Goal: Task Accomplishment & Management: Manage account settings

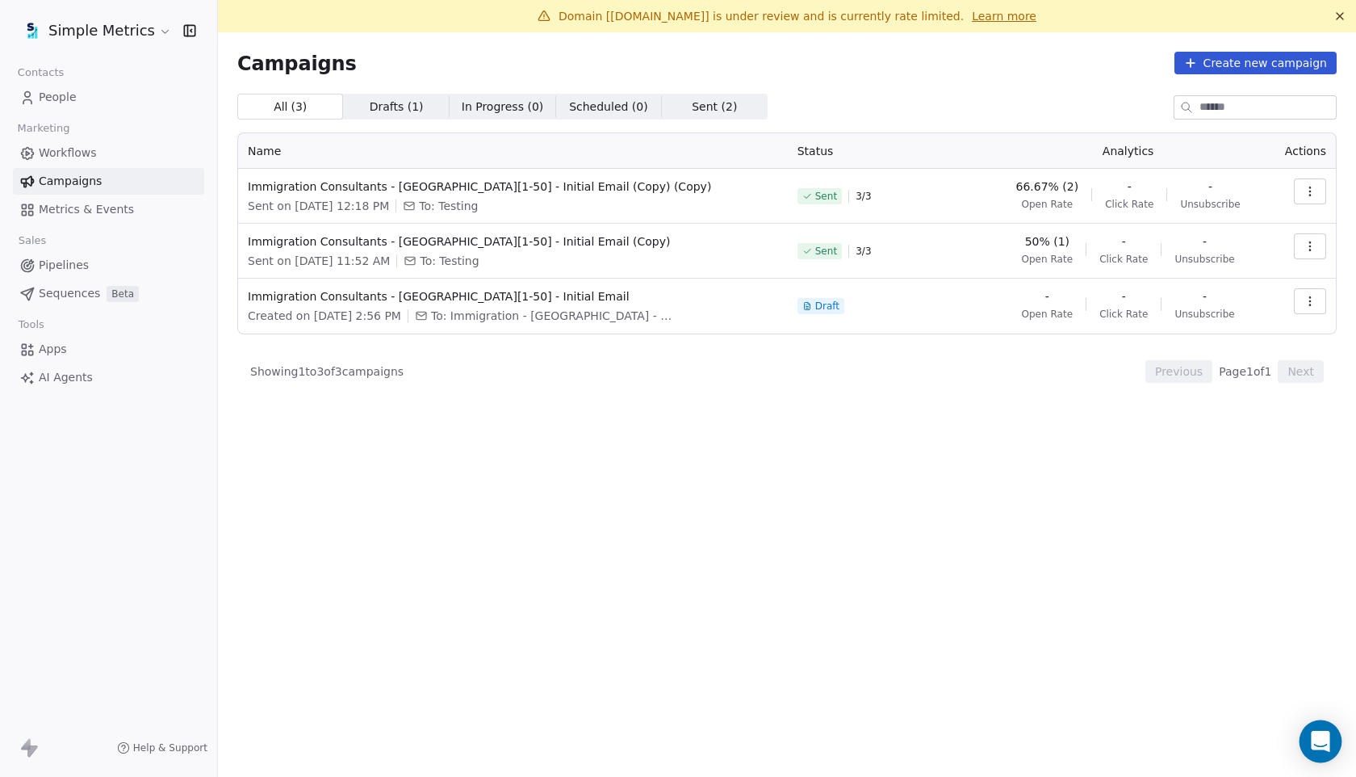
click at [1327, 744] on icon "Open Intercom Messenger" at bounding box center [1320, 741] width 19 height 21
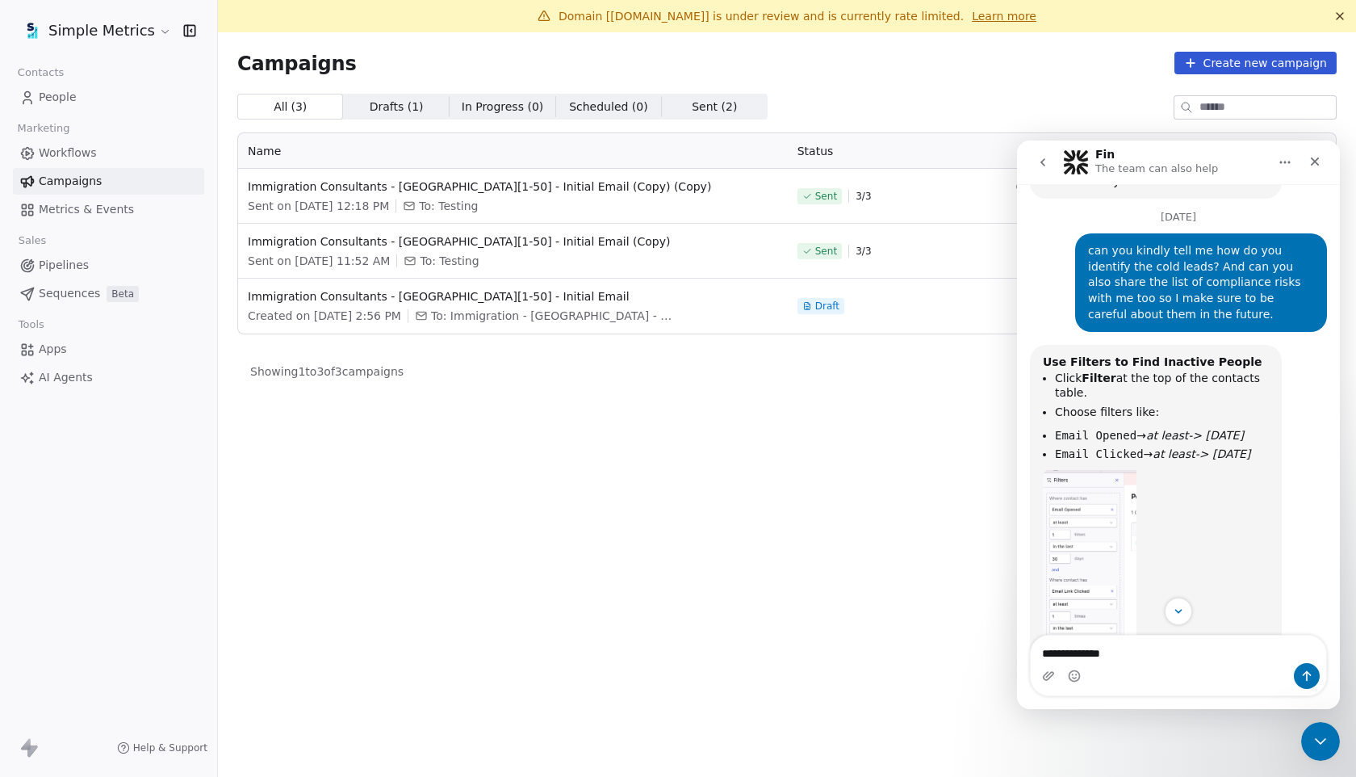
scroll to position [1915, 0]
click at [1099, 527] on img "Harinder says…" at bounding box center [1090, 576] width 94 height 216
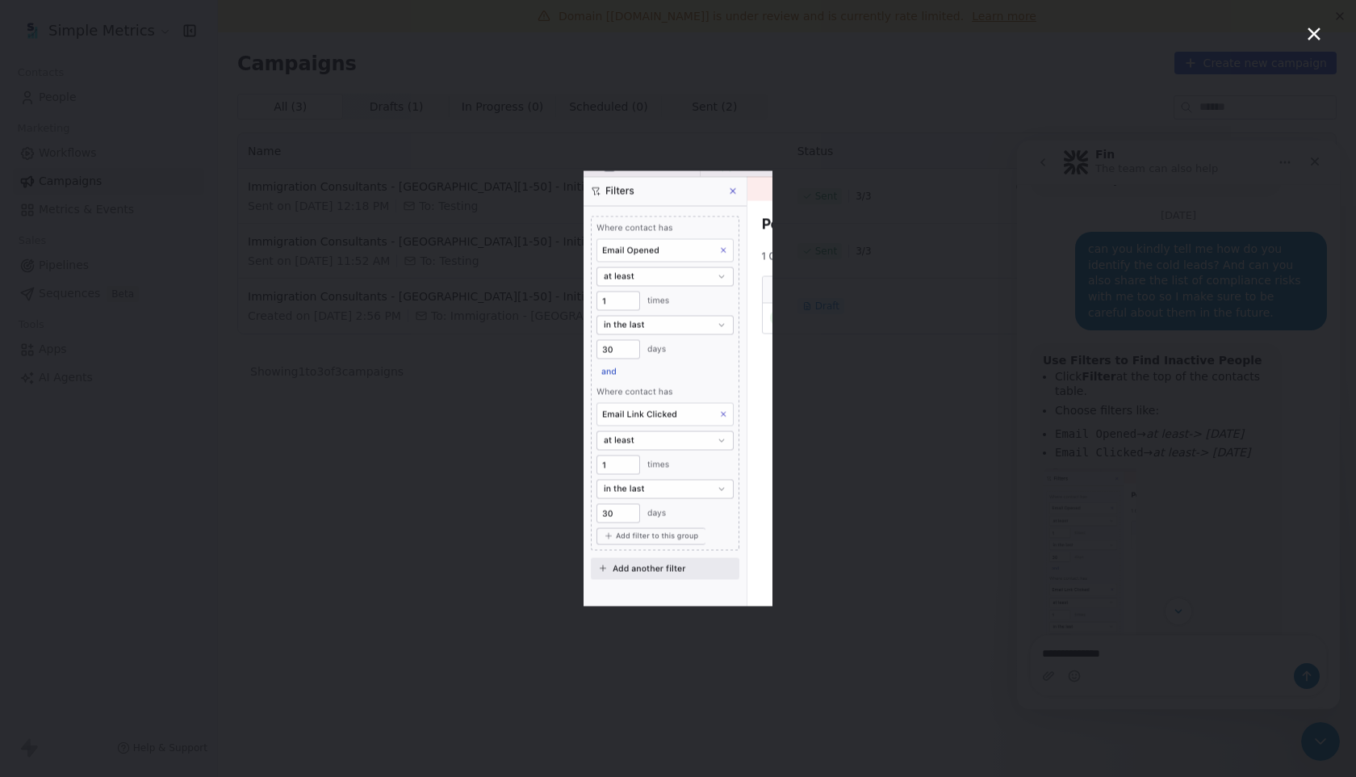
scroll to position [0, 0]
click at [872, 378] on div "Intercom messenger" at bounding box center [678, 388] width 1356 height 777
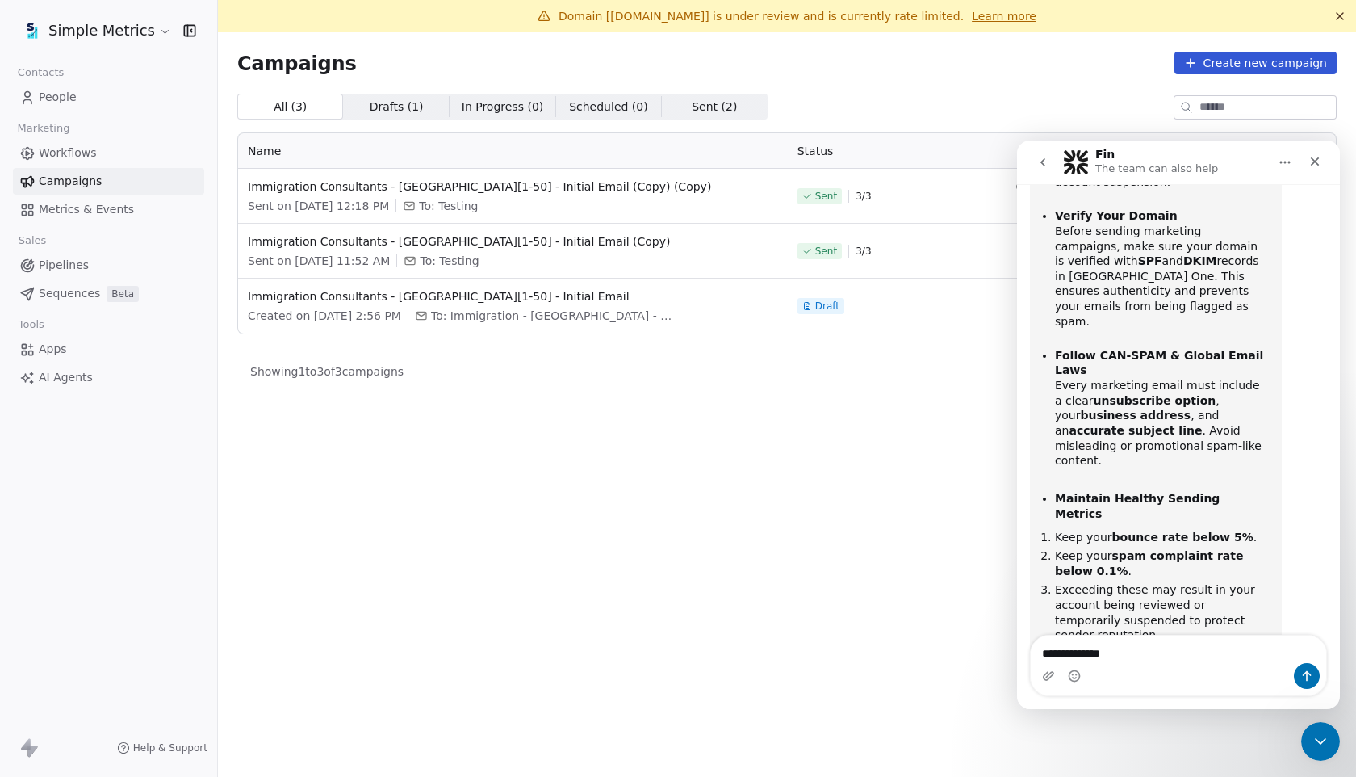
scroll to position [2816, 0]
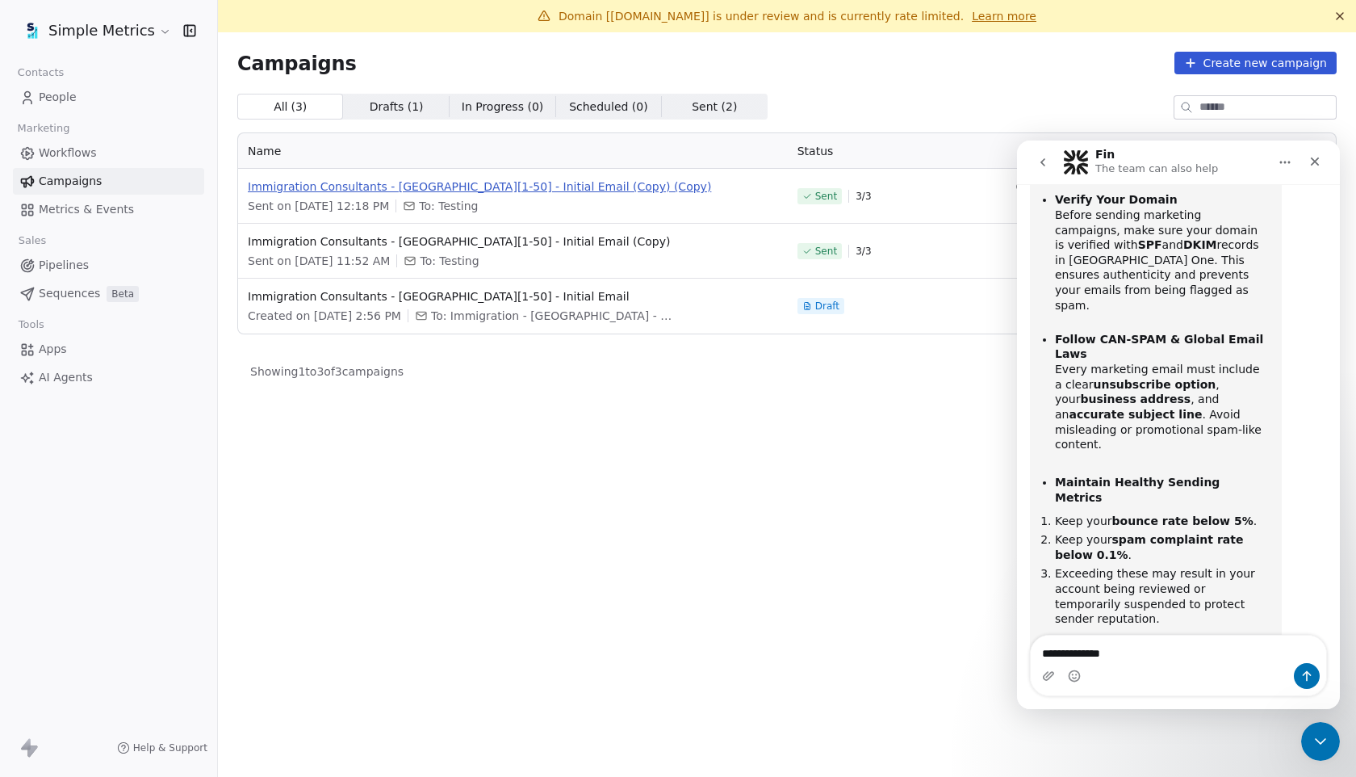
click at [538, 181] on span "Immigration Consultants - UK[1-50] - Initial Email (Copy) (Copy)" at bounding box center [513, 186] width 530 height 16
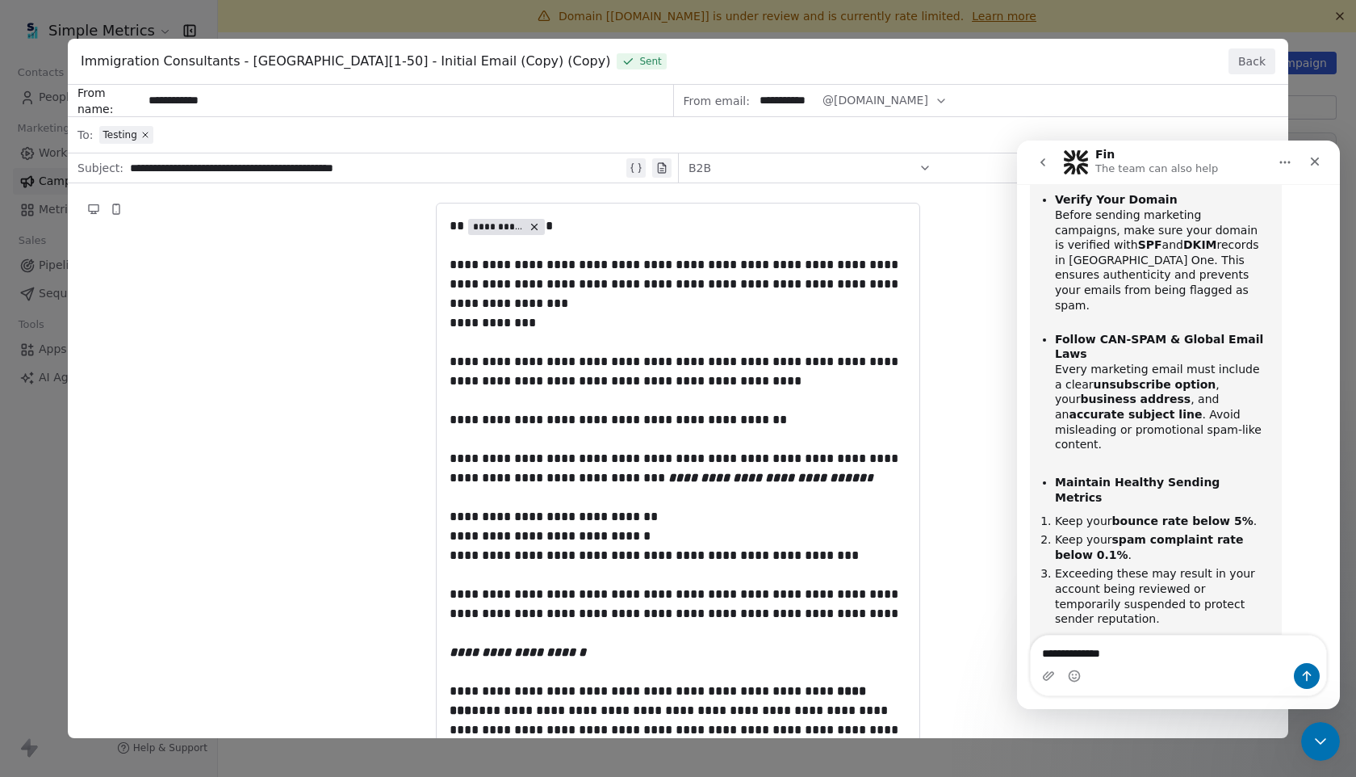
click at [1257, 57] on button "Back" at bounding box center [1252, 61] width 47 height 26
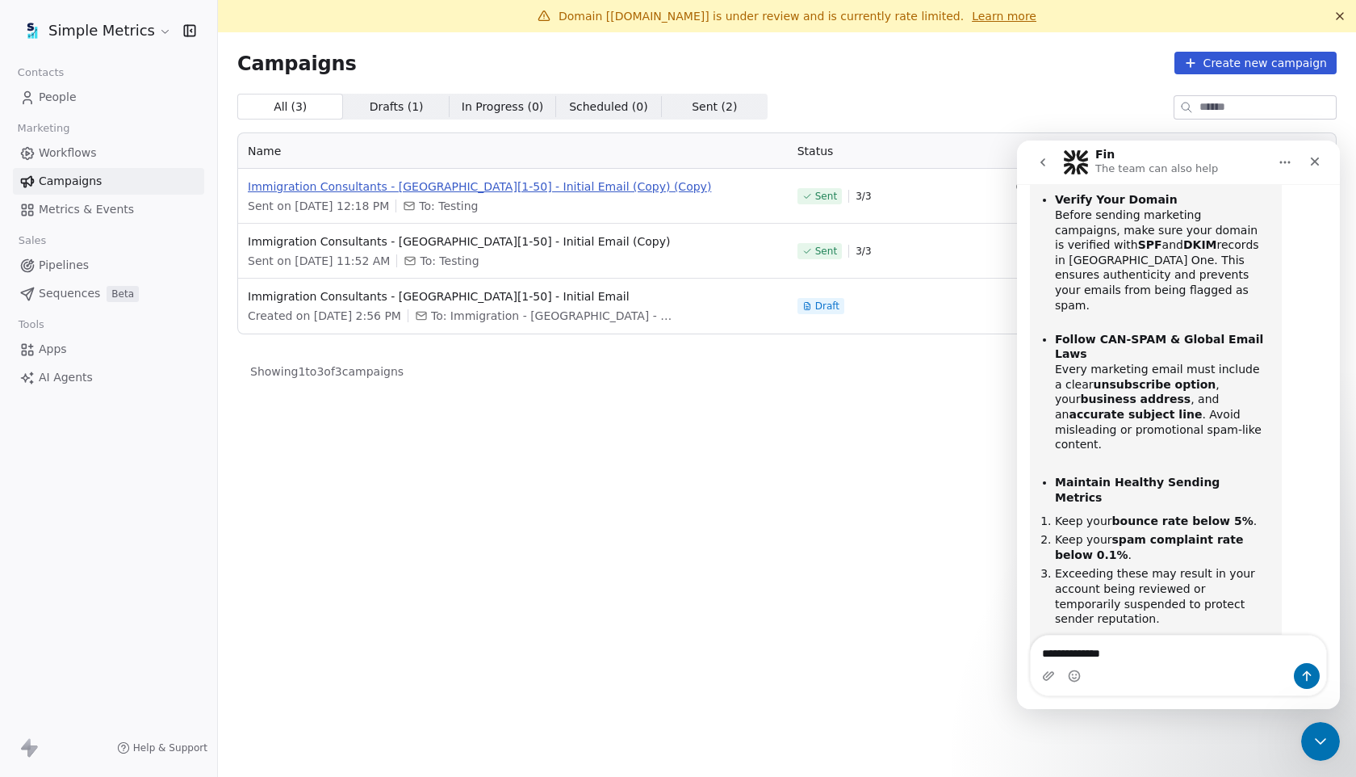
click at [477, 183] on span "Immigration Consultants - UK[1-50] - Initial Email (Copy) (Copy)" at bounding box center [513, 186] width 530 height 16
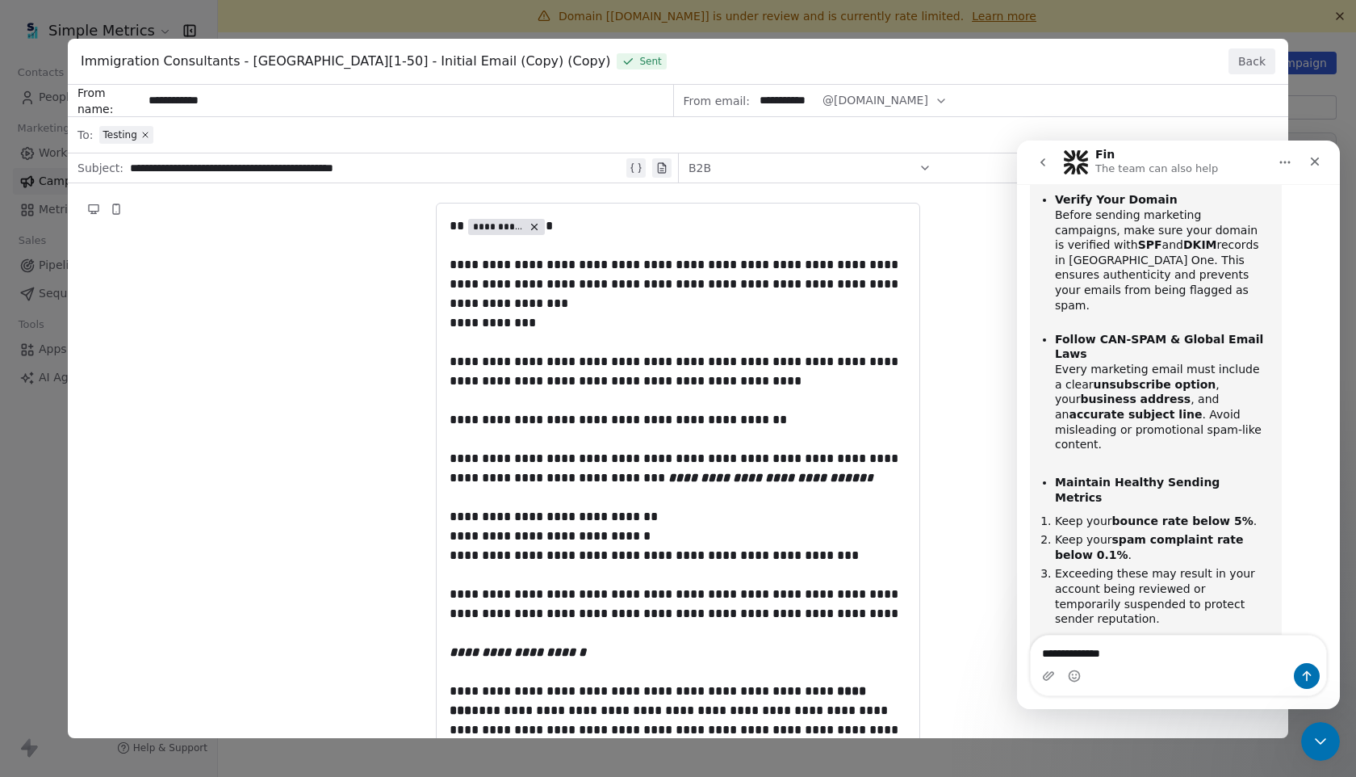
click at [928, 166] on div "**********" at bounding box center [678, 640] width 1221 height 1111
click at [727, 171] on div "**********" at bounding box center [678, 640] width 1221 height 1111
click at [922, 169] on div "**********" at bounding box center [678, 640] width 1221 height 1111
click at [1310, 163] on icon "Close" at bounding box center [1315, 161] width 13 height 13
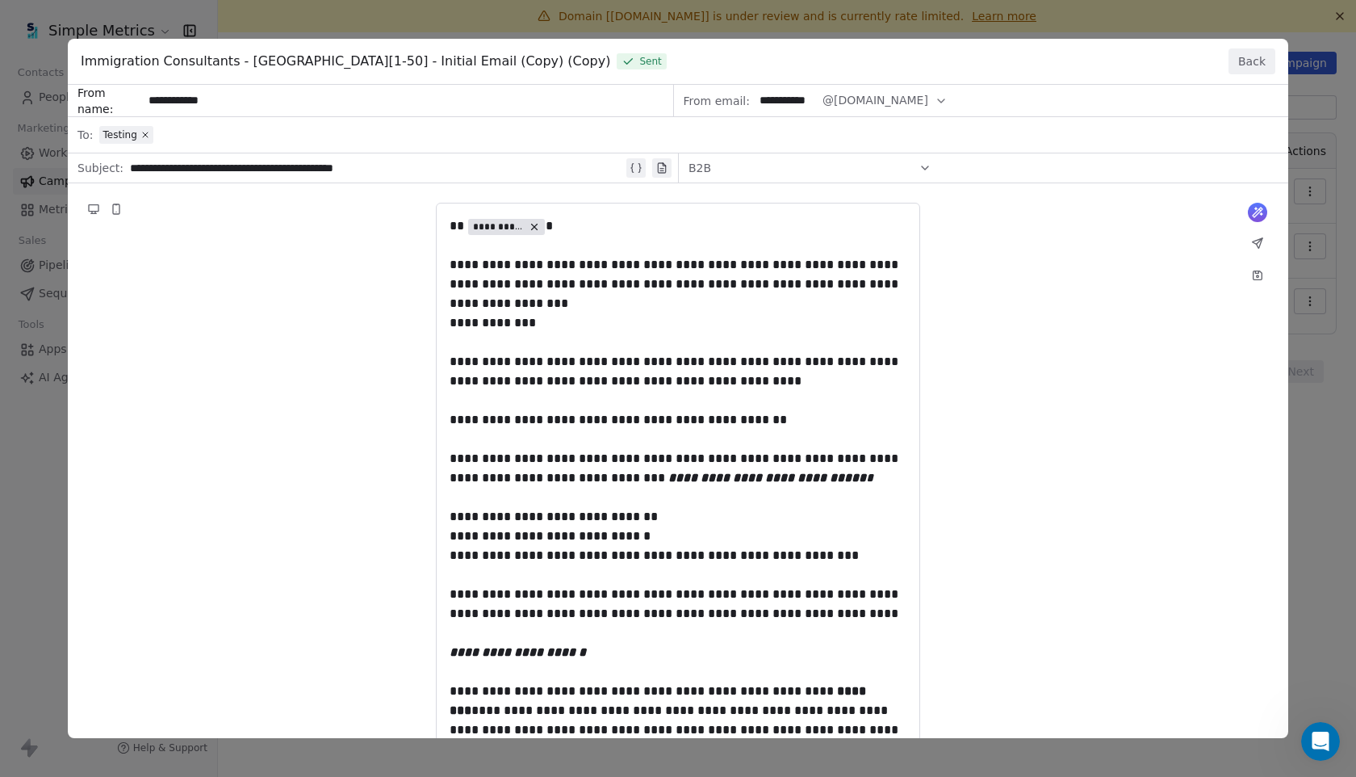
click at [925, 166] on div "**********" at bounding box center [678, 640] width 1221 height 1111
click at [1264, 62] on button "Back" at bounding box center [1252, 61] width 47 height 26
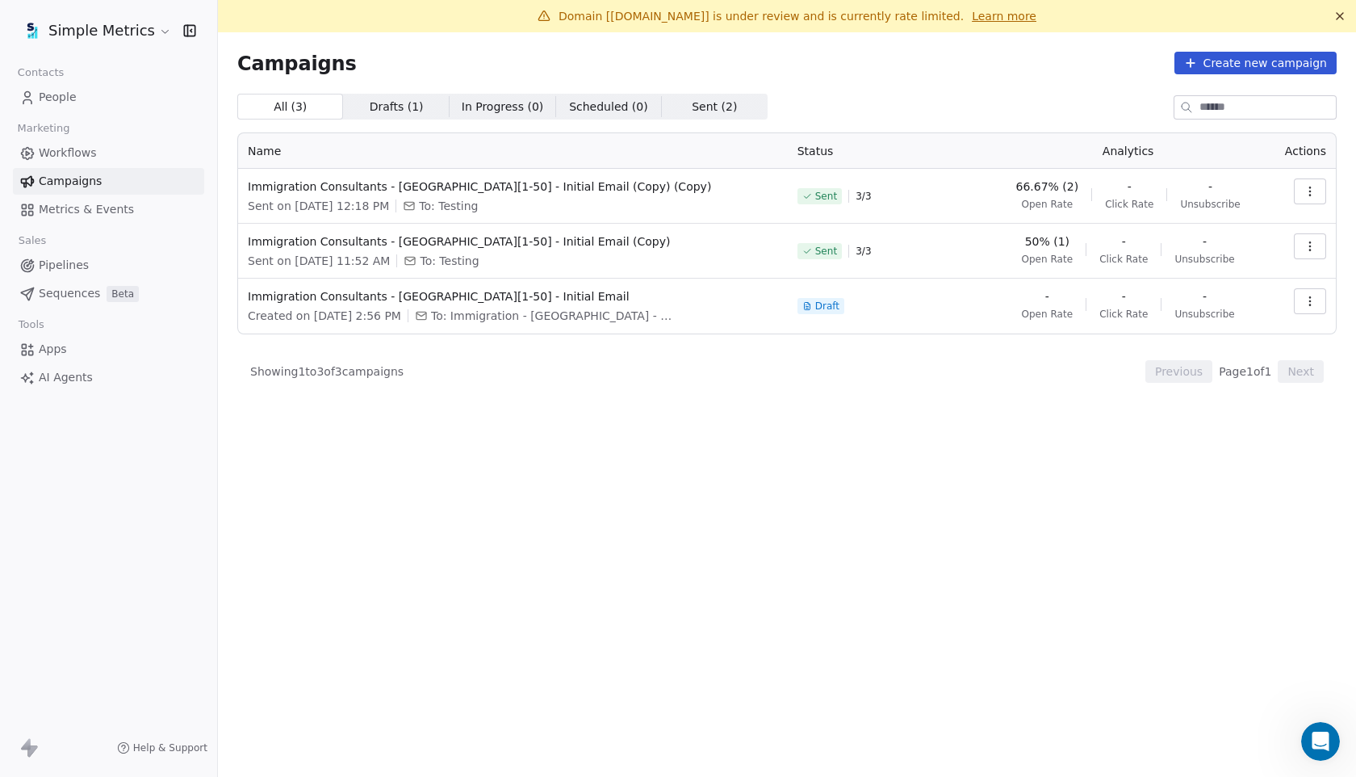
click at [80, 208] on span "Metrics & Events" at bounding box center [86, 209] width 95 height 17
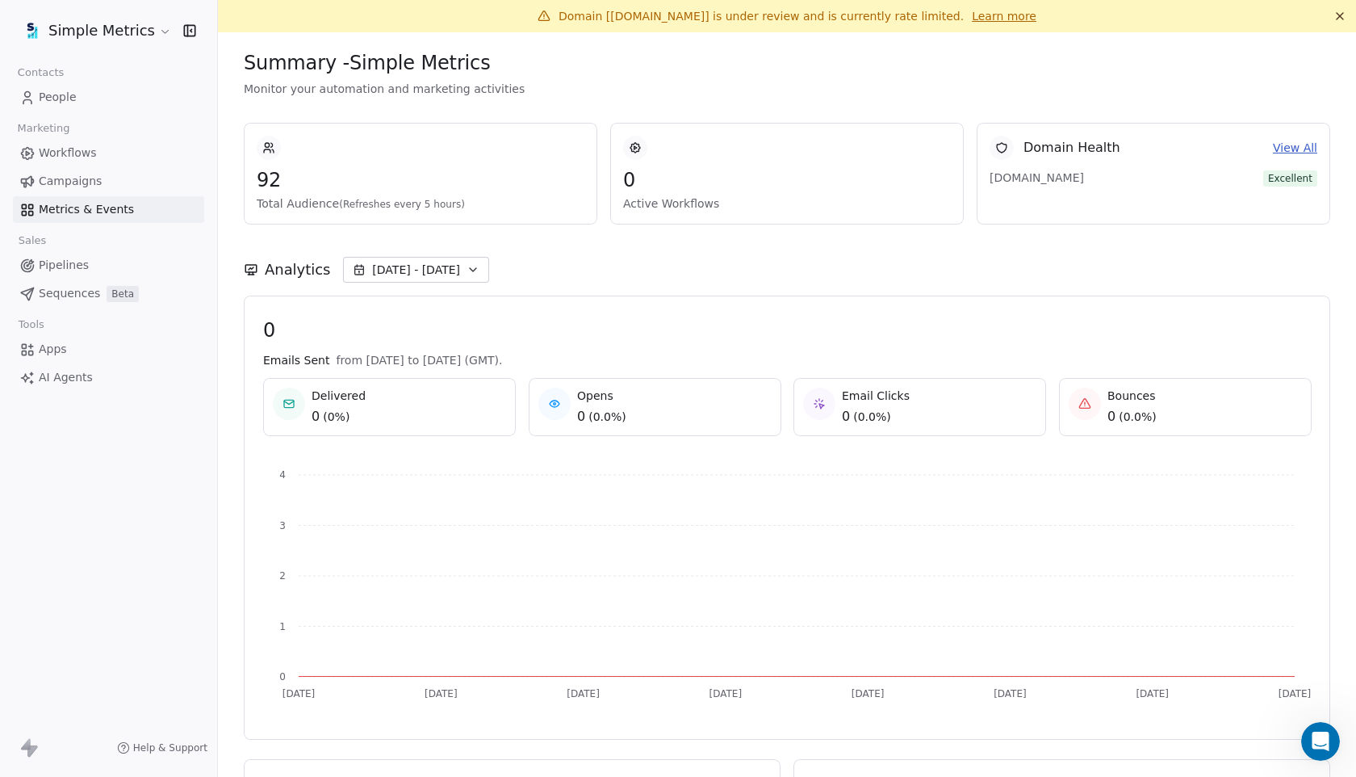
click at [67, 149] on span "Workflows" at bounding box center [68, 153] width 58 height 17
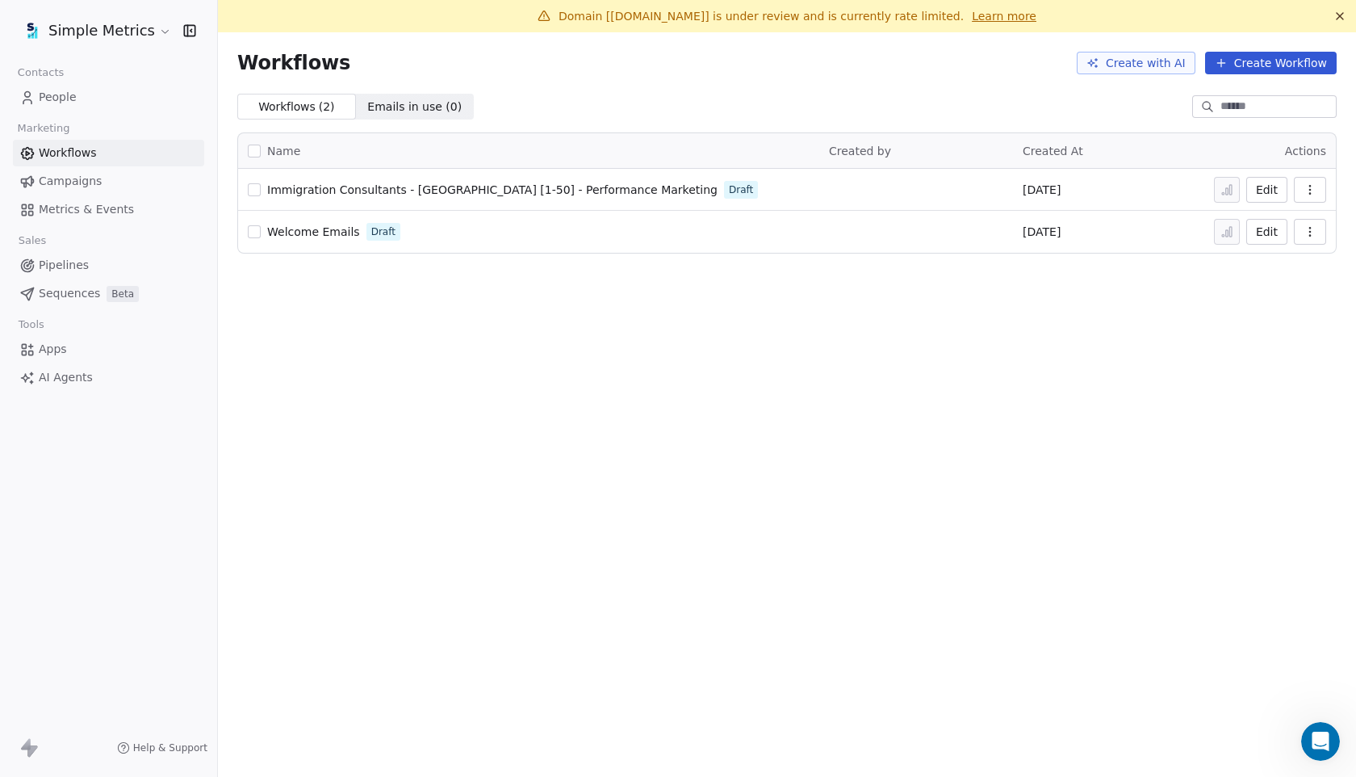
click at [63, 99] on span "People" at bounding box center [58, 97] width 38 height 17
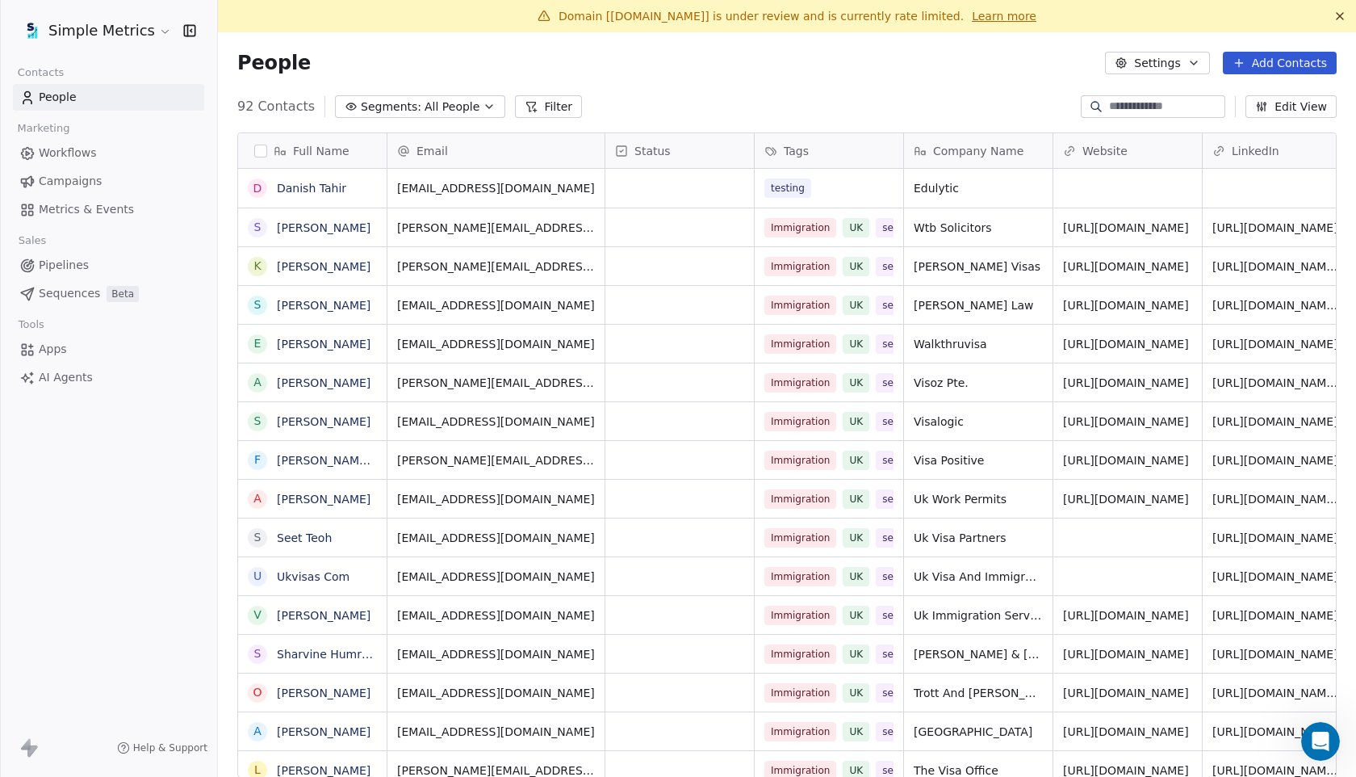
click at [884, 150] on div "Tags" at bounding box center [828, 151] width 126 height 16
click at [799, 90] on html "Simple Metrics Contacts People Marketing Workflows Campaigns Metrics & Events S…" at bounding box center [678, 388] width 1356 height 777
click at [537, 113] on button "Filter" at bounding box center [548, 106] width 67 height 23
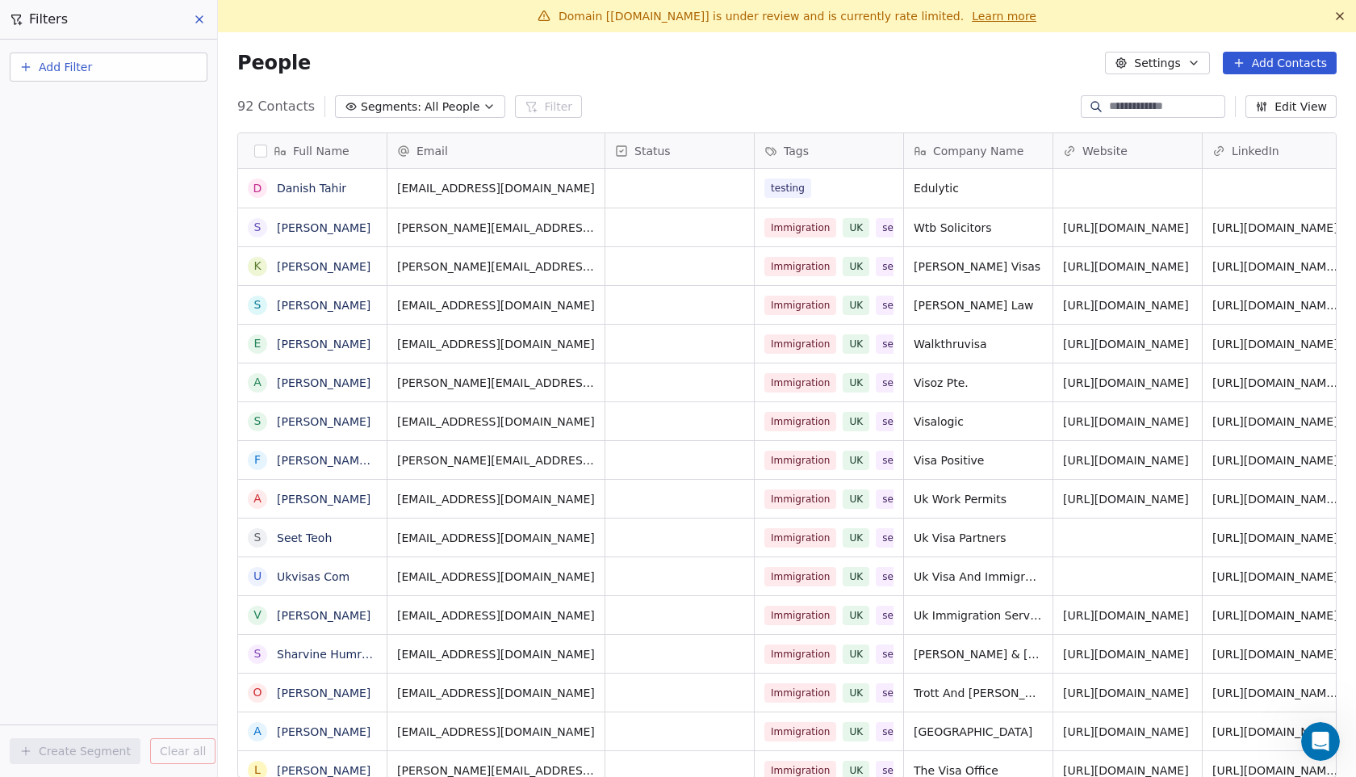
click at [466, 103] on span "All People" at bounding box center [452, 107] width 55 height 17
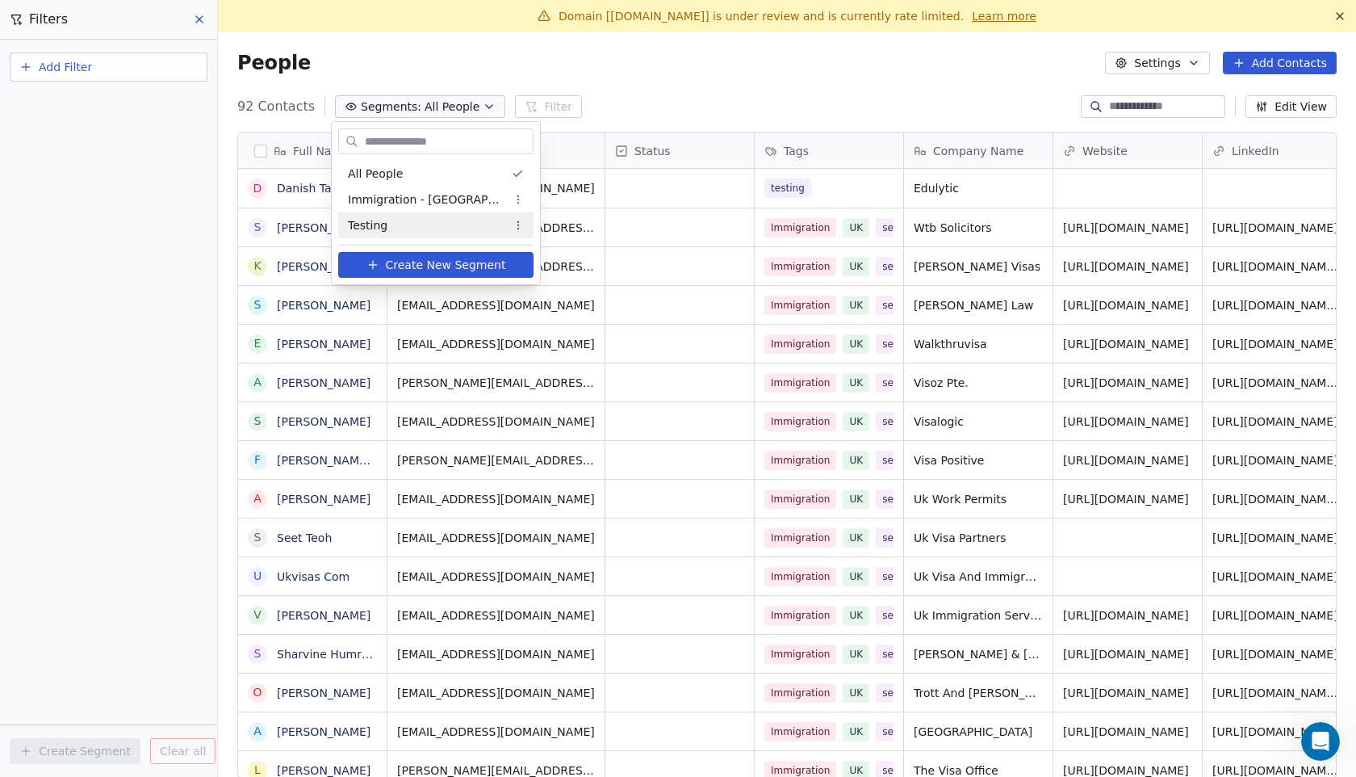
click at [420, 216] on div "Testing" at bounding box center [435, 225] width 195 height 26
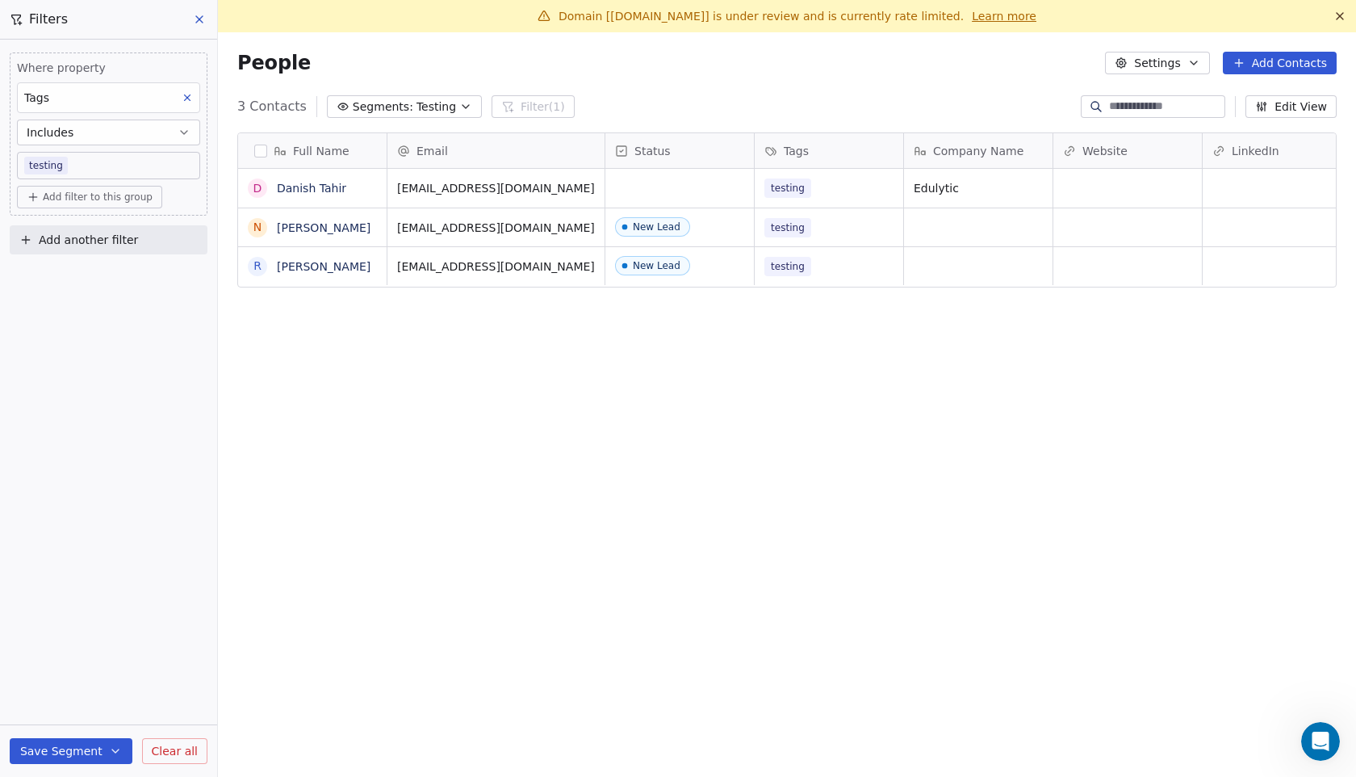
scroll to position [683, 1138]
click at [720, 221] on div "New Lead" at bounding box center [680, 227] width 149 height 38
click at [687, 230] on span "New Lead" at bounding box center [653, 226] width 75 height 19
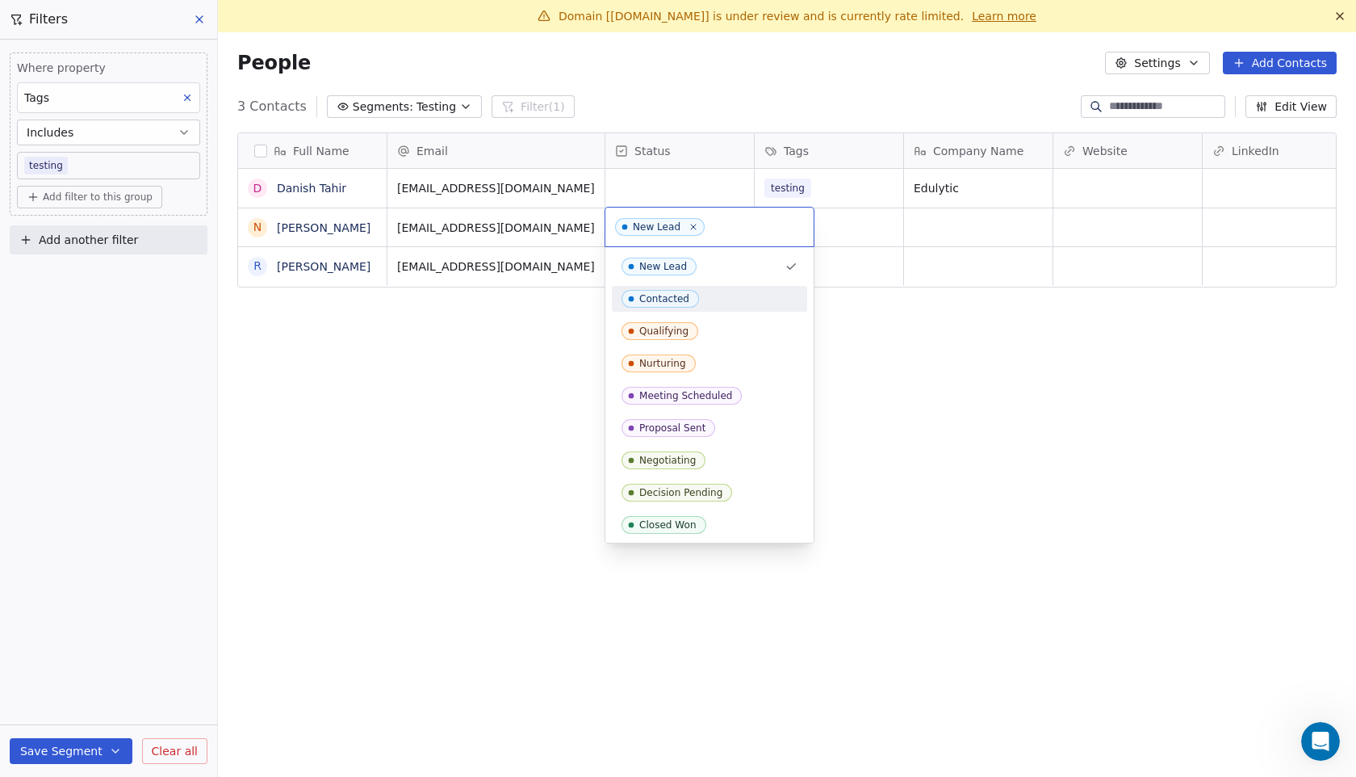
click at [710, 290] on div "Contacted" at bounding box center [710, 299] width 176 height 18
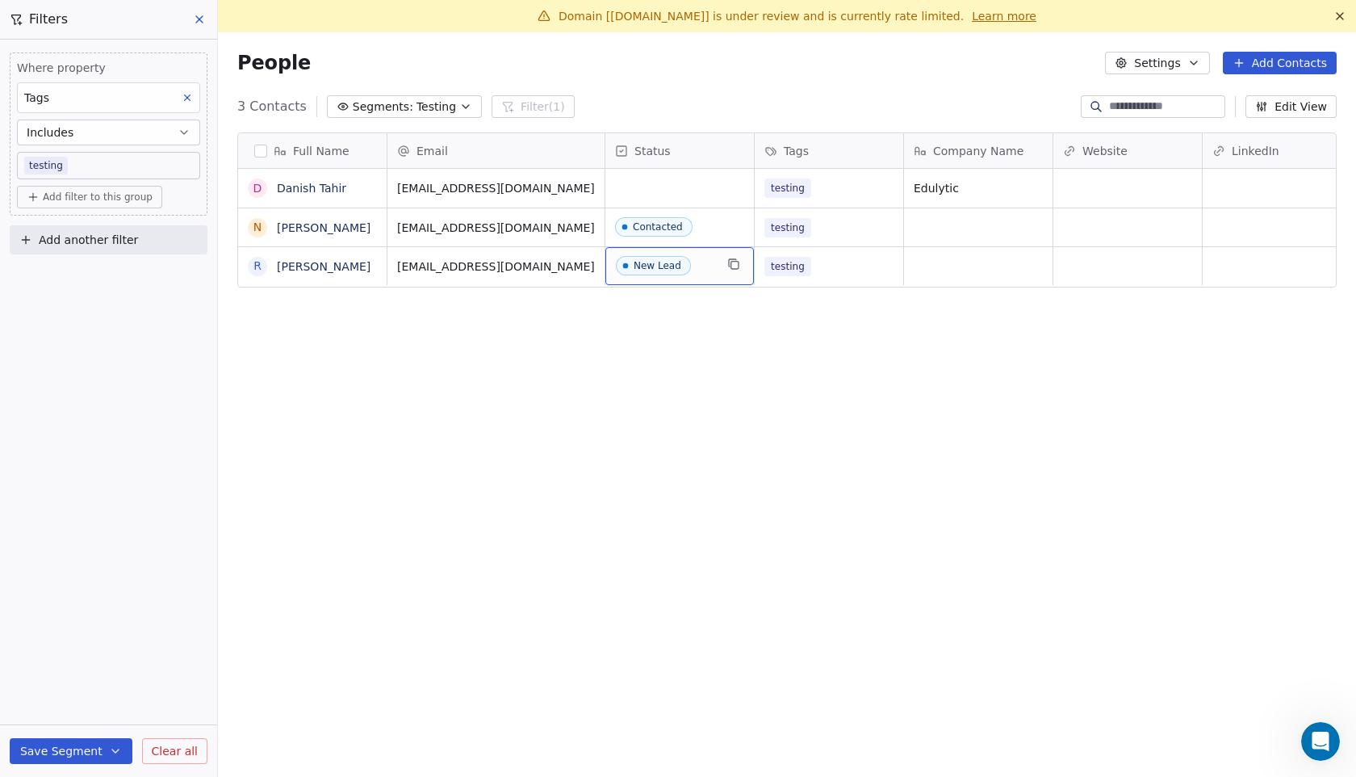
click at [696, 270] on span "New Lead" at bounding box center [665, 266] width 99 height 20
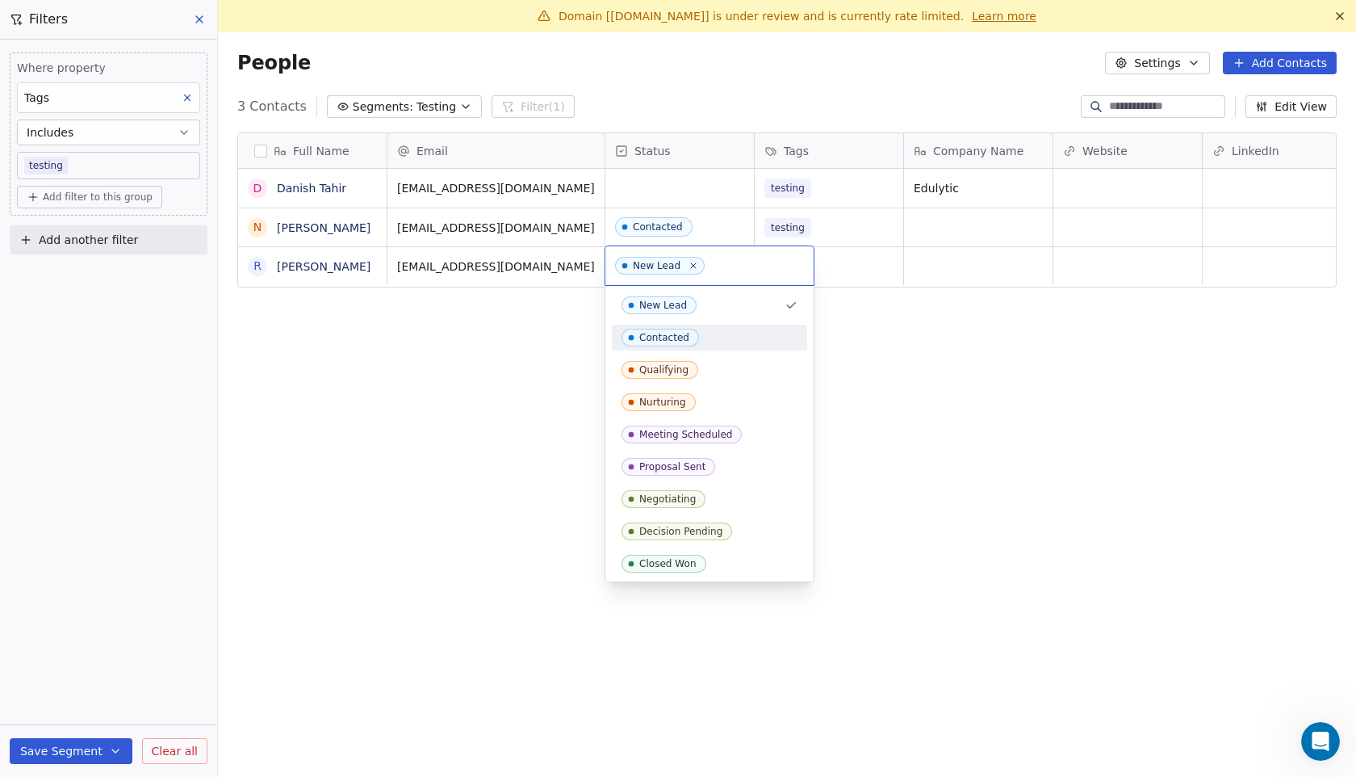
click at [715, 341] on div "Contacted" at bounding box center [710, 338] width 176 height 18
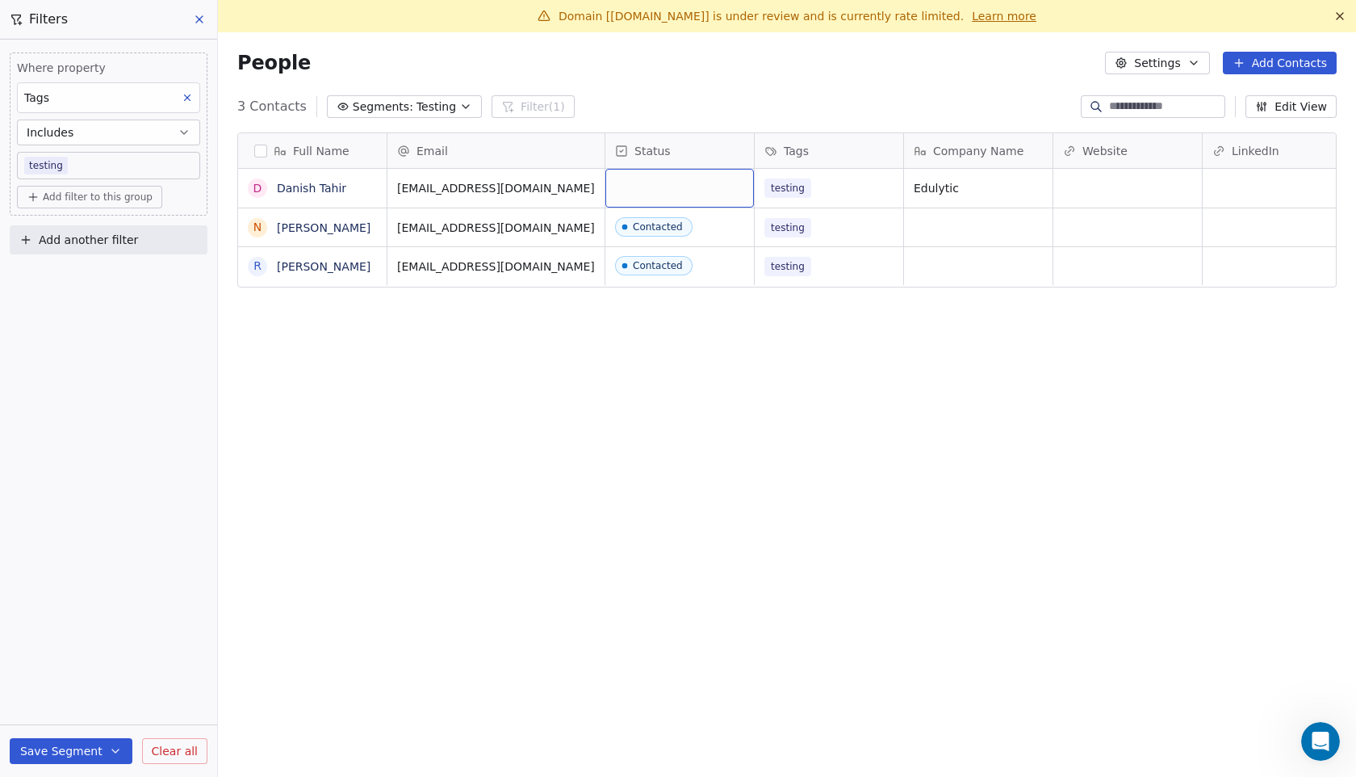
click at [677, 189] on div "grid" at bounding box center [680, 188] width 149 height 39
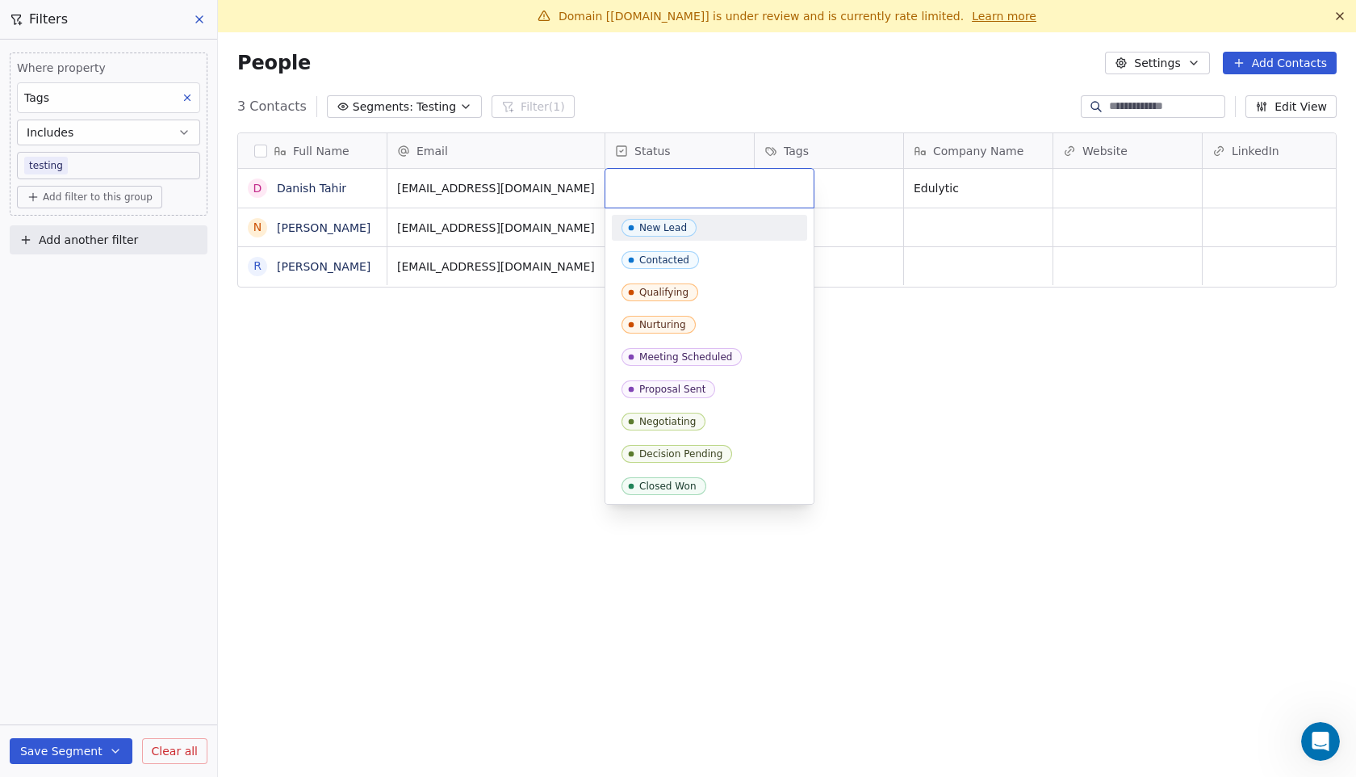
click at [694, 234] on div "New Lead" at bounding box center [710, 228] width 176 height 18
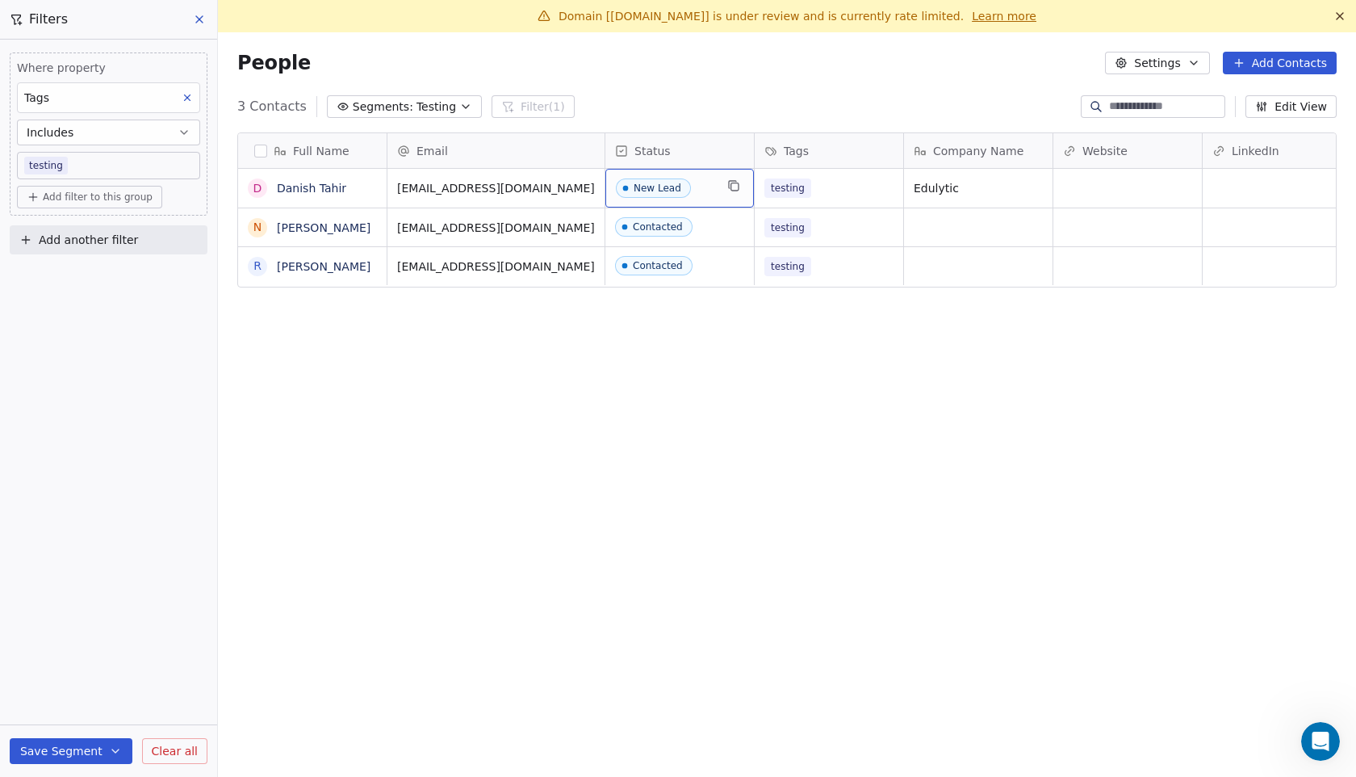
click at [704, 192] on span "New Lead" at bounding box center [665, 188] width 99 height 20
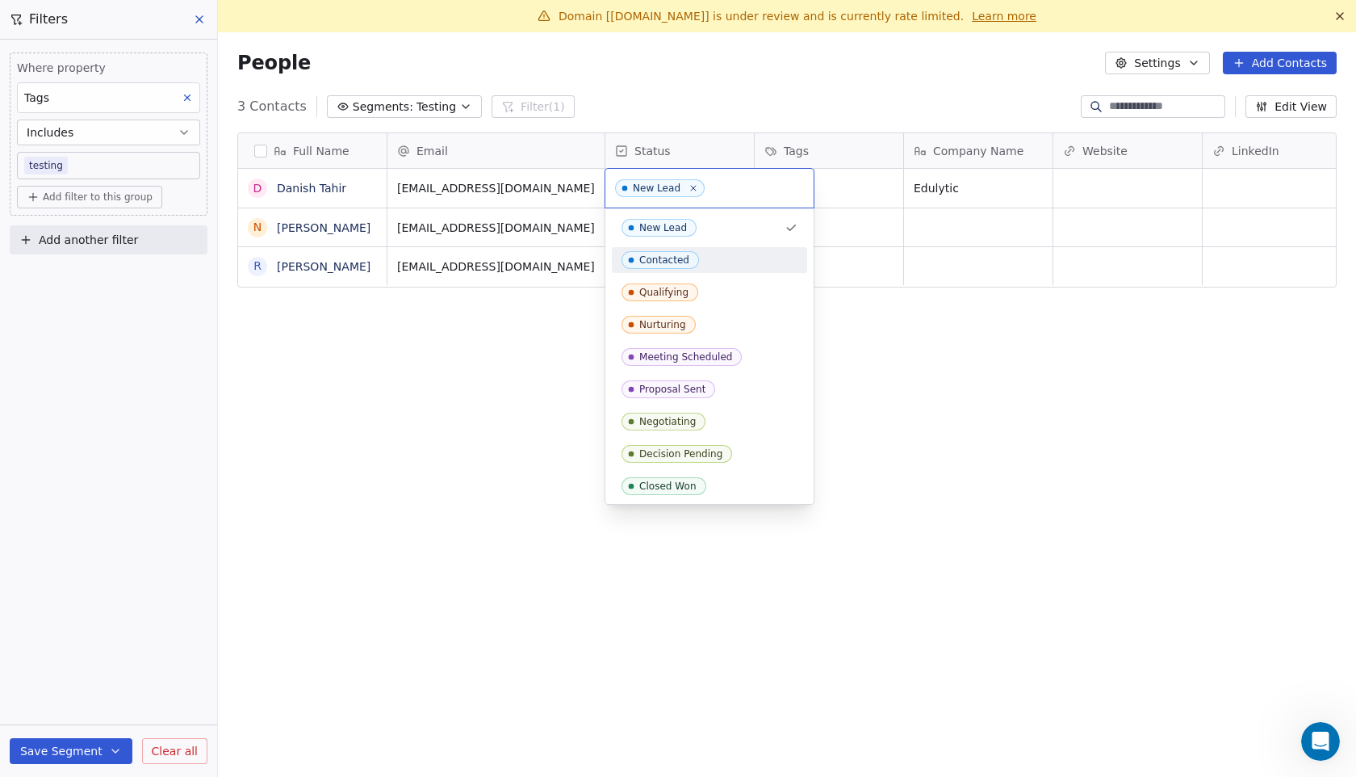
click at [713, 259] on div "Contacted" at bounding box center [710, 260] width 176 height 18
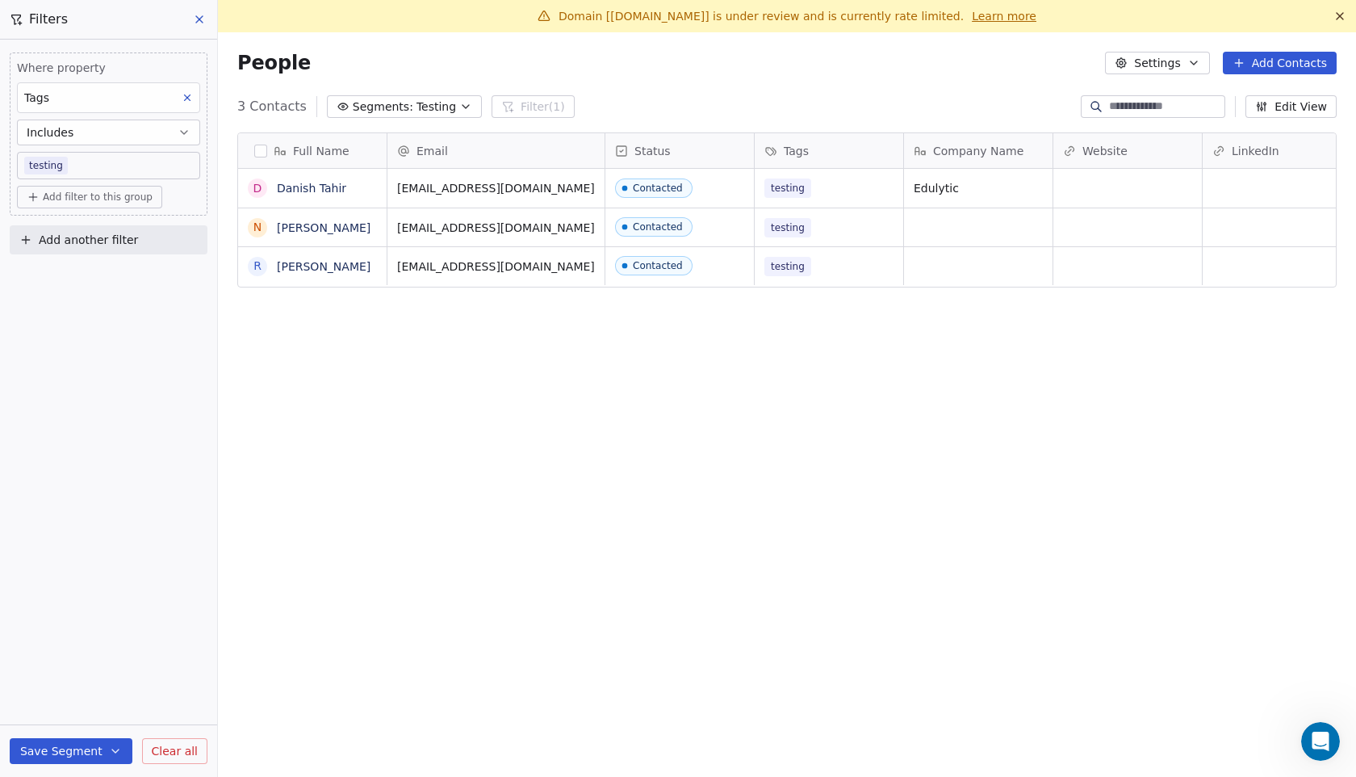
click at [722, 324] on div "Full Name D Danish Tahir N Noman Maan R Rafay Amin Email Status Tags Company Na…" at bounding box center [787, 461] width 1138 height 684
click at [197, 30] on button at bounding box center [200, 19] width 24 height 23
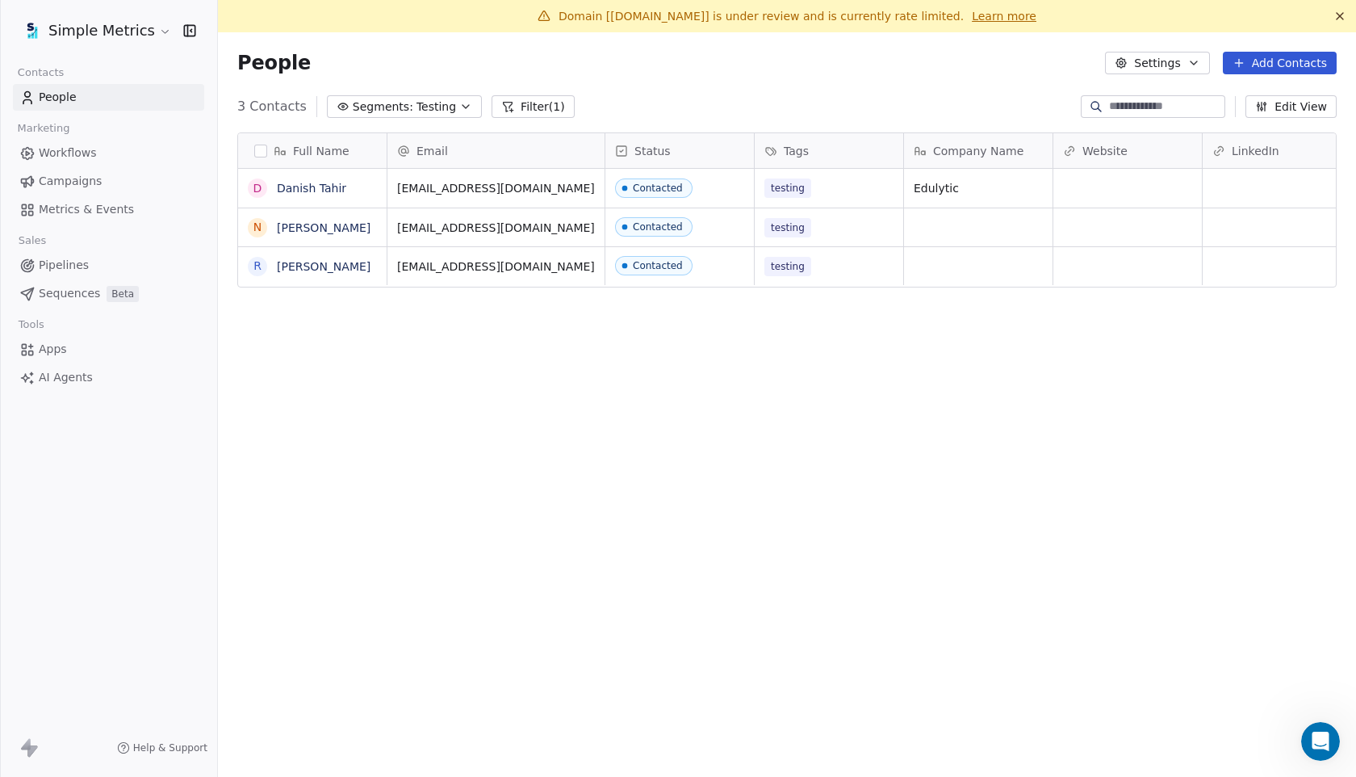
click at [511, 105] on button "Filter (1)" at bounding box center [533, 106] width 83 height 23
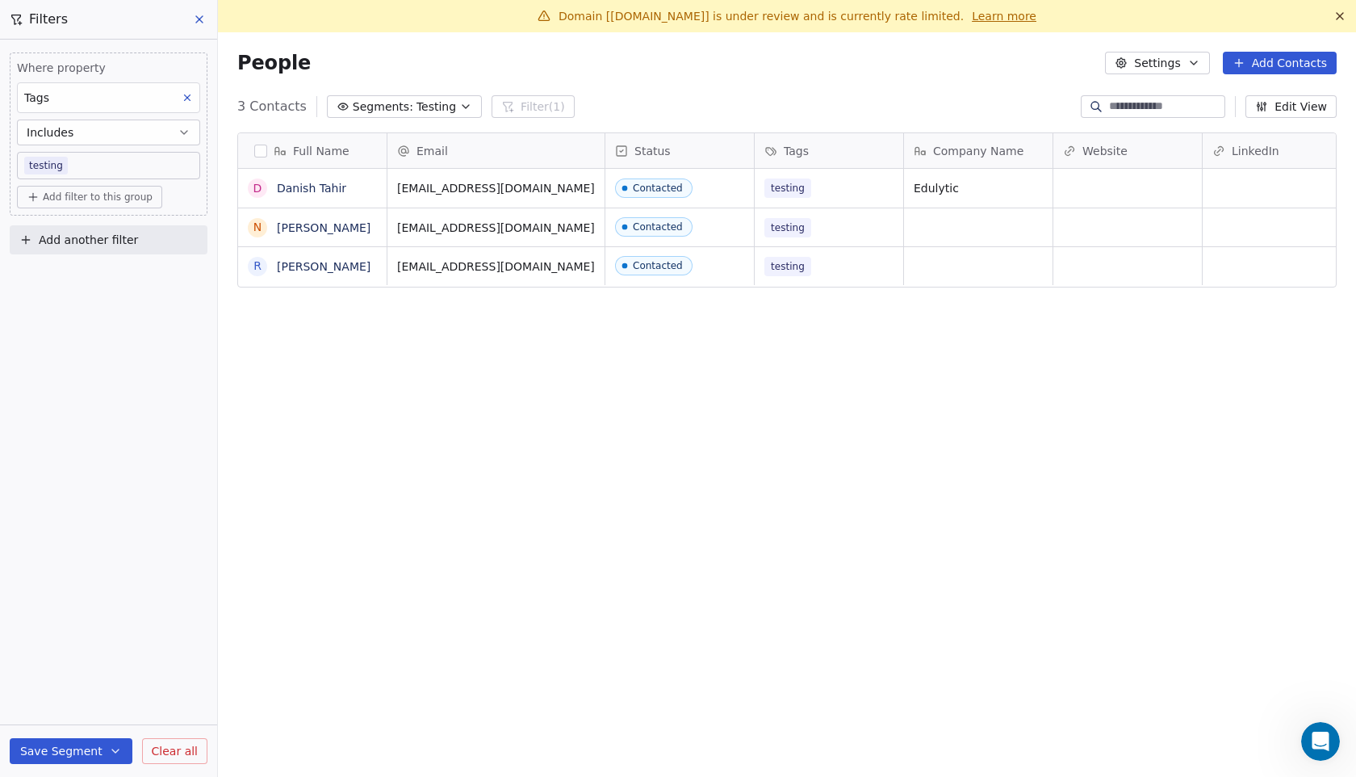
click at [183, 739] on button "Clear all" at bounding box center [174, 751] width 65 height 26
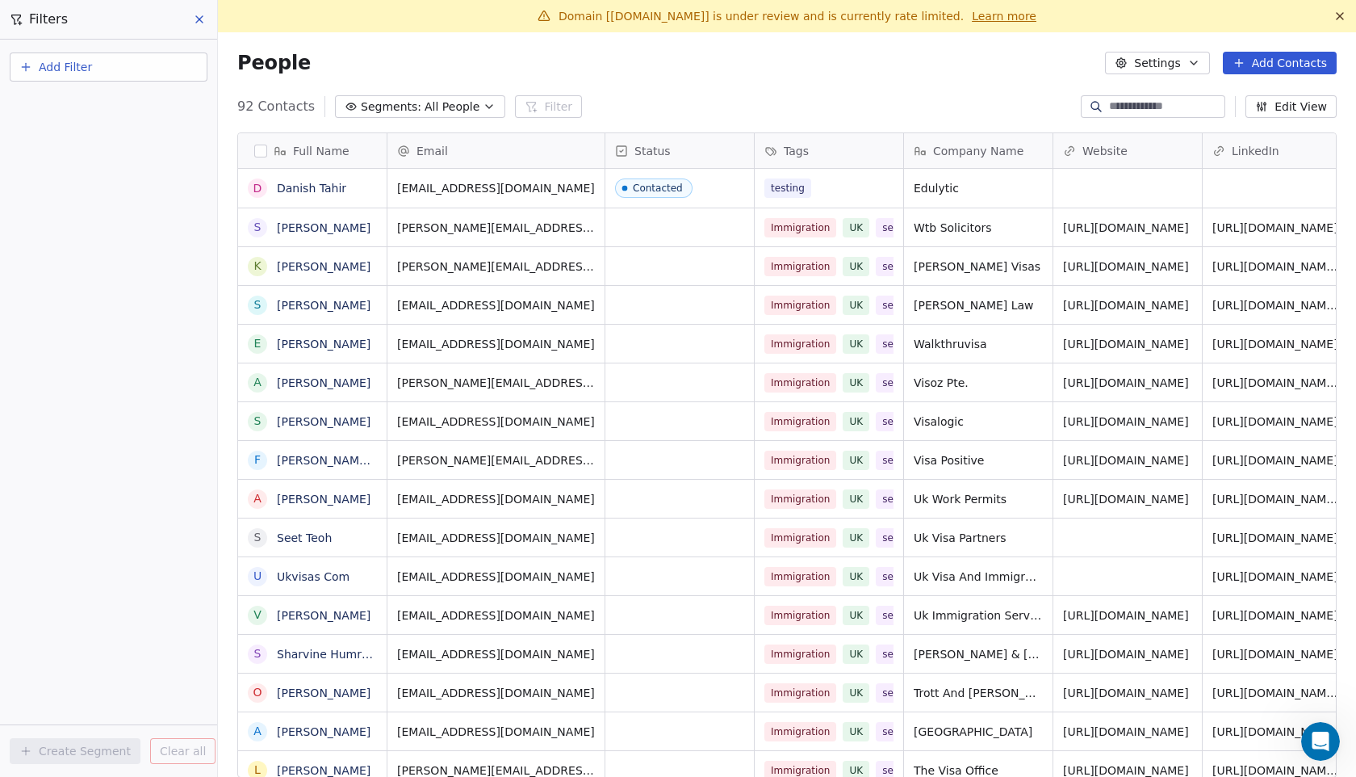
click at [724, 155] on div "Status" at bounding box center [678, 151] width 126 height 16
click at [717, 185] on span "Manage property" at bounding box center [683, 185] width 97 height 16
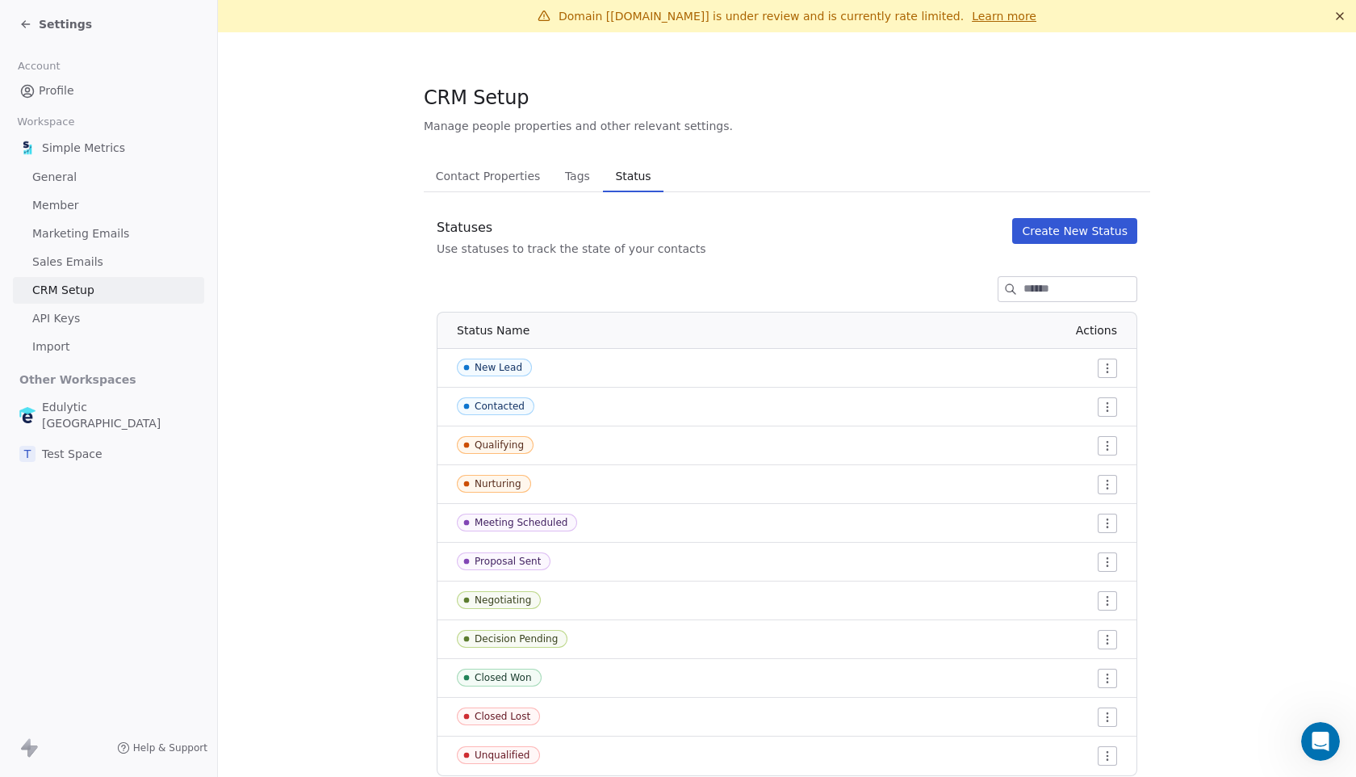
click at [576, 177] on span "Tags" at bounding box center [578, 176] width 38 height 23
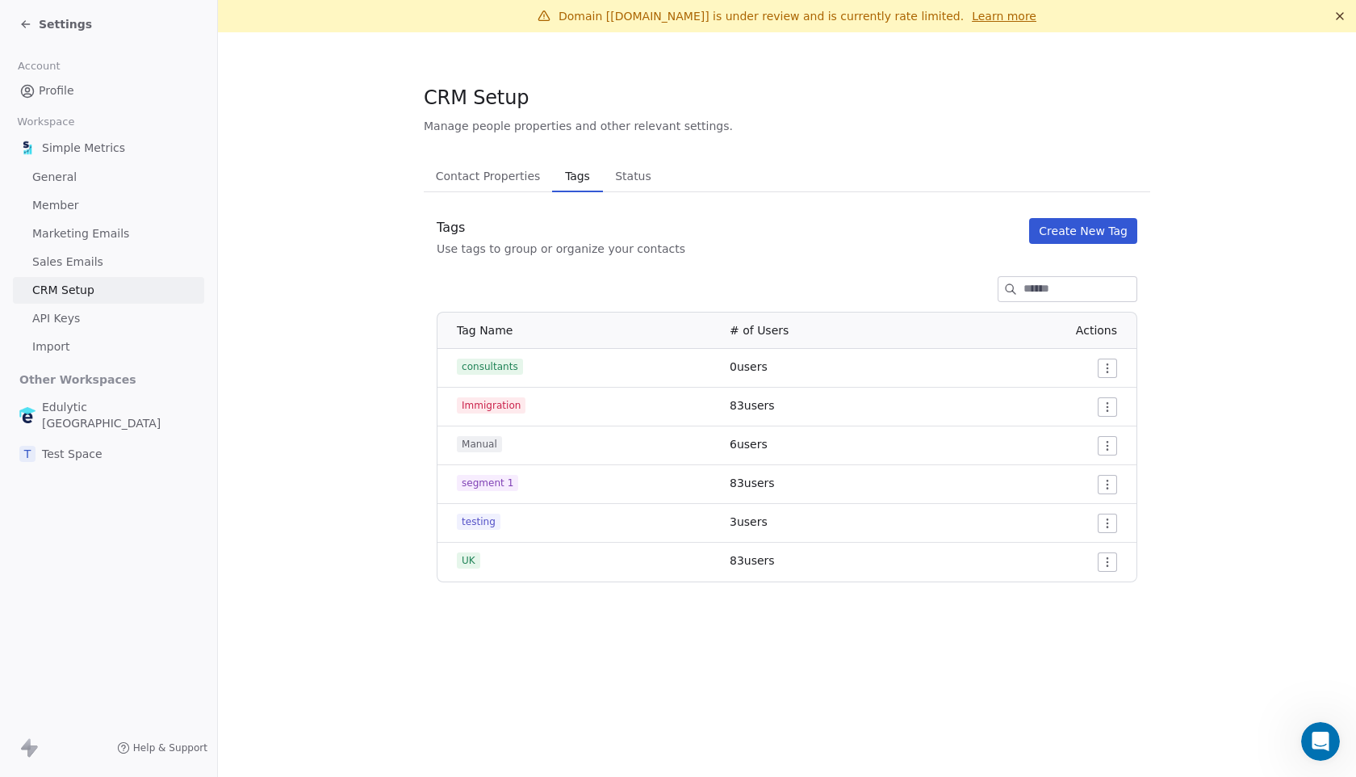
click at [626, 182] on span "Status" at bounding box center [633, 176] width 49 height 23
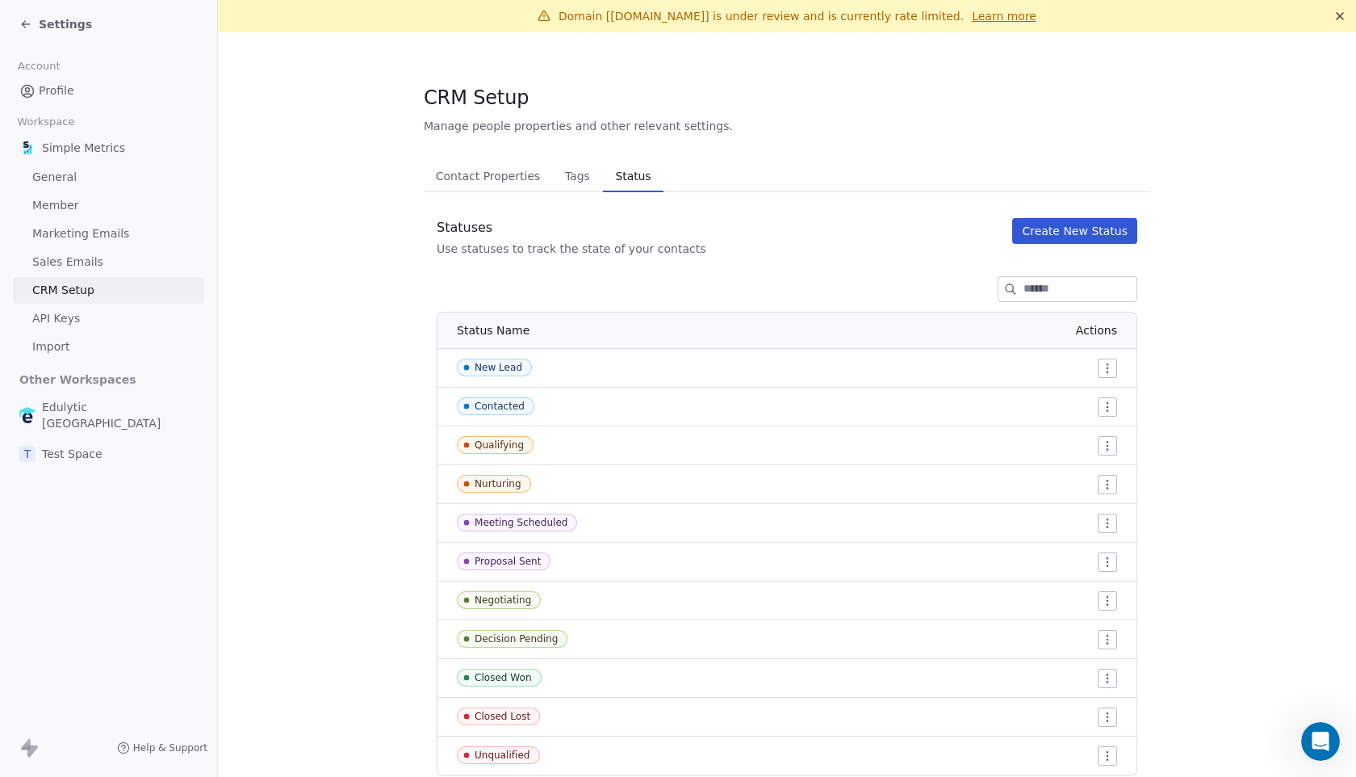
click at [1109, 394] on td at bounding box center [928, 407] width 417 height 39
click at [1109, 399] on html "Settings Account Profile Workspace Simple Metrics General Member Marketing Emai…" at bounding box center [678, 388] width 1356 height 777
click at [923, 237] on html "Settings Account Profile Workspace Simple Metrics General Member Marketing Emai…" at bounding box center [678, 388] width 1356 height 777
click at [495, 171] on span "Contact Properties" at bounding box center [489, 176] width 118 height 23
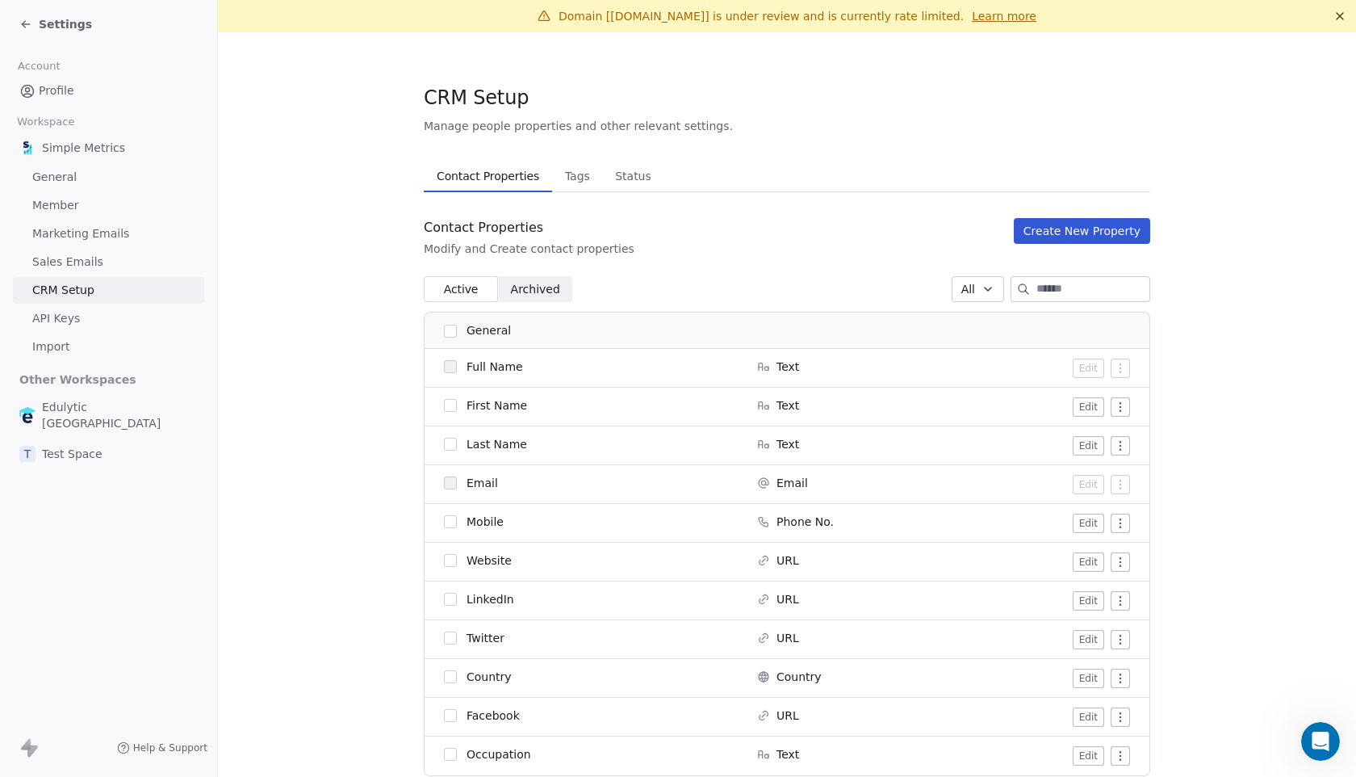
click at [612, 177] on span "Status" at bounding box center [633, 176] width 49 height 23
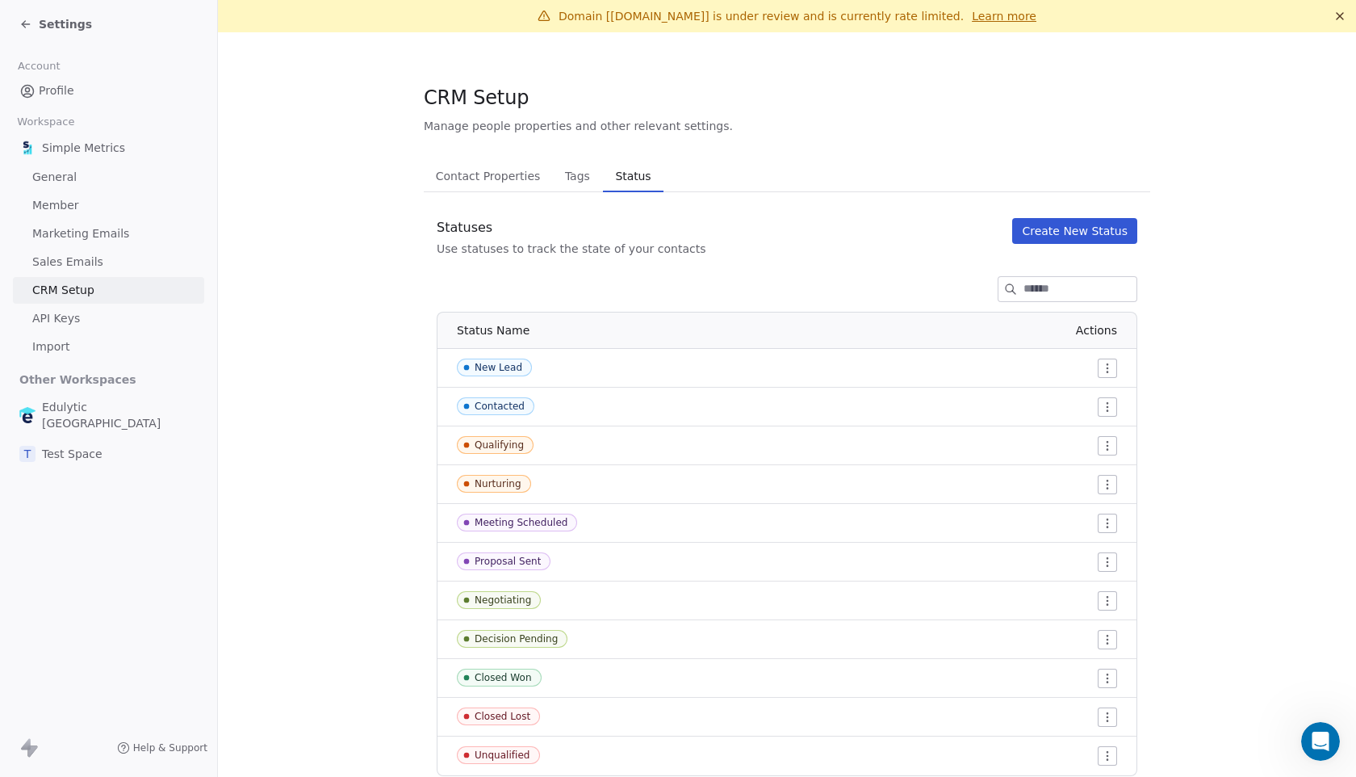
click at [1065, 230] on button "Create New Status" at bounding box center [1075, 231] width 125 height 26
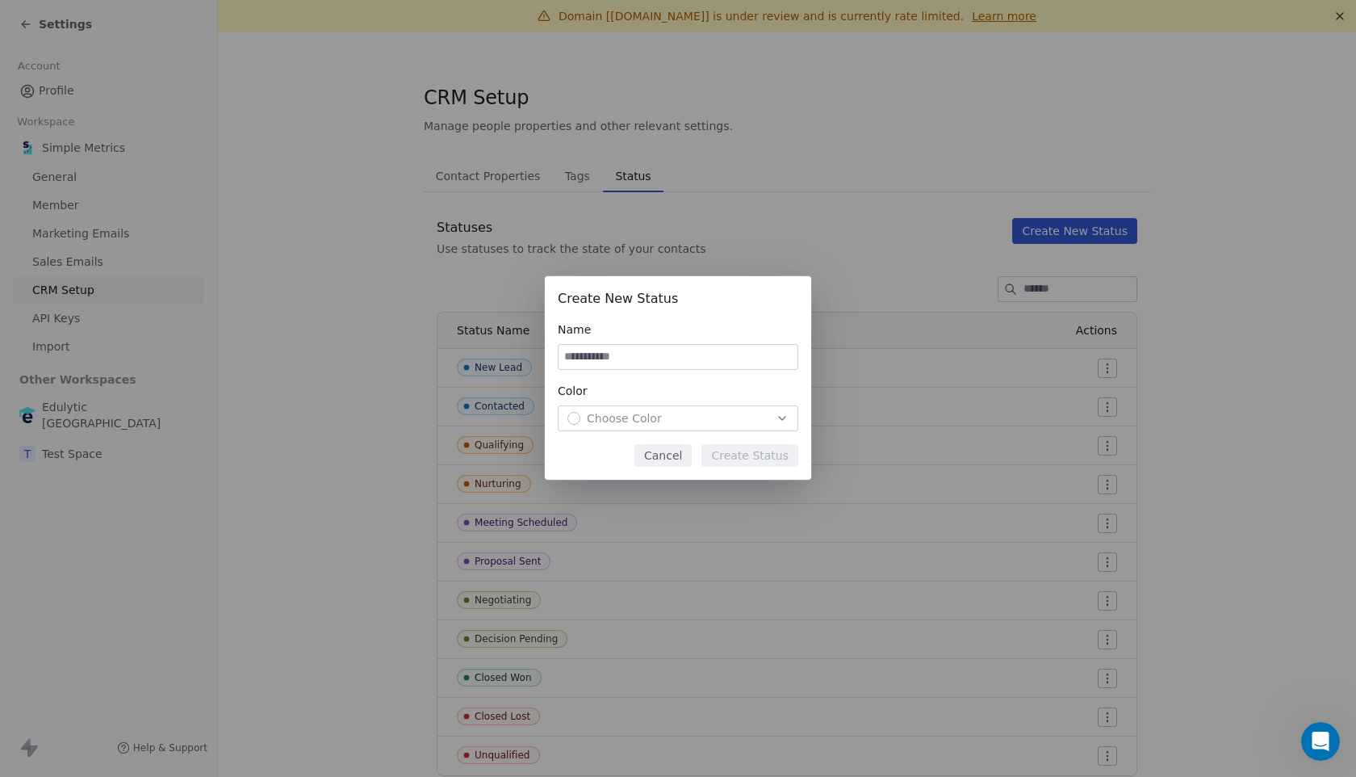
click at [757, 415] on div "Choose Color" at bounding box center [678, 418] width 221 height 16
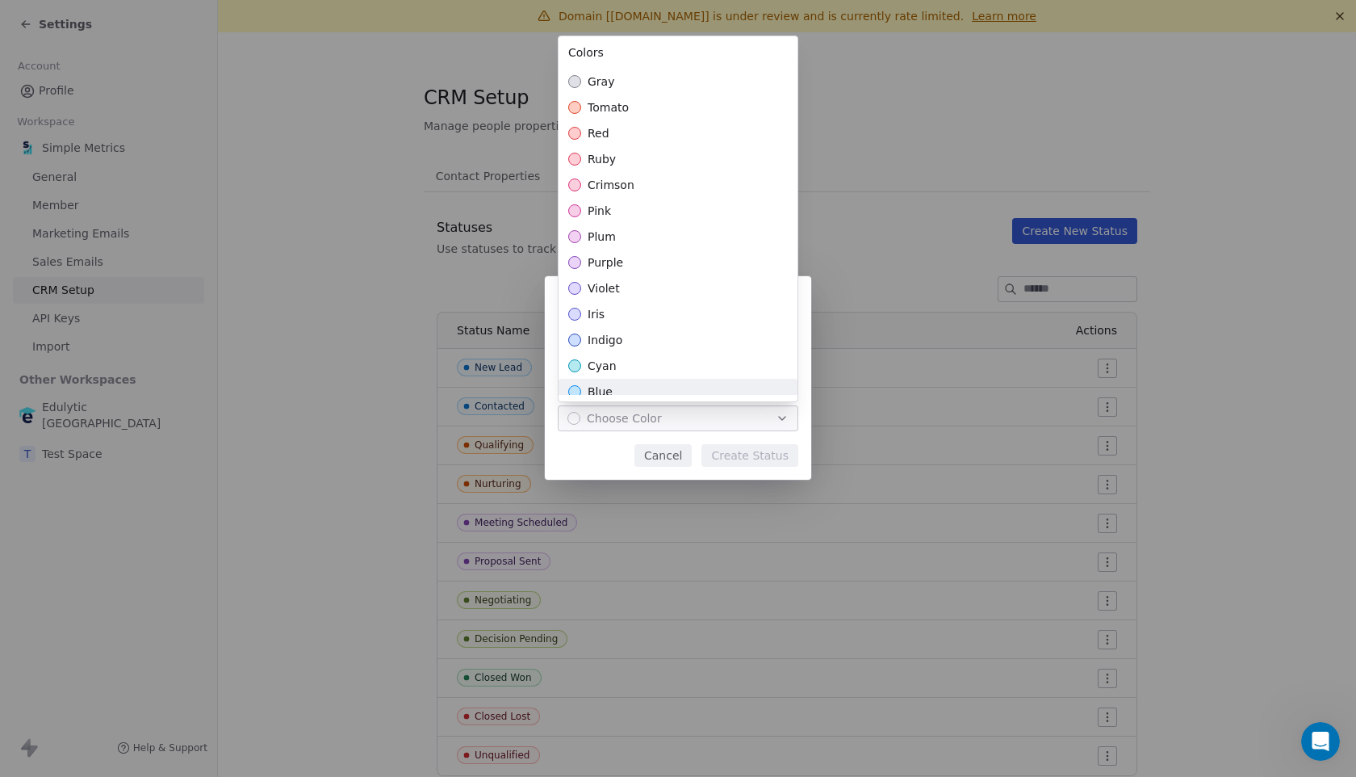
click at [666, 455] on div "Create New Status Name Color Choose Color Cancel Create Status" at bounding box center [678, 388] width 1356 height 276
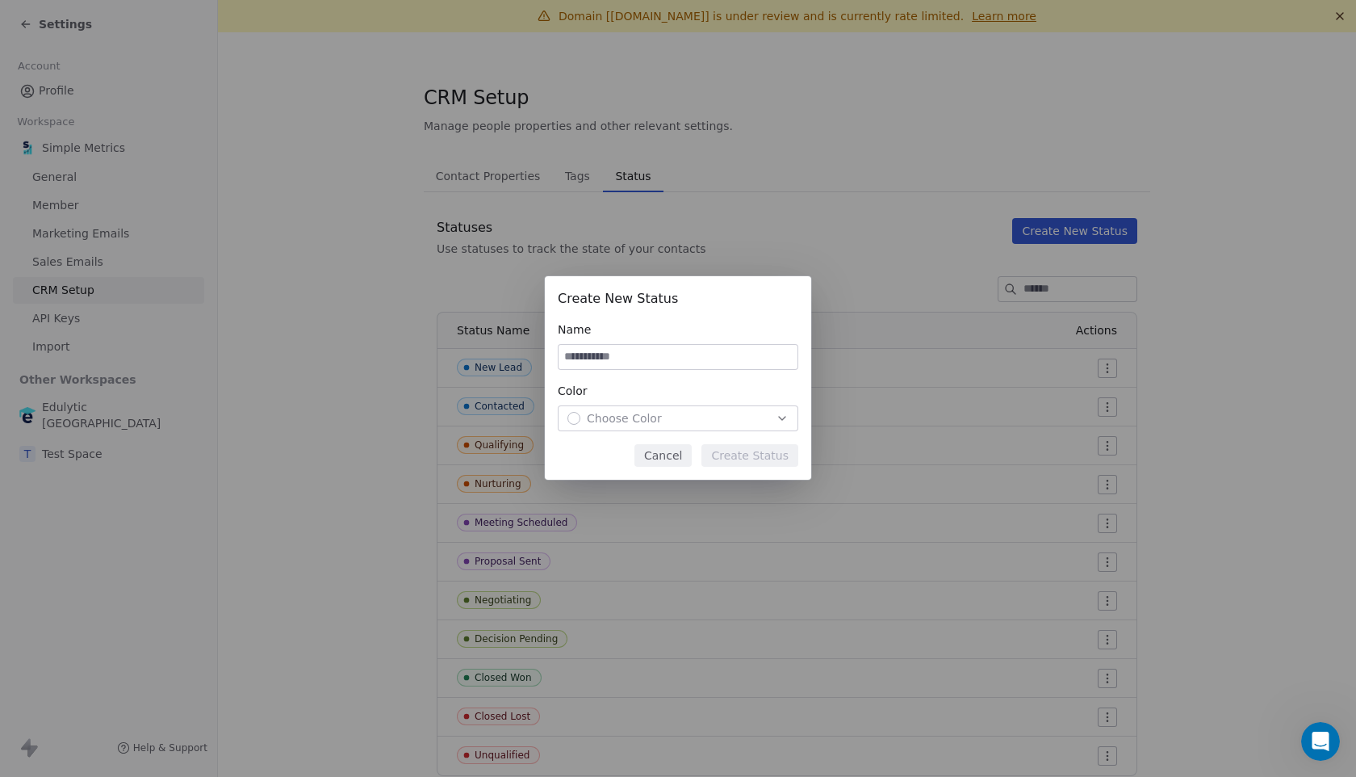
click at [666, 455] on button "Cancel" at bounding box center [663, 455] width 57 height 23
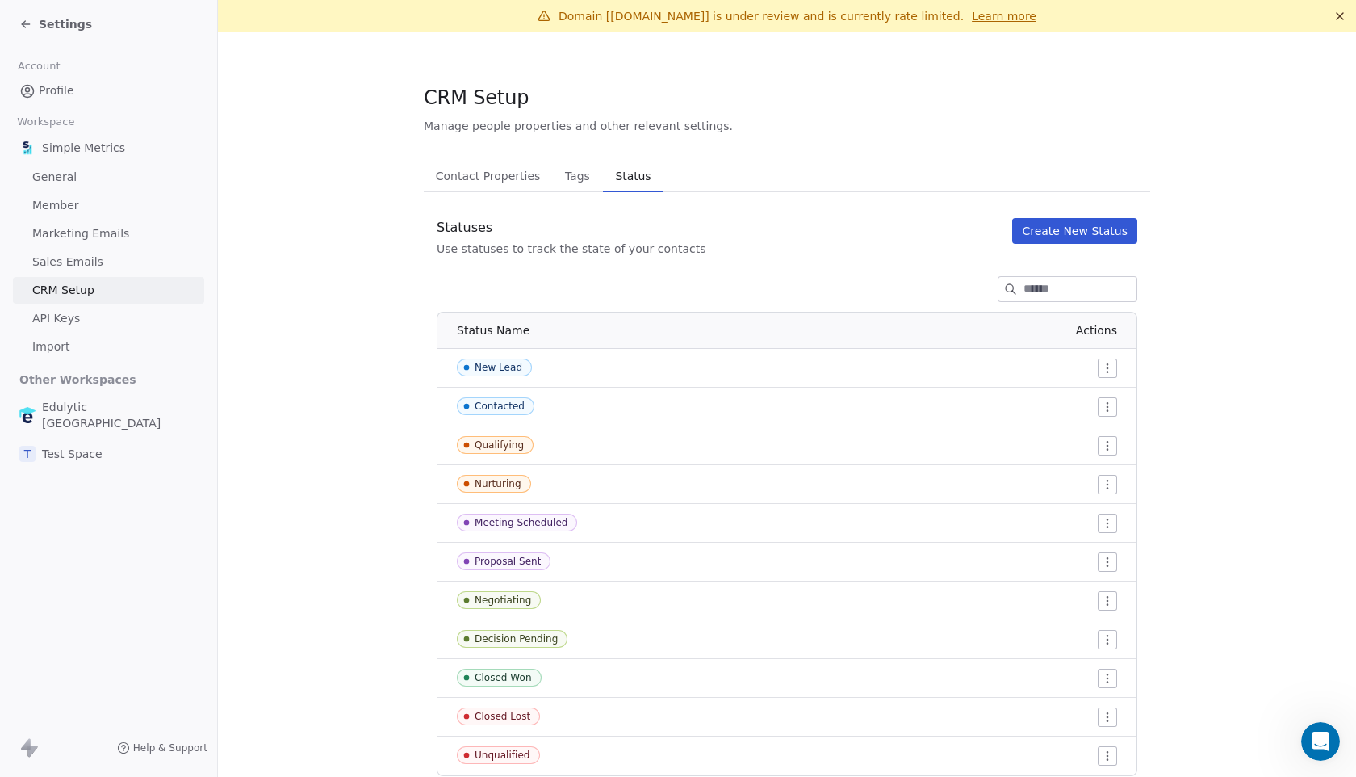
click at [61, 32] on div "Settings" at bounding box center [111, 24] width 185 height 23
click at [65, 19] on span "Settings" at bounding box center [65, 24] width 53 height 16
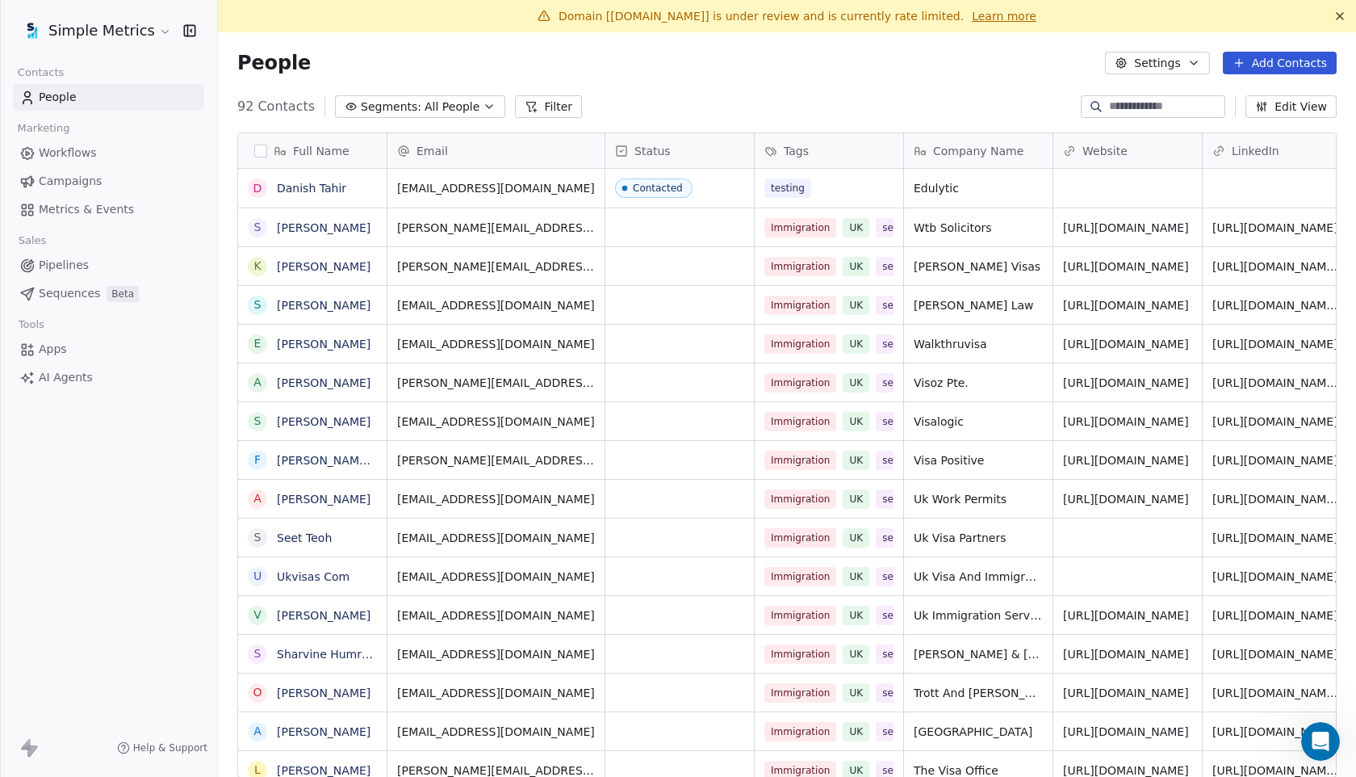
scroll to position [1, 1]
click at [261, 150] on button "button" at bounding box center [260, 151] width 13 height 13
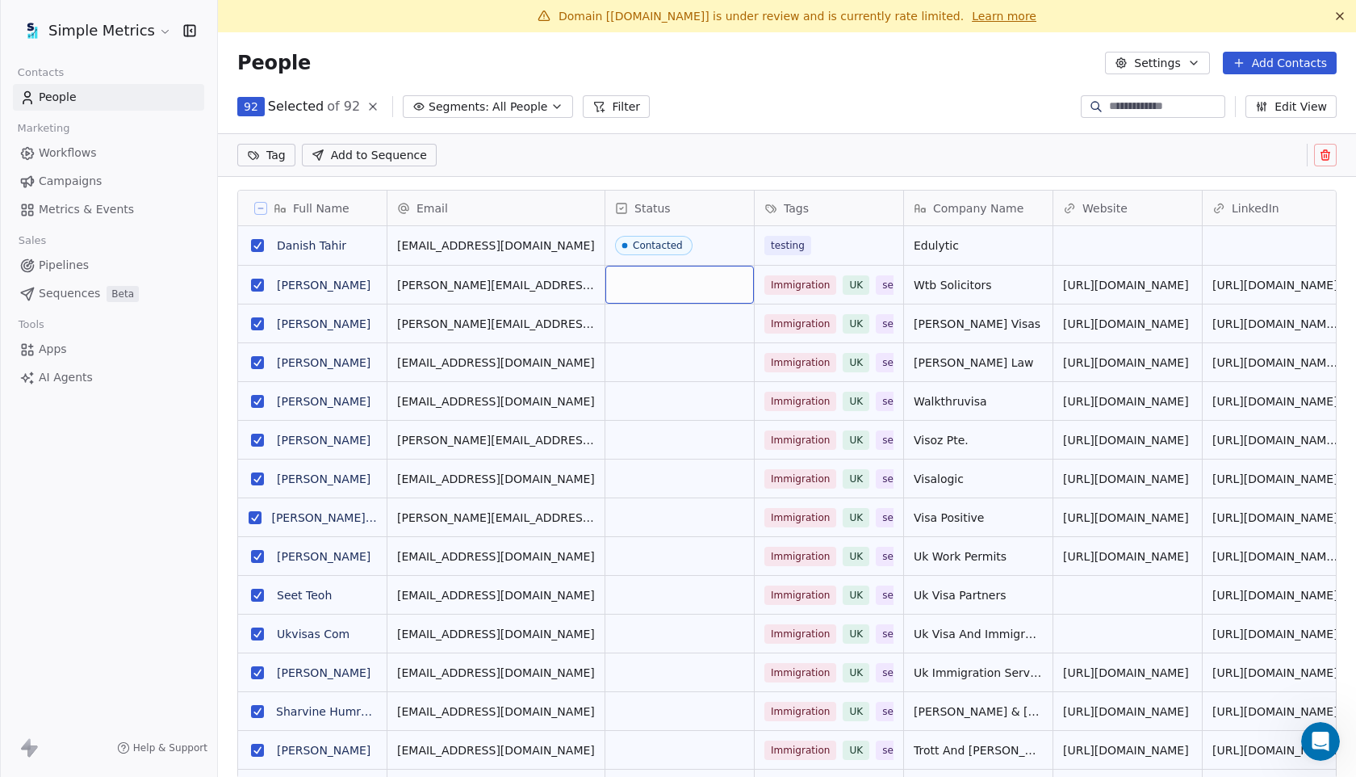
scroll to position [2, 0]
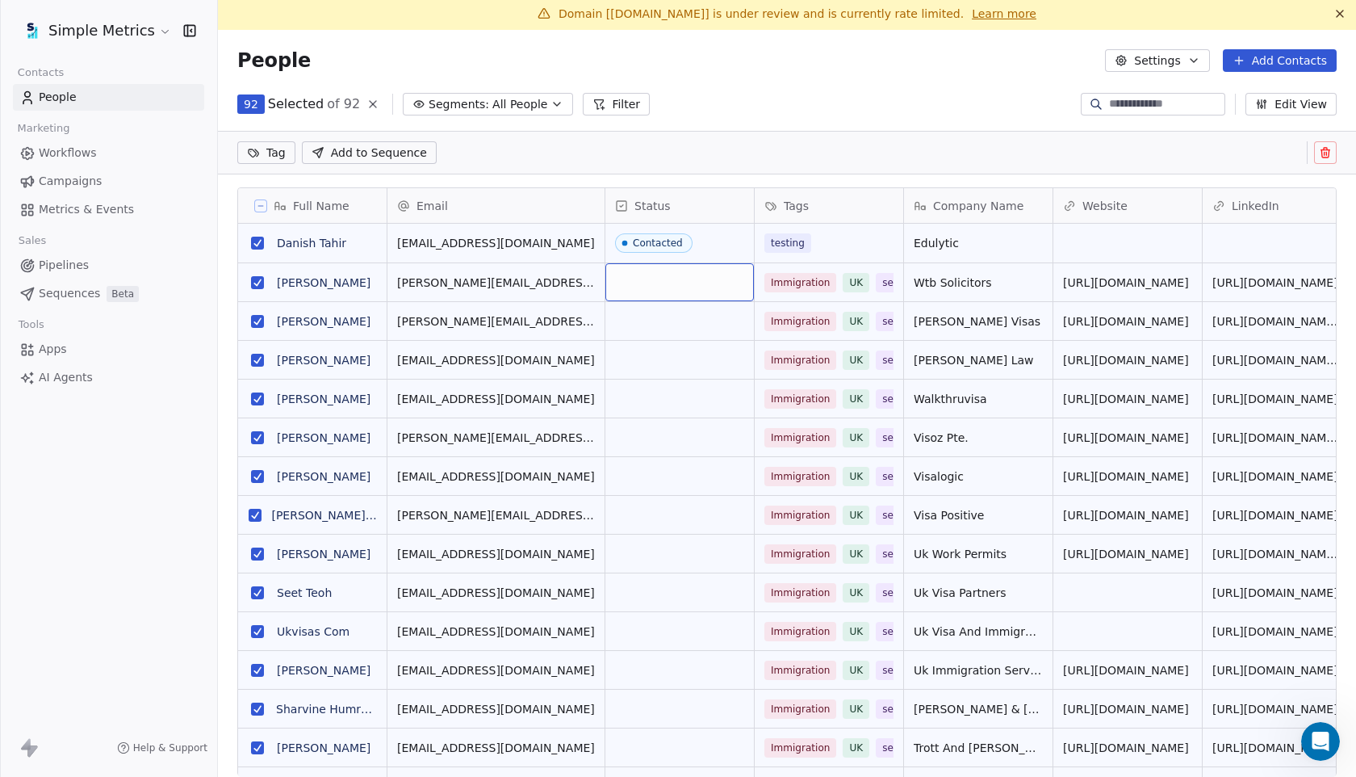
click at [694, 277] on div "grid" at bounding box center [680, 282] width 149 height 38
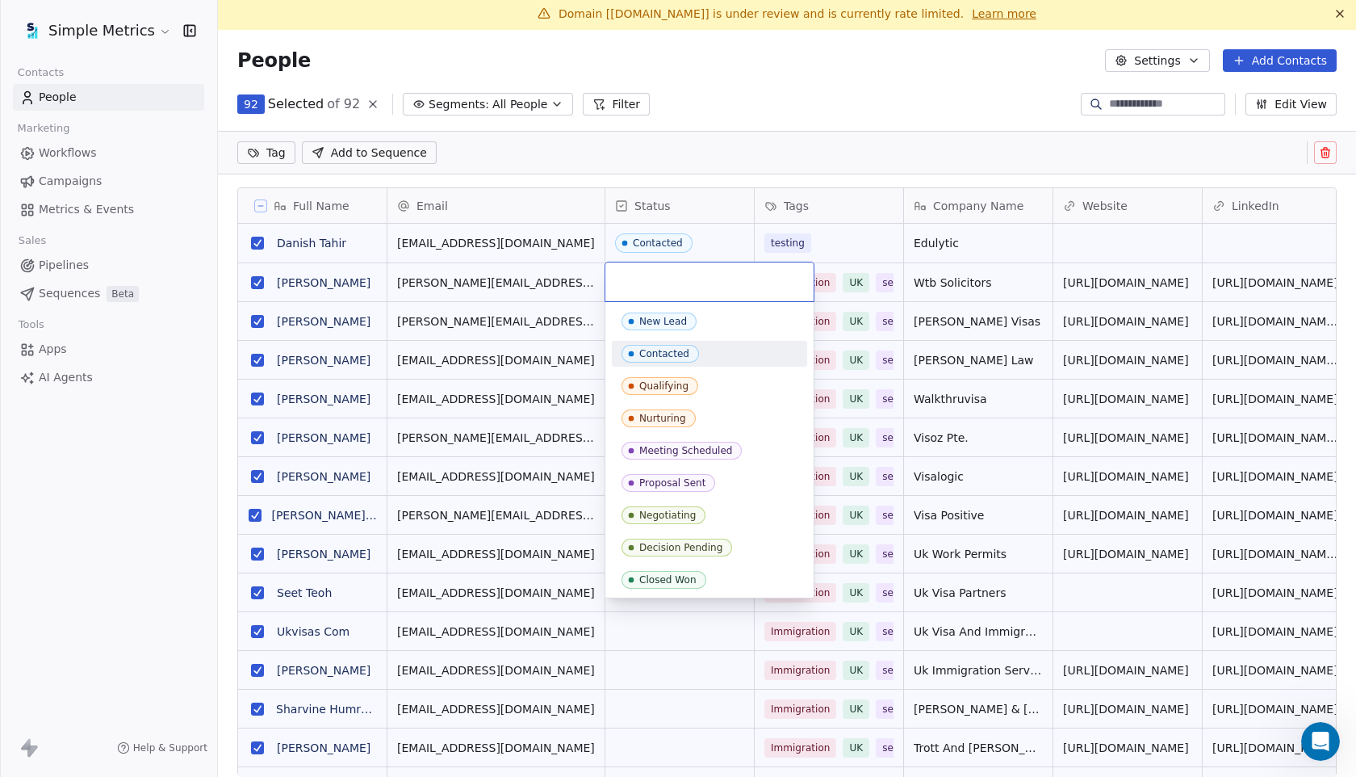
click at [690, 341] on div "Contacted" at bounding box center [709, 354] width 195 height 26
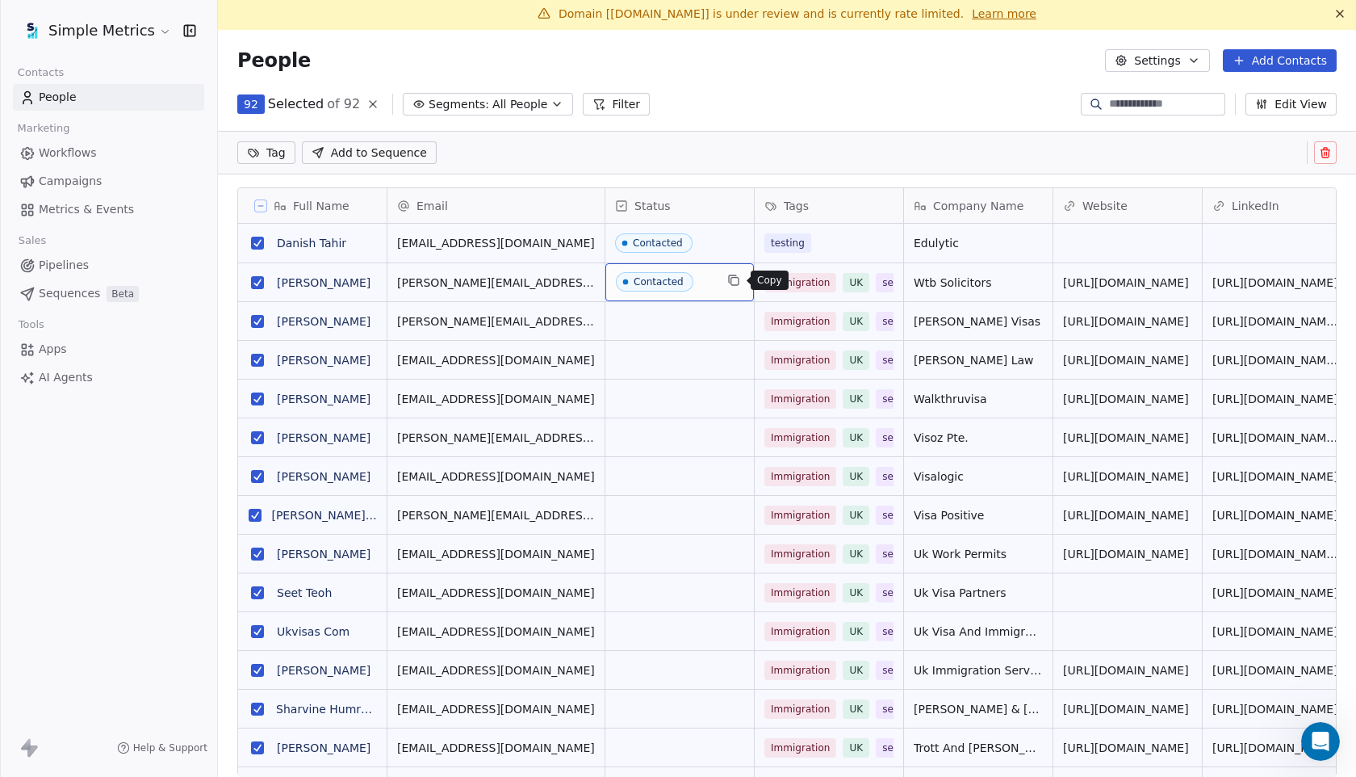
click at [736, 278] on icon "grid" at bounding box center [733, 280] width 13 height 13
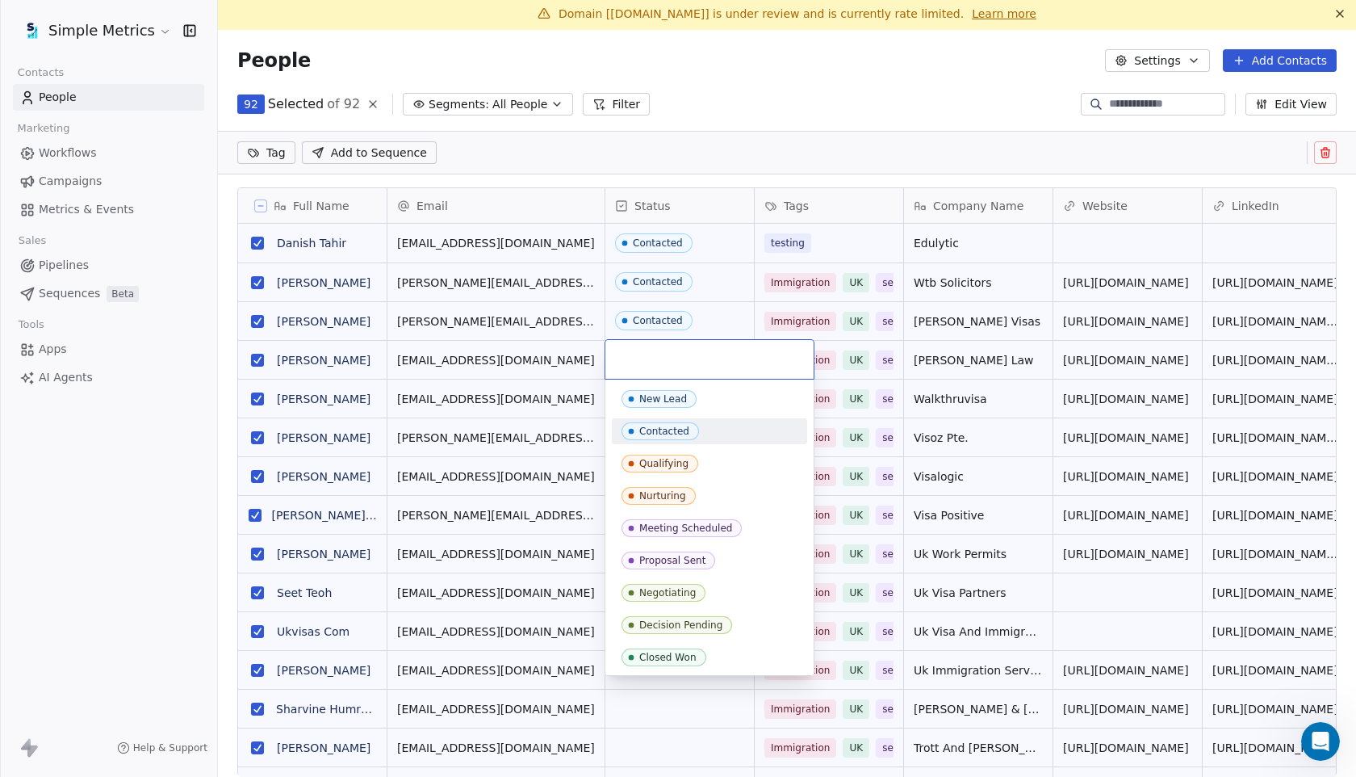
click at [711, 429] on div "Contacted" at bounding box center [710, 431] width 176 height 18
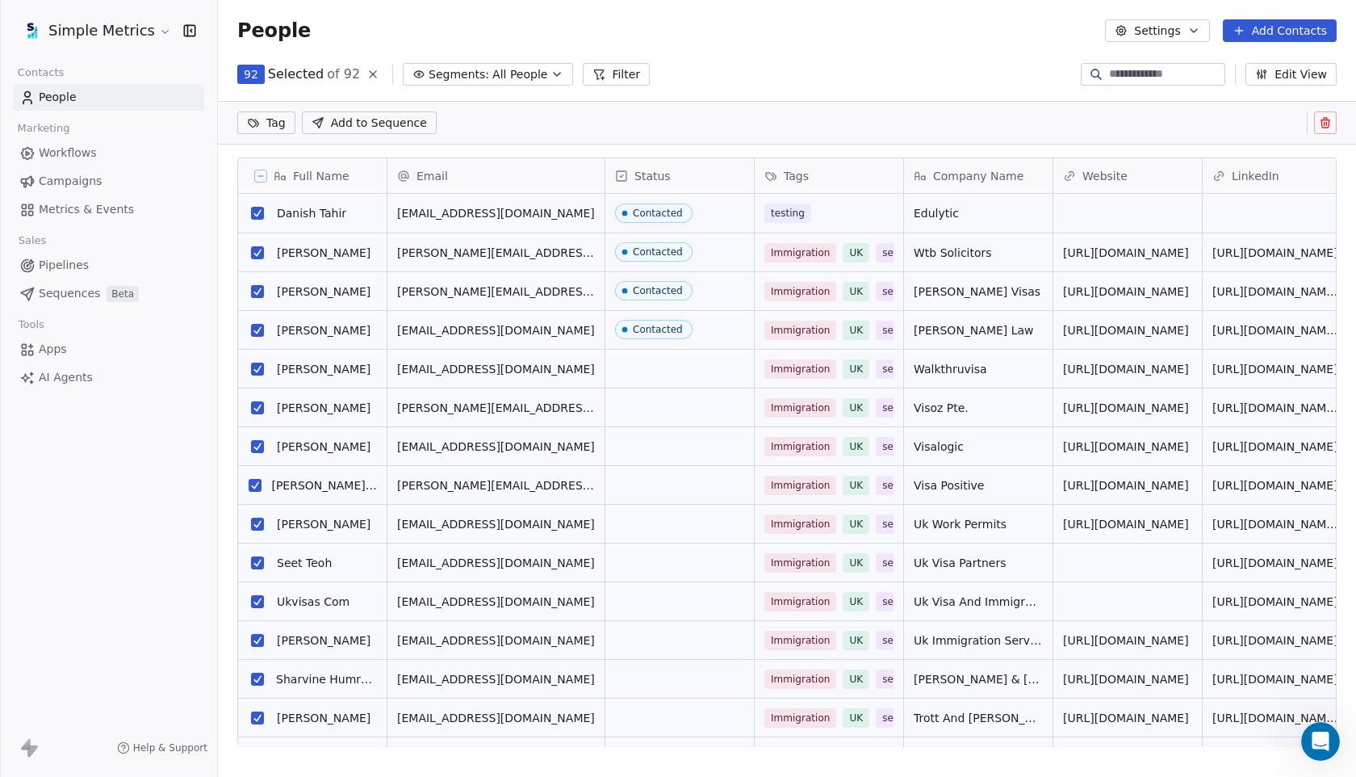
scroll to position [0, 0]
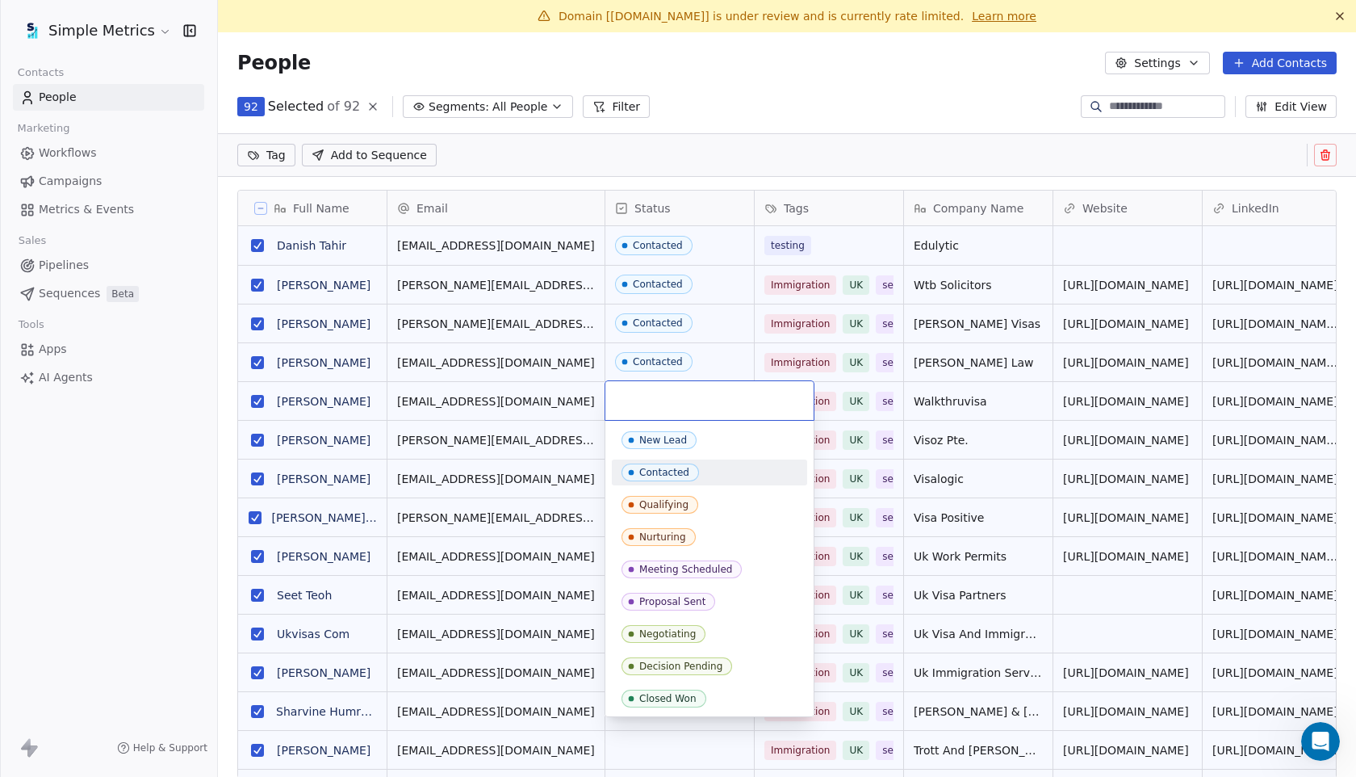
click at [660, 474] on div "Contacted" at bounding box center [664, 472] width 50 height 11
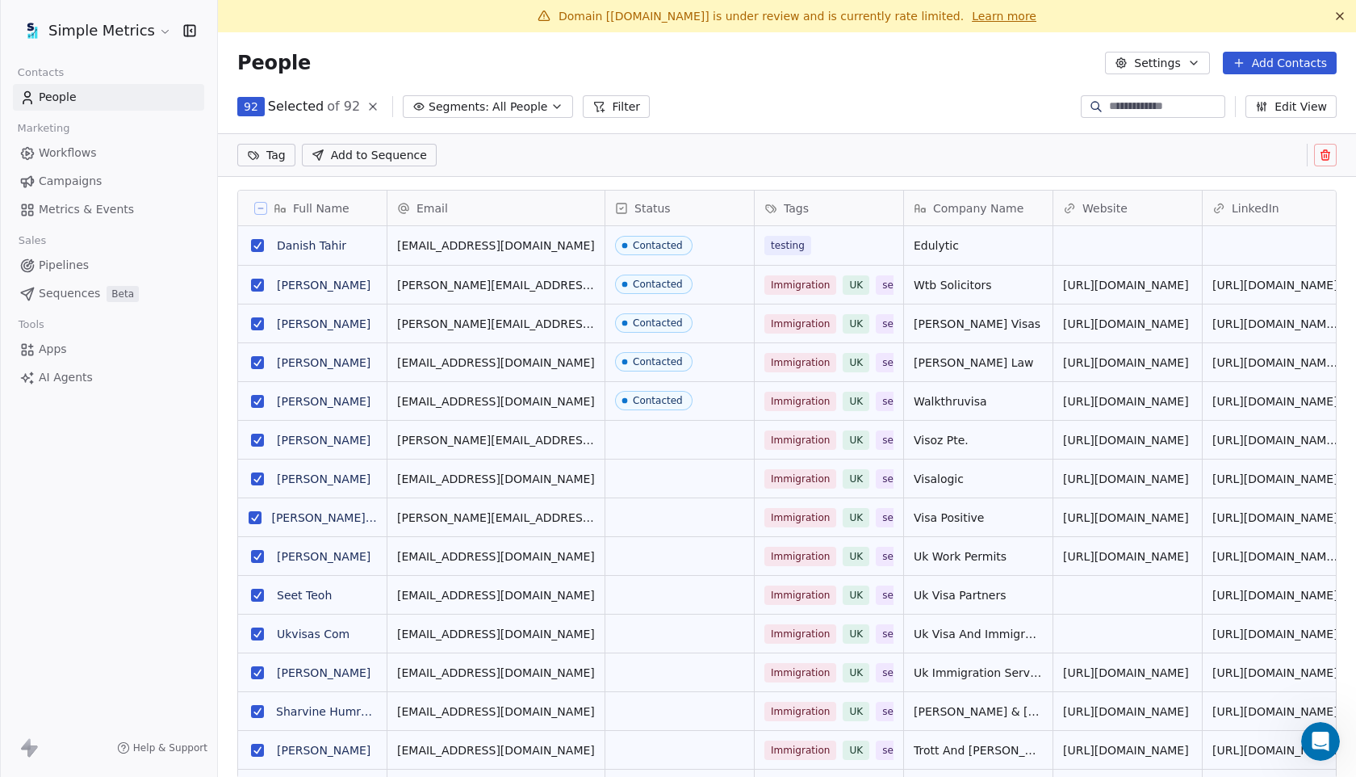
scroll to position [2, 0]
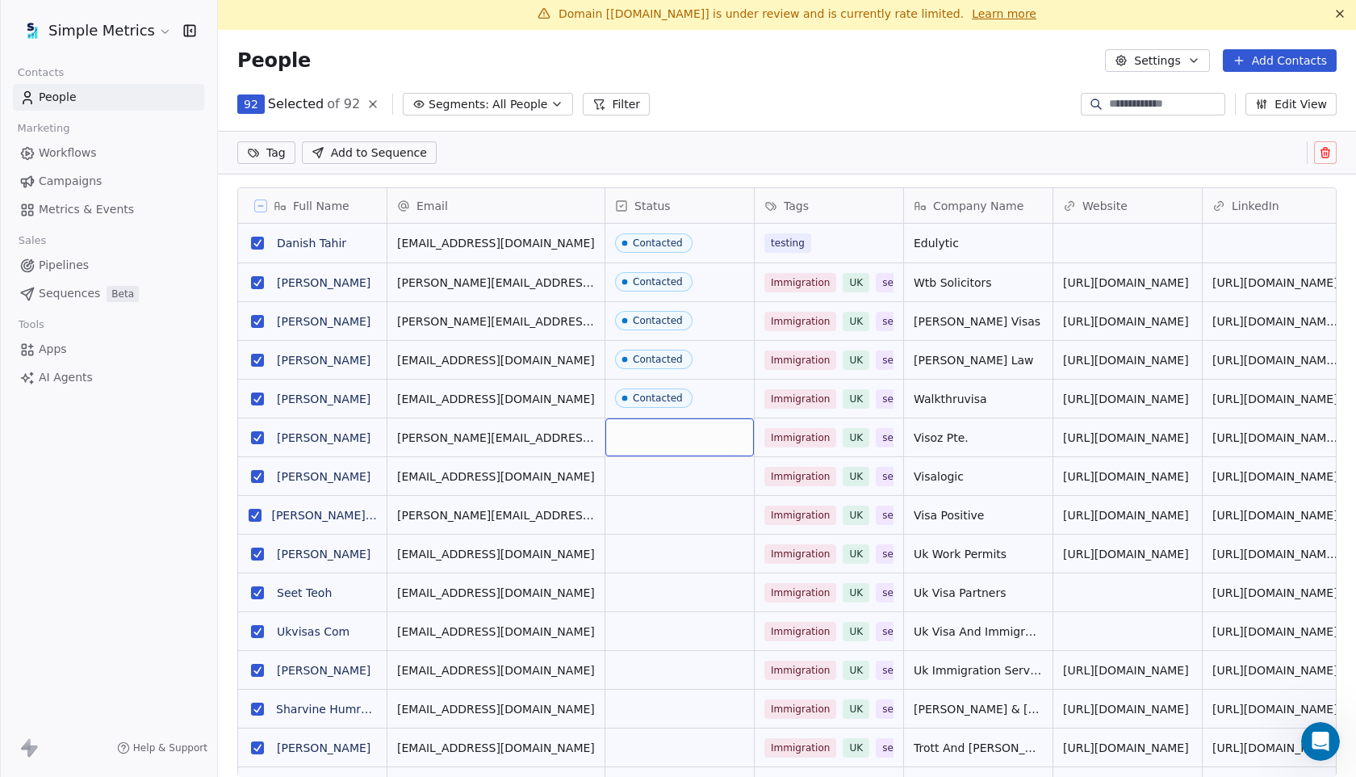
click at [654, 440] on div "grid" at bounding box center [680, 437] width 149 height 38
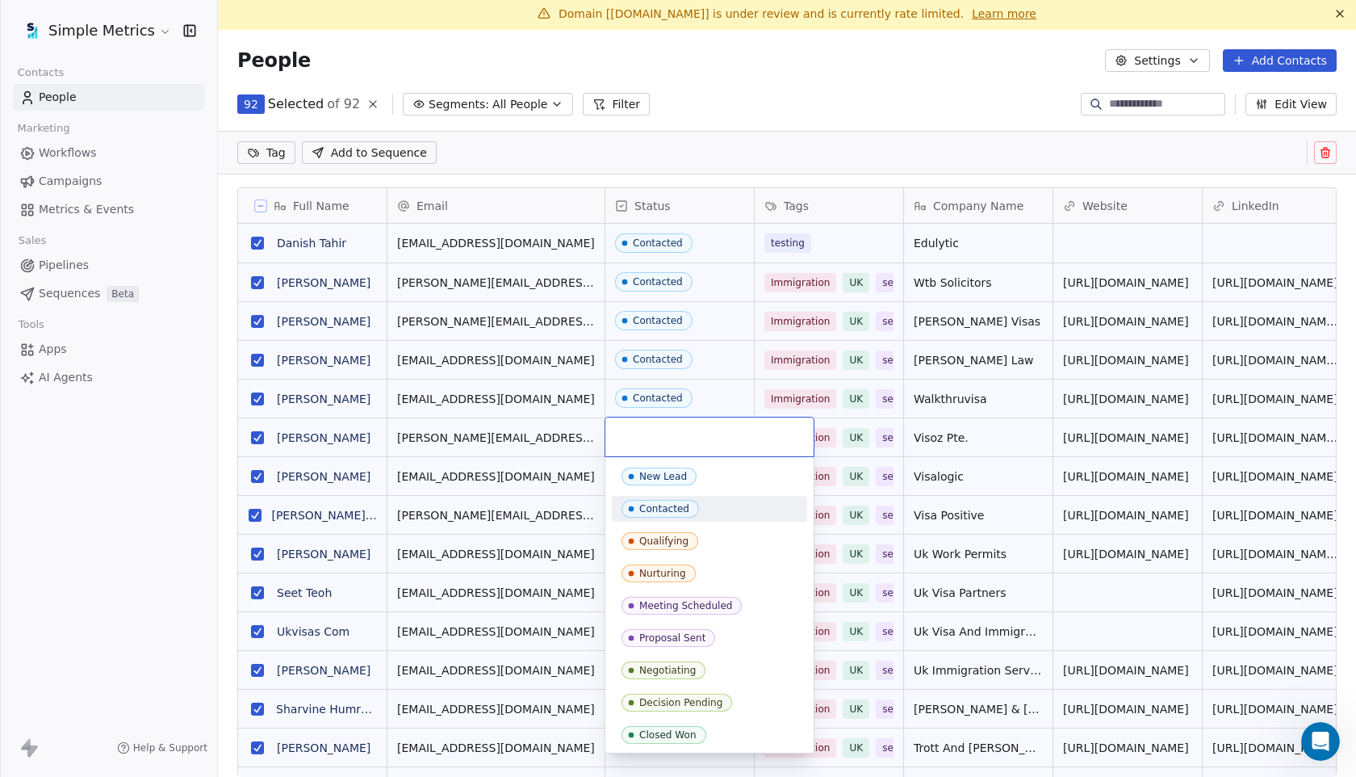
click at [672, 497] on div "Contacted" at bounding box center [709, 509] width 195 height 26
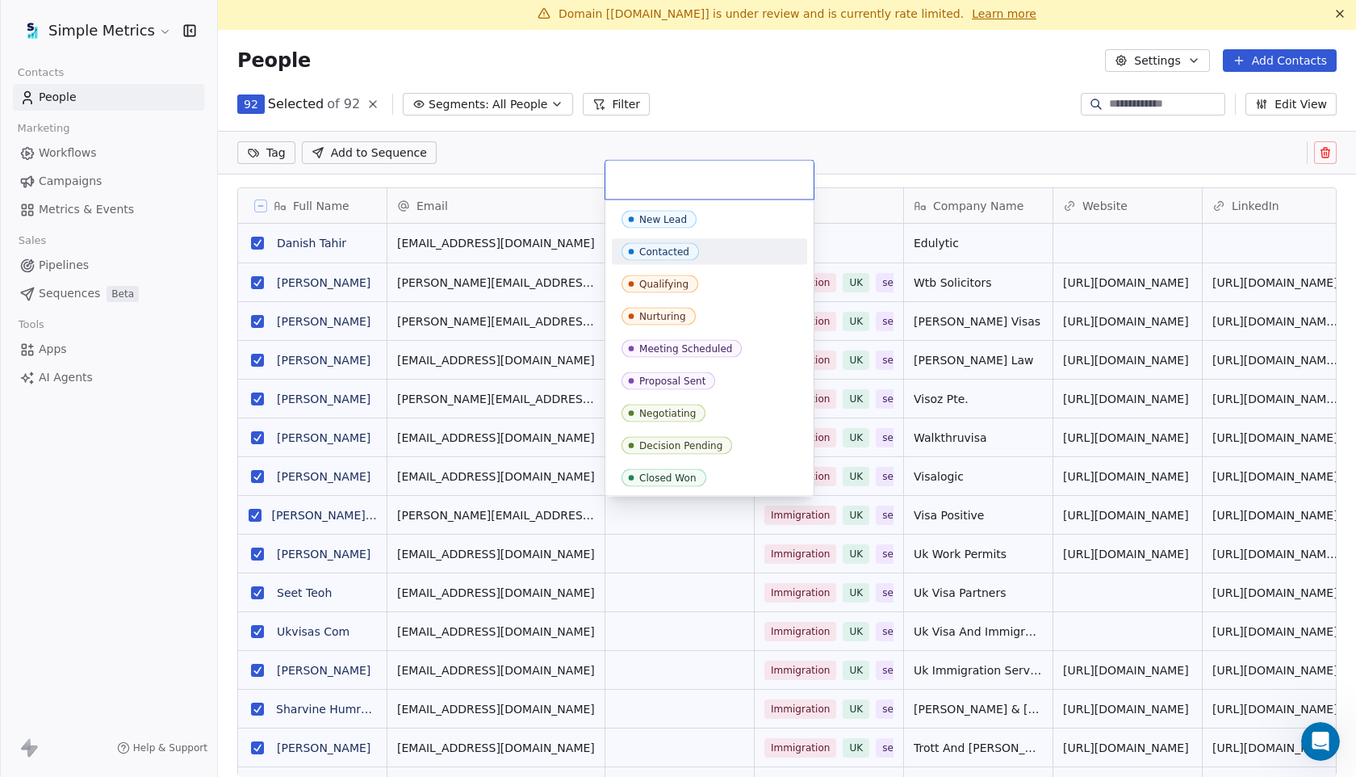
click at [707, 251] on div "Contacted" at bounding box center [710, 252] width 176 height 18
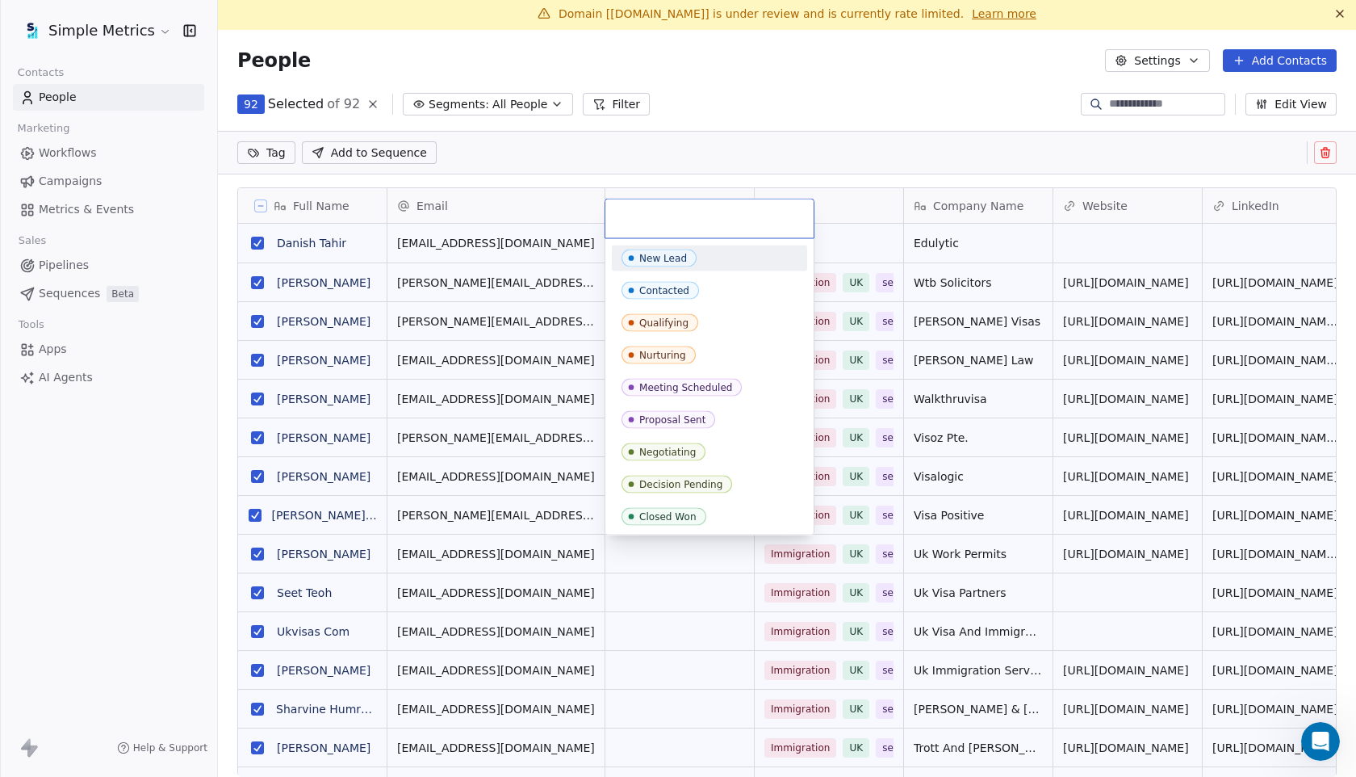
click at [723, 151] on html "Simple Metrics Contacts People Marketing Workflows Campaigns Metrics & Events S…" at bounding box center [678, 388] width 1356 height 777
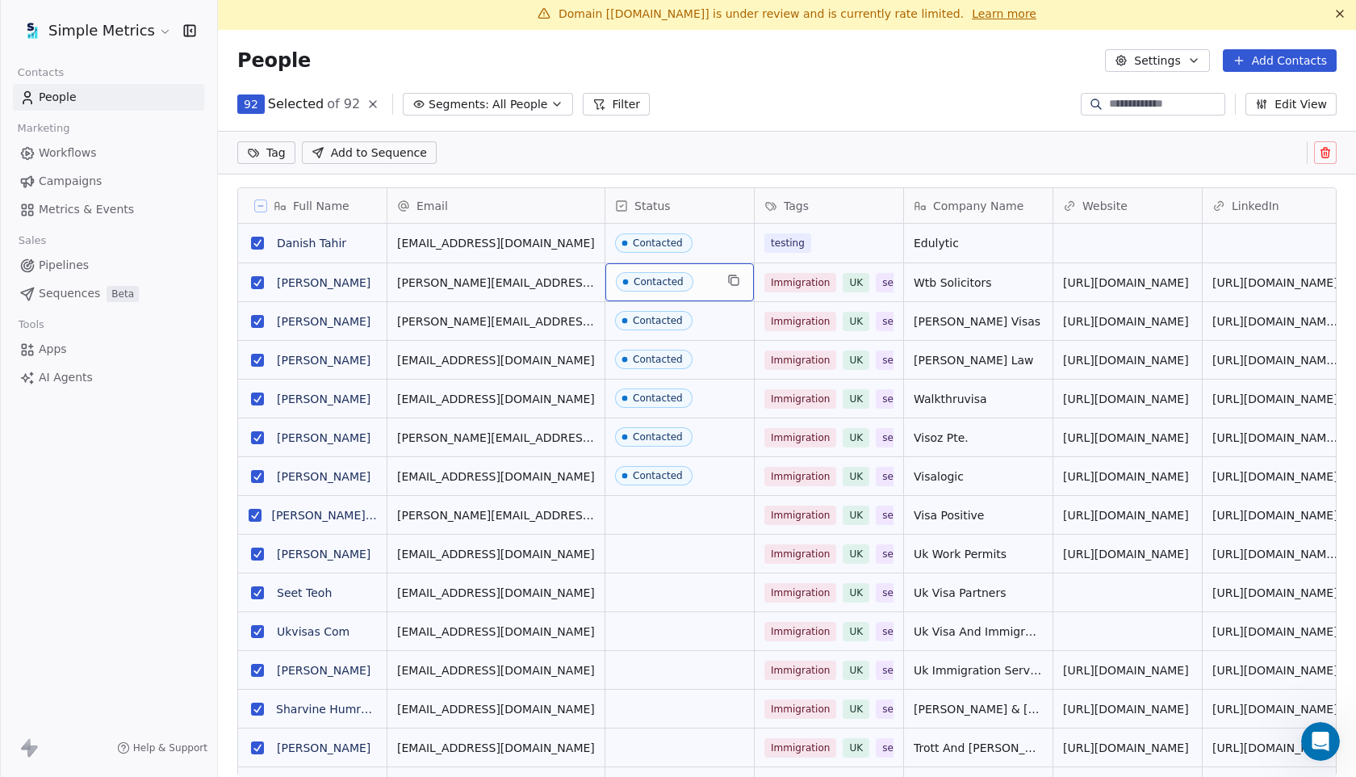
click at [87, 149] on span "Workflows" at bounding box center [68, 153] width 58 height 17
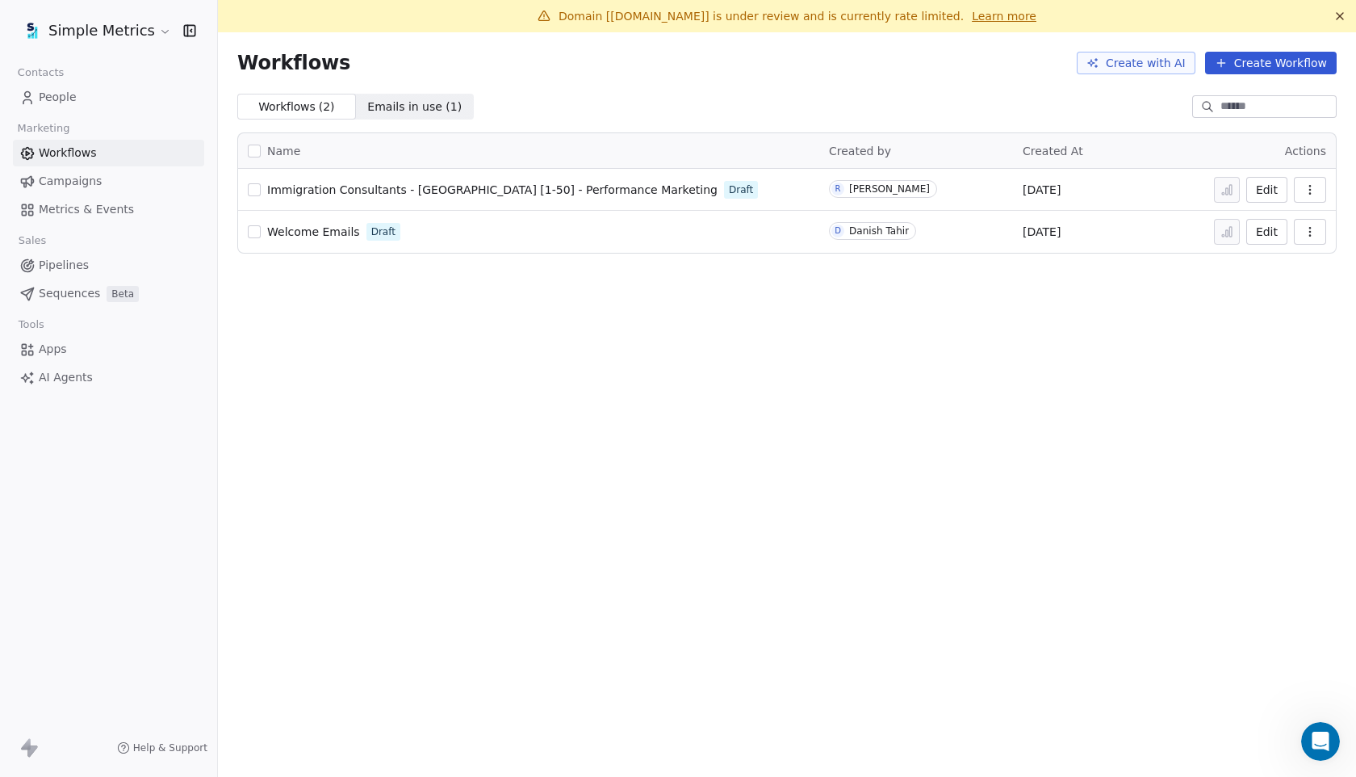
click at [1257, 59] on button "Create Workflow" at bounding box center [1271, 63] width 132 height 23
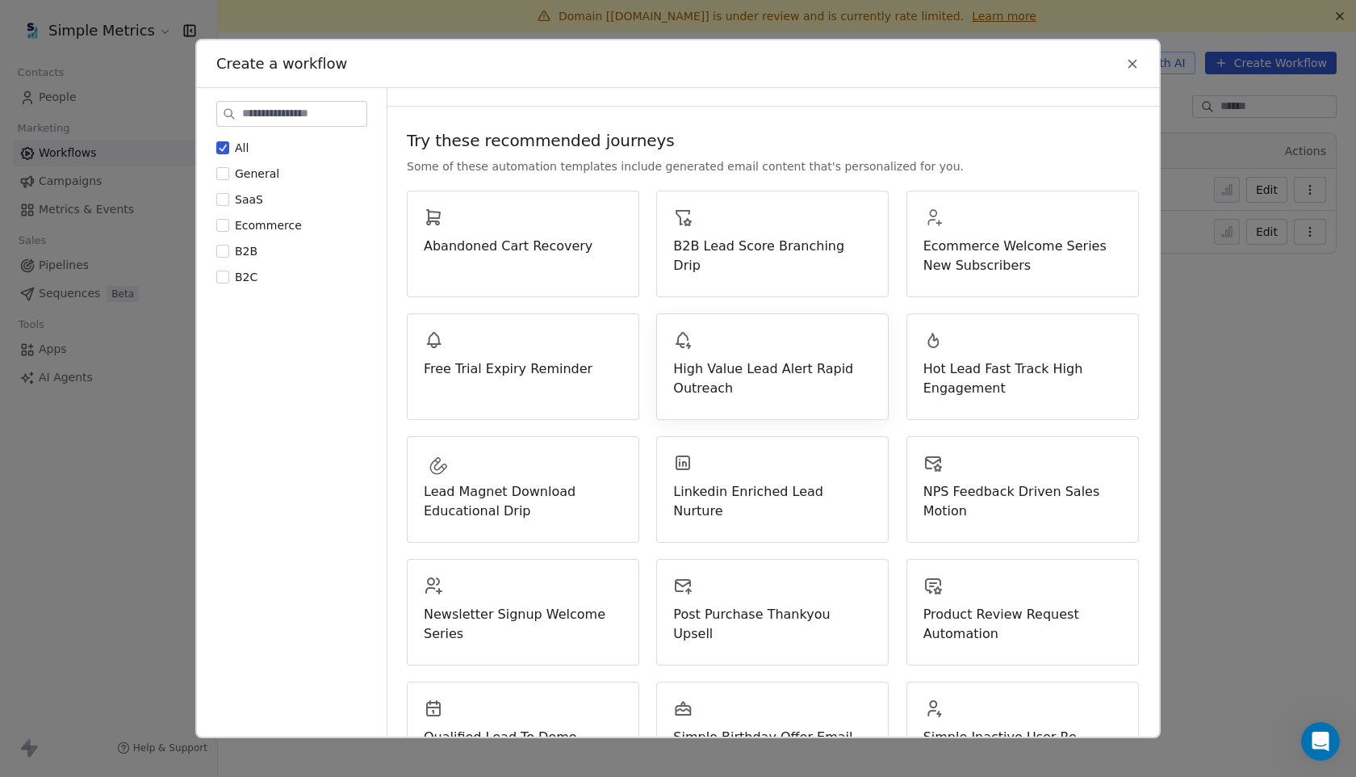
scroll to position [98, 0]
click at [221, 274] on button "B2C" at bounding box center [222, 277] width 13 height 16
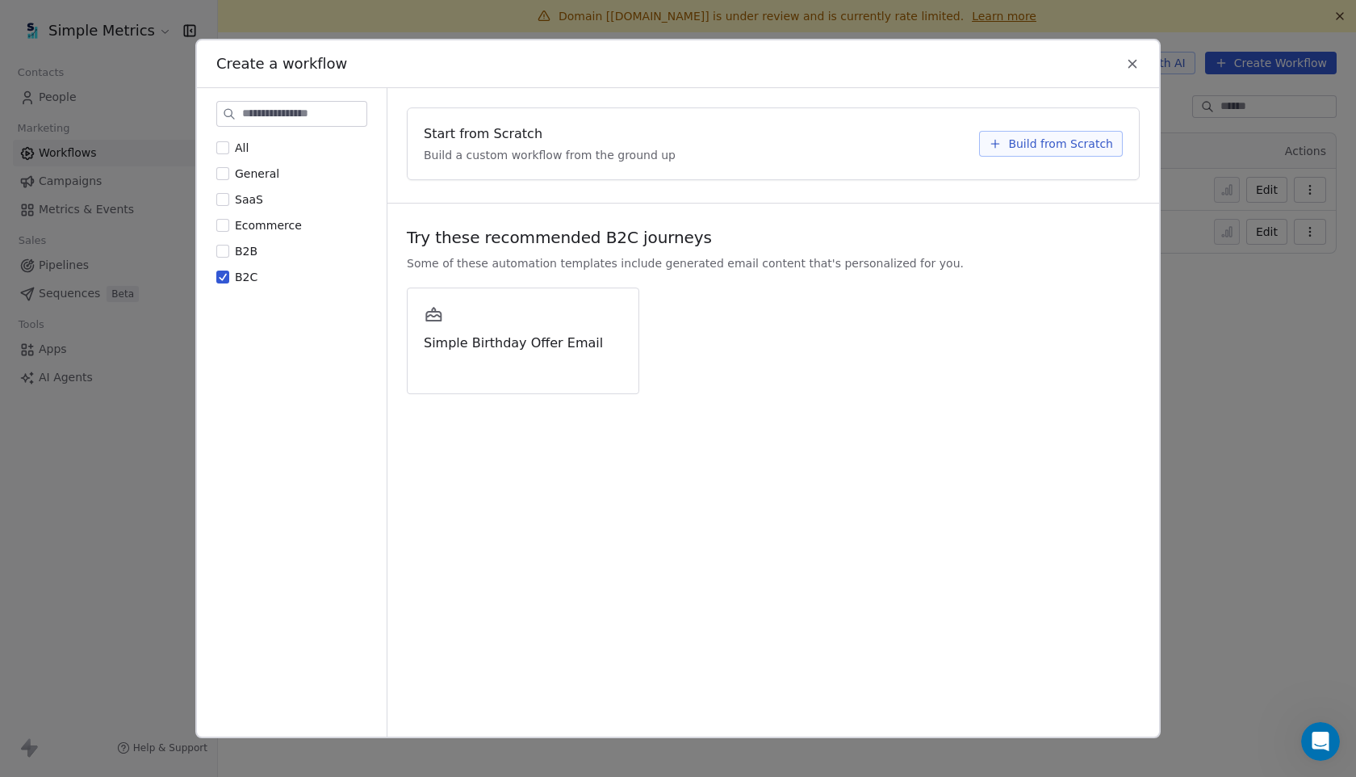
click at [1051, 132] on button "Build from Scratch" at bounding box center [1051, 144] width 144 height 26
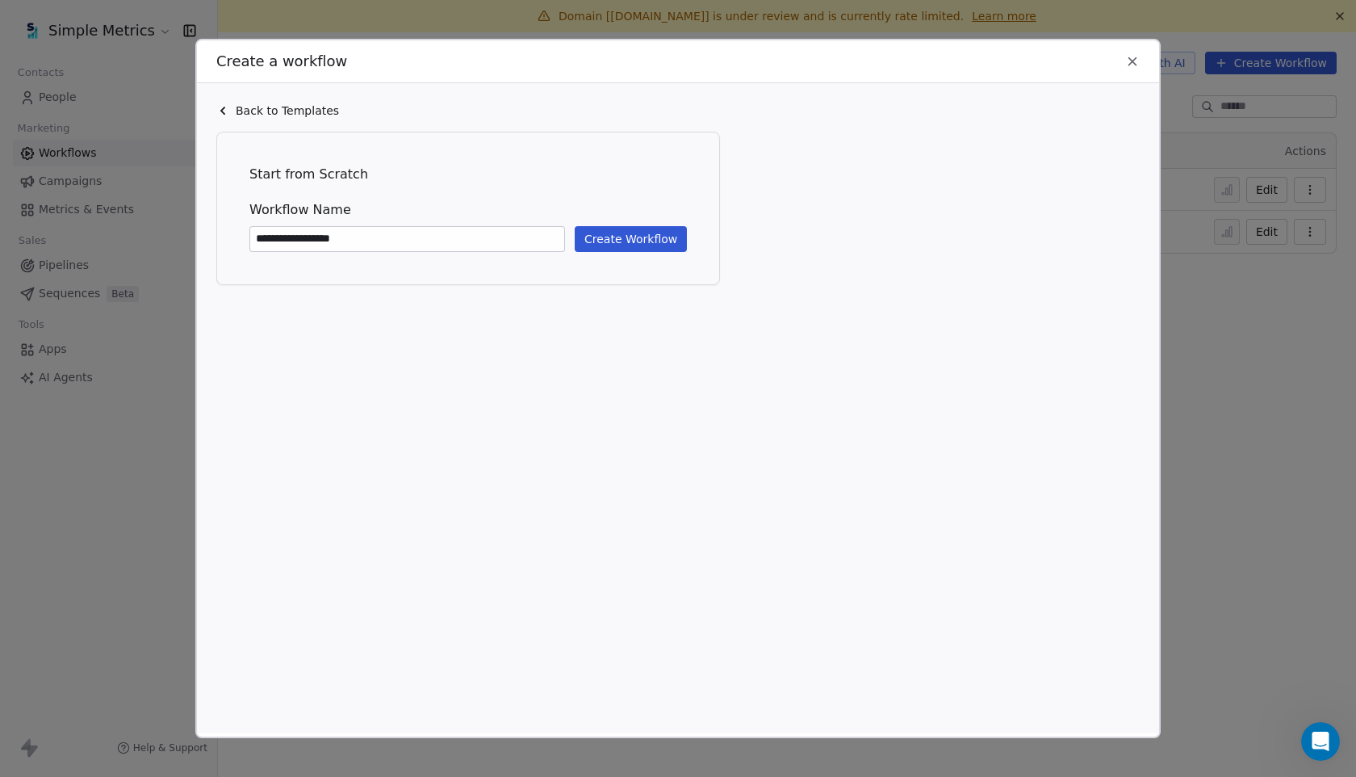
type input "**********"
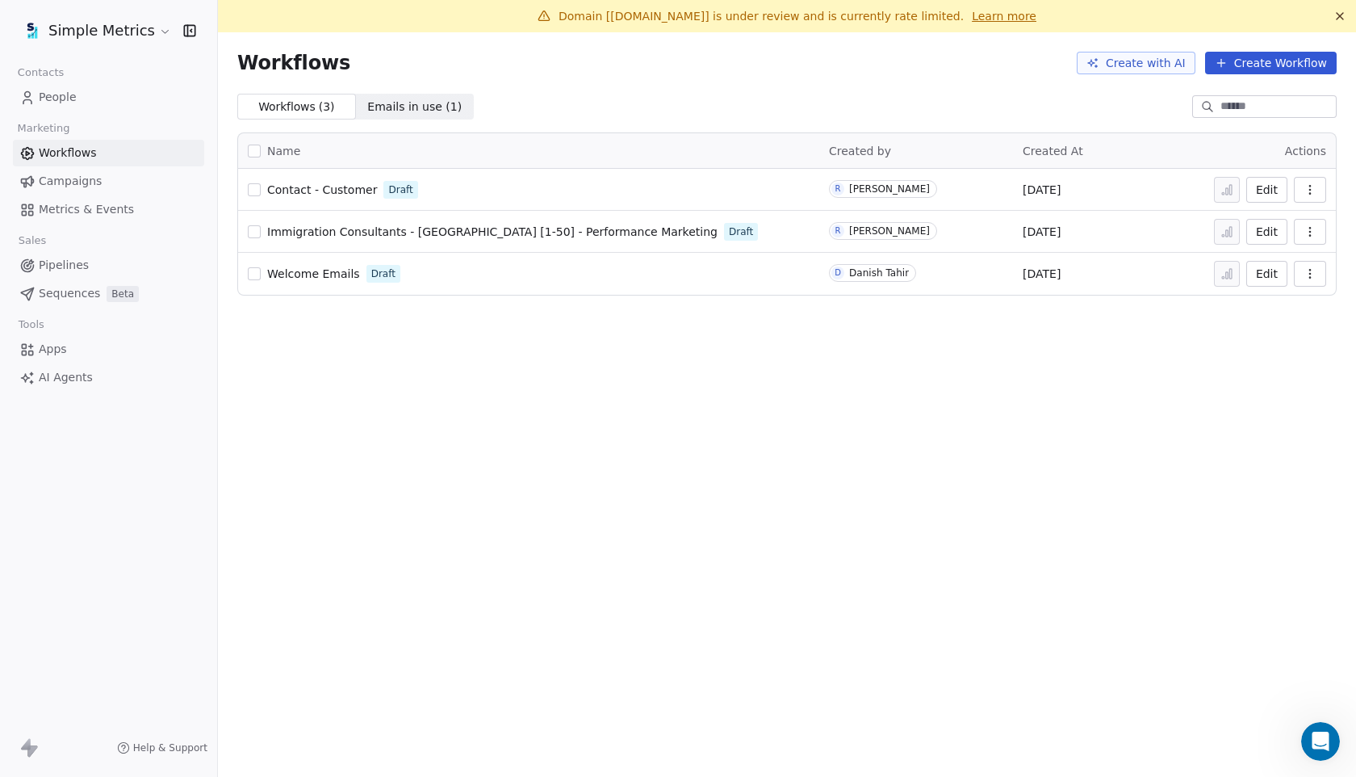
click at [312, 178] on div "Contact - Customer Draft" at bounding box center [529, 189] width 562 height 23
click at [324, 187] on span "Contact - Customer" at bounding box center [322, 189] width 110 height 13
click at [91, 191] on link "Campaigns" at bounding box center [108, 181] width 191 height 27
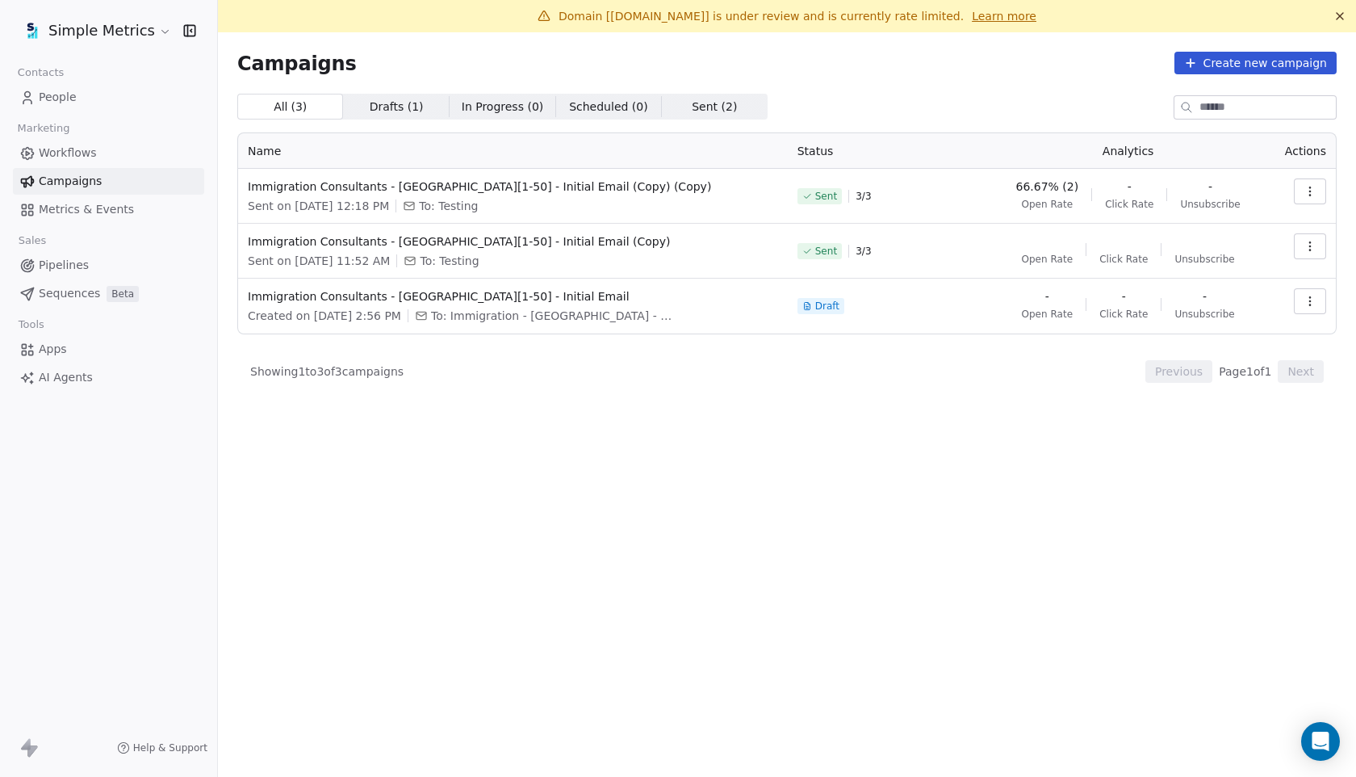
click at [75, 89] on link "People" at bounding box center [108, 97] width 191 height 27
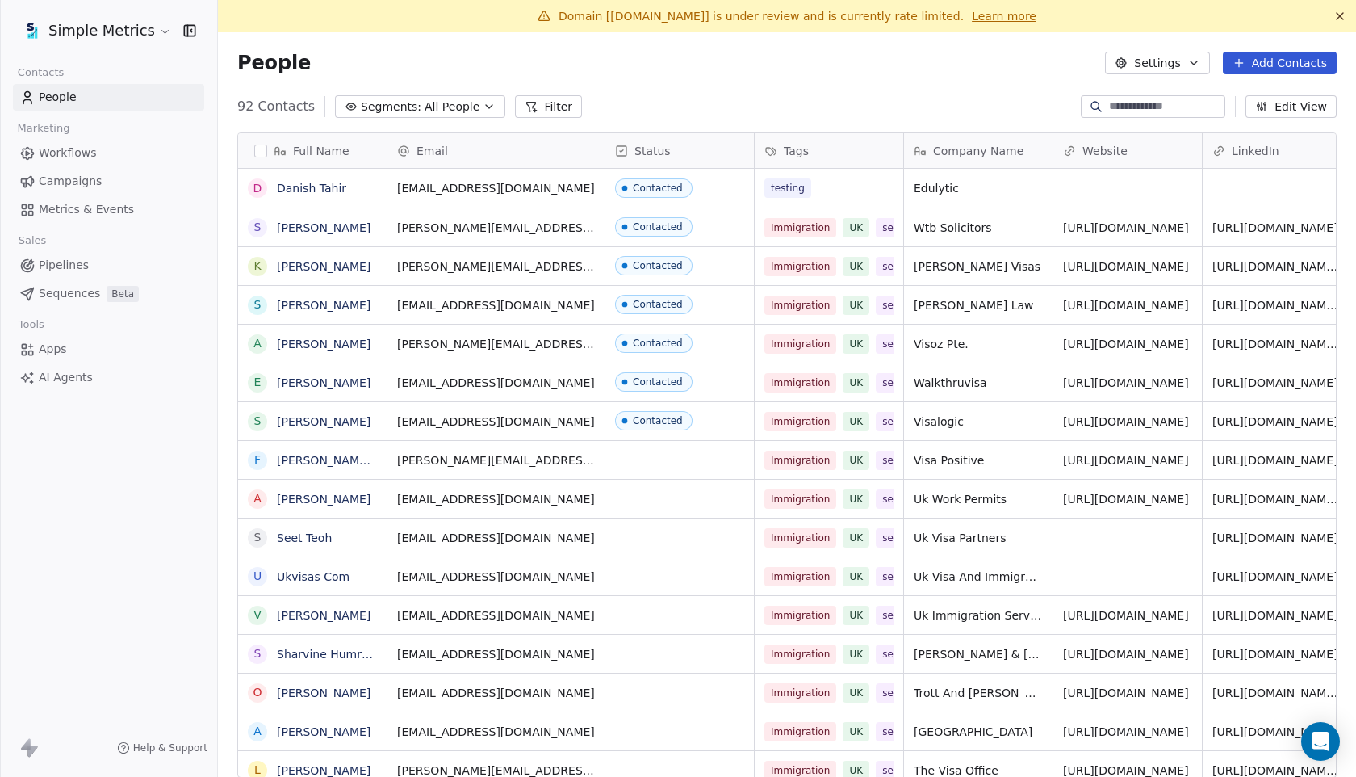
scroll to position [1, 1]
click at [263, 150] on button "button" at bounding box center [260, 151] width 13 height 13
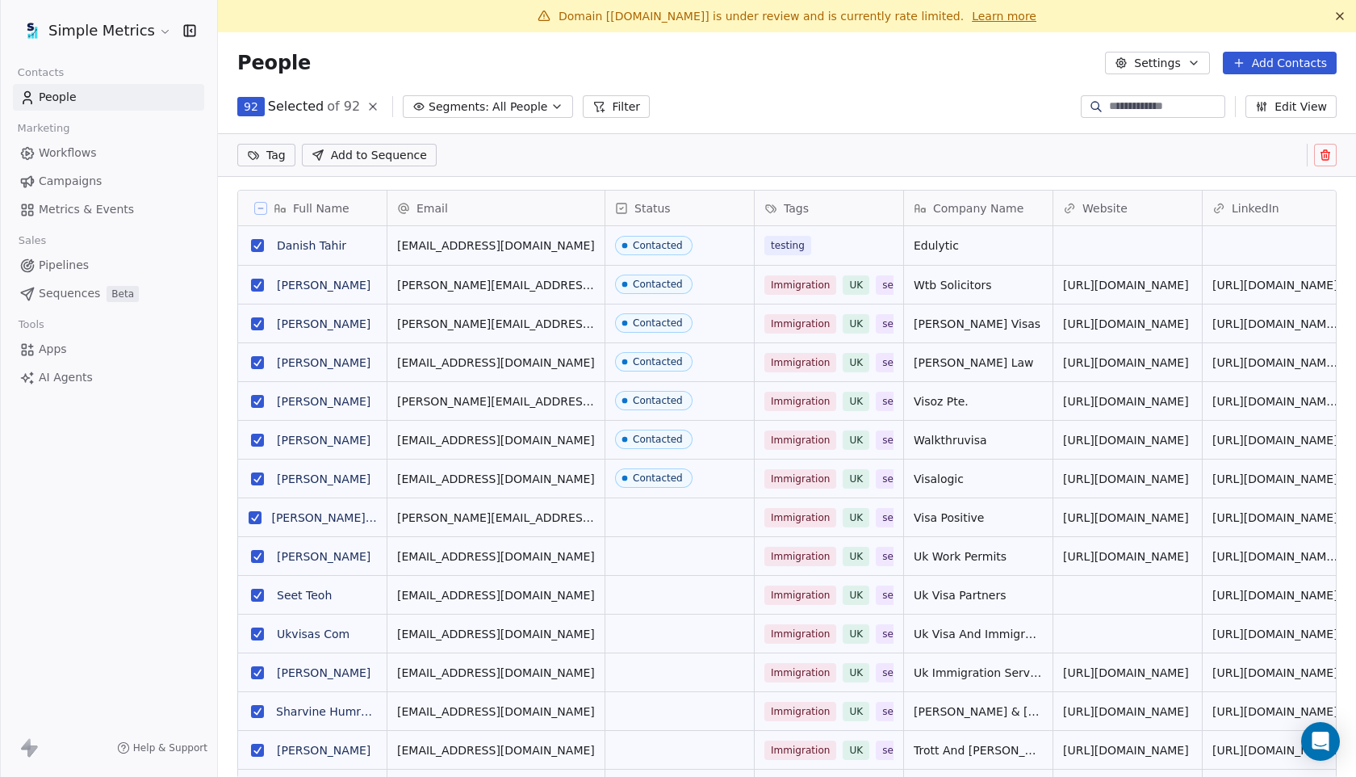
scroll to position [627, 1138]
click at [1164, 57] on button "Settings" at bounding box center [1157, 63] width 104 height 23
click at [1177, 99] on span "Contact Properties" at bounding box center [1199, 98] width 105 height 17
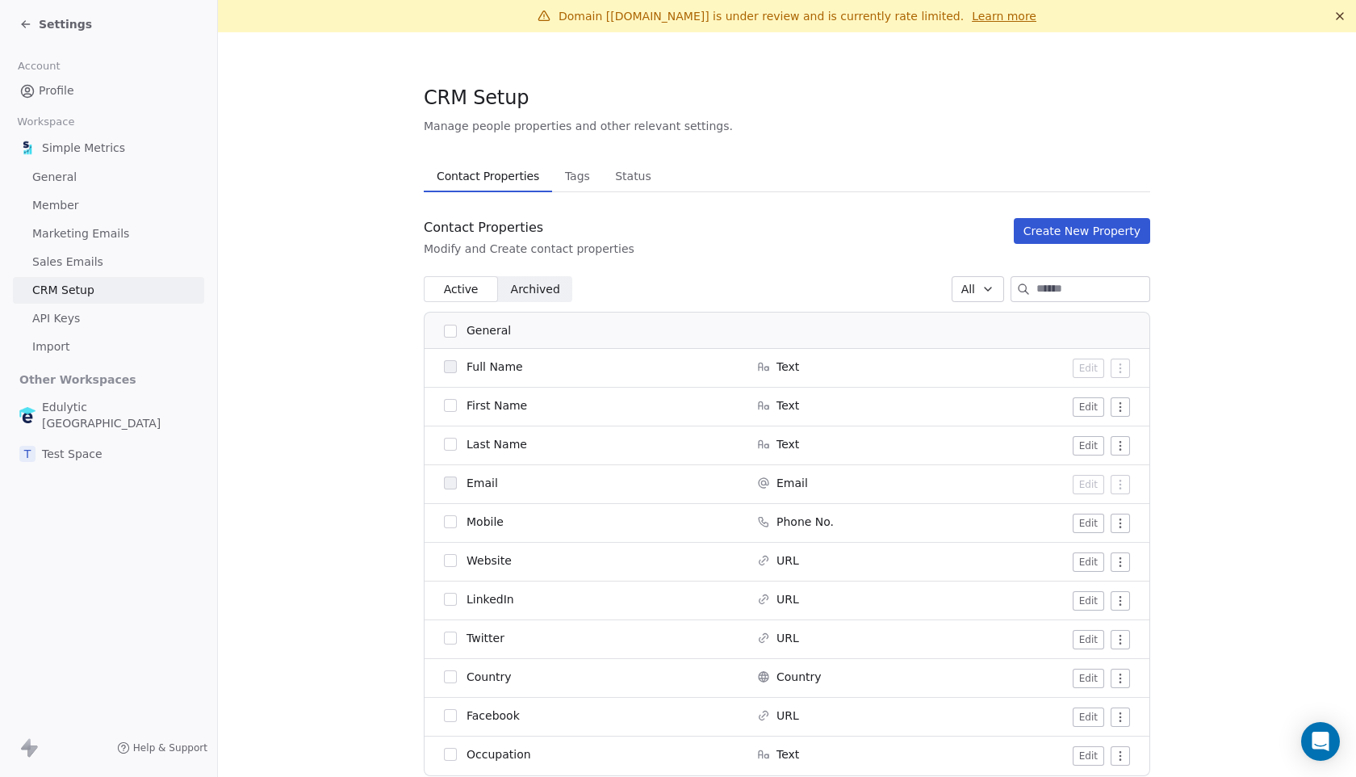
click at [32, 22] on div "Settings" at bounding box center [55, 24] width 73 height 16
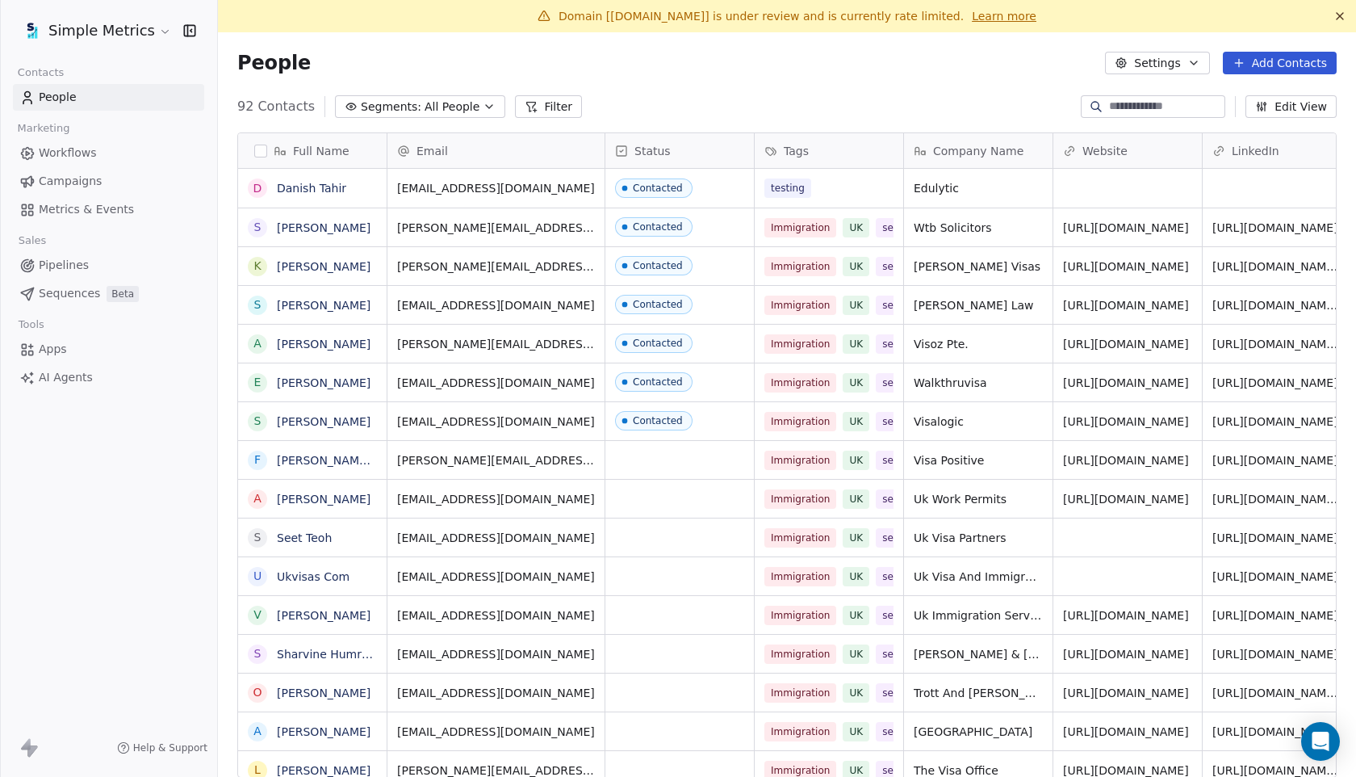
click at [100, 181] on link "Campaigns" at bounding box center [108, 181] width 191 height 27
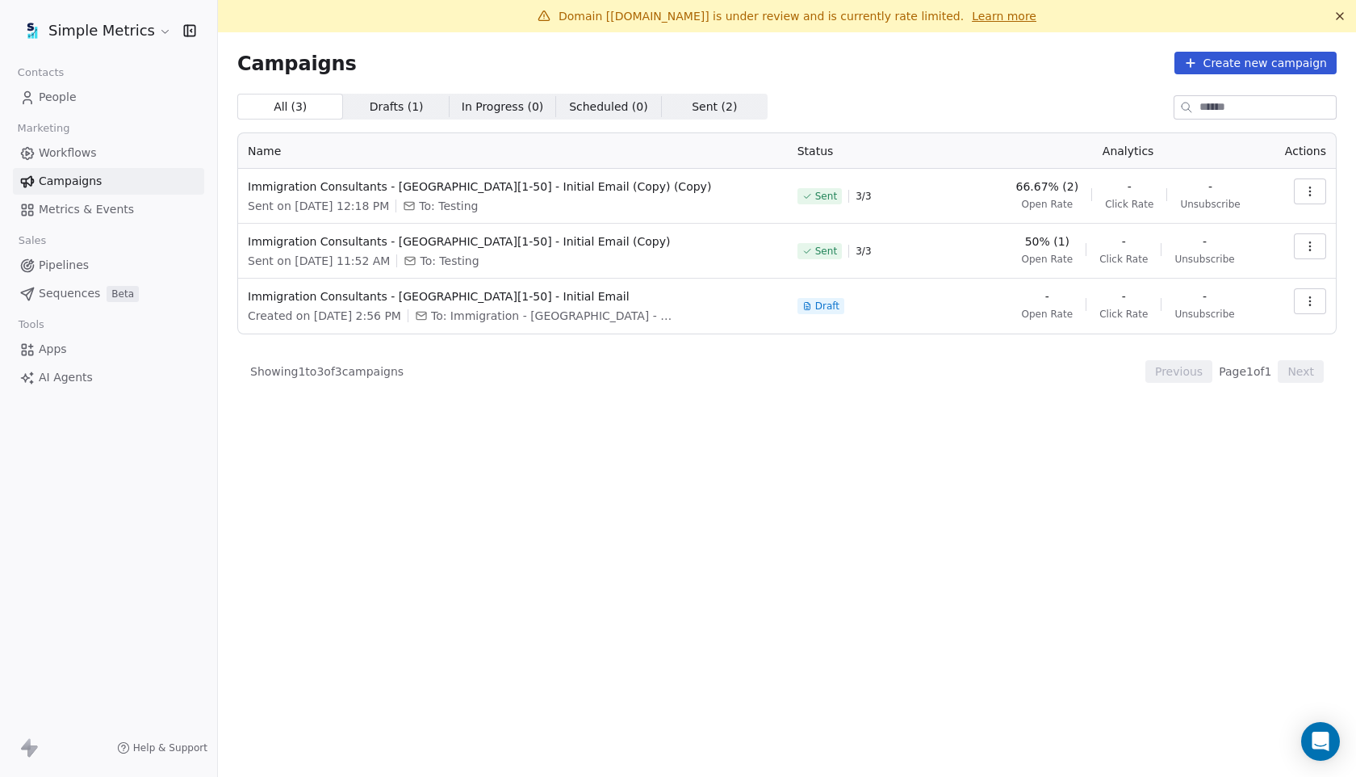
click at [93, 156] on span "Workflows" at bounding box center [68, 153] width 58 height 17
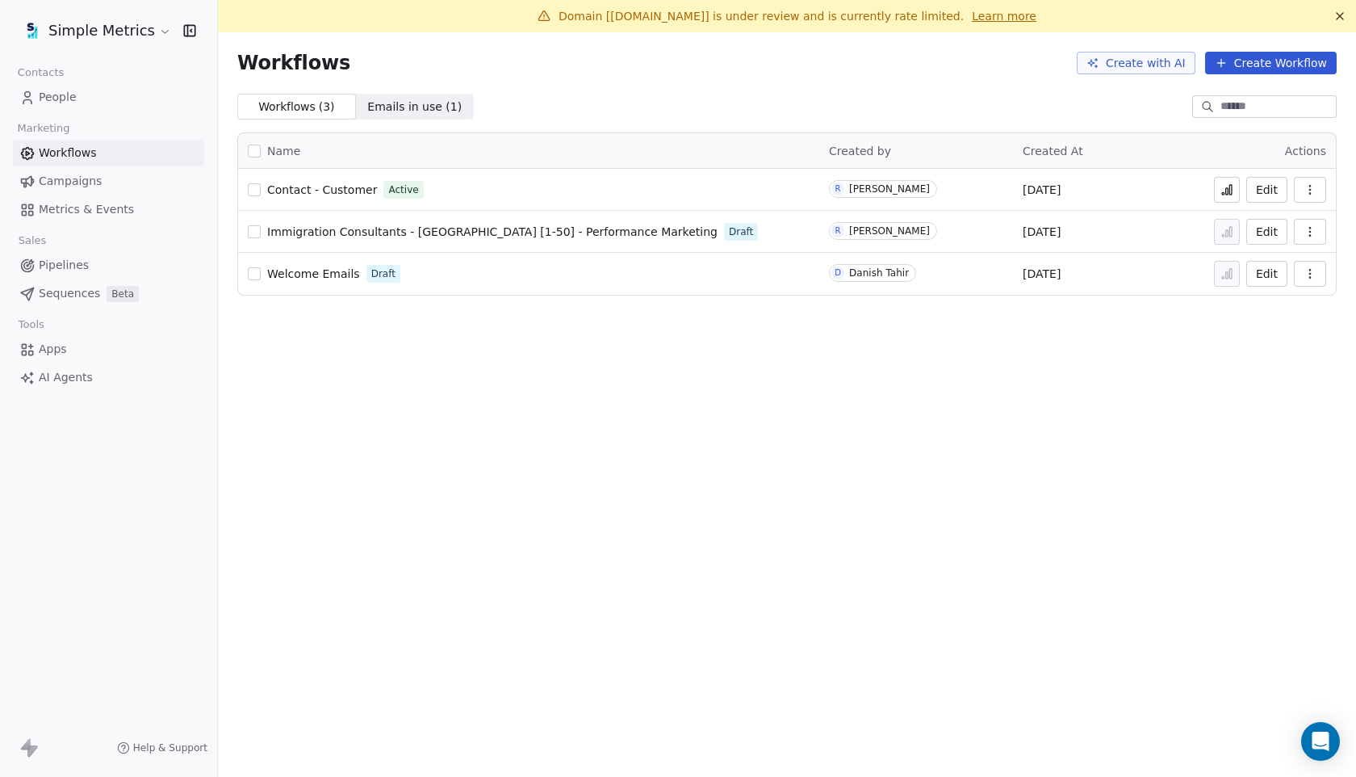
click at [79, 109] on link "People" at bounding box center [108, 97] width 191 height 27
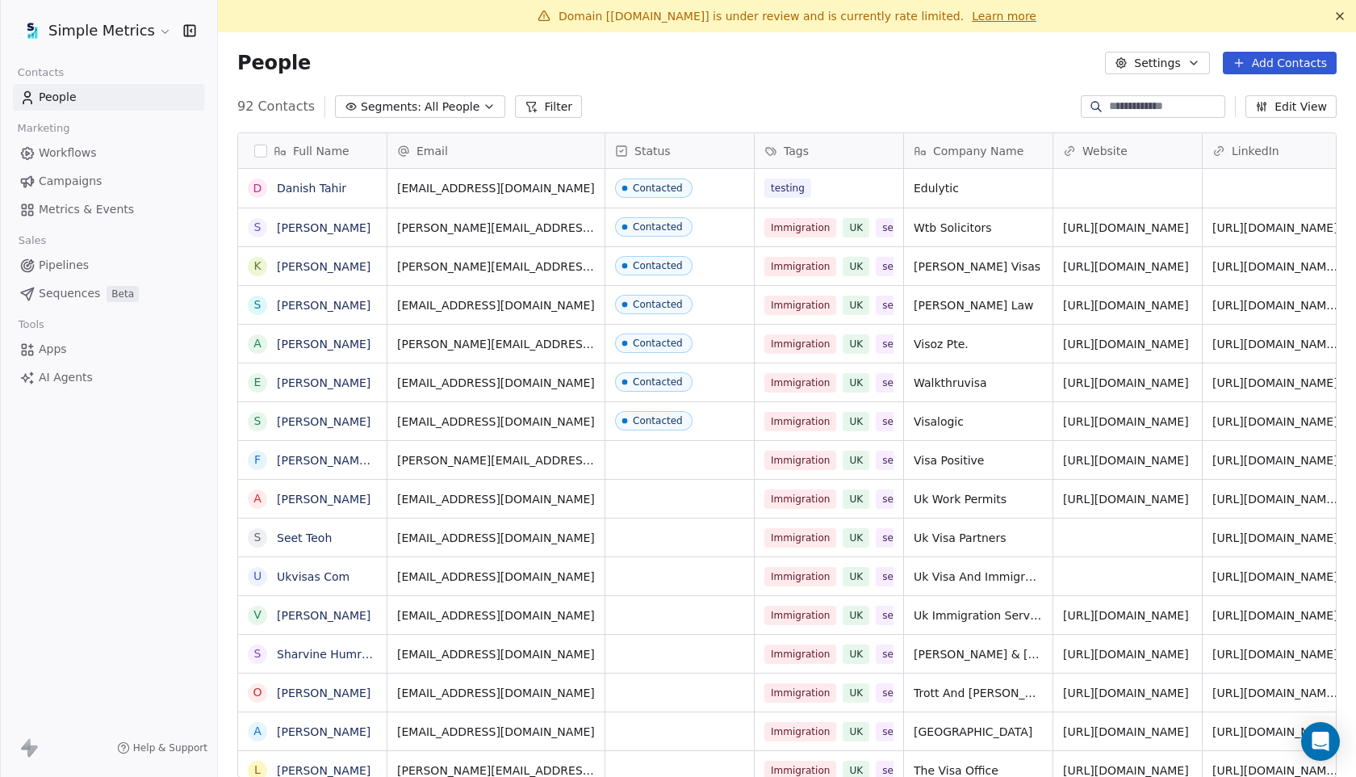
scroll to position [683, 1138]
click at [1301, 69] on button "Add Contacts" at bounding box center [1280, 63] width 114 height 23
click at [1223, 93] on div "Create new contact" at bounding box center [1275, 98] width 130 height 17
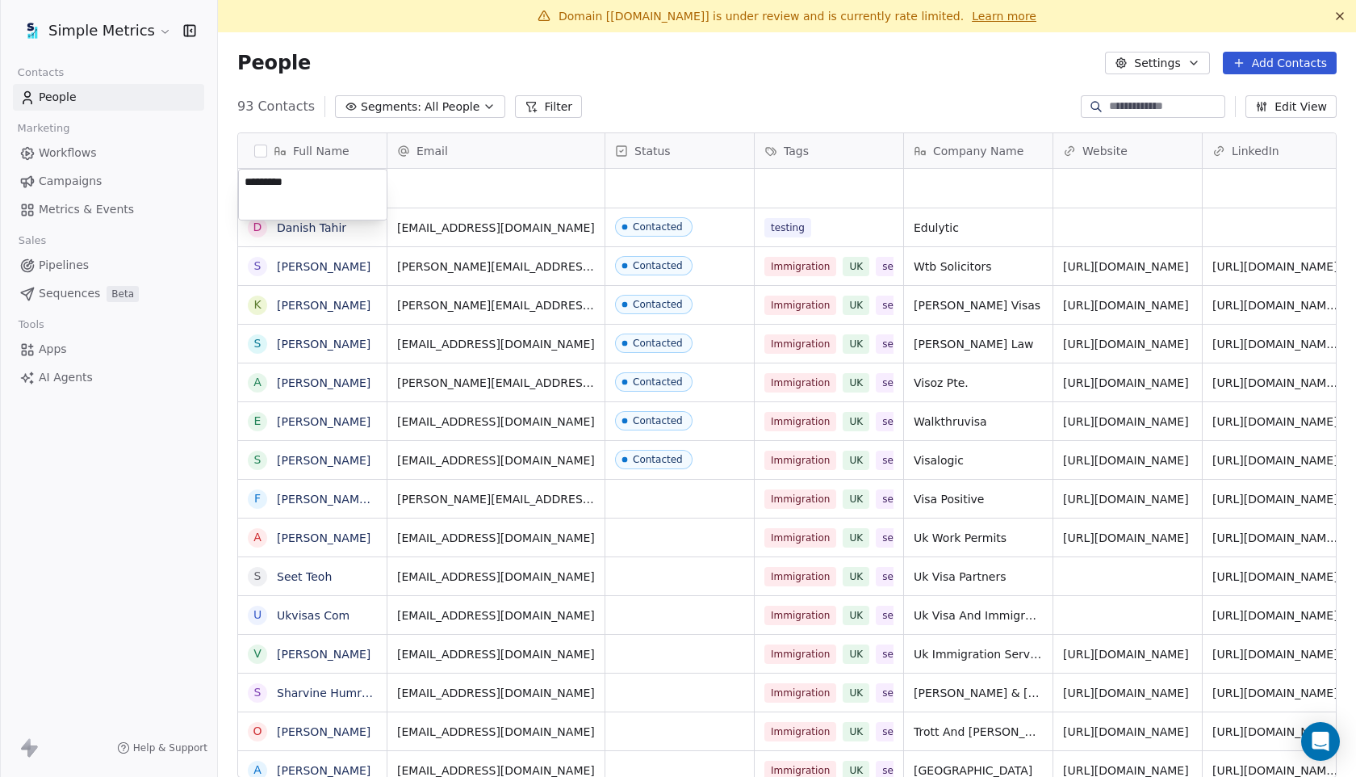
type textarea "**********"
click at [426, 174] on html "Simple Metrics Contacts People Marketing Workflows Campaigns Metrics & Events S…" at bounding box center [678, 388] width 1356 height 777
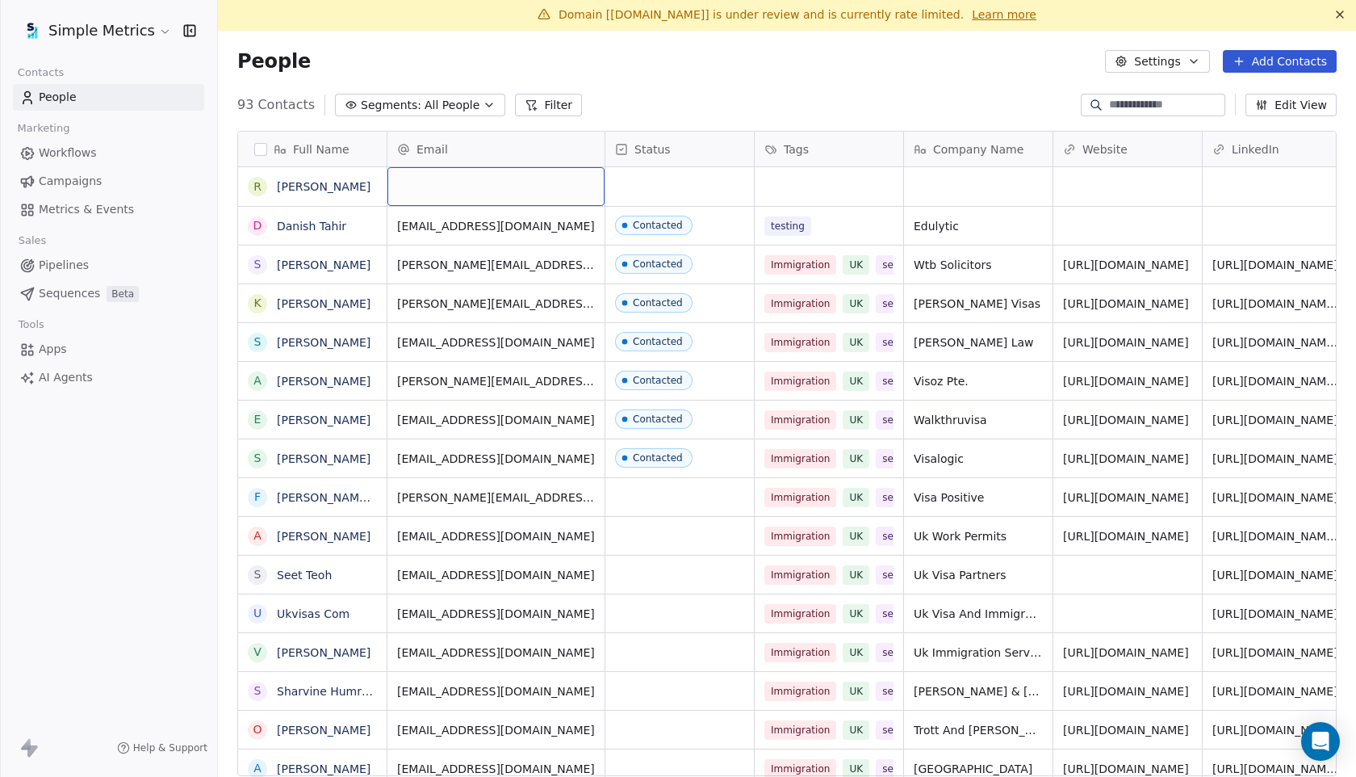
click at [426, 174] on div "grid" at bounding box center [496, 186] width 217 height 39
type input "*"
type input "**********"
click at [813, 184] on html "Simple Metrics Contacts People Marketing Workflows Campaigns Metrics & Events S…" at bounding box center [678, 388] width 1356 height 777
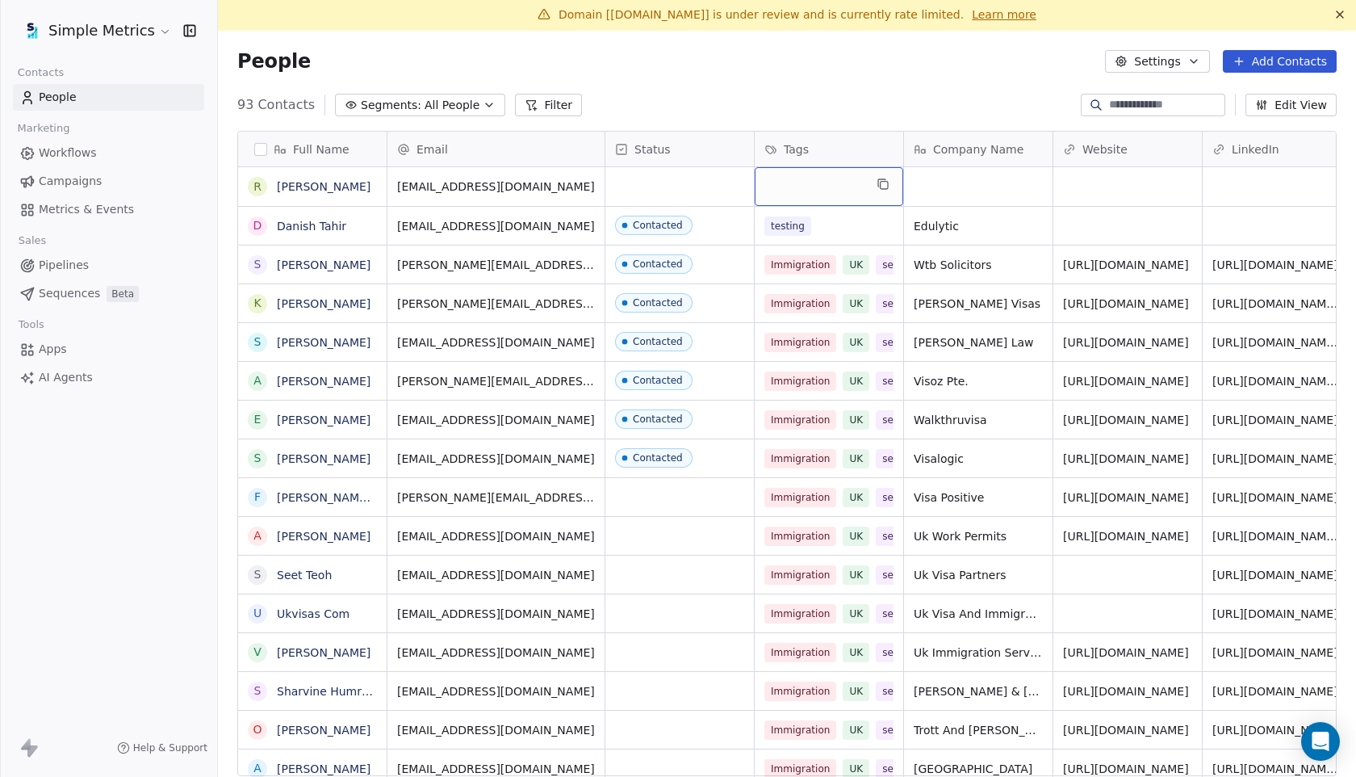
click at [813, 184] on div "grid" at bounding box center [829, 186] width 149 height 39
type input "*******"
click at [842, 234] on div "testing" at bounding box center [858, 229] width 136 height 18
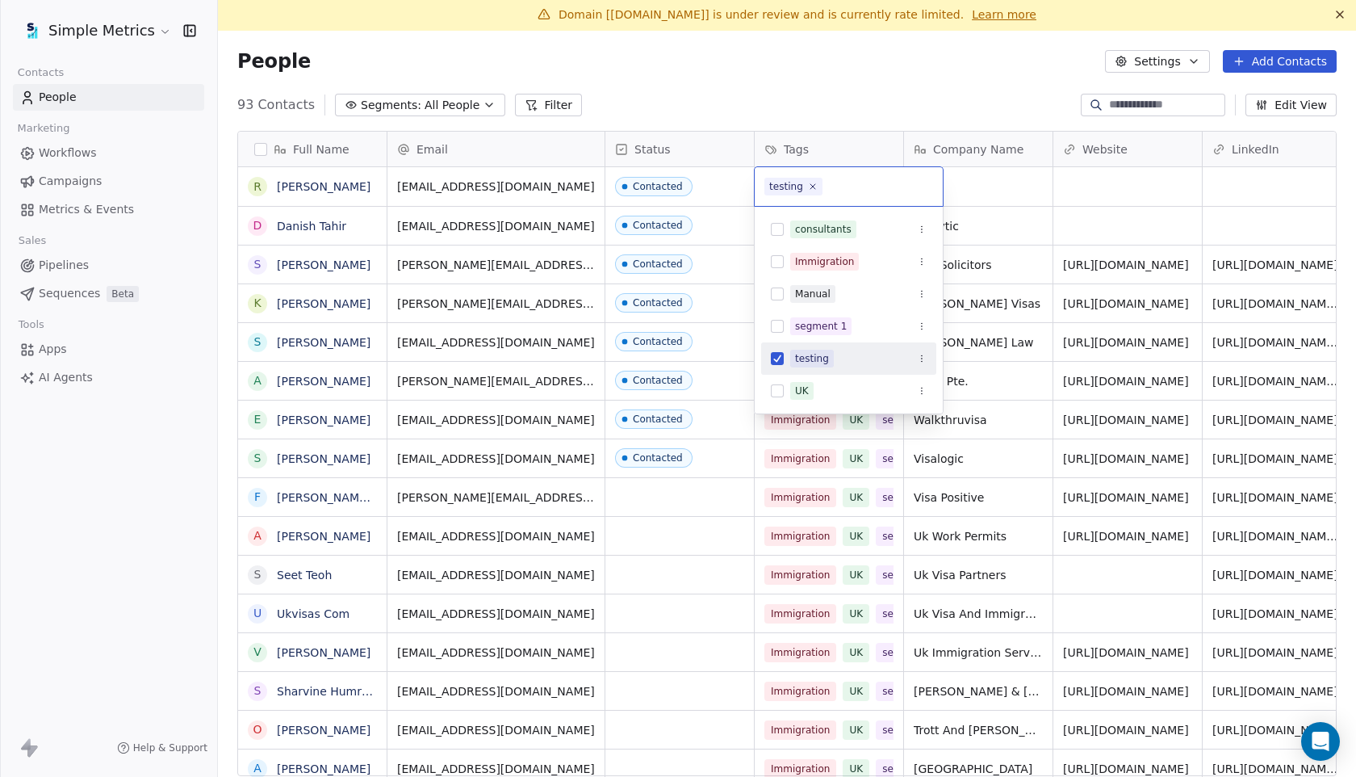
click at [819, 99] on html "Simple Metrics Contacts People Marketing Workflows Campaigns Metrics & Events S…" at bounding box center [678, 388] width 1356 height 777
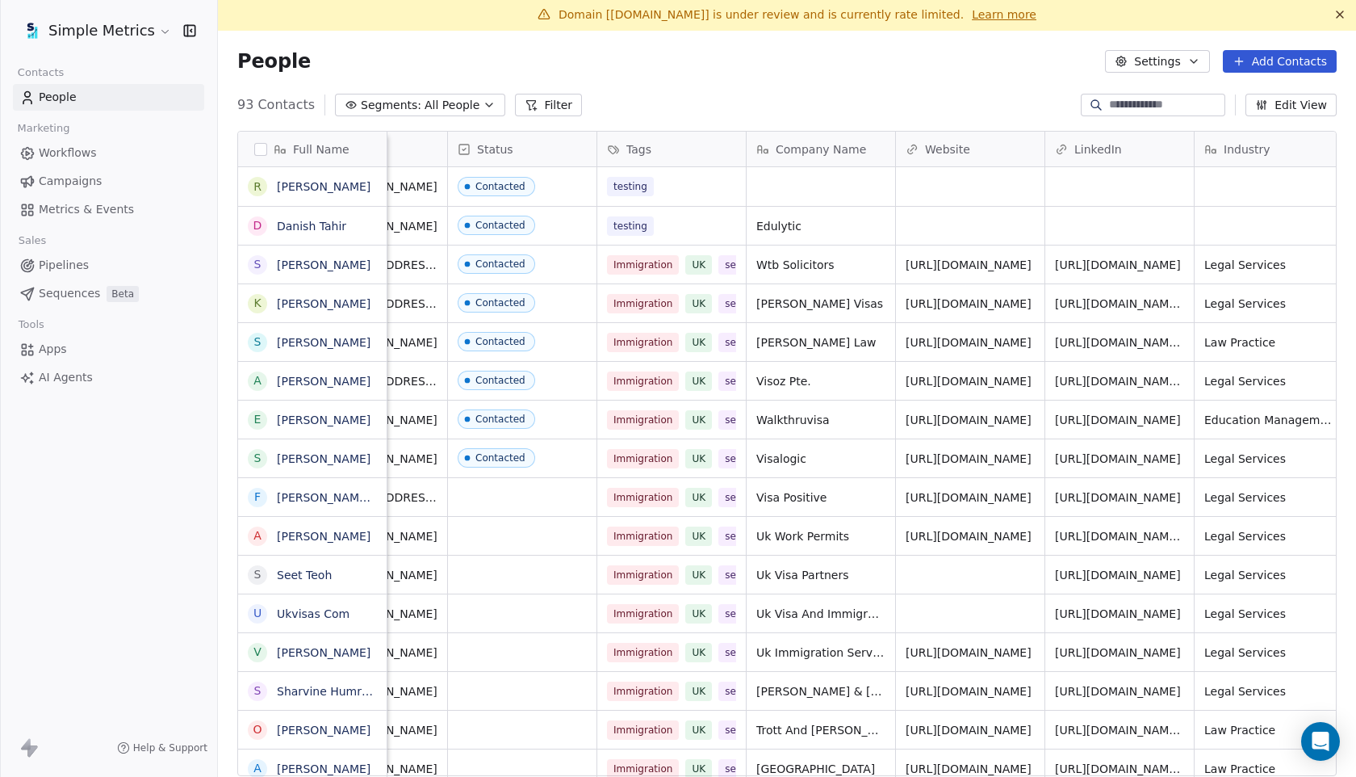
scroll to position [0, 0]
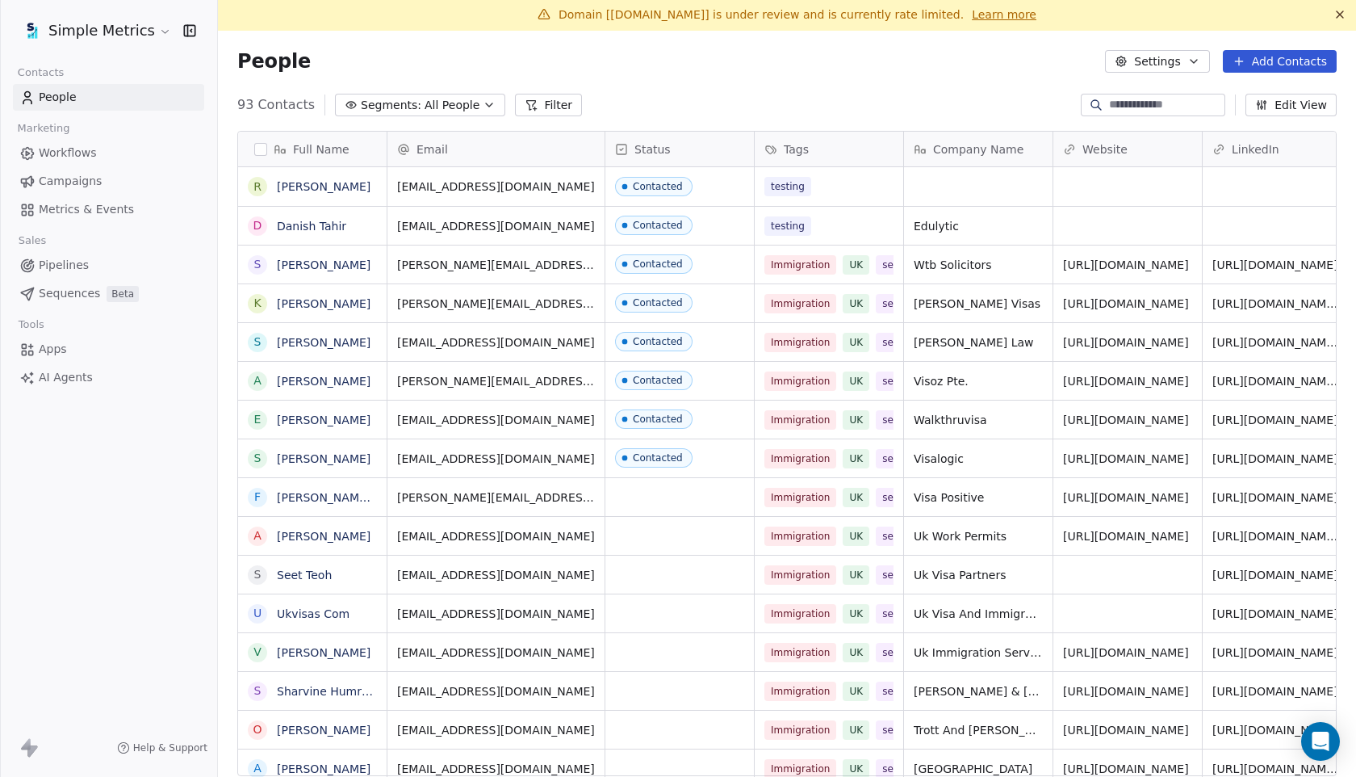
click at [1342, 19] on icon at bounding box center [1340, 14] width 13 height 13
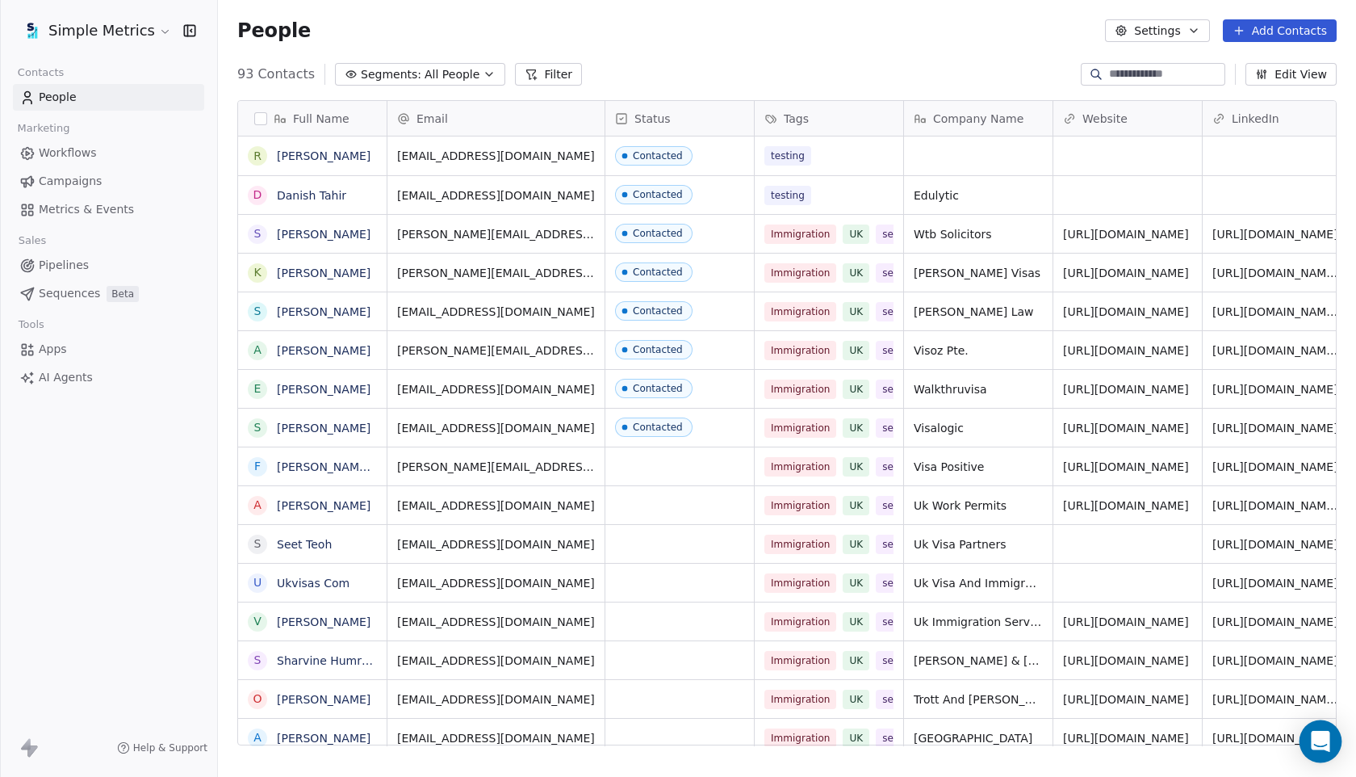
click at [1319, 742] on icon "Open Intercom Messenger" at bounding box center [1320, 741] width 19 height 21
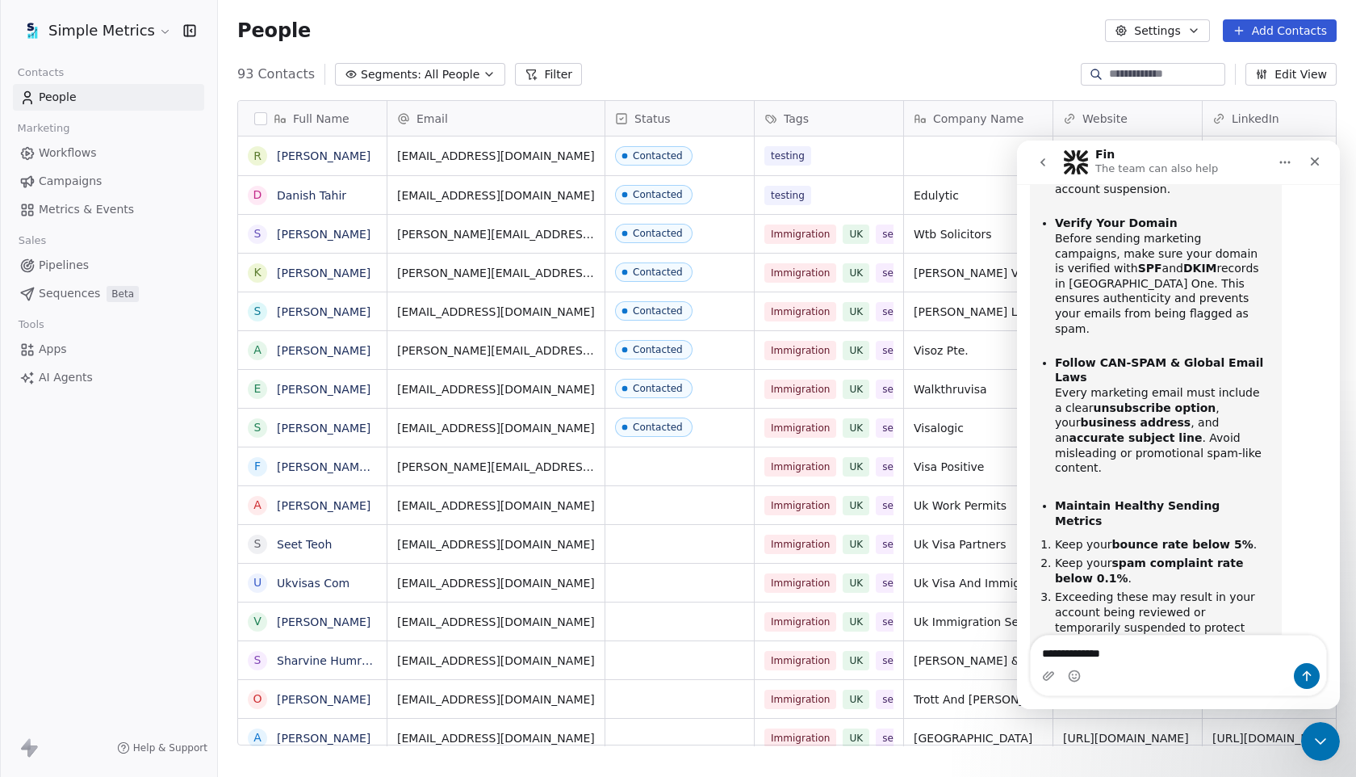
click at [1139, 664] on div "Intercom messenger" at bounding box center [1179, 676] width 296 height 26
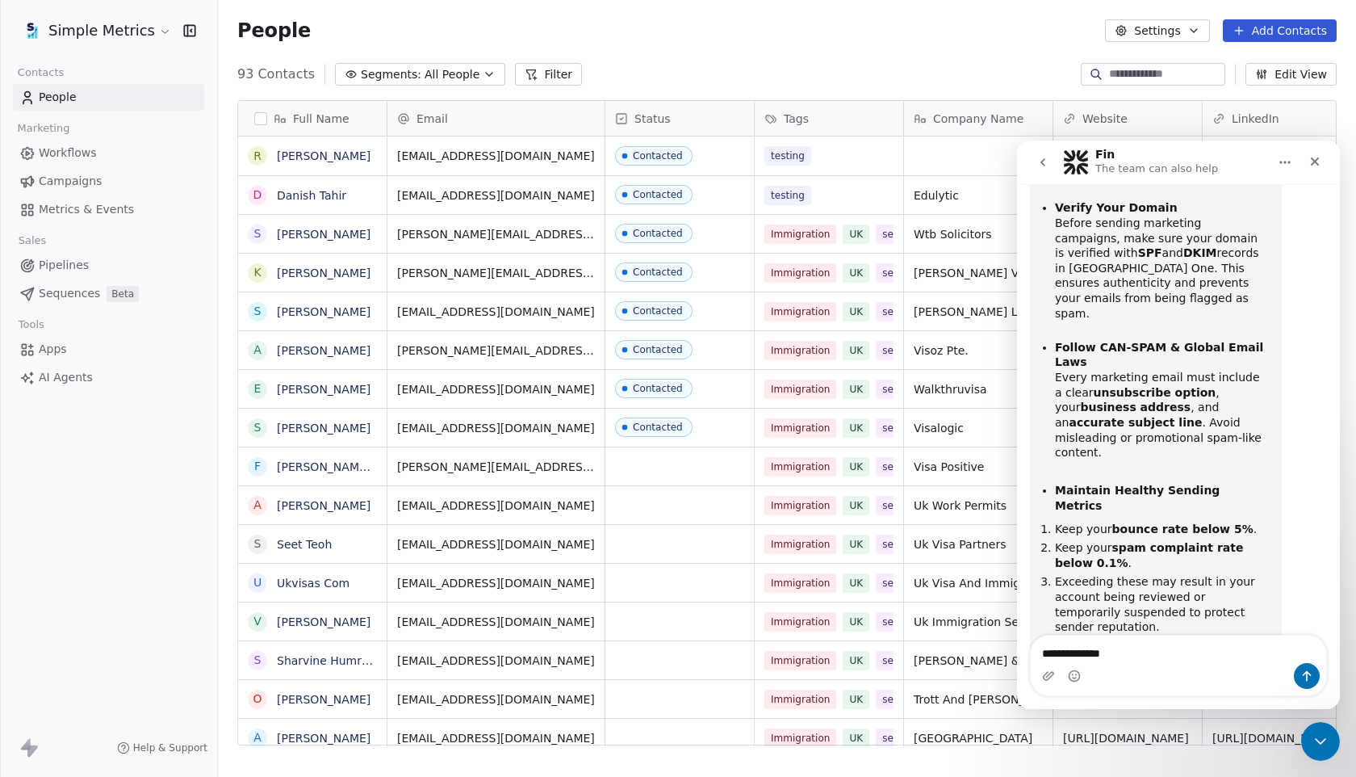
scroll to position [2816, 0]
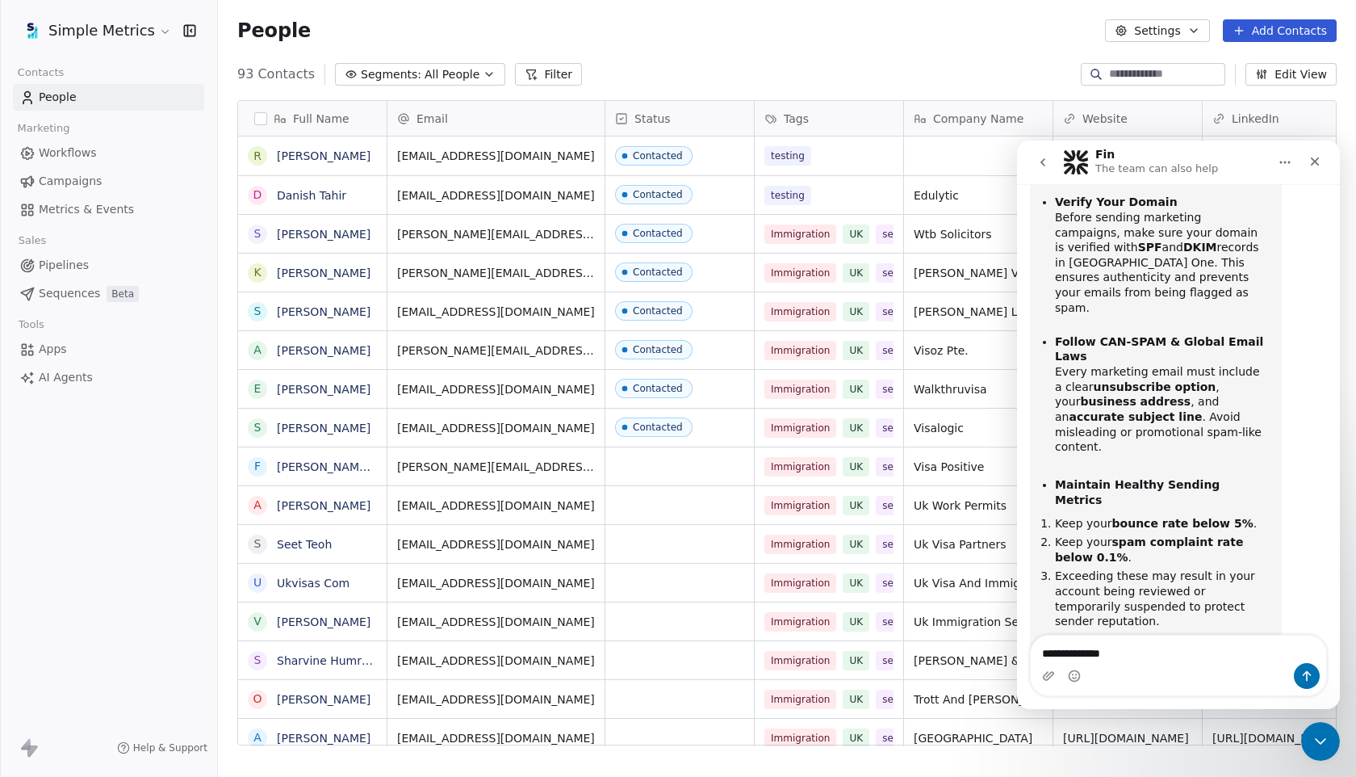
click at [1139, 664] on div "Intercom messenger" at bounding box center [1179, 676] width 296 height 26
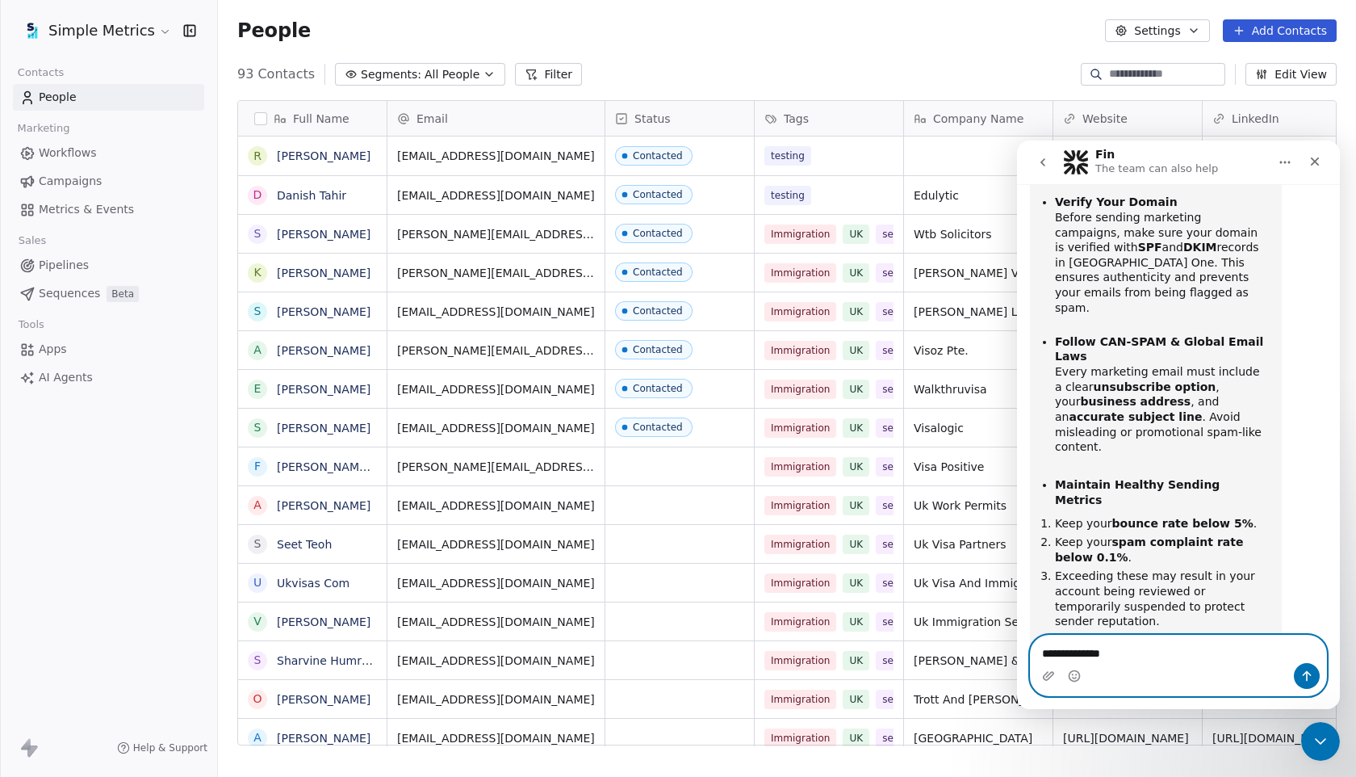
click at [1143, 654] on textarea "**********" at bounding box center [1179, 648] width 296 height 27
type textarea "**********"
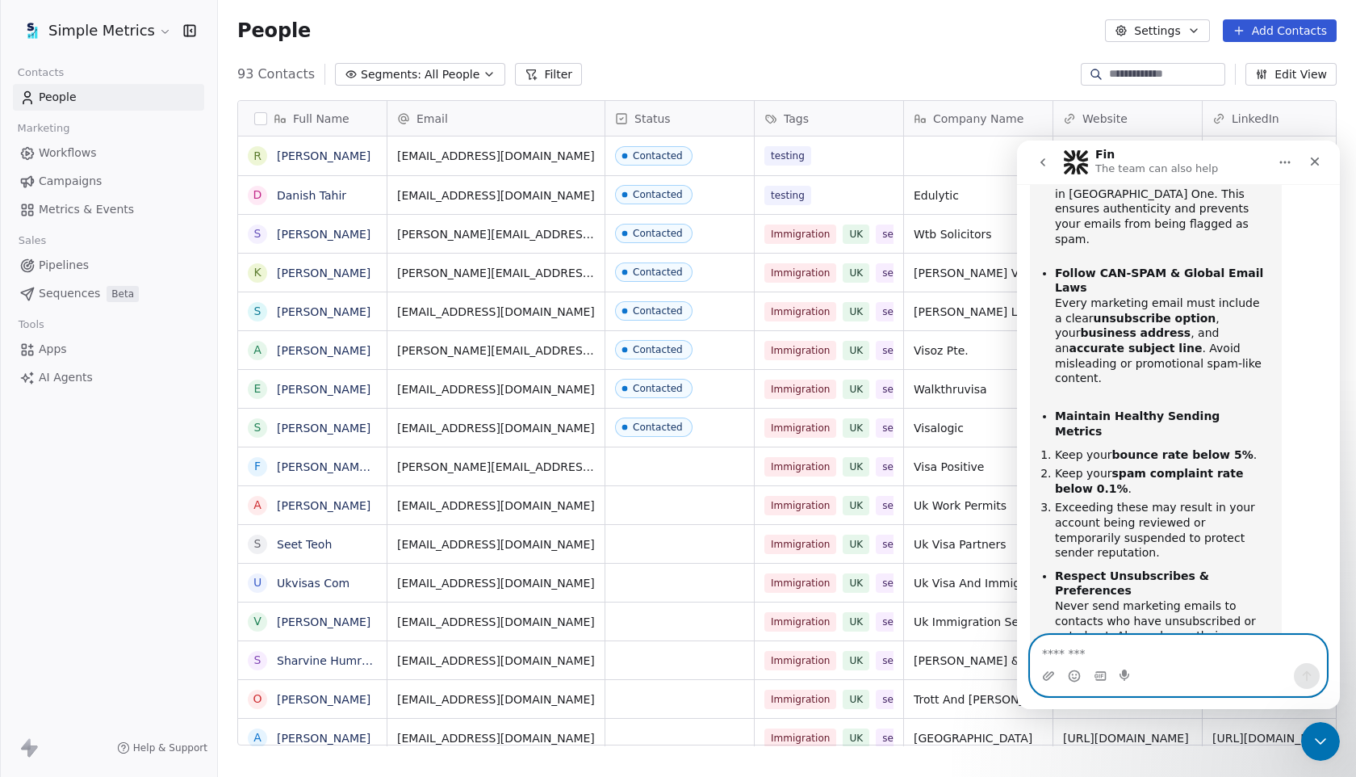
scroll to position [2885, 0]
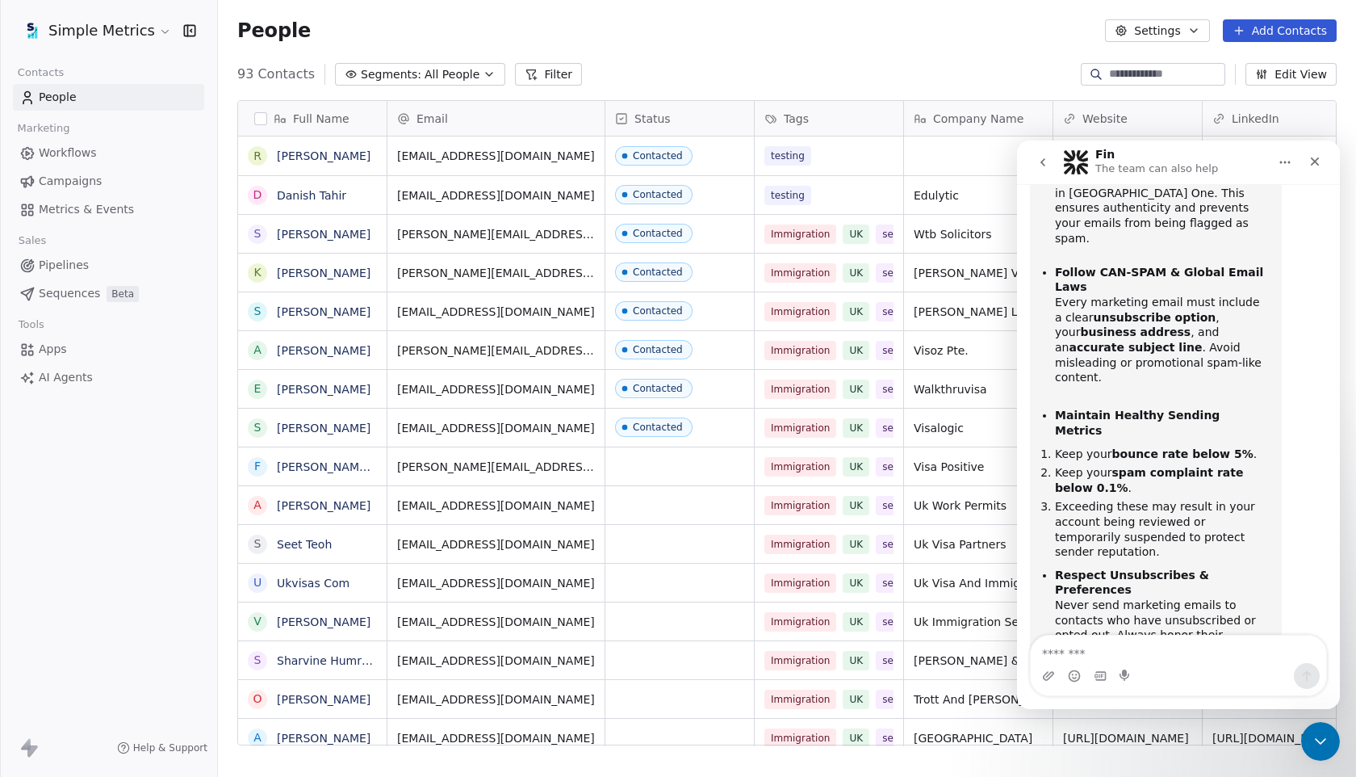
click at [1025, 86] on div "93 Contacts Segments: All People Filter Edit View" at bounding box center [787, 74] width 1138 height 26
click at [1327, 156] on div "Close" at bounding box center [1315, 161] width 29 height 29
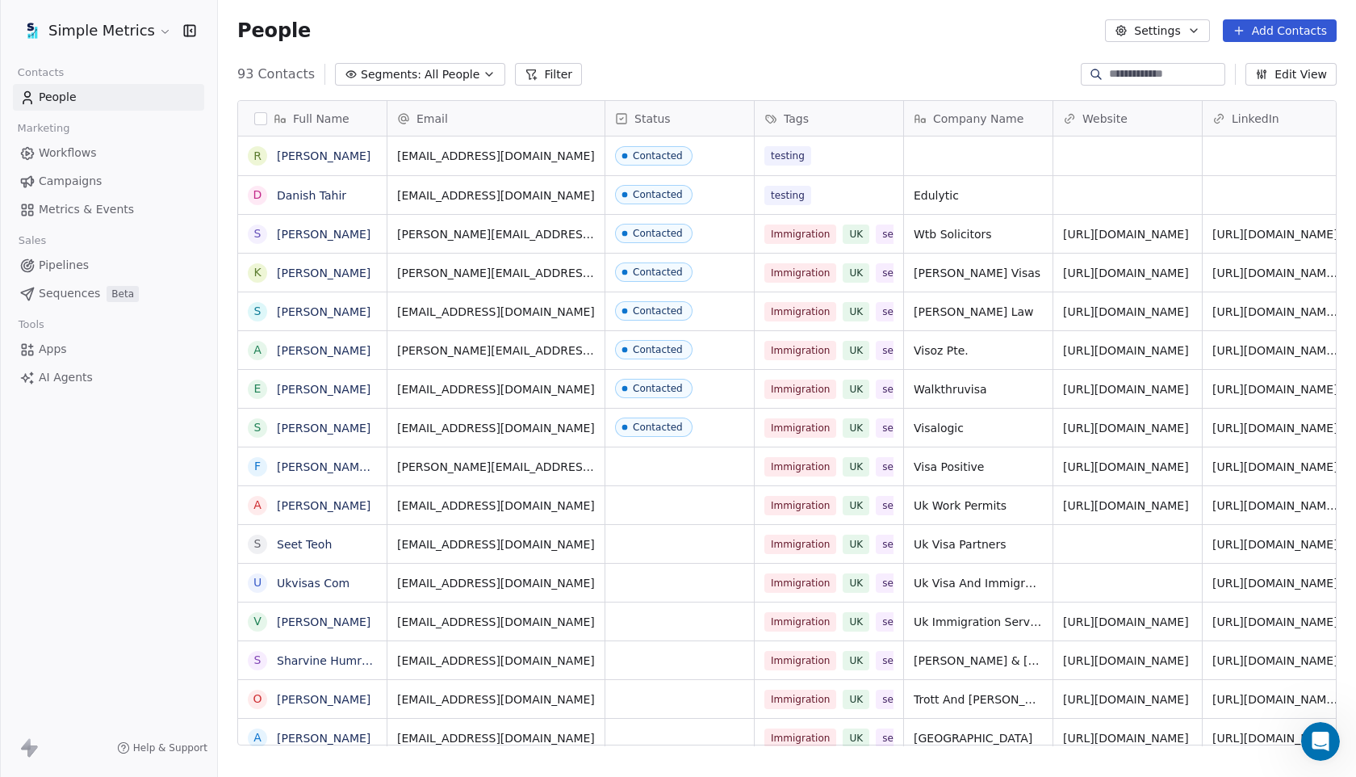
click at [1199, 32] on icon "button" at bounding box center [1194, 30] width 13 height 13
click at [851, 4] on html "Simple Metrics Contacts People Marketing Workflows Campaigns Metrics & Events S…" at bounding box center [678, 388] width 1356 height 777
click at [127, 23] on html "Simple Metrics Contacts People Marketing Workflows Campaigns Metrics & Events S…" at bounding box center [678, 388] width 1356 height 777
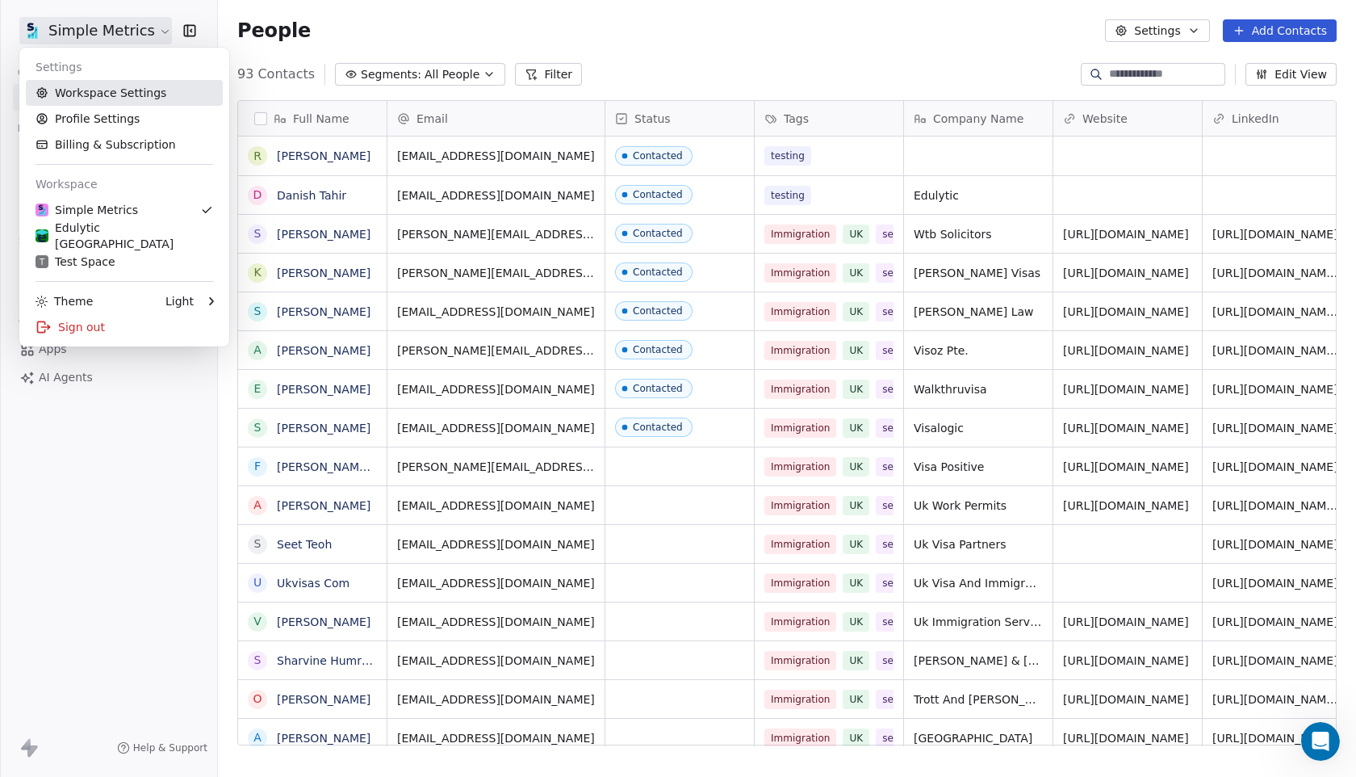
click at [142, 95] on link "Workspace Settings" at bounding box center [124, 93] width 197 height 26
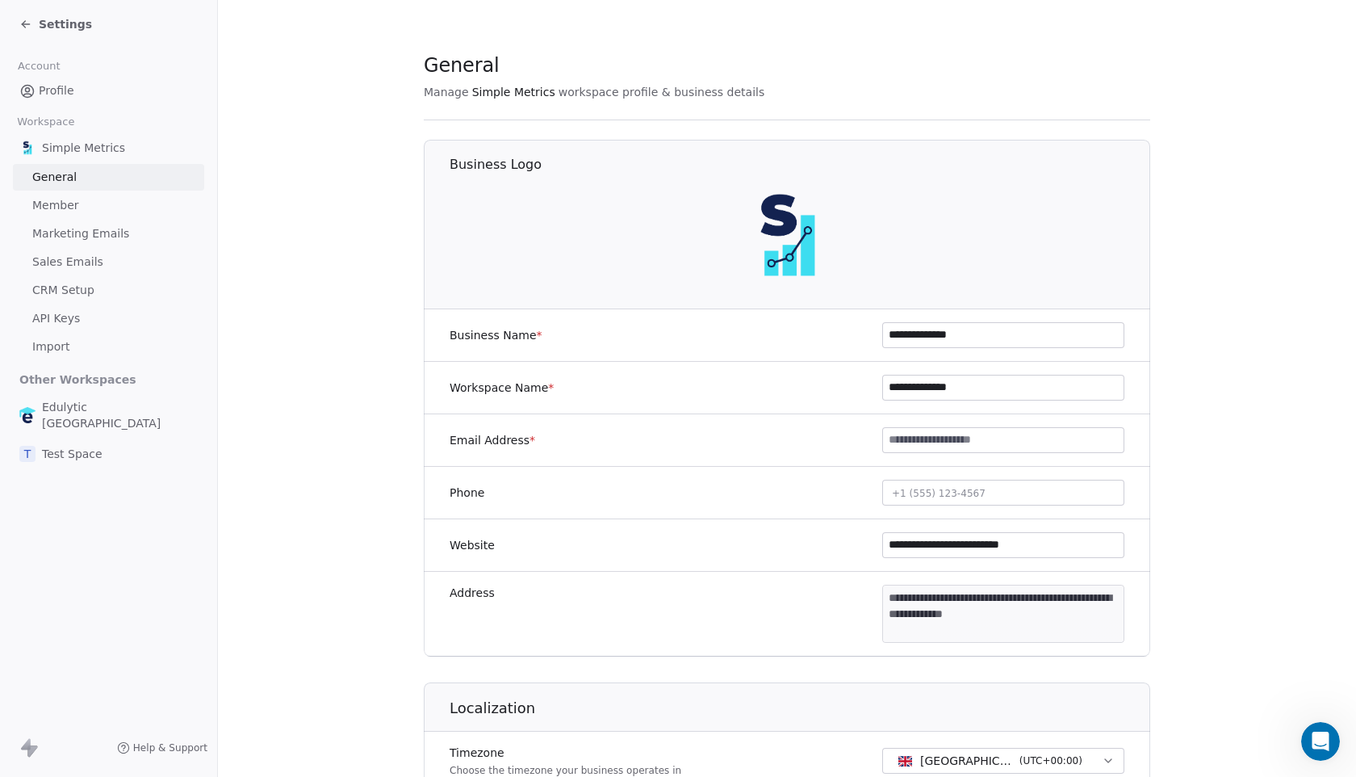
click at [99, 230] on span "Marketing Emails" at bounding box center [80, 233] width 97 height 17
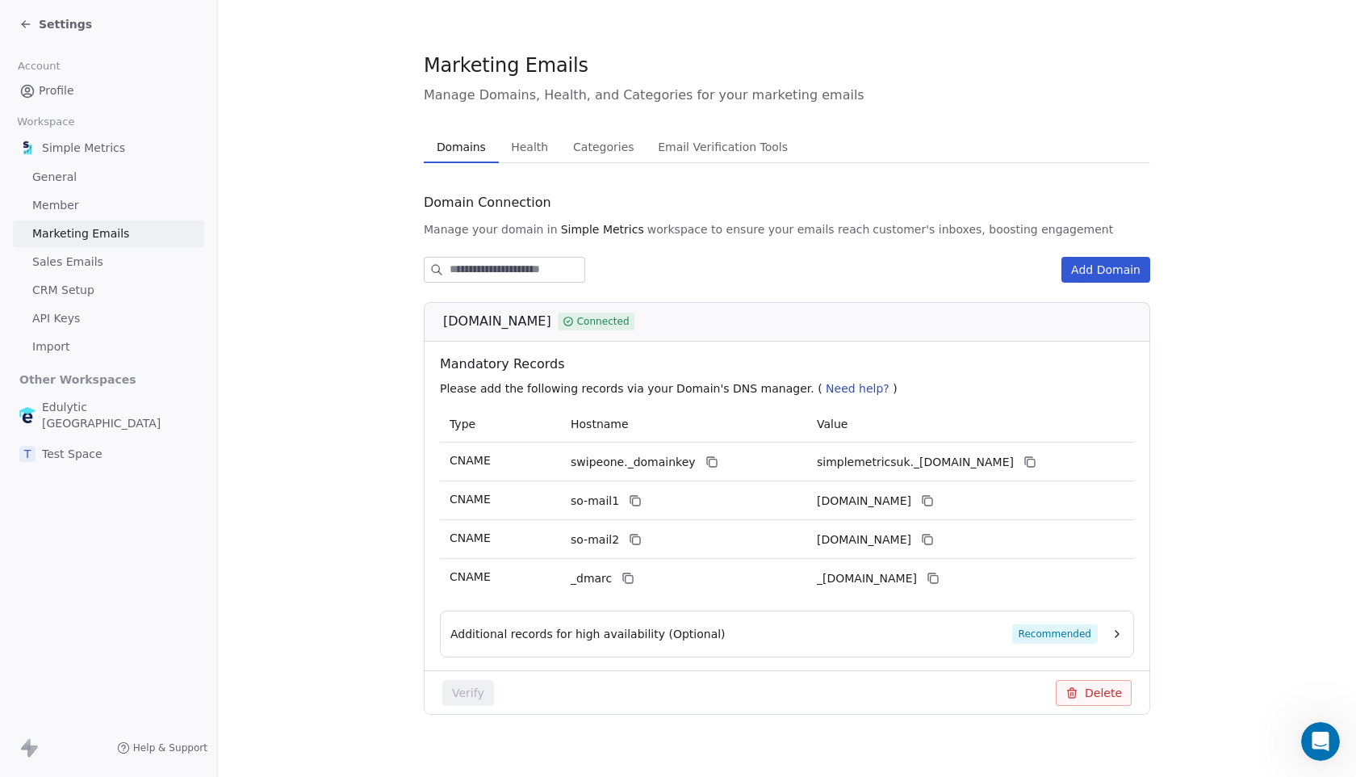
click at [599, 147] on span "Categories" at bounding box center [603, 147] width 73 height 23
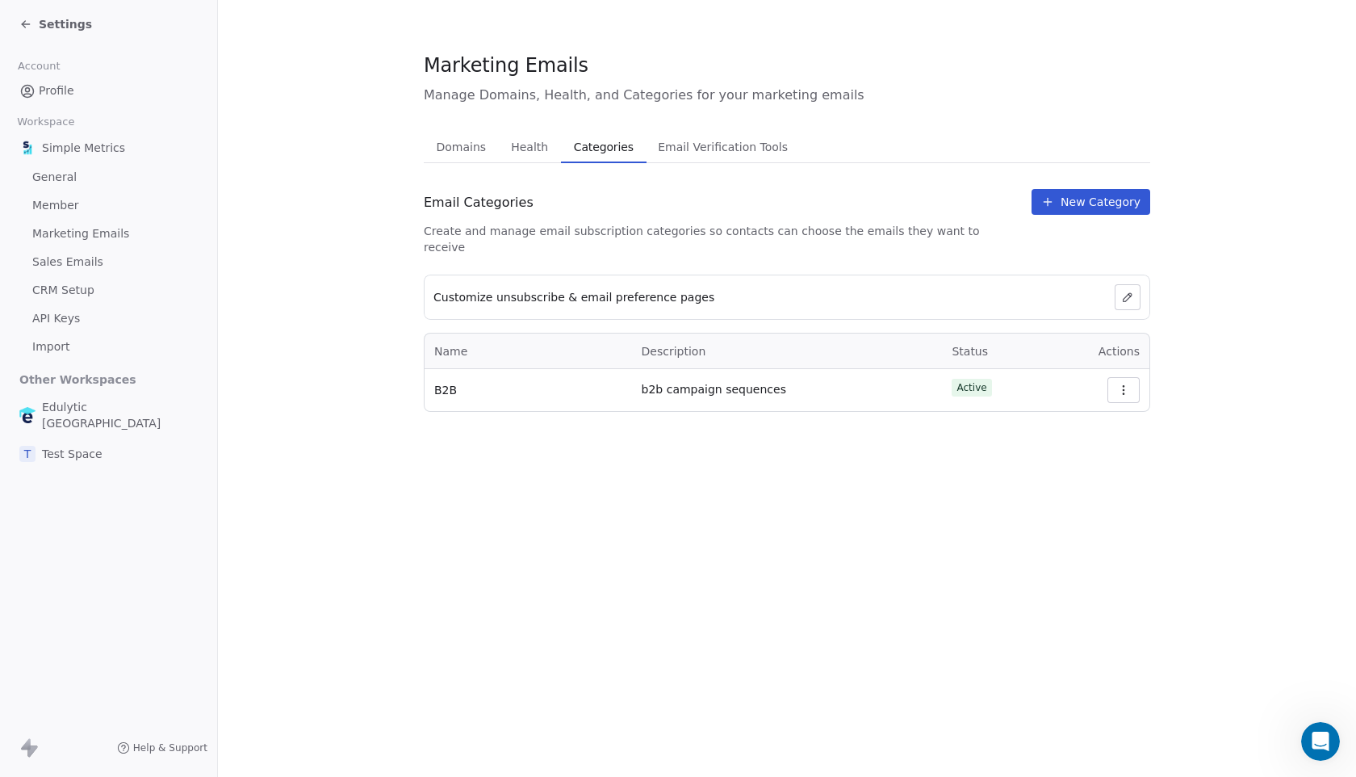
click at [1142, 376] on td at bounding box center [1097, 390] width 103 height 42
click at [1122, 384] on icon "button" at bounding box center [1123, 390] width 13 height 13
click at [1102, 445] on div "De-activate" at bounding box center [1081, 439] width 103 height 27
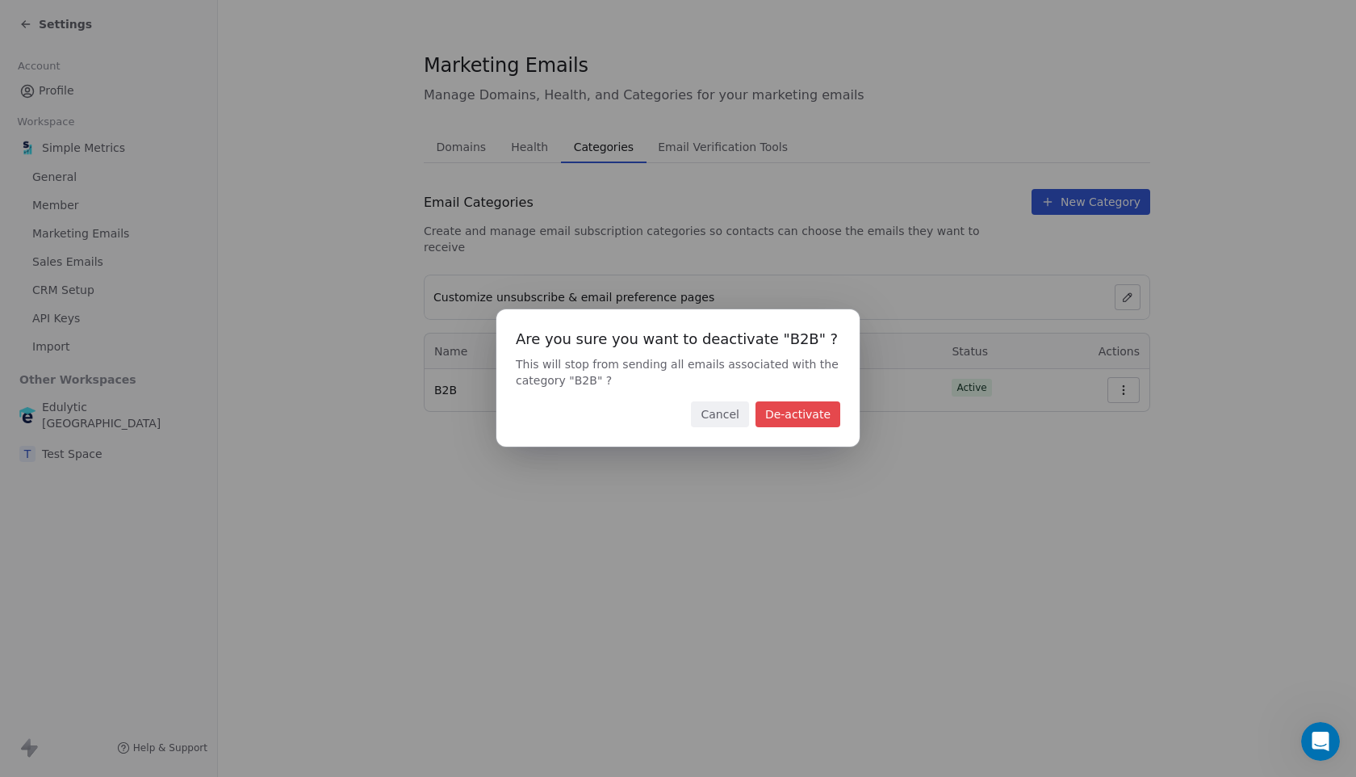
click at [801, 417] on button "De-activate" at bounding box center [798, 414] width 85 height 26
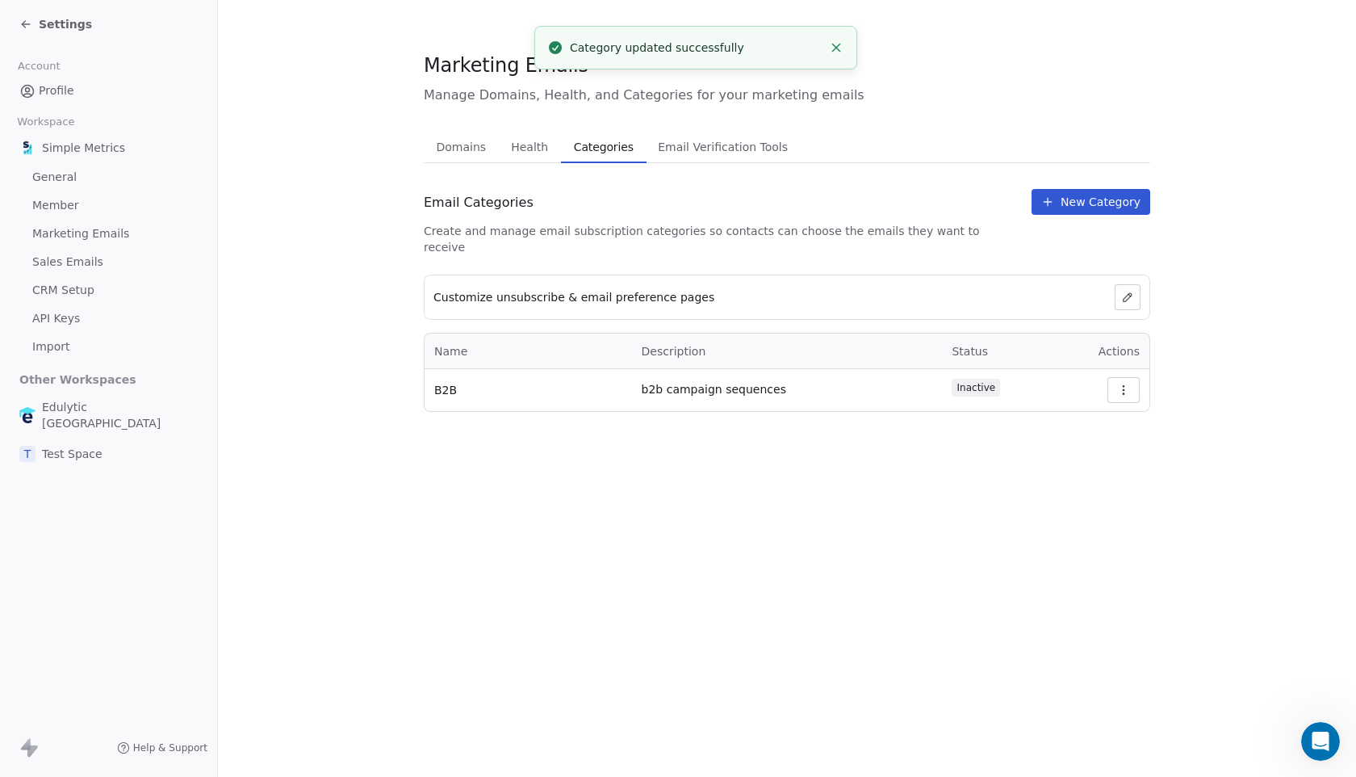
click at [1140, 379] on td at bounding box center [1097, 390] width 103 height 42
click at [1118, 384] on icon "button" at bounding box center [1123, 390] width 13 height 13
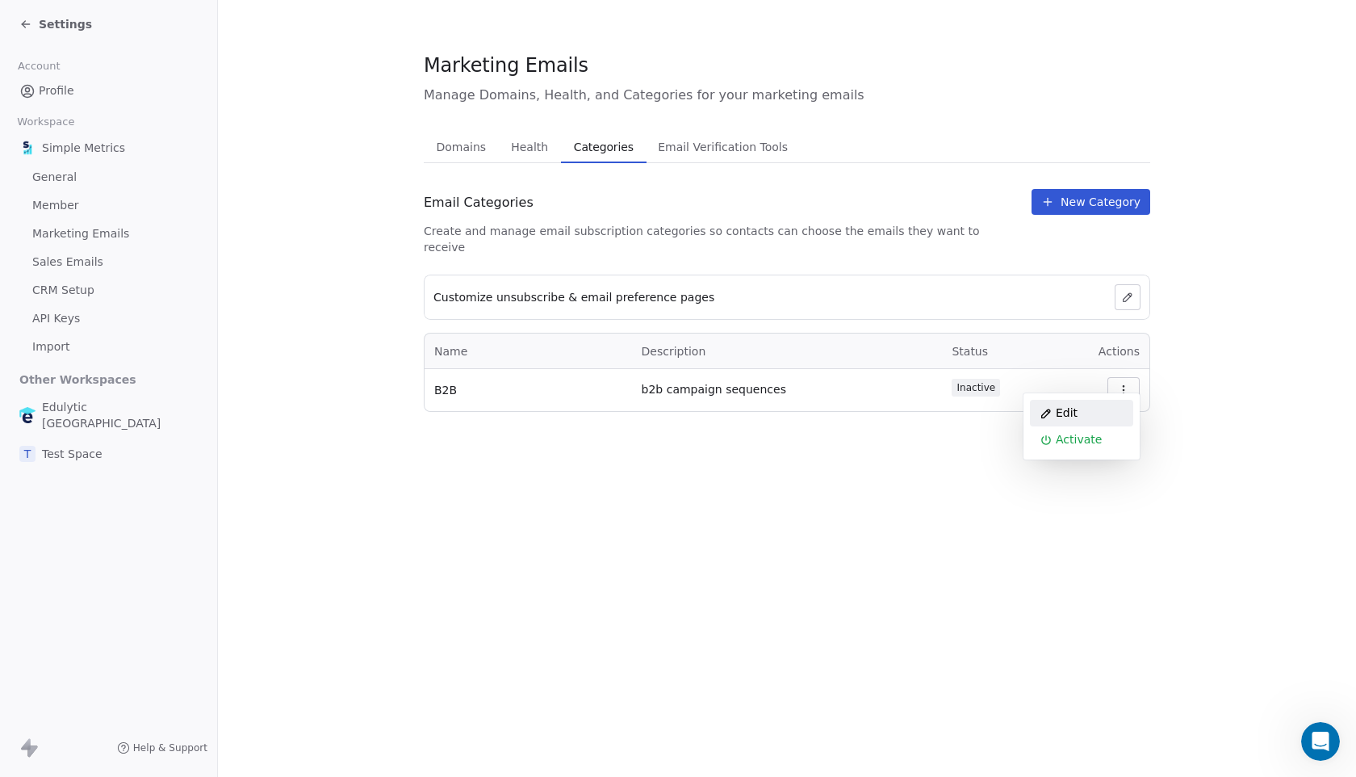
click at [1071, 405] on div "Edit" at bounding box center [1081, 413] width 103 height 27
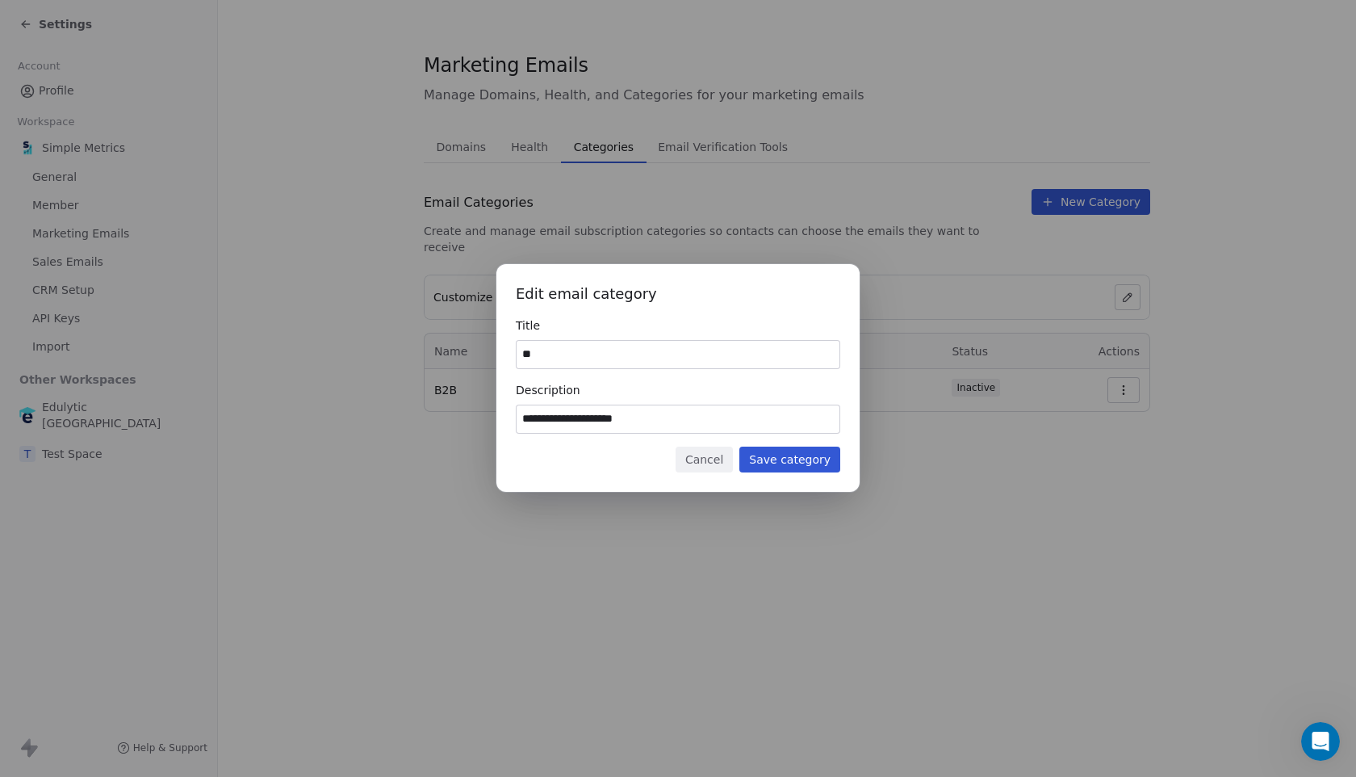
type input "*"
type input "**********"
click at [676, 434] on div "**********" at bounding box center [678, 378] width 363 height 228
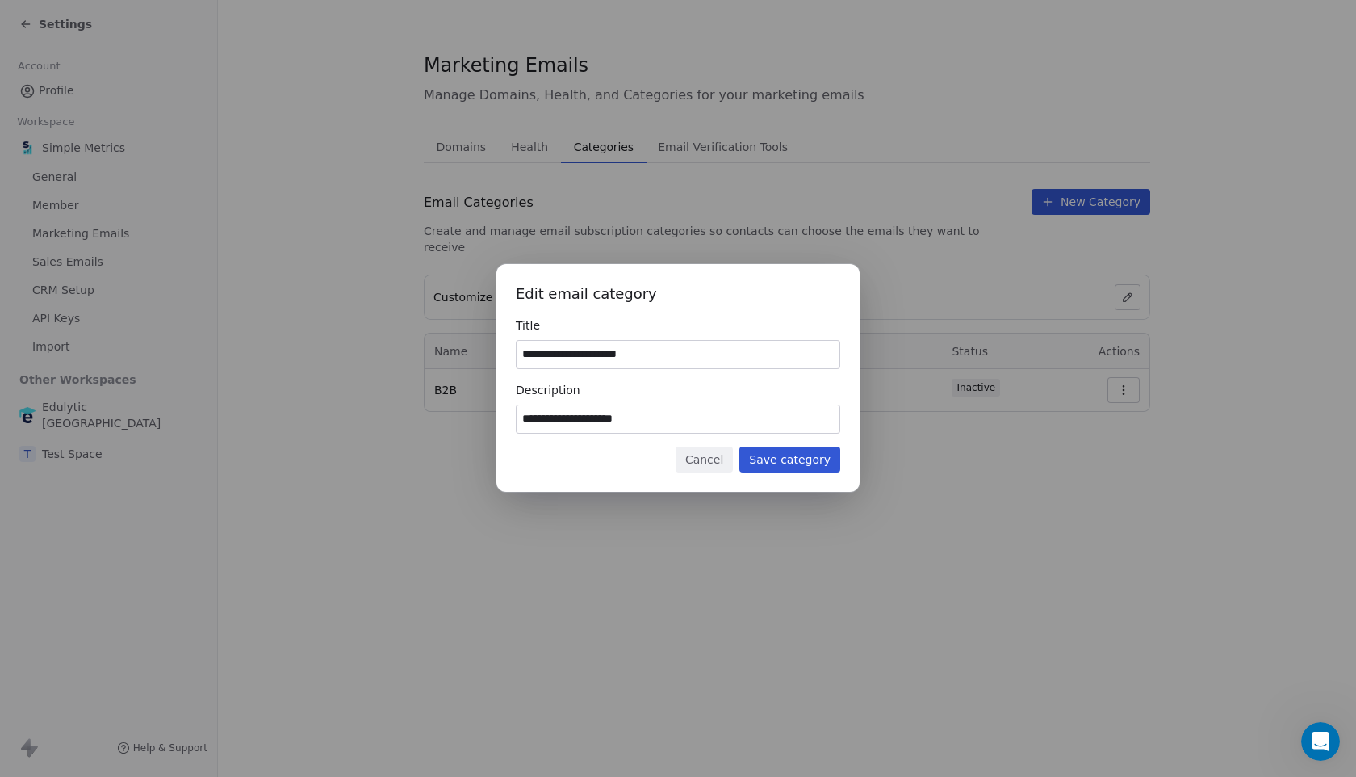
click at [682, 429] on input "**********" at bounding box center [678, 418] width 323 height 27
click at [686, 445] on div "**********" at bounding box center [678, 378] width 363 height 228
click at [664, 420] on input at bounding box center [678, 418] width 323 height 27
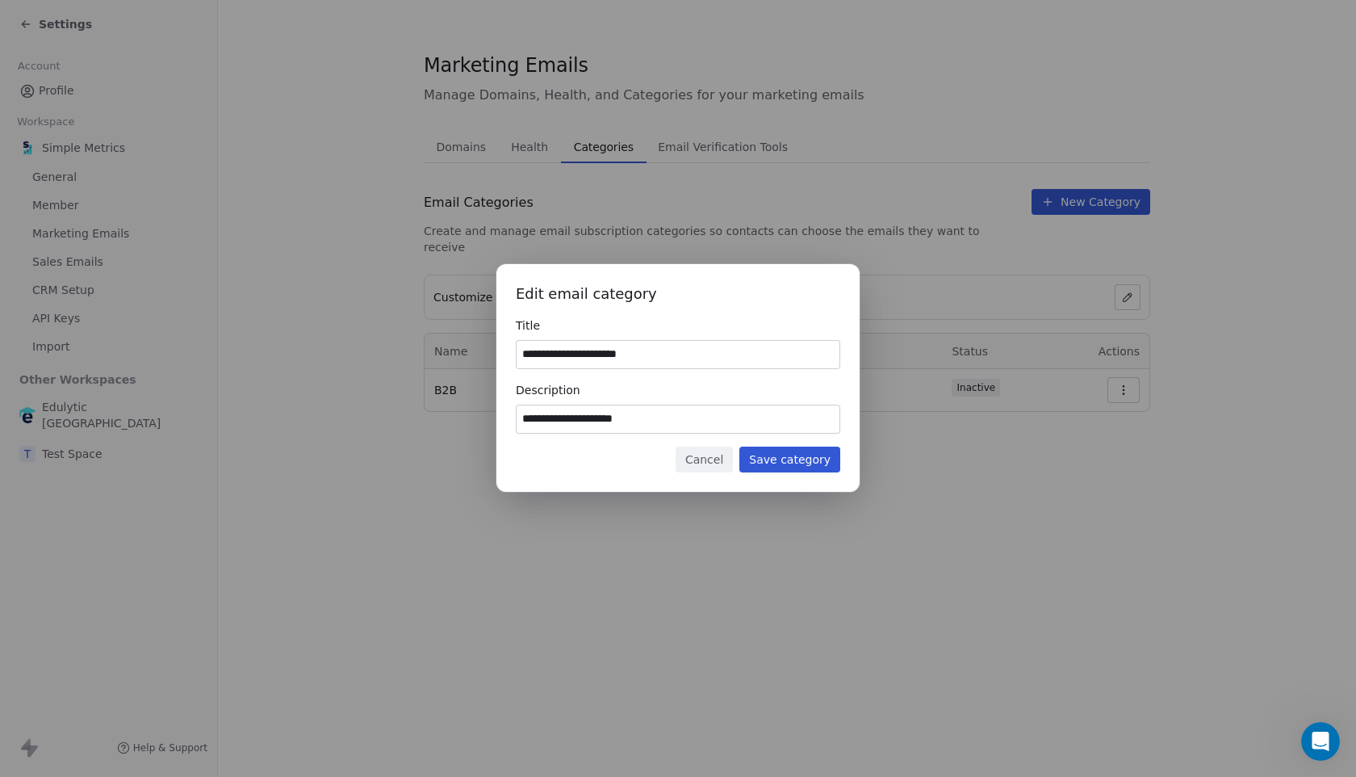
type input "**********"
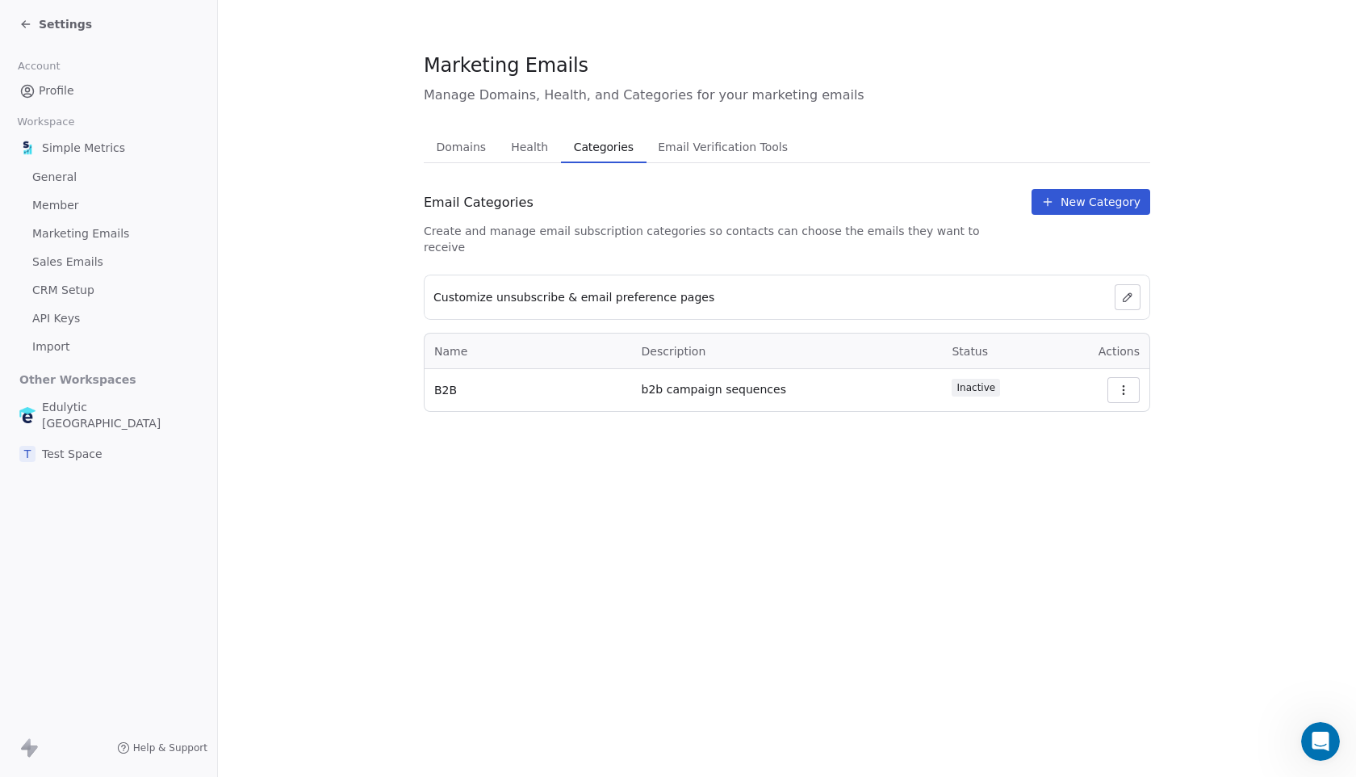
click at [1109, 377] on button "button" at bounding box center [1124, 390] width 32 height 26
click at [1054, 416] on div "Edit" at bounding box center [1081, 413] width 103 height 27
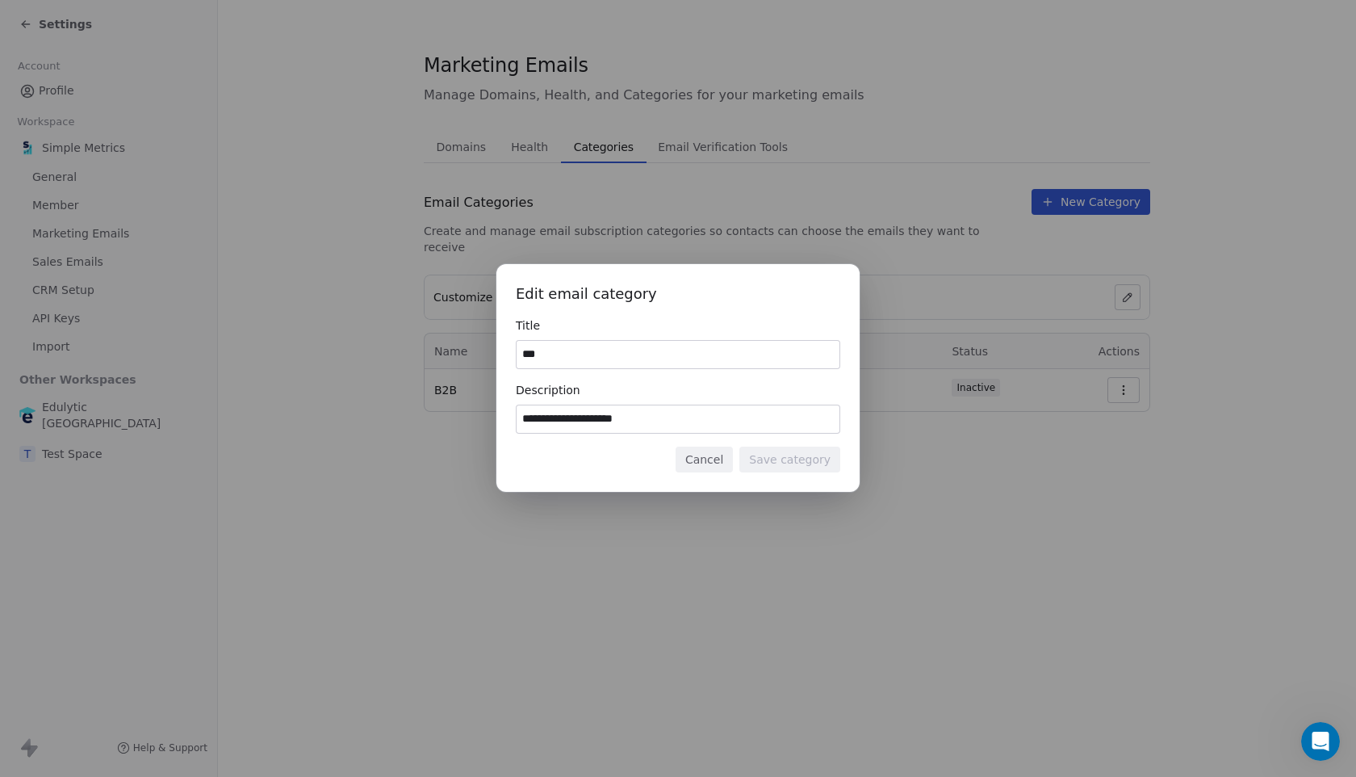
click at [645, 360] on input "***" at bounding box center [678, 354] width 323 height 27
click at [598, 354] on input "**********" at bounding box center [678, 354] width 323 height 27
type input "**********"
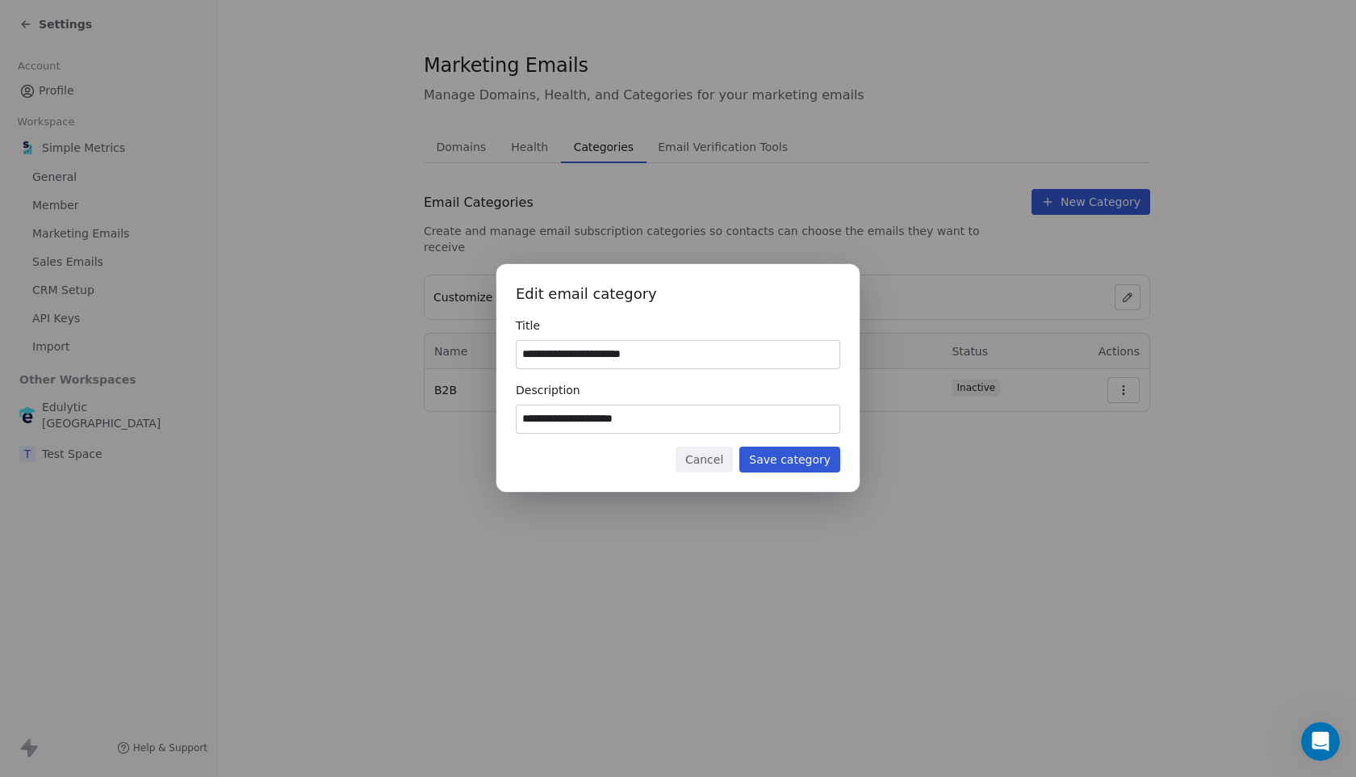
click at [676, 421] on input "**********" at bounding box center [678, 418] width 323 height 27
type input "****"
click at [660, 420] on input "**********" at bounding box center [678, 418] width 323 height 27
type input "**********"
click at [635, 443] on div "**********" at bounding box center [678, 378] width 363 height 228
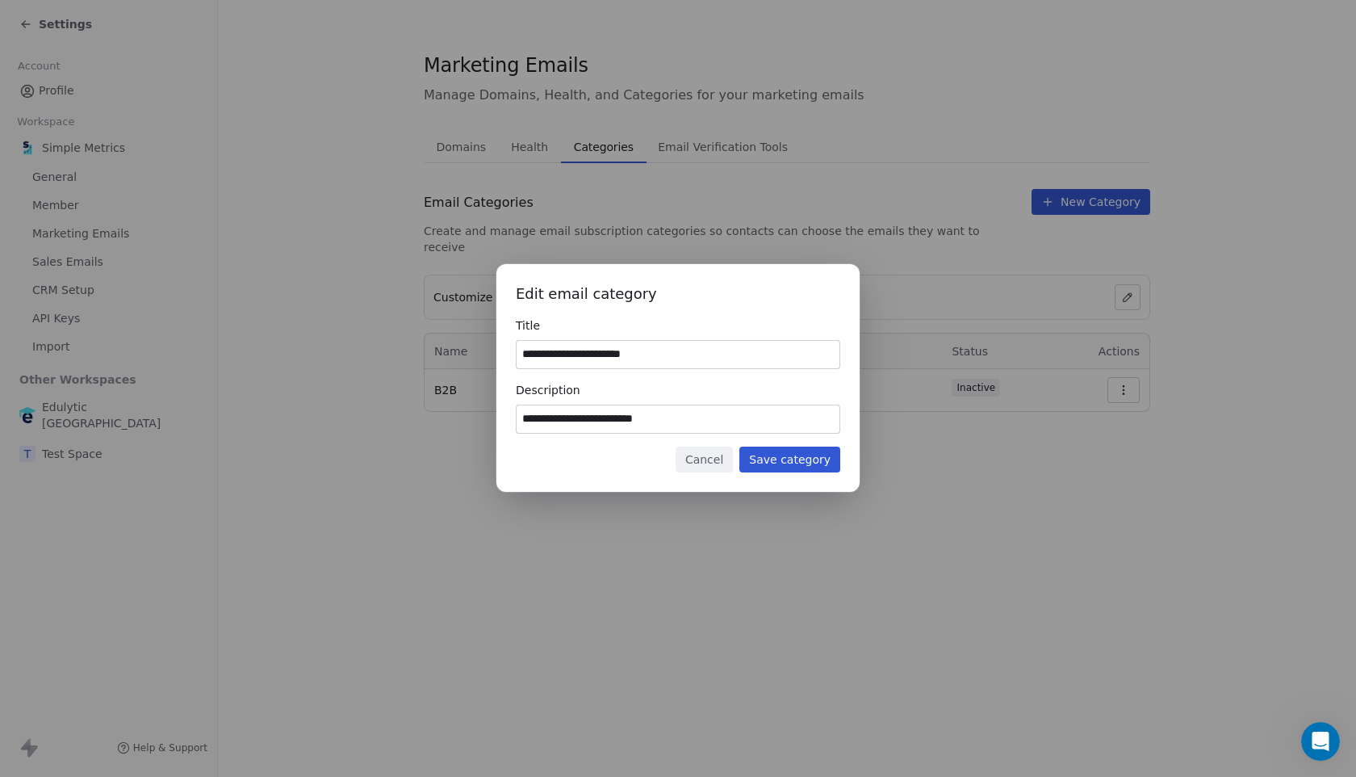
click at [775, 453] on button "Save category" at bounding box center [790, 460] width 101 height 26
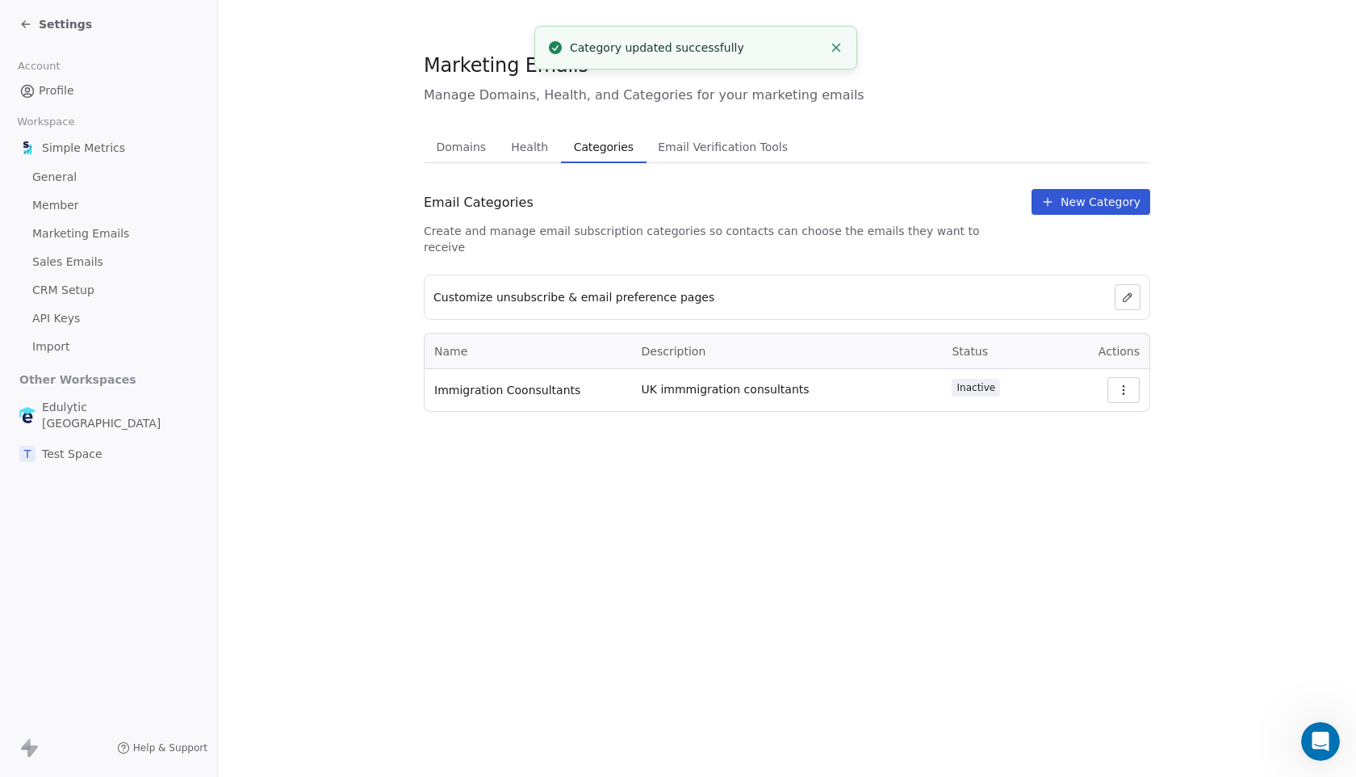
click at [1133, 385] on button "button" at bounding box center [1124, 390] width 32 height 26
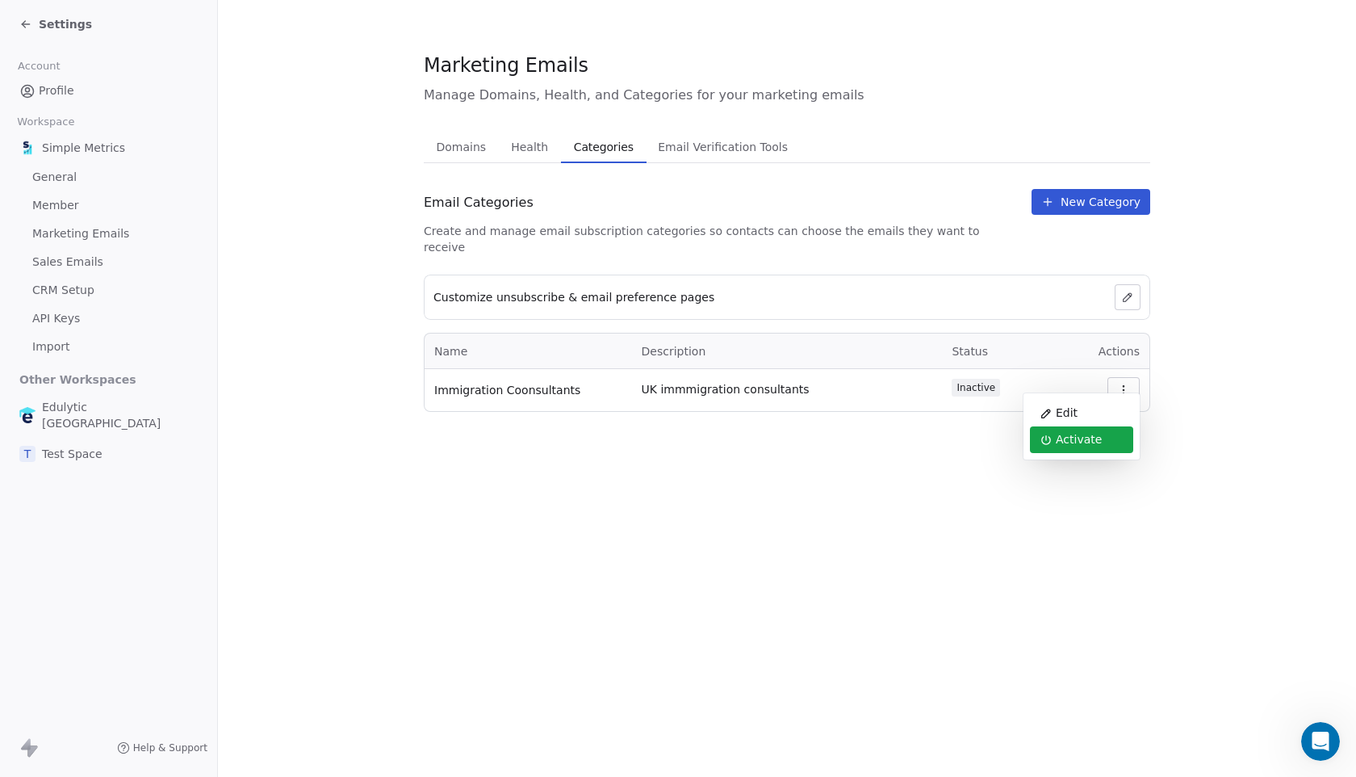
click at [1093, 437] on div "Activate" at bounding box center [1081, 439] width 103 height 27
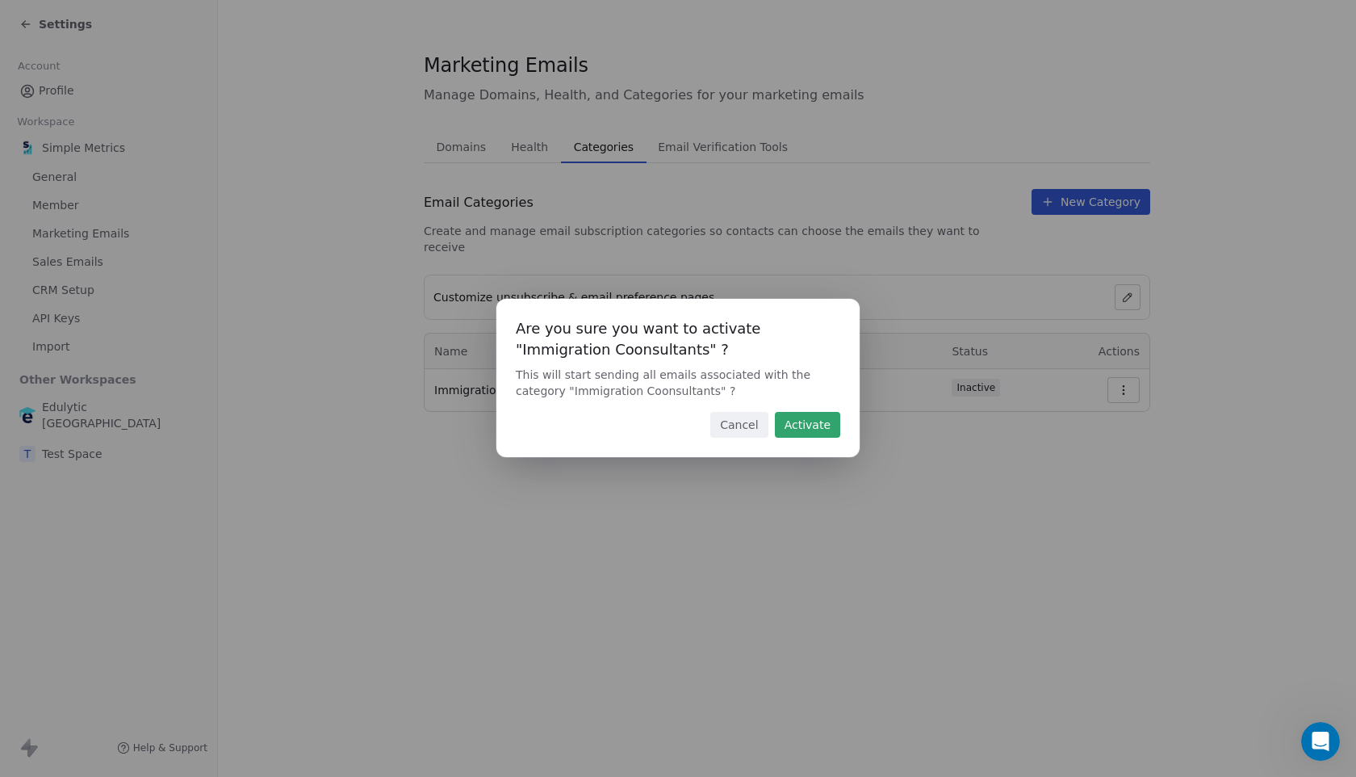
click at [825, 432] on button "Activate" at bounding box center [807, 425] width 65 height 26
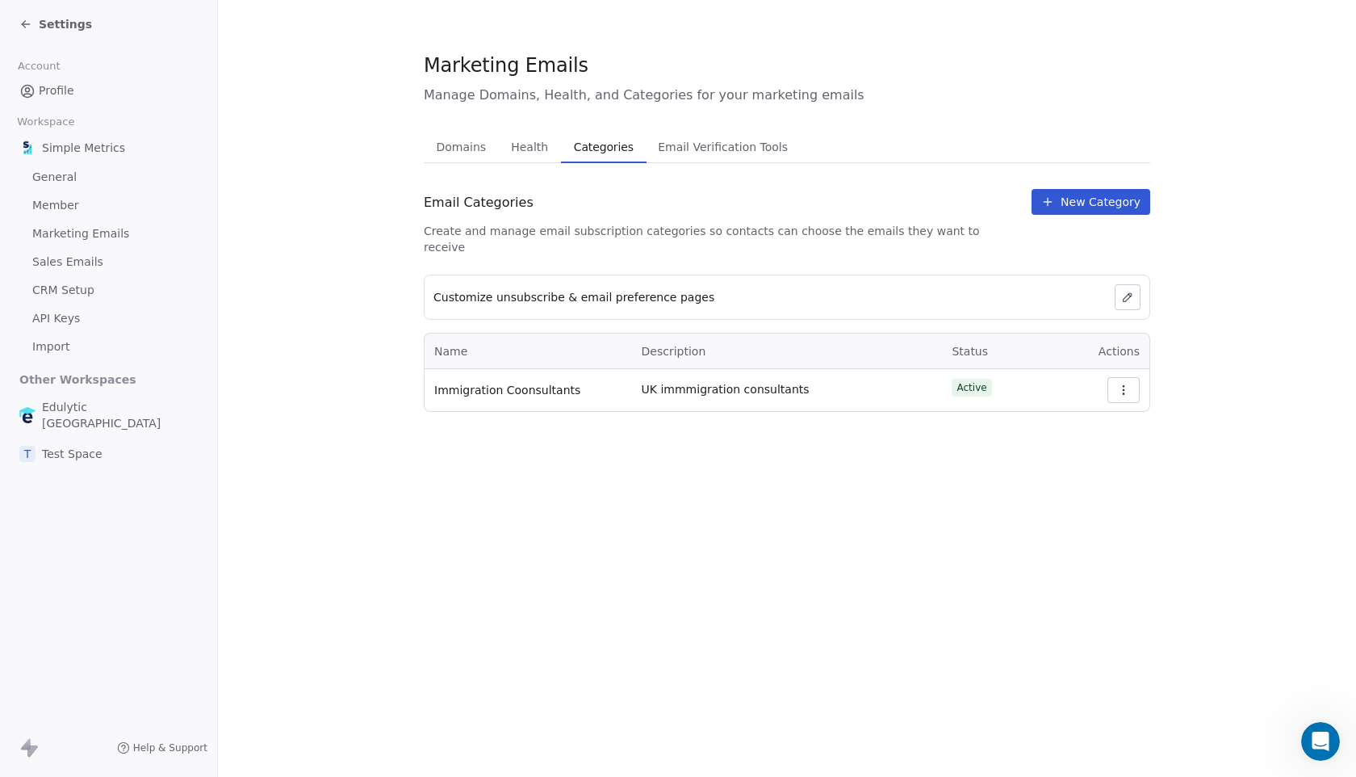
click at [25, 24] on icon at bounding box center [25, 24] width 7 height 0
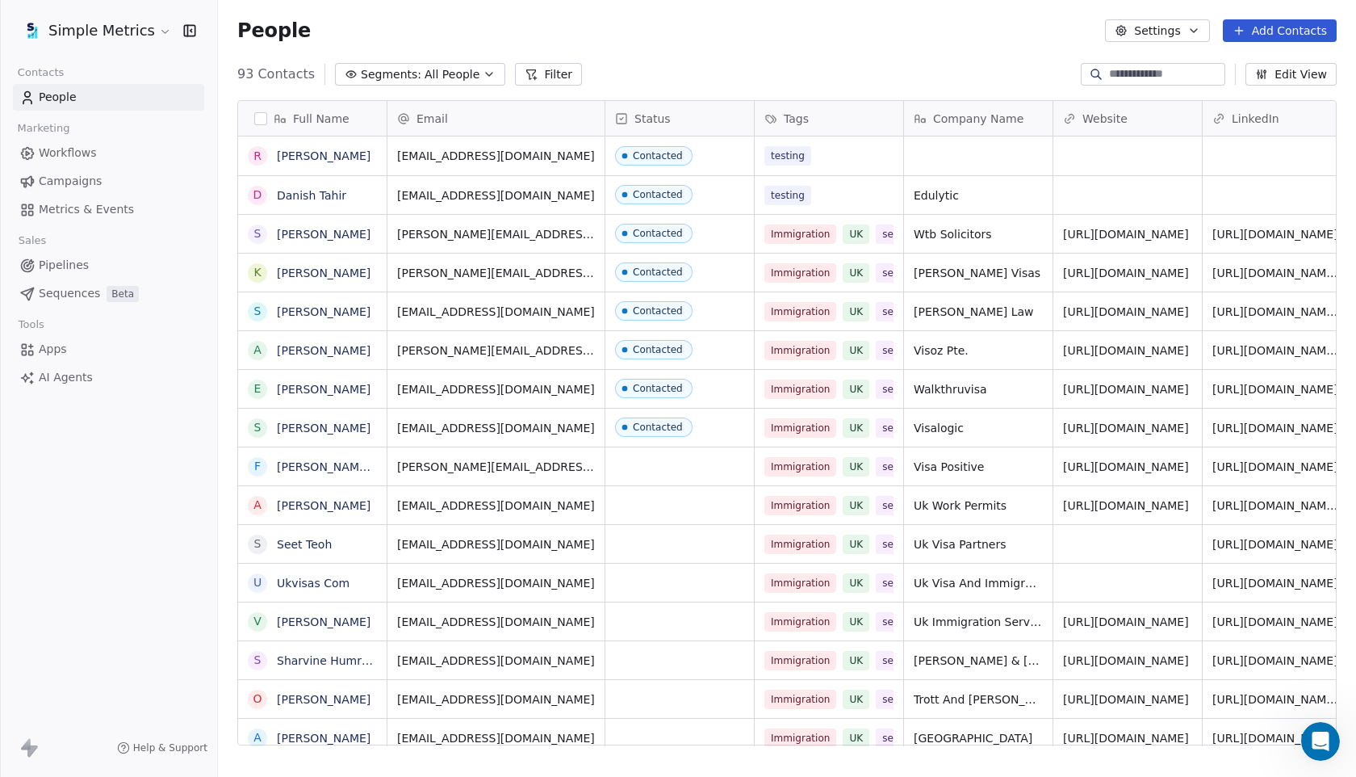
scroll to position [683, 1138]
click at [1325, 748] on div "Open Intercom Messenger" at bounding box center [1318, 738] width 53 height 53
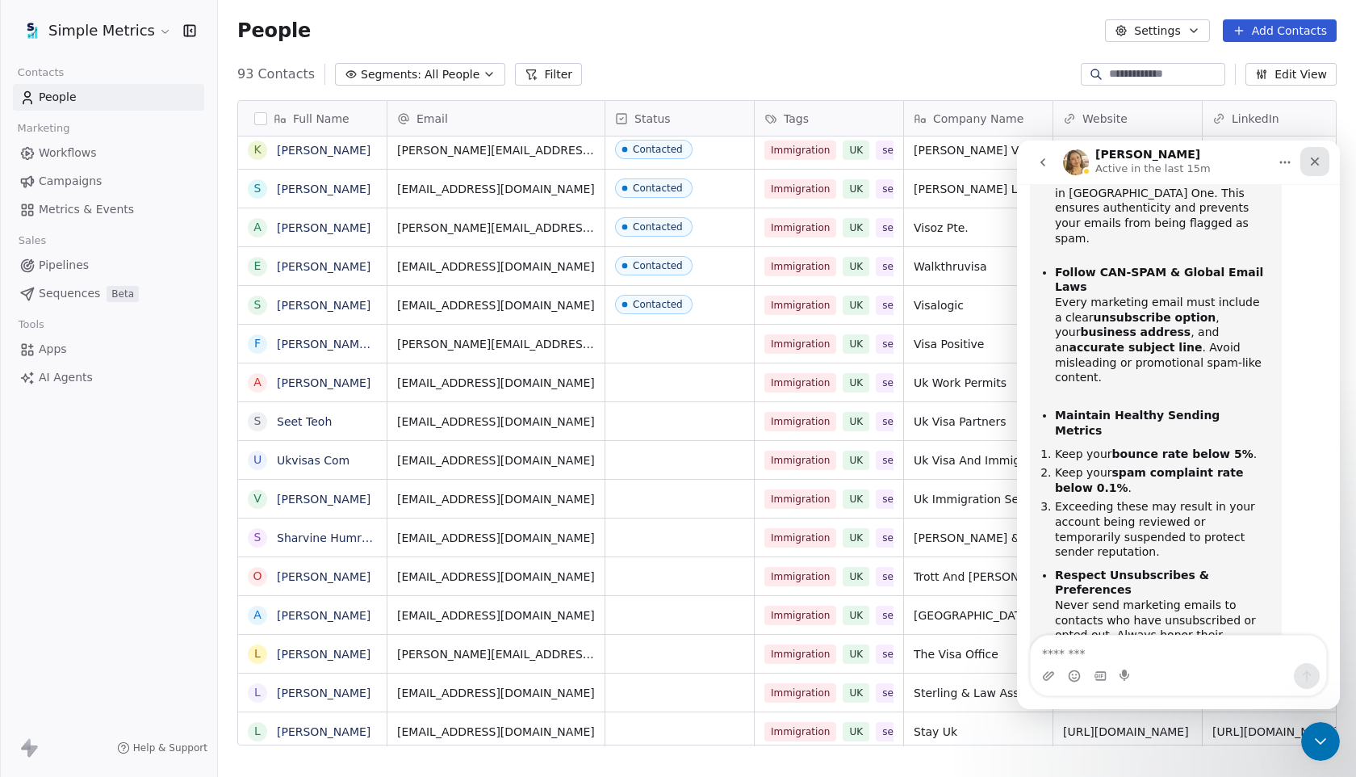
scroll to position [0, 0]
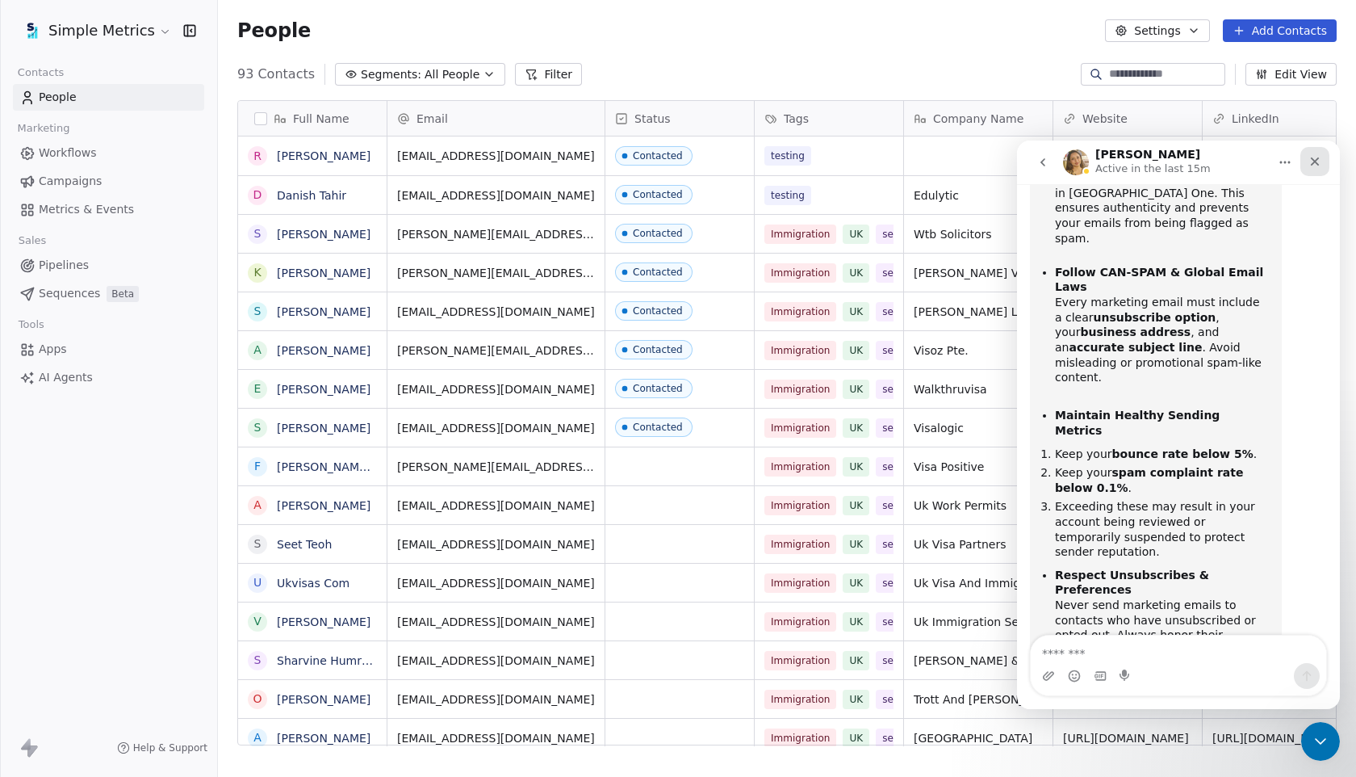
click at [1316, 166] on icon "Close" at bounding box center [1315, 161] width 13 height 13
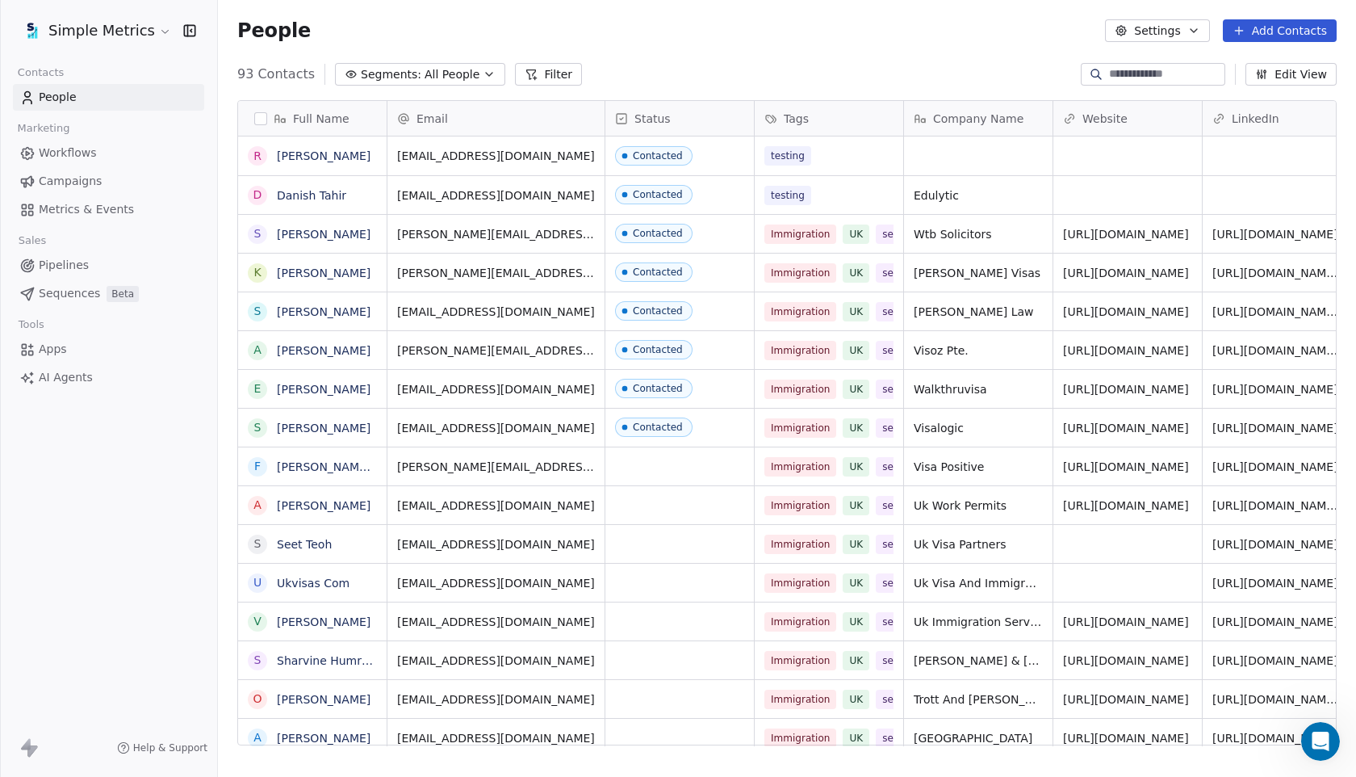
click at [1311, 23] on button "Add Contacts" at bounding box center [1280, 30] width 114 height 23
click at [1302, 99] on span "Import from CSV" at bounding box center [1277, 91] width 94 height 17
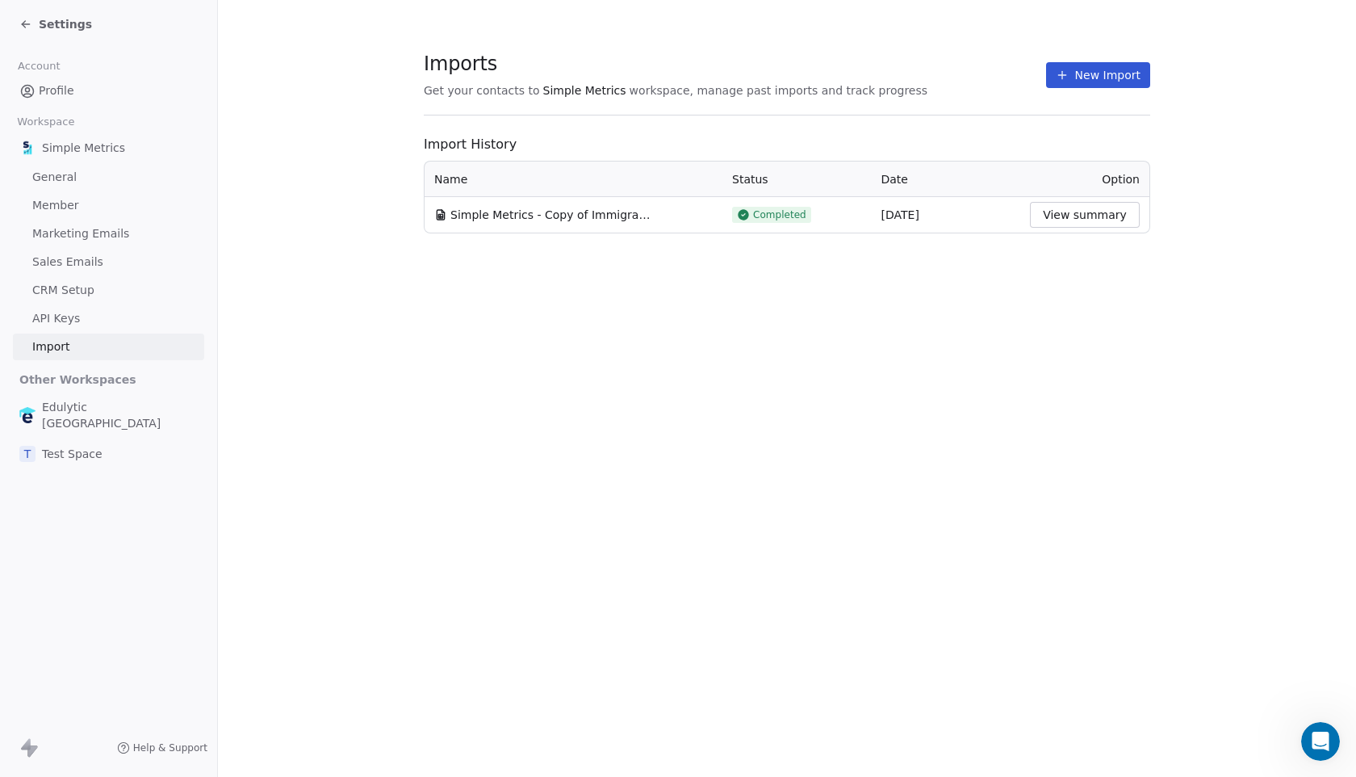
click at [1089, 73] on button "New Import" at bounding box center [1098, 75] width 104 height 26
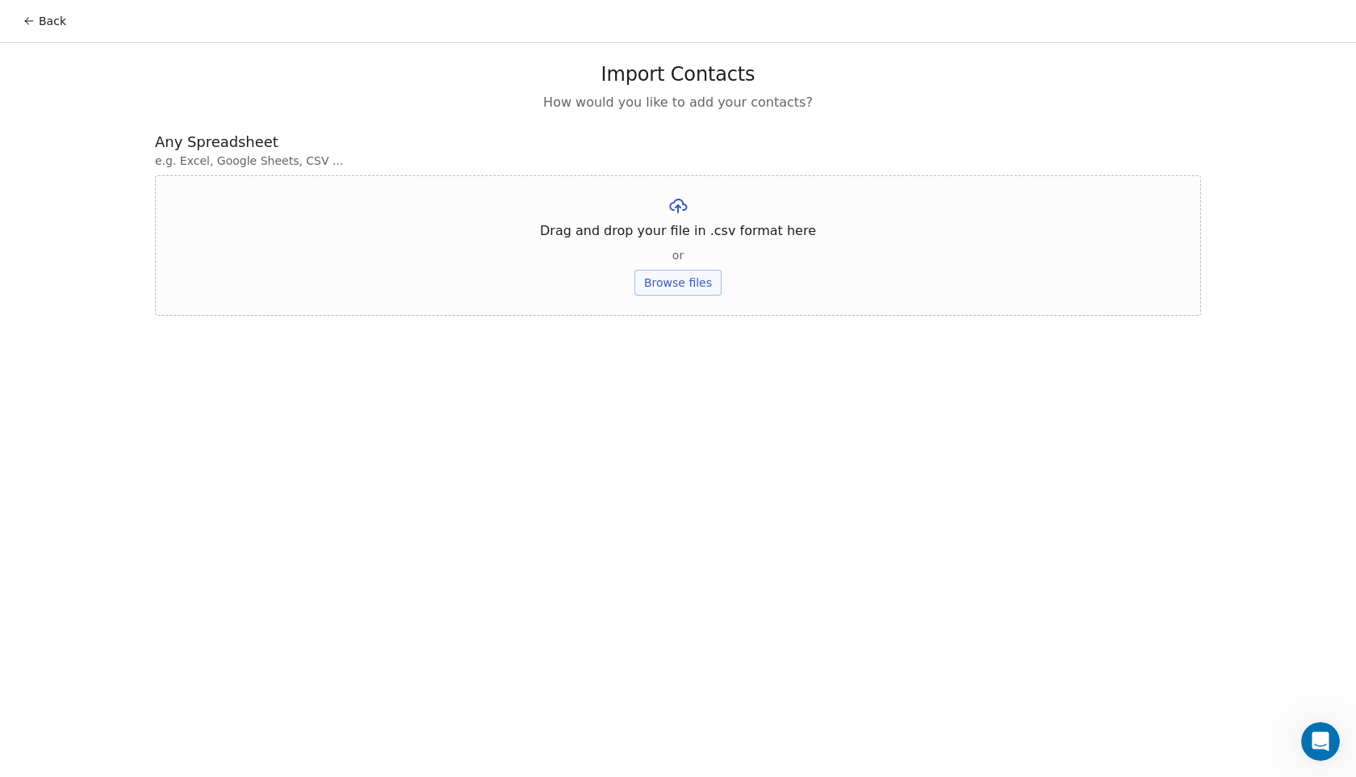
click at [697, 273] on button "Browse files" at bounding box center [678, 283] width 87 height 26
click at [55, 15] on button "Back" at bounding box center [44, 20] width 63 height 29
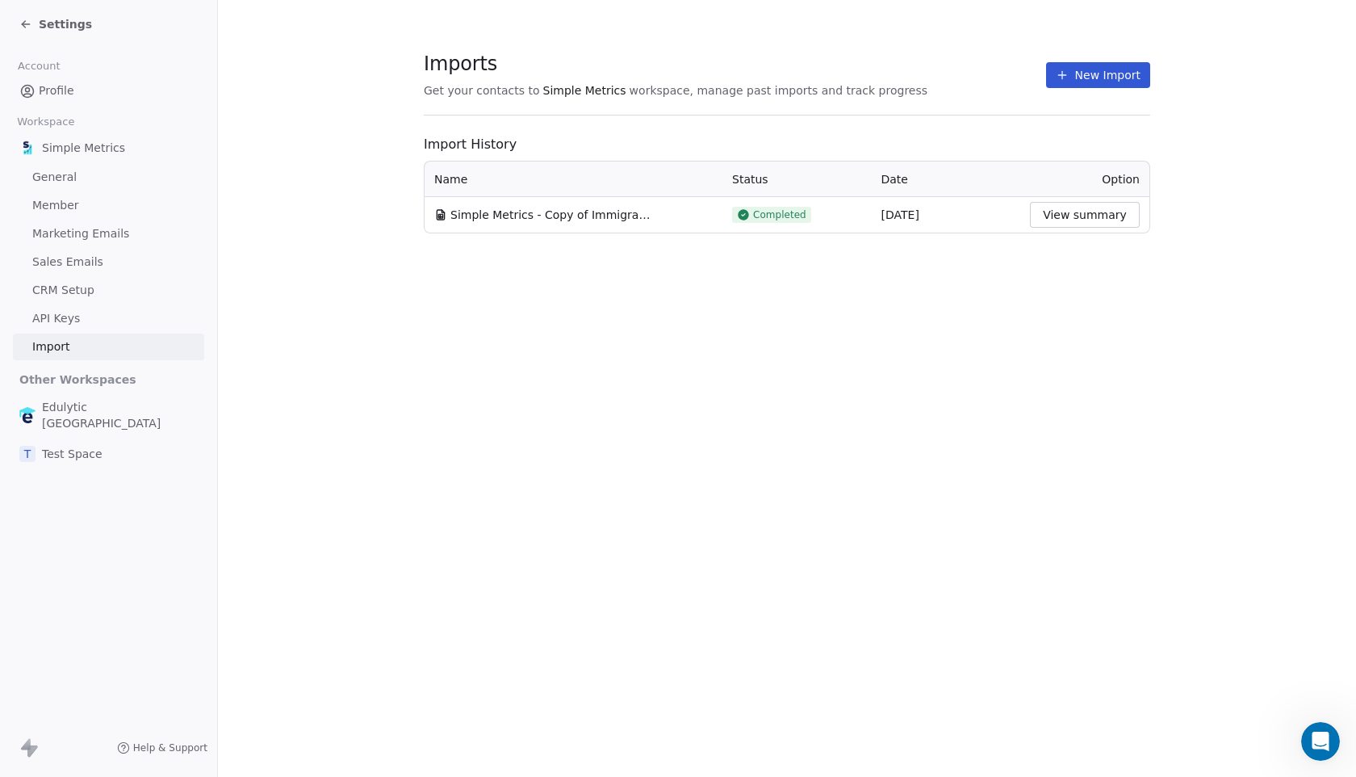
click at [1088, 220] on button "View summary" at bounding box center [1085, 215] width 110 height 26
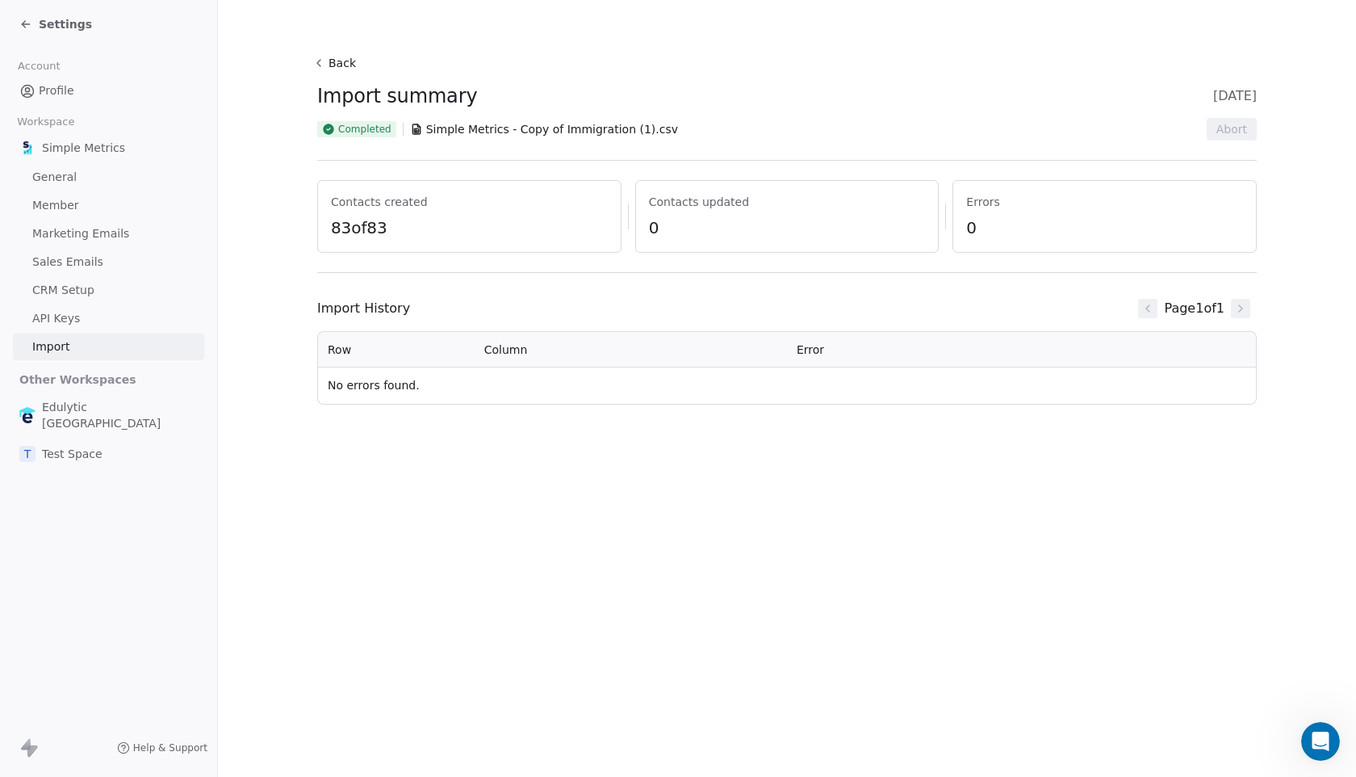
click at [438, 129] on span "Simple Metrics - Copy of Immigration (1).csv" at bounding box center [552, 129] width 252 height 16
click at [40, 22] on span "Settings" at bounding box center [65, 24] width 53 height 16
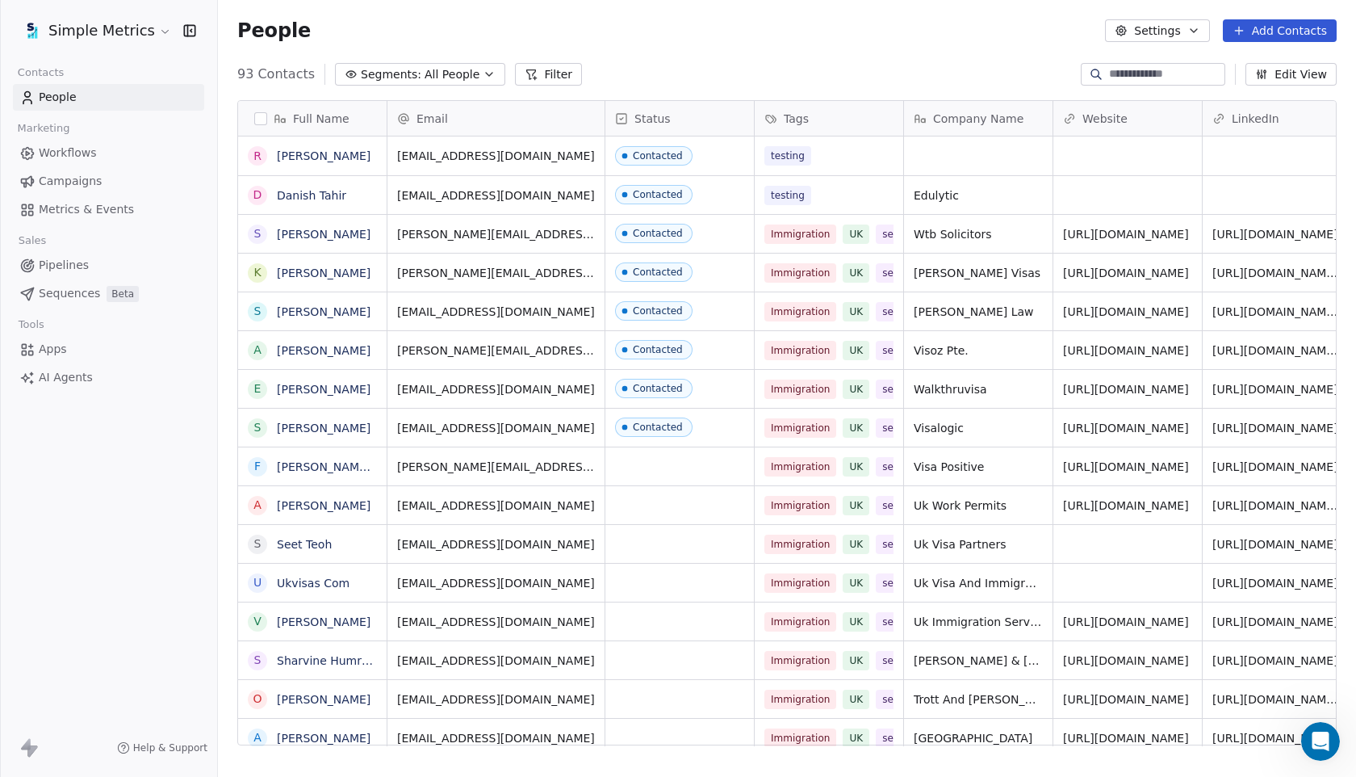
scroll to position [683, 1138]
click at [1315, 34] on button "Add Contacts" at bounding box center [1280, 30] width 114 height 23
click at [1268, 90] on span "Import from CSV" at bounding box center [1277, 91] width 94 height 17
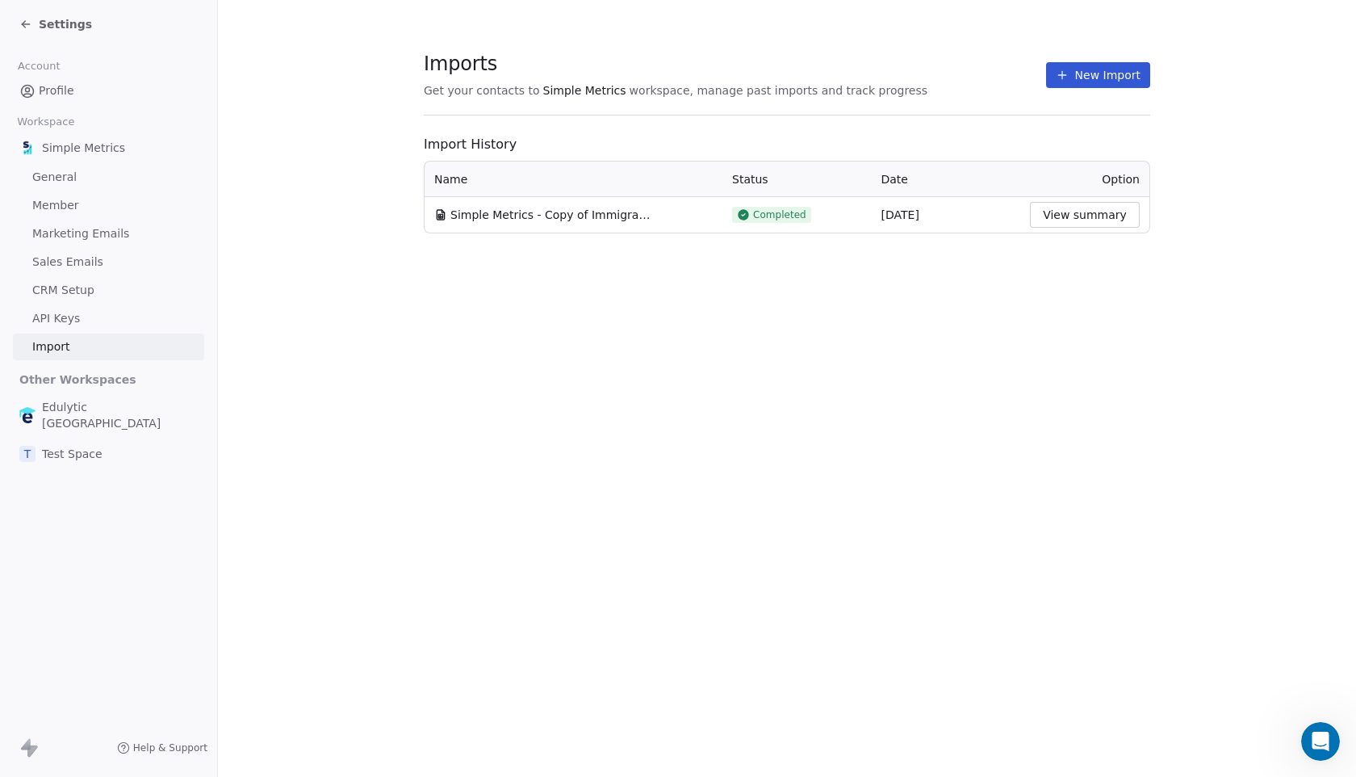
click at [1086, 69] on button "New Import" at bounding box center [1098, 75] width 104 height 26
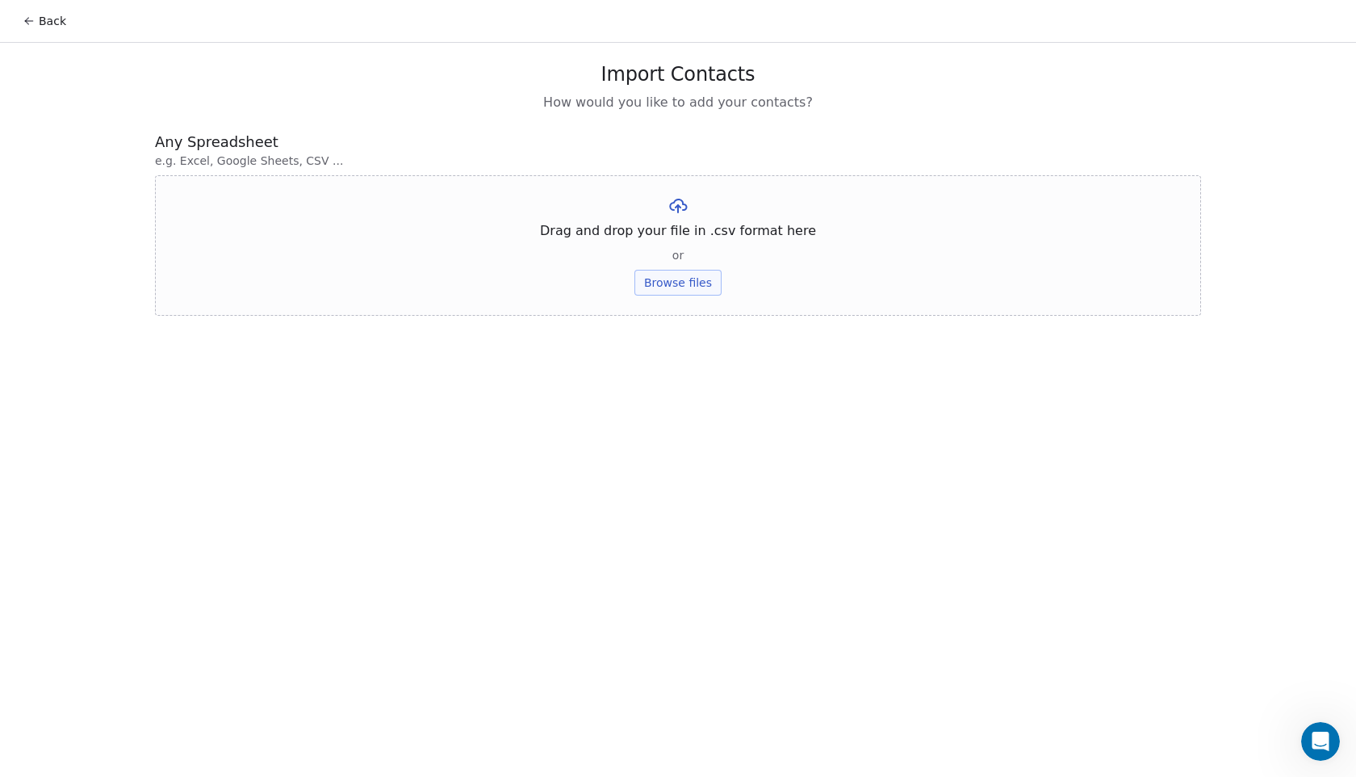
click at [670, 284] on button "Browse files" at bounding box center [678, 283] width 87 height 26
click at [55, 25] on button "Back" at bounding box center [44, 20] width 63 height 29
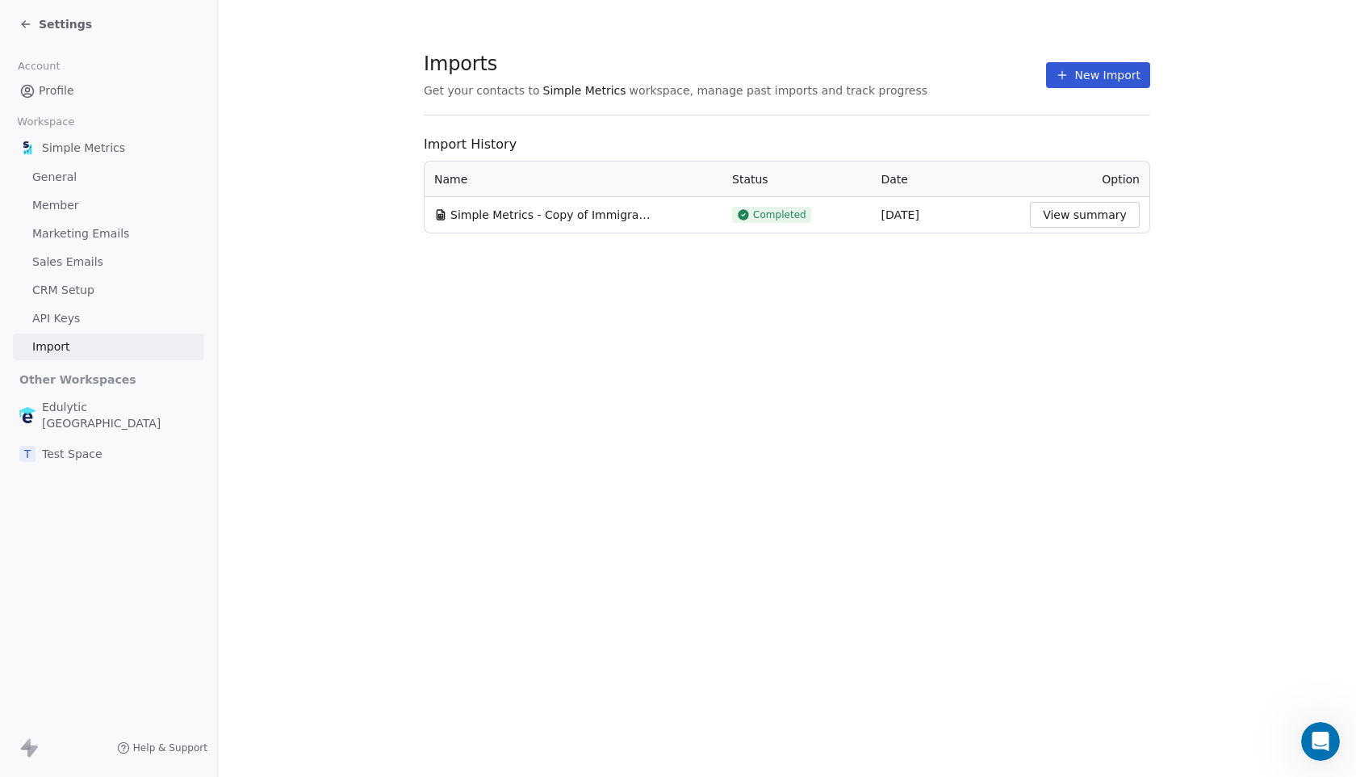
click at [627, 216] on span "Simple Metrics - Copy of Immigration (1).csv" at bounding box center [552, 215] width 202 height 16
click at [1130, 218] on button "View summary" at bounding box center [1085, 215] width 110 height 26
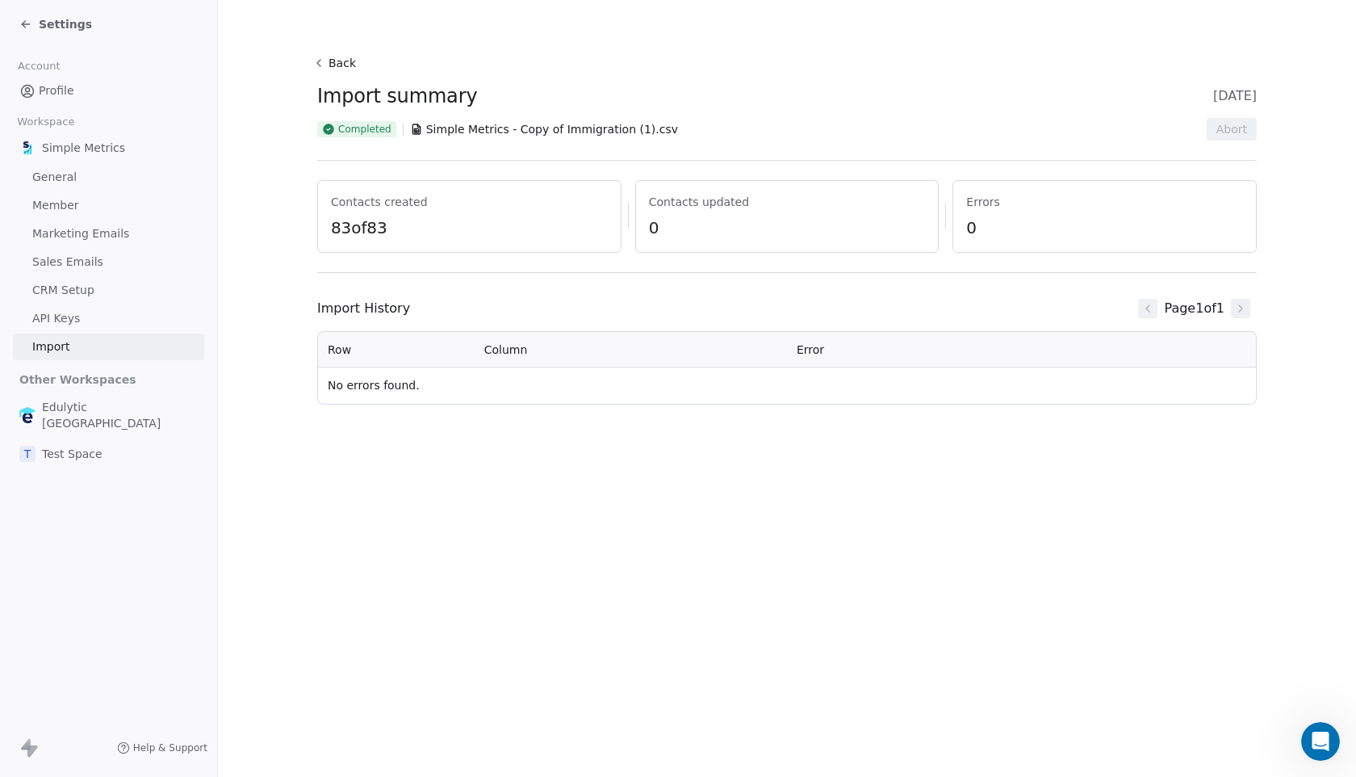
click at [322, 62] on icon at bounding box center [318, 63] width 13 height 13
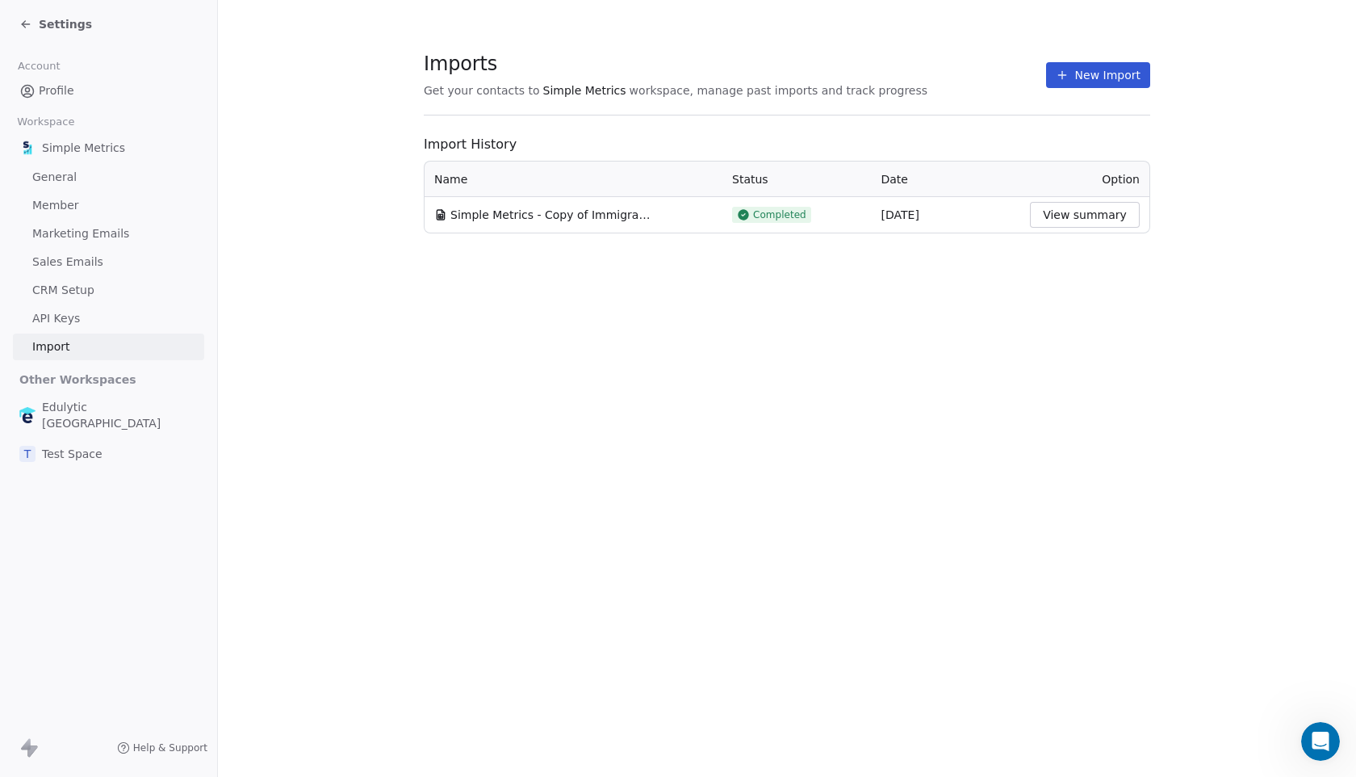
click at [1091, 69] on button "New Import" at bounding box center [1098, 75] width 104 height 26
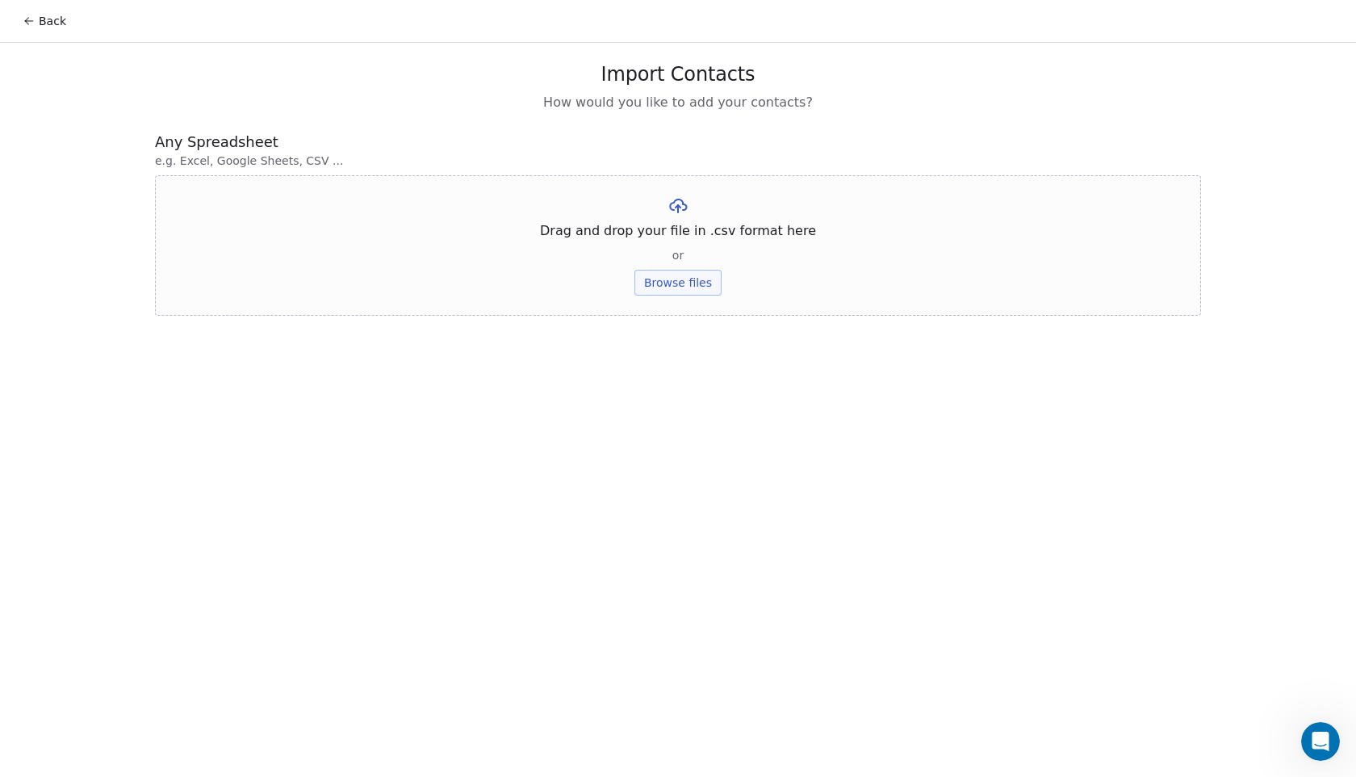
click at [660, 296] on div "Drag and drop your file in .csv format here or Browse files" at bounding box center [678, 245] width 1046 height 140
click at [675, 289] on button "Browse files" at bounding box center [678, 283] width 87 height 26
click at [688, 245] on button "Upload" at bounding box center [677, 237] width 59 height 26
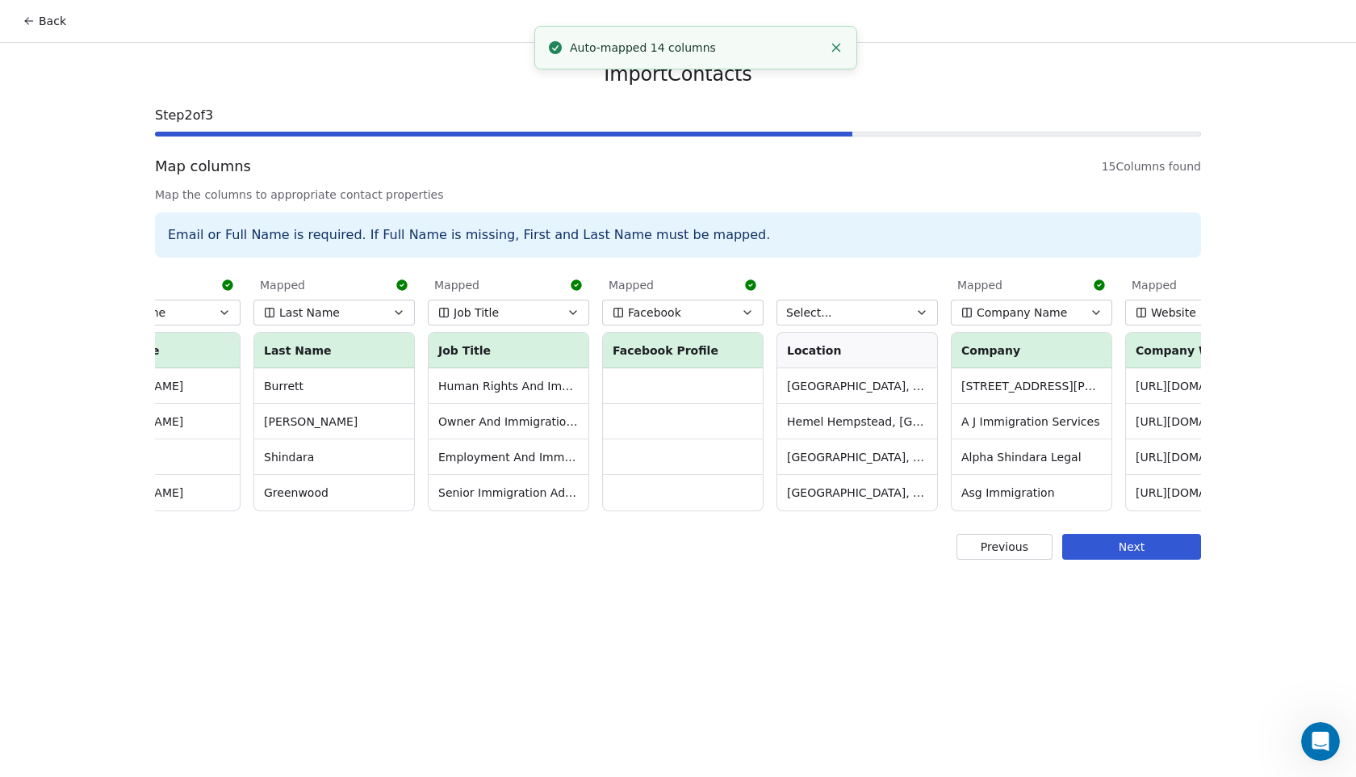
scroll to position [0, 289]
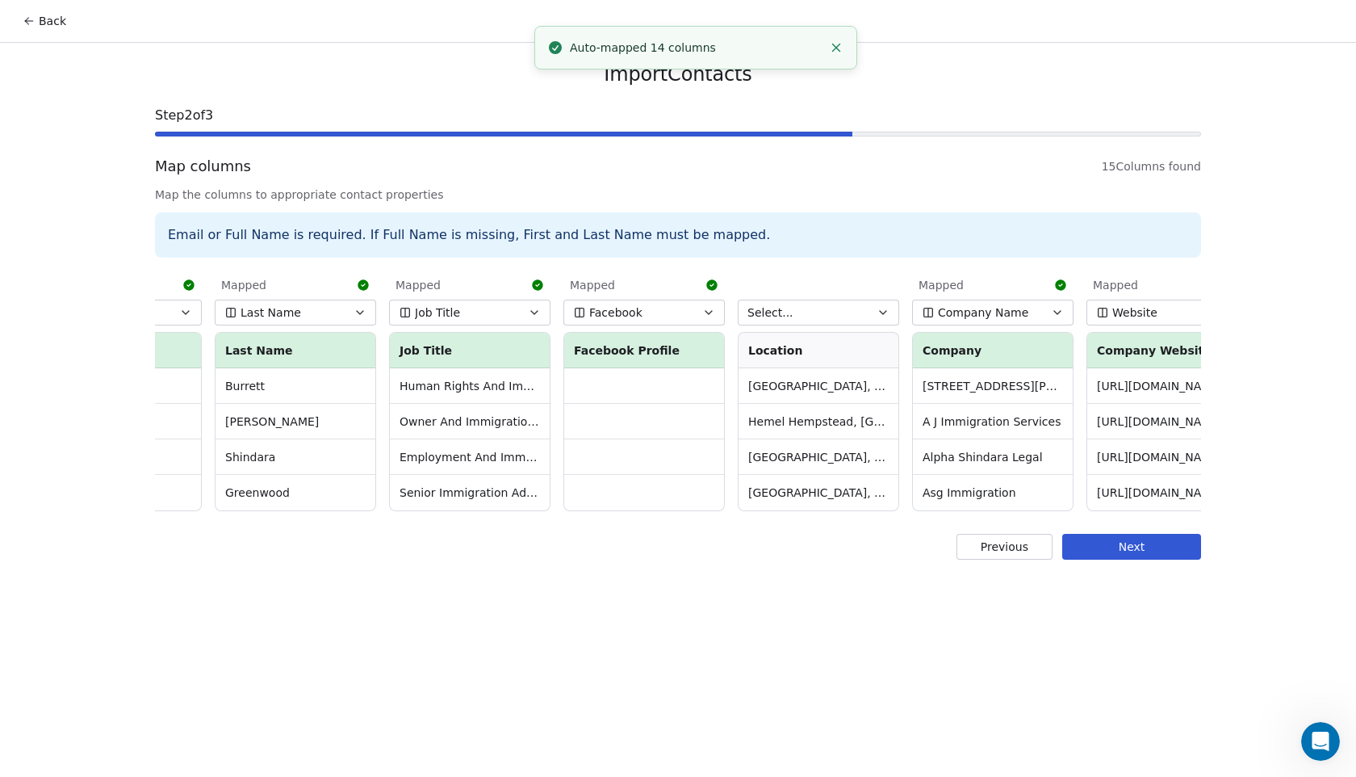
click at [840, 316] on button "Select..." at bounding box center [818, 313] width 161 height 26
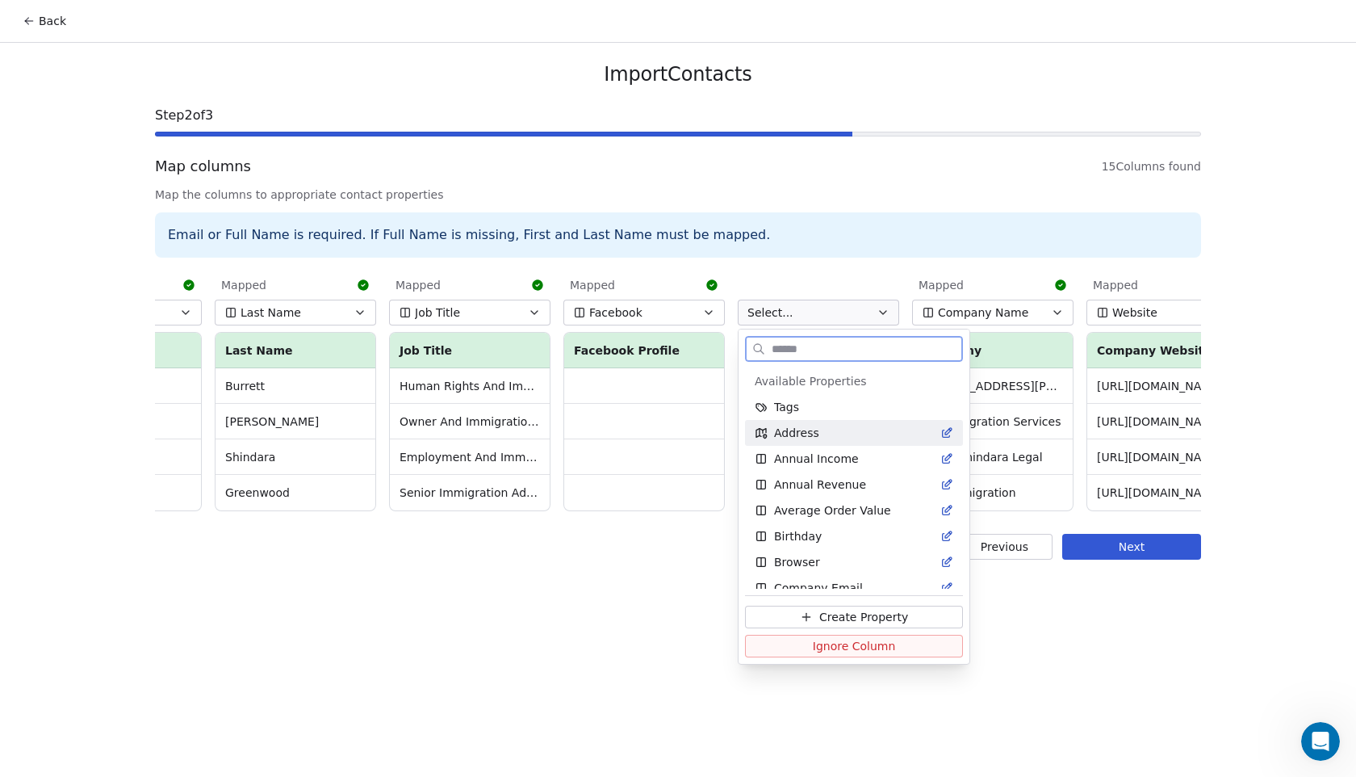
click at [857, 434] on div "Address" at bounding box center [854, 433] width 199 height 16
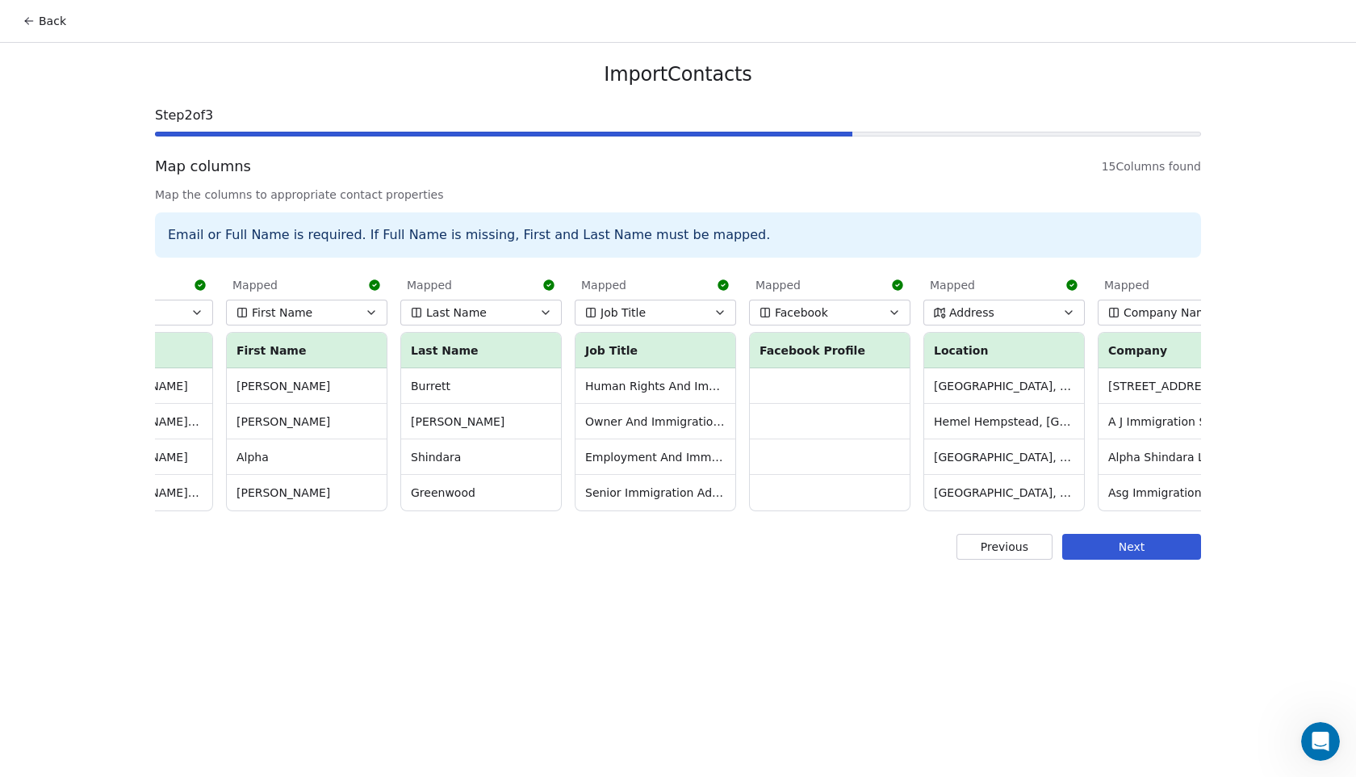
scroll to position [0, 0]
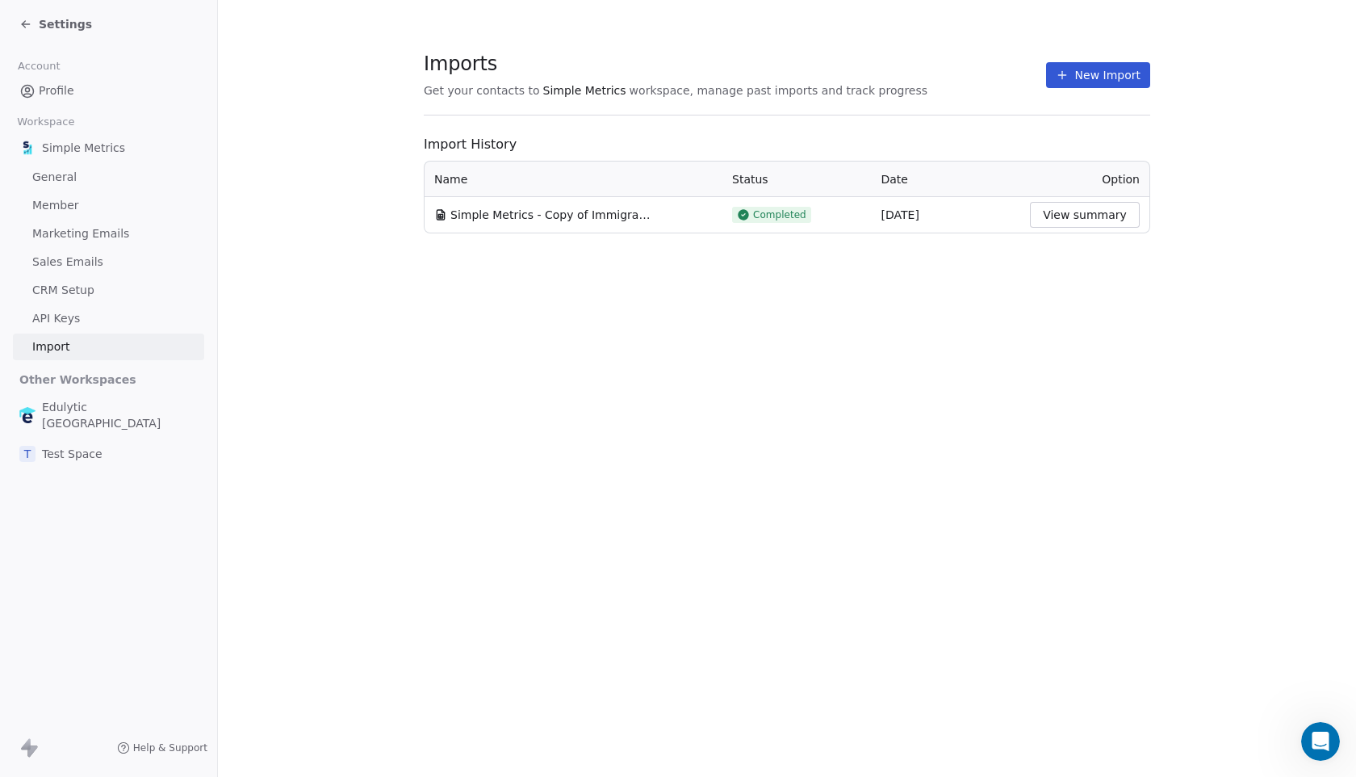
click at [1099, 85] on button "New Import" at bounding box center [1098, 75] width 104 height 26
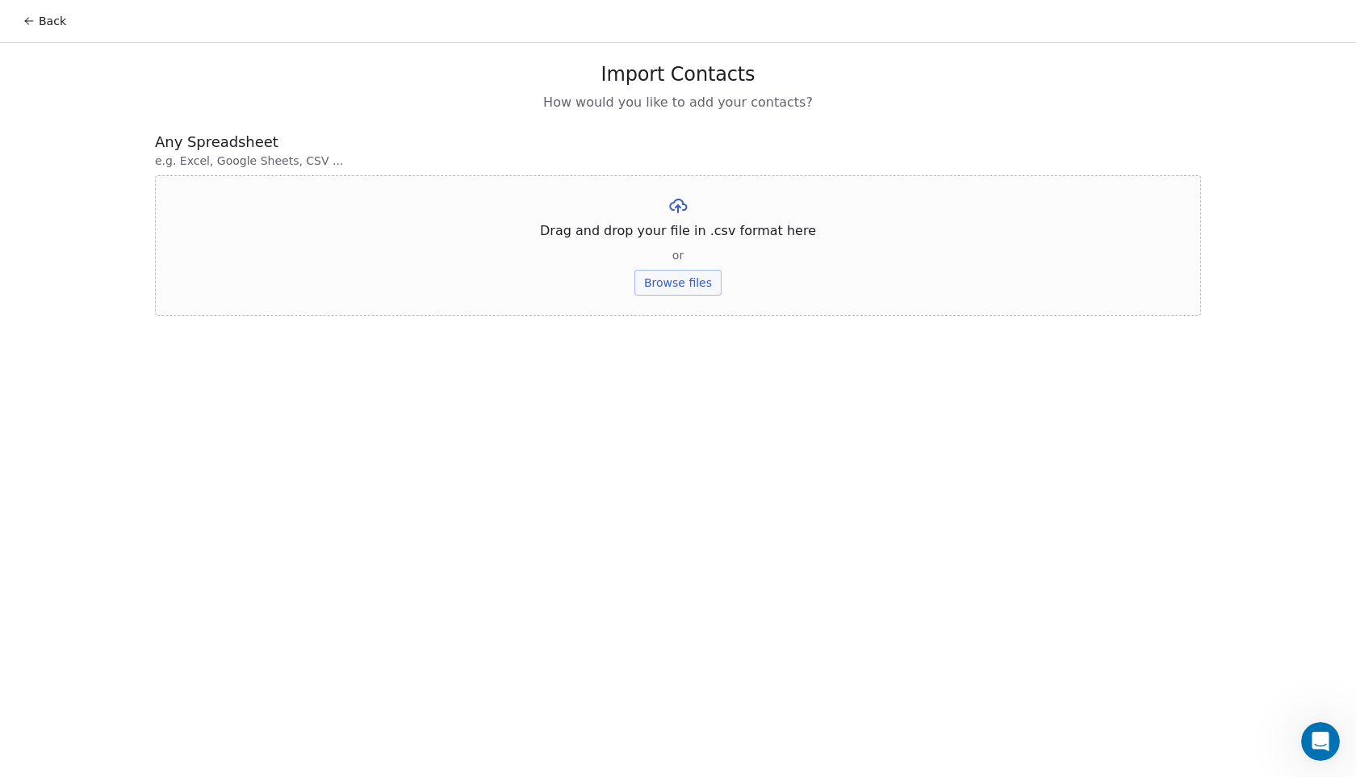
click at [669, 280] on button "Browse files" at bounding box center [678, 283] width 87 height 26
click at [685, 242] on button "Upload" at bounding box center [677, 237] width 59 height 26
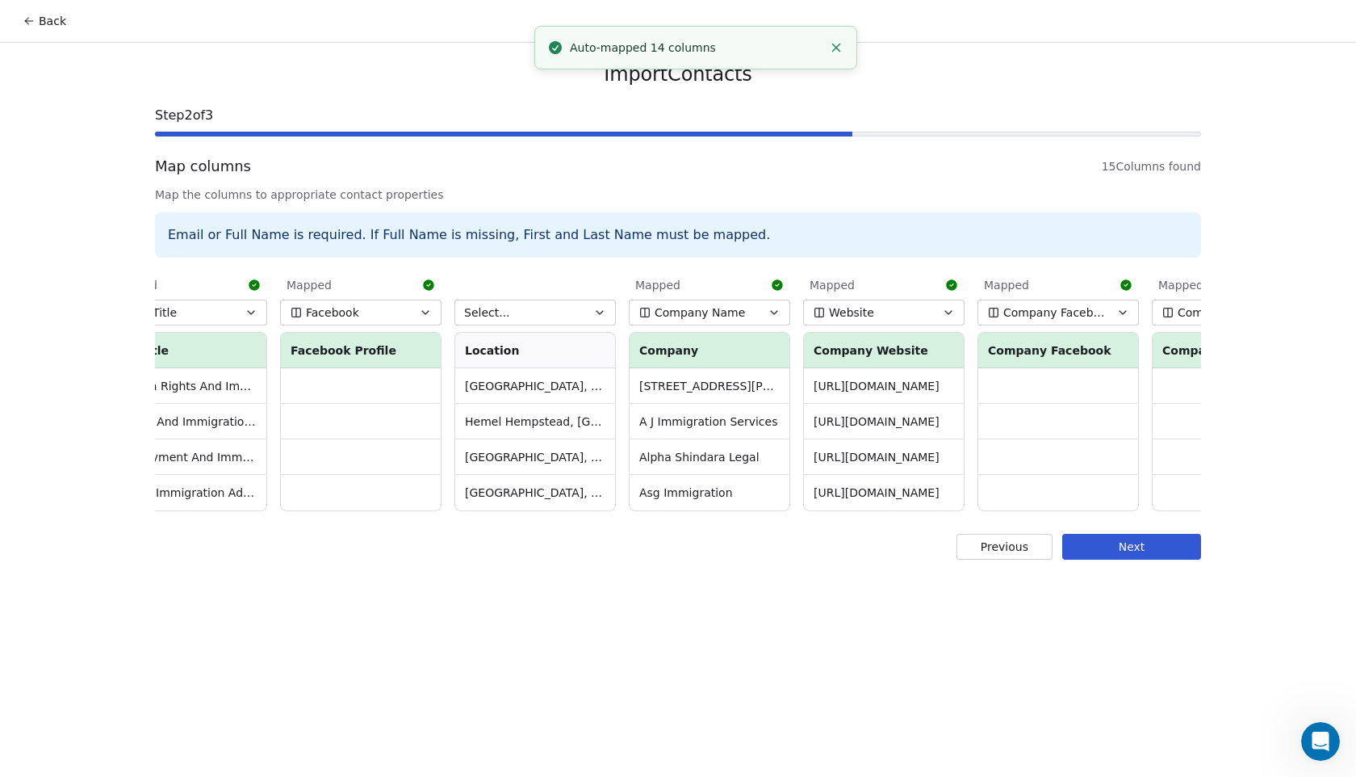
scroll to position [0, 589]
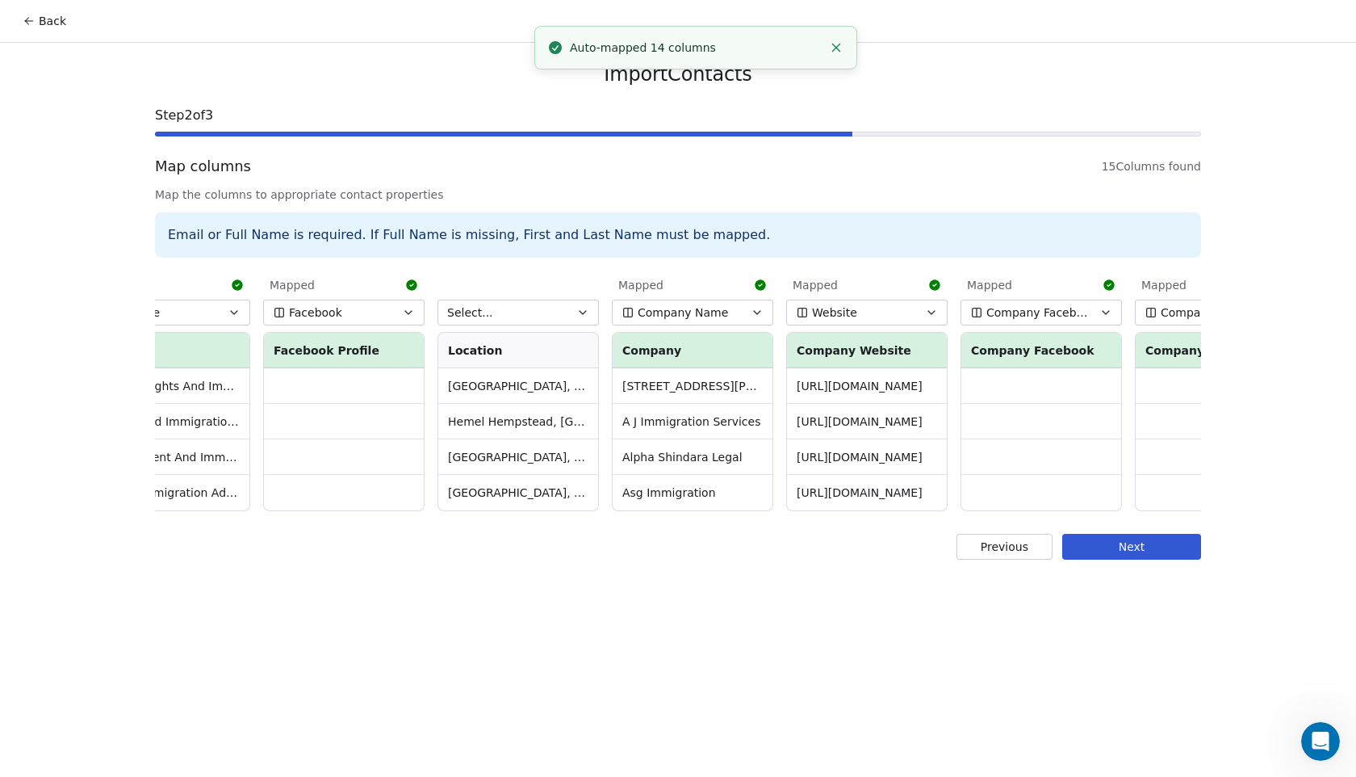
click at [563, 303] on button "Select..." at bounding box center [518, 313] width 161 height 26
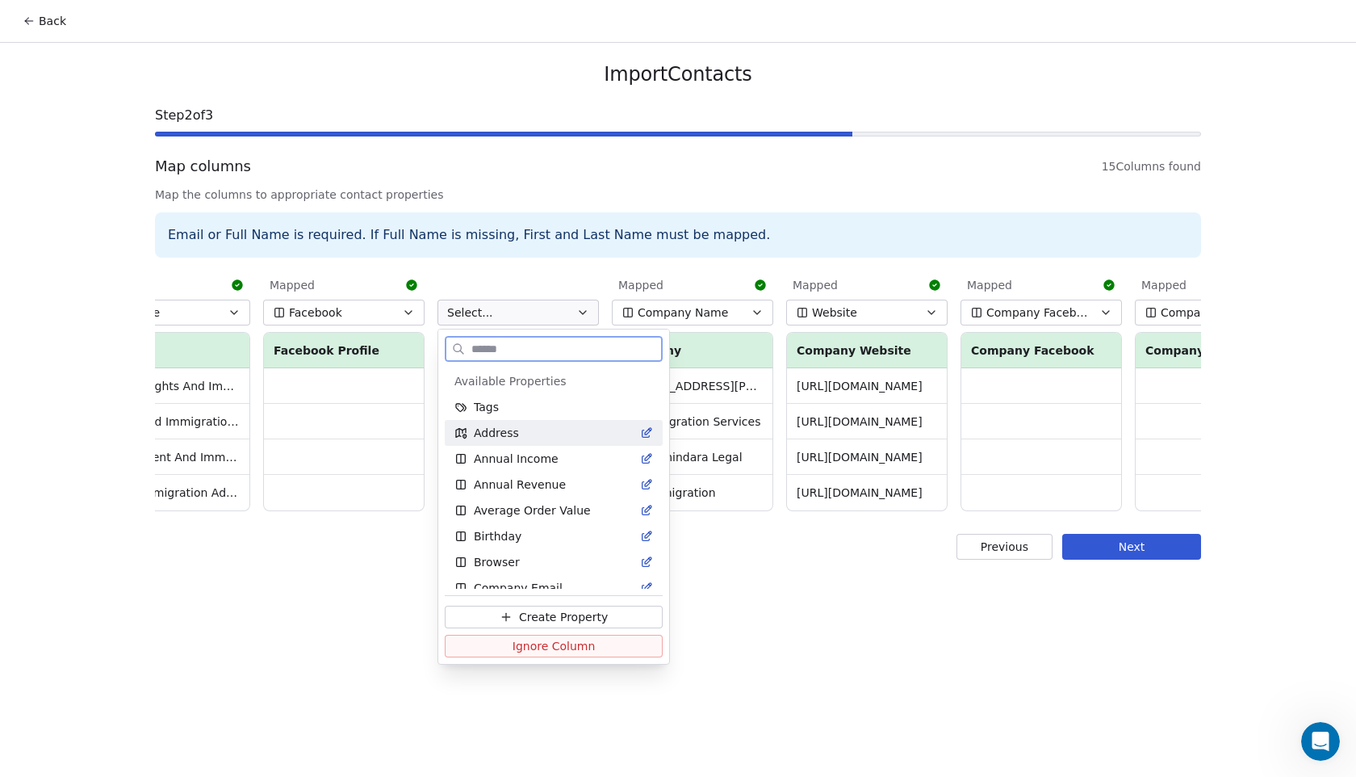
click at [505, 436] on span "Address" at bounding box center [496, 433] width 45 height 16
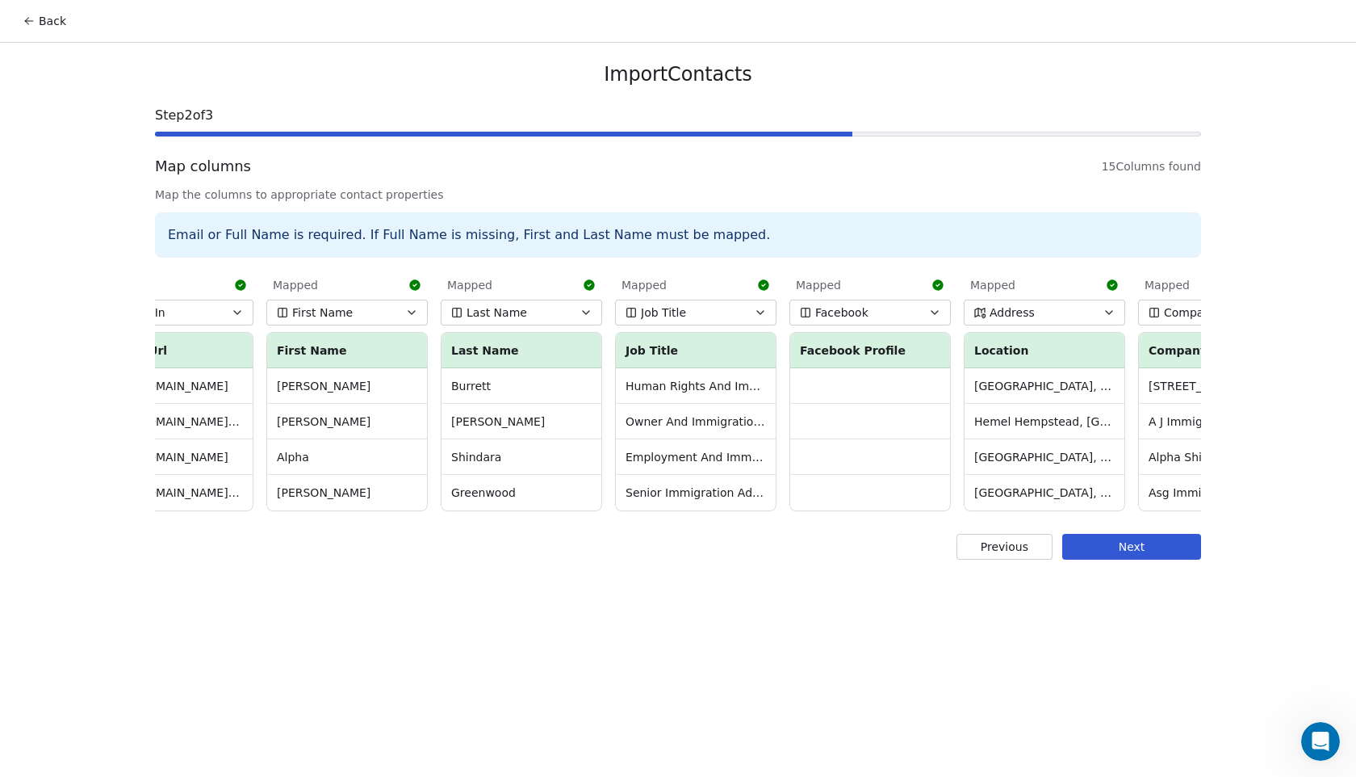
scroll to position [0, 0]
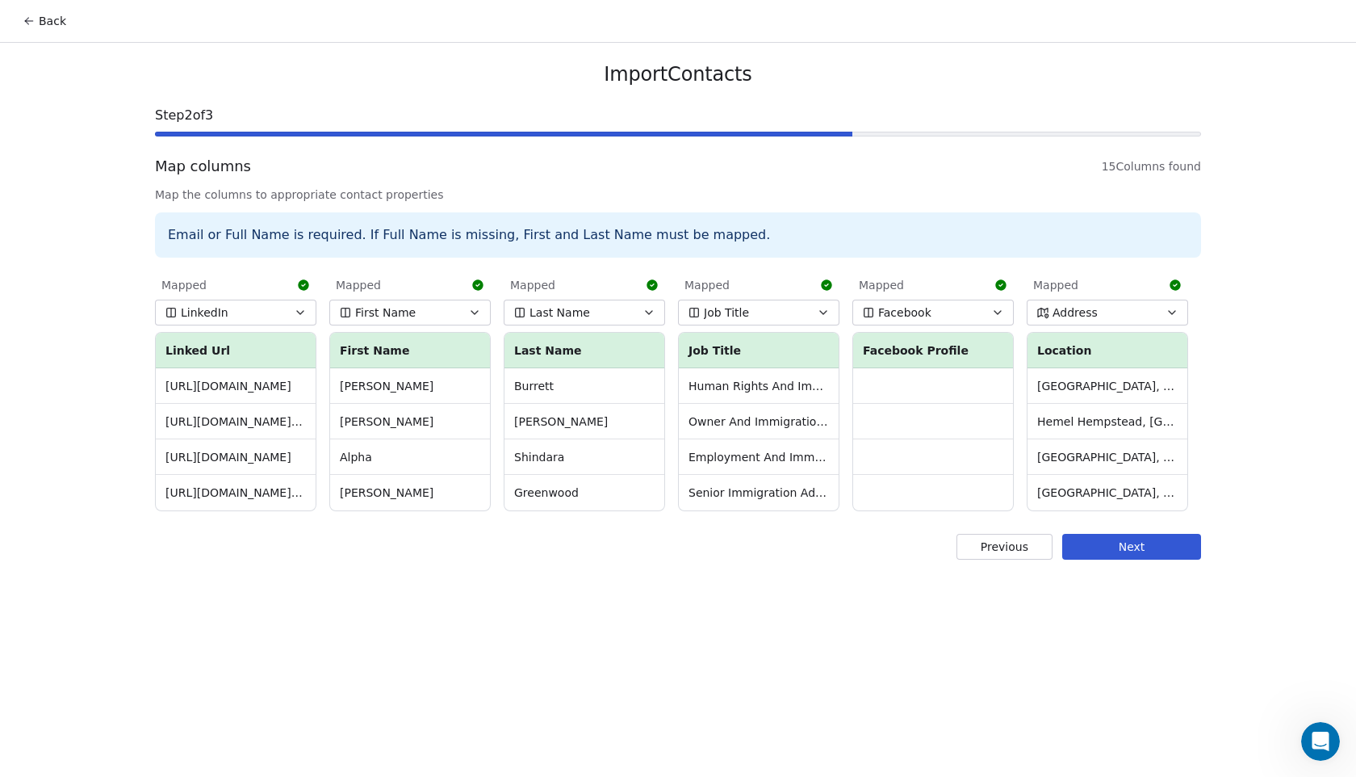
click at [1171, 543] on button "Next" at bounding box center [1132, 547] width 139 height 26
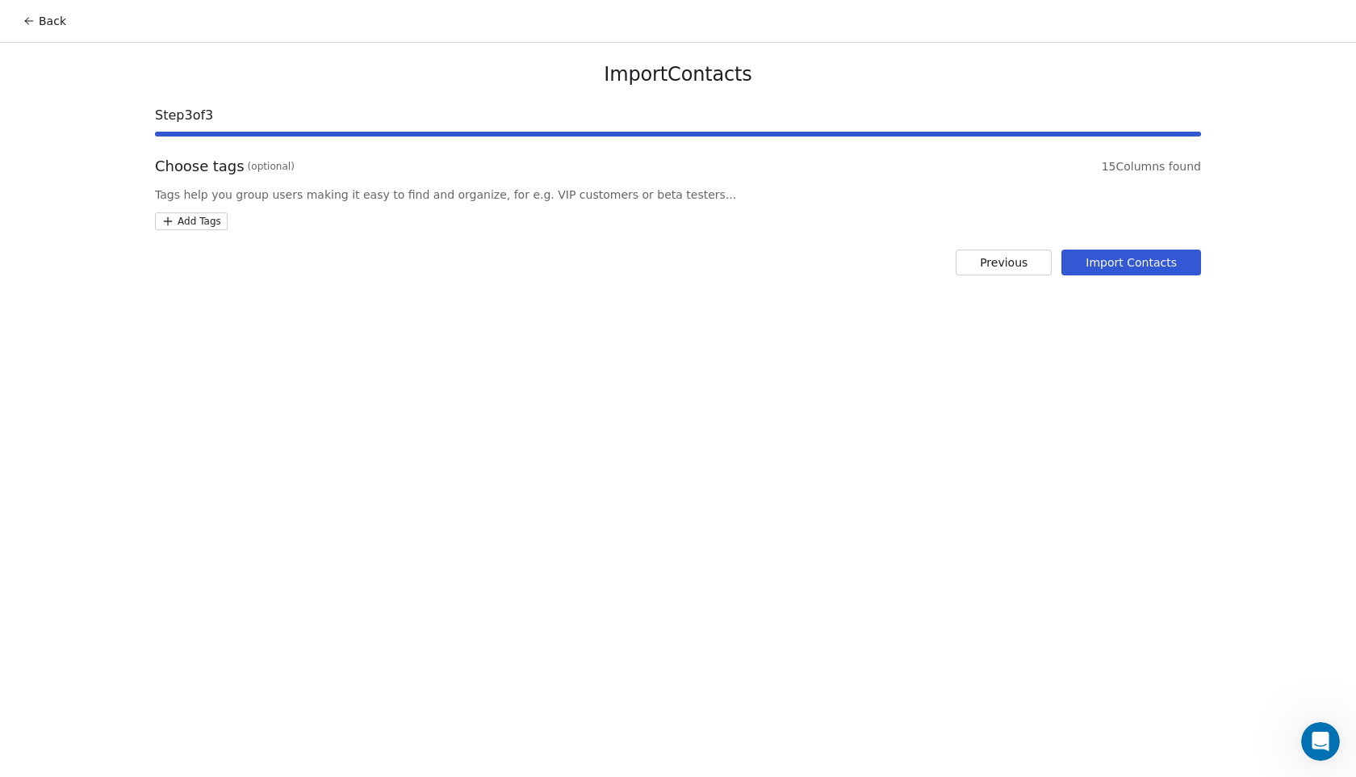
click at [201, 224] on html "Back Import Contacts Step 3 of 3 Choose tags (optional) 15 Columns found Tags h…" at bounding box center [678, 388] width 1356 height 777
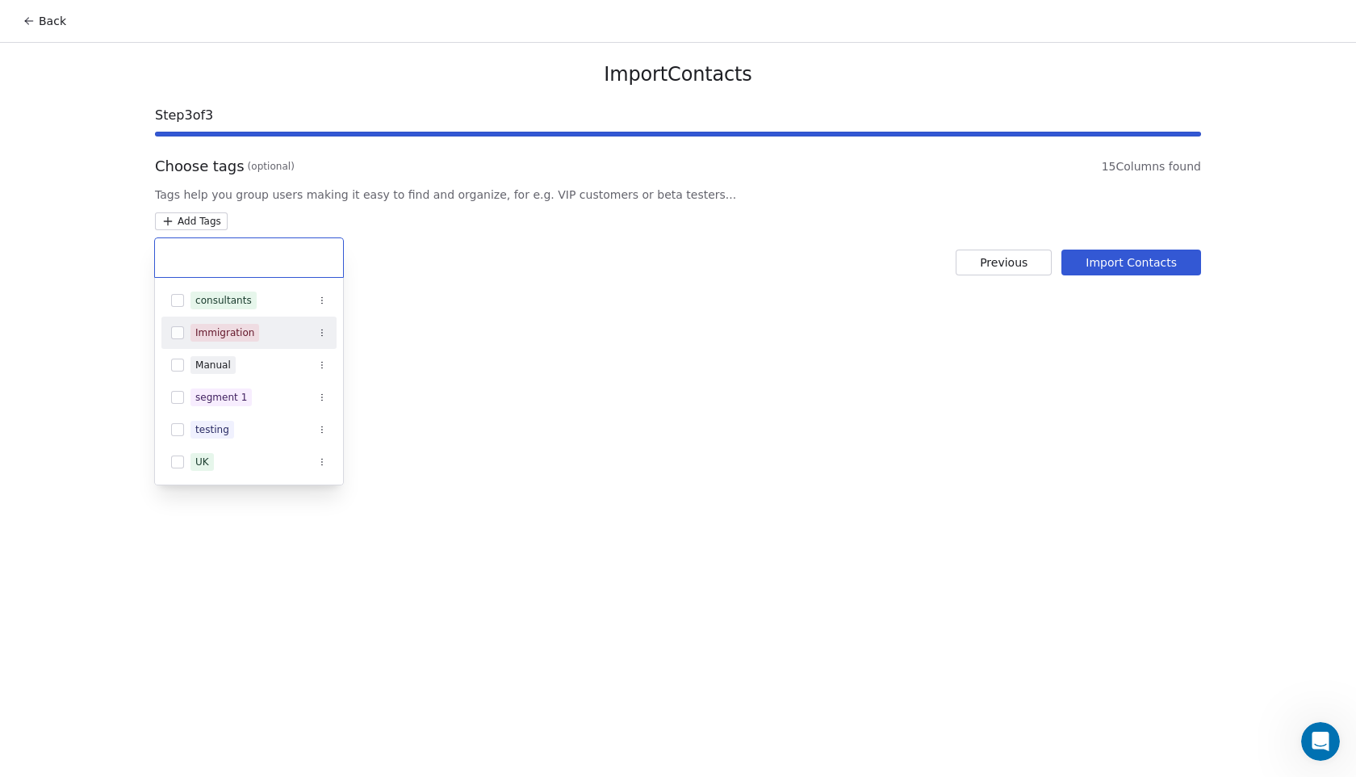
click at [175, 335] on button "Suggestions" at bounding box center [177, 332] width 13 height 13
click at [178, 296] on button "Suggestions" at bounding box center [177, 300] width 13 height 13
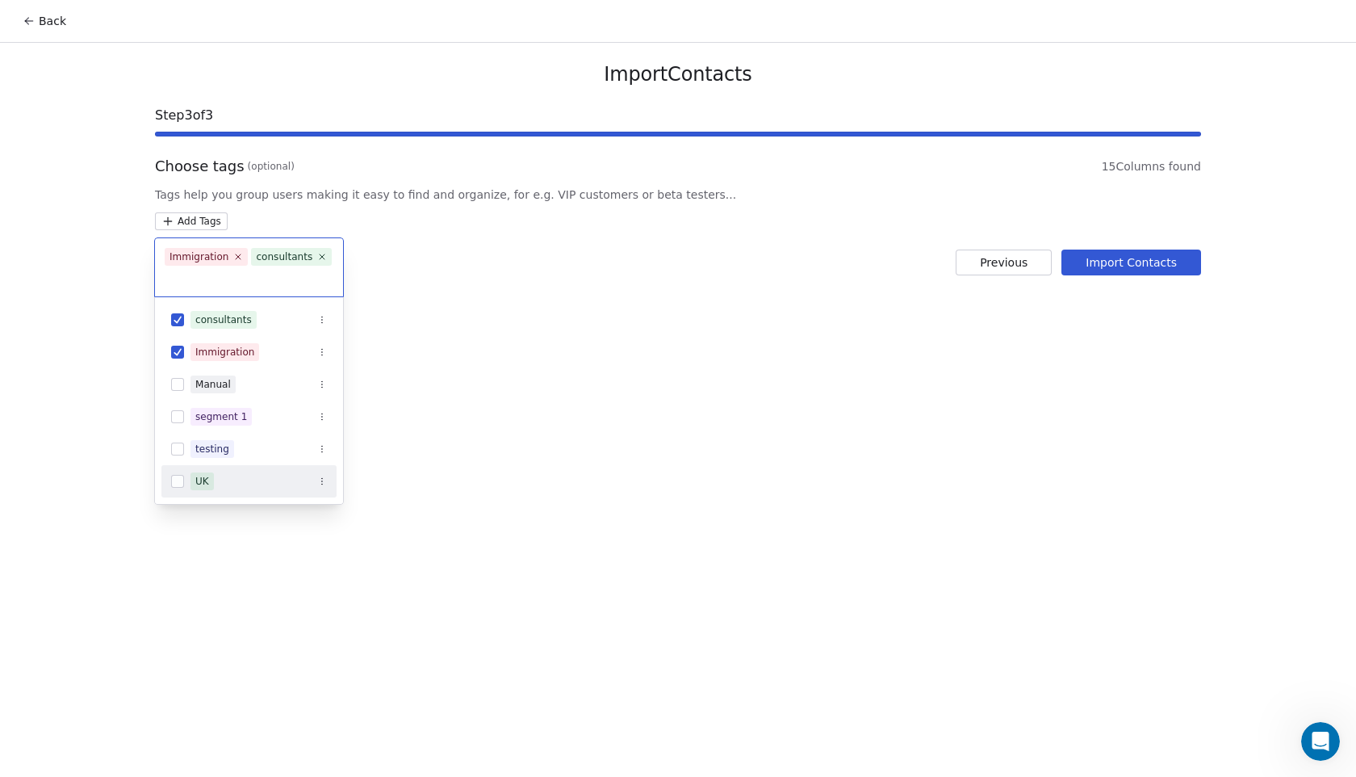
click at [178, 480] on button "Suggestions" at bounding box center [177, 481] width 13 height 13
click at [489, 363] on html "Back Import Contacts Step 3 of 3 Choose tags (optional) 15 Columns found Tags h…" at bounding box center [678, 388] width 1356 height 777
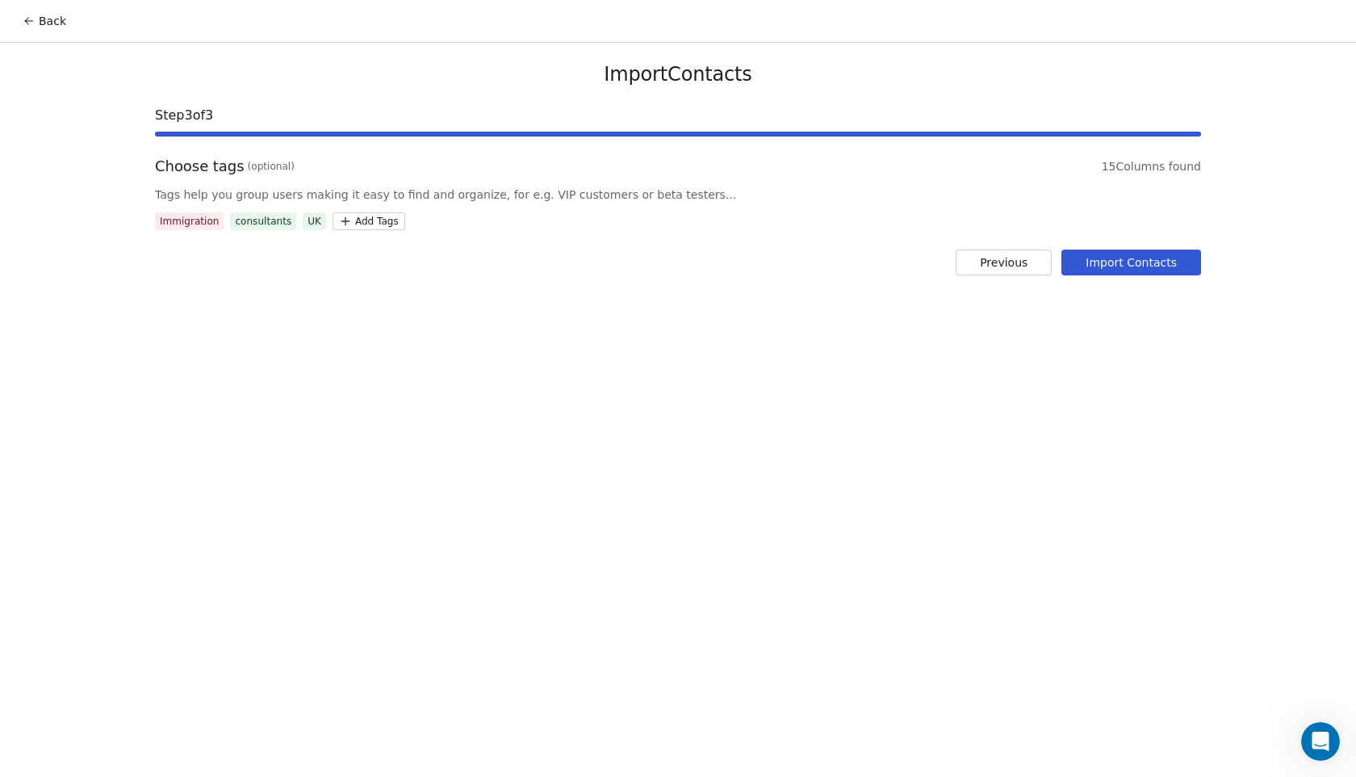
click at [1151, 262] on button "Import Contacts" at bounding box center [1132, 262] width 140 height 26
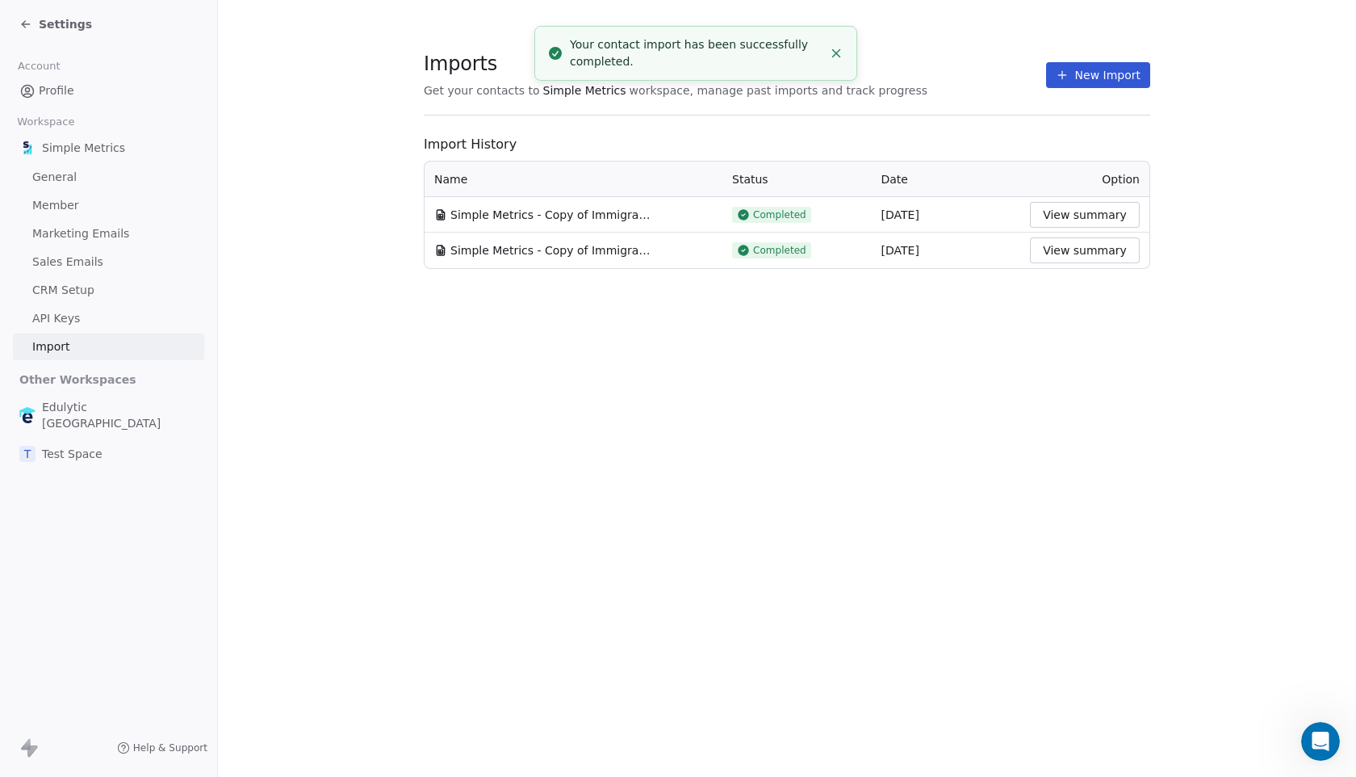
click at [38, 19] on div "Settings" at bounding box center [55, 24] width 73 height 16
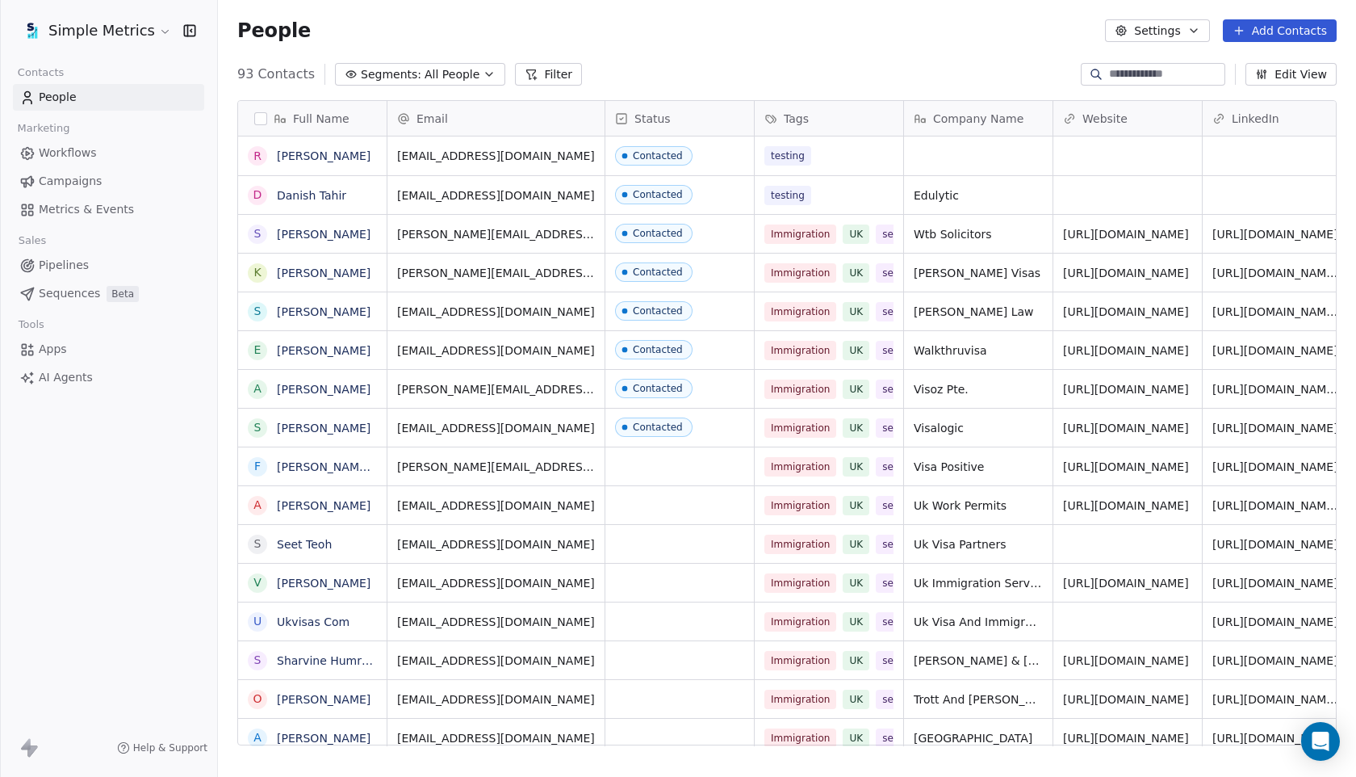
scroll to position [683, 1138]
click at [87, 150] on span "Workflows" at bounding box center [68, 153] width 58 height 17
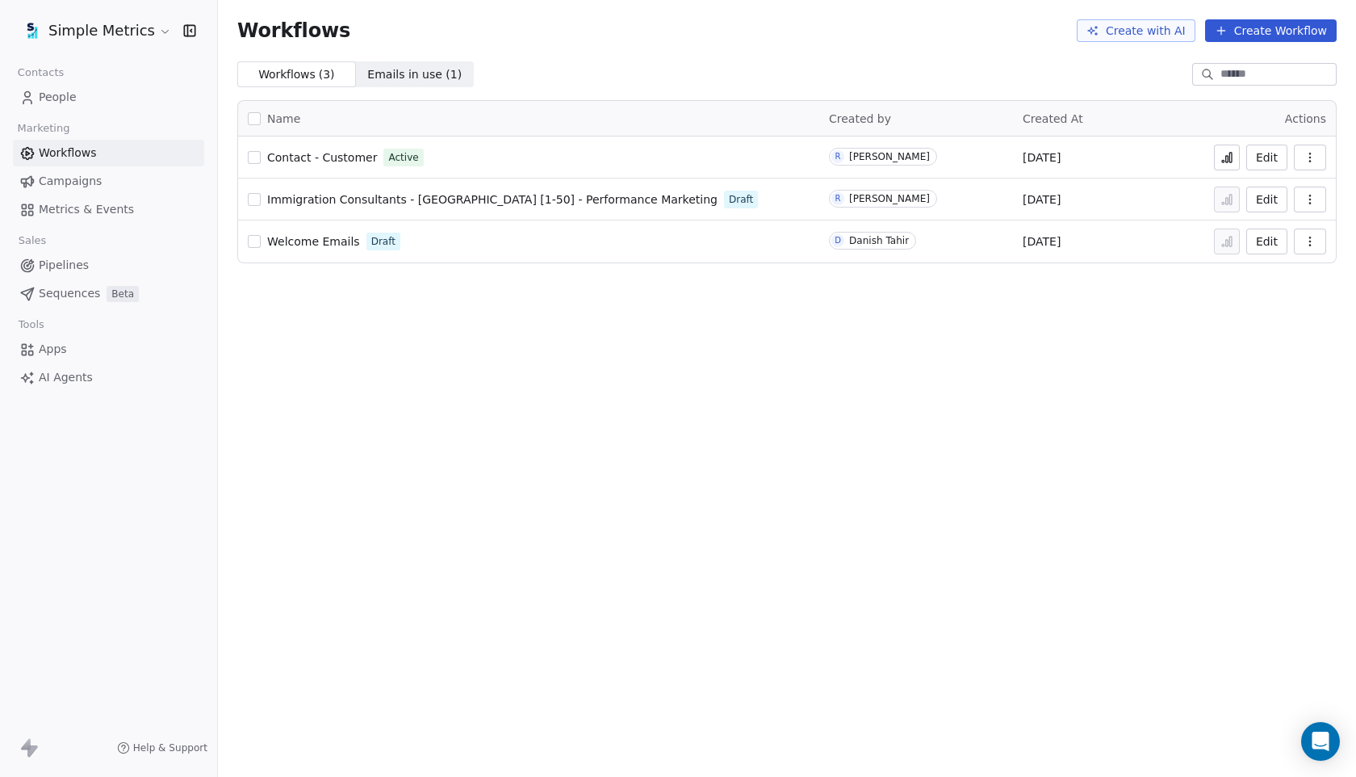
click at [1310, 36] on button "Create Workflow" at bounding box center [1271, 30] width 132 height 23
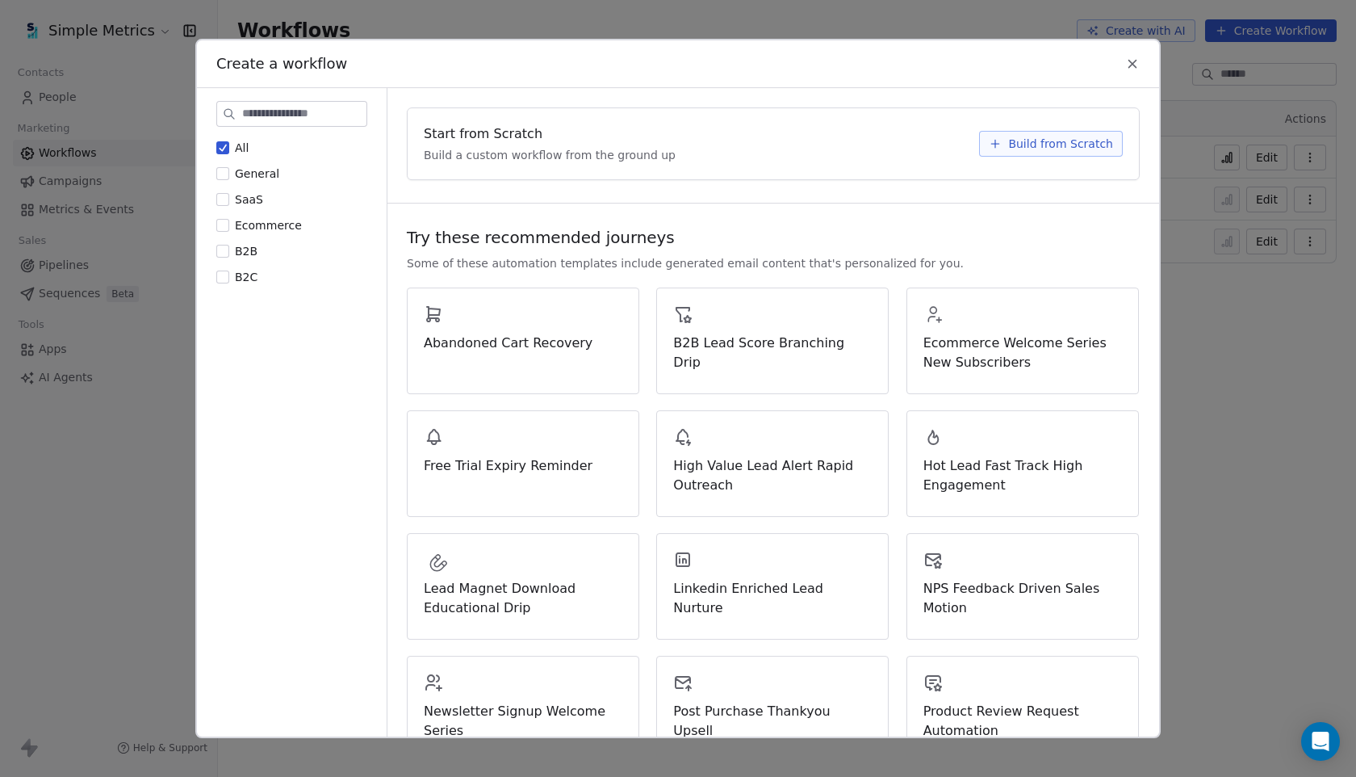
click at [1032, 151] on span "Build from Scratch" at bounding box center [1060, 144] width 105 height 16
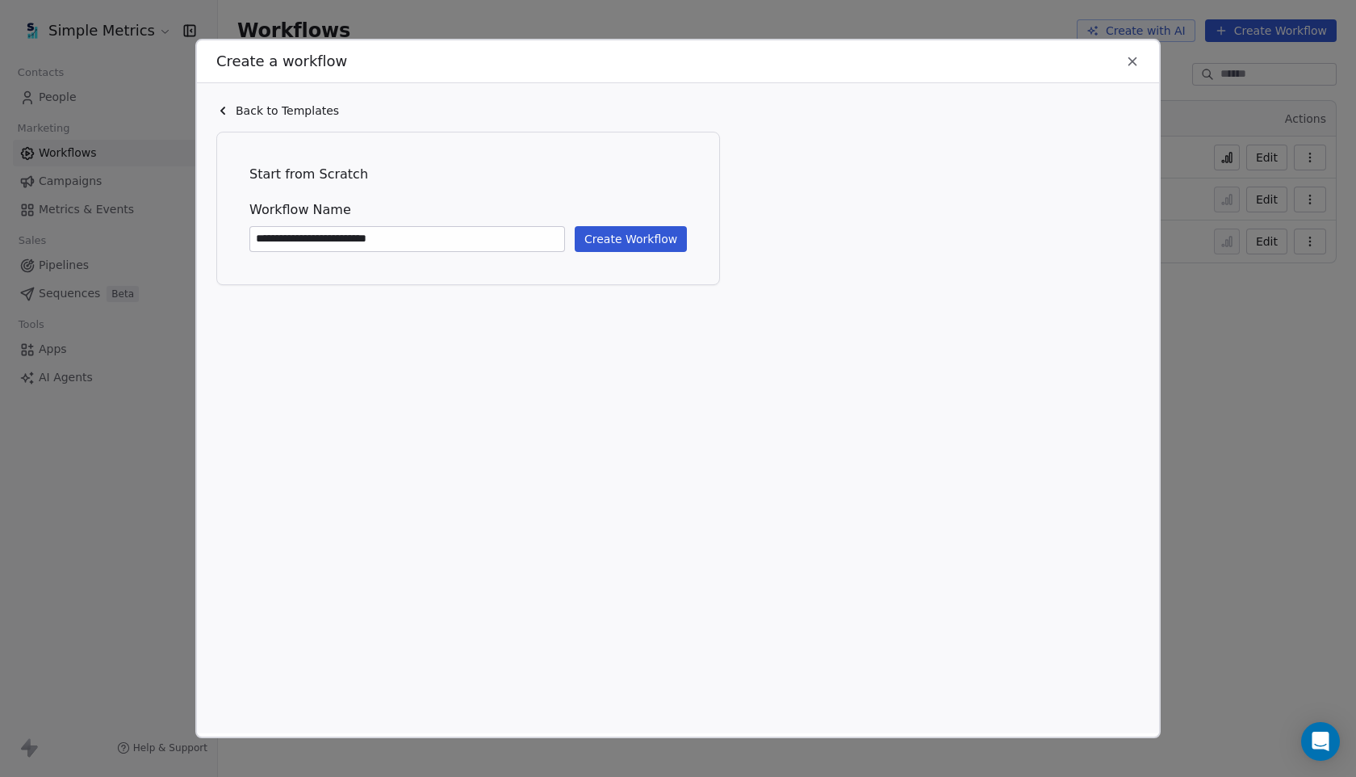
type input "**********"
click at [629, 241] on button "Create Workflow" at bounding box center [631, 239] width 112 height 26
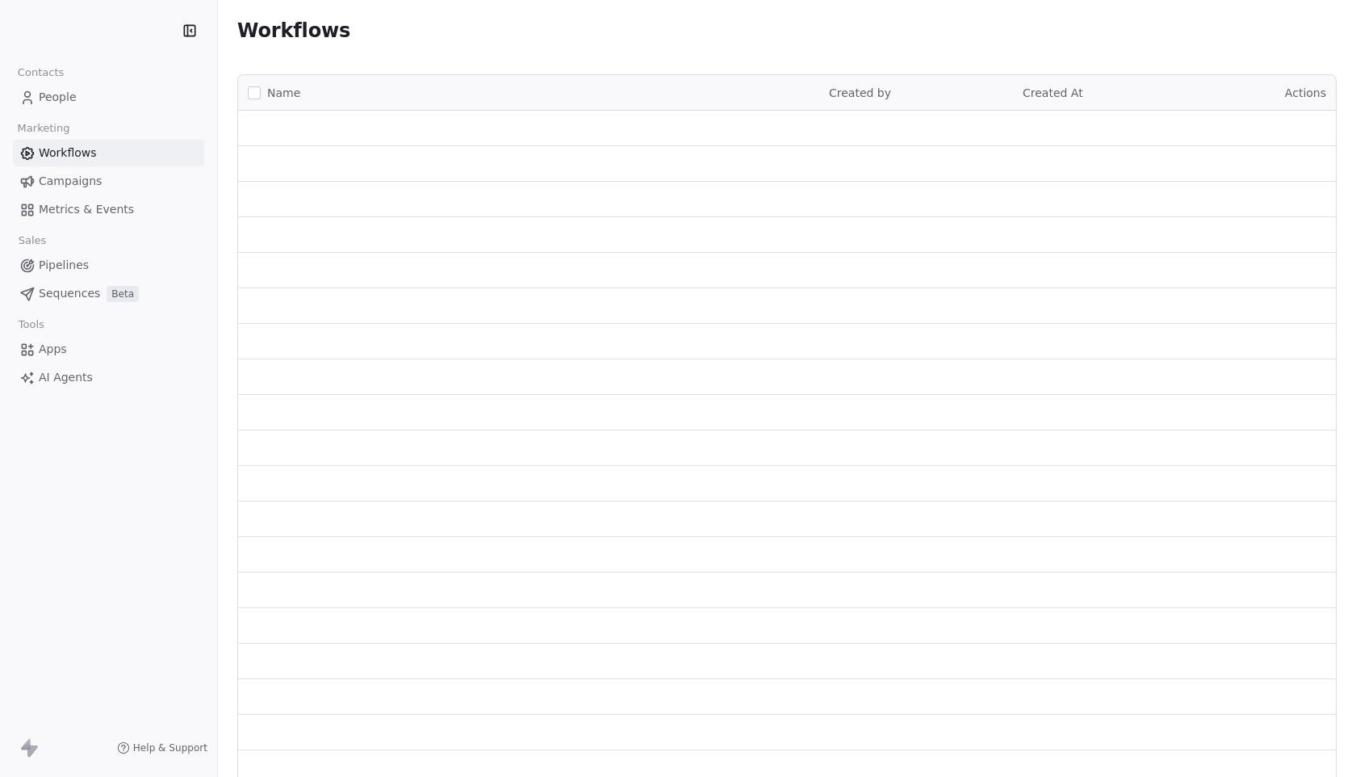
click at [80, 91] on link "People" at bounding box center [108, 97] width 191 height 27
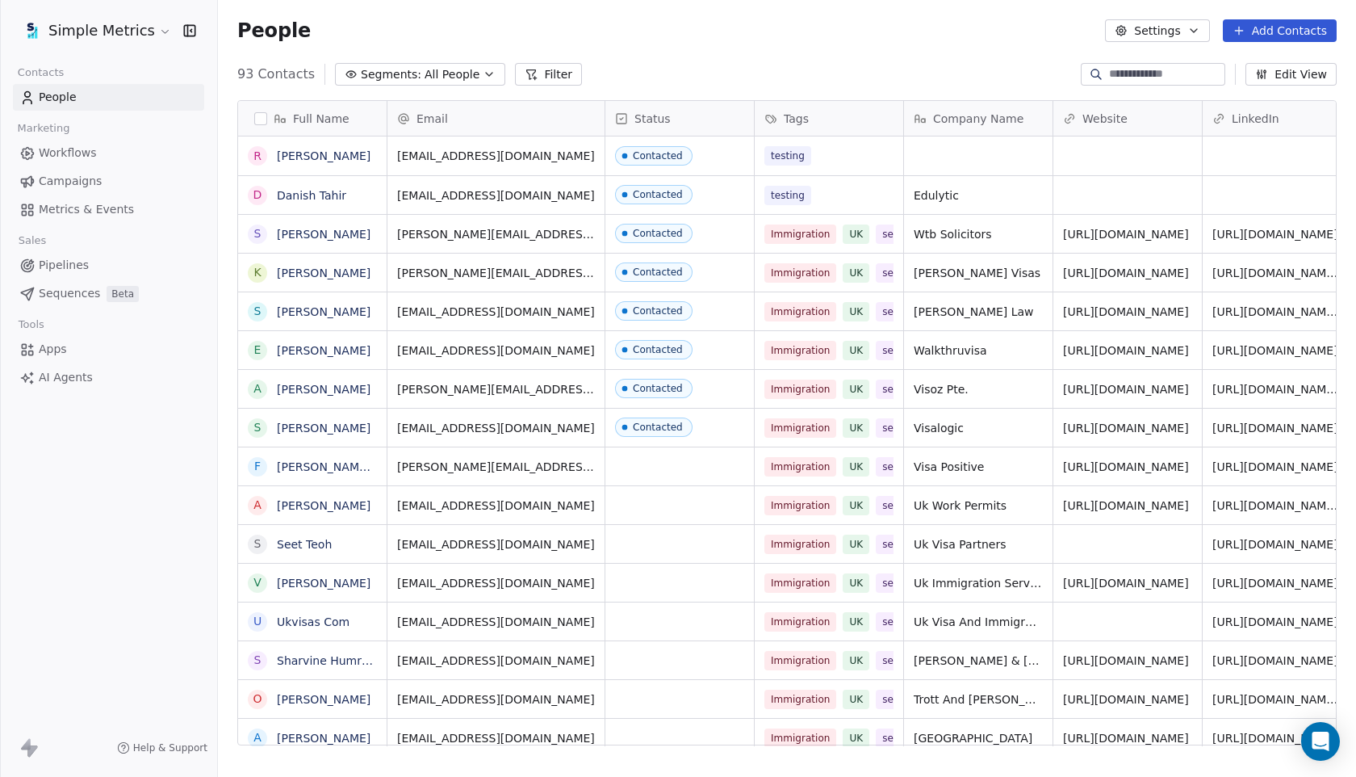
click at [1304, 72] on button "Edit View" at bounding box center [1291, 74] width 91 height 23
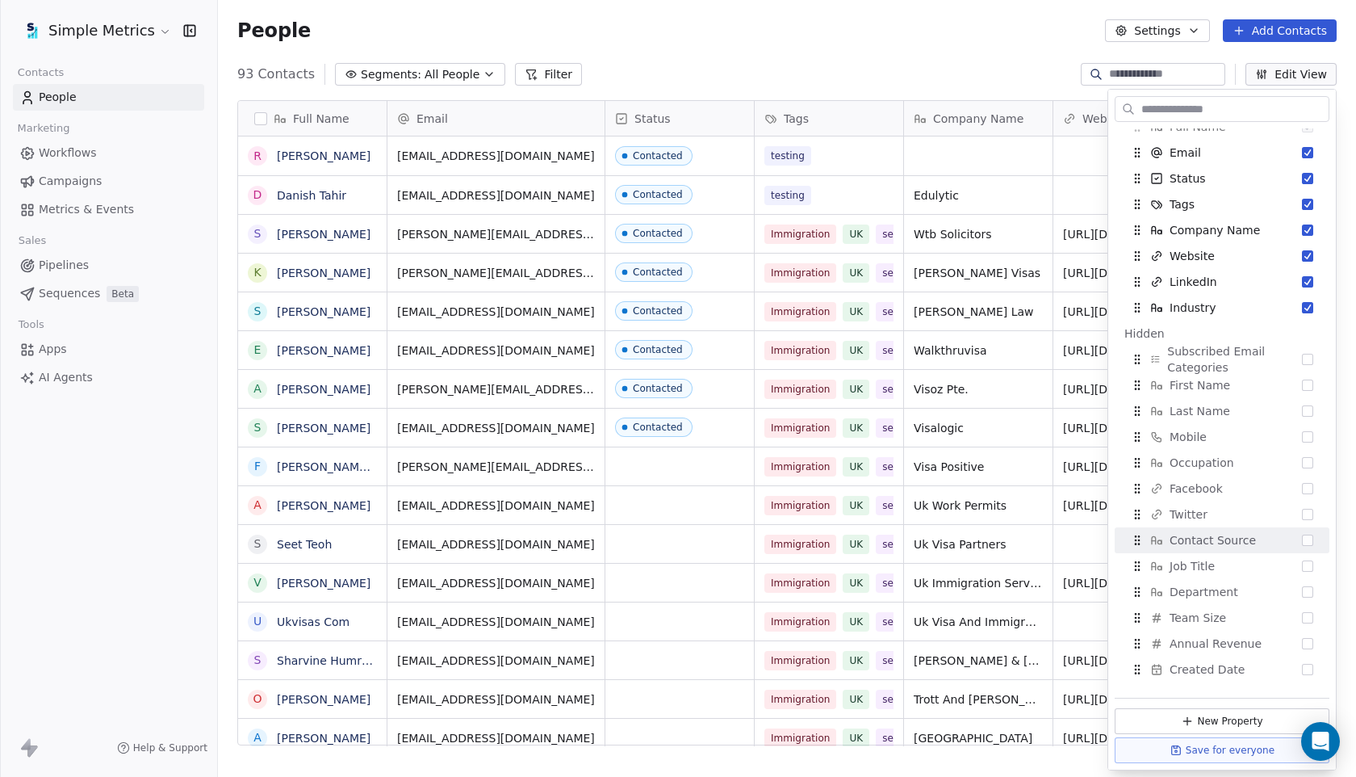
scroll to position [36, 0]
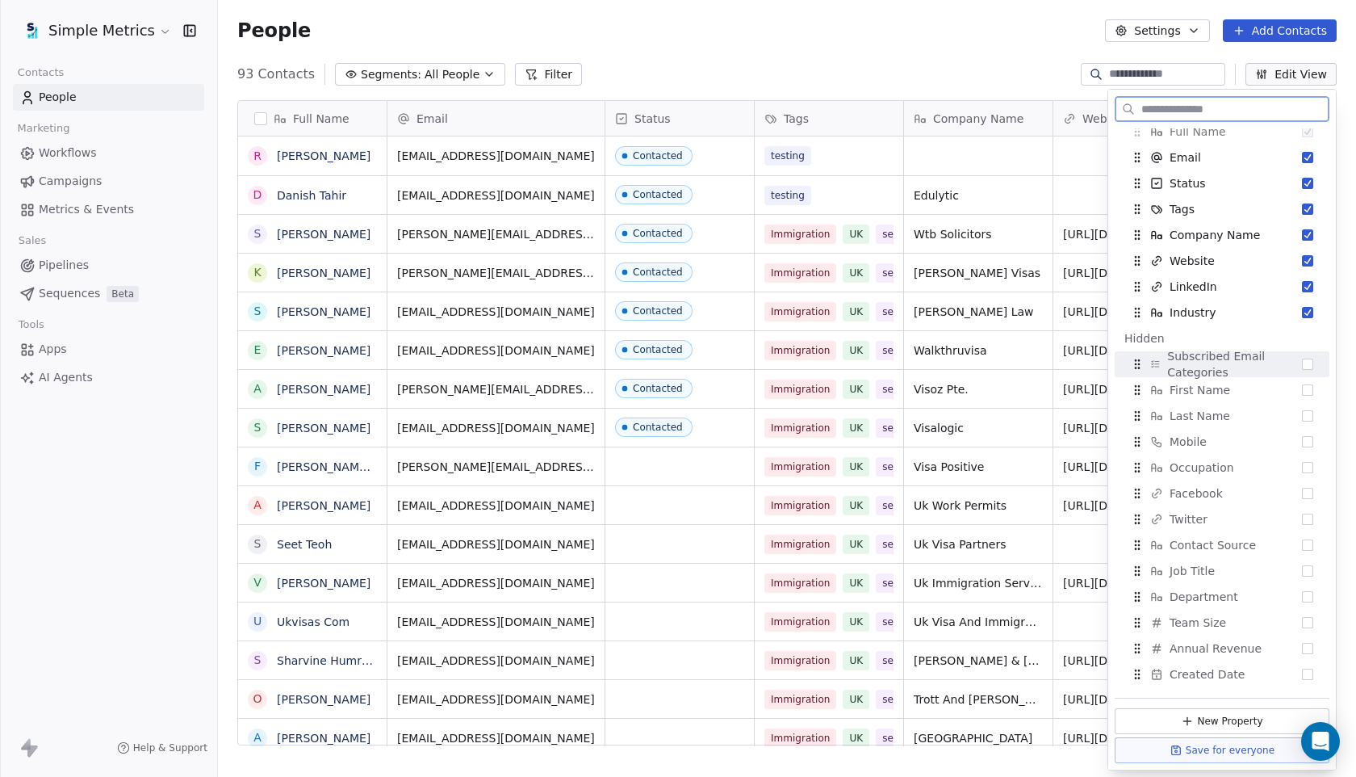
click at [1303, 370] on div "Subscribed Email Categories" at bounding box center [1223, 364] width 202 height 26
click at [1240, 752] on button "Save for everyone" at bounding box center [1222, 750] width 215 height 26
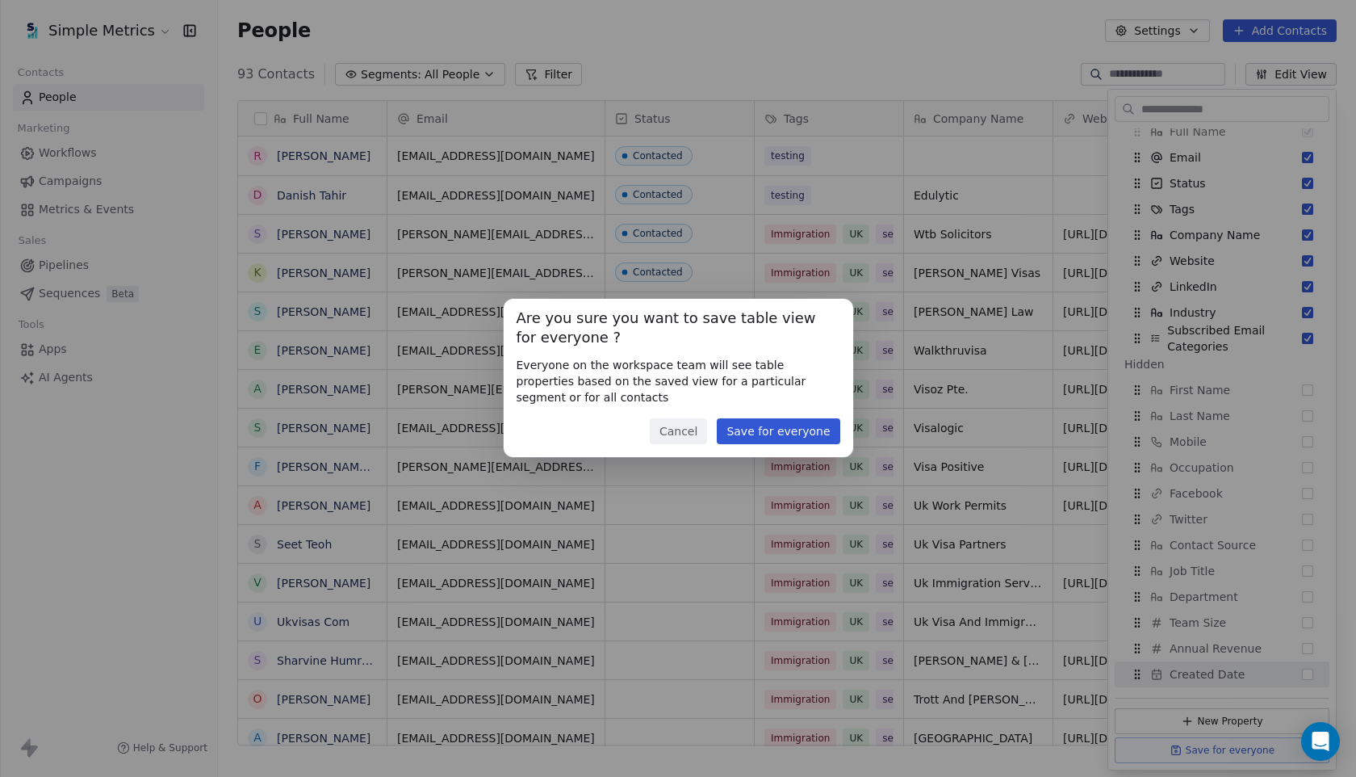
click at [757, 430] on button "Save for everyone" at bounding box center [778, 431] width 123 height 26
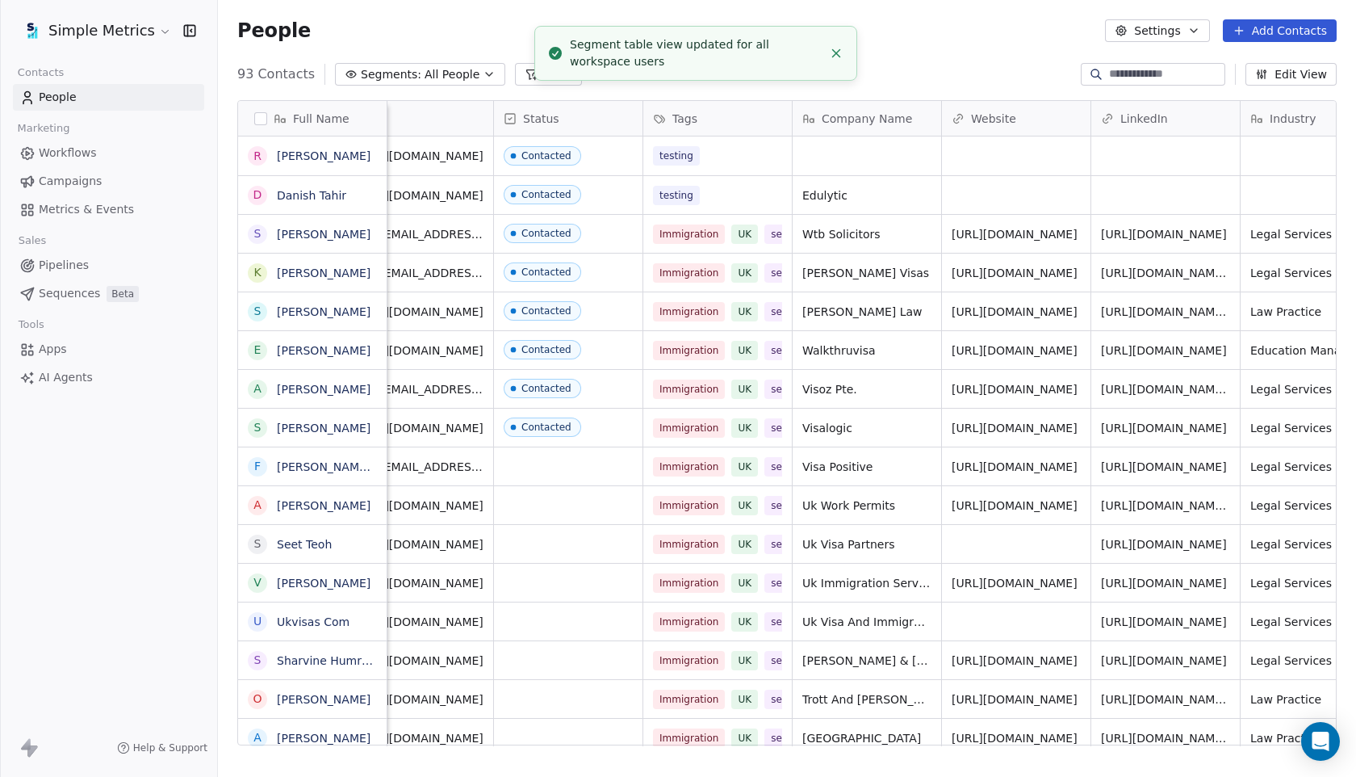
scroll to position [0, 354]
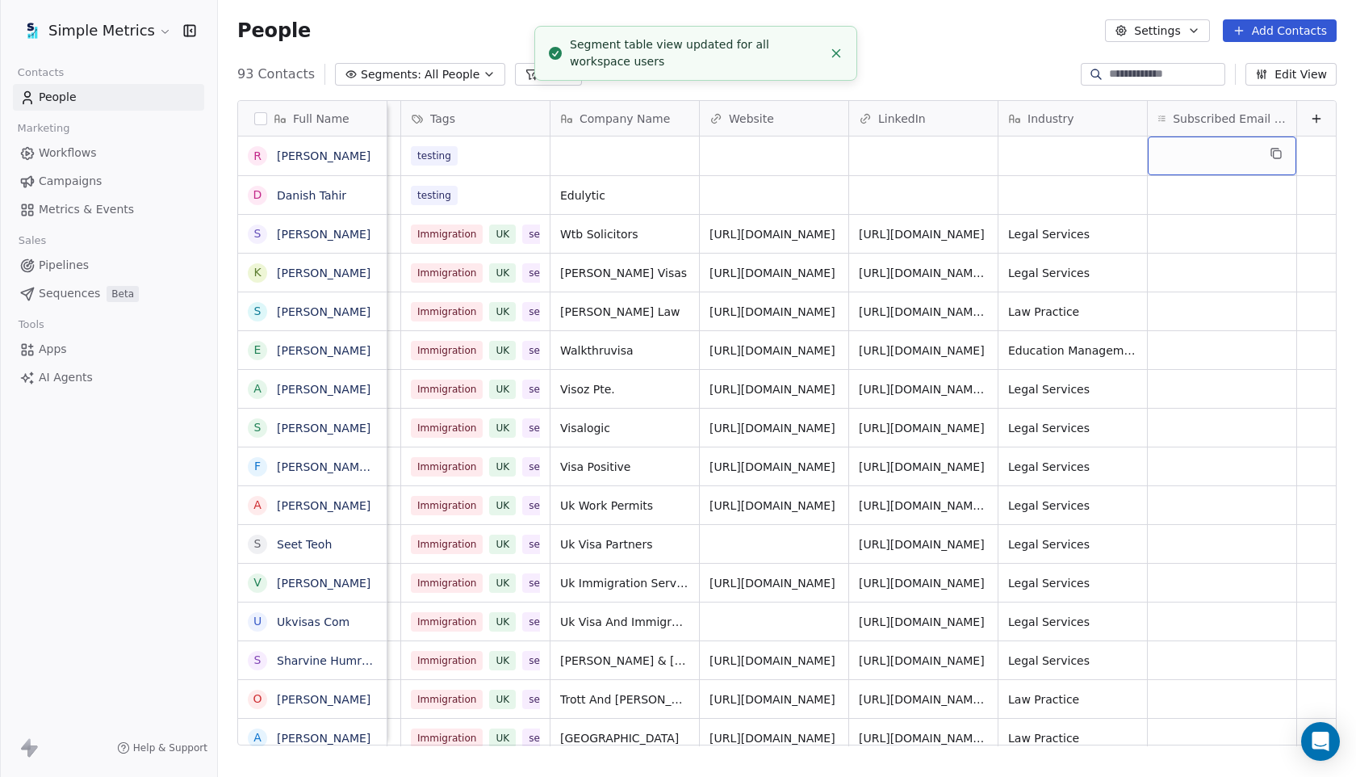
click at [1252, 154] on div "grid" at bounding box center [1222, 155] width 149 height 39
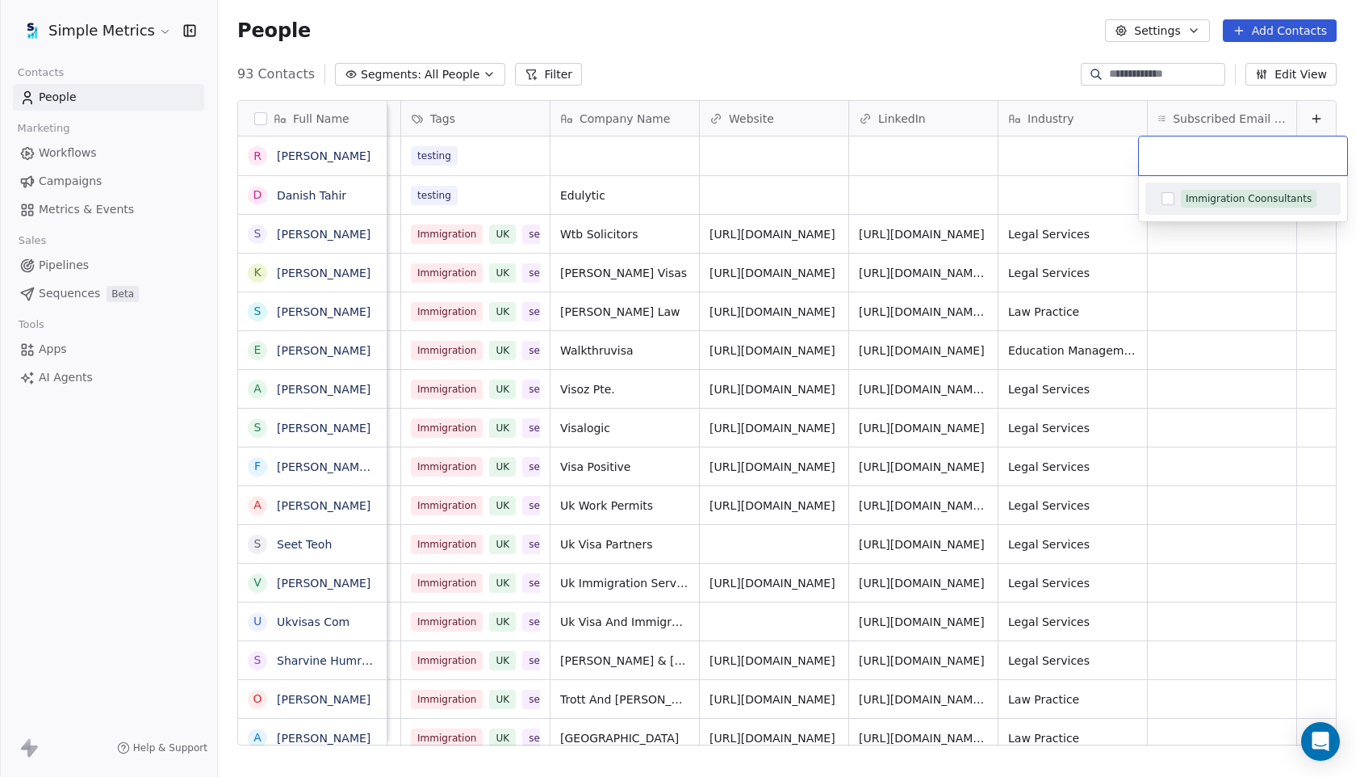
click at [1205, 112] on html "Simple Metrics Contacts People Marketing Workflows Campaigns Metrics & Events S…" at bounding box center [678, 388] width 1356 height 777
click at [1205, 118] on span "Subscribed Email Categories" at bounding box center [1230, 119] width 114 height 16
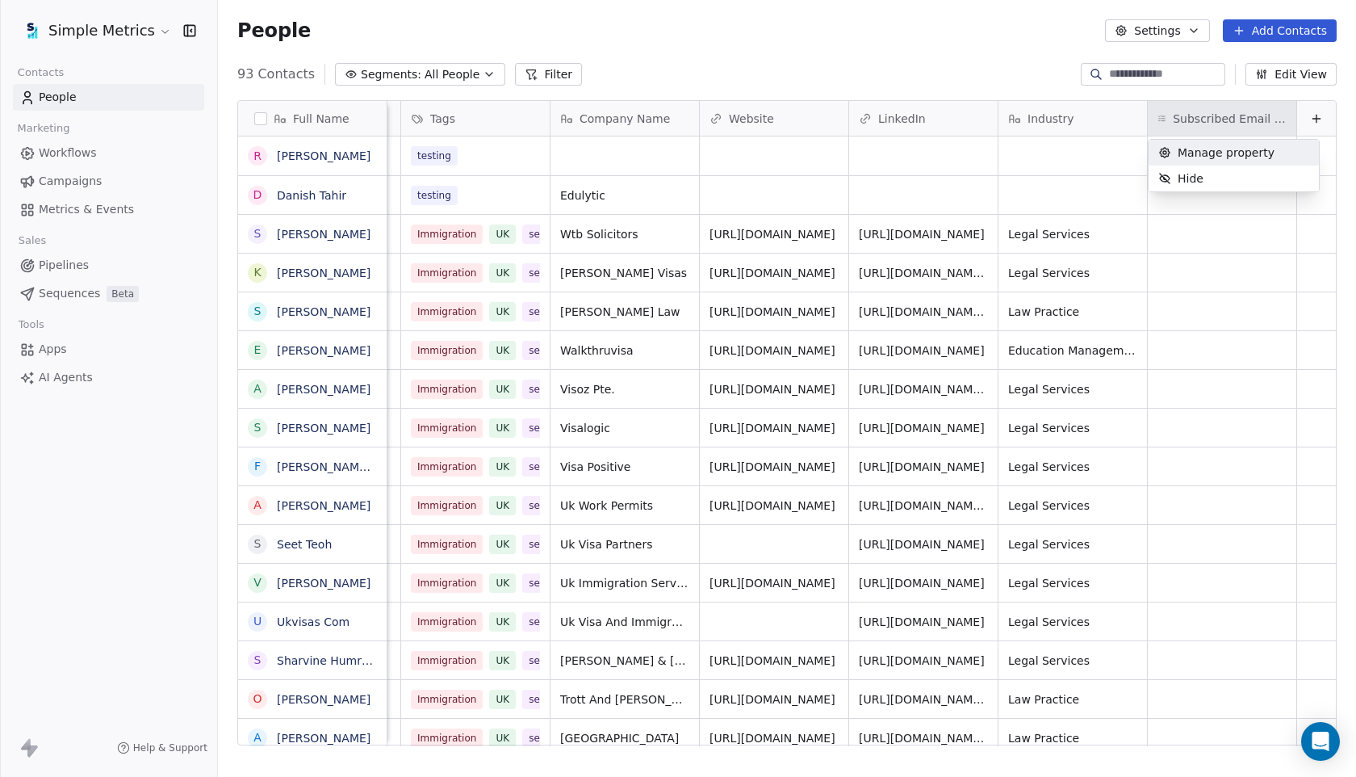
click at [1203, 148] on span "Manage property" at bounding box center [1226, 153] width 97 height 16
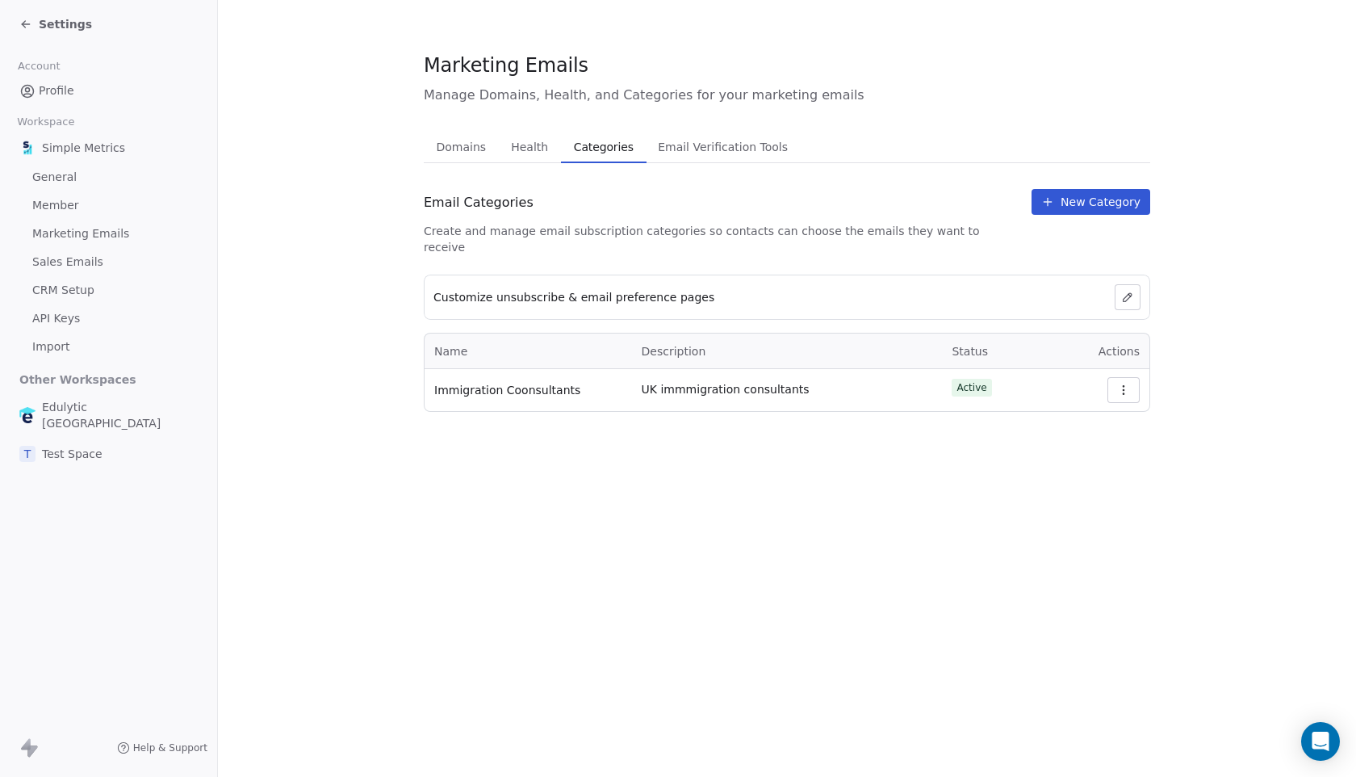
click at [27, 22] on icon at bounding box center [25, 24] width 13 height 13
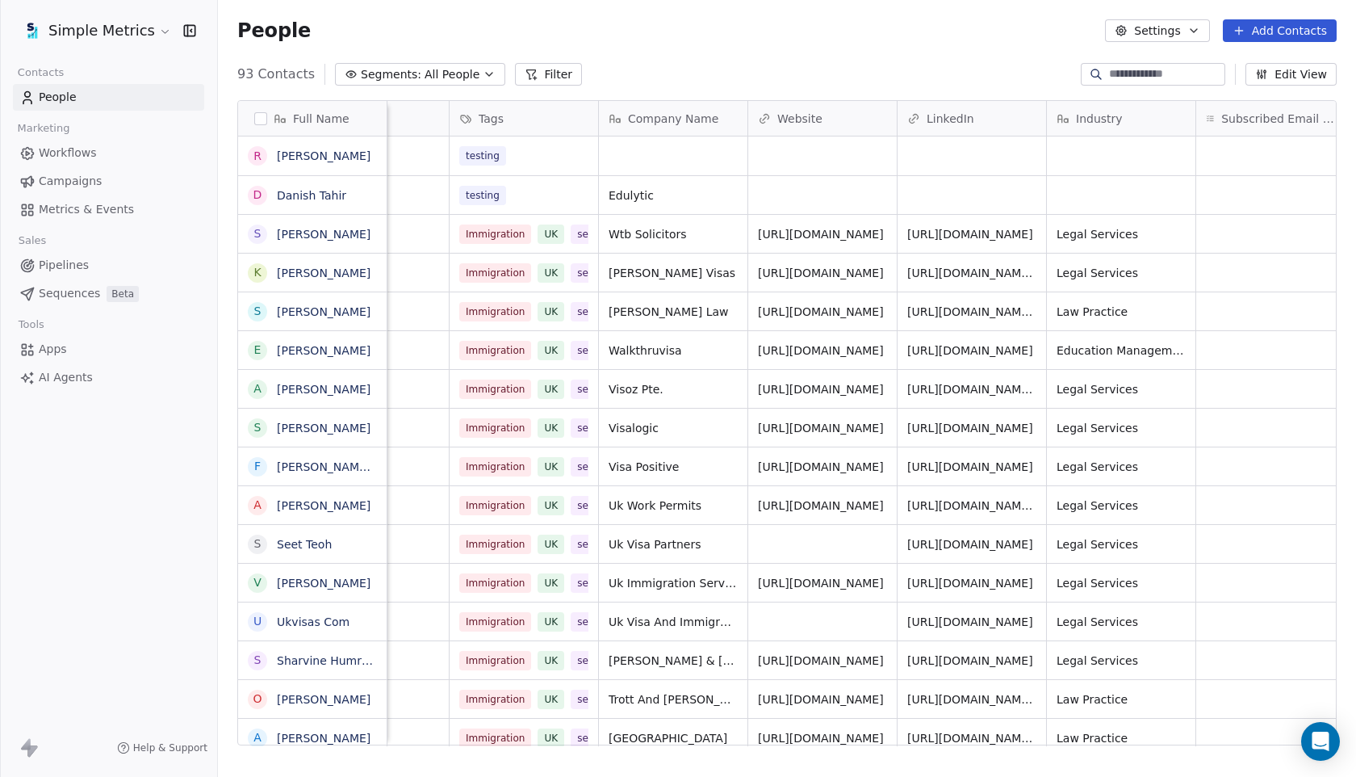
scroll to position [0, 354]
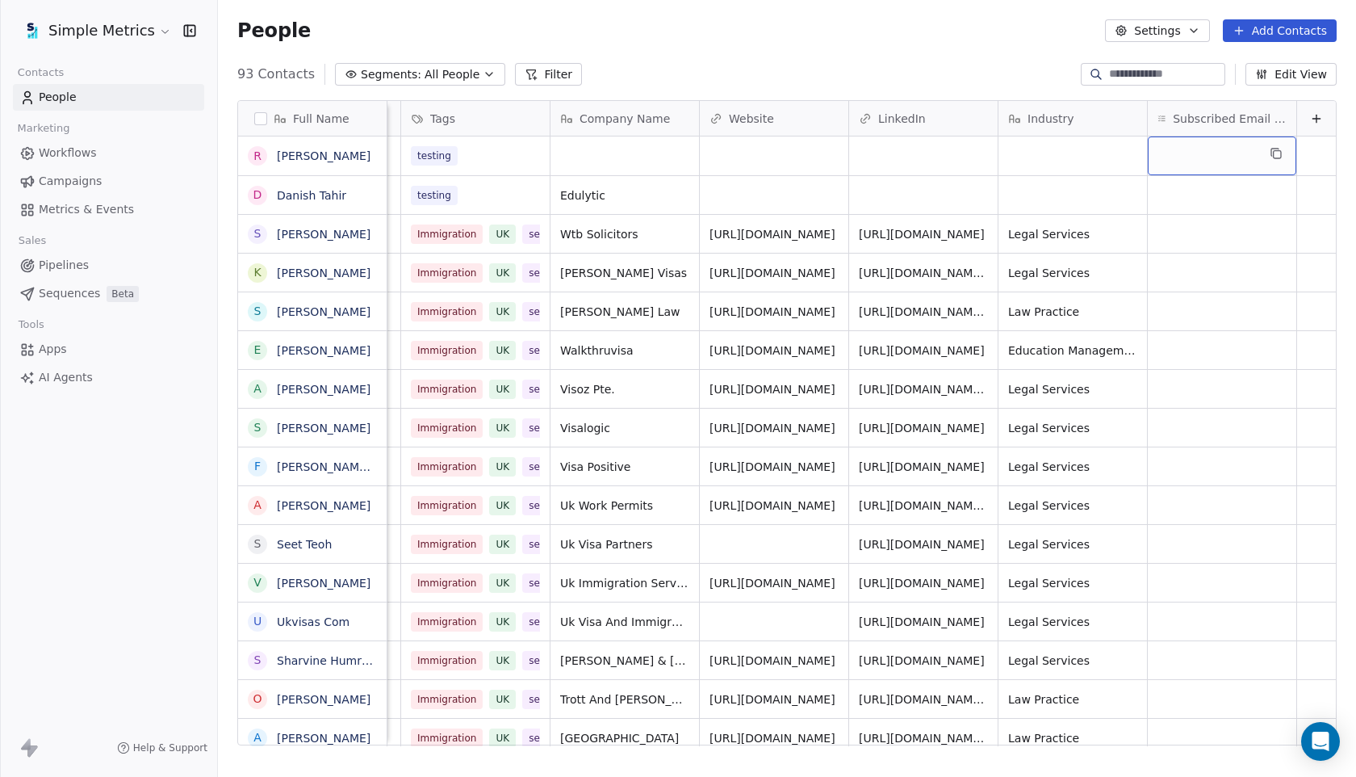
click at [1217, 148] on div "grid" at bounding box center [1222, 155] width 149 height 39
click at [1209, 200] on div "Immigration Coonsultants" at bounding box center [1249, 198] width 126 height 15
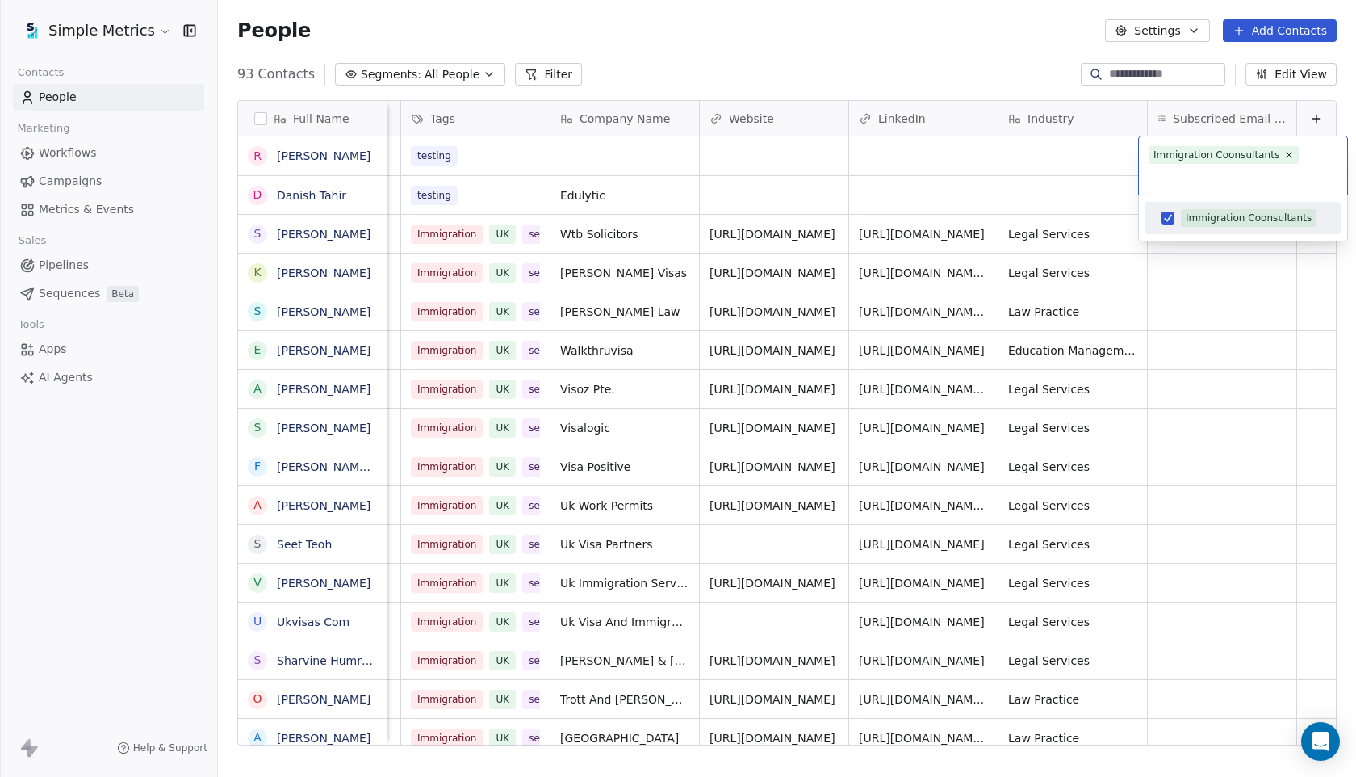
click at [1193, 333] on html "Simple Metrics Contacts People Marketing Workflows Campaigns Metrics & Events S…" at bounding box center [678, 388] width 1356 height 777
click at [1197, 194] on div "grid" at bounding box center [1222, 195] width 149 height 38
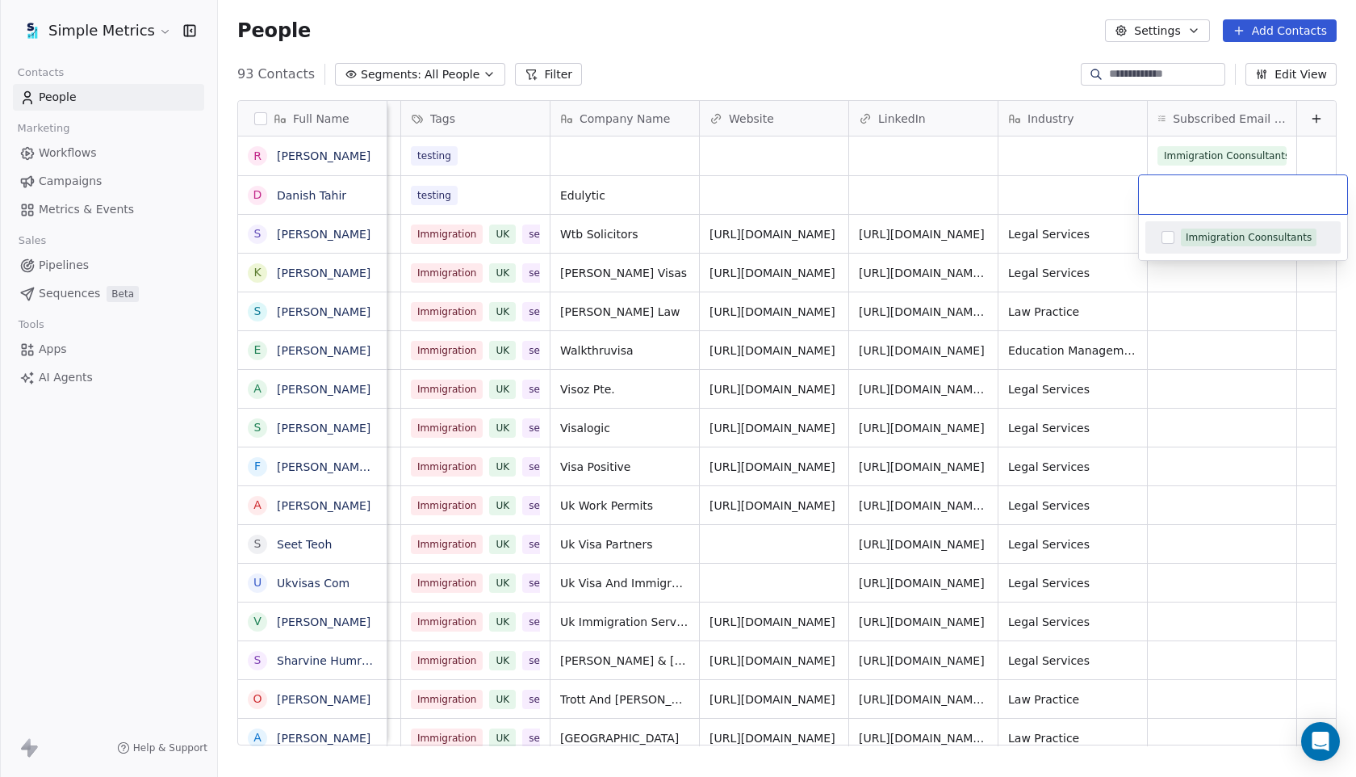
click at [1174, 239] on button "Suggestions" at bounding box center [1168, 237] width 13 height 13
click at [1184, 279] on div "Immigration Coonsultants" at bounding box center [1243, 256] width 208 height 45
click at [1193, 338] on html "Simple Metrics Contacts People Marketing Workflows Campaigns Metrics & Events S…" at bounding box center [678, 388] width 1356 height 777
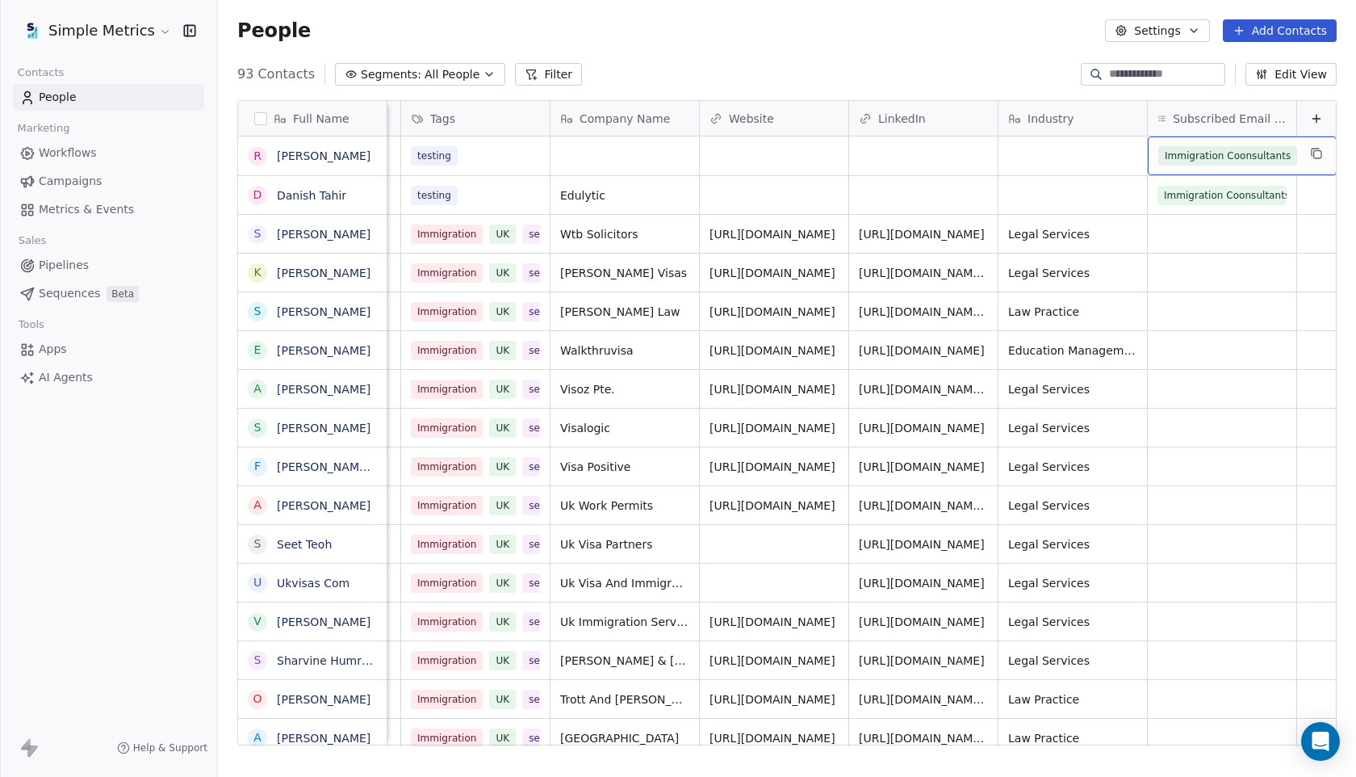
click at [1269, 157] on span "Immigration Coonsultants" at bounding box center [1228, 155] width 139 height 19
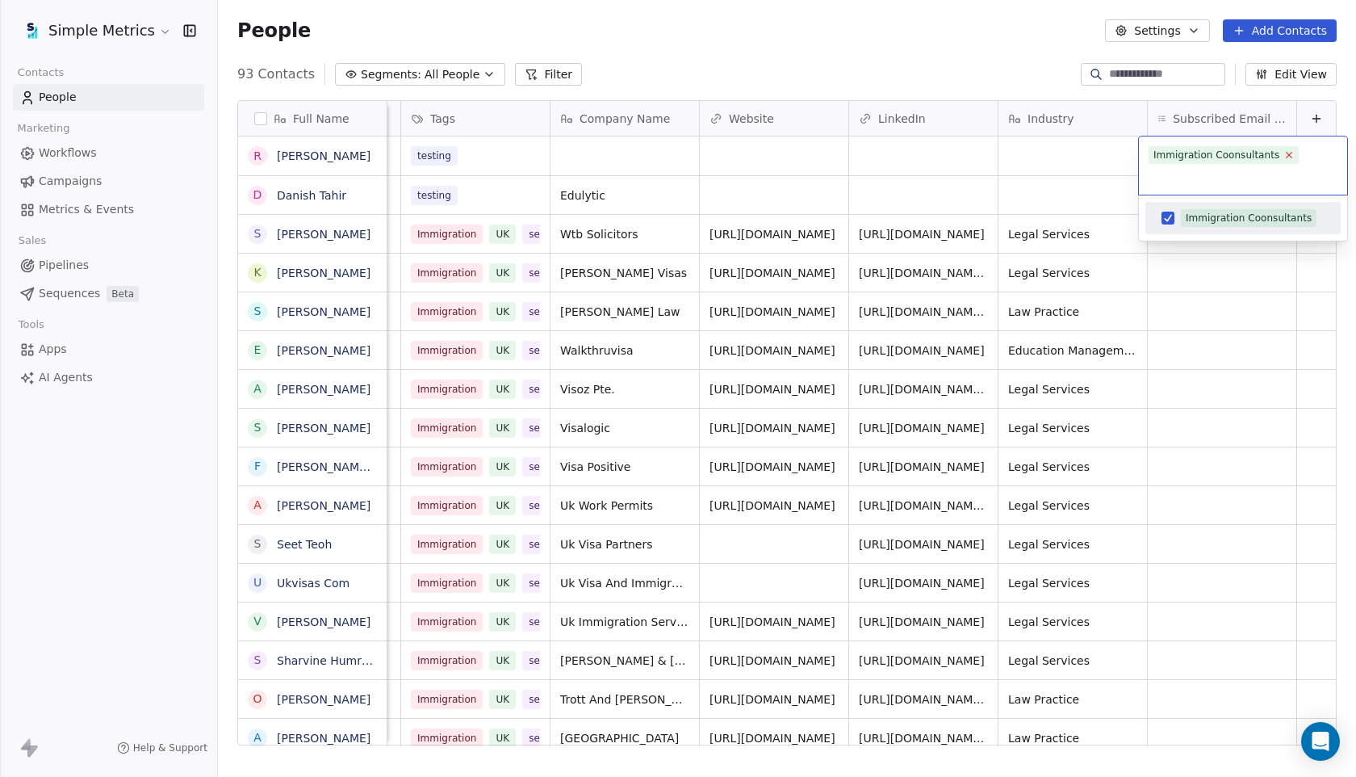
click at [1287, 157] on icon at bounding box center [1290, 154] width 10 height 10
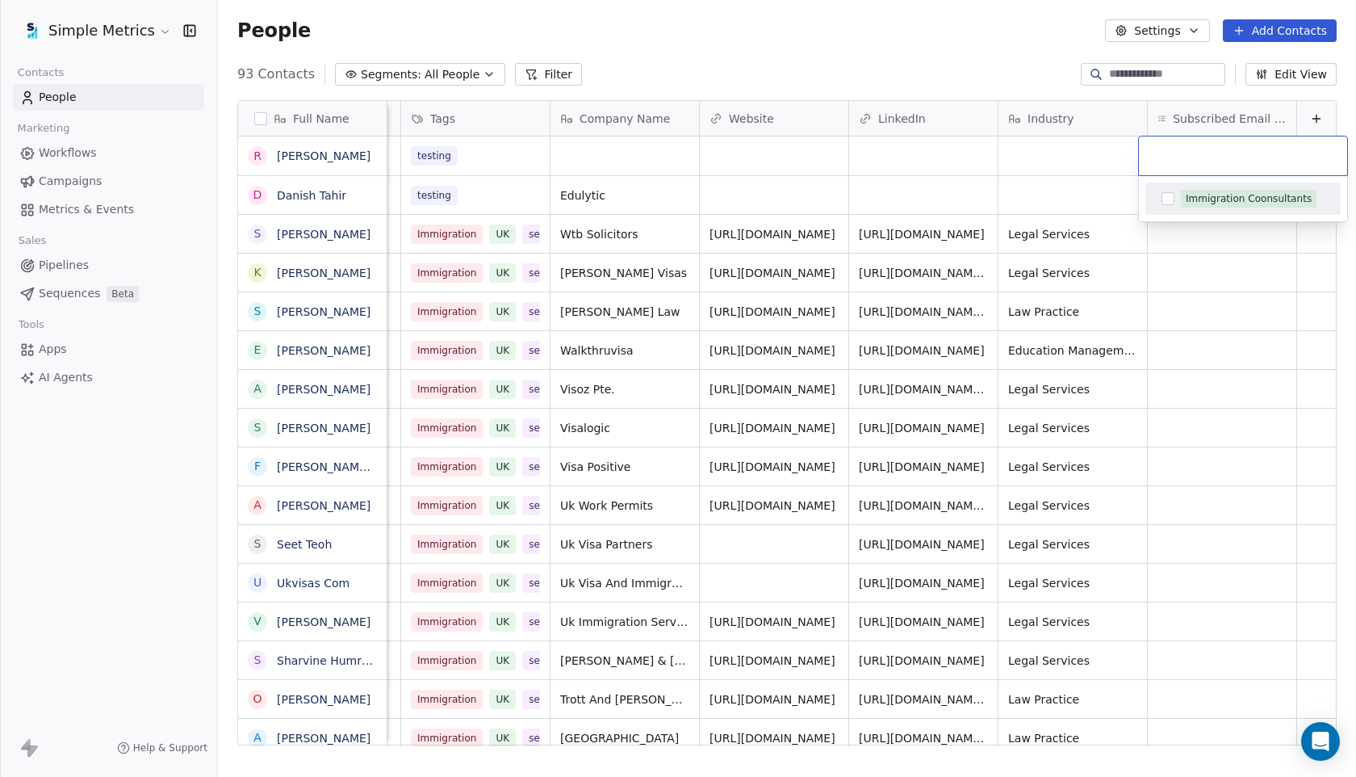
click at [1272, 305] on html "Simple Metrics Contacts People Marketing Workflows Campaigns Metrics & Events S…" at bounding box center [678, 388] width 1356 height 777
click at [1270, 199] on span "Immigration Coonsultants" at bounding box center [1228, 195] width 139 height 19
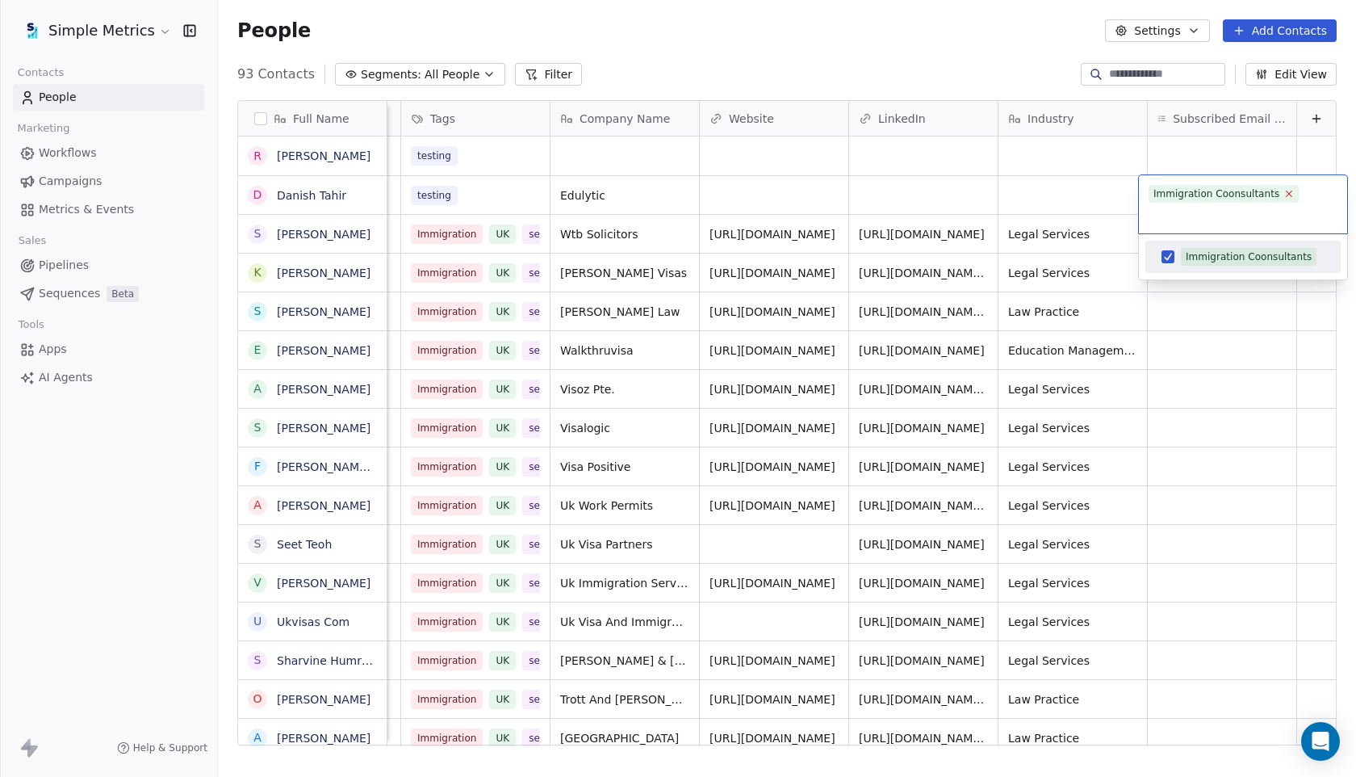
click at [1287, 192] on icon at bounding box center [1290, 194] width 6 height 6
click at [1212, 295] on html "Simple Metrics Contacts People Marketing Workflows Campaigns Metrics & Events S…" at bounding box center [678, 388] width 1356 height 777
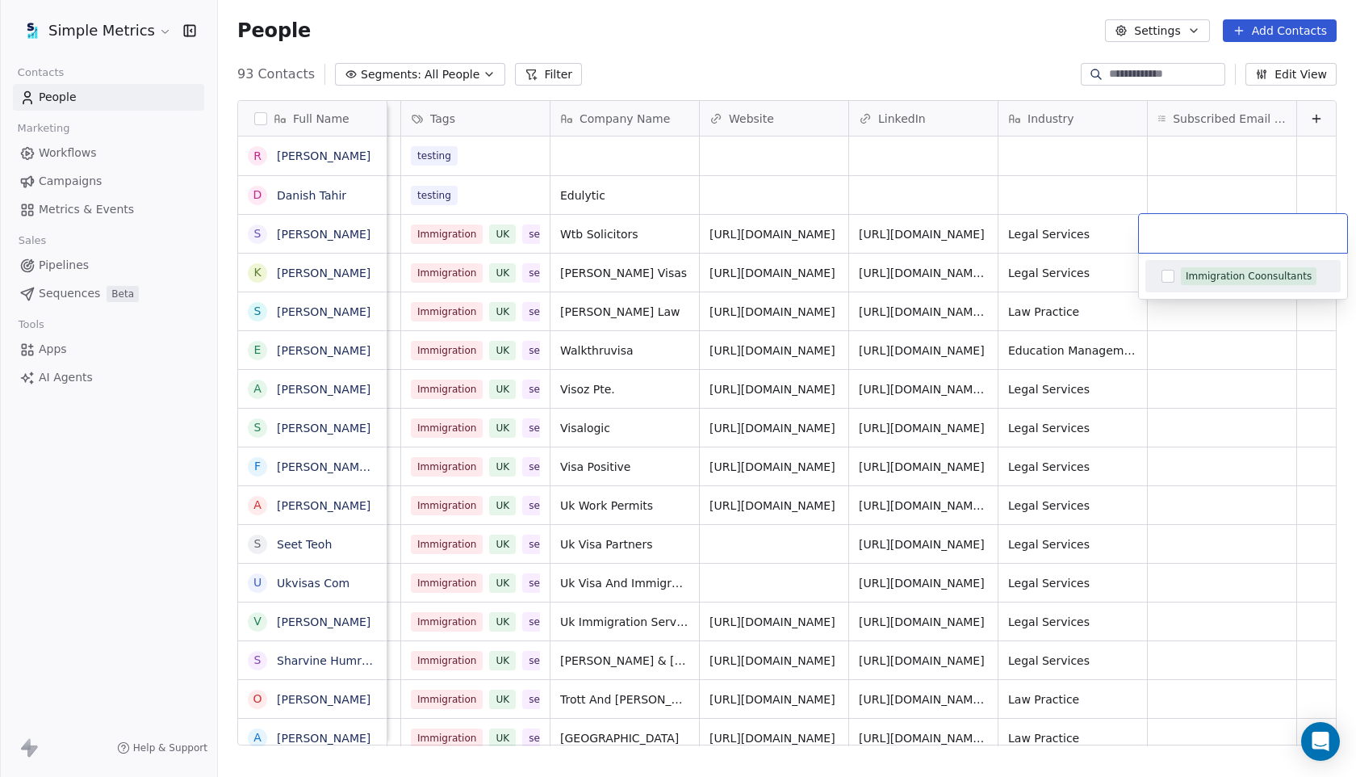
click at [1211, 287] on div "Immigration Coonsultants" at bounding box center [1243, 276] width 182 height 26
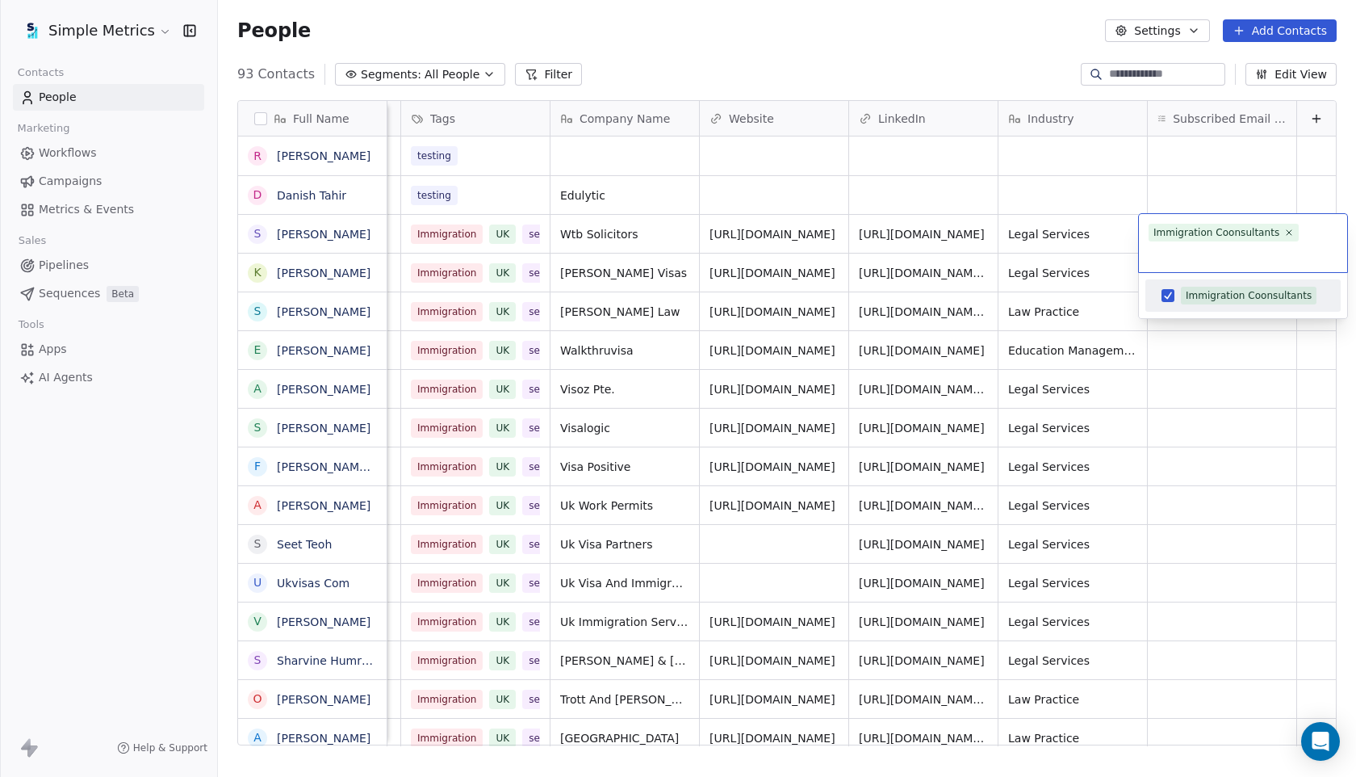
click at [1197, 322] on html "Simple Metrics Contacts People Marketing Workflows Campaigns Metrics & Events S…" at bounding box center [678, 388] width 1356 height 777
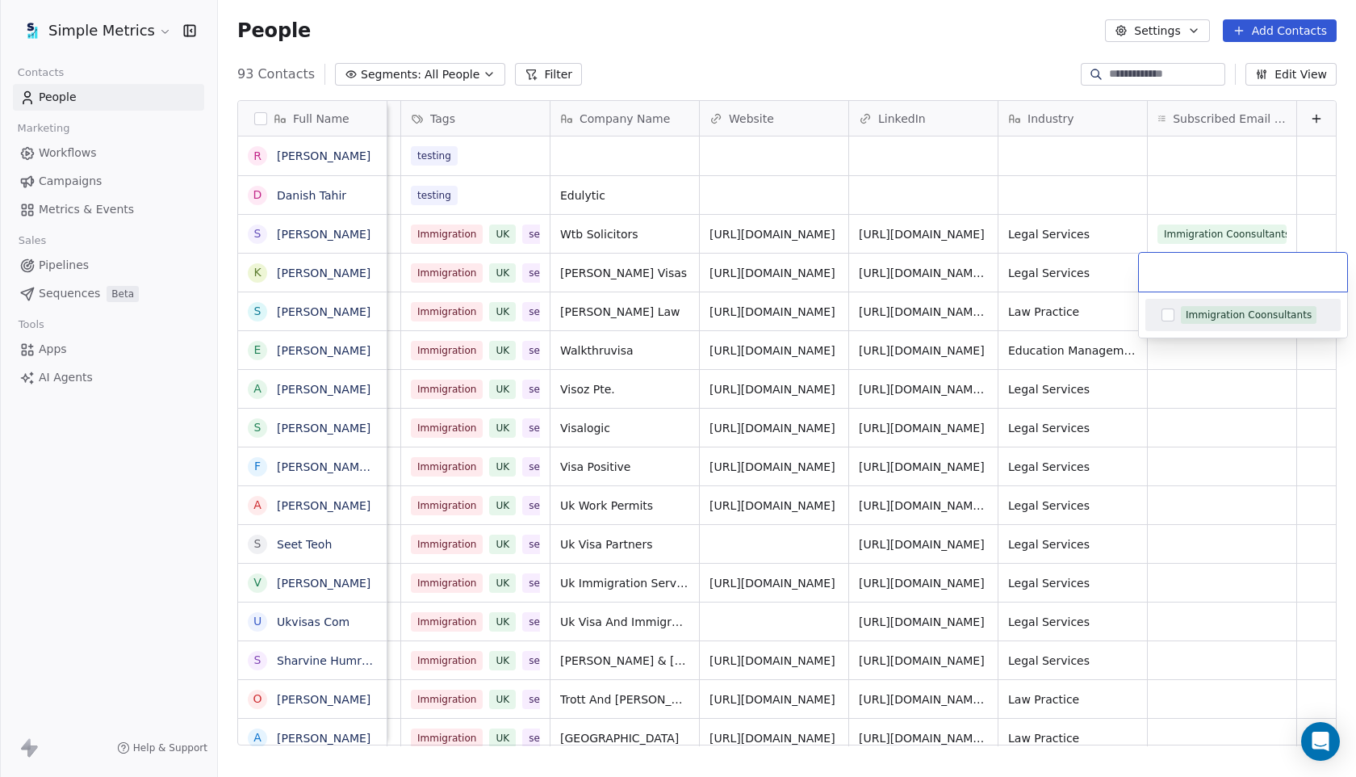
type input "*********"
click at [1277, 202] on html "Simple Metrics Contacts People Marketing Workflows Campaigns Metrics & Events S…" at bounding box center [678, 388] width 1356 height 777
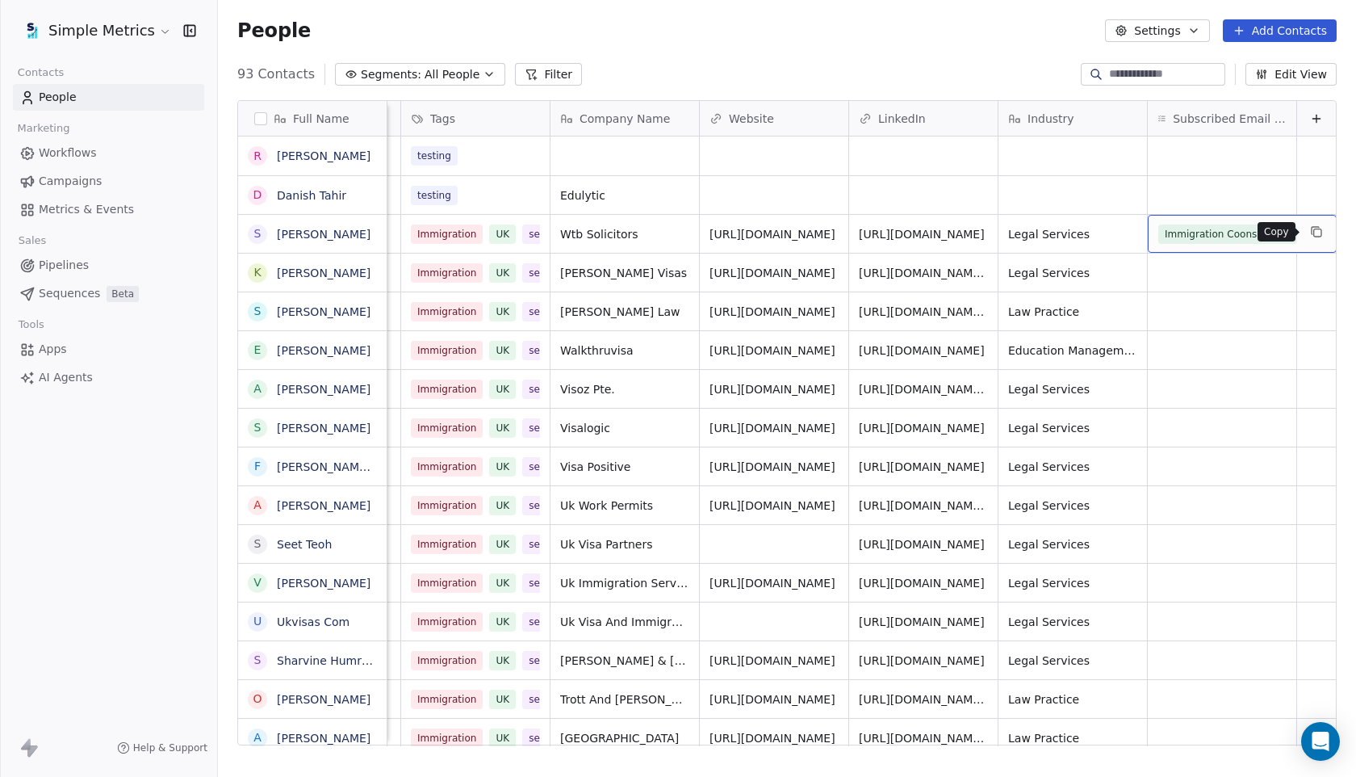
click at [1310, 233] on icon "grid" at bounding box center [1316, 231] width 13 height 13
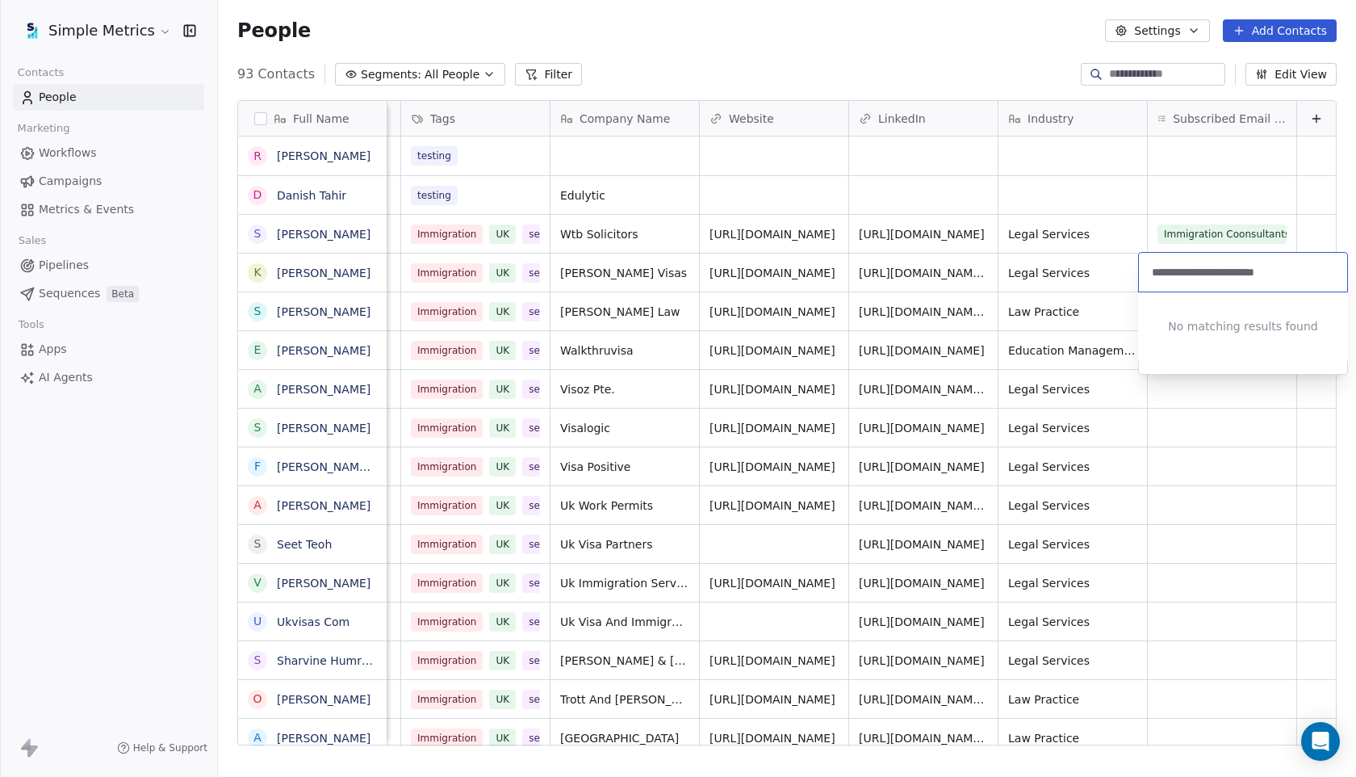
type input "**********"
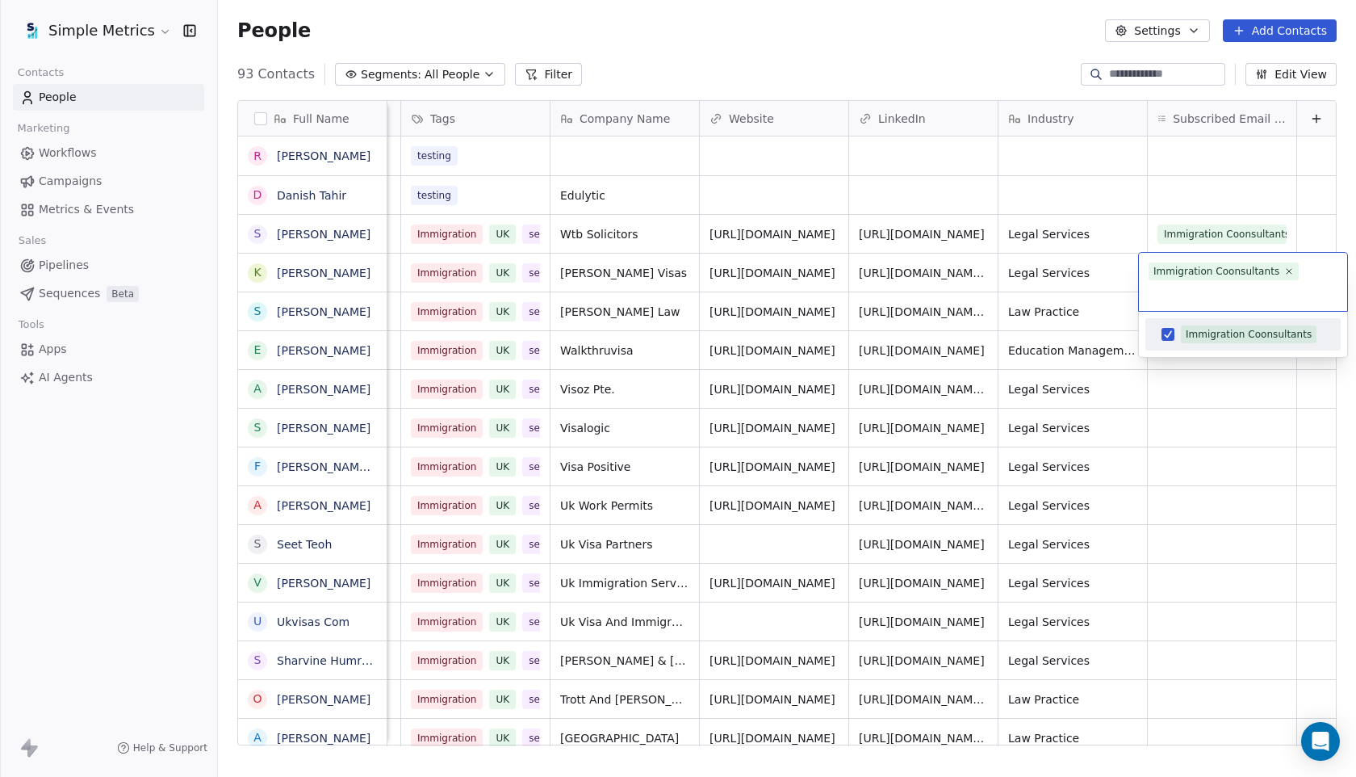
click at [1301, 354] on div "Immigration Coonsultants" at bounding box center [1243, 334] width 208 height 45
click at [1290, 433] on html "Simple Metrics Contacts People Marketing Workflows Campaigns Metrics & Events S…" at bounding box center [678, 388] width 1356 height 777
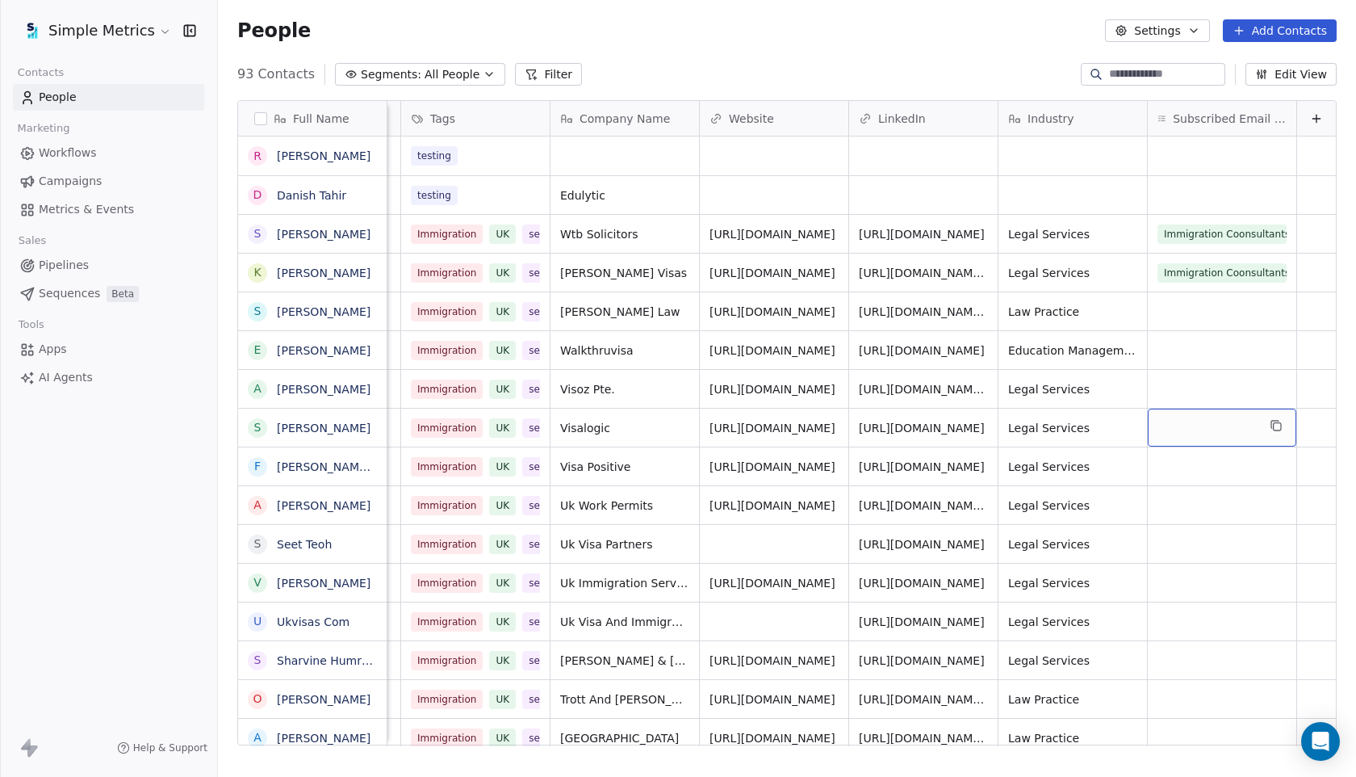
click at [1290, 433] on div "grid" at bounding box center [1222, 428] width 149 height 38
type input "**********"
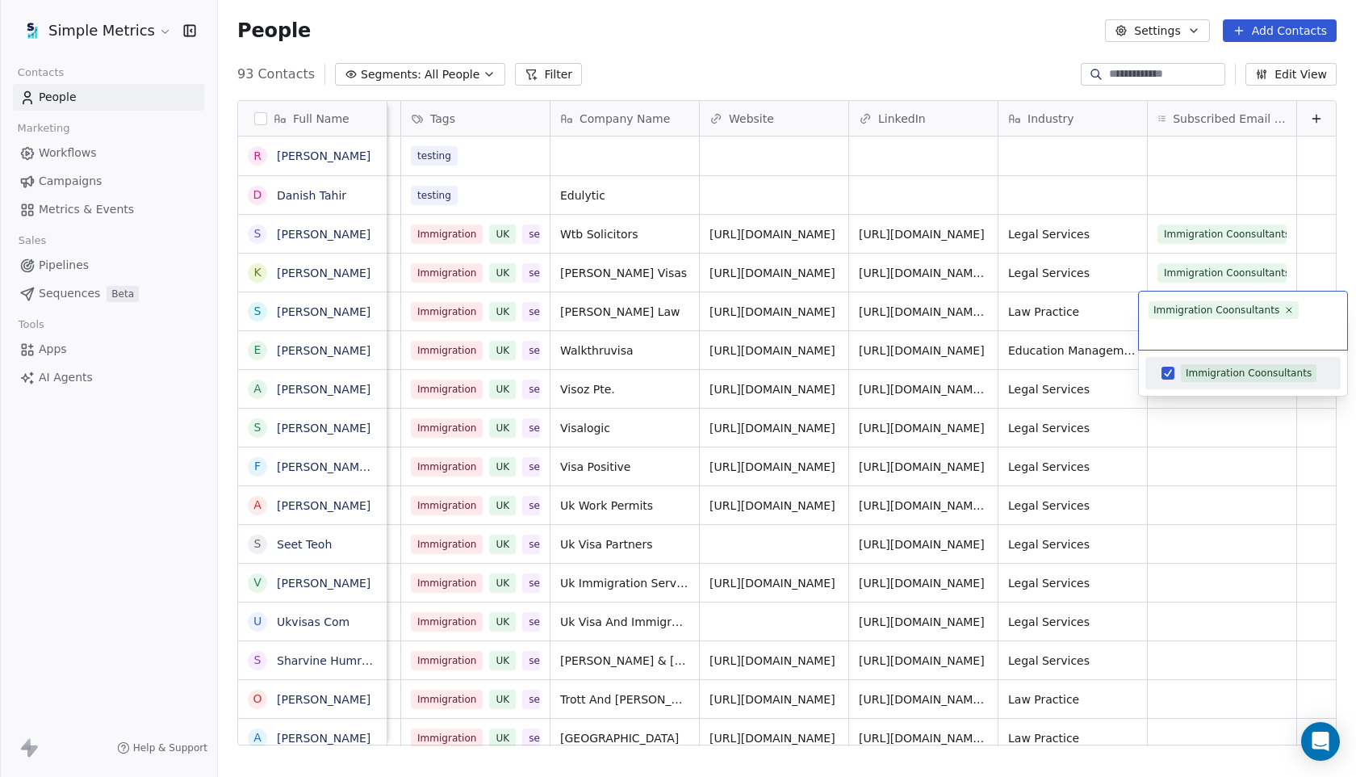
type input "**********"
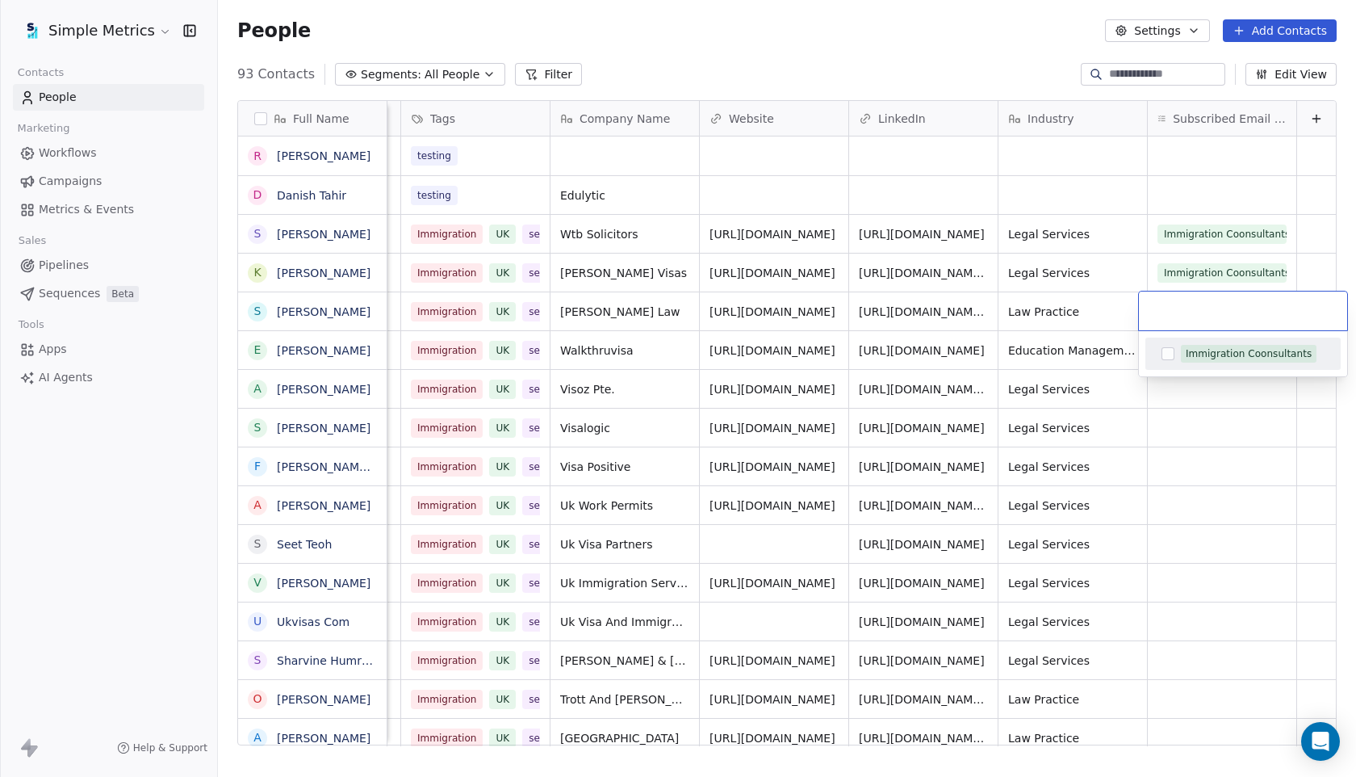
type input "**********"
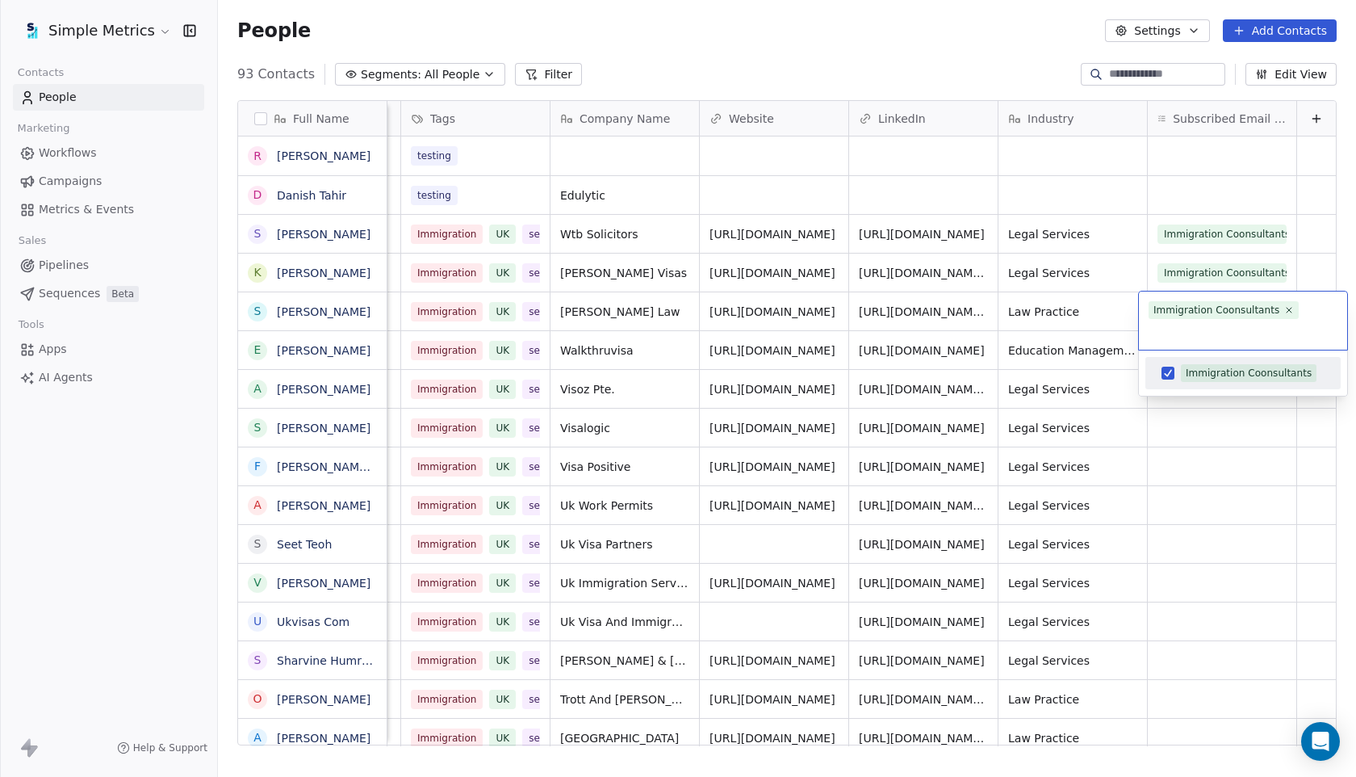
click at [1255, 388] on div "Immigration Coonsultants" at bounding box center [1243, 373] width 195 height 32
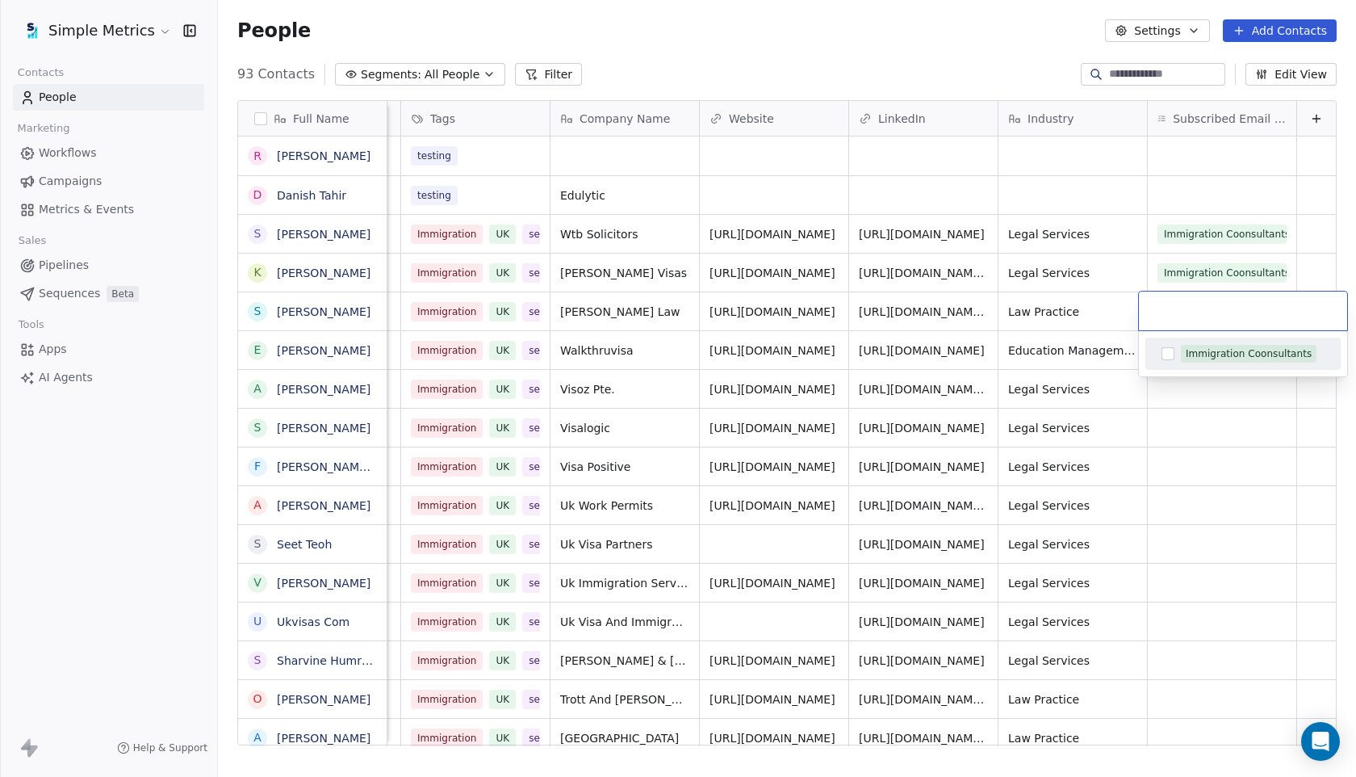
click at [1188, 356] on div "Immigration Coonsultants" at bounding box center [1249, 353] width 126 height 15
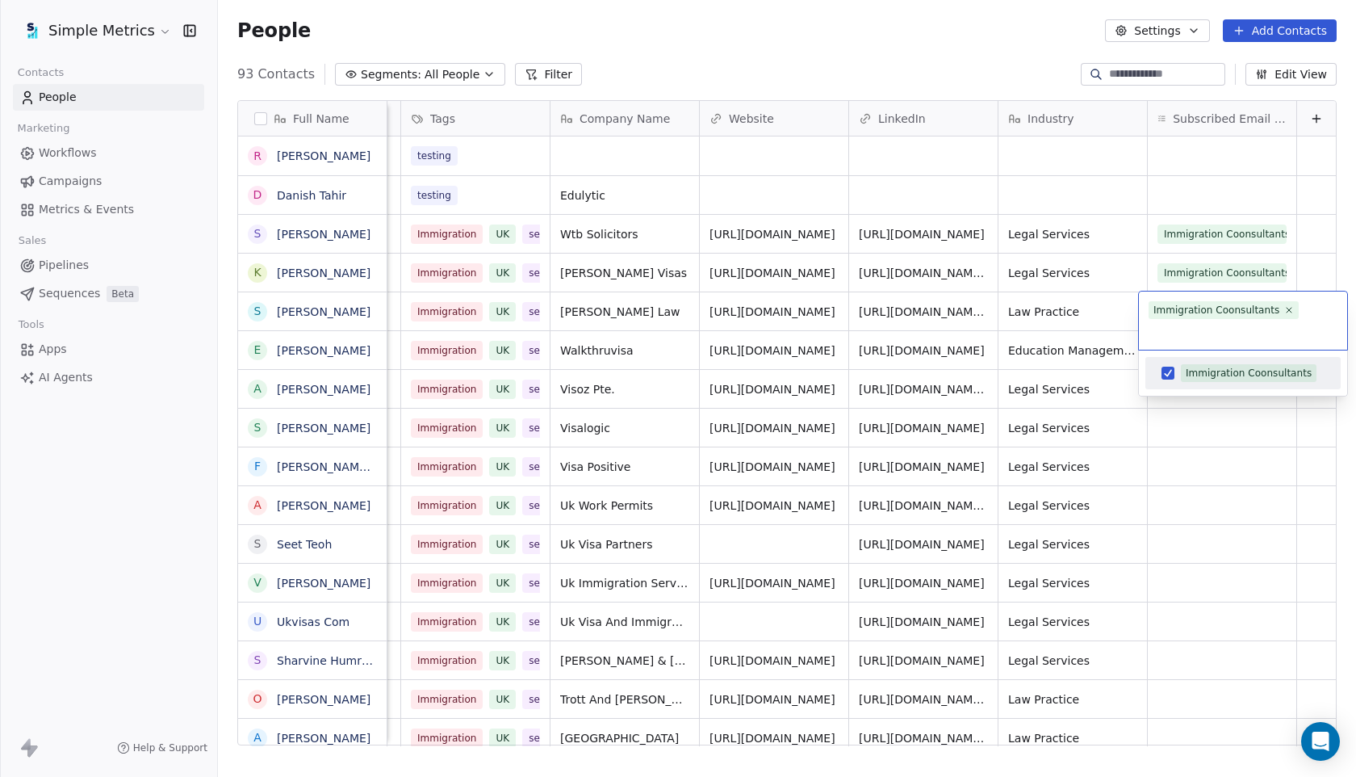
click at [1170, 421] on html "Simple Metrics Contacts People Marketing Workflows Campaigns Metrics & Events S…" at bounding box center [678, 388] width 1356 height 777
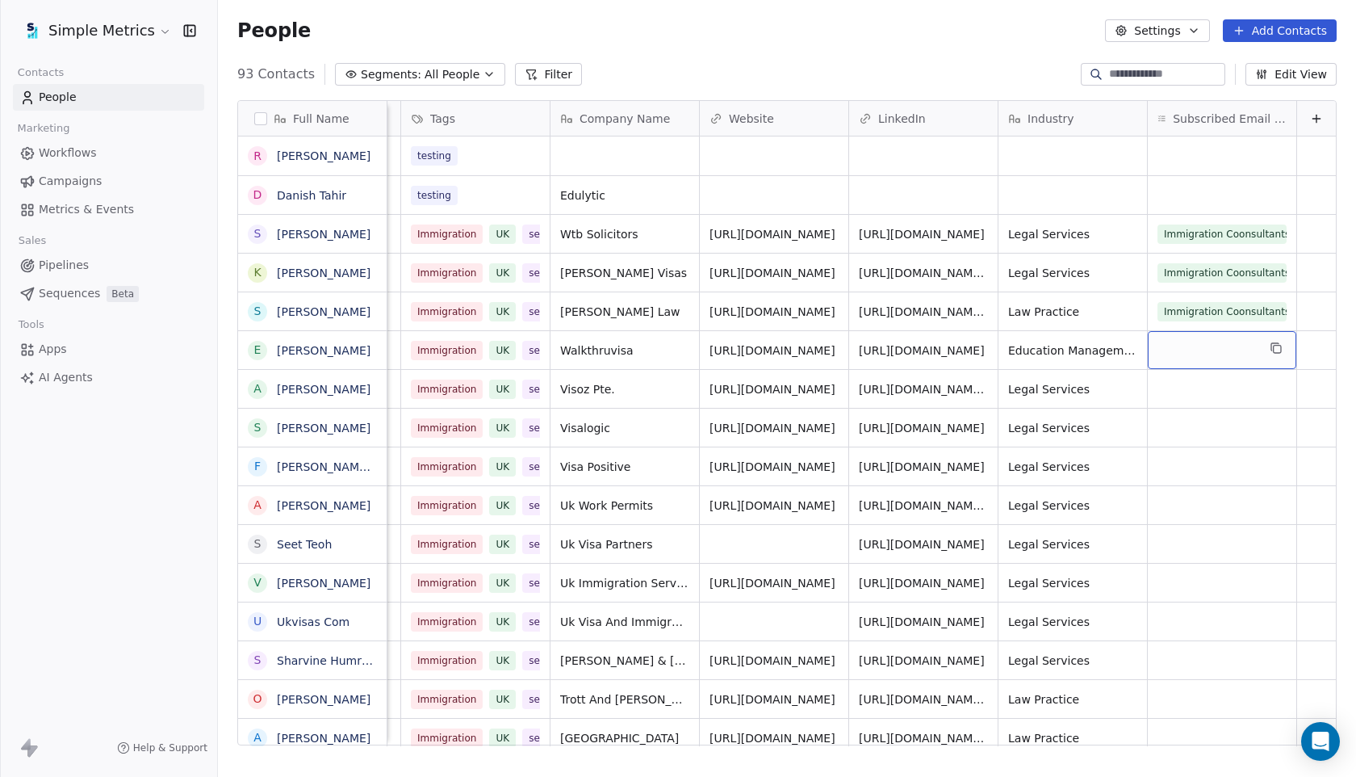
click at [1213, 342] on div "grid" at bounding box center [1222, 350] width 149 height 38
click at [1164, 390] on button "Suggestions" at bounding box center [1168, 392] width 13 height 13
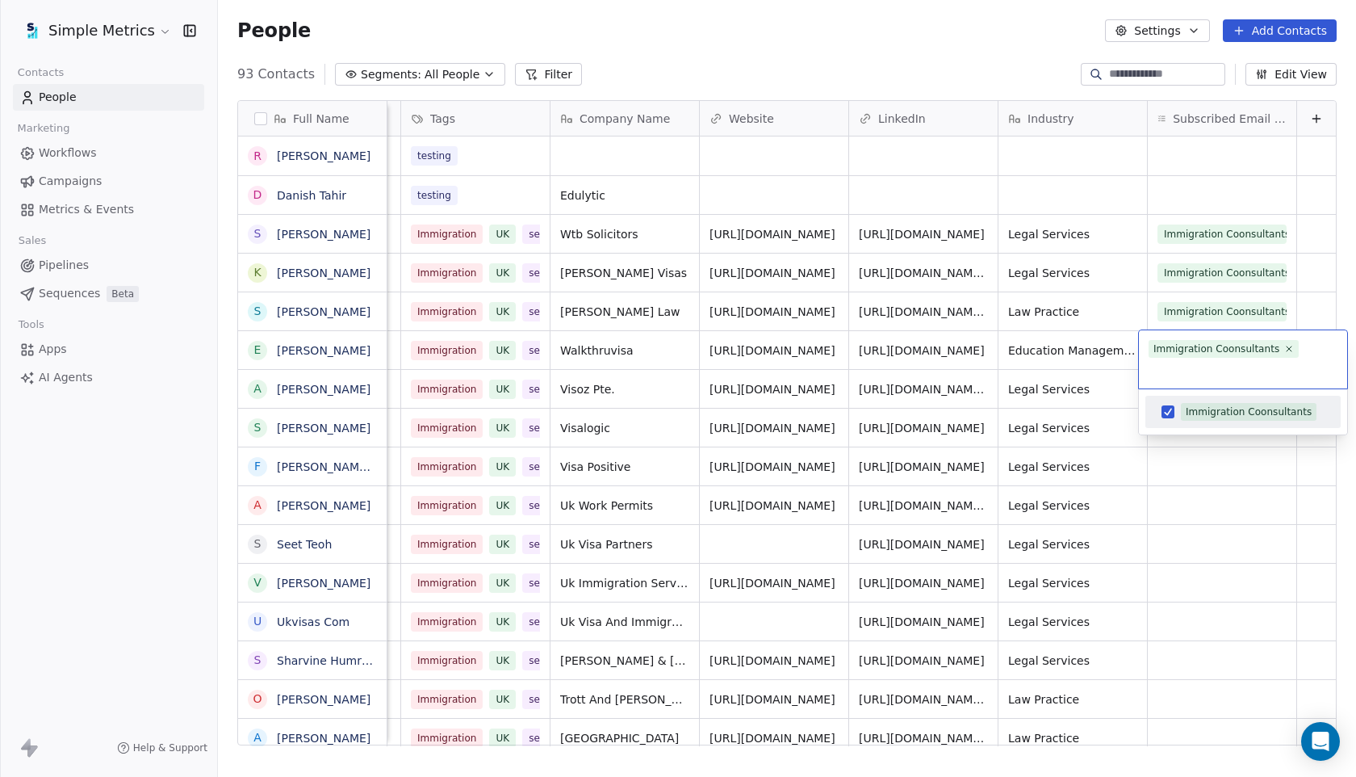
click at [1189, 463] on html "Simple Metrics Contacts People Marketing Workflows Campaigns Metrics & Events S…" at bounding box center [678, 388] width 1356 height 777
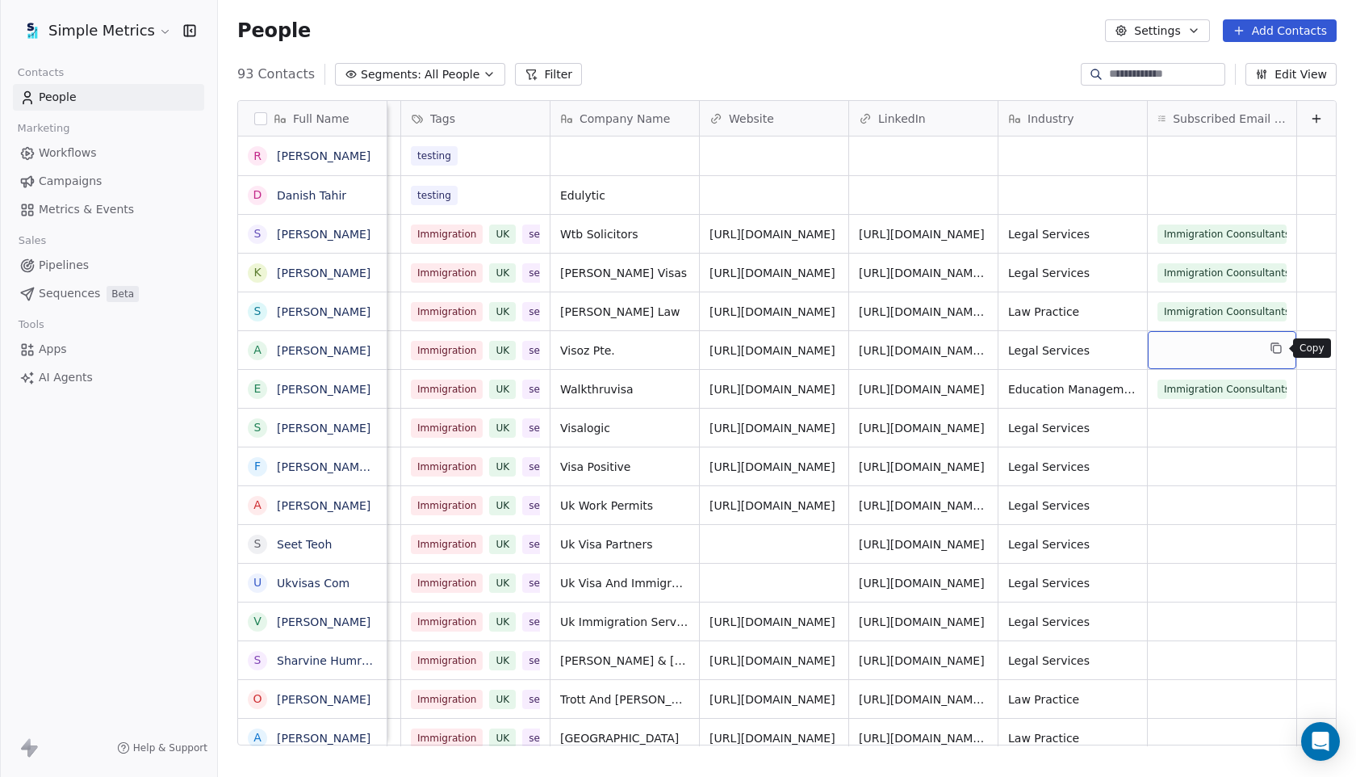
click at [1284, 353] on button "grid" at bounding box center [1276, 347] width 19 height 19
click at [1196, 447] on html "Simple Metrics Contacts People Marketing Workflows Campaigns Metrics & Events S…" at bounding box center [678, 388] width 1356 height 777
click at [1183, 358] on div "grid" at bounding box center [1222, 350] width 149 height 38
type input "*"
type input "**"
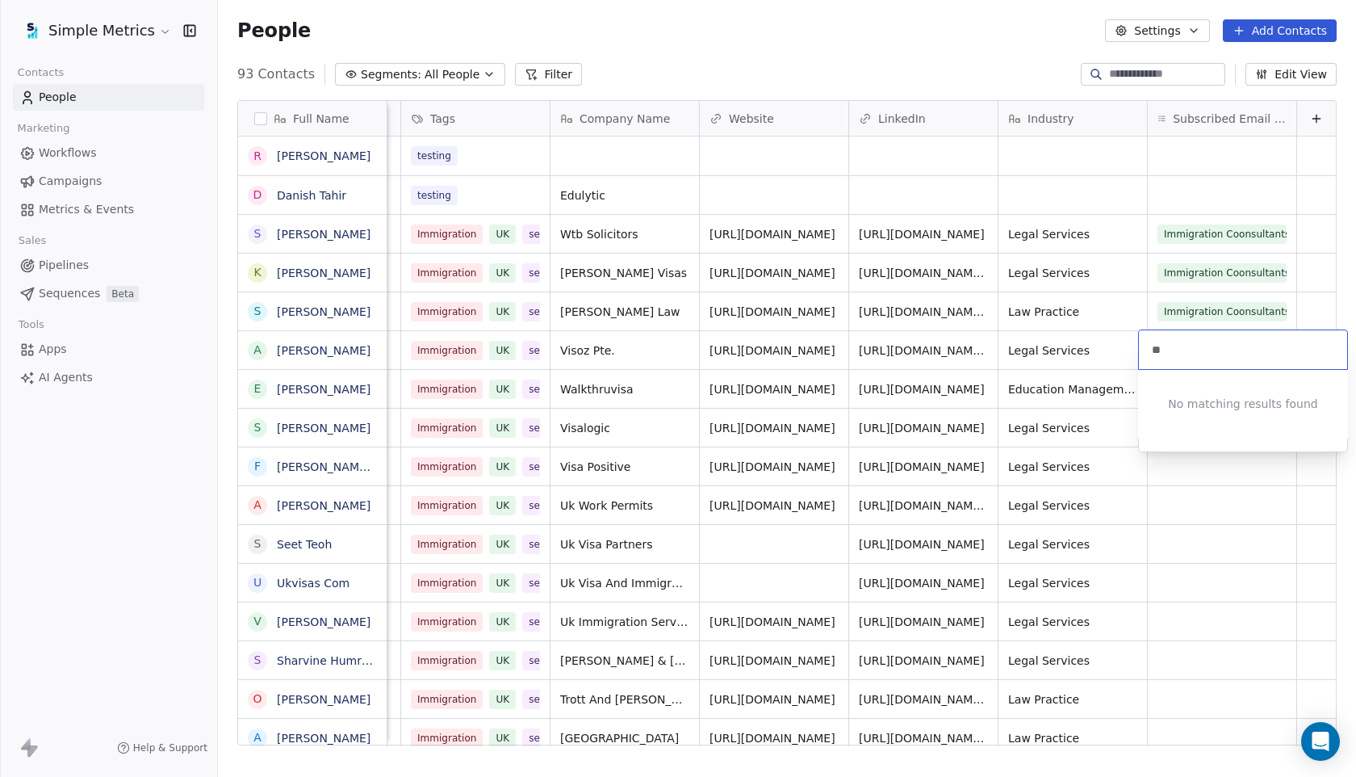
click at [1204, 413] on div "No matching results found" at bounding box center [1243, 404] width 210 height 69
click at [1229, 489] on html "Simple Metrics Contacts People Marketing Workflows Campaigns Metrics & Events S…" at bounding box center [678, 388] width 1356 height 777
click at [1268, 124] on span "Subscribed Email Categories" at bounding box center [1230, 119] width 114 height 16
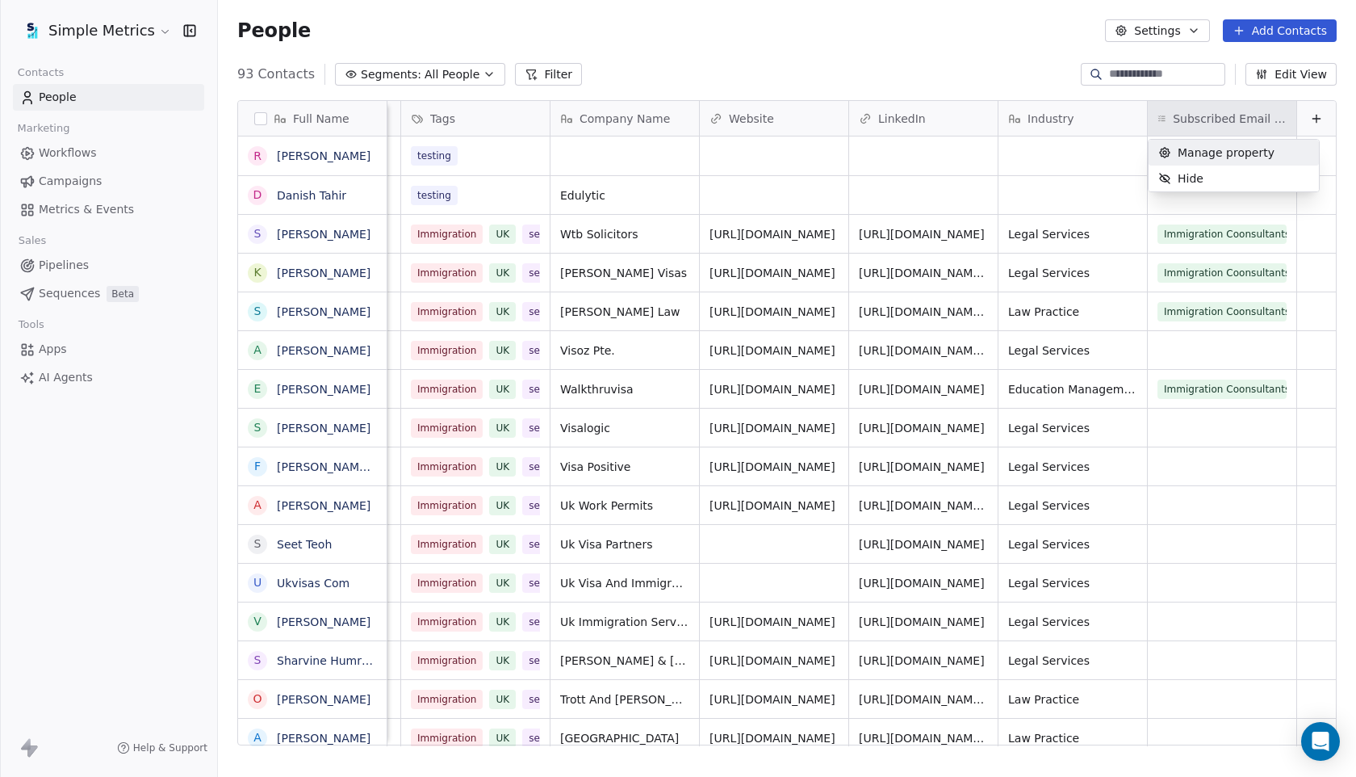
click at [1239, 153] on span "Manage property" at bounding box center [1226, 153] width 97 height 16
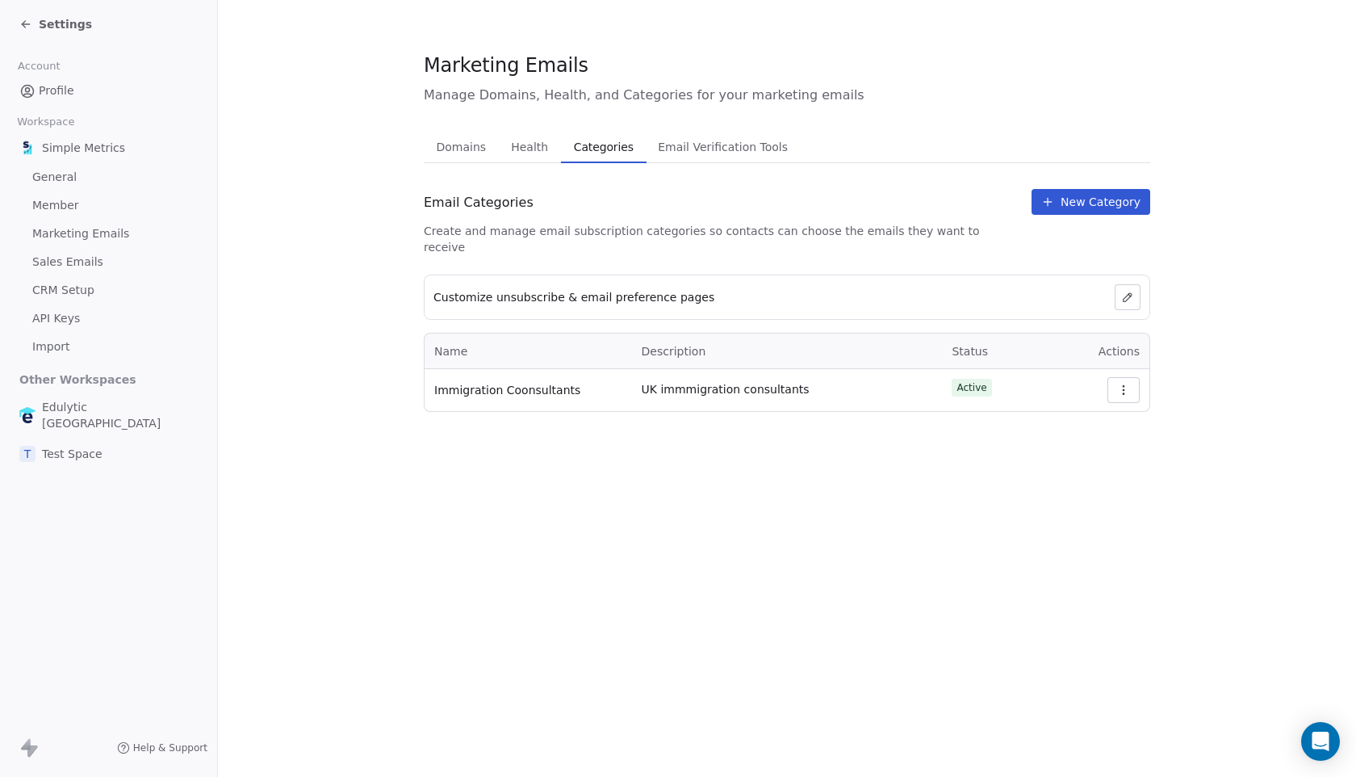
click at [1126, 284] on button at bounding box center [1128, 297] width 26 height 26
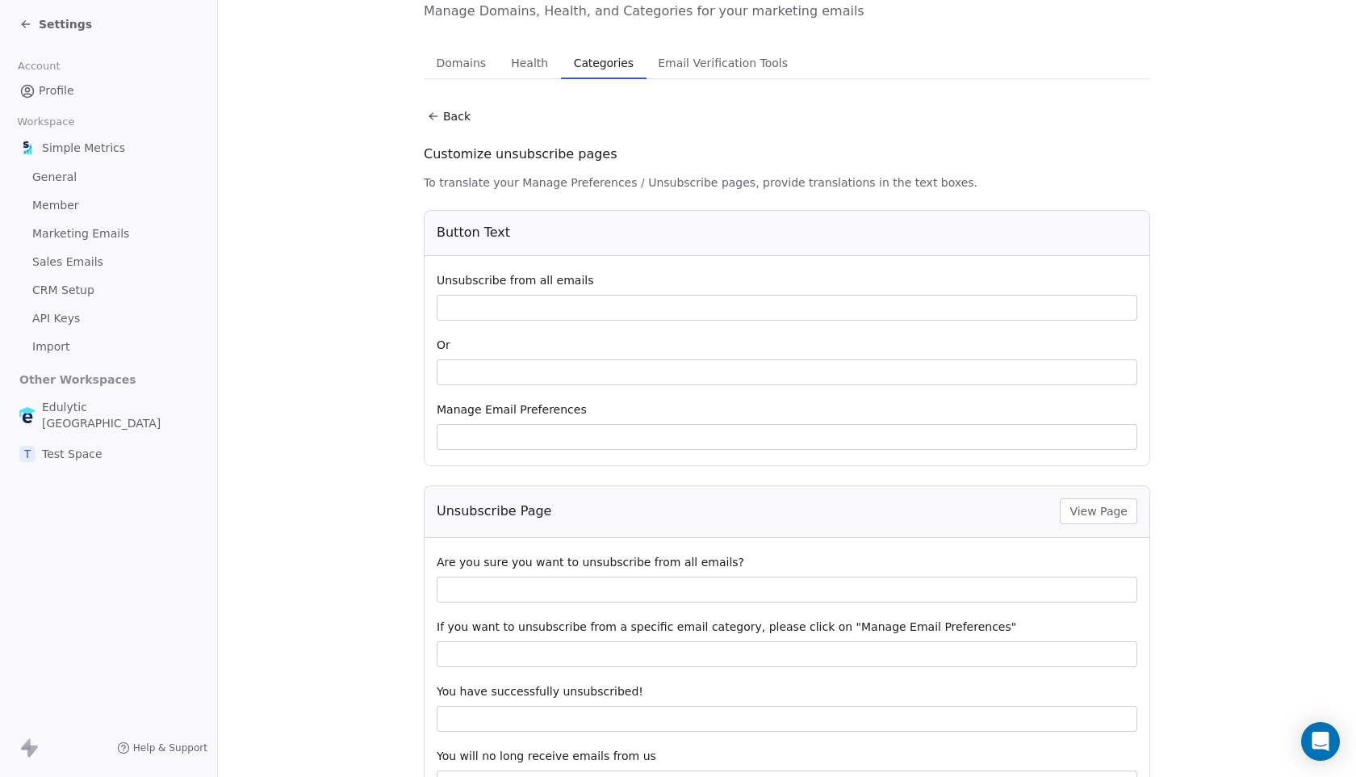
scroll to position [171, 0]
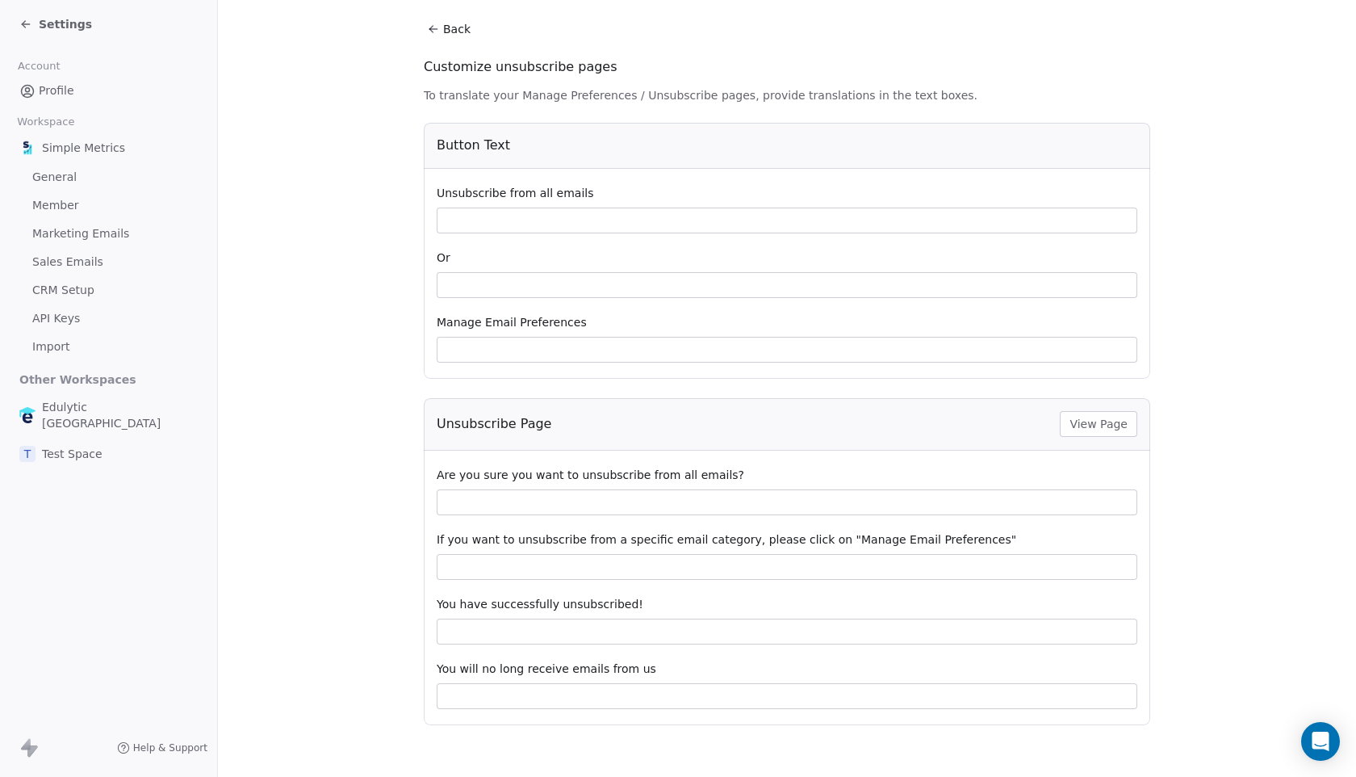
click at [566, 512] on input at bounding box center [787, 502] width 699 height 24
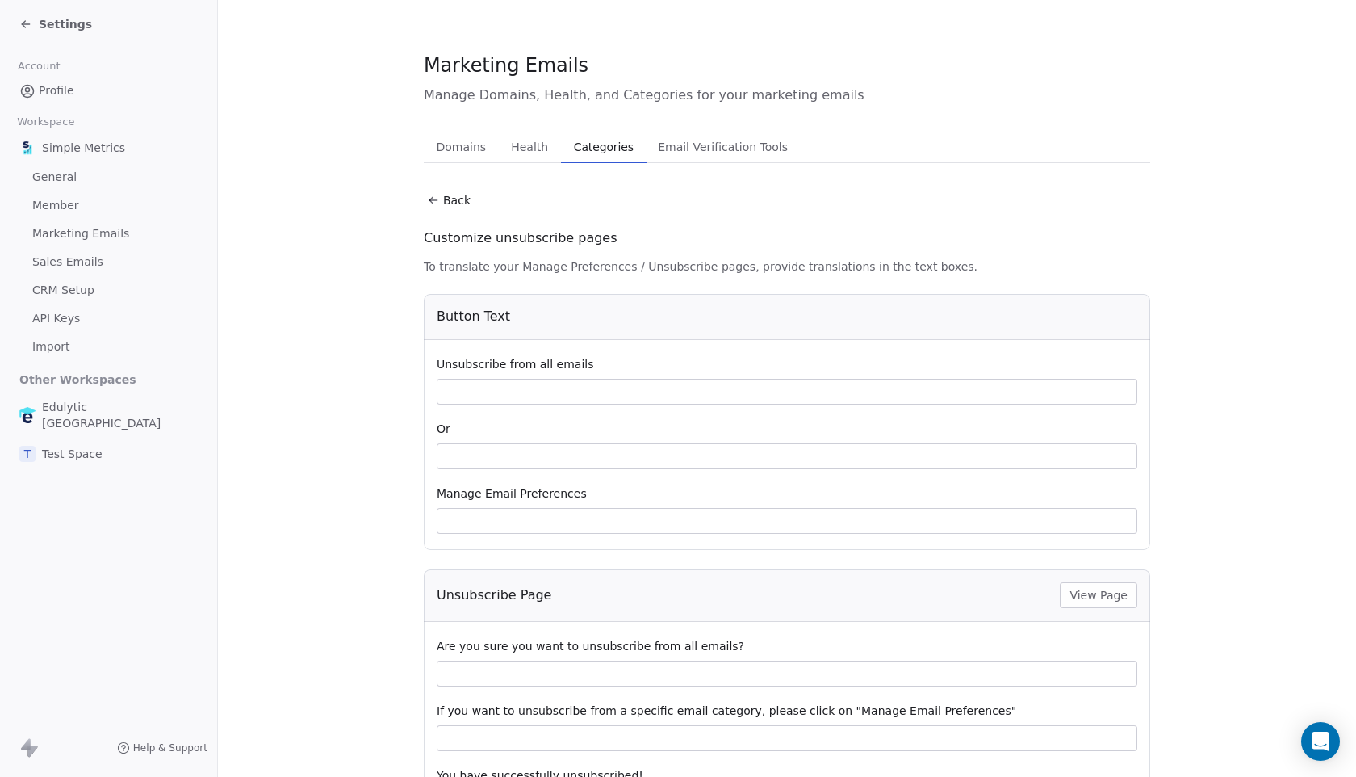
click at [510, 462] on input at bounding box center [787, 456] width 699 height 24
click at [537, 395] on input at bounding box center [787, 391] width 699 height 24
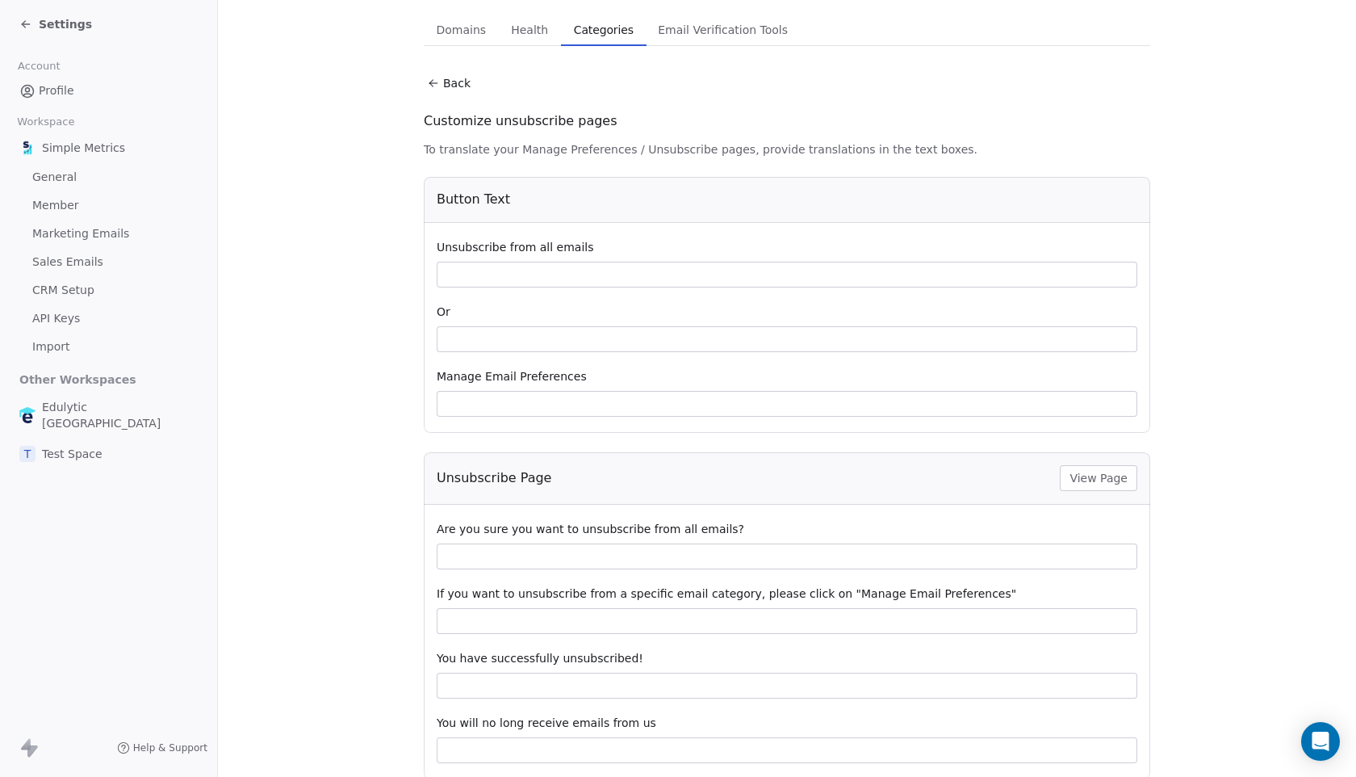
scroll to position [171, 0]
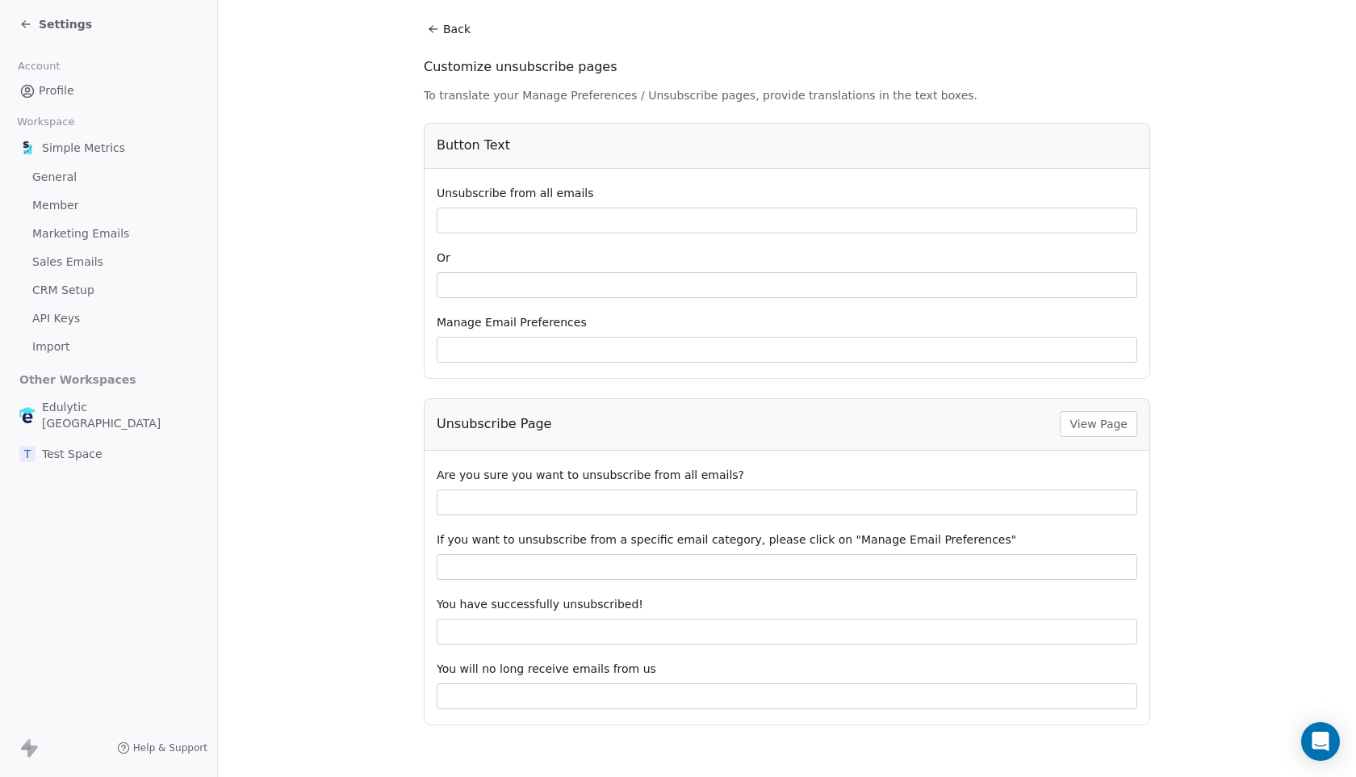
click at [1099, 426] on span "View Page" at bounding box center [1099, 424] width 58 height 16
click at [703, 508] on input at bounding box center [787, 502] width 699 height 24
type input "**********"
click at [360, 514] on section "**********" at bounding box center [787, 303] width 1138 height 948
click at [1130, 430] on button "View Page" at bounding box center [1099, 424] width 78 height 26
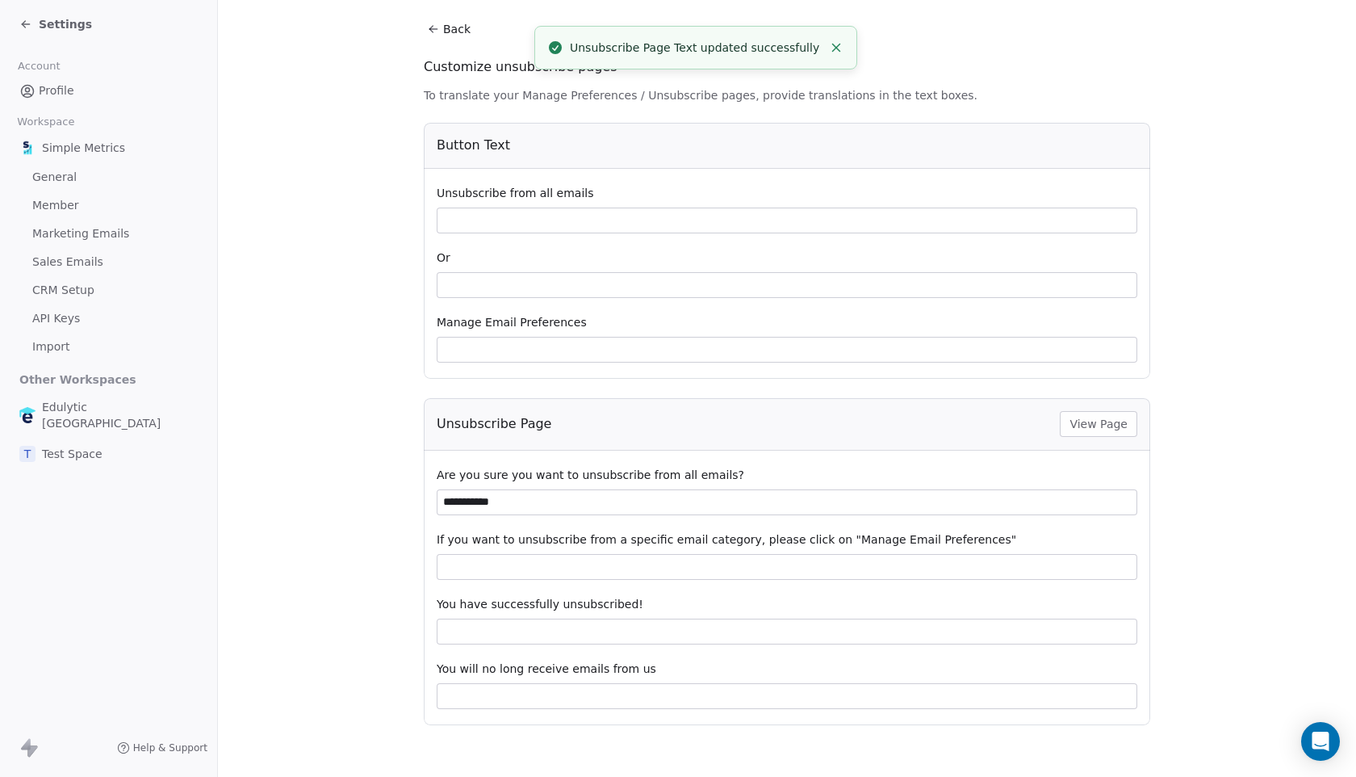
click at [599, 500] on input "**********" at bounding box center [787, 502] width 699 height 24
click at [430, 589] on div "Are you sure you want to unsubscribe from all emails? If you want to unsubscrib…" at bounding box center [787, 588] width 727 height 275
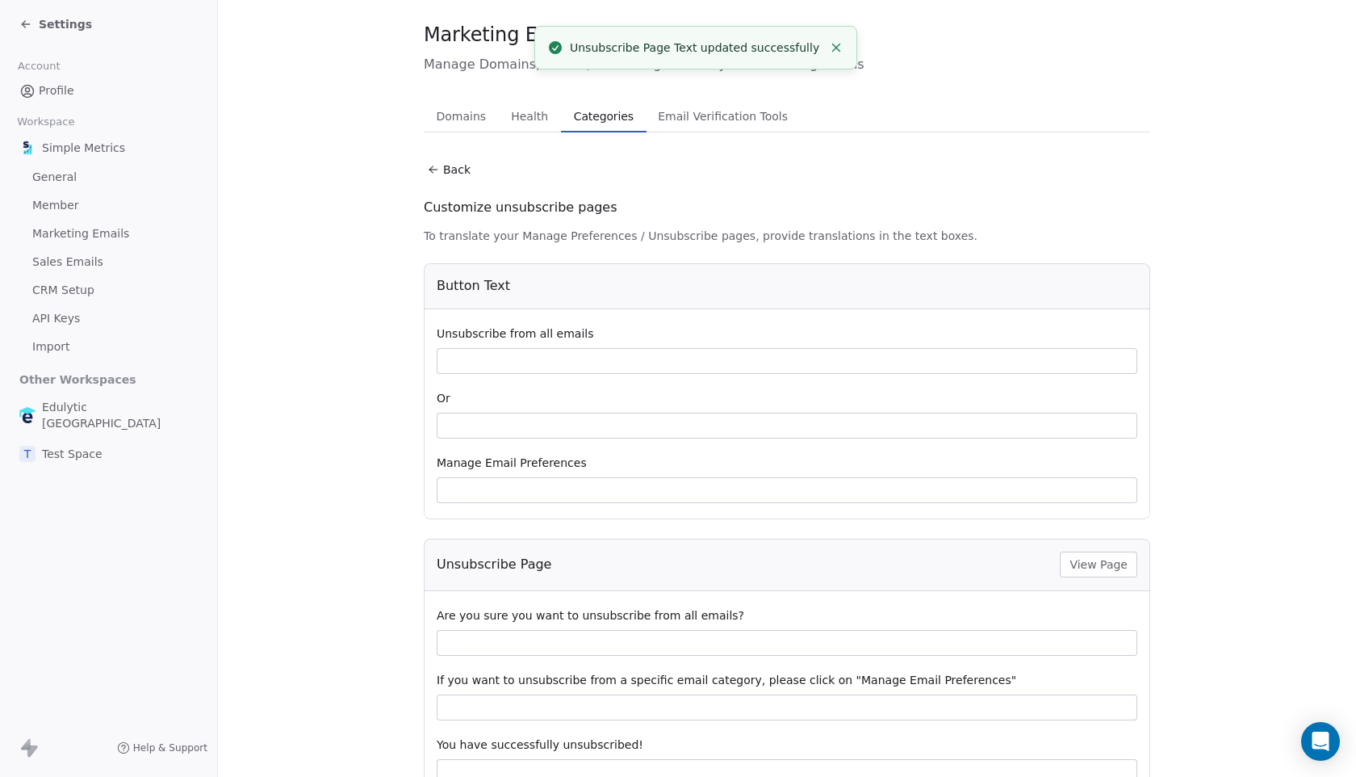
scroll to position [0, 0]
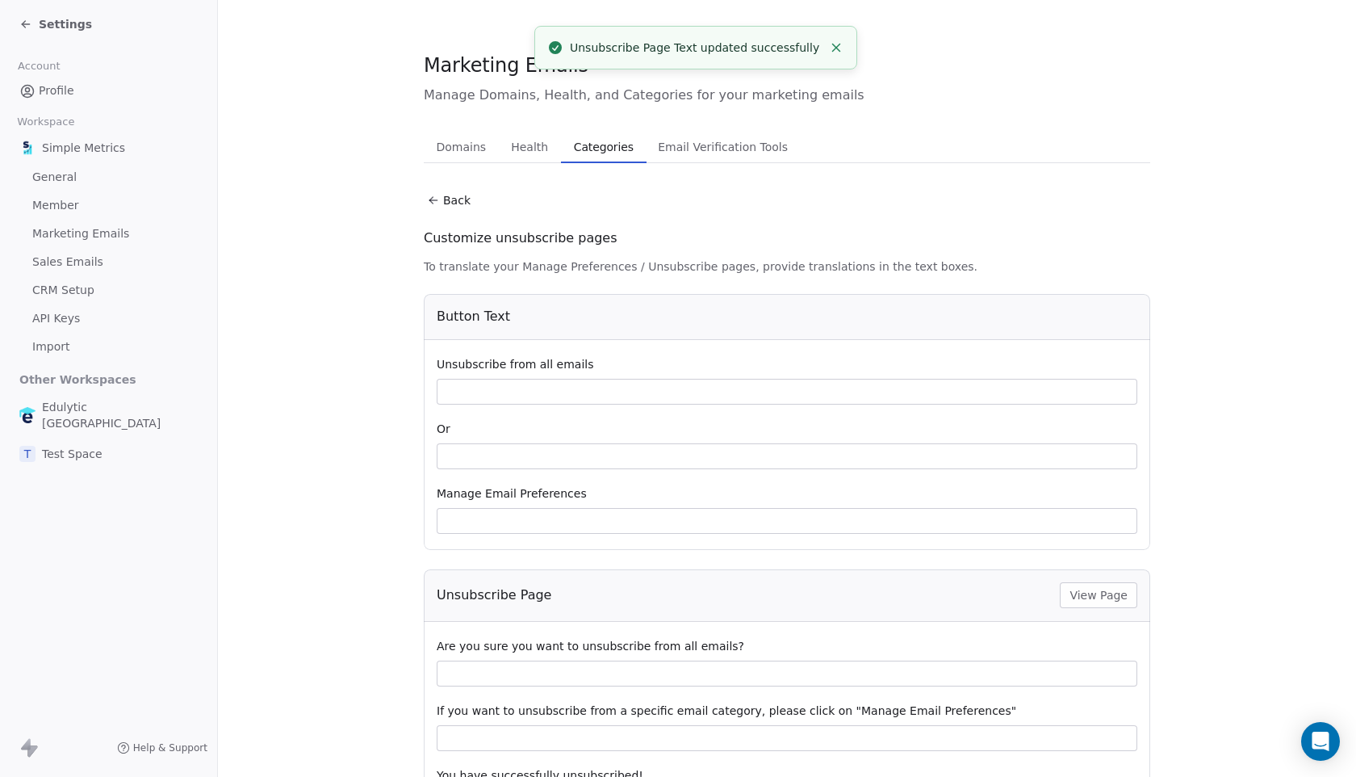
click at [487, 525] on input at bounding box center [787, 521] width 699 height 24
click at [495, 468] on input at bounding box center [787, 456] width 699 height 24
click at [508, 409] on div "Unsubscribe from all emails Or Manage Email Preferences" at bounding box center [787, 445] width 727 height 210
click at [463, 195] on button "Back" at bounding box center [448, 200] width 63 height 29
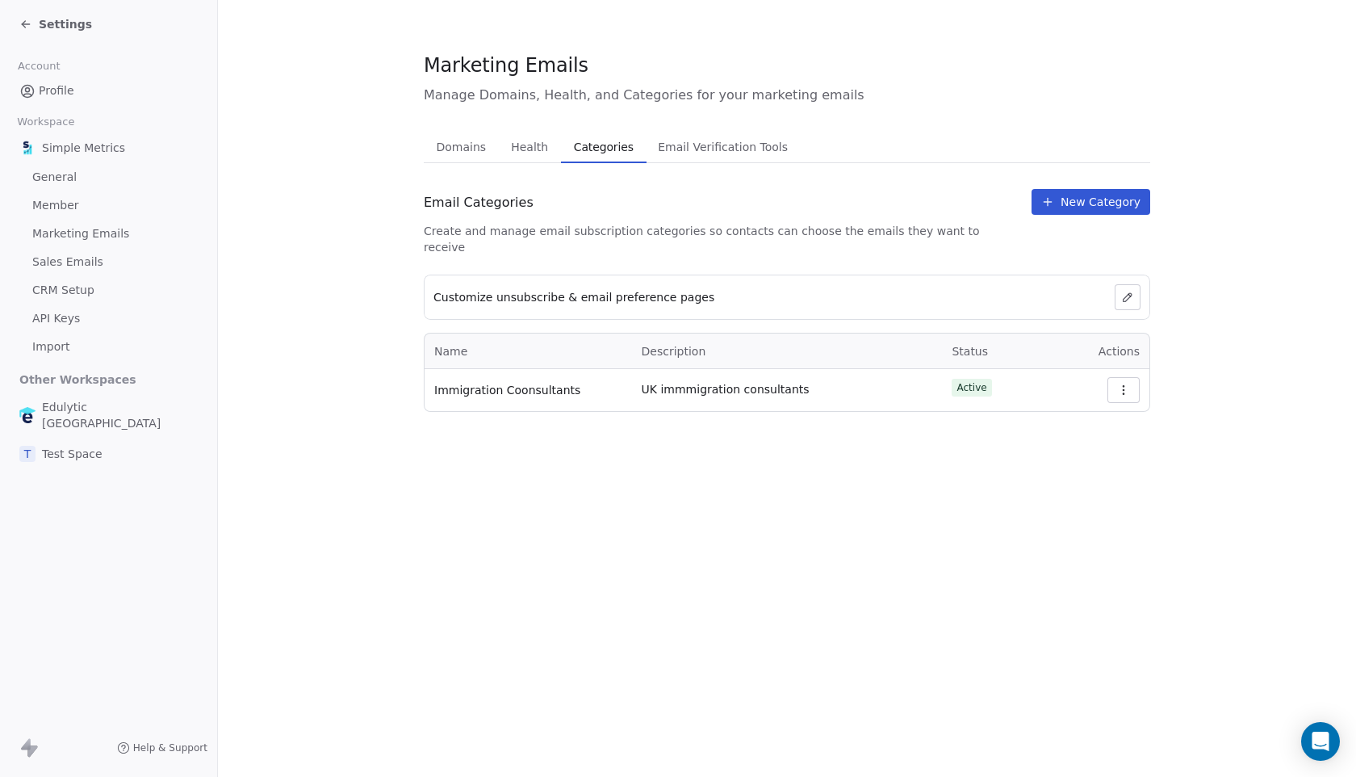
click at [1126, 380] on button "button" at bounding box center [1124, 390] width 32 height 26
click at [916, 439] on section "Marketing Emails Manage Domains, Health, and Categories for your marketing emai…" at bounding box center [787, 231] width 1138 height 463
click at [748, 149] on span "Email Verification Tools" at bounding box center [723, 147] width 143 height 23
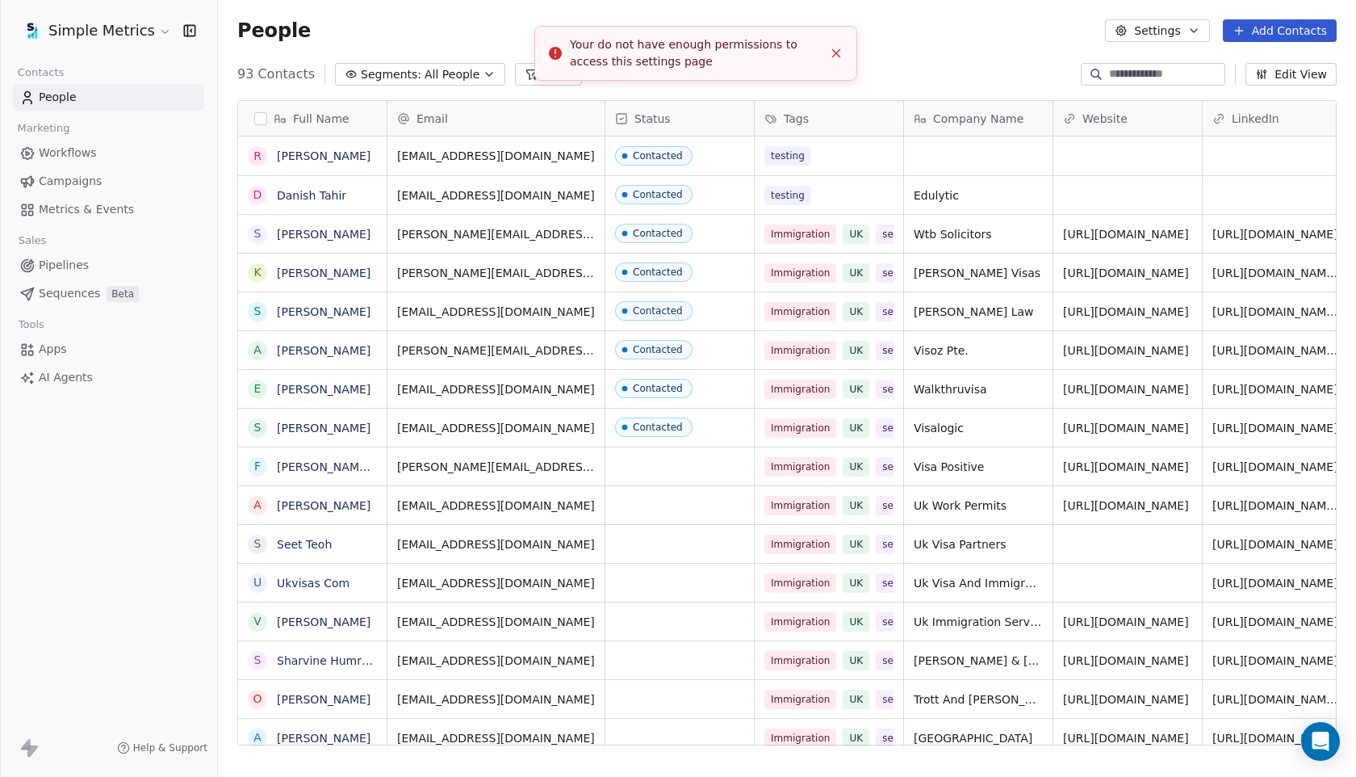
scroll to position [683, 1138]
click at [842, 49] on icon "Close toast" at bounding box center [836, 53] width 15 height 15
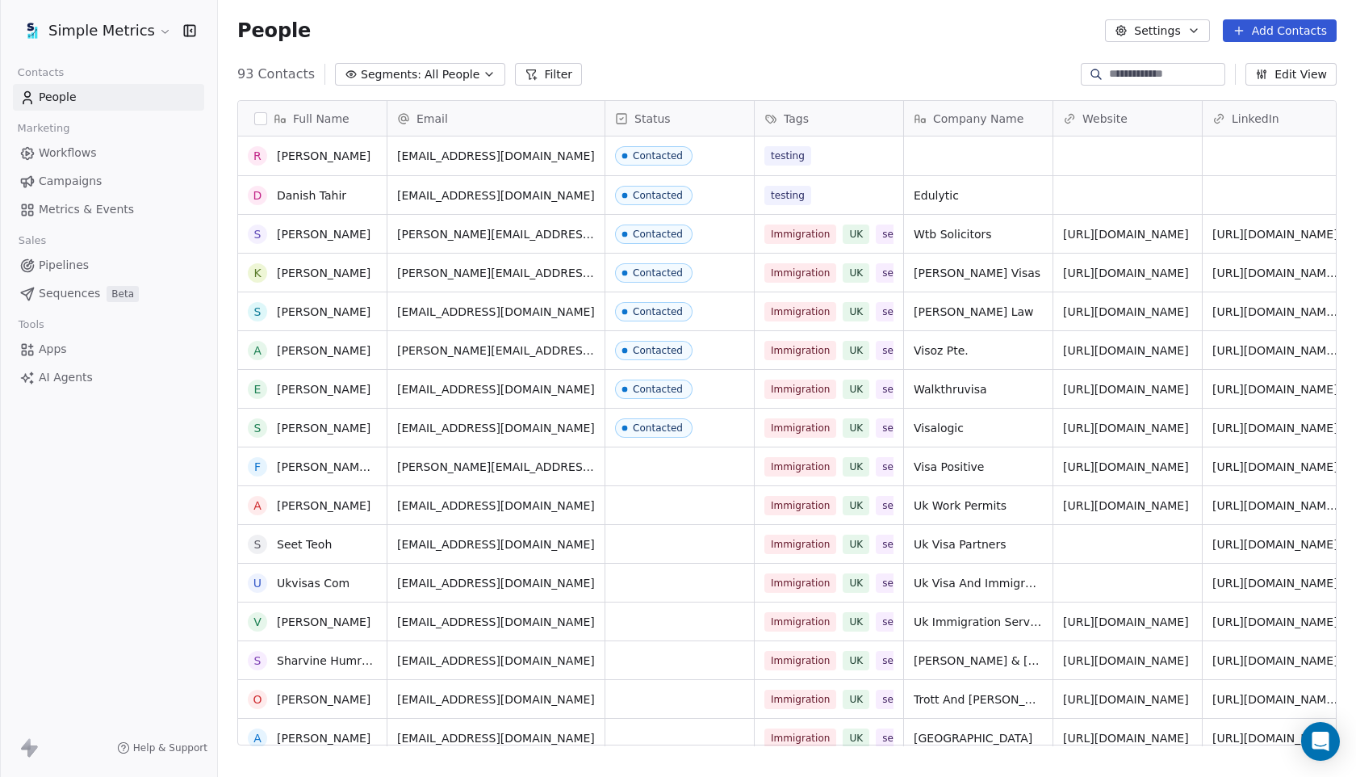
scroll to position [0, 0]
click at [88, 152] on span "Workflows" at bounding box center [68, 153] width 58 height 17
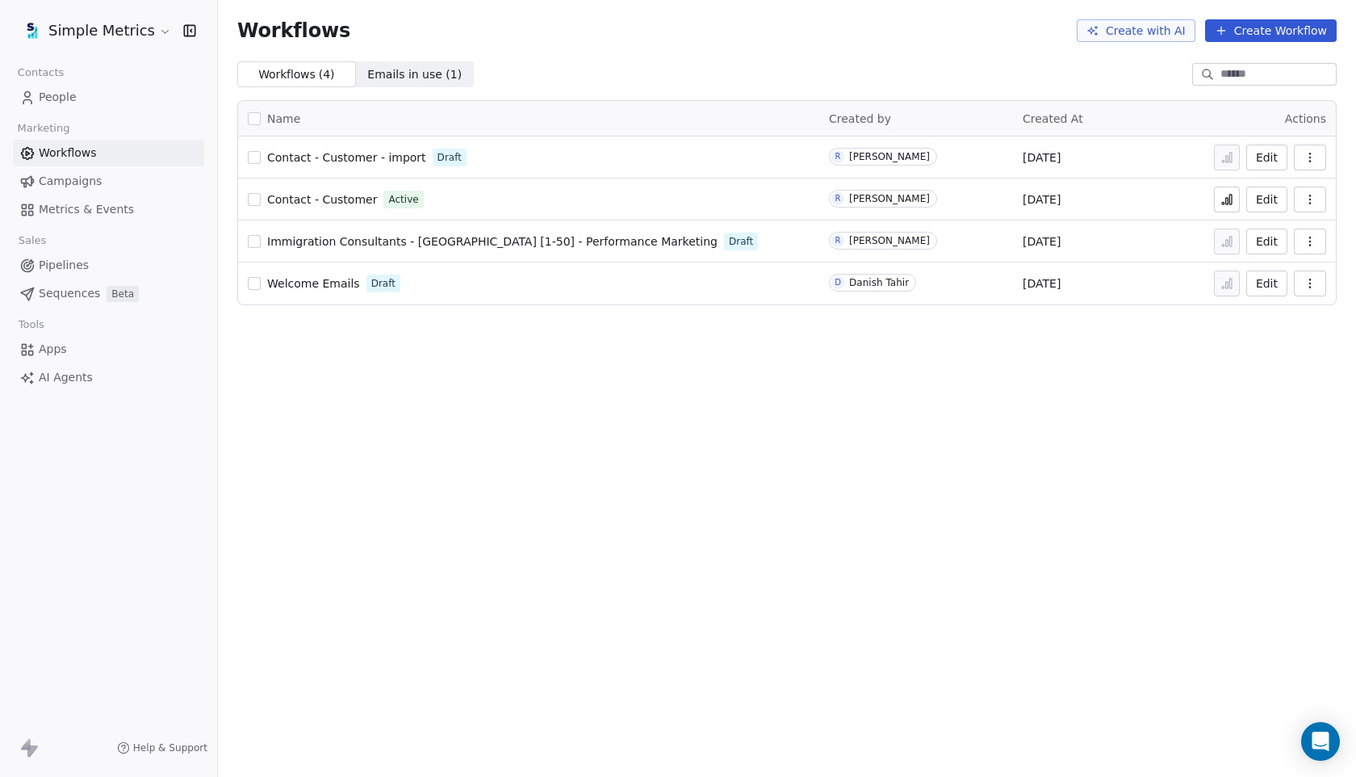
click at [326, 164] on link "Contact - Customer - import" at bounding box center [346, 157] width 159 height 16
click at [1267, 157] on button "Edit" at bounding box center [1267, 158] width 41 height 26
click at [92, 178] on span "Campaigns" at bounding box center [70, 181] width 63 height 17
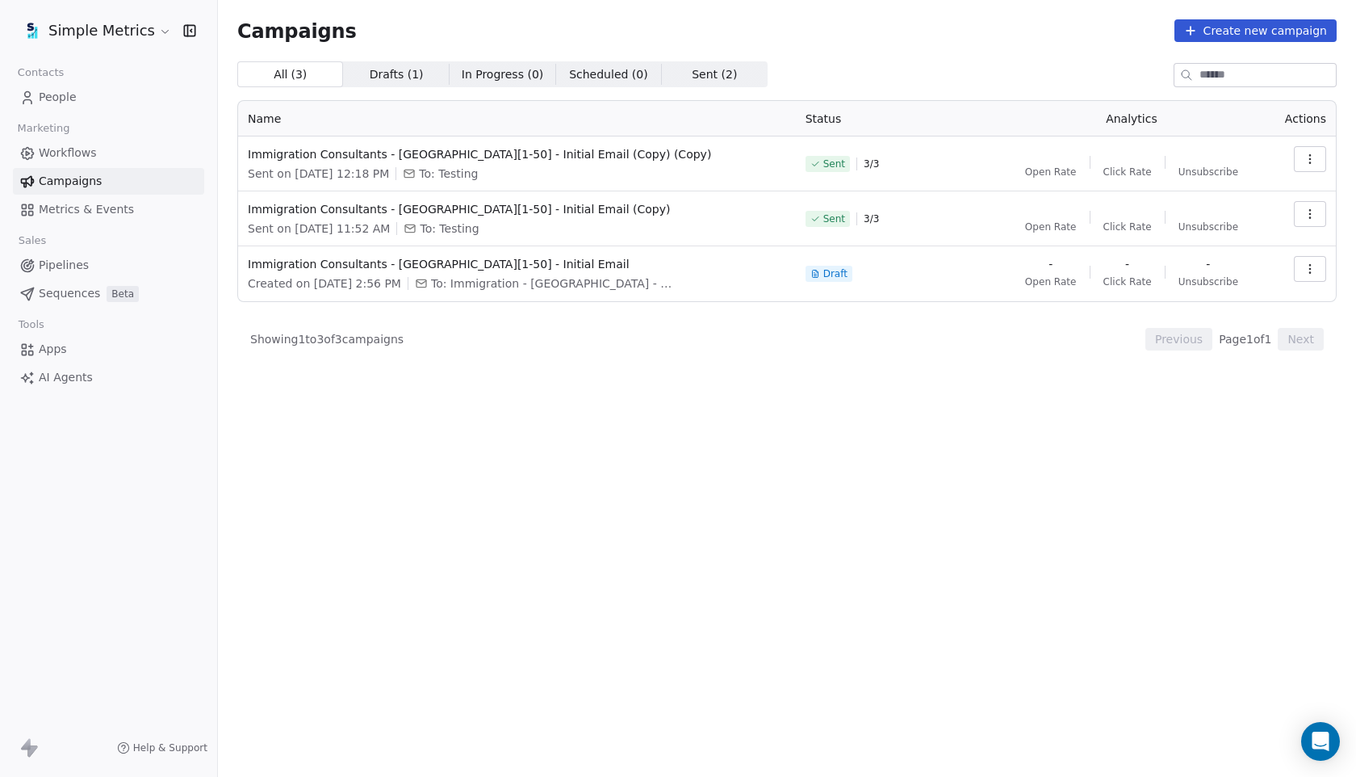
click at [89, 96] on link "People" at bounding box center [108, 97] width 191 height 27
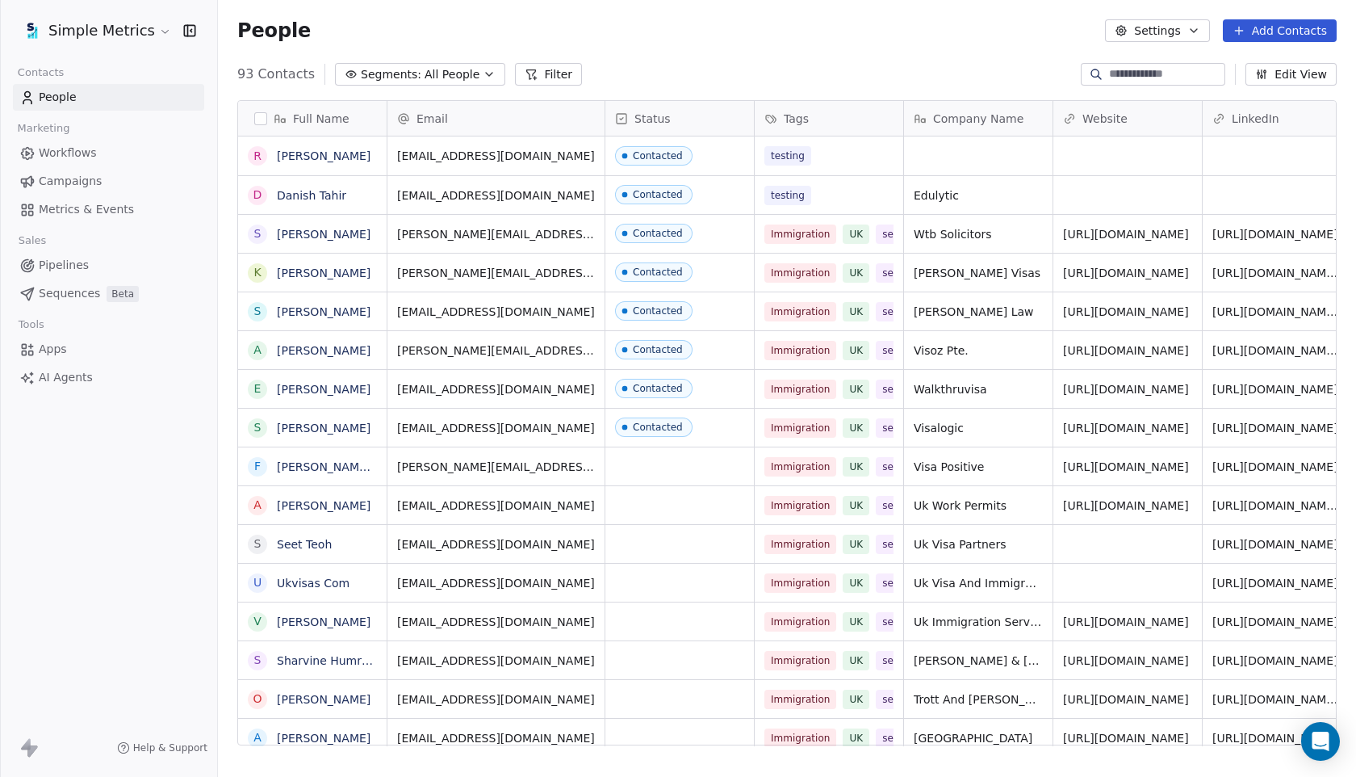
scroll to position [683, 1138]
click at [263, 114] on button "button" at bounding box center [260, 118] width 13 height 13
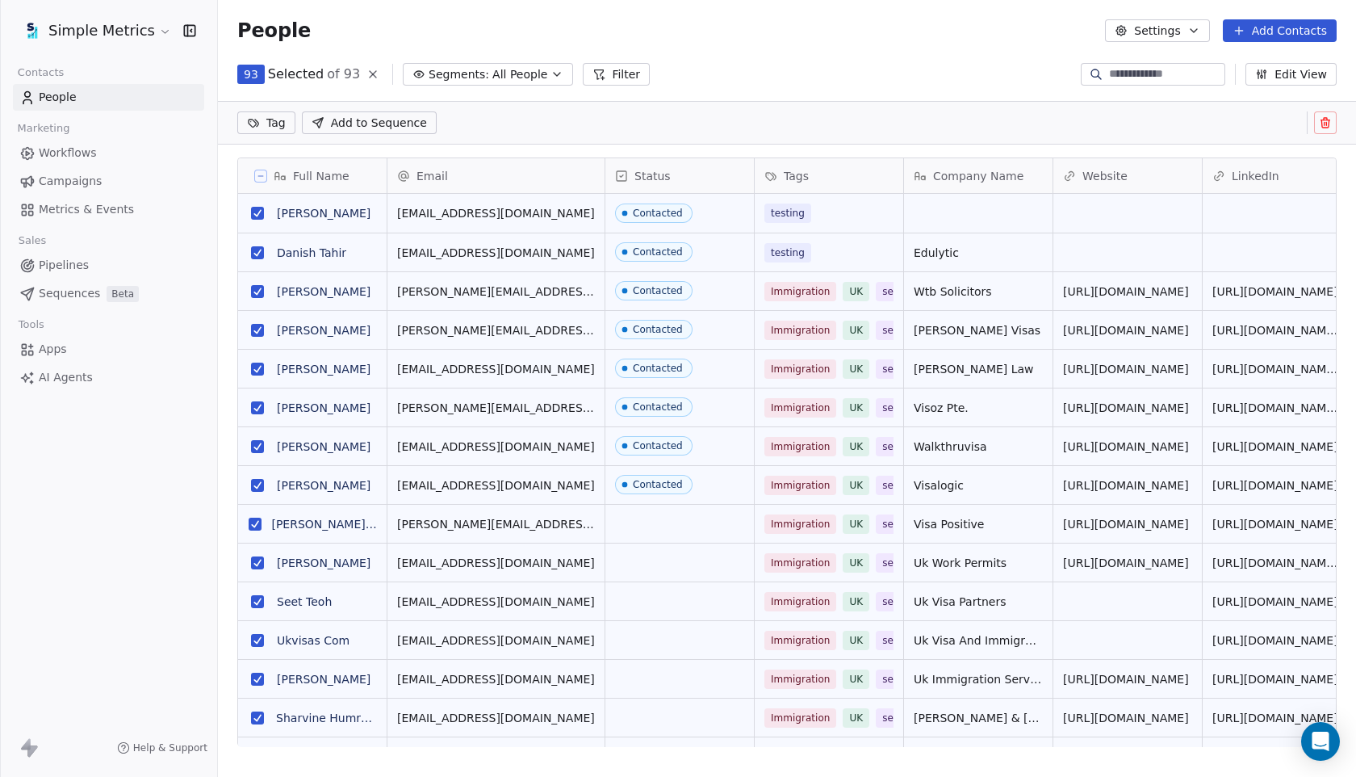
scroll to position [627, 1138]
click at [520, 66] on span "All People" at bounding box center [520, 74] width 55 height 17
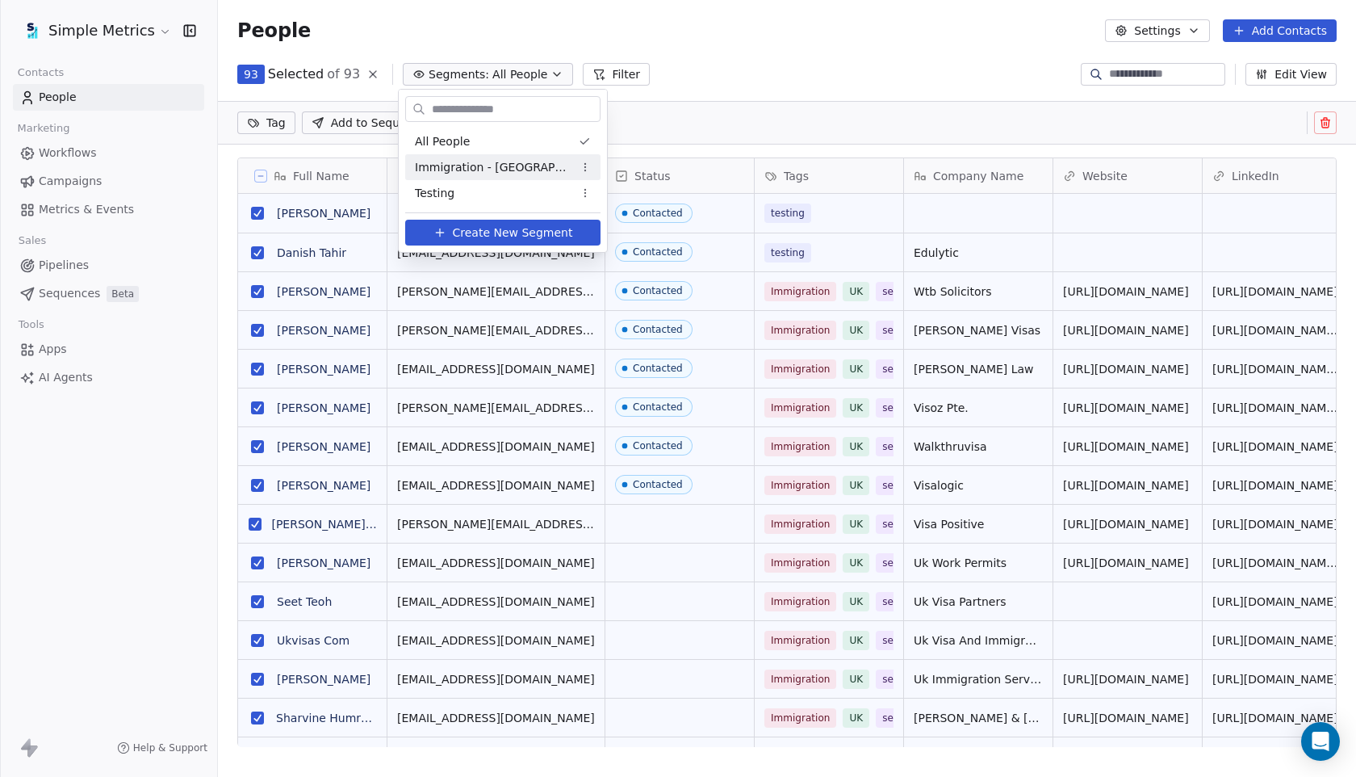
click at [535, 172] on span "Immigration - [GEOGRAPHIC_DATA] - Segment 1" at bounding box center [494, 167] width 158 height 17
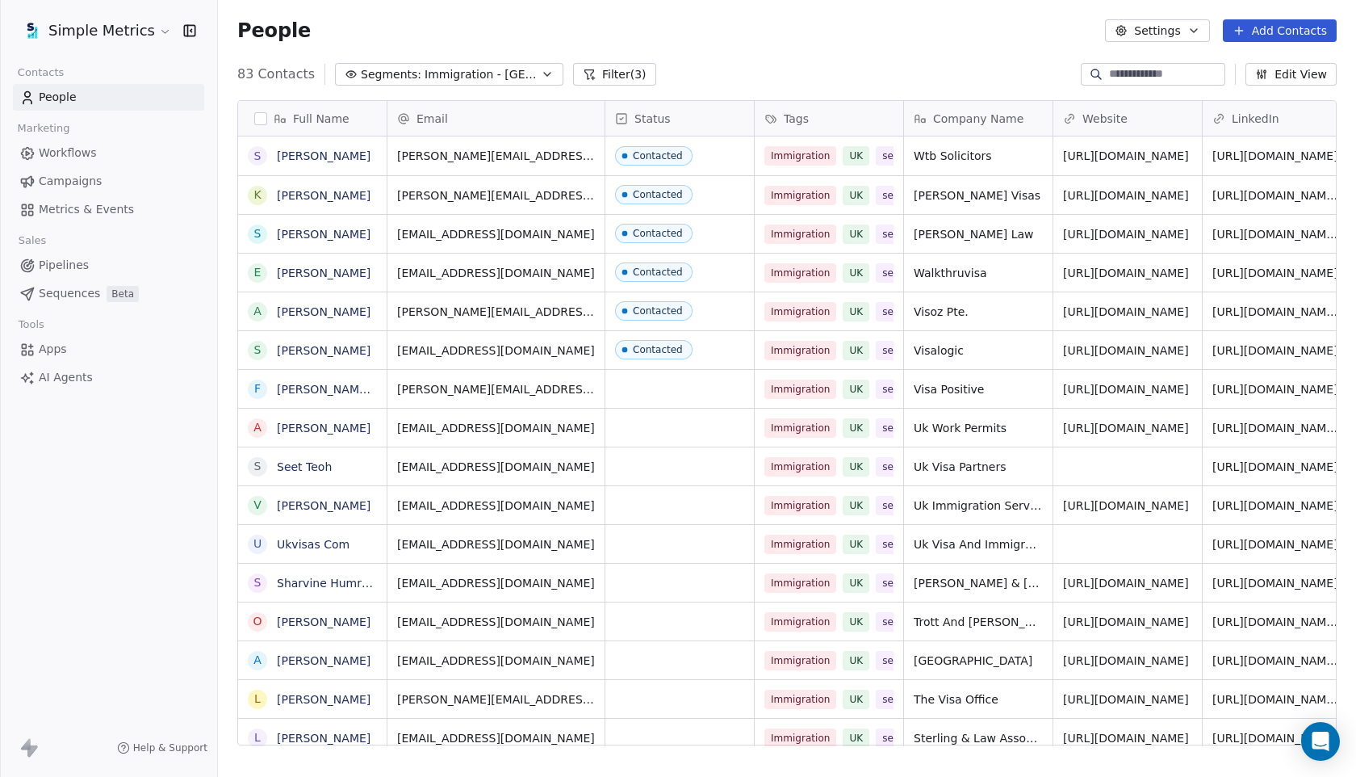
scroll to position [683, 1138]
click at [269, 116] on div "Full Name" at bounding box center [311, 119] width 126 height 16
click at [263, 122] on html "Simple Metrics Contacts People Marketing Workflows Campaigns Metrics & Events S…" at bounding box center [678, 388] width 1356 height 777
click at [263, 122] on button "button" at bounding box center [260, 118] width 13 height 13
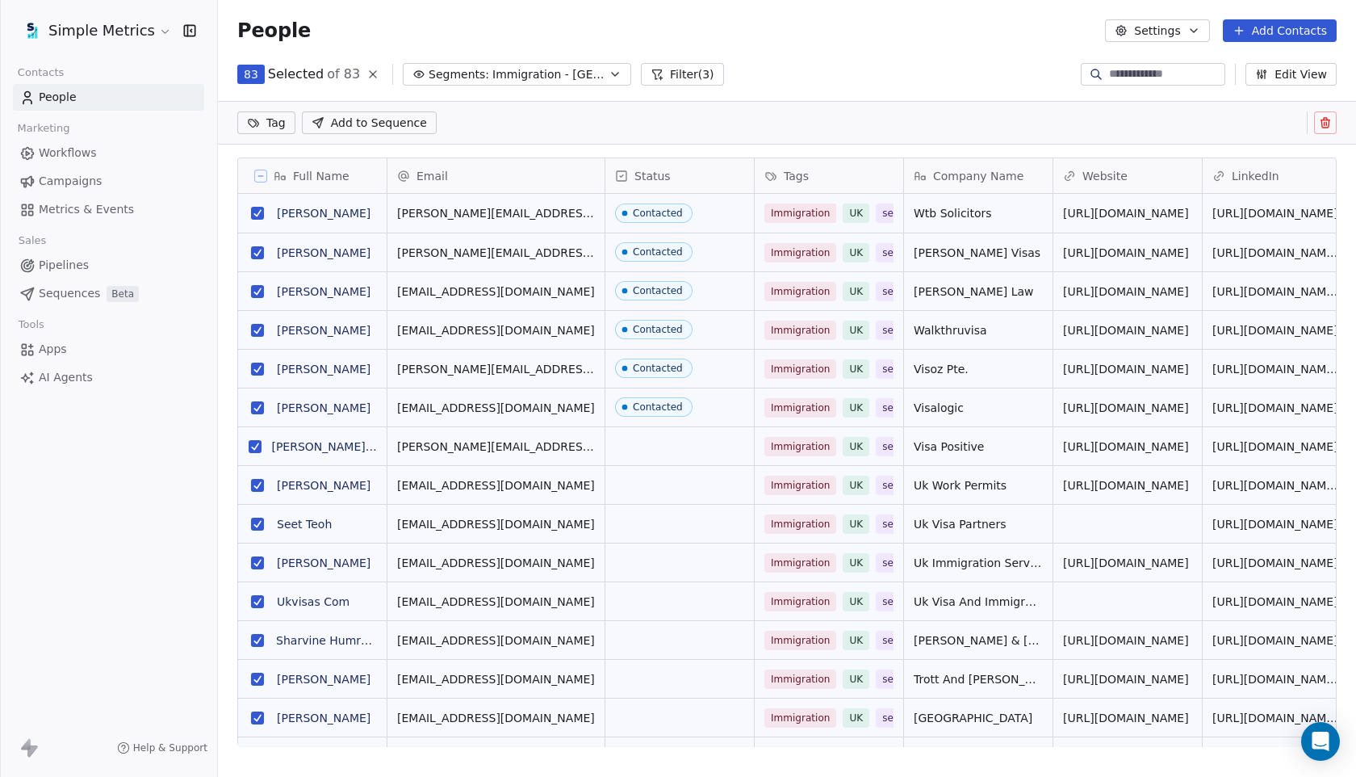
scroll to position [627, 1138]
click at [603, 86] on div "83 Selected of 83 Segments: Immigration - [GEOGRAPHIC_DATA] - Segment 1 Filter …" at bounding box center [787, 74] width 1138 height 26
click at [603, 82] on button "Segments: Immigration - [GEOGRAPHIC_DATA] - Segment 1" at bounding box center [517, 74] width 229 height 23
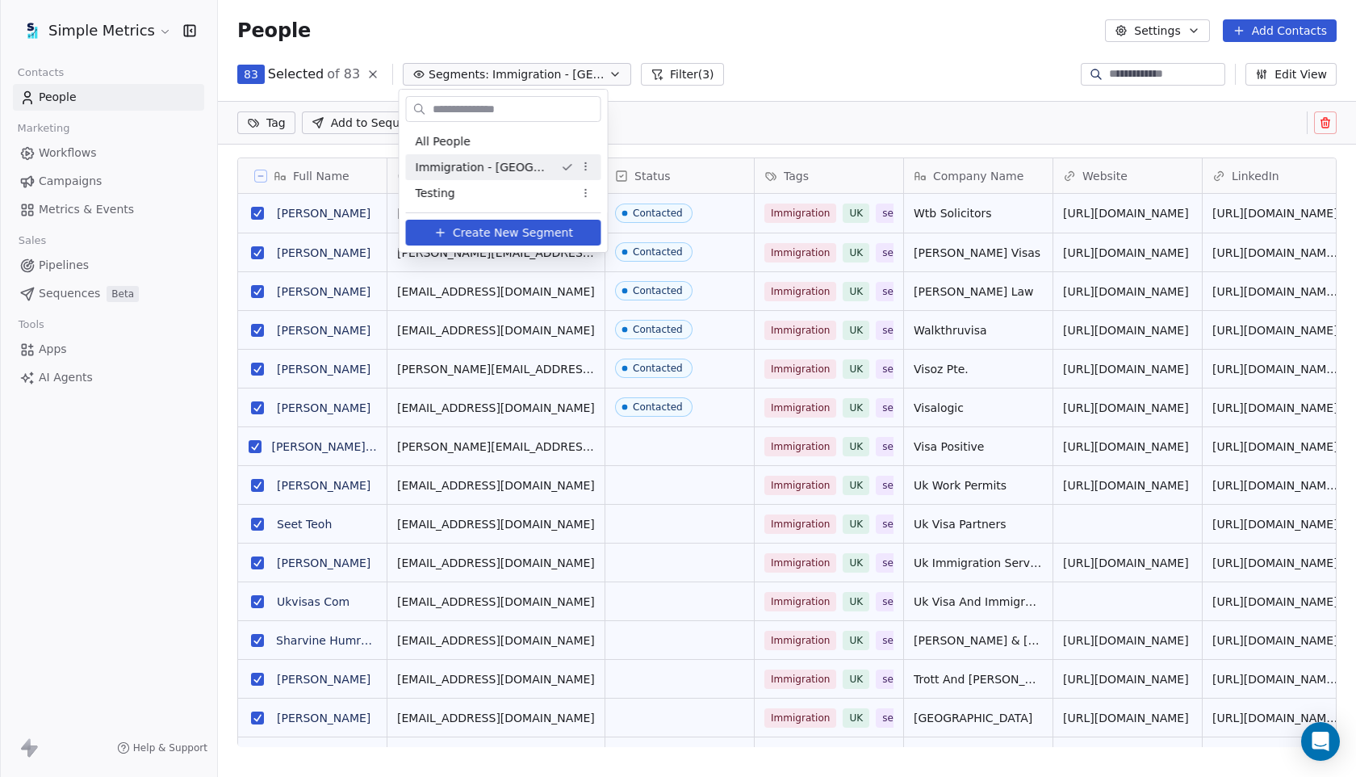
click at [584, 169] on html "Simple Metrics Contacts People Marketing Workflows Campaigns Metrics & Events S…" at bounding box center [678, 388] width 1356 height 777
click at [611, 245] on div "Delete" at bounding box center [638, 250] width 109 height 26
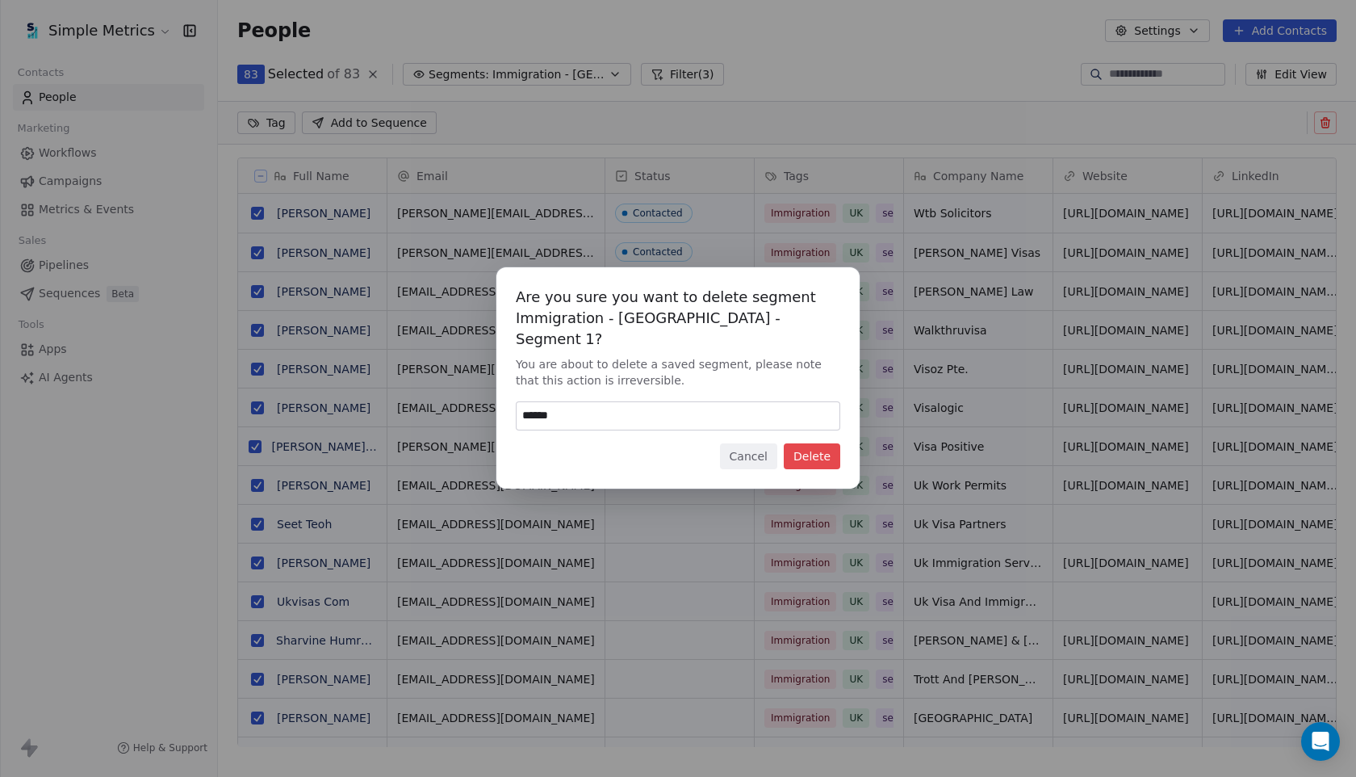
type input "******"
click at [829, 443] on button "Delete" at bounding box center [812, 456] width 57 height 26
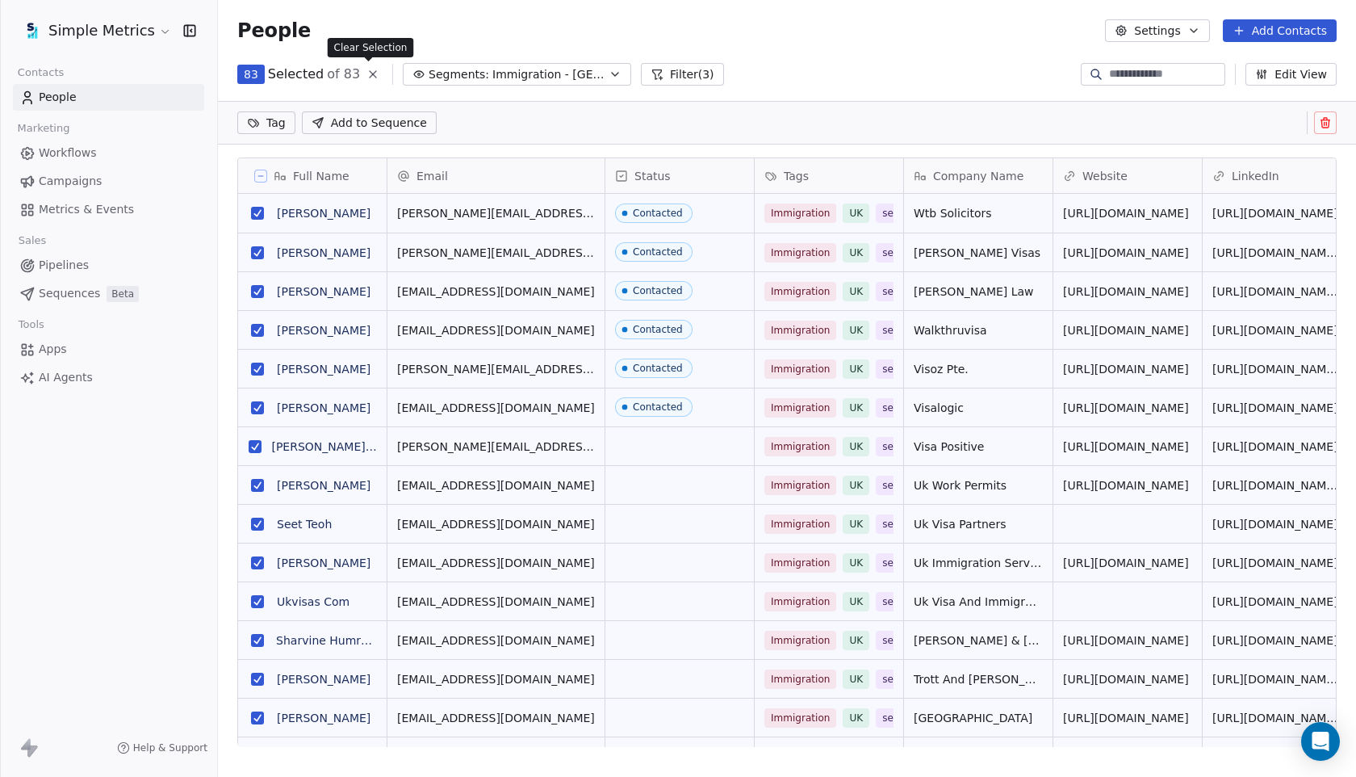
click at [373, 79] on icon at bounding box center [373, 74] width 13 height 13
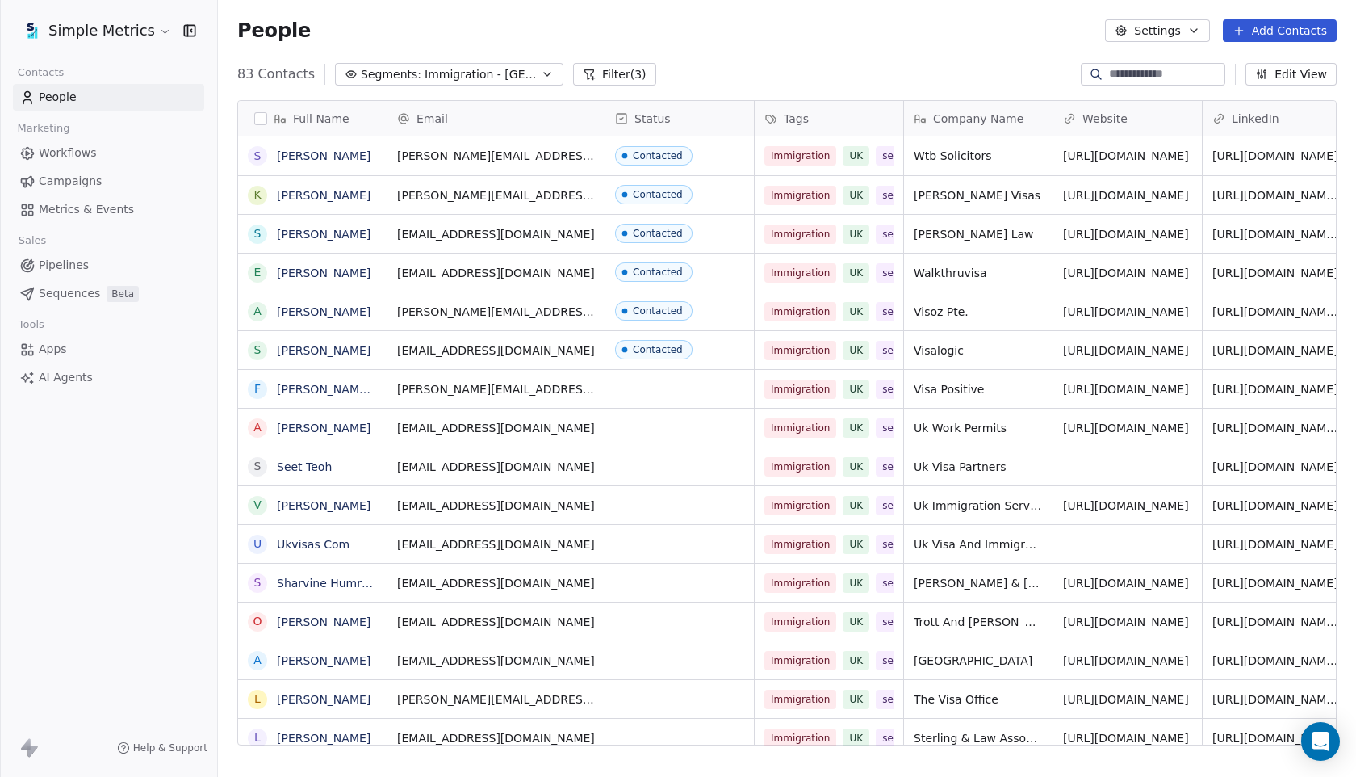
scroll to position [683, 1138]
click at [482, 66] on span "Immigration - [GEOGRAPHIC_DATA] - Segment 1" at bounding box center [481, 74] width 113 height 17
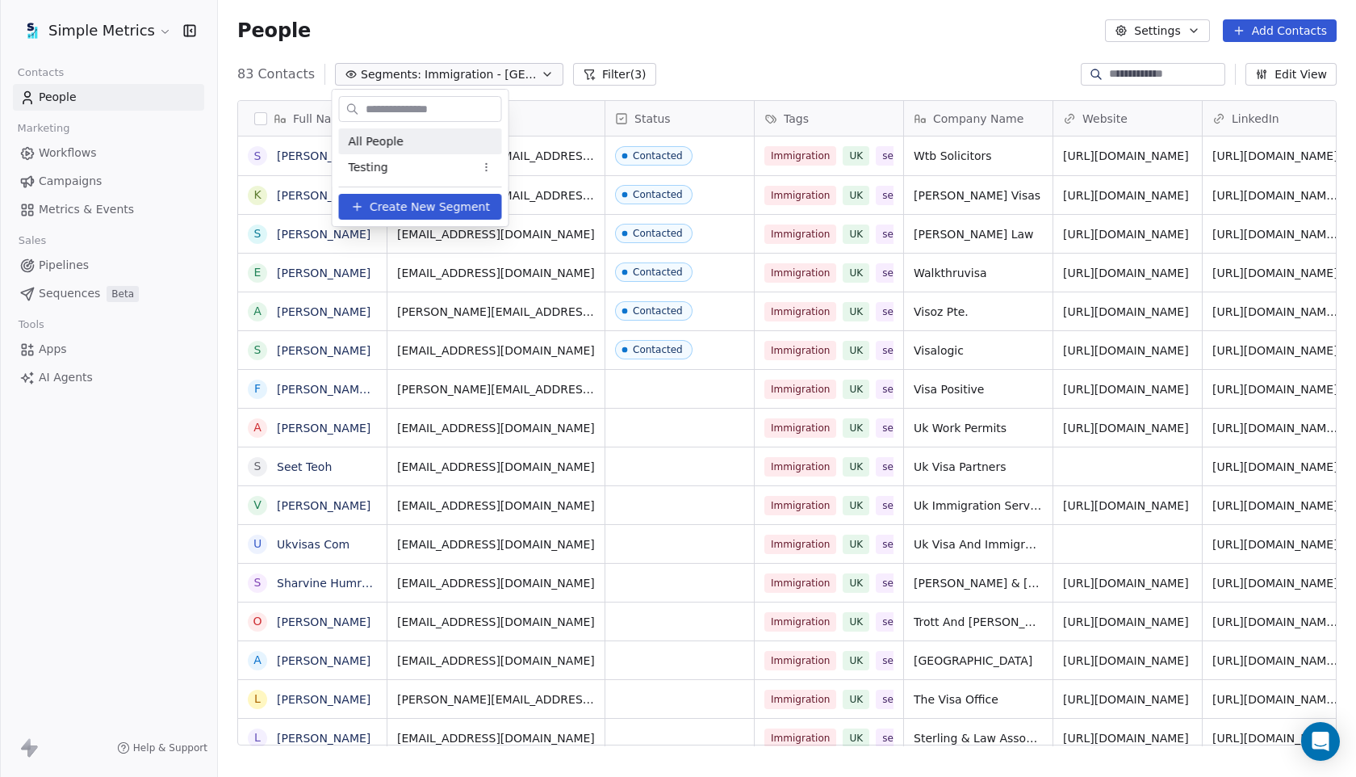
click at [451, 21] on html "Simple Metrics Contacts People Marketing Workflows Campaigns Metrics & Events S…" at bounding box center [678, 388] width 1356 height 777
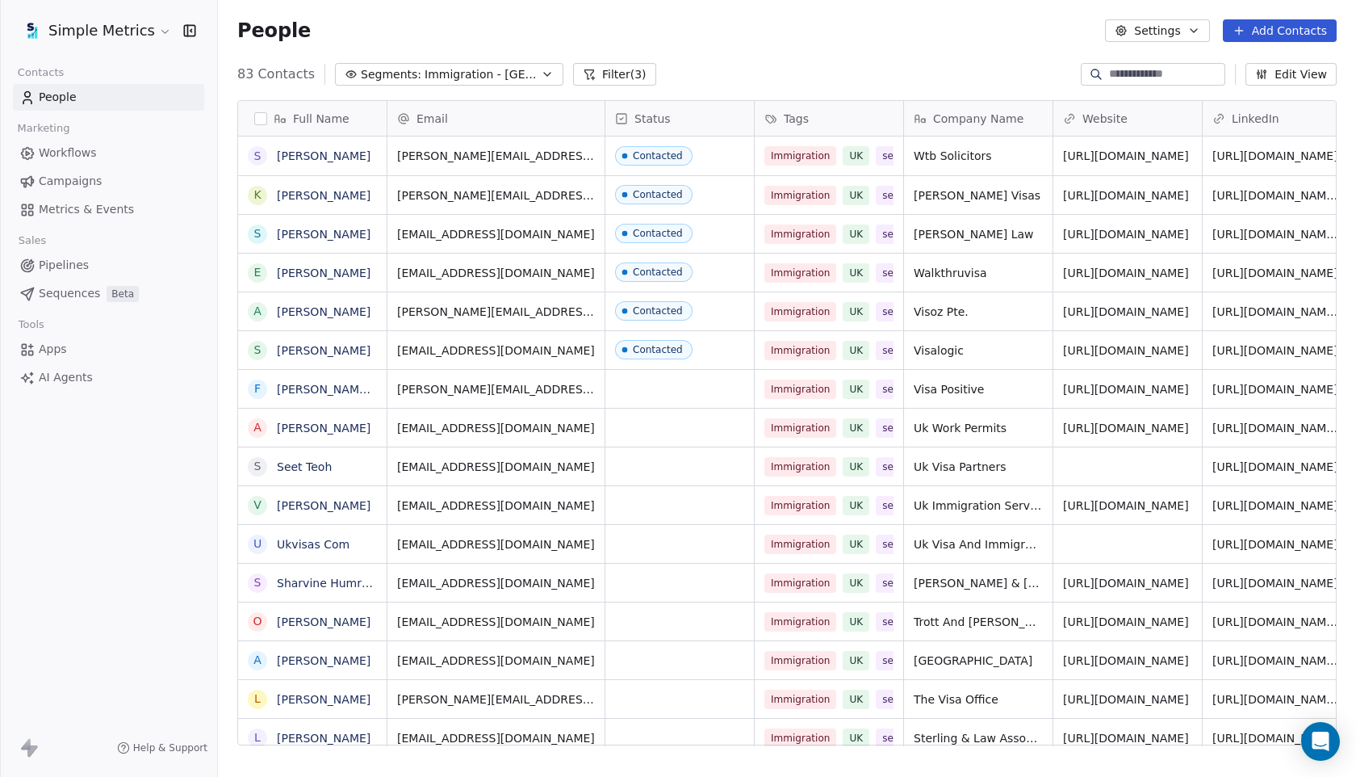
click at [489, 69] on span "Immigration - [GEOGRAPHIC_DATA] - Segment 1" at bounding box center [481, 74] width 113 height 17
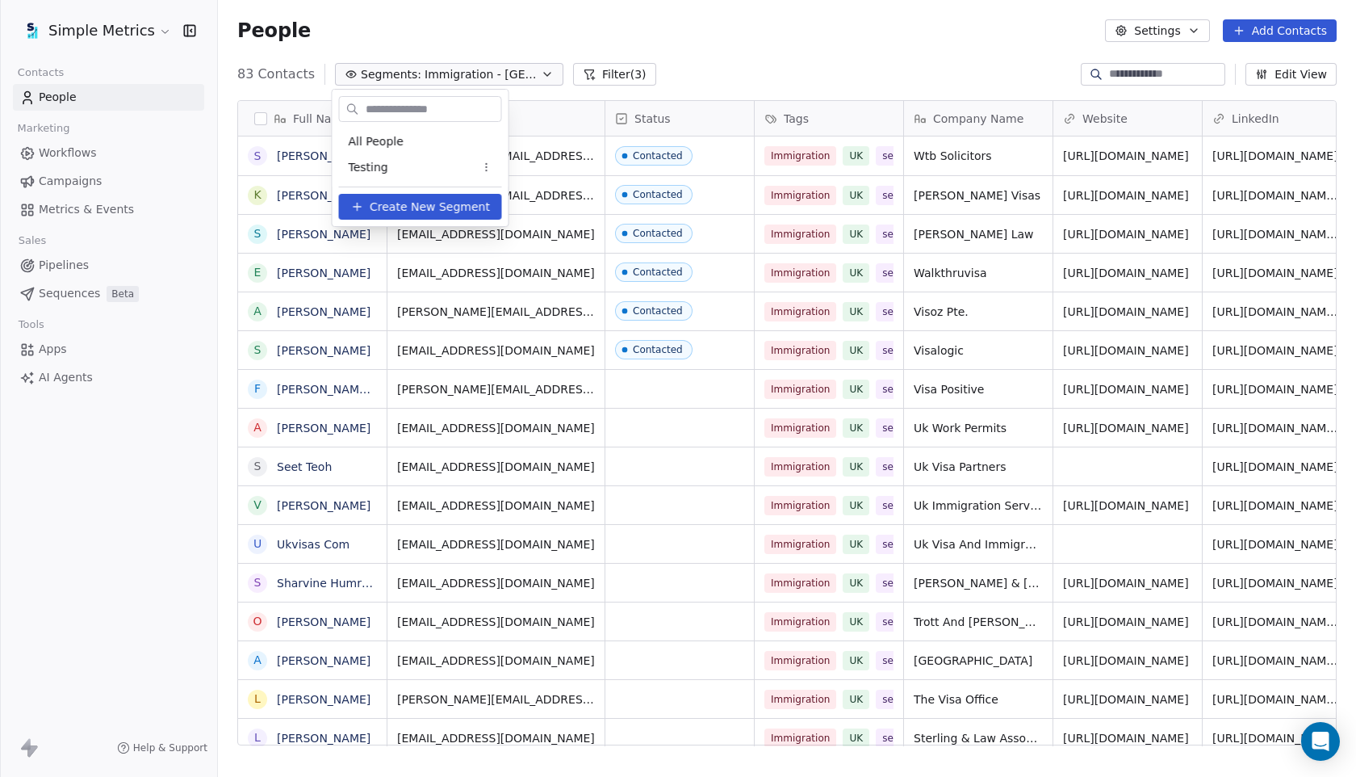
click at [595, 74] on html "Simple Metrics Contacts People Marketing Workflows Campaigns Metrics & Events S…" at bounding box center [678, 388] width 1356 height 777
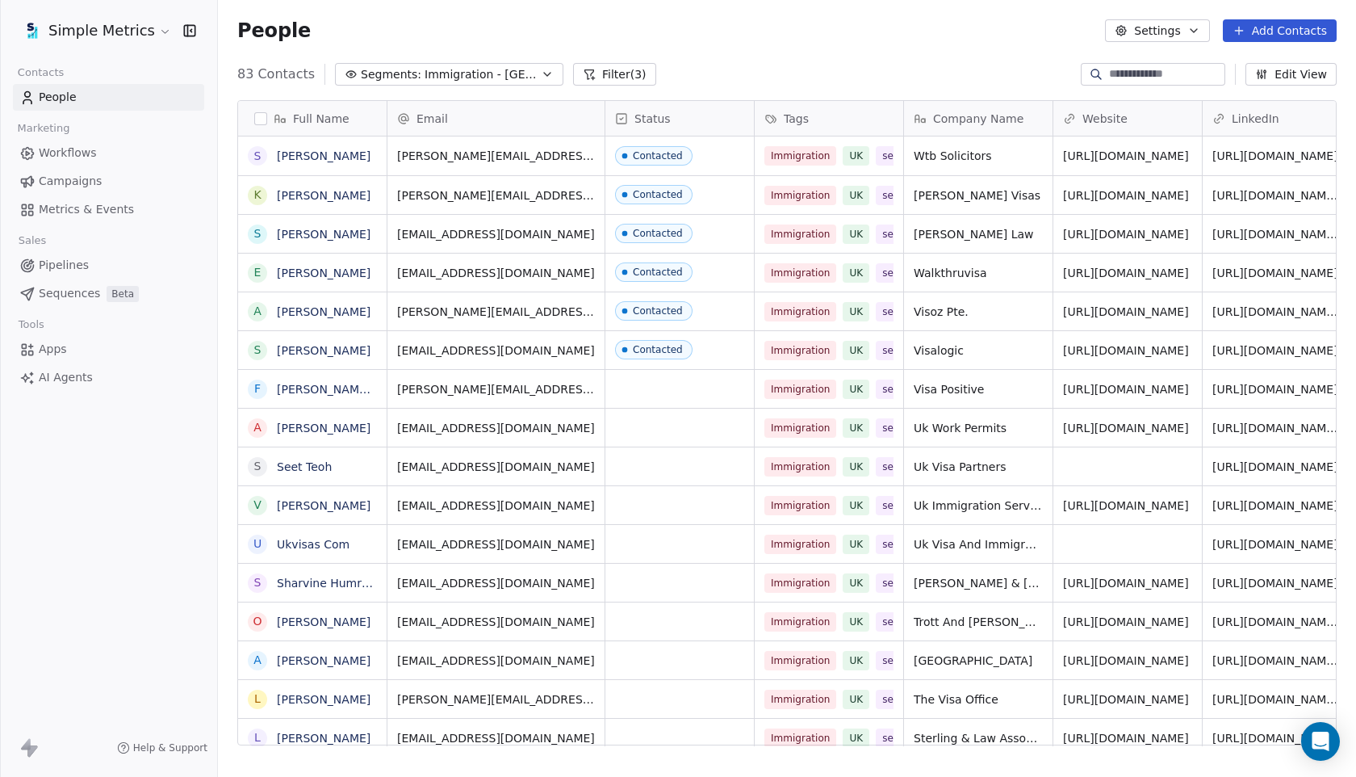
click at [260, 123] on button "button" at bounding box center [260, 118] width 13 height 13
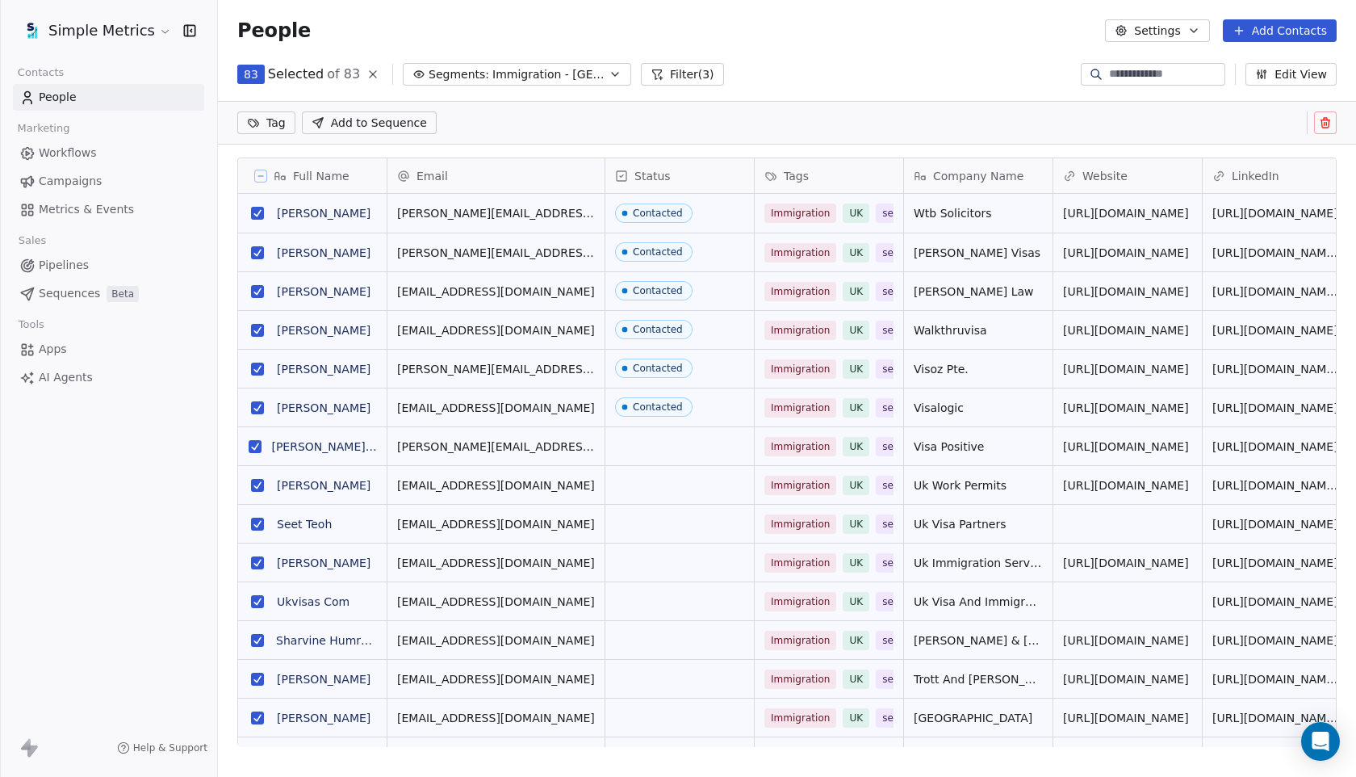
scroll to position [627, 1138]
click at [1321, 124] on icon at bounding box center [1325, 122] width 13 height 13
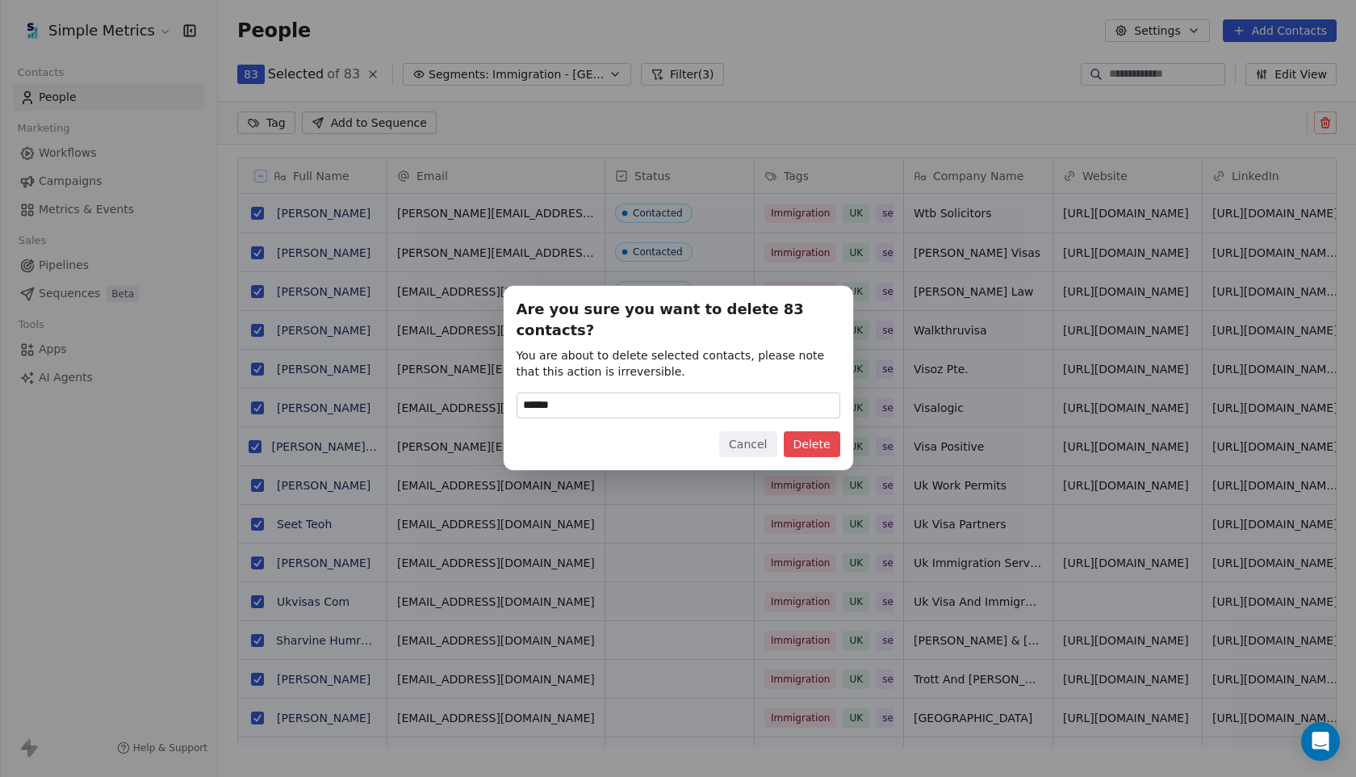
type input "******"
click at [830, 437] on button "Delete" at bounding box center [812, 444] width 57 height 26
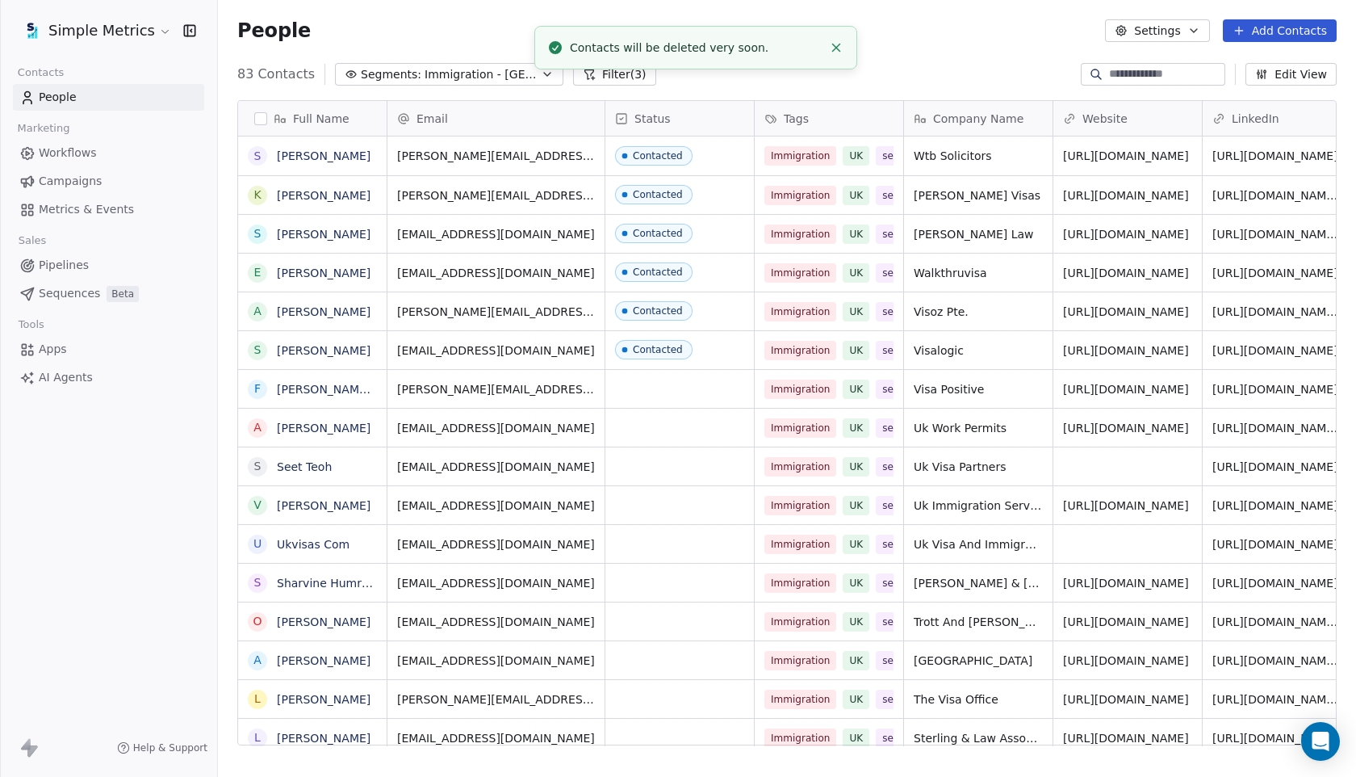
scroll to position [683, 1138]
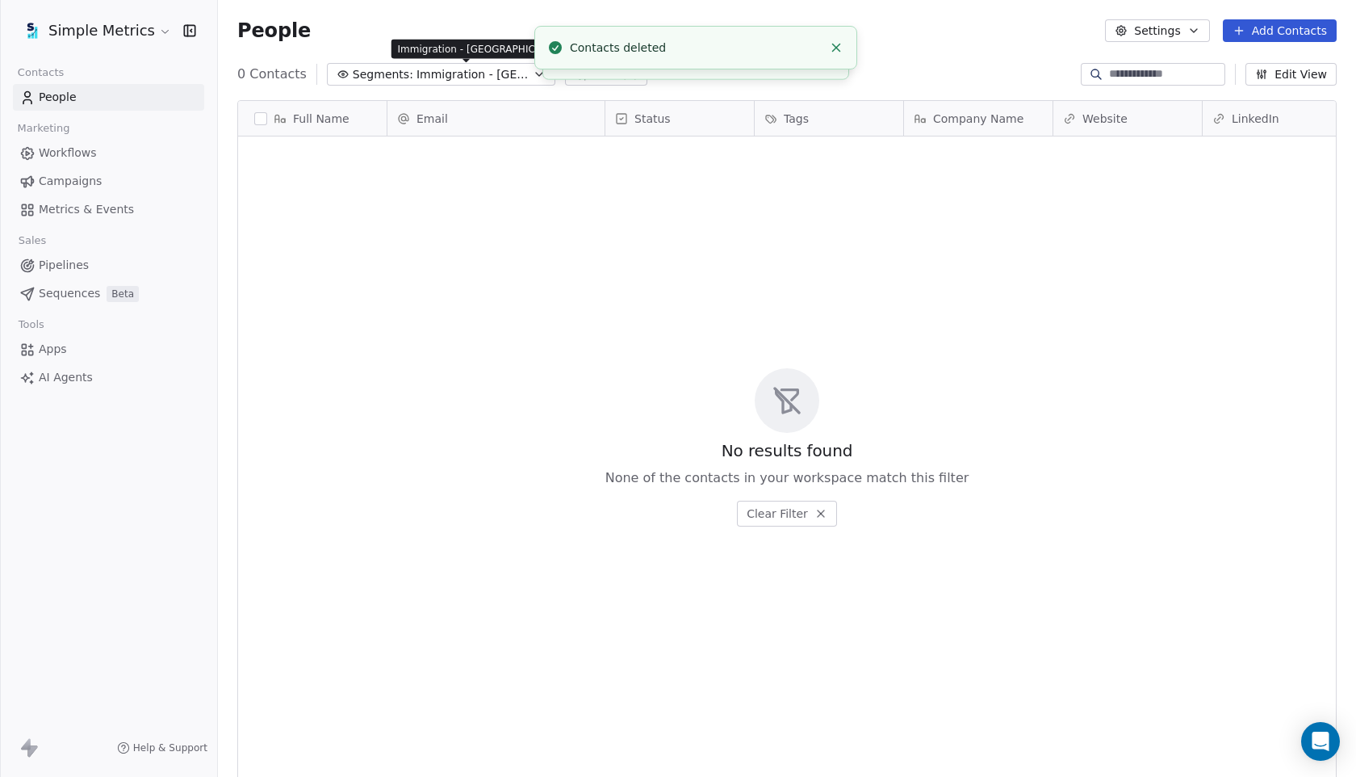
click at [514, 70] on span "Immigration - [GEOGRAPHIC_DATA] - Segment 1" at bounding box center [473, 74] width 113 height 17
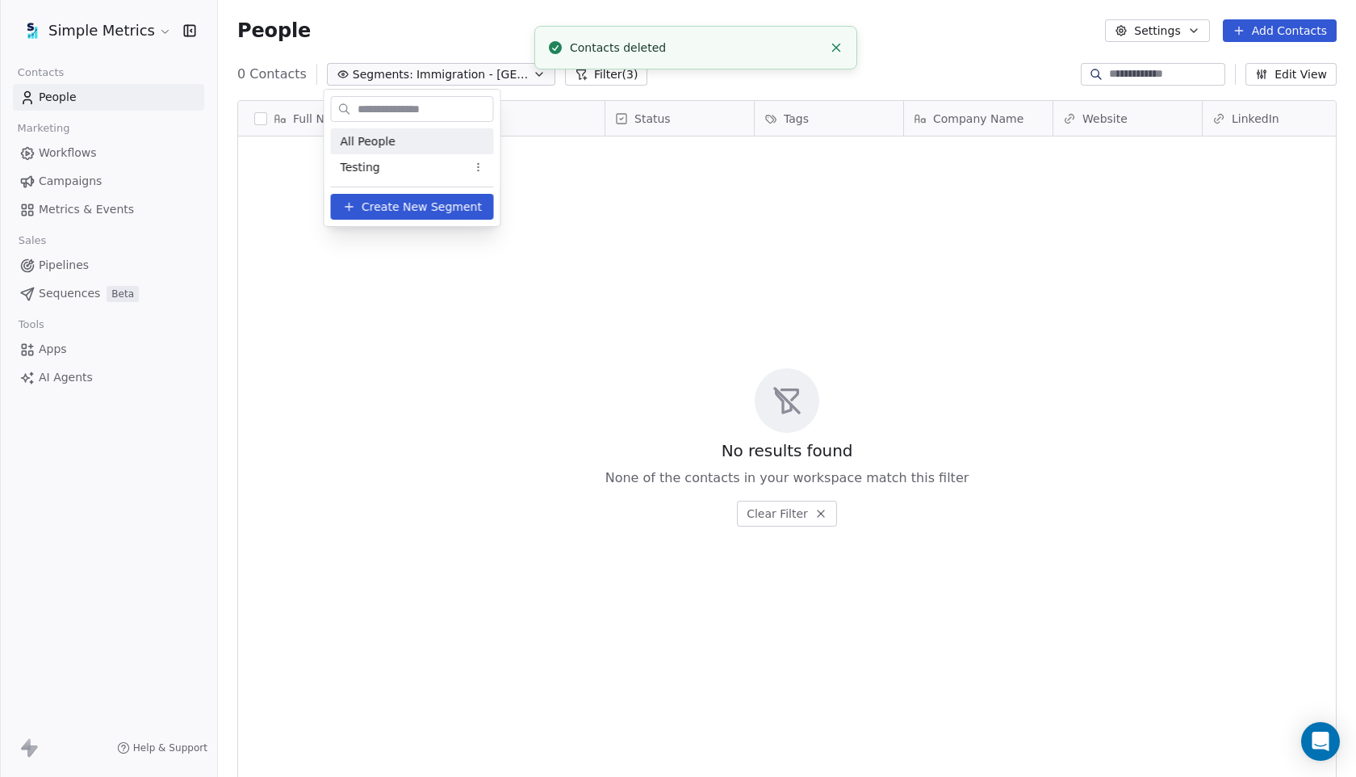
click at [427, 145] on div "All People" at bounding box center [412, 141] width 163 height 26
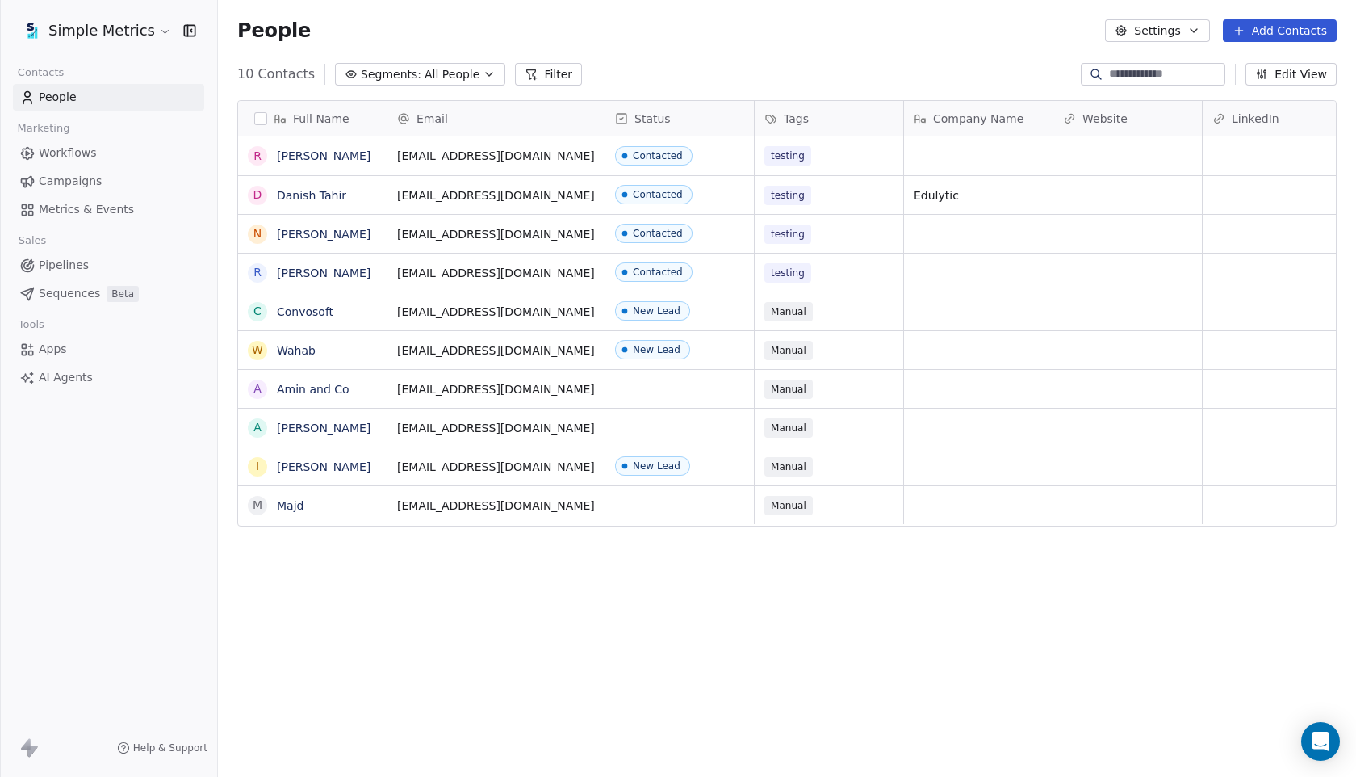
click at [1274, 33] on button "Add Contacts" at bounding box center [1280, 30] width 114 height 23
click at [1303, 90] on span "Import from CSV" at bounding box center [1277, 91] width 94 height 17
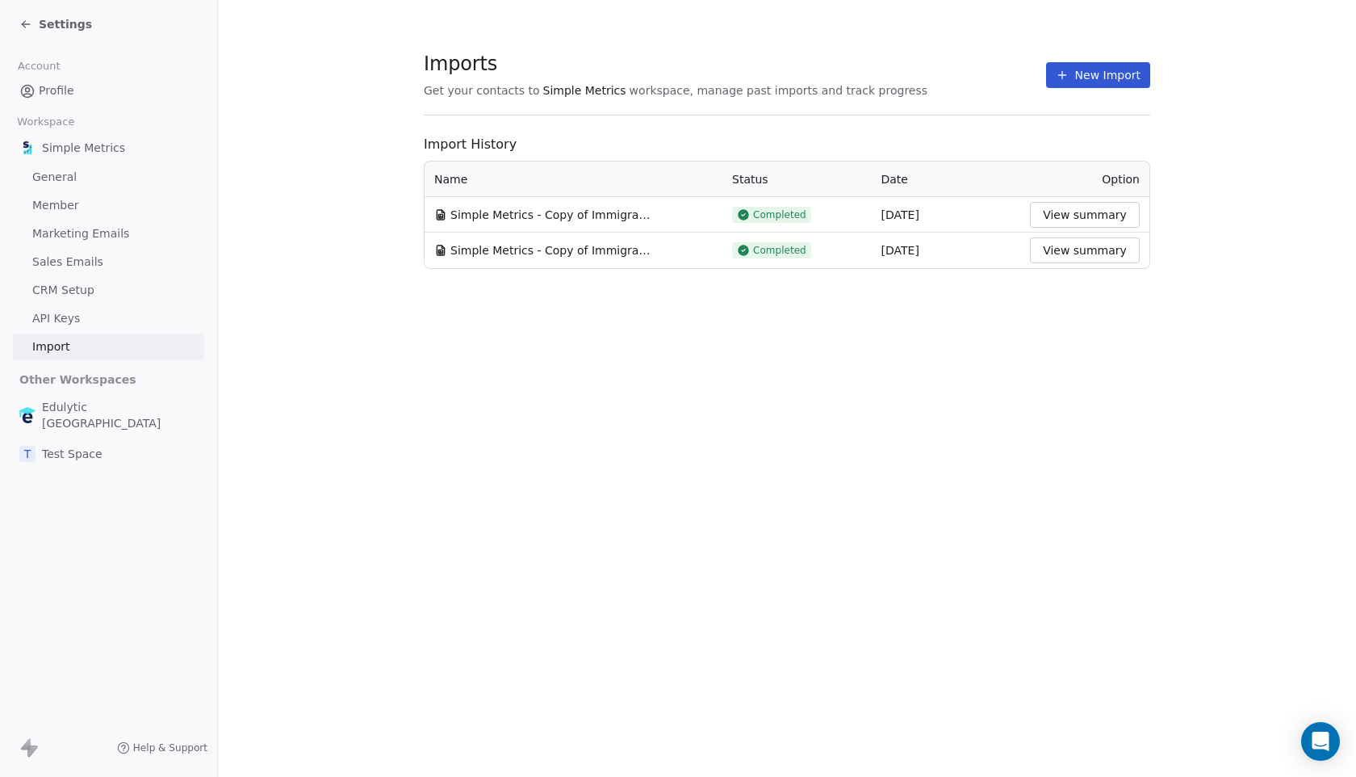
click at [1135, 81] on button "New Import" at bounding box center [1098, 75] width 104 height 26
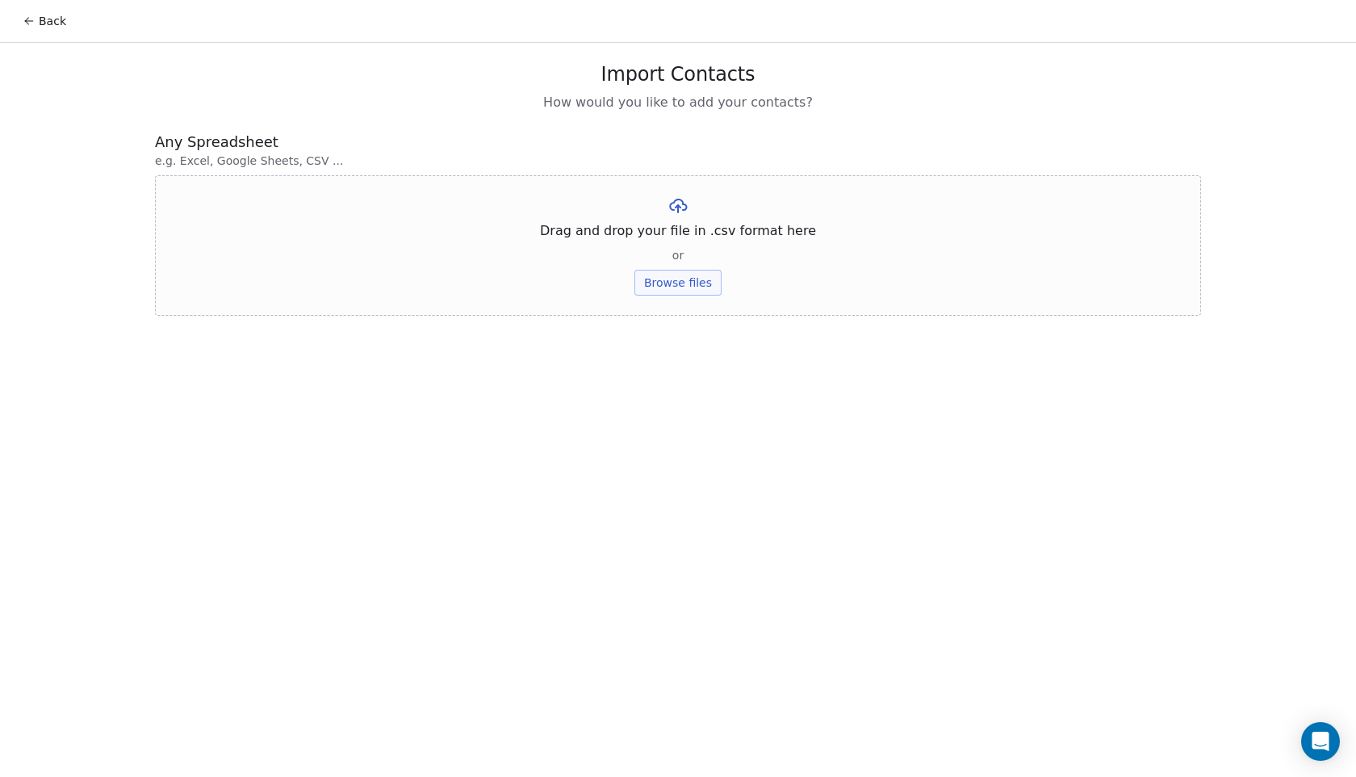
click at [673, 282] on button "Browse files" at bounding box center [678, 283] width 87 height 26
click at [681, 227] on button "Upload" at bounding box center [677, 237] width 59 height 26
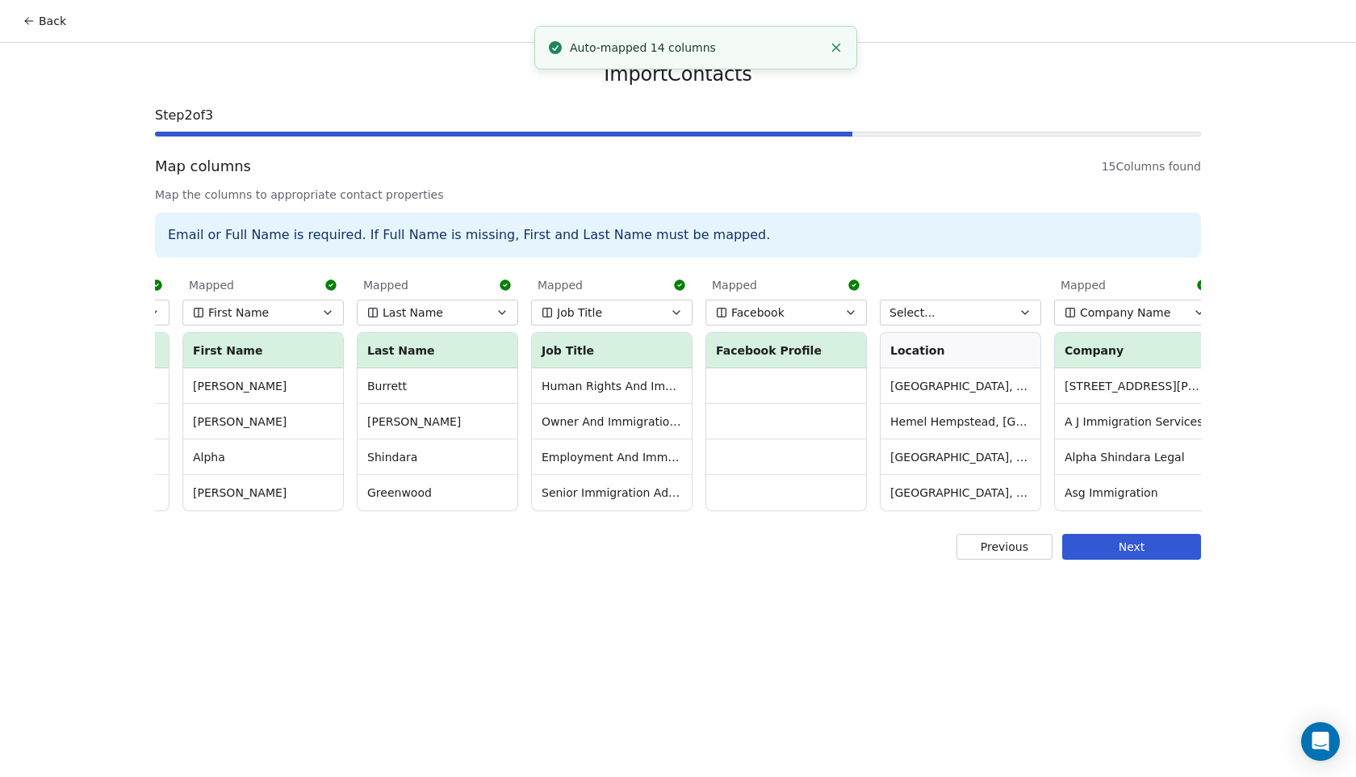
scroll to position [0, 188]
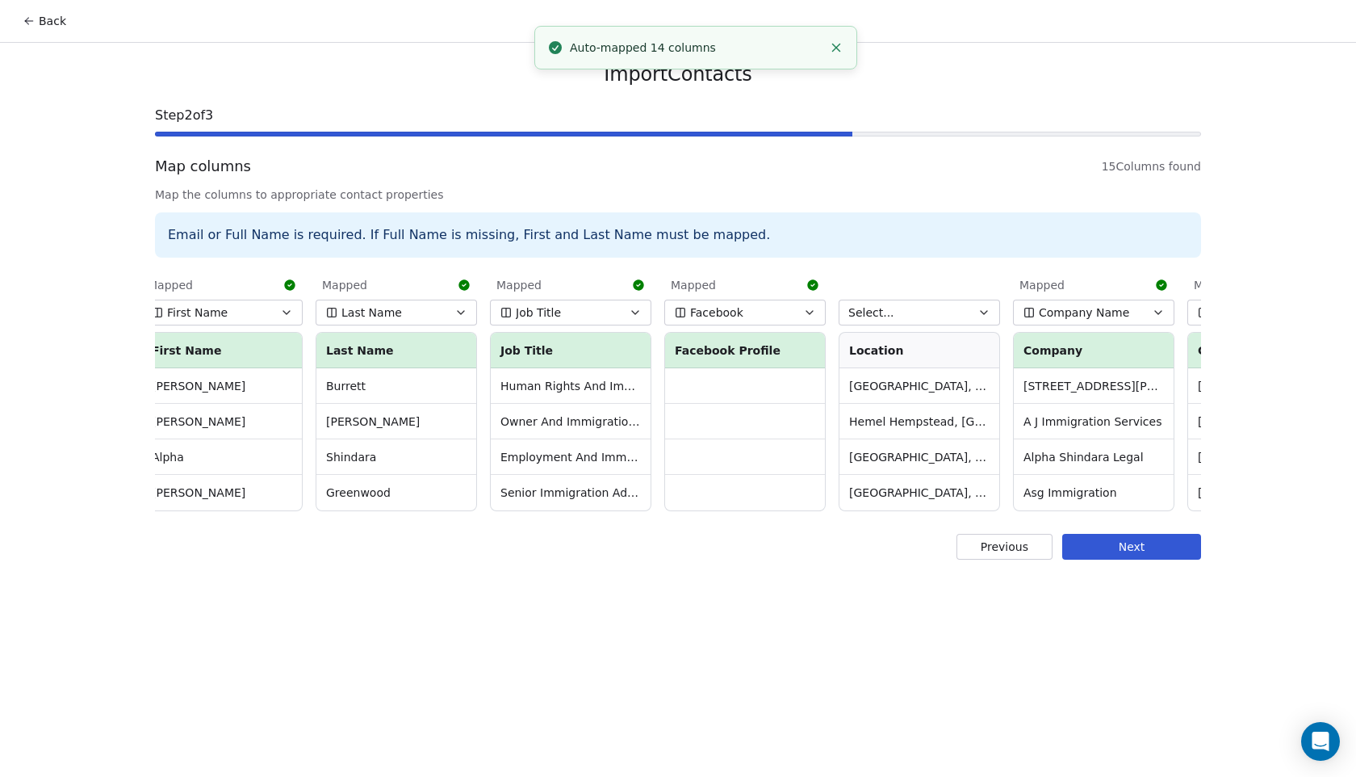
click at [968, 308] on button "Select..." at bounding box center [919, 313] width 161 height 26
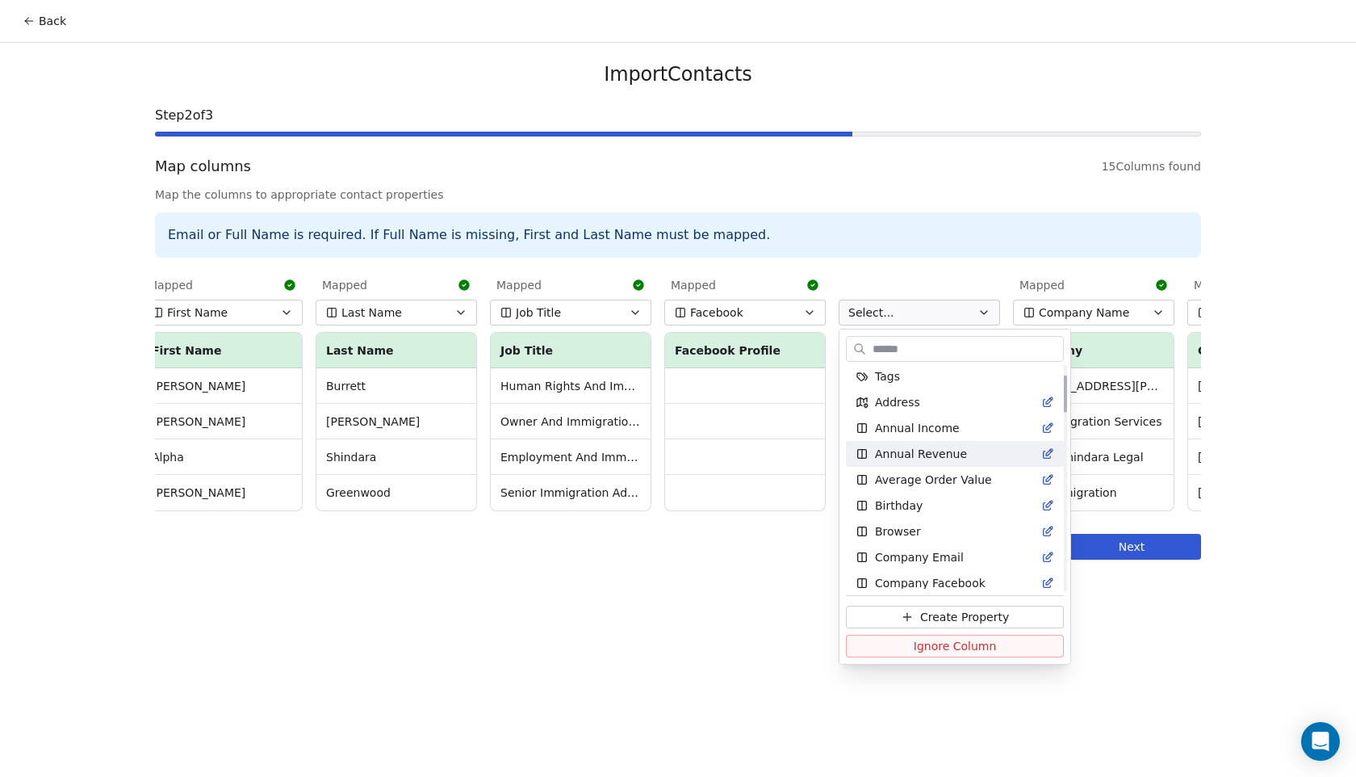
scroll to position [11, 0]
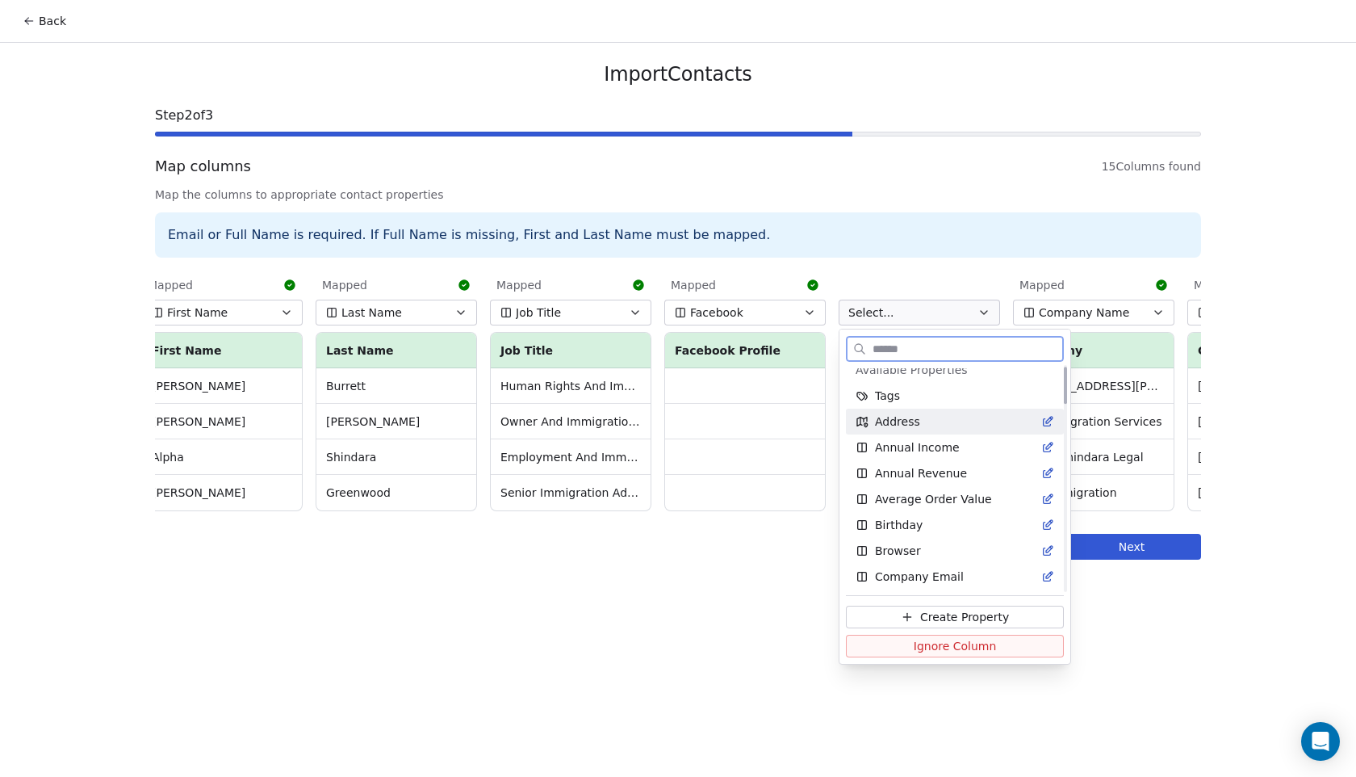
click at [933, 421] on div "Address" at bounding box center [955, 421] width 199 height 16
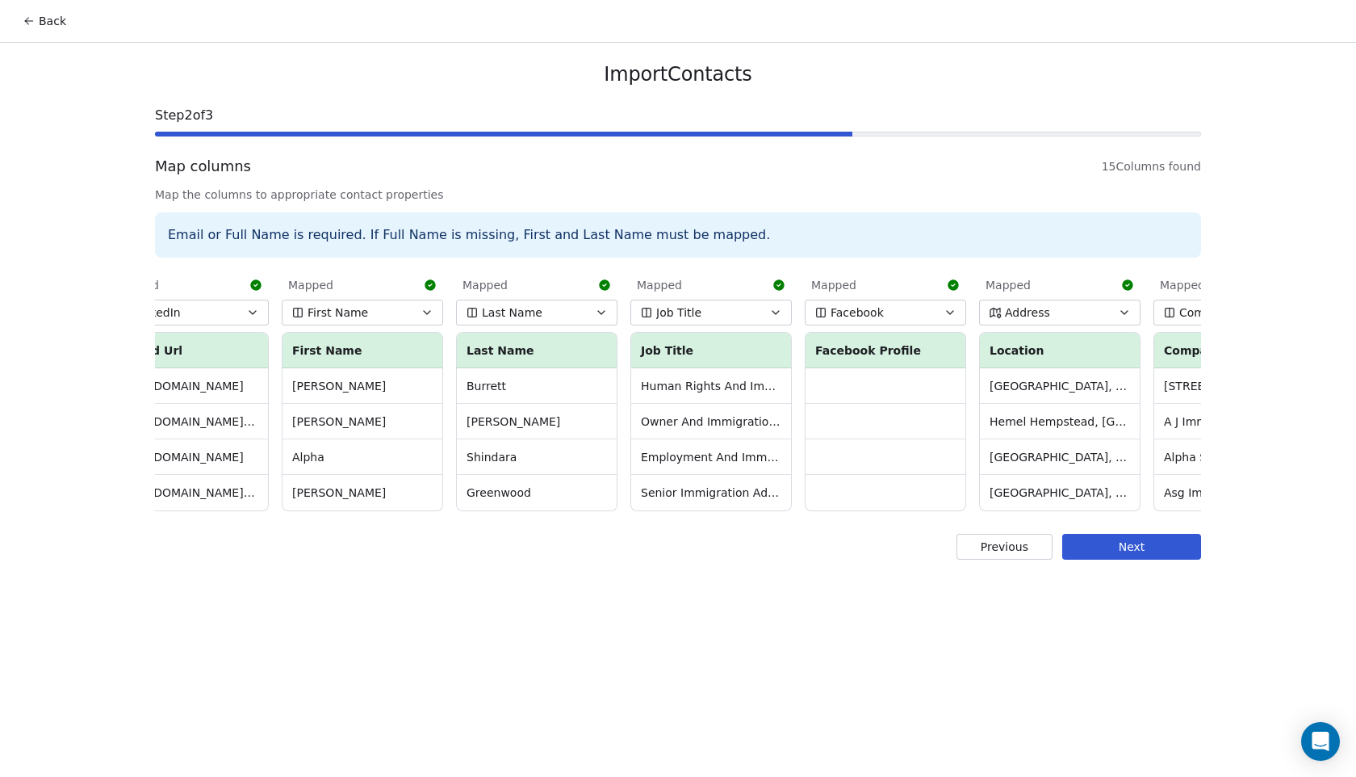
scroll to position [0, 0]
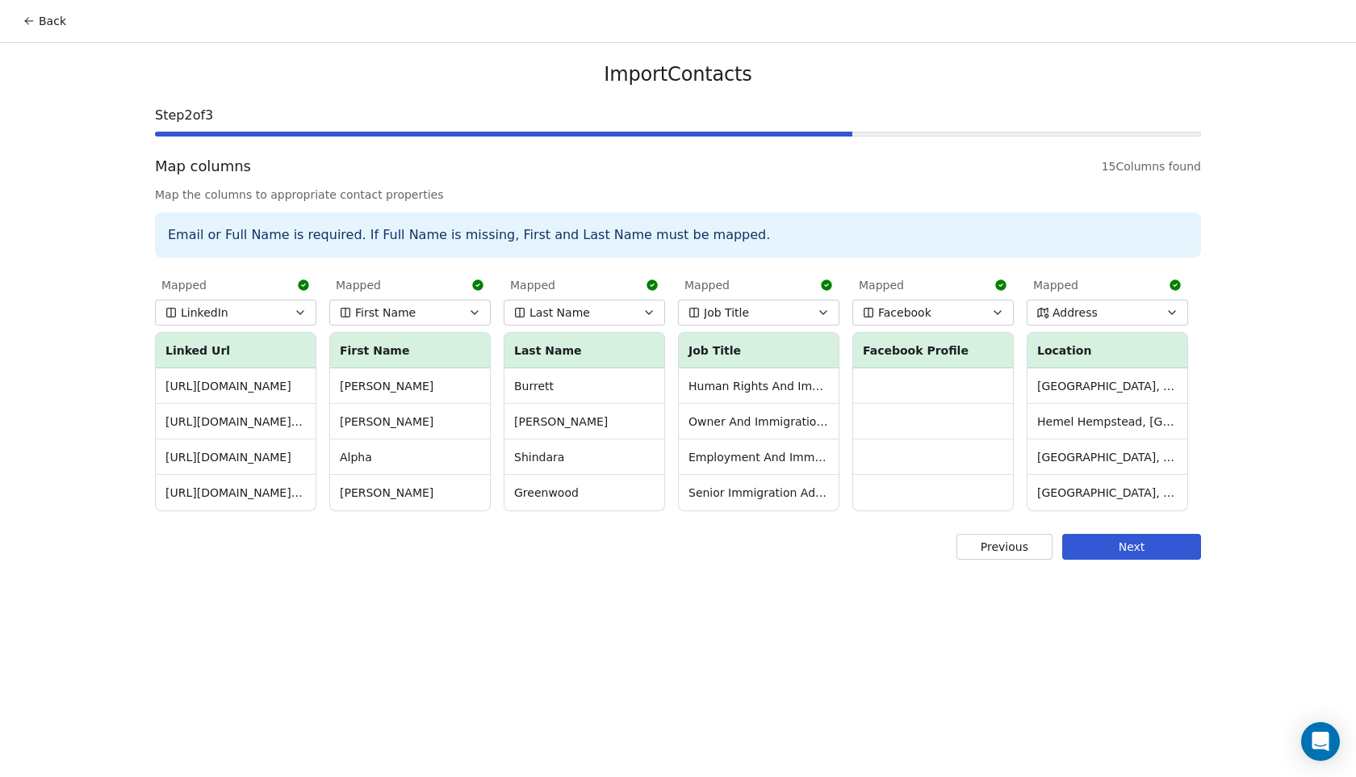
click at [1119, 556] on button "Next" at bounding box center [1132, 547] width 139 height 26
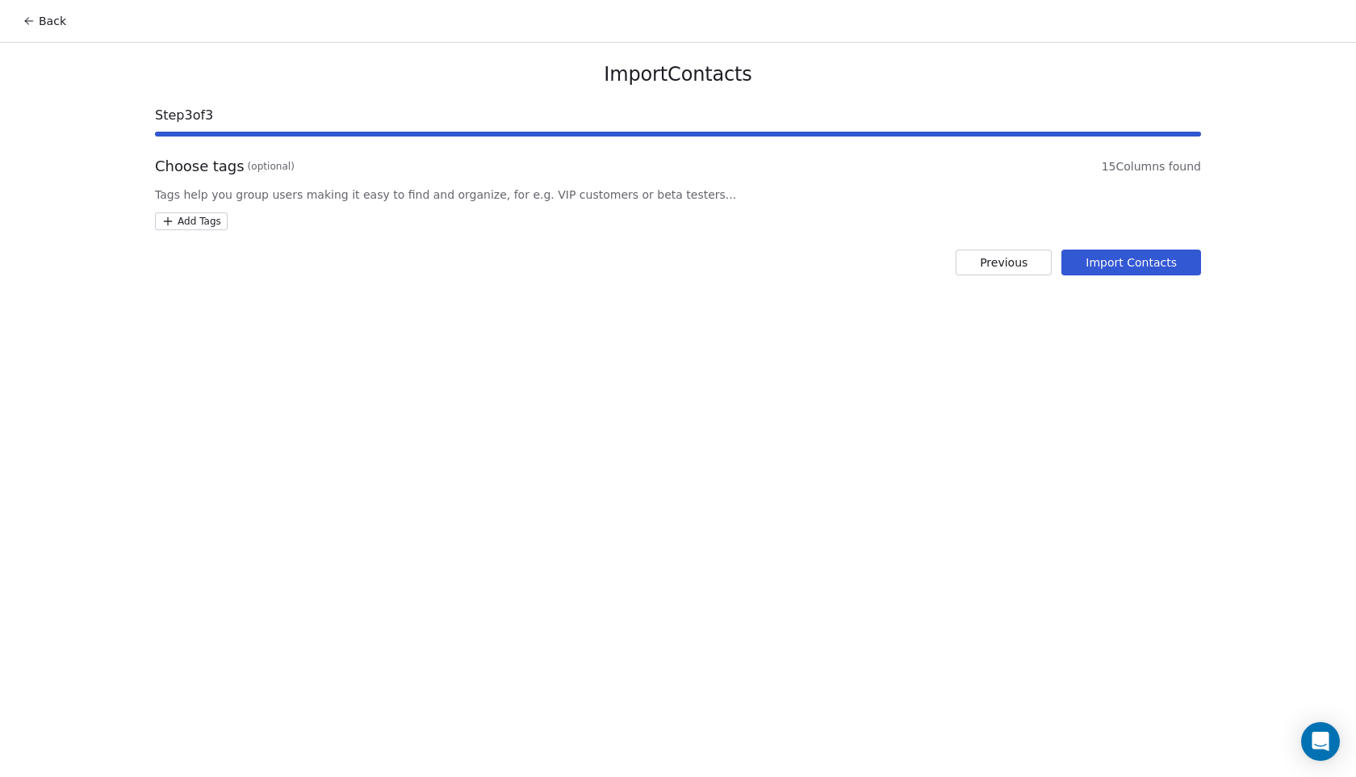
click at [212, 217] on html "Back Import Contacts Step 3 of 3 Choose tags (optional) 15 Columns found Tags h…" at bounding box center [678, 388] width 1356 height 777
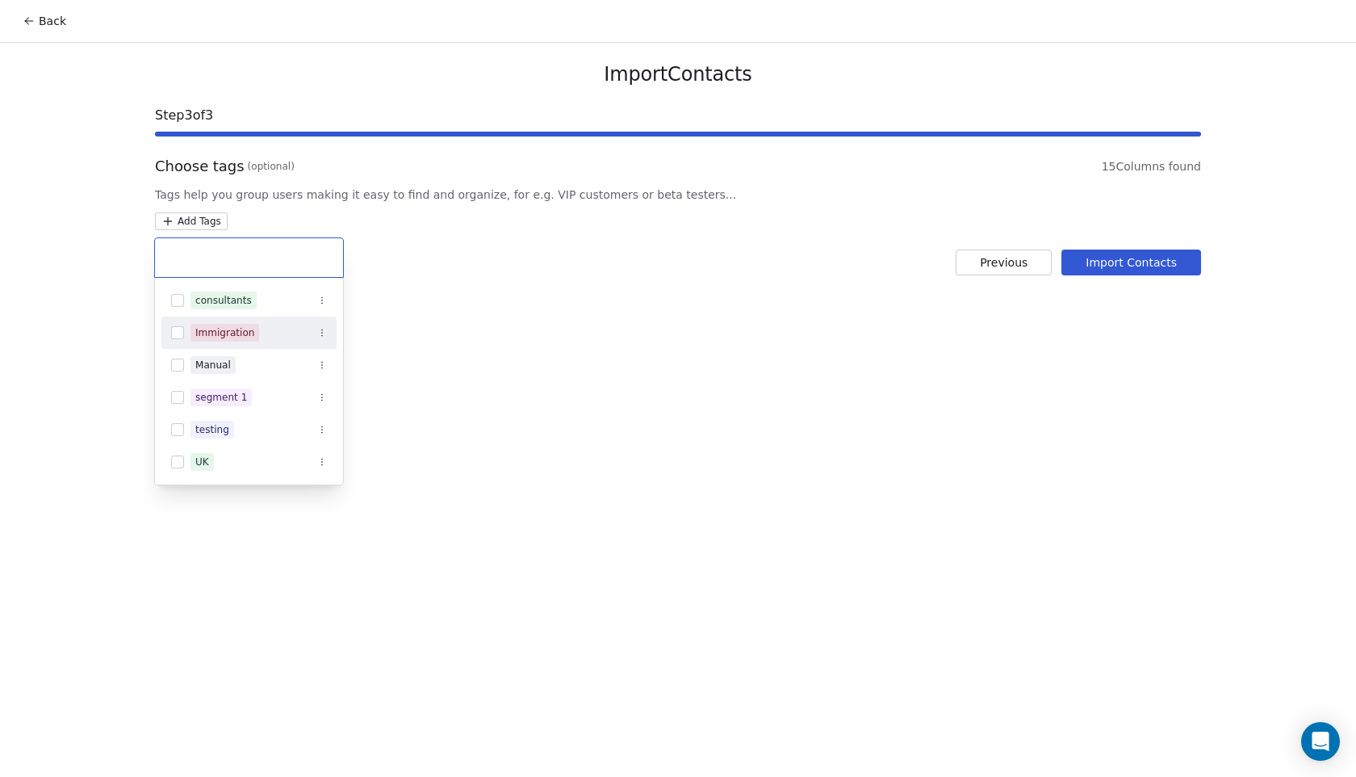
click at [179, 335] on button "Suggestions" at bounding box center [177, 332] width 13 height 13
click at [184, 462] on div "UK" at bounding box center [248, 462] width 175 height 26
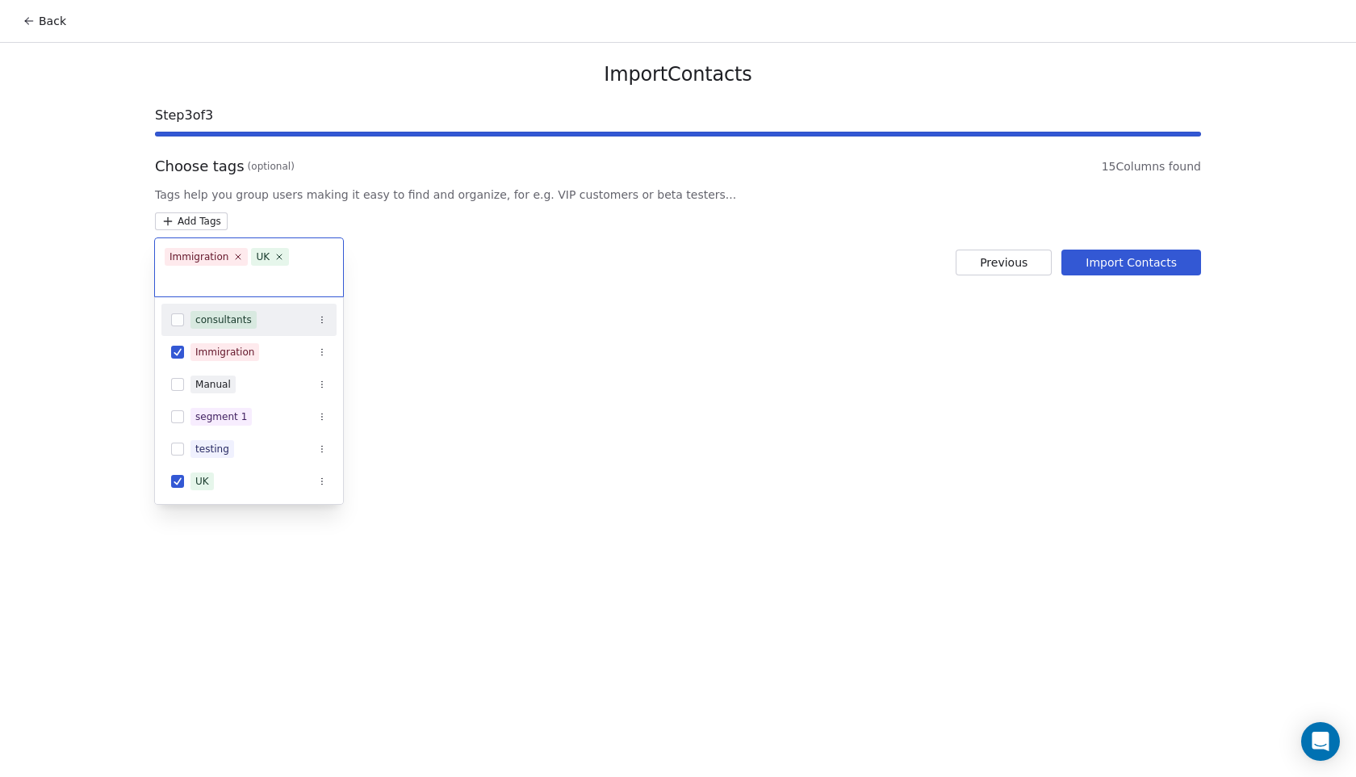
click at [182, 316] on button "Suggestions" at bounding box center [177, 319] width 13 height 13
click at [174, 321] on button "Suggestions" at bounding box center [177, 319] width 13 height 13
click at [1132, 252] on html "Back Import Contacts Step 3 of 3 Choose tags (optional) 15 Columns found Tags h…" at bounding box center [678, 388] width 1356 height 777
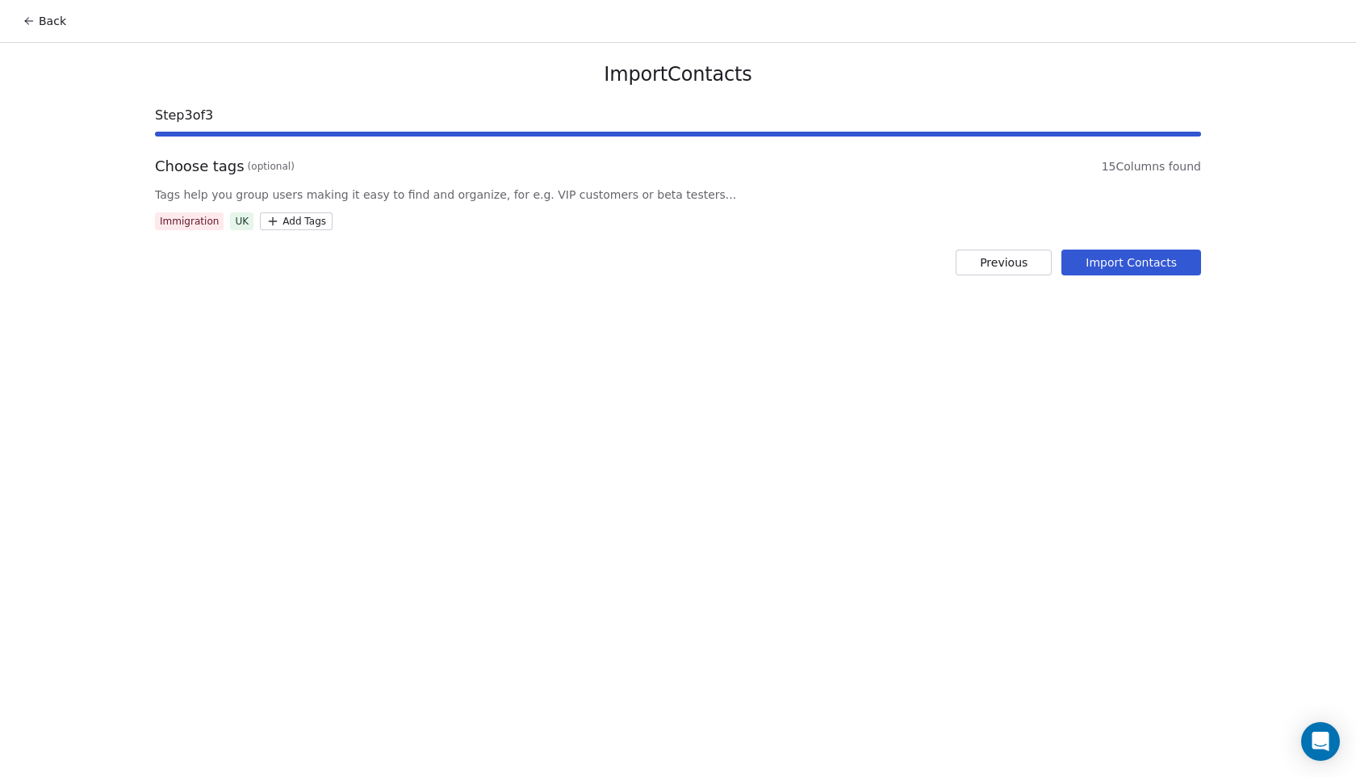
click at [1156, 265] on button "Import Contacts" at bounding box center [1132, 262] width 140 height 26
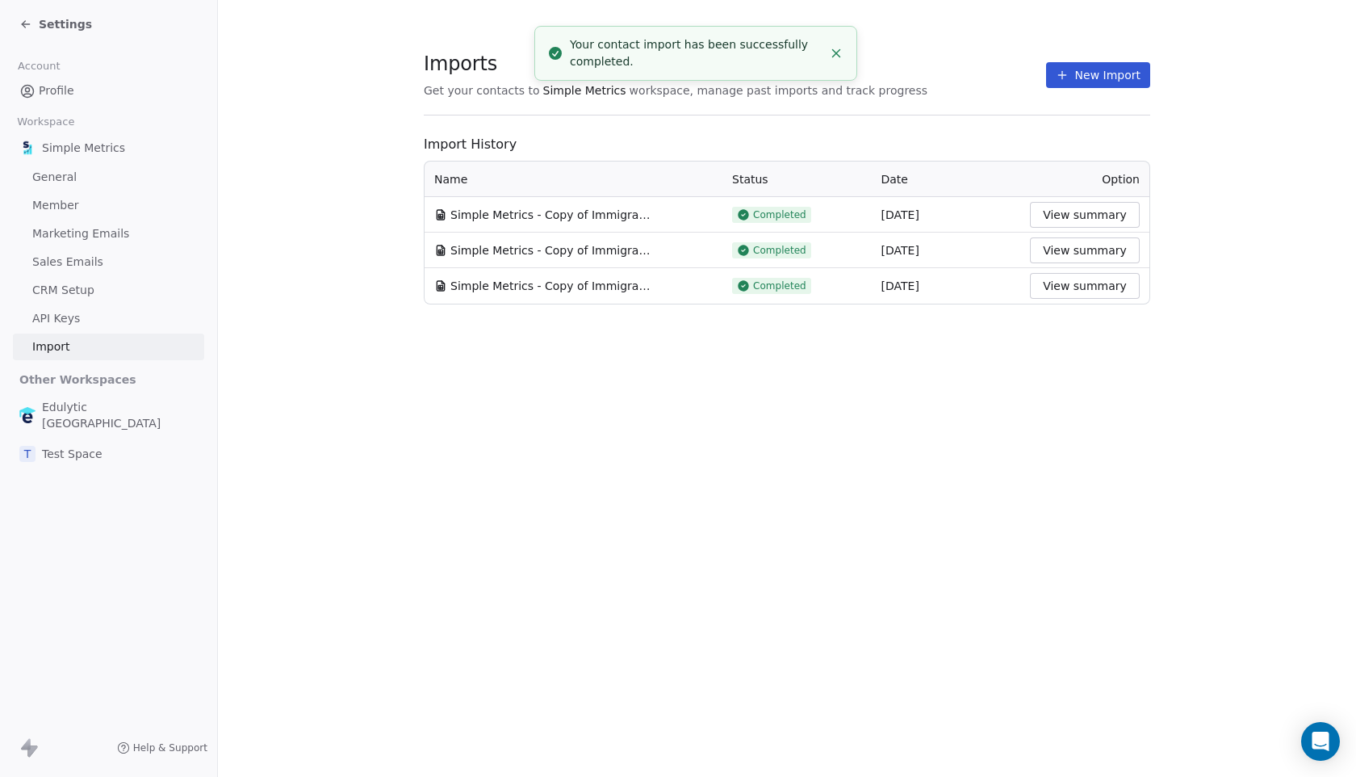
click at [34, 24] on div "Settings" at bounding box center [55, 24] width 73 height 16
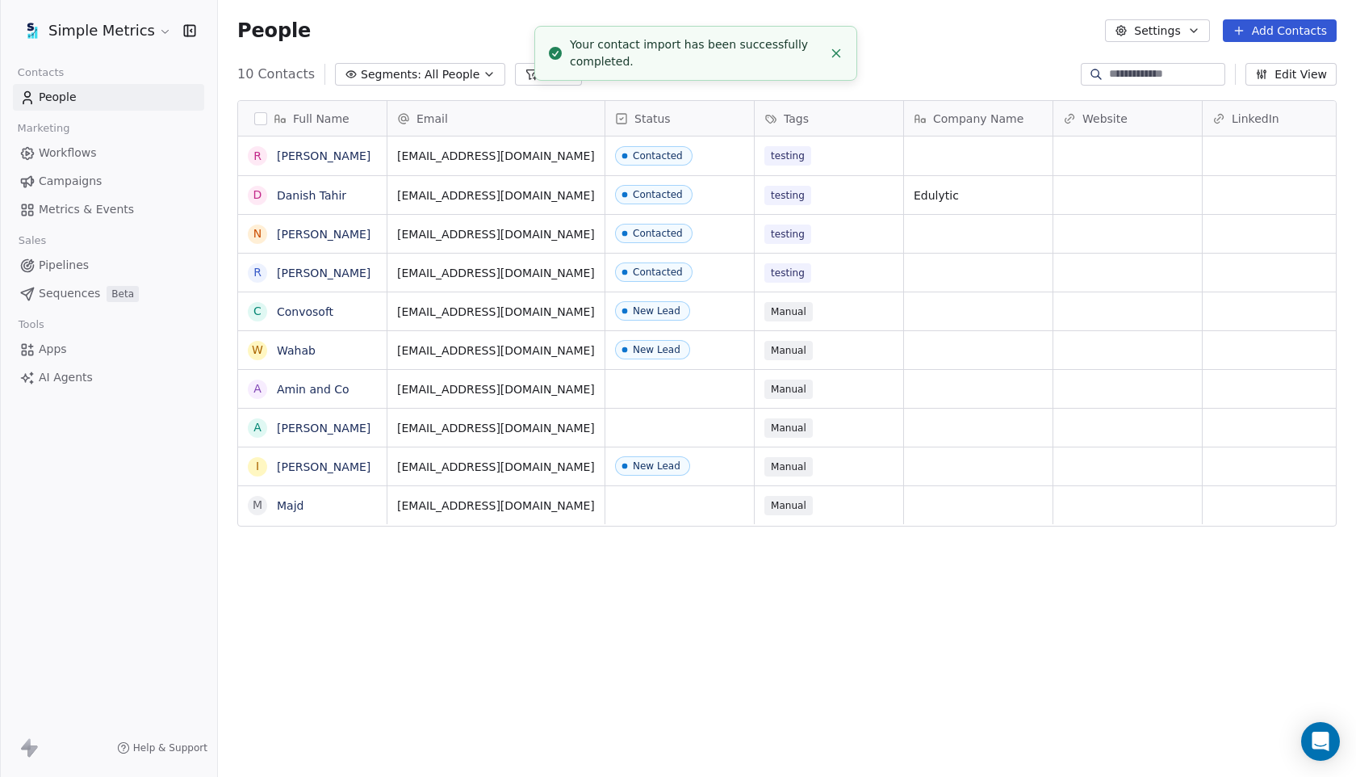
scroll to position [683, 1138]
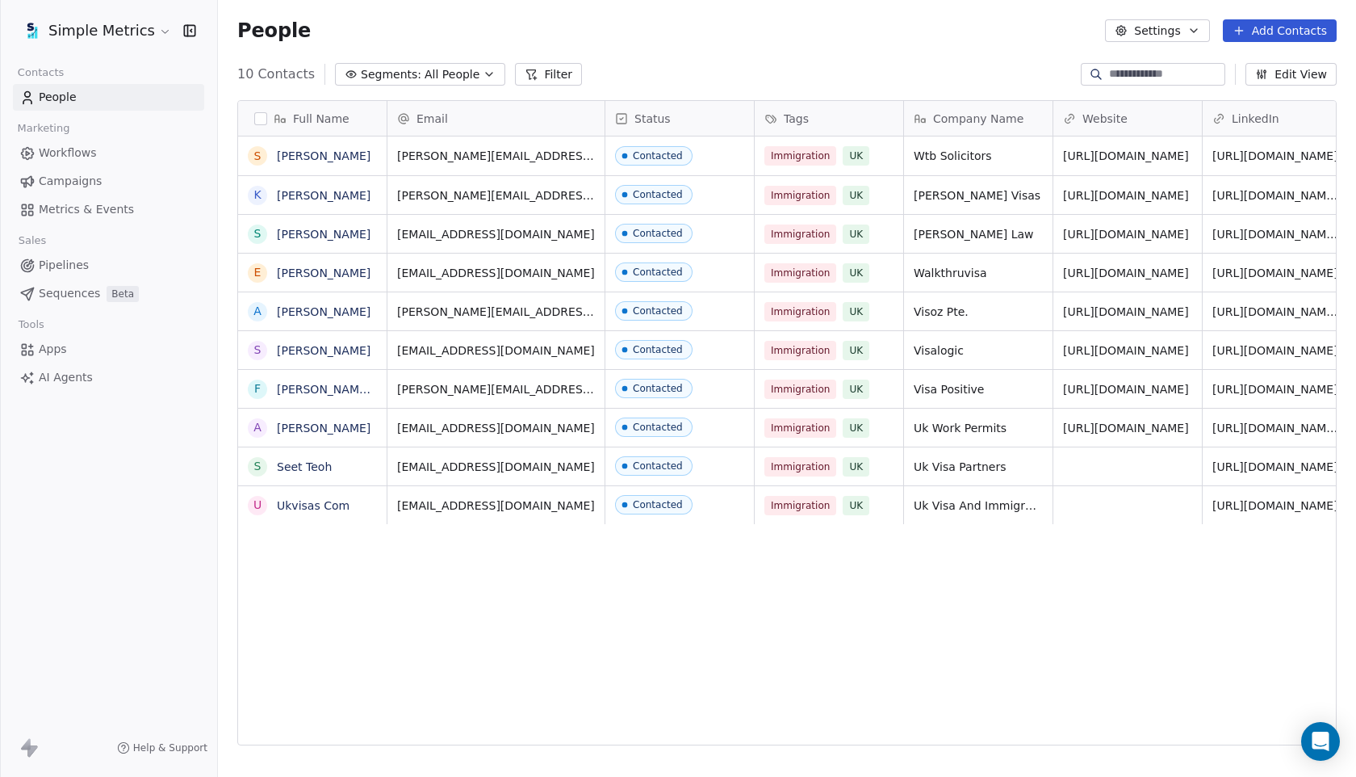
scroll to position [683, 1138]
click at [438, 77] on span "All People" at bounding box center [452, 74] width 55 height 17
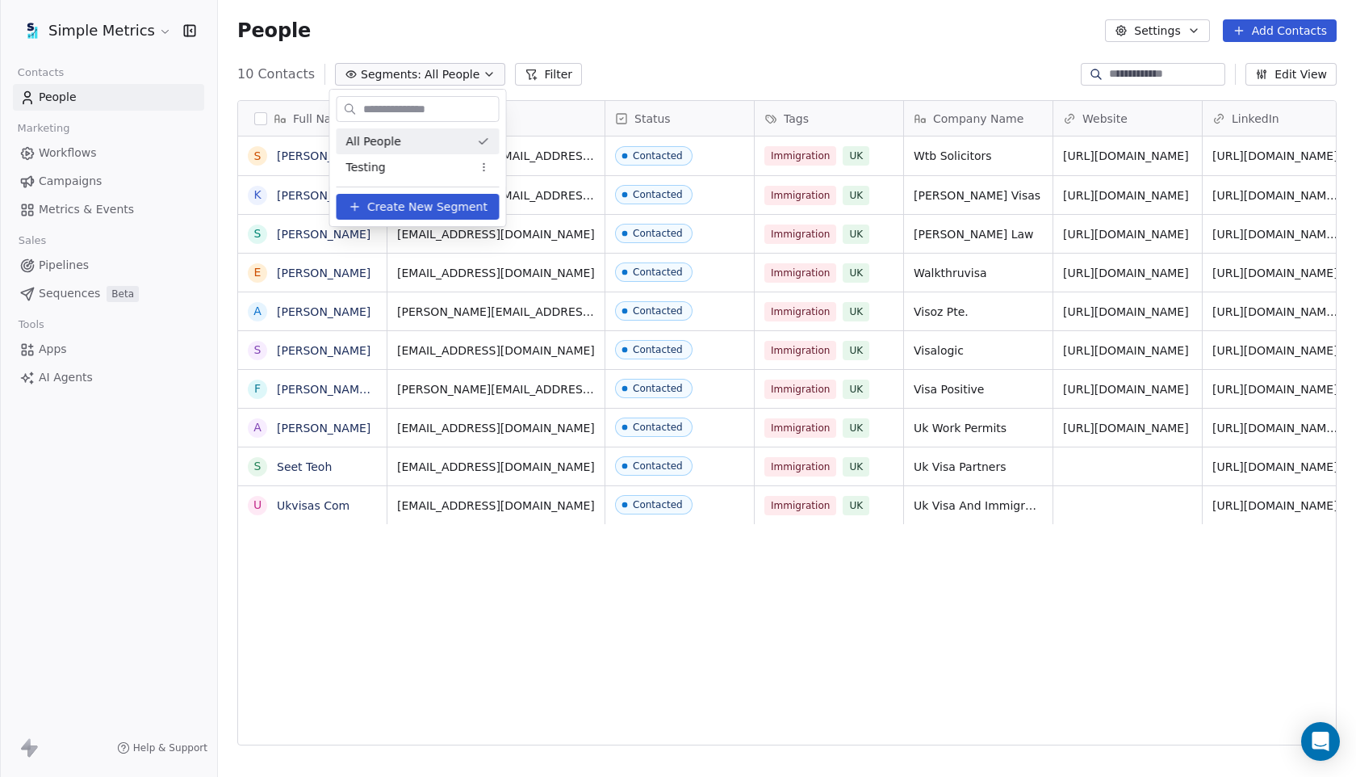
click at [396, 136] on span "All People" at bounding box center [373, 141] width 55 height 17
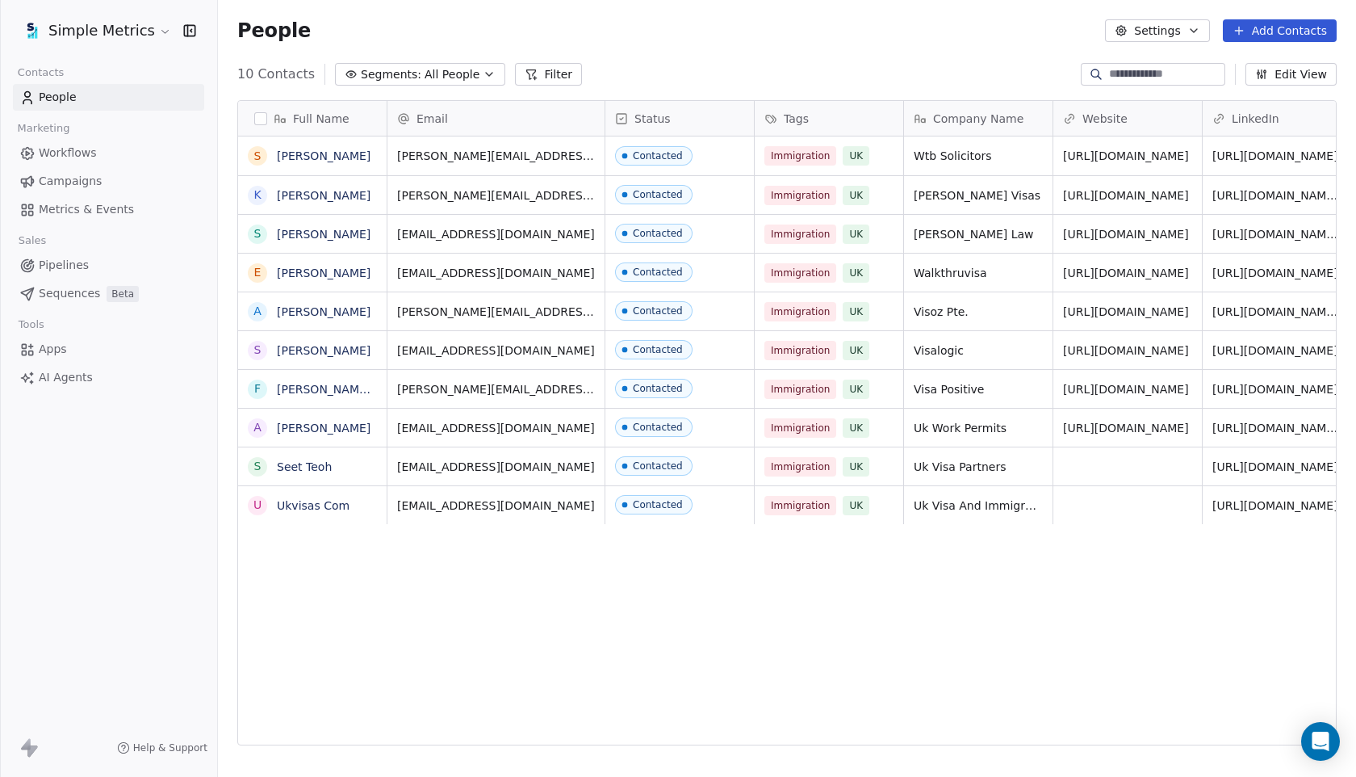
scroll to position [683, 1138]
click at [82, 173] on span "Campaigns" at bounding box center [70, 181] width 63 height 17
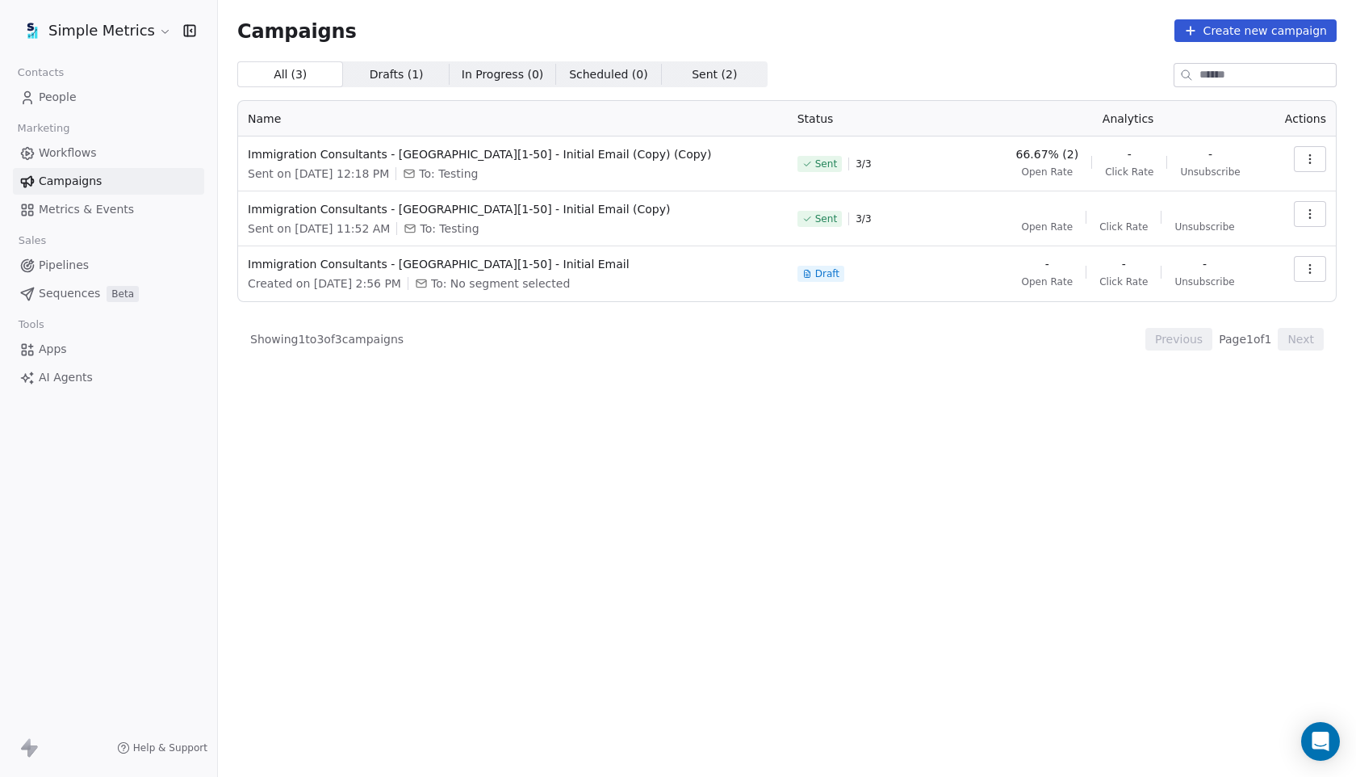
click at [82, 216] on span "Metrics & Events" at bounding box center [86, 209] width 95 height 17
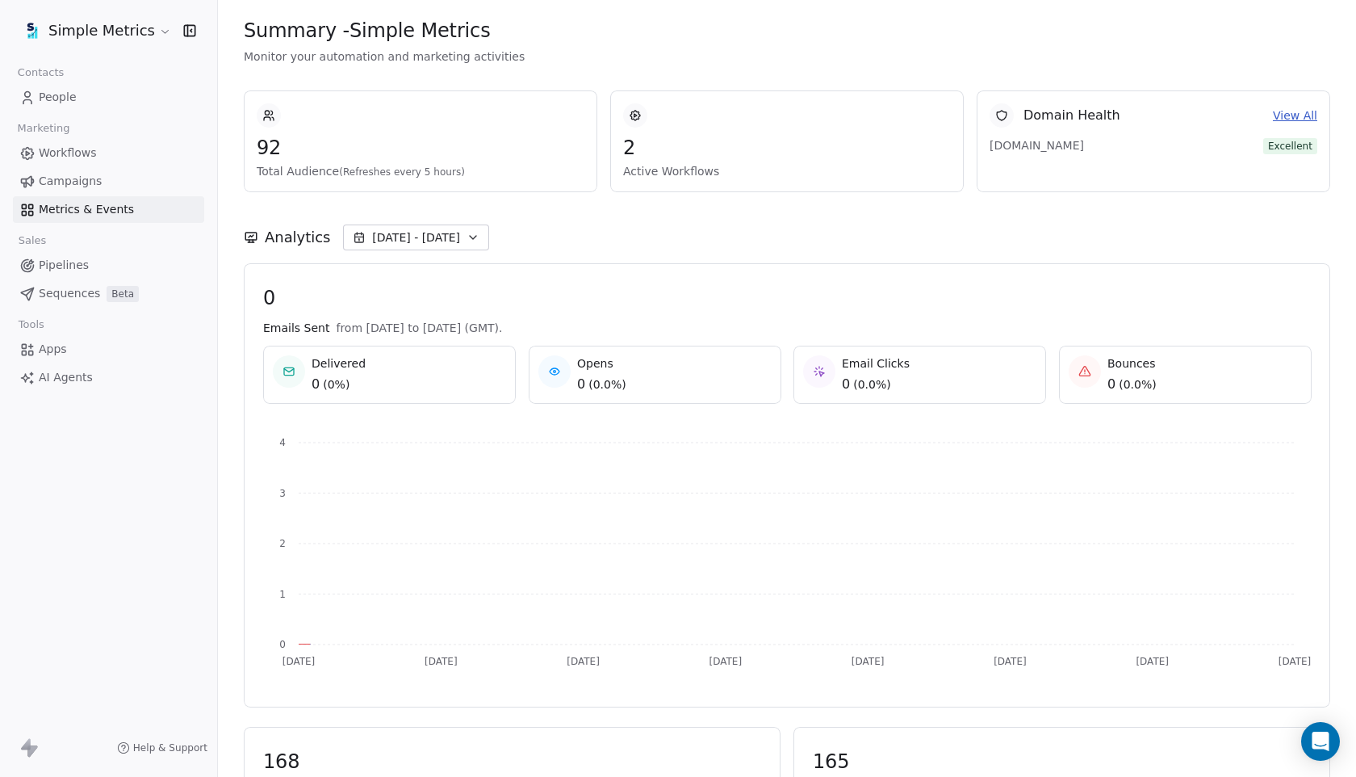
click at [89, 161] on span "Workflows" at bounding box center [68, 153] width 58 height 17
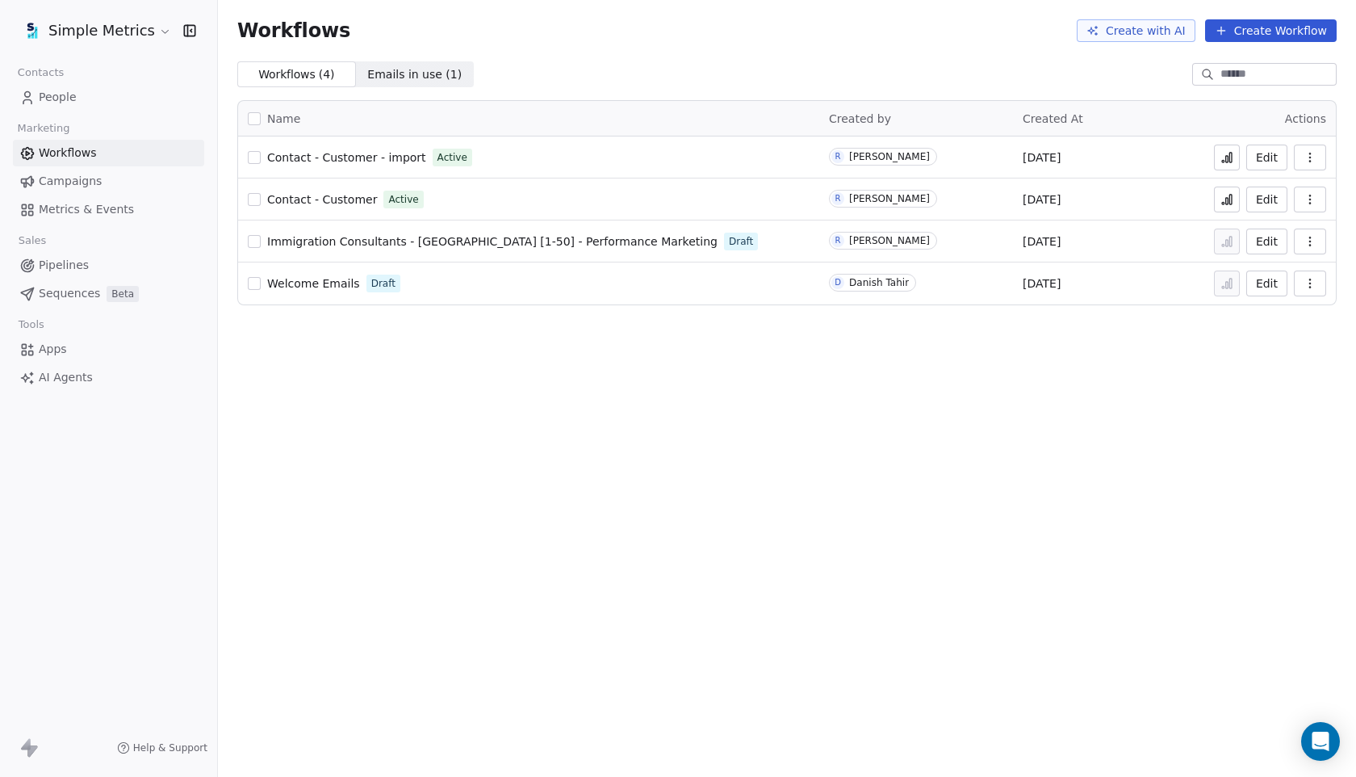
click at [89, 187] on span "Campaigns" at bounding box center [70, 181] width 63 height 17
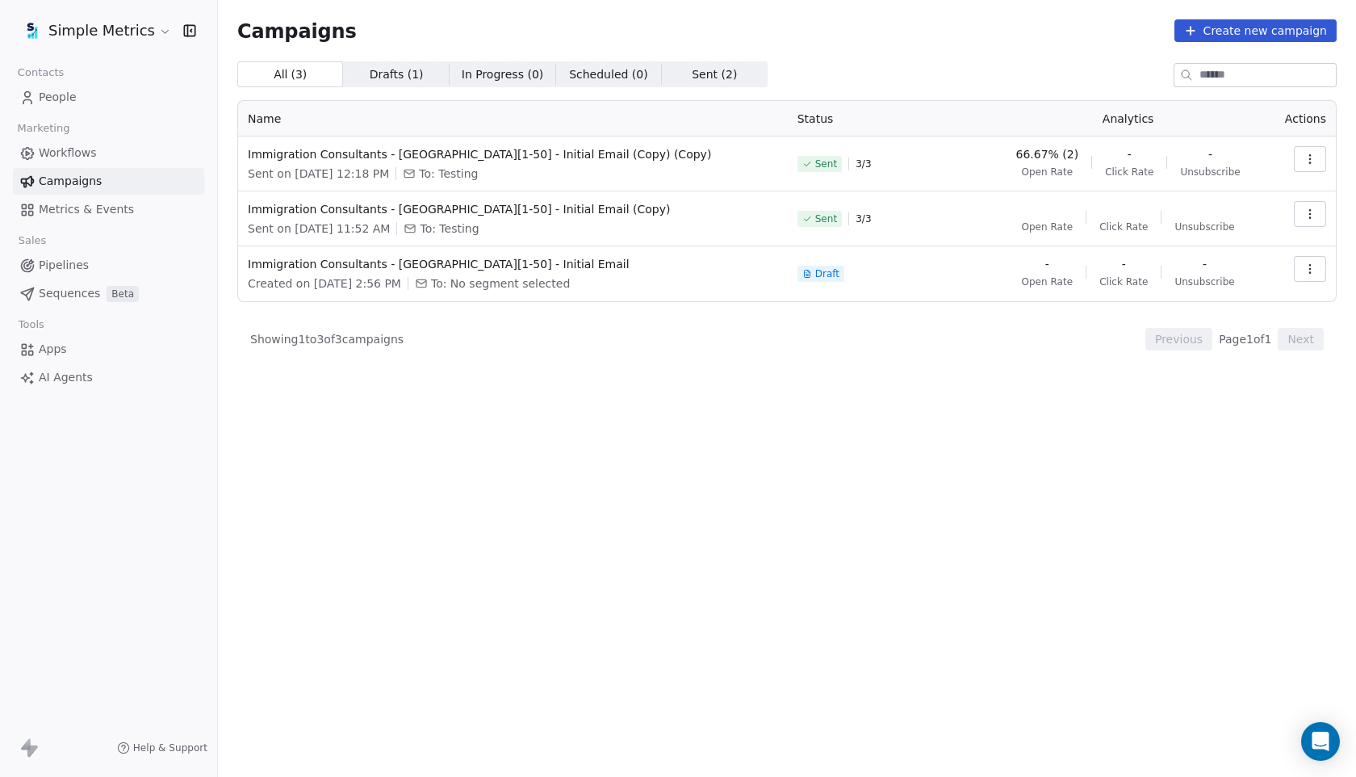
click at [83, 150] on span "Workflows" at bounding box center [68, 153] width 58 height 17
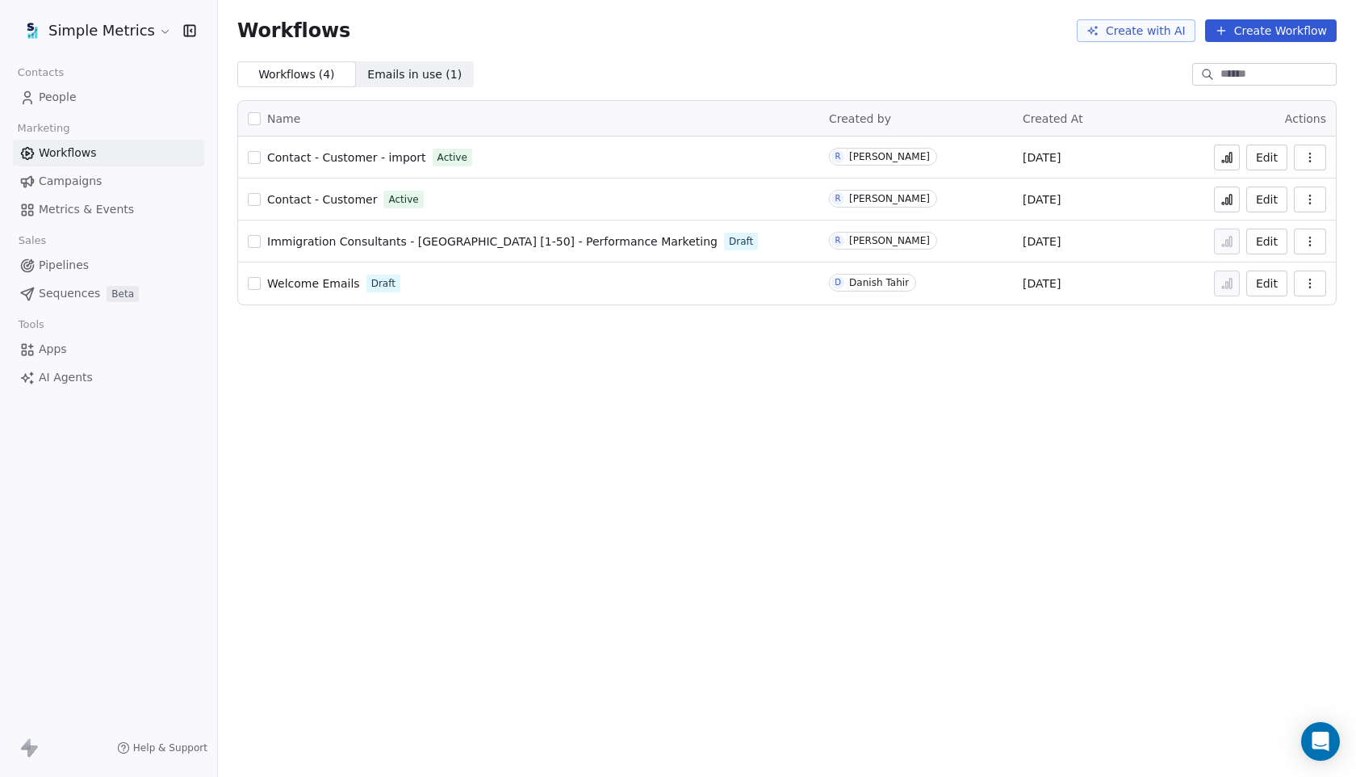
click at [84, 173] on span "Campaigns" at bounding box center [70, 181] width 63 height 17
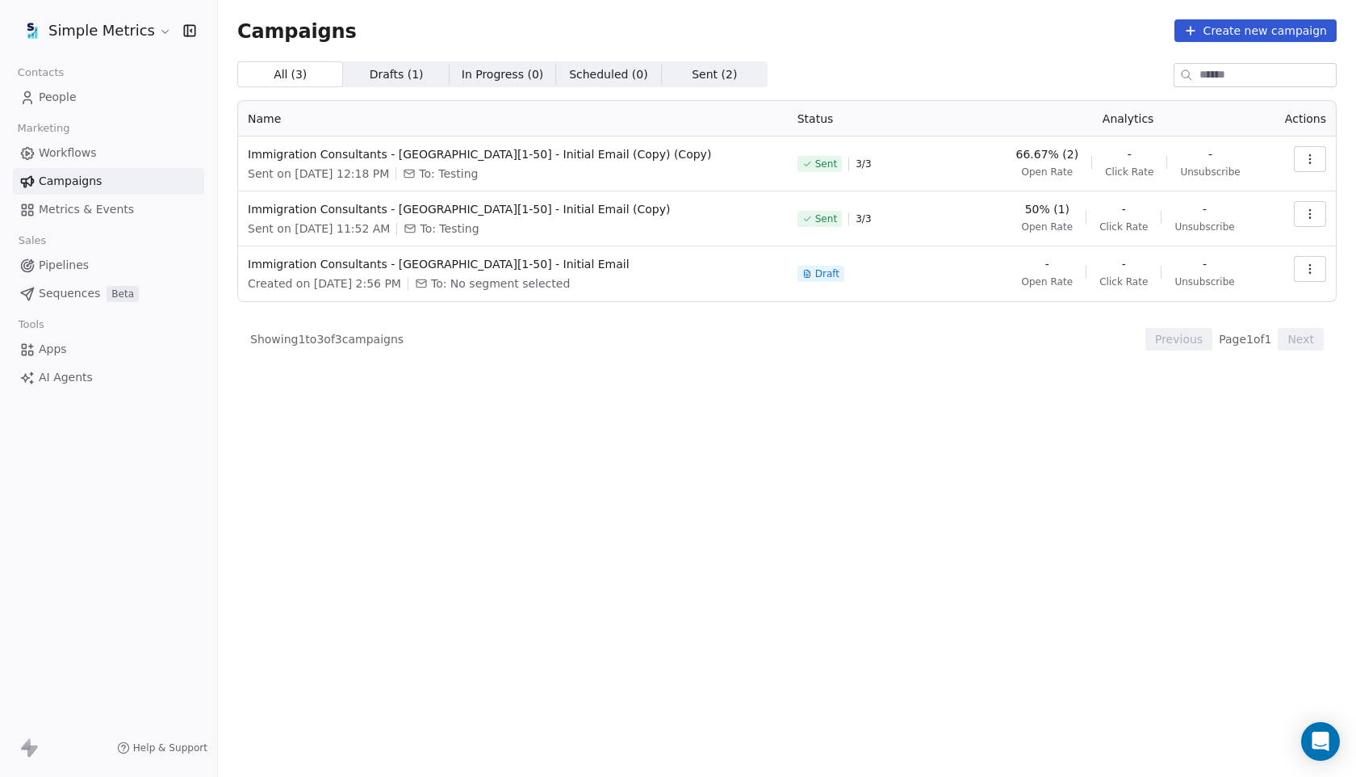
click at [83, 89] on link "People" at bounding box center [108, 97] width 191 height 27
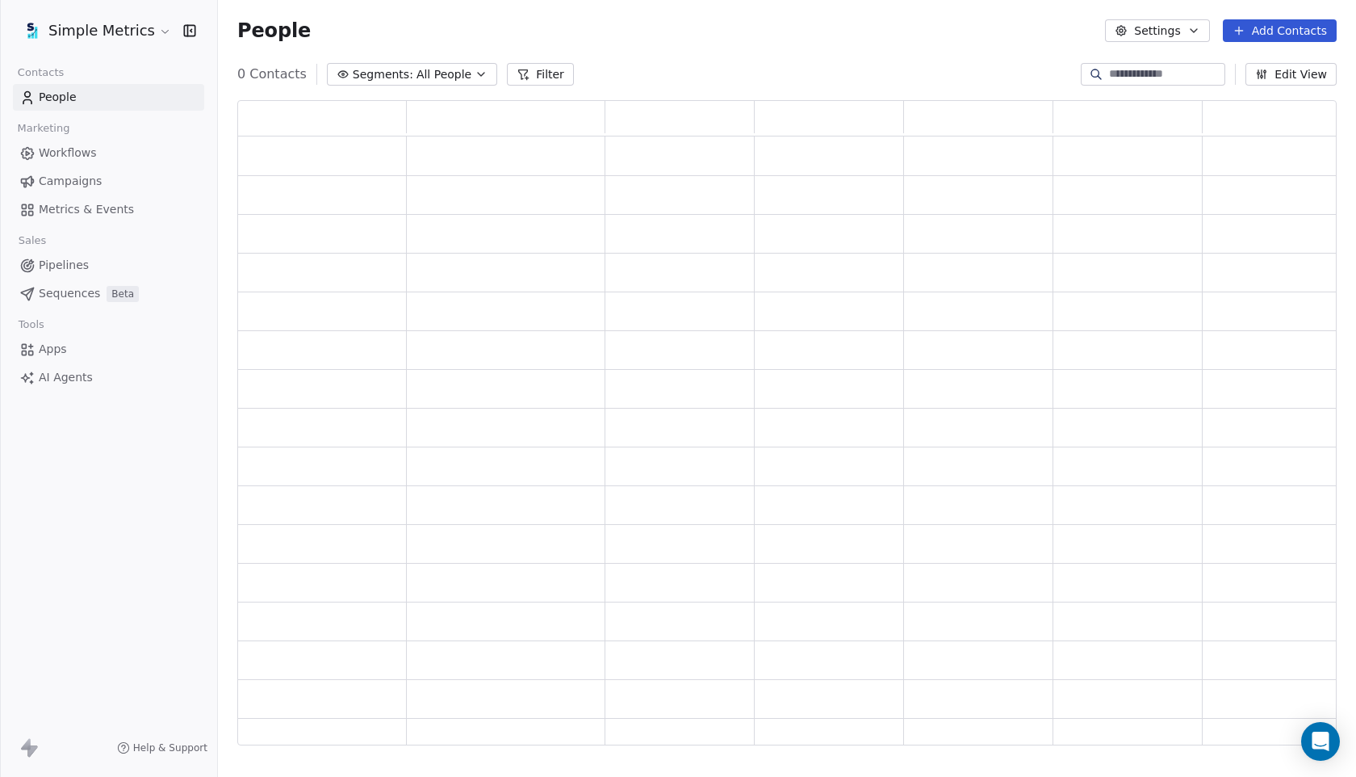
scroll to position [644, 1100]
click at [83, 89] on link "People" at bounding box center [108, 97] width 191 height 27
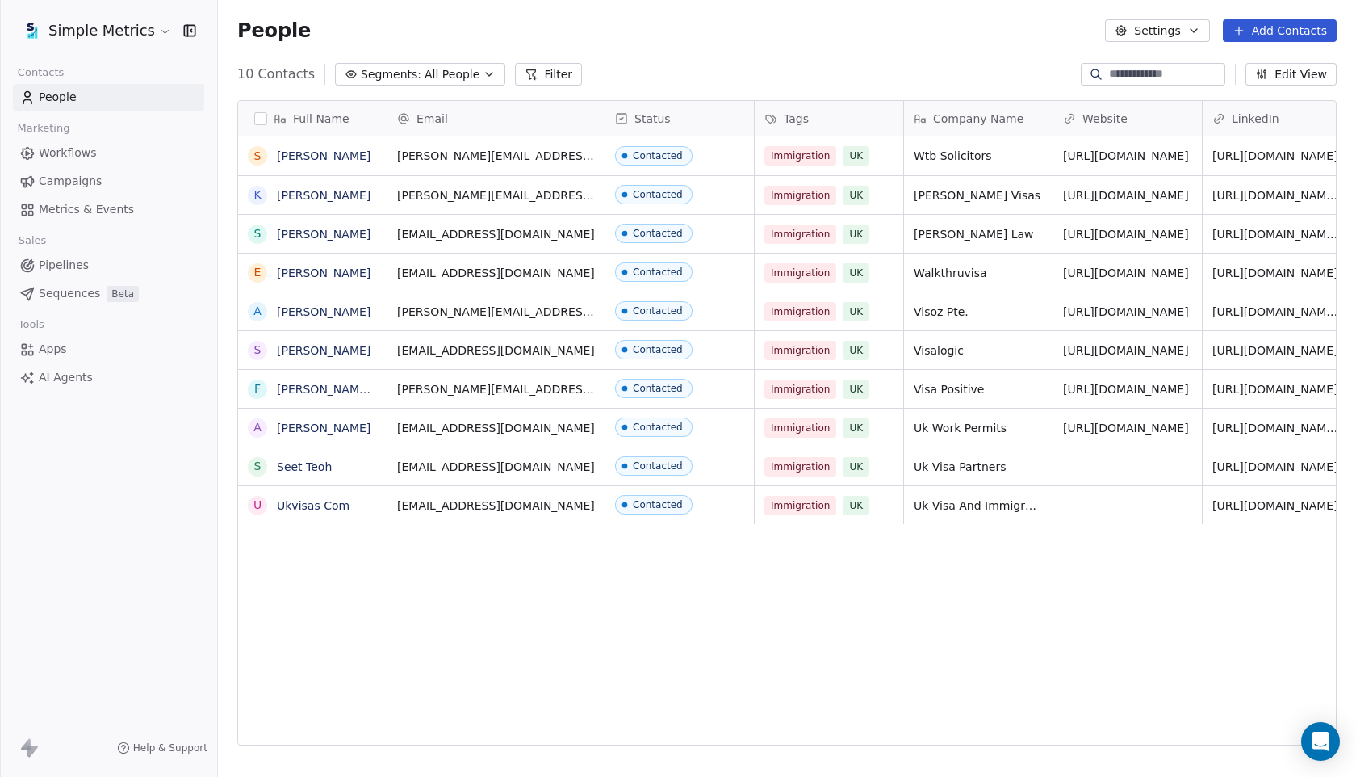
scroll to position [683, 1138]
click at [483, 75] on icon "button" at bounding box center [489, 74] width 13 height 13
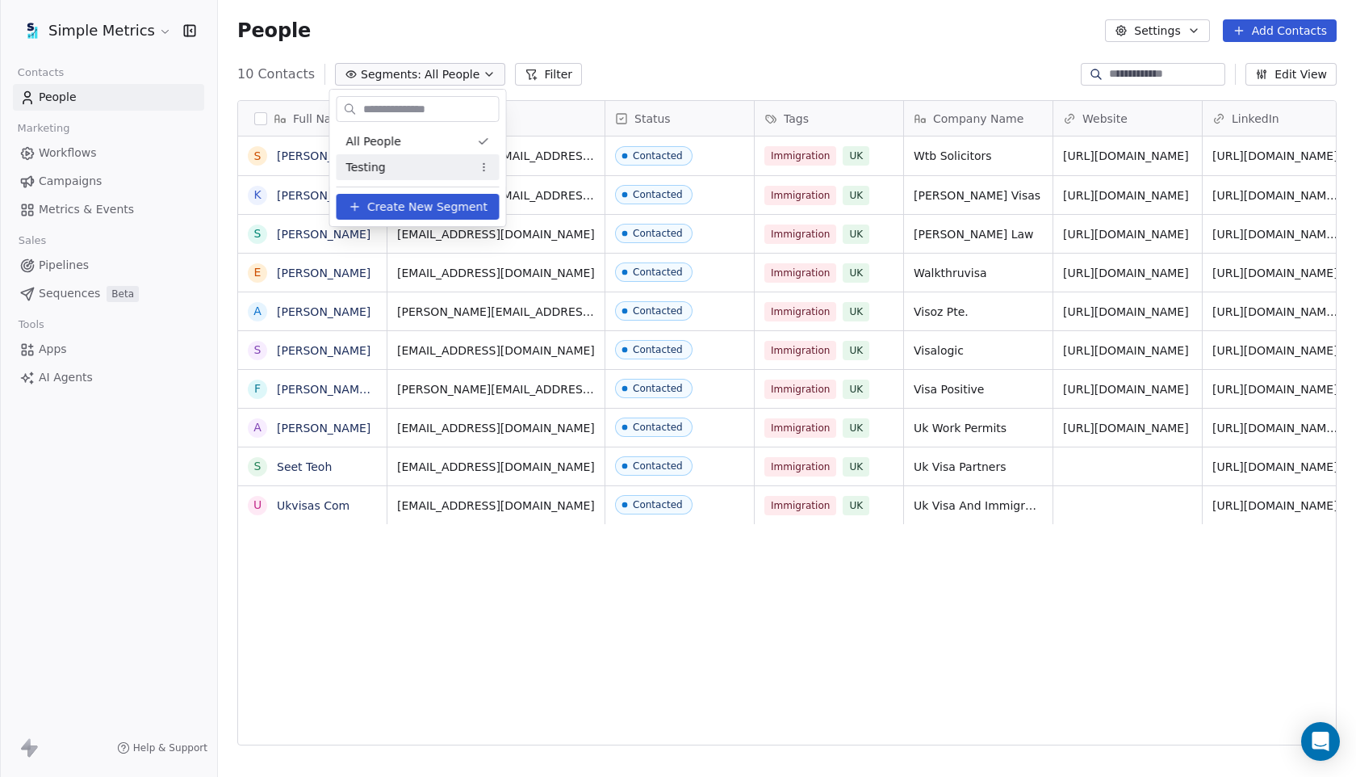
click at [434, 159] on div "Testing" at bounding box center [418, 167] width 163 height 26
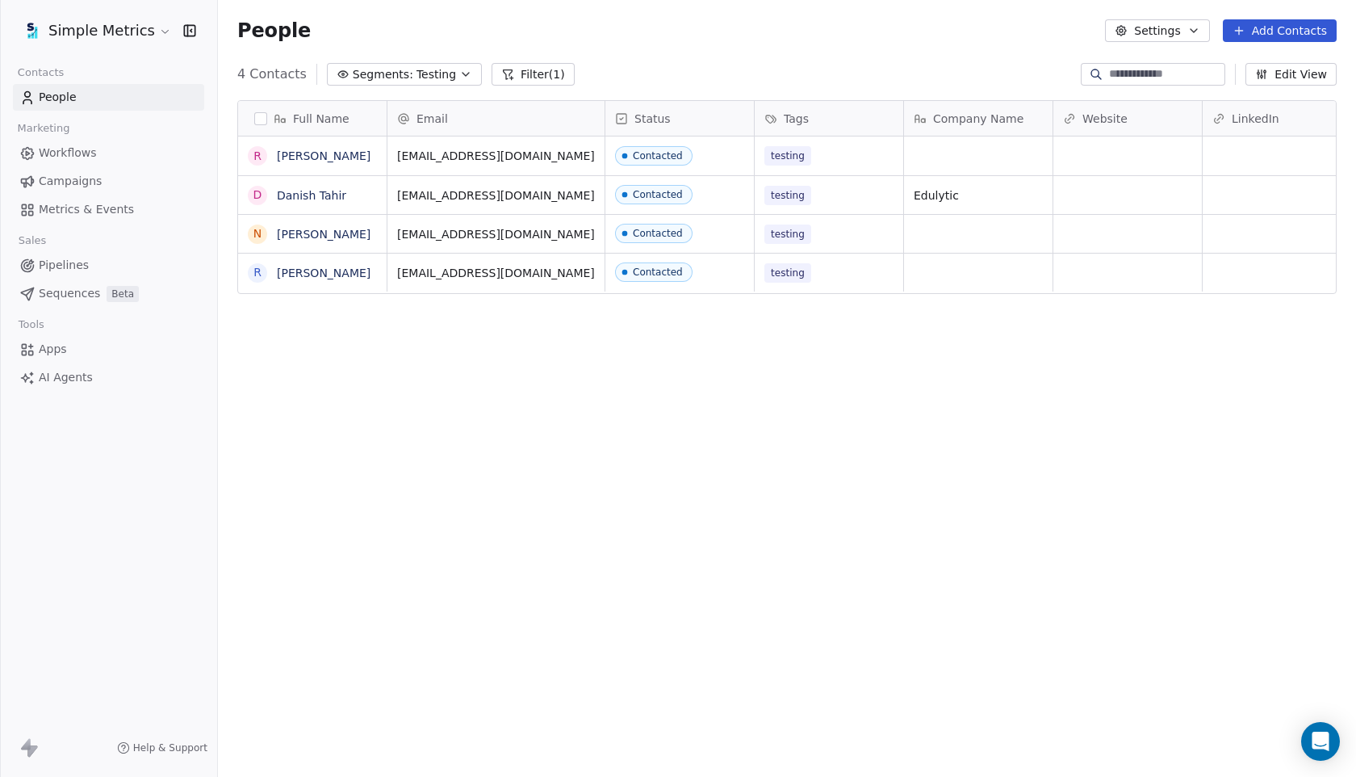
click at [429, 69] on span "Testing" at bounding box center [437, 74] width 40 height 17
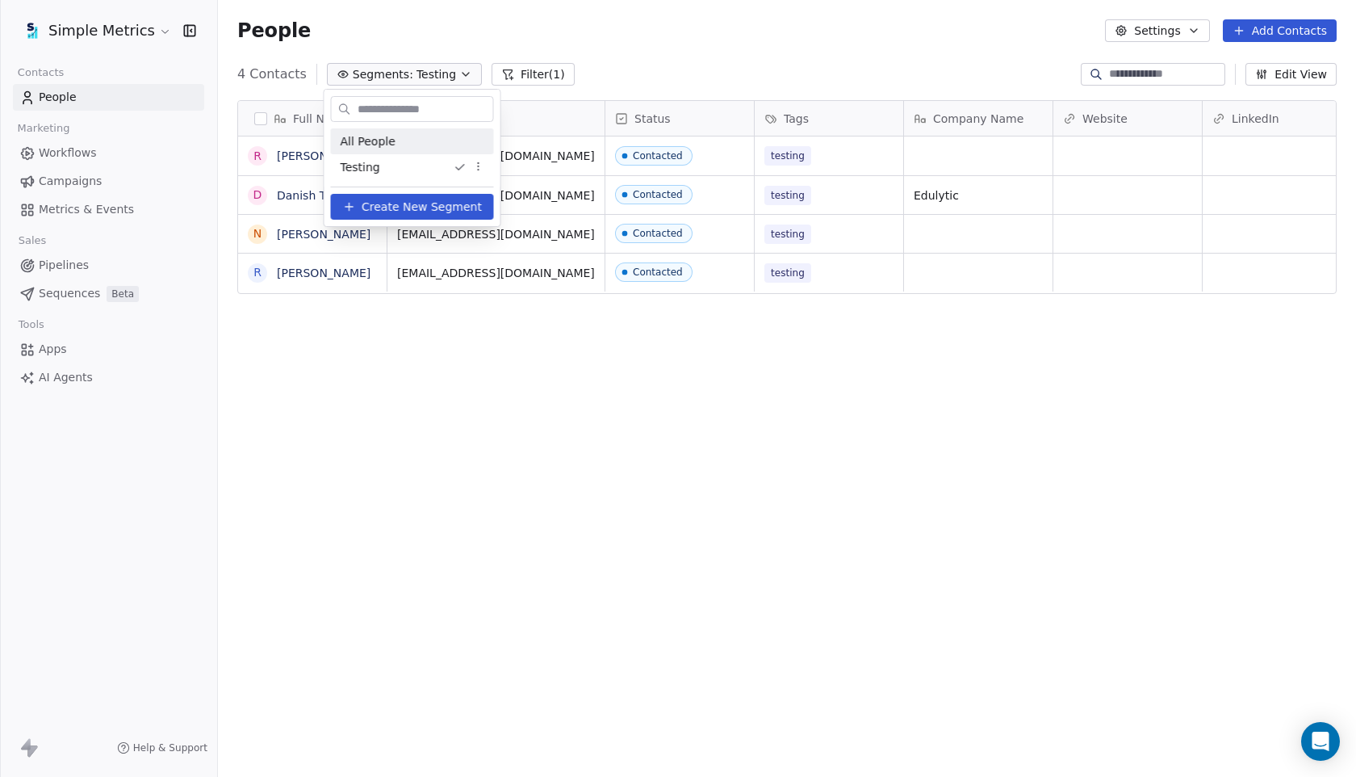
click at [416, 133] on div "All People" at bounding box center [412, 141] width 163 height 26
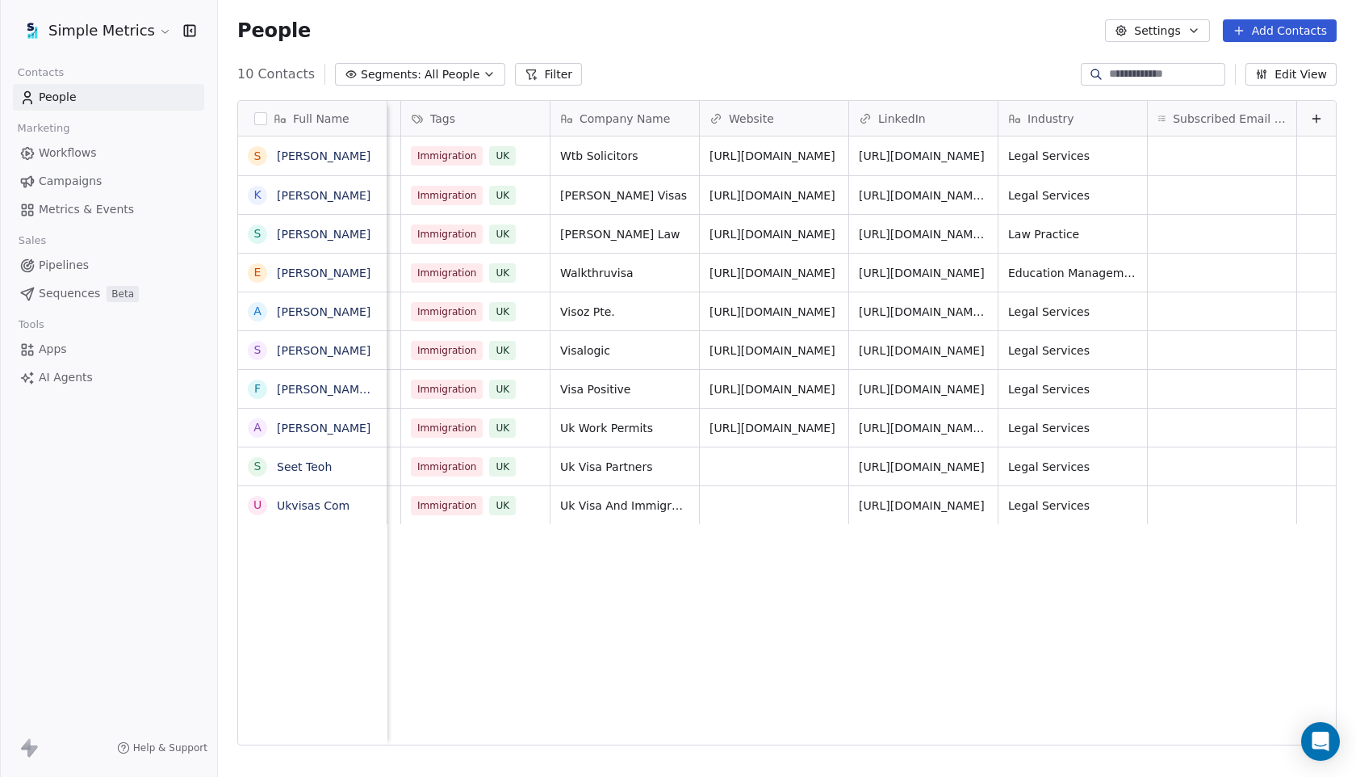
scroll to position [0, 0]
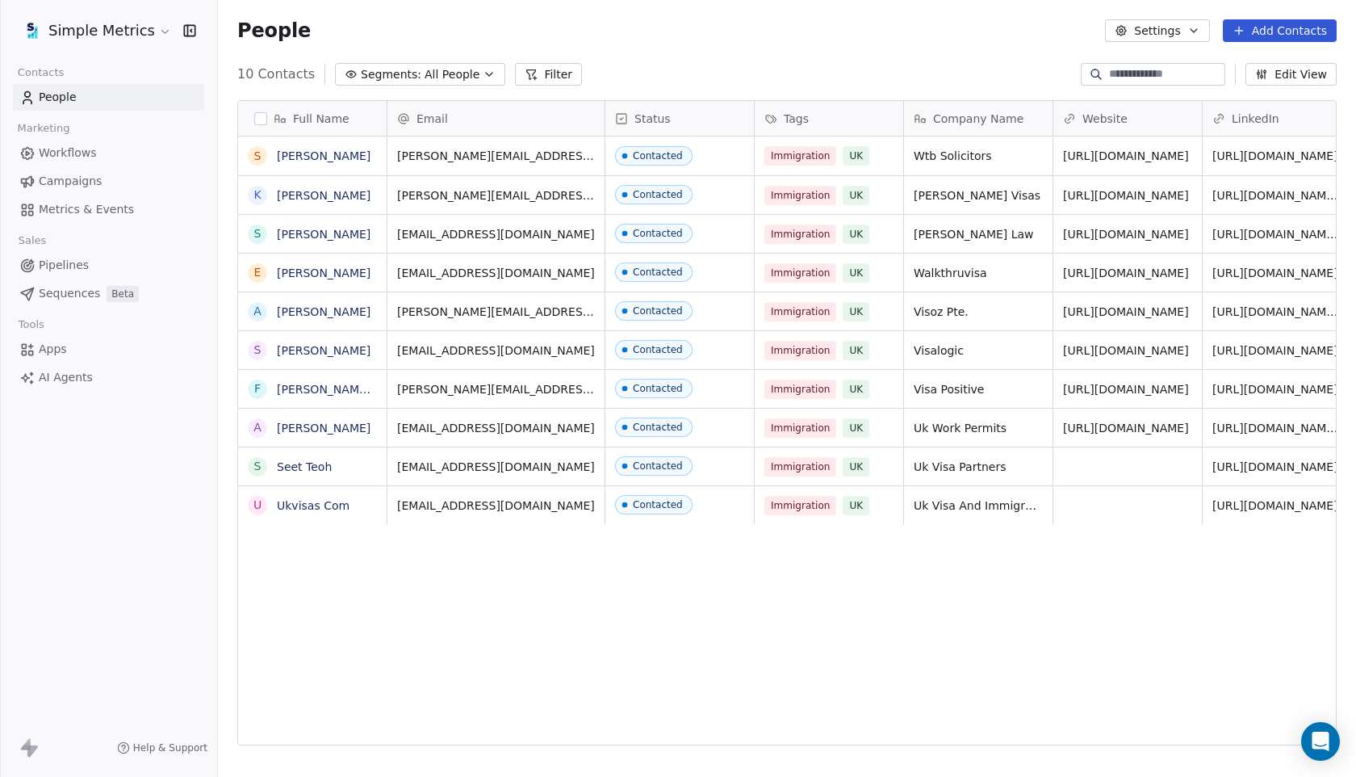
click at [1176, 28] on button "Settings" at bounding box center [1157, 30] width 104 height 23
click at [1003, 56] on html "Simple Metrics Contacts People Marketing Workflows Campaigns Metrics & Events S…" at bounding box center [678, 388] width 1356 height 777
click at [1297, 79] on button "Edit View" at bounding box center [1291, 74] width 91 height 23
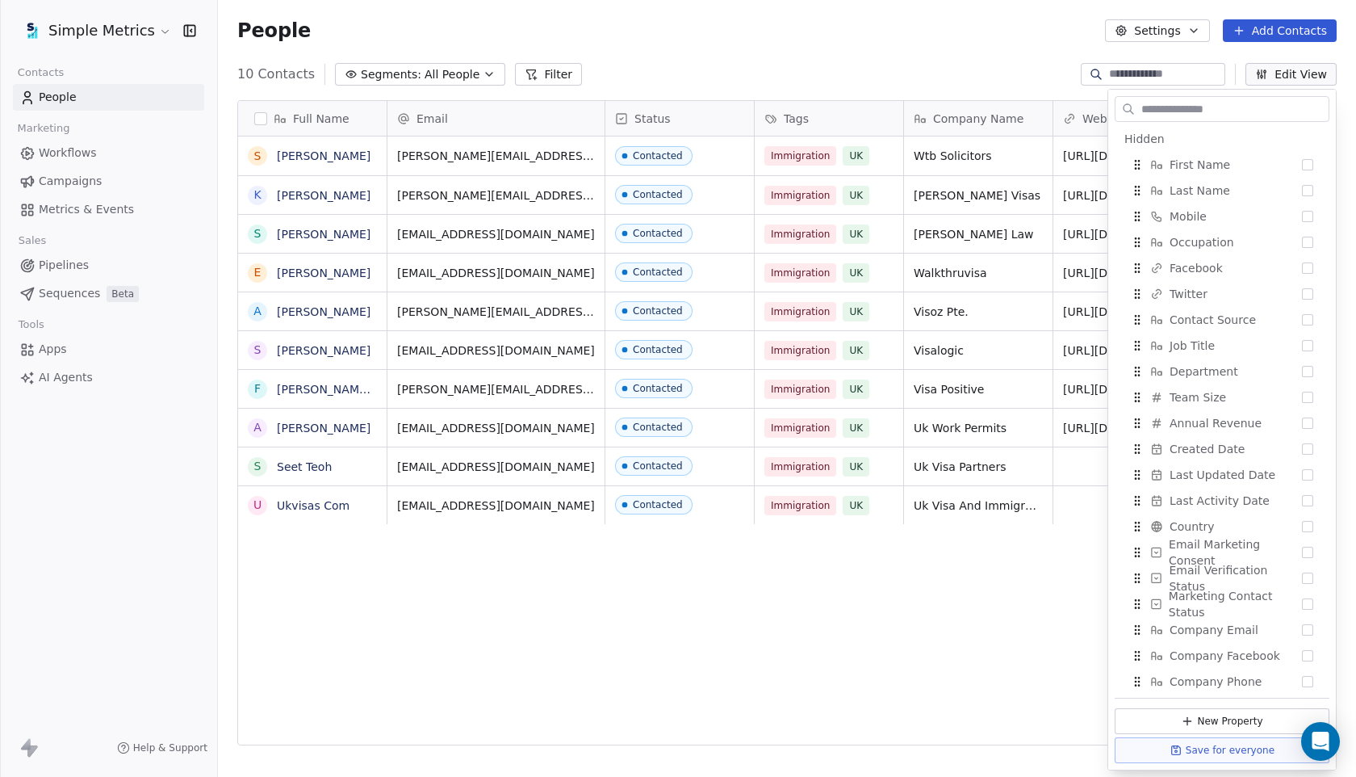
scroll to position [267, 0]
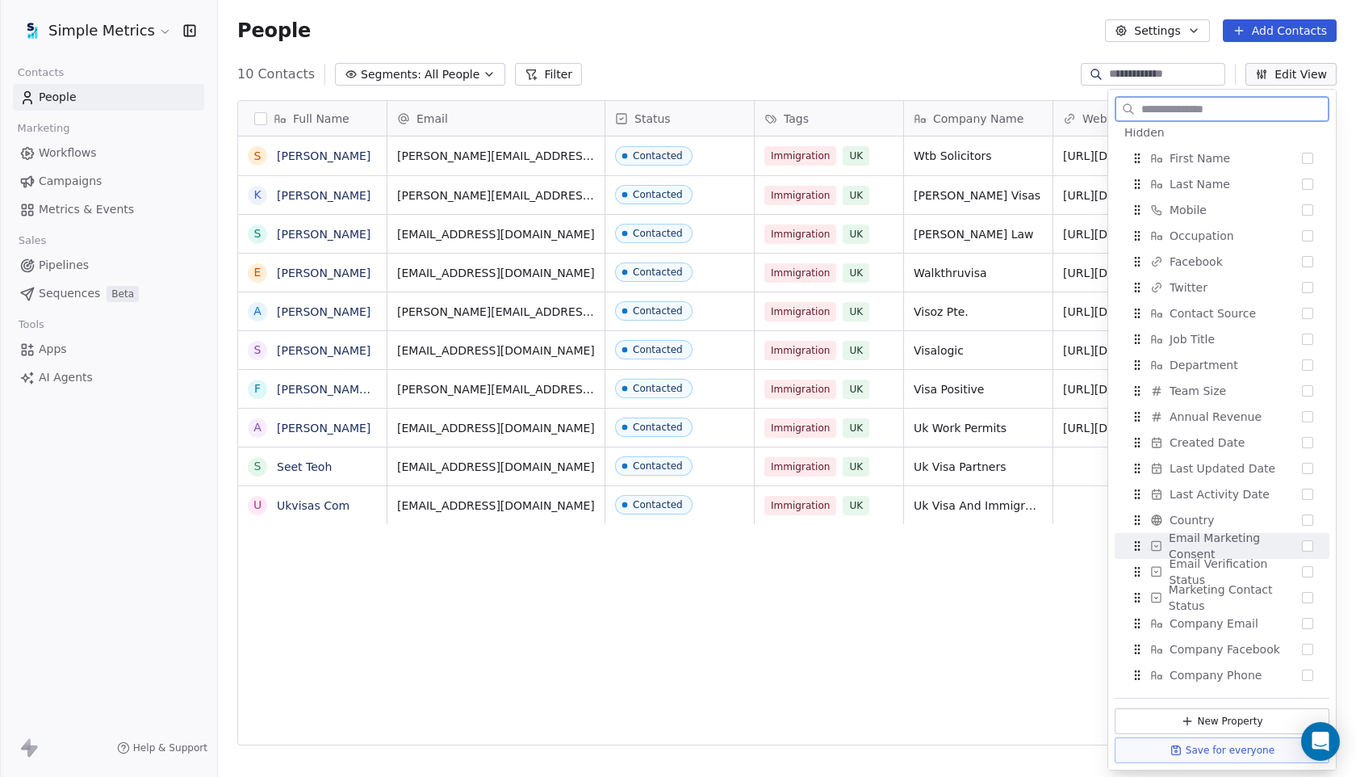
click at [1306, 544] on button "Suggestions" at bounding box center [1307, 545] width 11 height 11
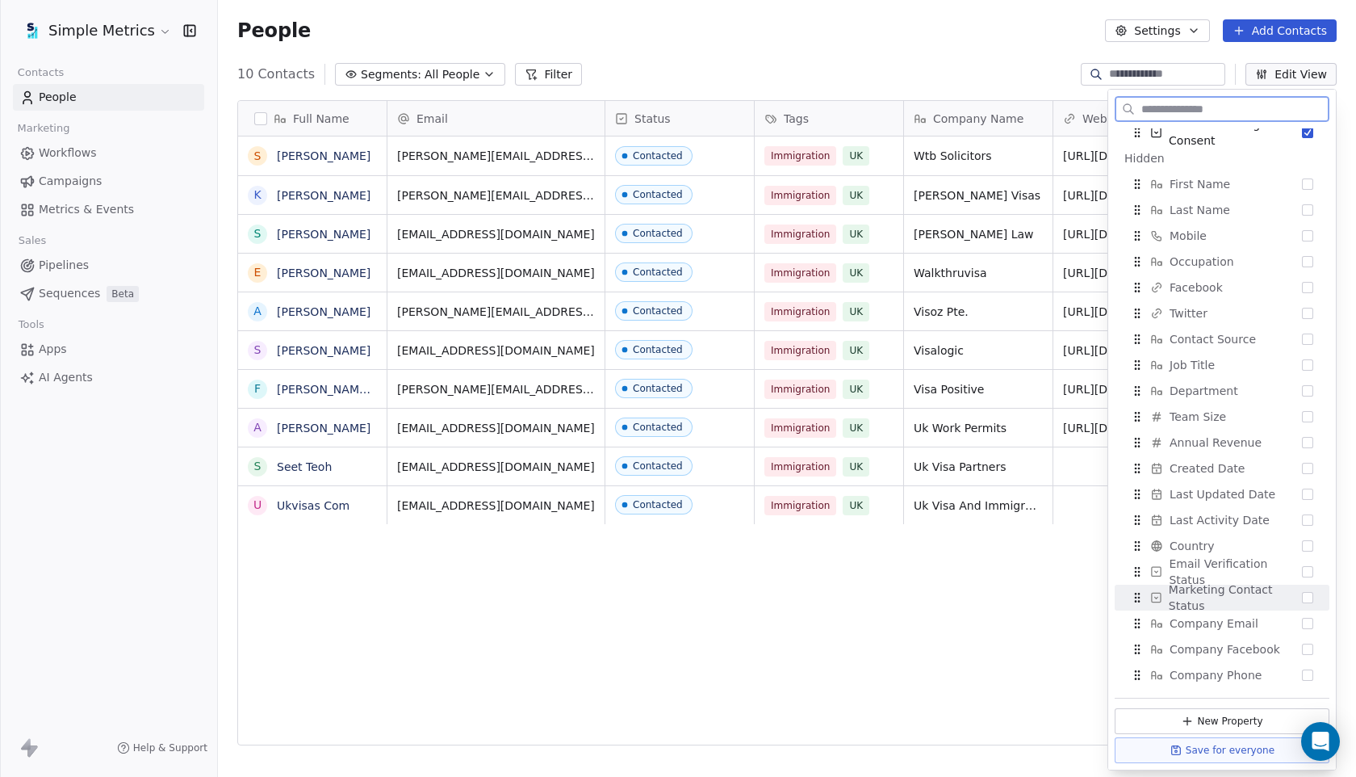
click at [1302, 598] on button "Suggestions" at bounding box center [1307, 597] width 11 height 11
click at [1063, 606] on div "salim.kuraishe@wtbsolicitors.com Contacted Immigration UK Wtb Solicitors http:/…" at bounding box center [1188, 441] width 1601 height 610
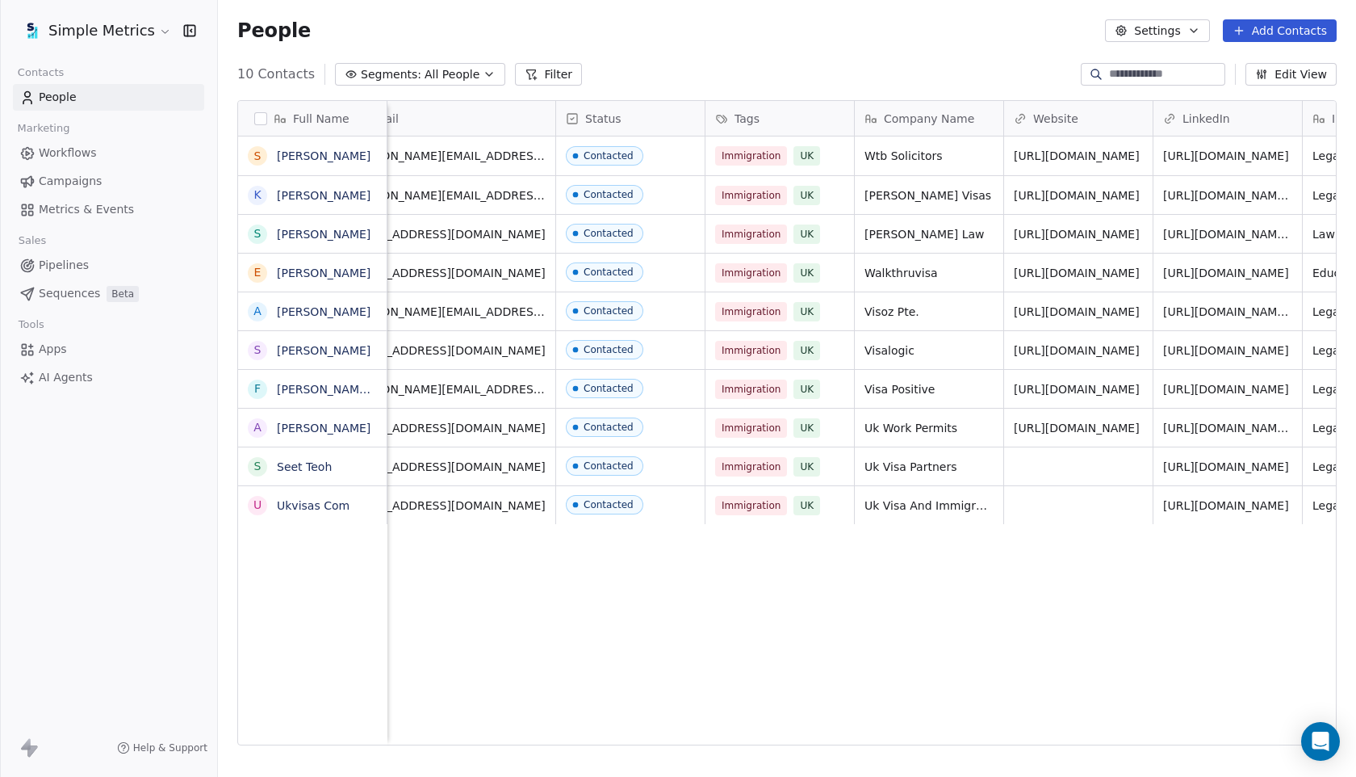
scroll to position [0, 0]
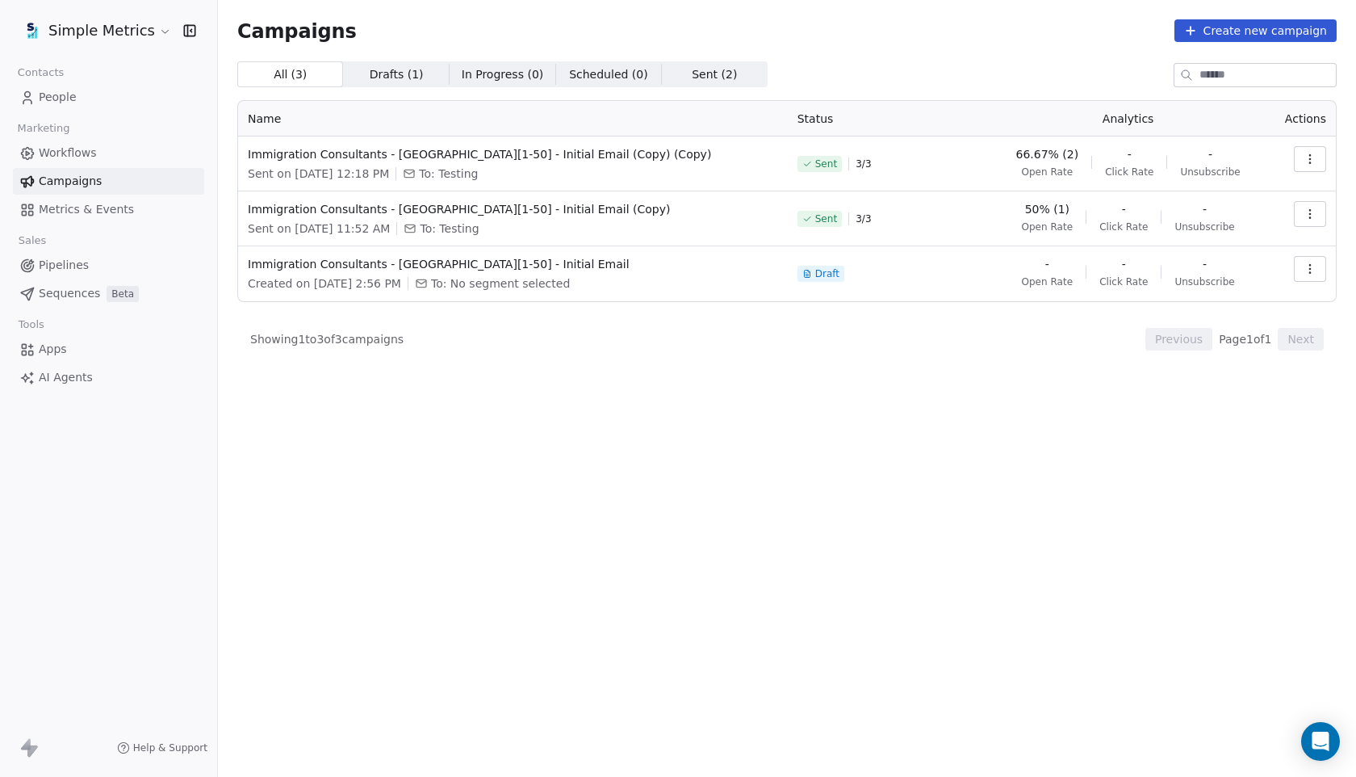
click at [106, 144] on link "Workflows" at bounding box center [108, 153] width 191 height 27
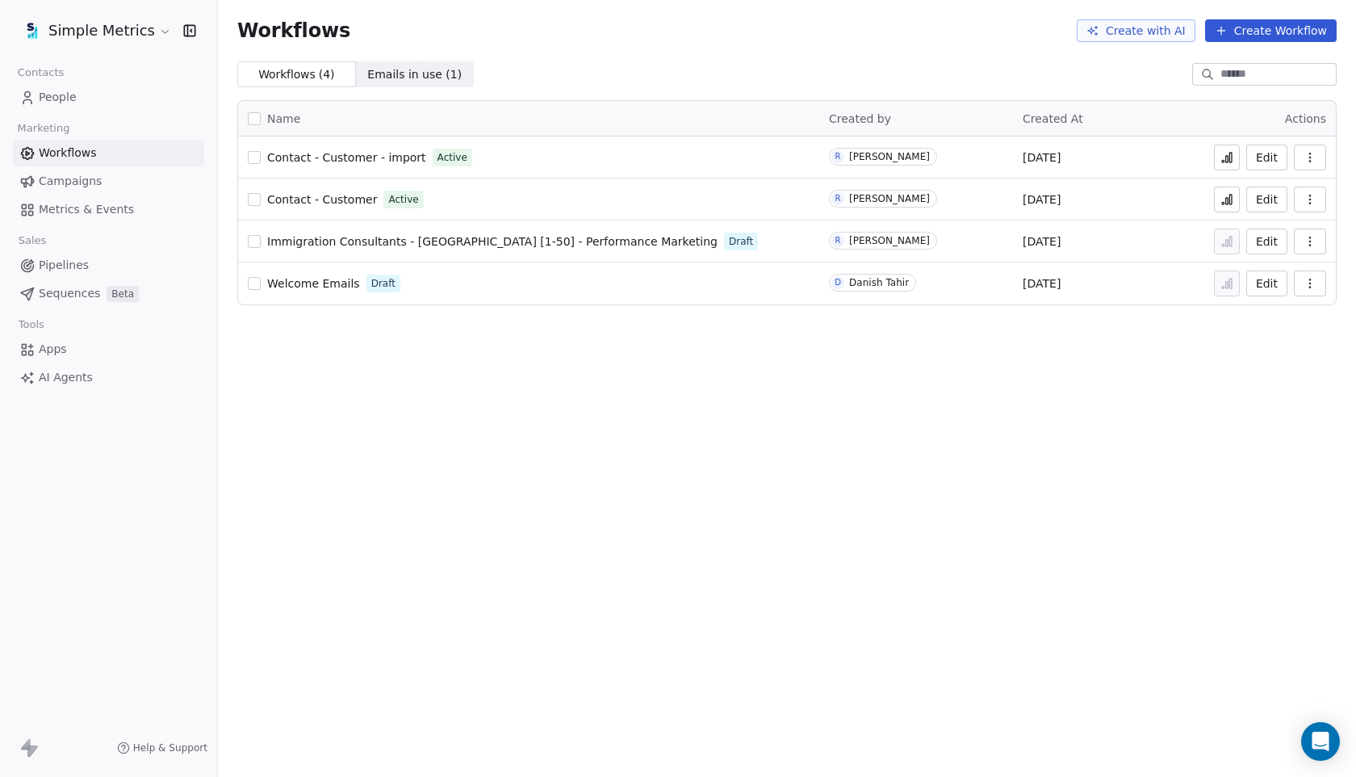
click at [1218, 154] on button at bounding box center [1227, 158] width 26 height 26
click at [303, 203] on span "Contact - Customer" at bounding box center [322, 199] width 110 height 13
click at [1225, 206] on button at bounding box center [1227, 200] width 26 height 26
click at [92, 96] on link "People" at bounding box center [108, 97] width 191 height 27
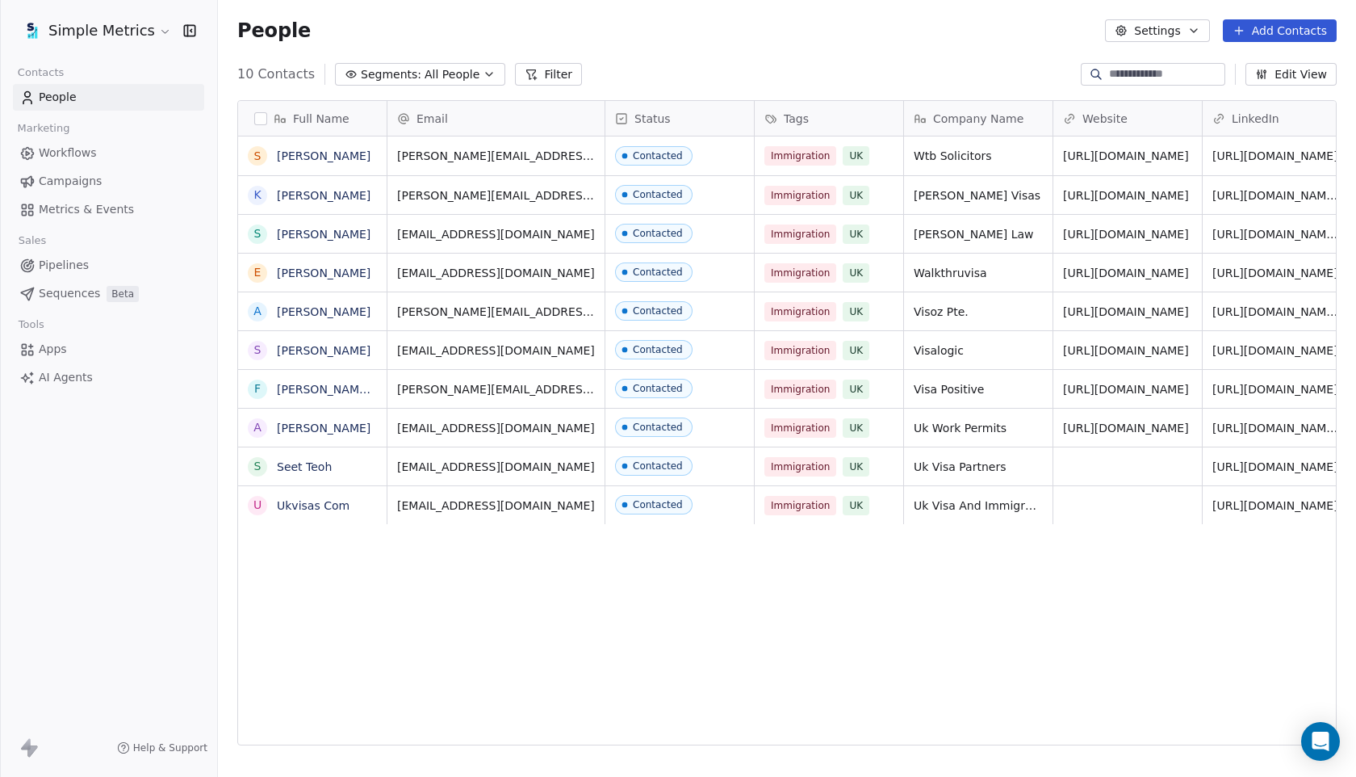
click at [446, 82] on button "Segments: All People" at bounding box center [420, 74] width 170 height 23
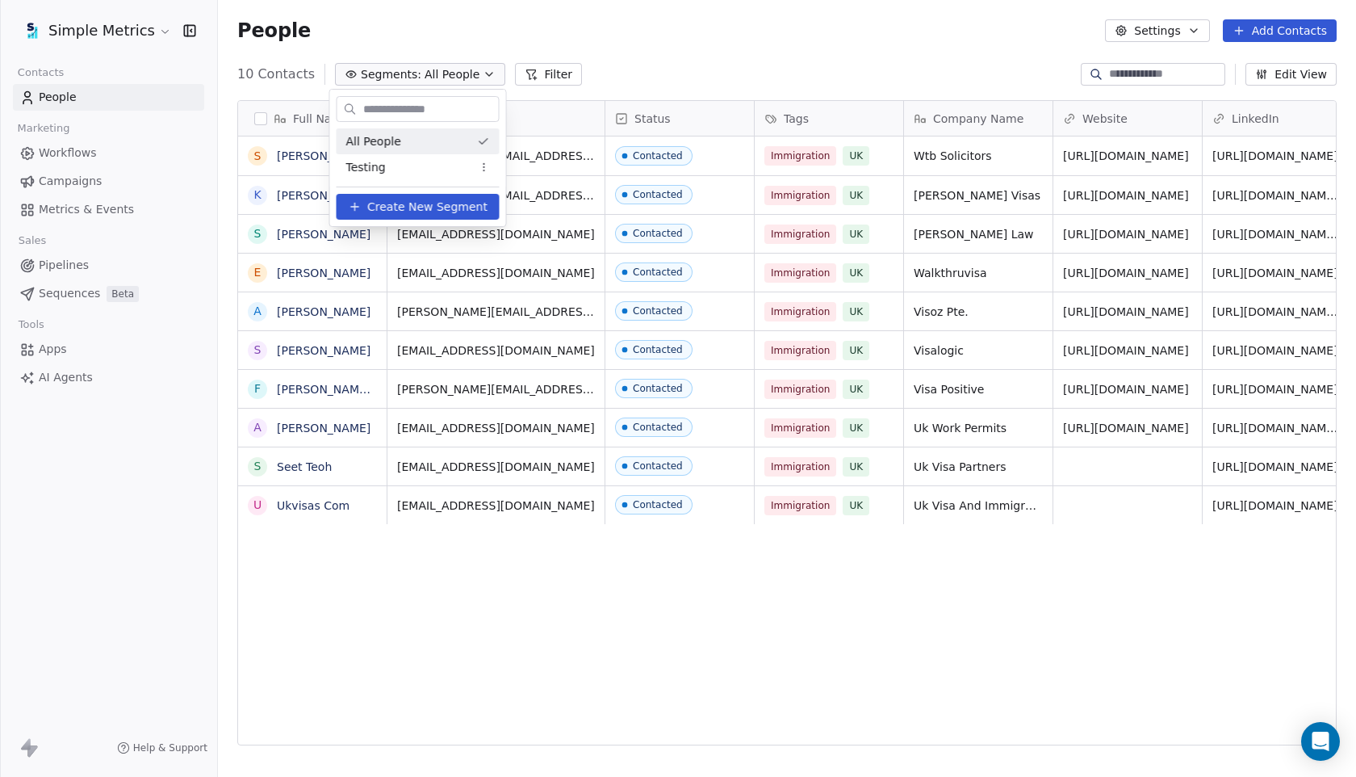
click at [472, 74] on html "Simple Metrics Contacts People Marketing Workflows Campaigns Metrics & Events S…" at bounding box center [678, 388] width 1356 height 777
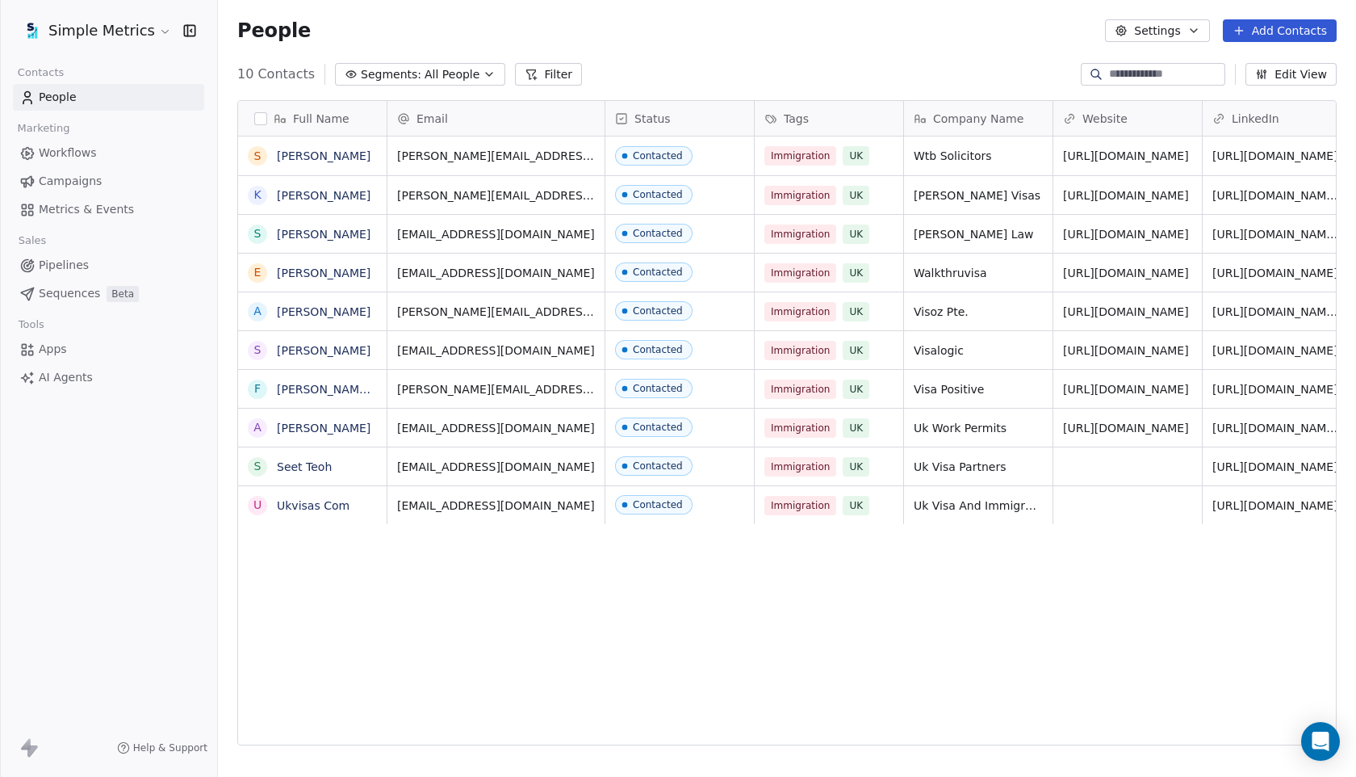
click at [526, 78] on button "Filter" at bounding box center [548, 74] width 67 height 23
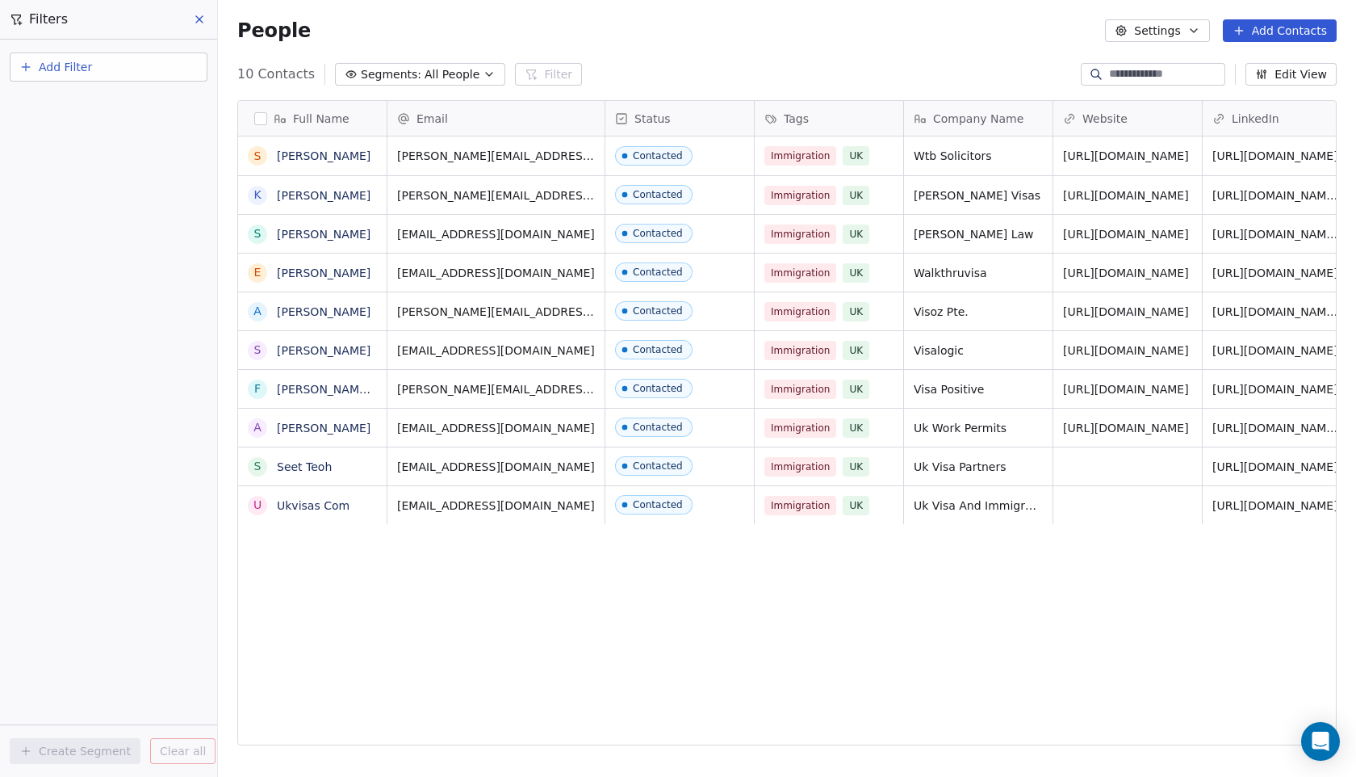
click at [207, 22] on button at bounding box center [200, 19] width 24 height 23
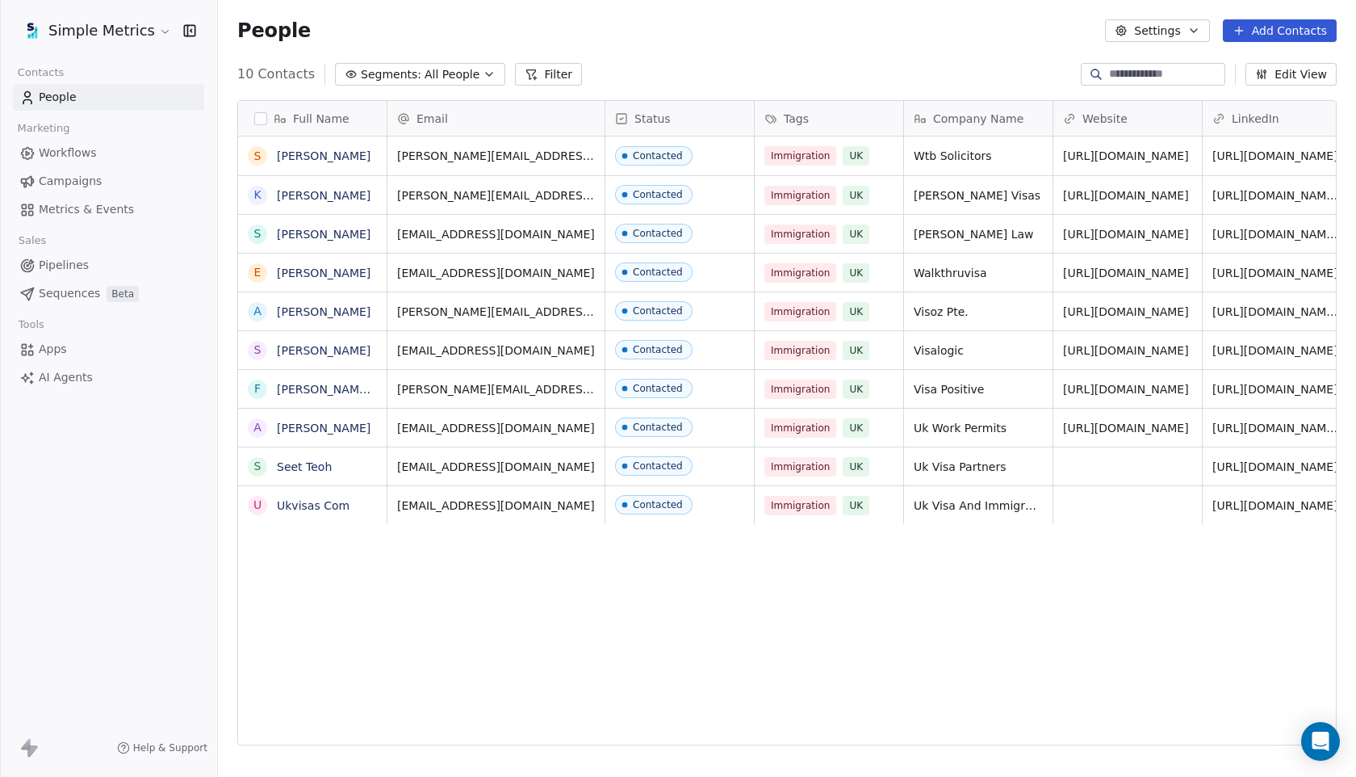
click at [1302, 81] on button "Edit View" at bounding box center [1291, 74] width 91 height 23
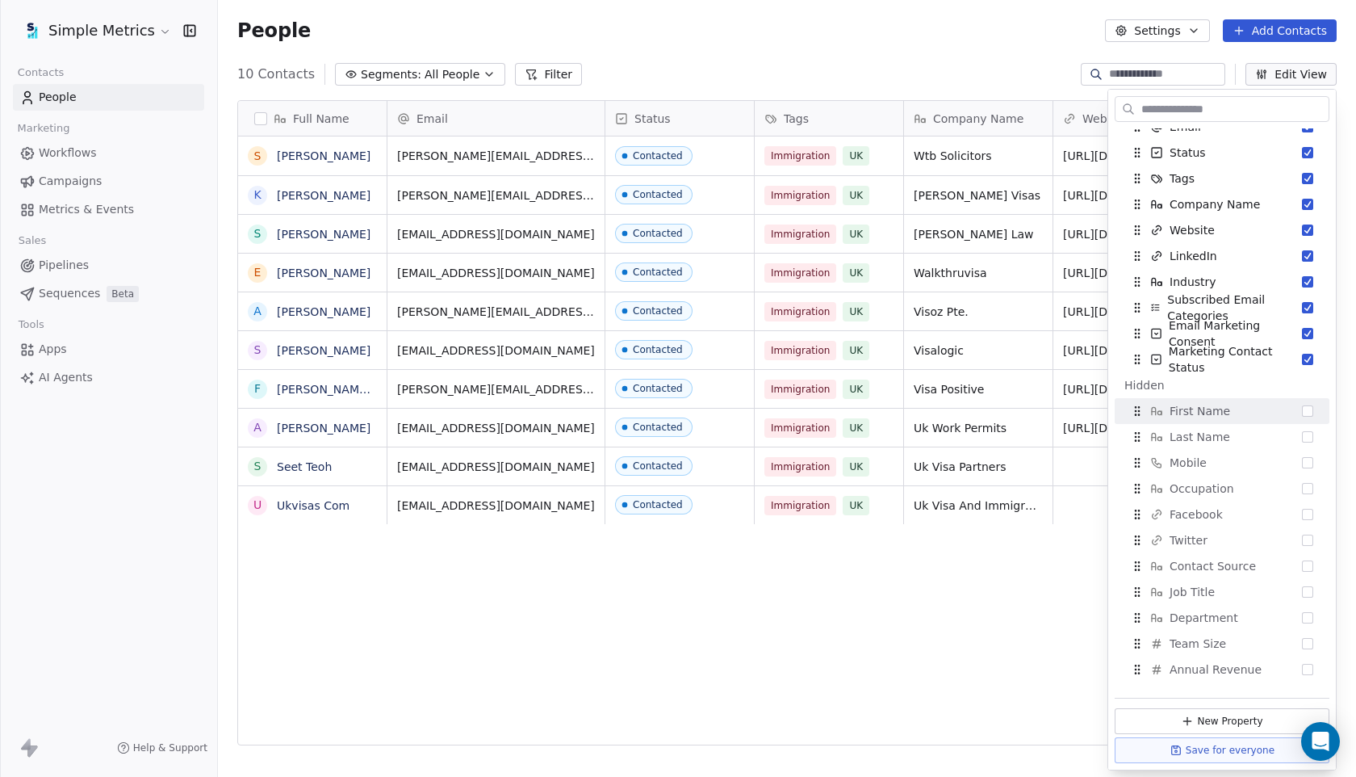
scroll to position [70, 0]
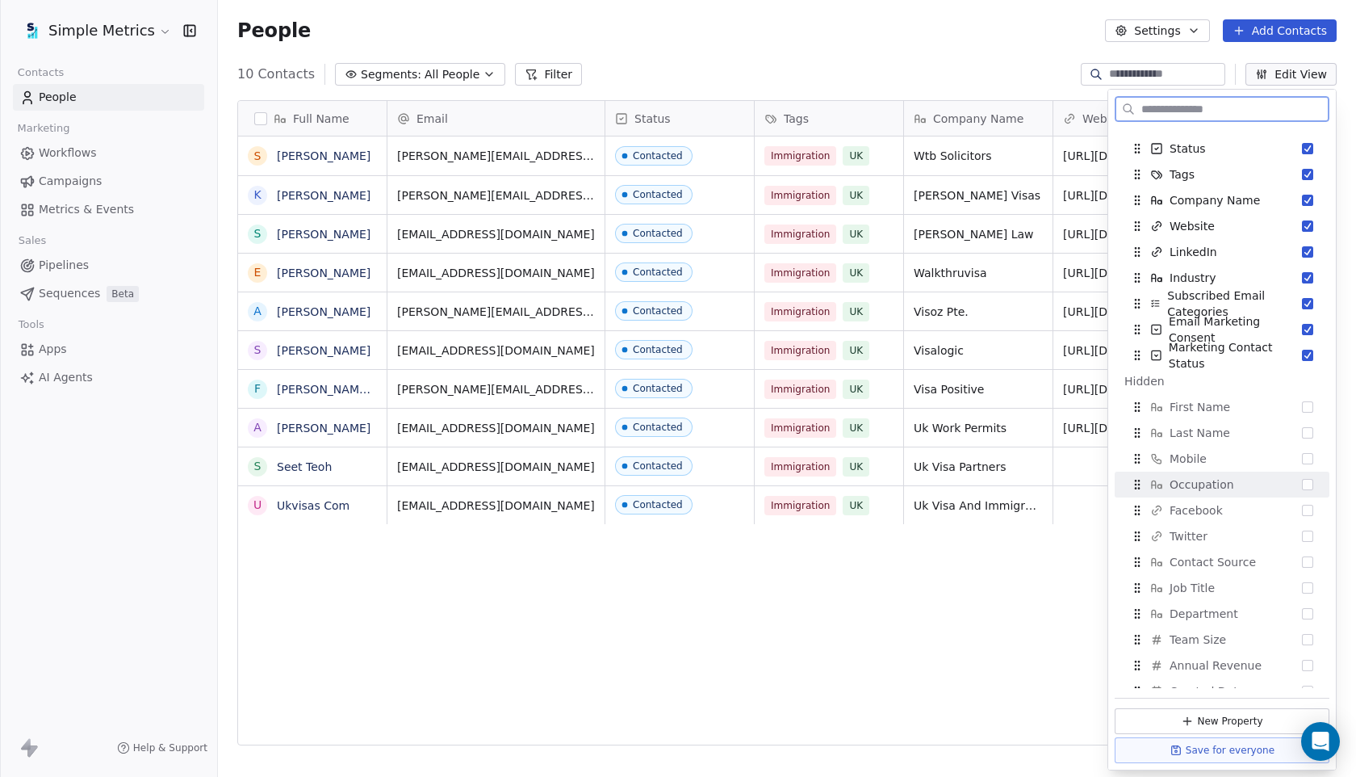
click at [1244, 494] on div "Occupation" at bounding box center [1223, 485] width 202 height 26
click at [1223, 745] on button "Save for everyone" at bounding box center [1222, 750] width 215 height 26
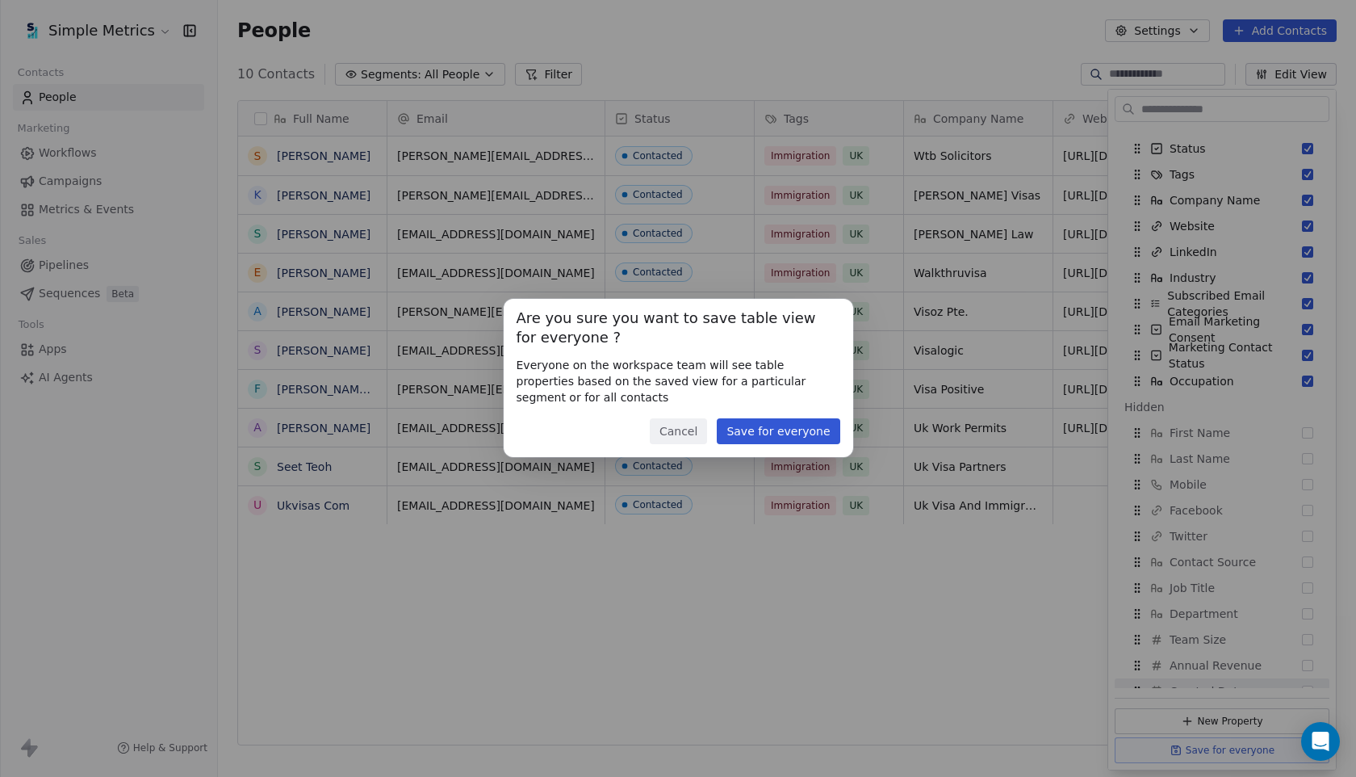
click at [803, 421] on button "Save for everyone" at bounding box center [778, 431] width 123 height 26
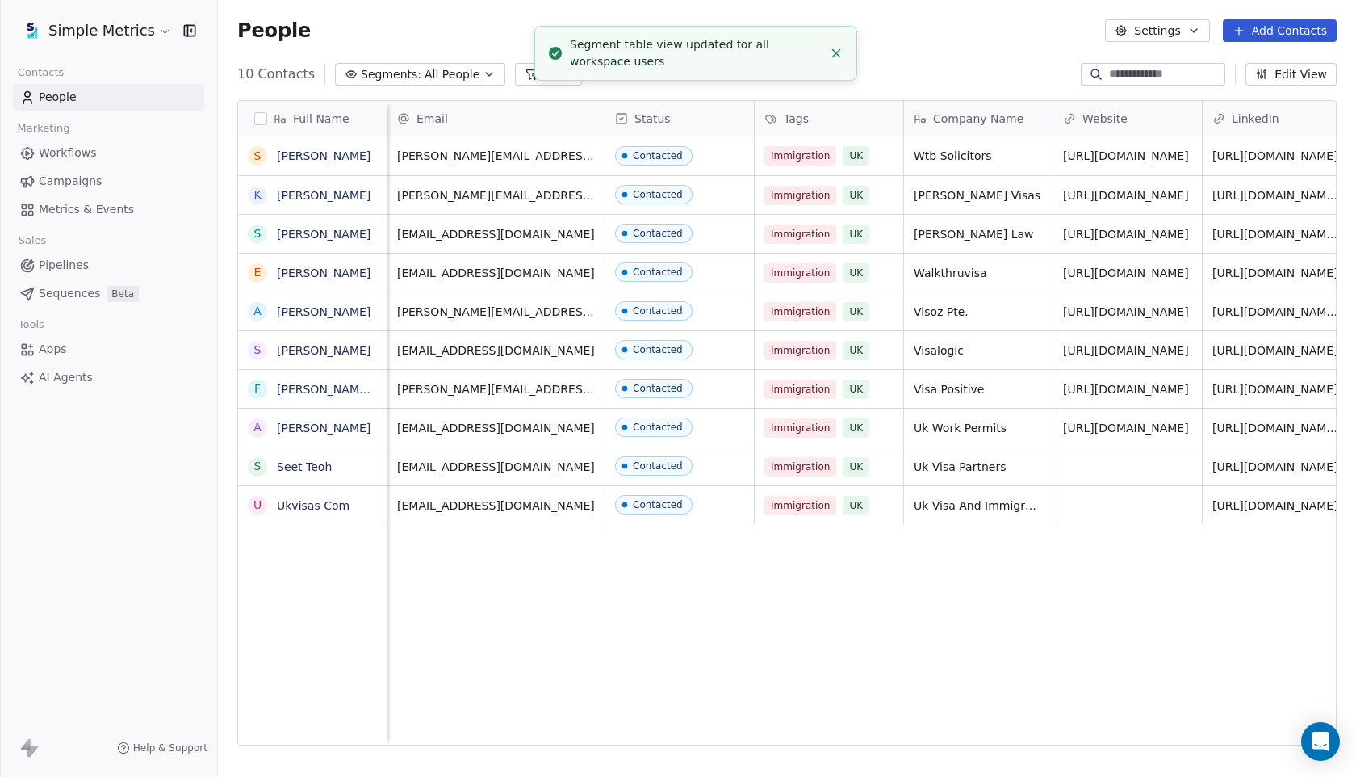
scroll to position [0, 802]
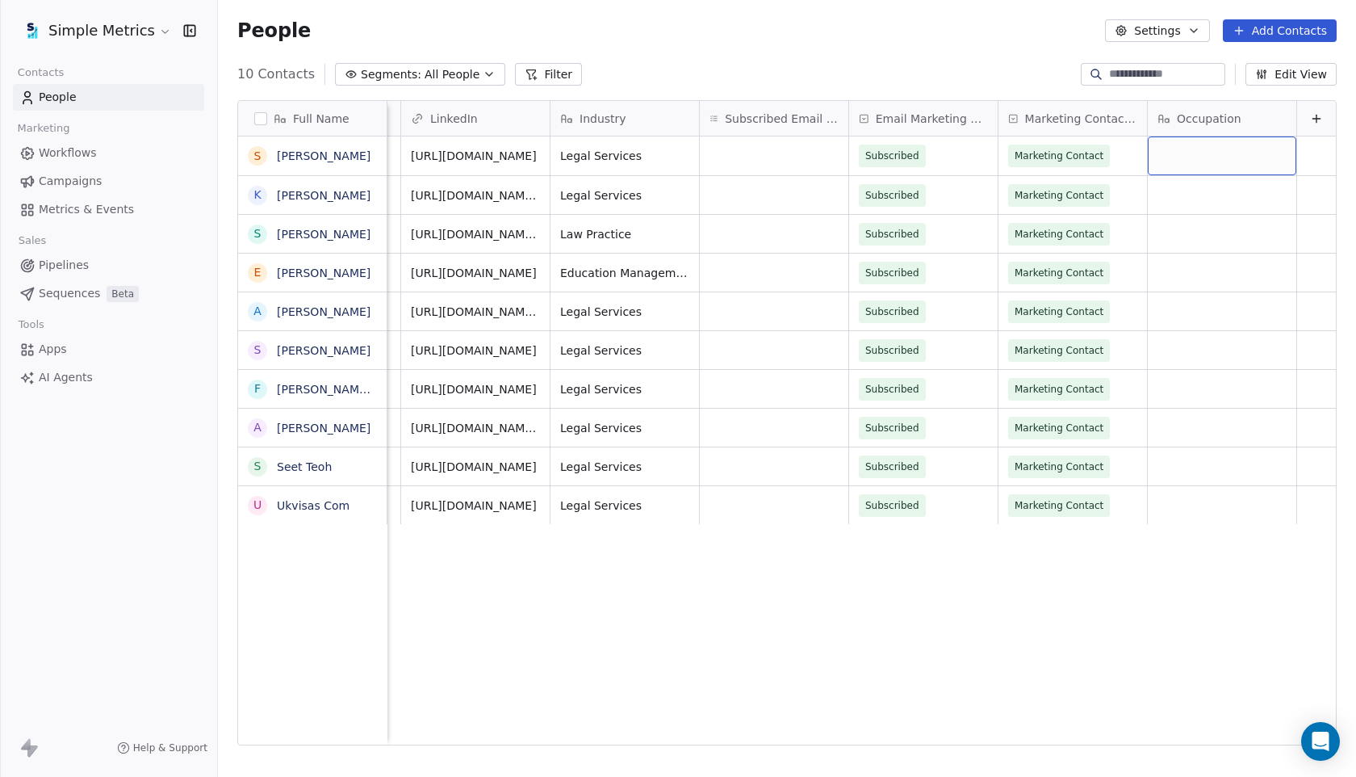
click at [1243, 150] on div "grid" at bounding box center [1222, 155] width 149 height 39
click at [1240, 124] on html "Simple Metrics Contacts People Marketing Workflows Campaigns Metrics & Events S…" at bounding box center [678, 388] width 1356 height 777
click at [1309, 115] on button at bounding box center [1316, 118] width 19 height 19
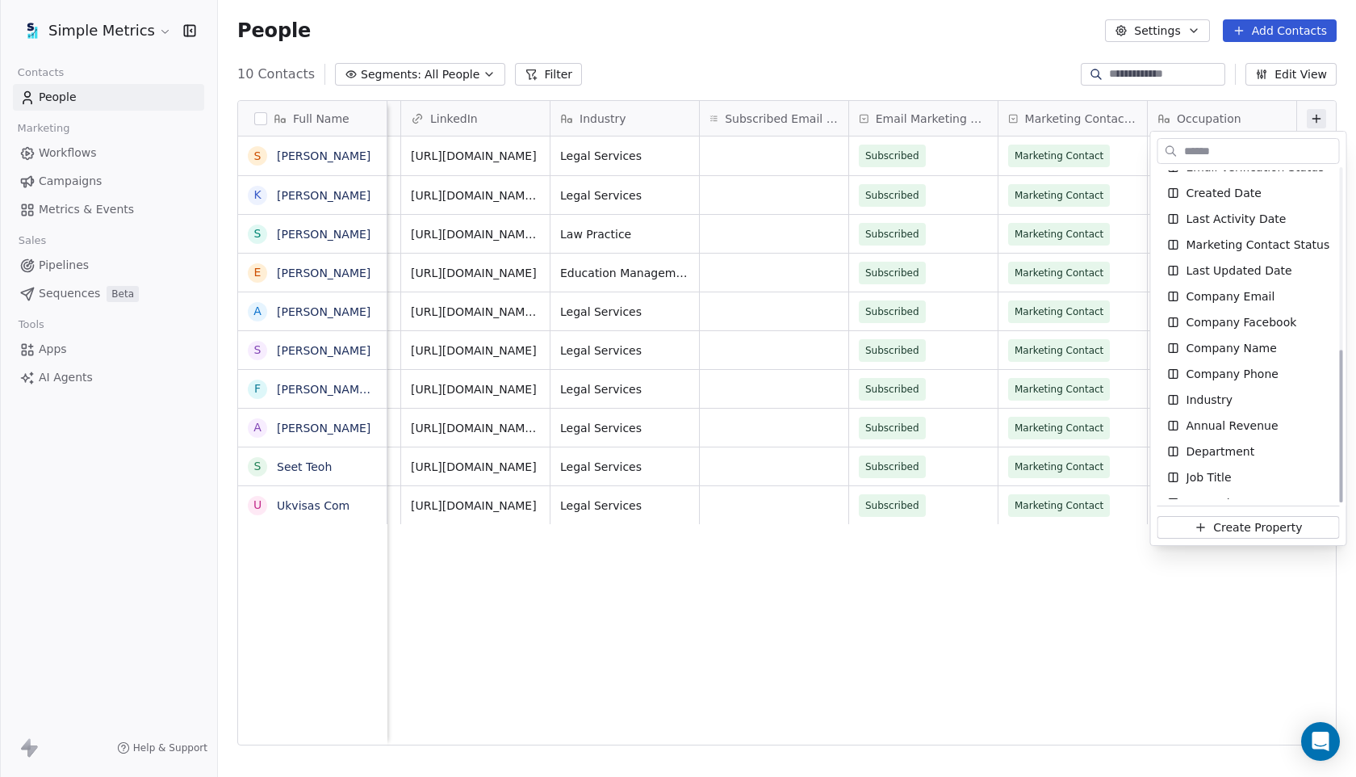
scroll to position [394, 0]
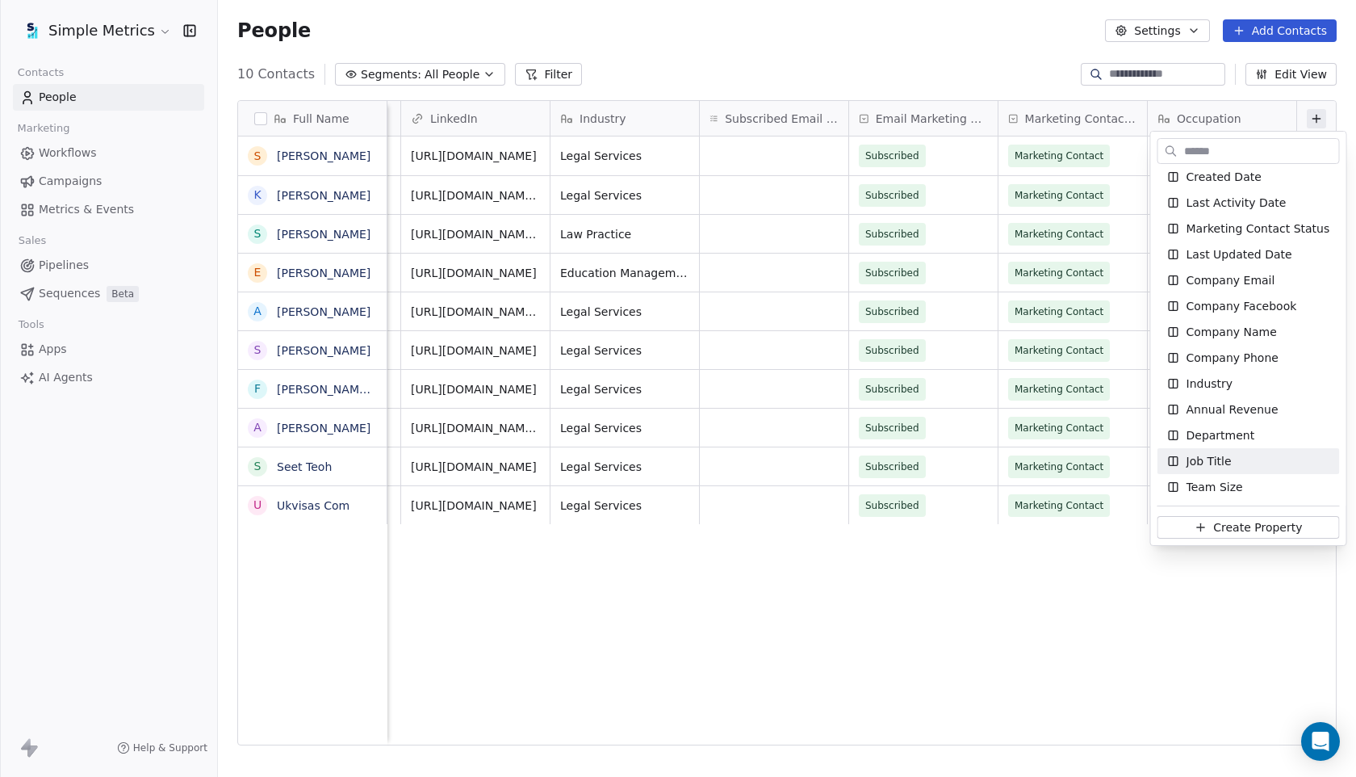
click at [1234, 471] on div "Job Title" at bounding box center [1249, 461] width 182 height 26
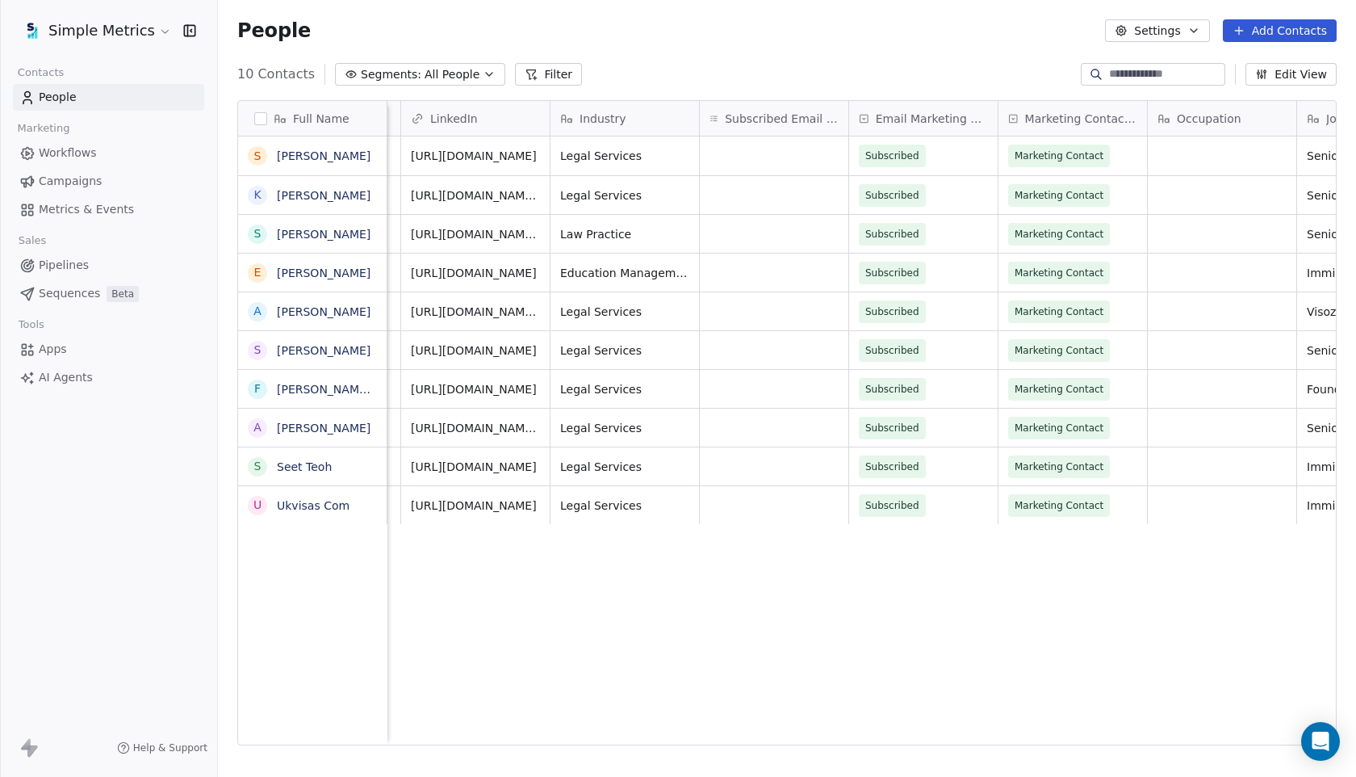
scroll to position [0, 951]
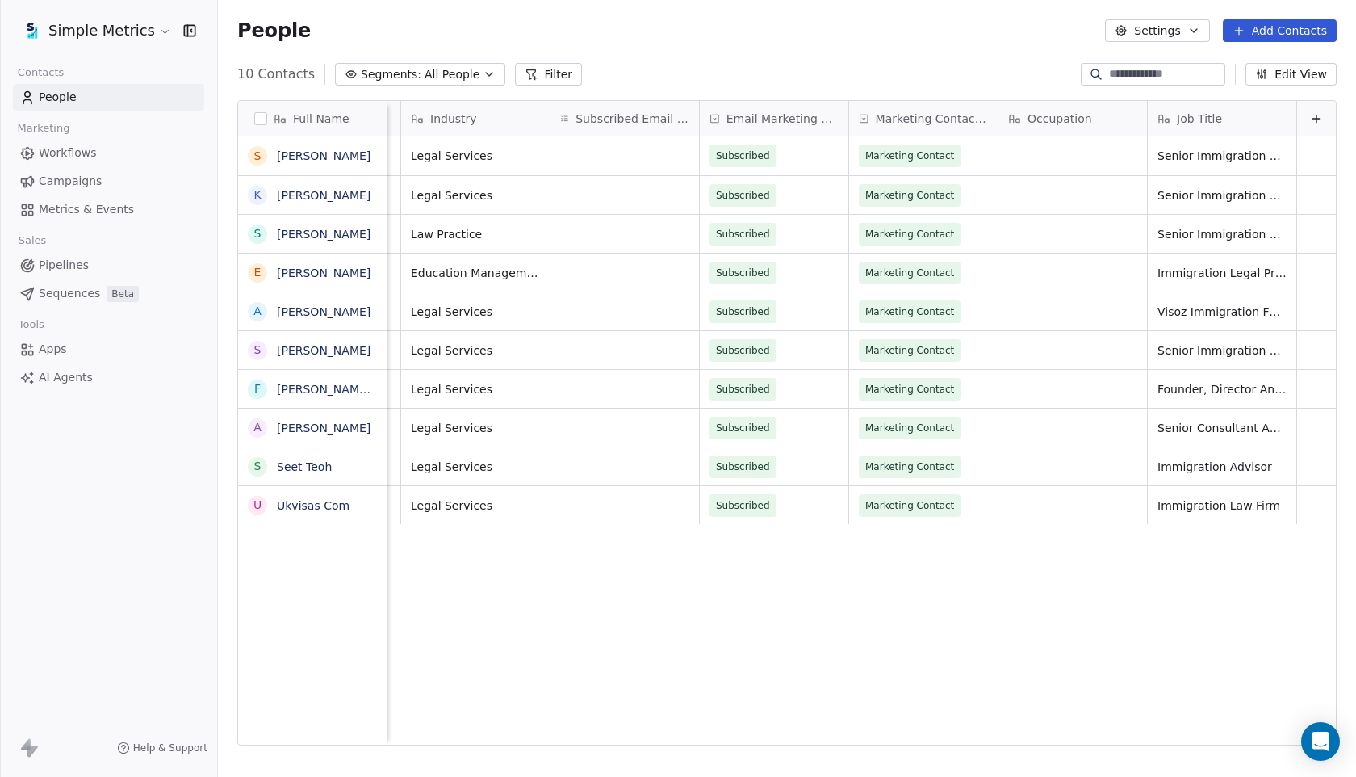
click at [1116, 115] on div "Occupation" at bounding box center [1071, 119] width 126 height 16
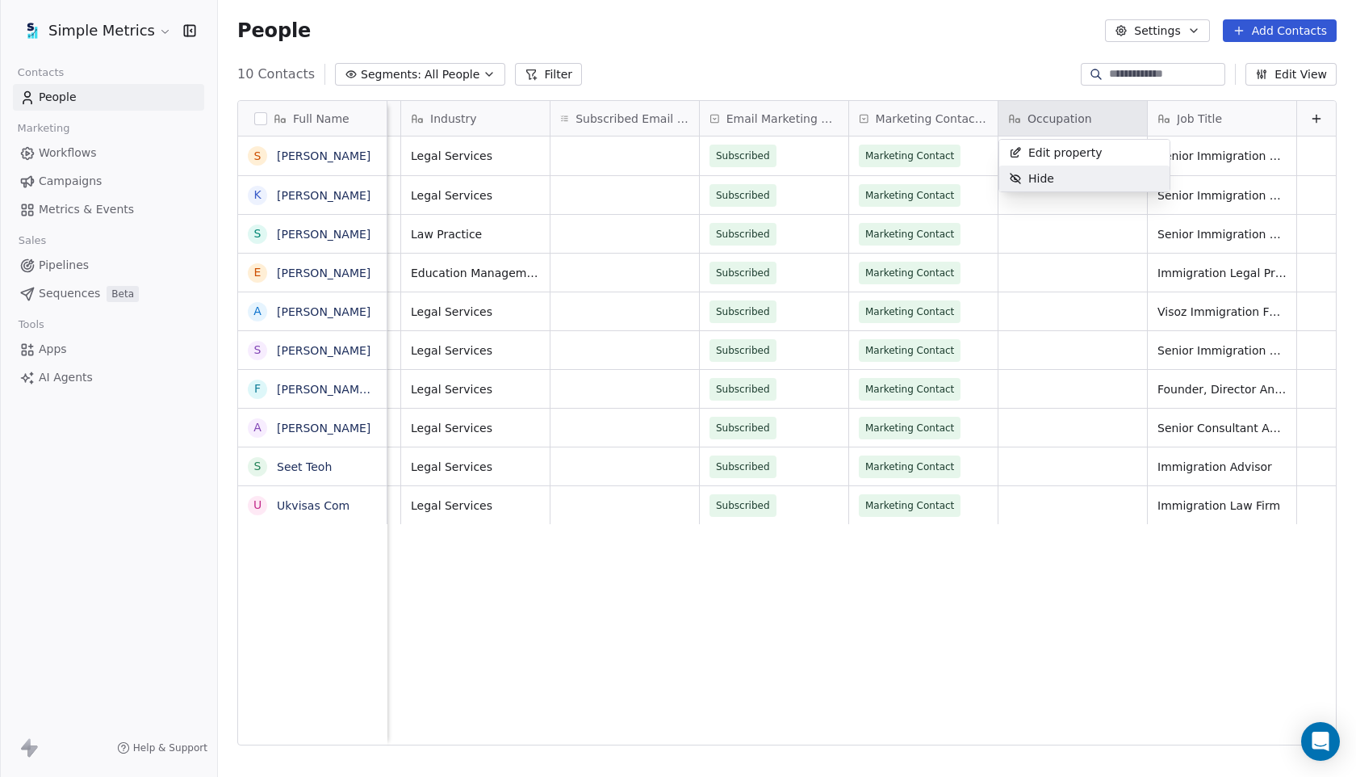
click at [1104, 181] on div "Hide" at bounding box center [1085, 179] width 170 height 26
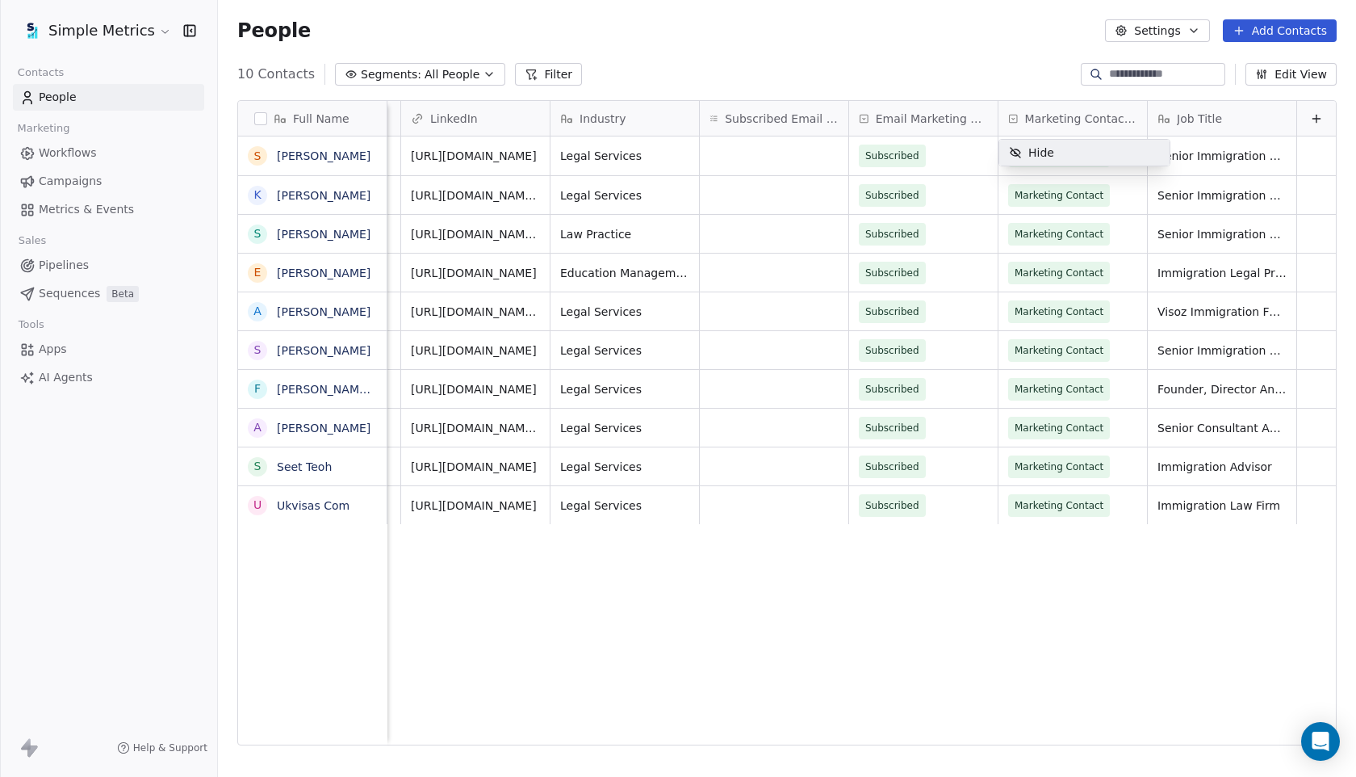
scroll to position [0, 802]
click at [824, 124] on span "Subscribed Email Categories" at bounding box center [782, 119] width 114 height 16
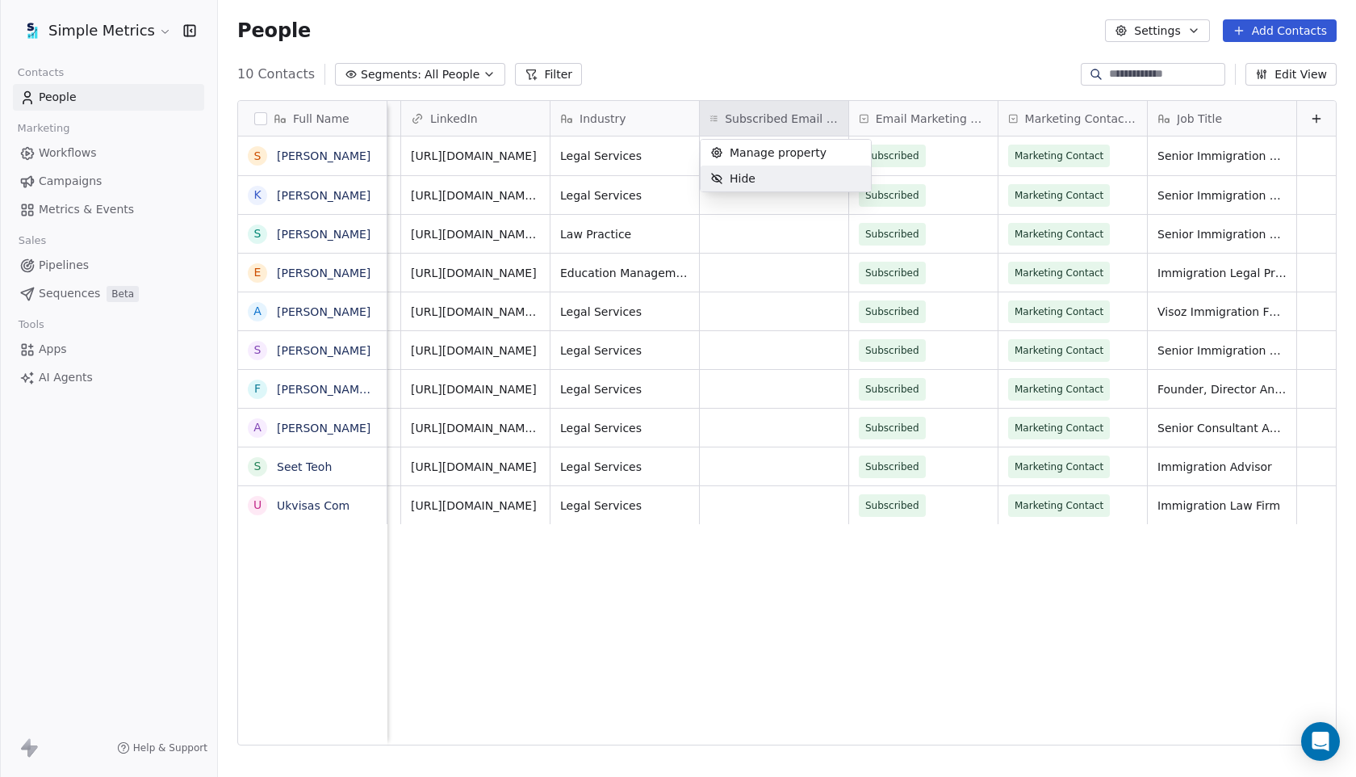
click at [786, 225] on html "Simple Metrics Contacts People Marketing Workflows Campaigns Metrics & Events S…" at bounding box center [678, 388] width 1356 height 777
click at [786, 148] on div "grid" at bounding box center [774, 155] width 149 height 39
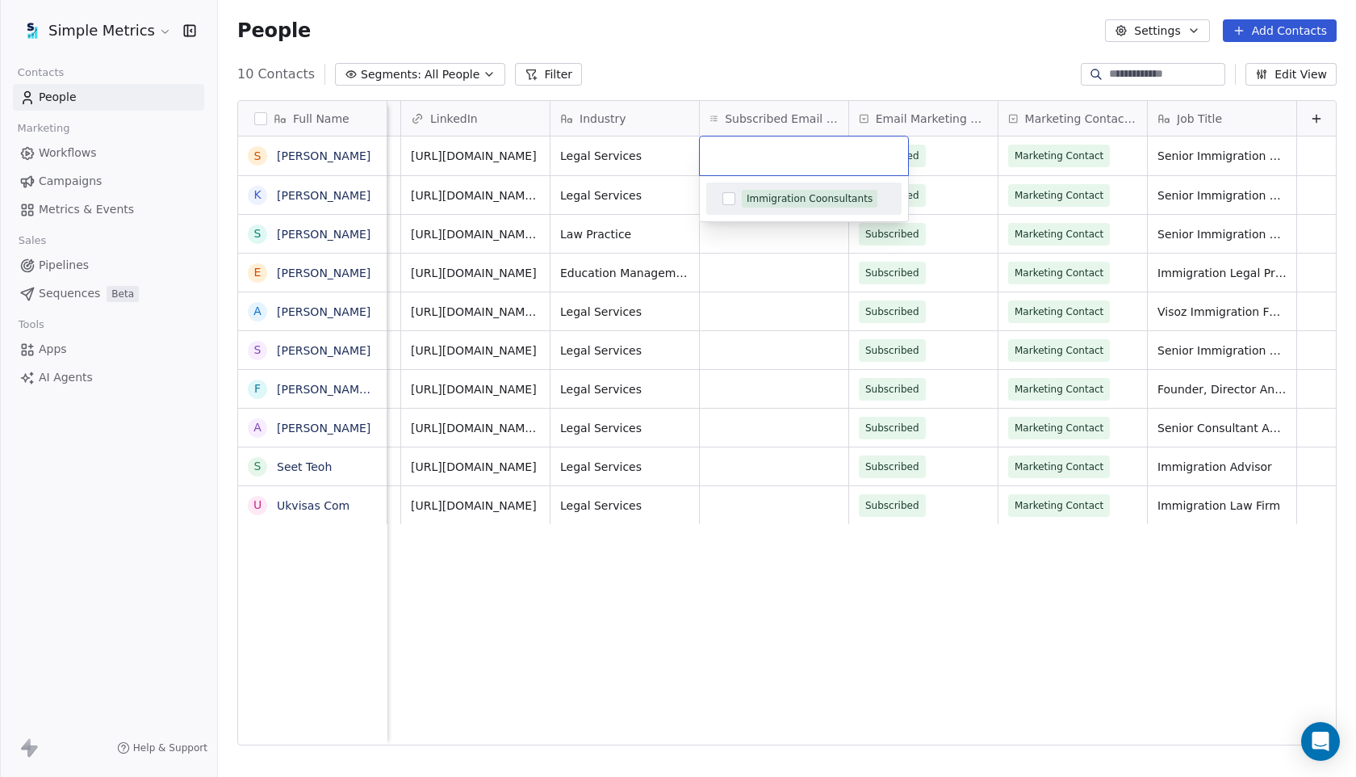
click at [770, 15] on html "Simple Metrics Contacts People Marketing Workflows Campaigns Metrics & Events S…" at bounding box center [678, 388] width 1356 height 777
click at [780, 116] on span "Subscribed Email Categories" at bounding box center [782, 119] width 114 height 16
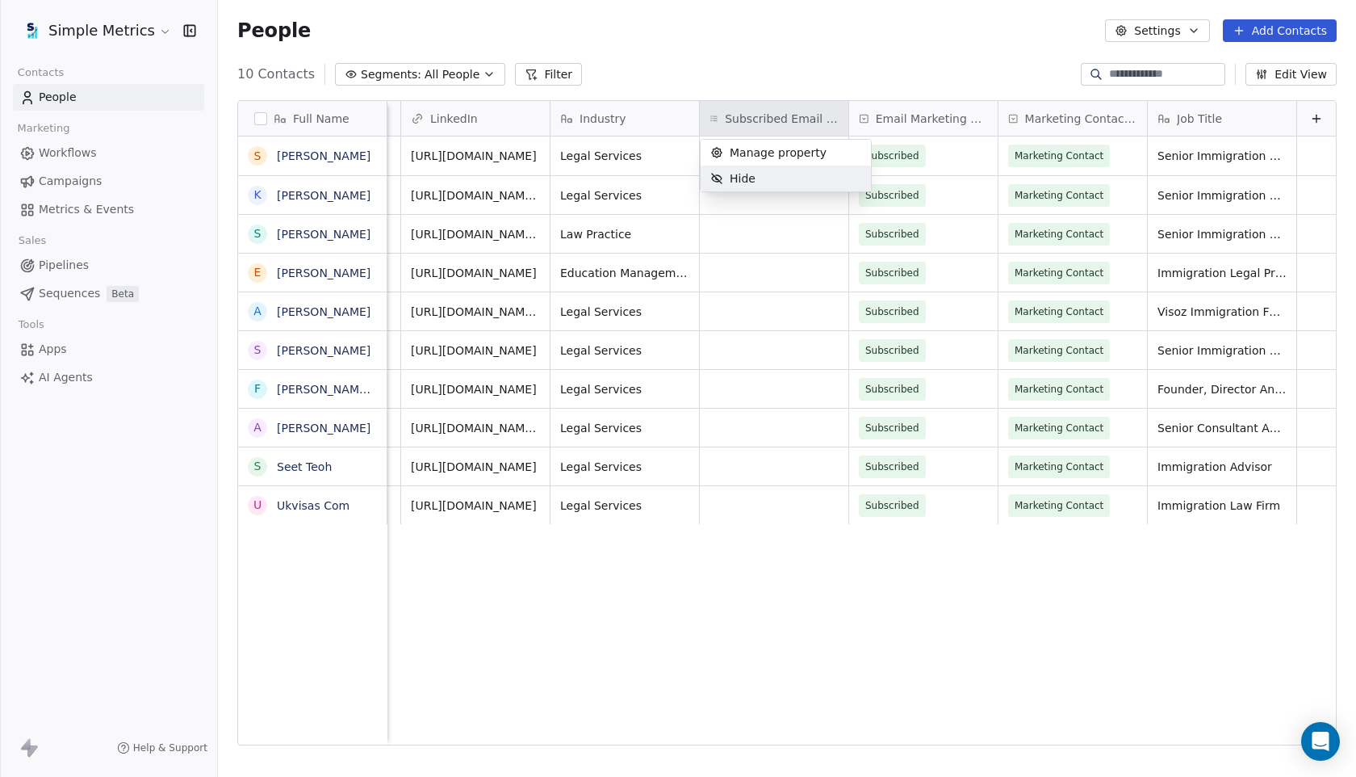
click at [782, 172] on div "Hide" at bounding box center [786, 179] width 170 height 26
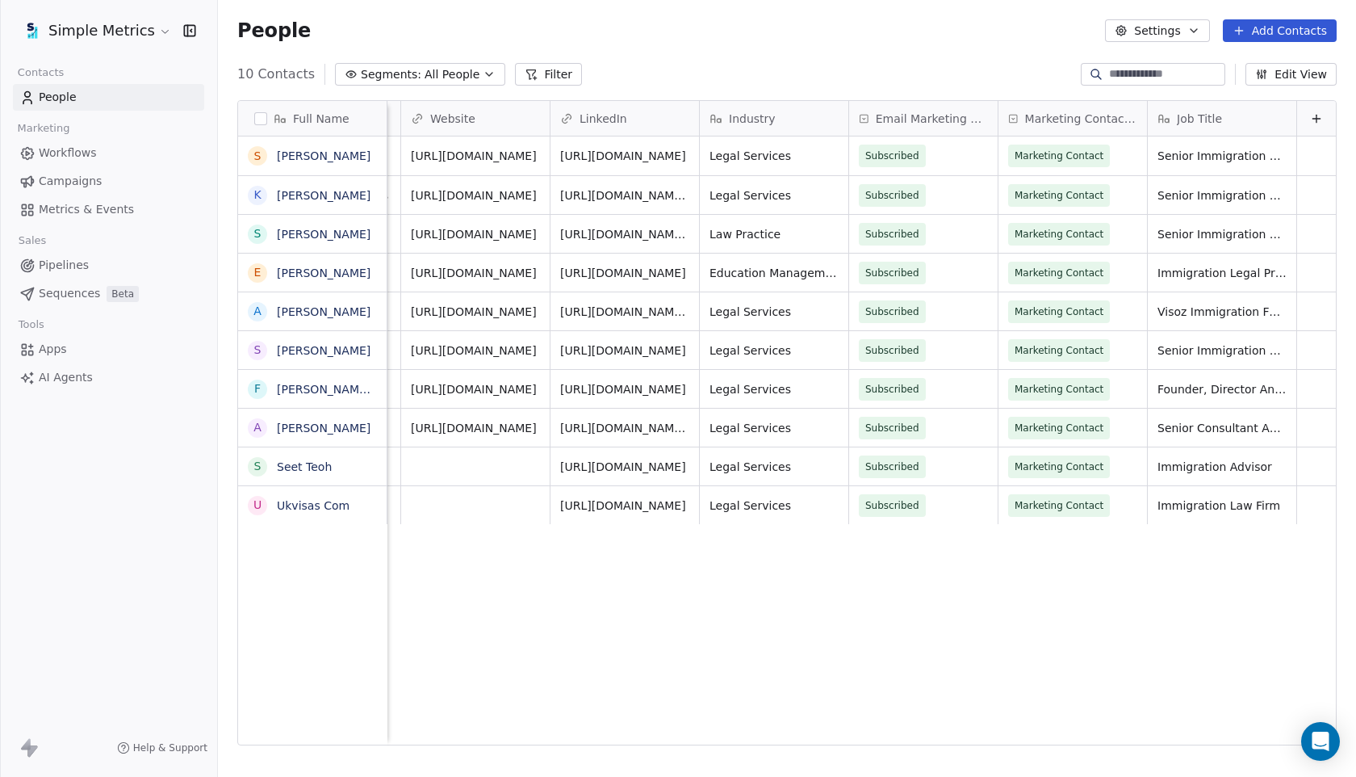
scroll to position [0, 0]
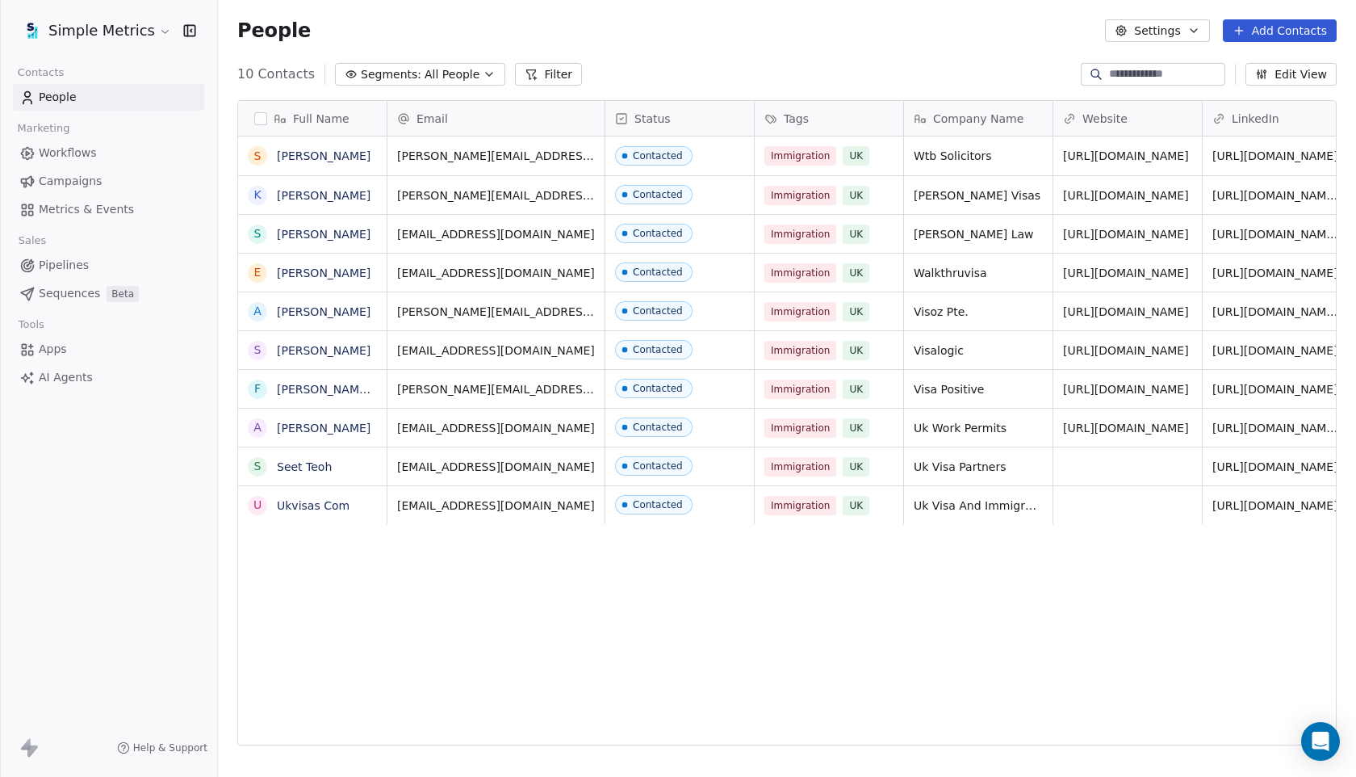
click at [59, 155] on span "Workflows" at bounding box center [68, 153] width 58 height 17
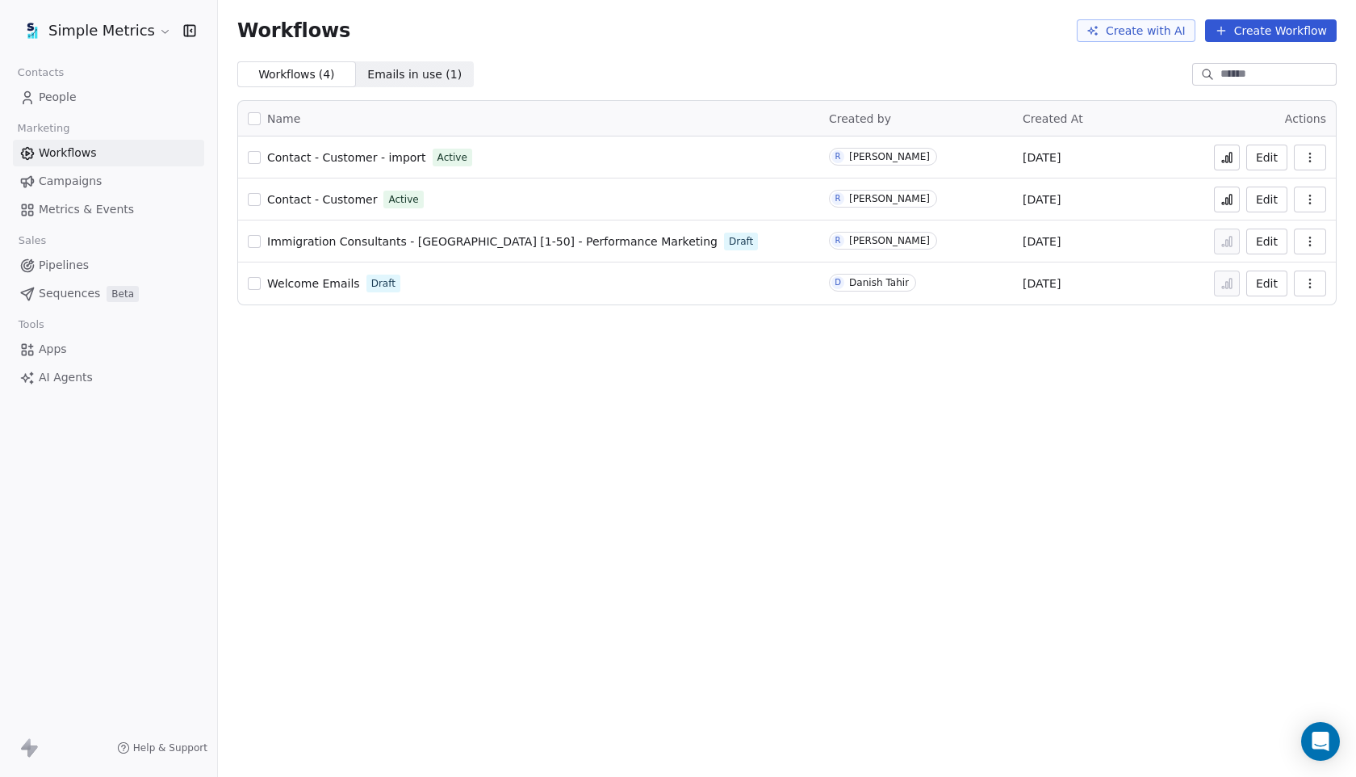
click at [64, 93] on span "People" at bounding box center [58, 97] width 38 height 17
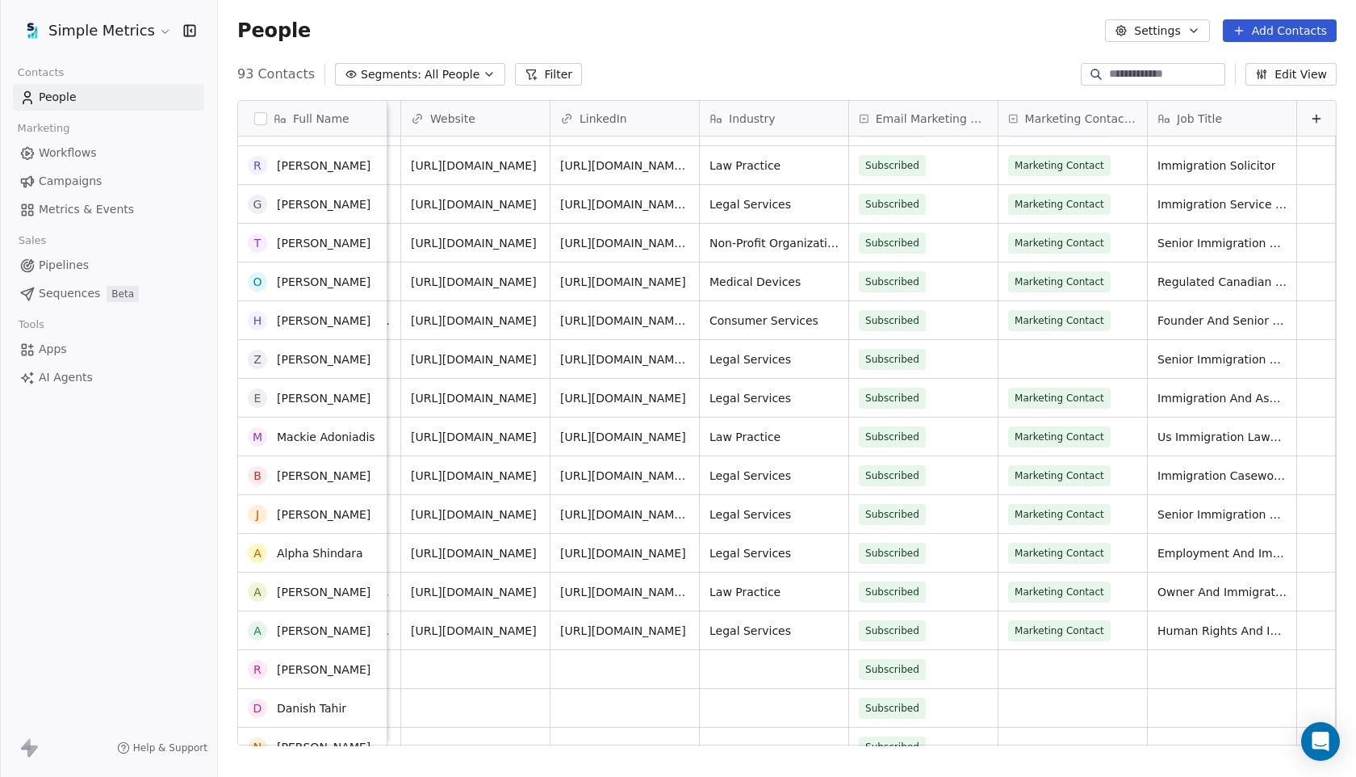
scroll to position [2995, 0]
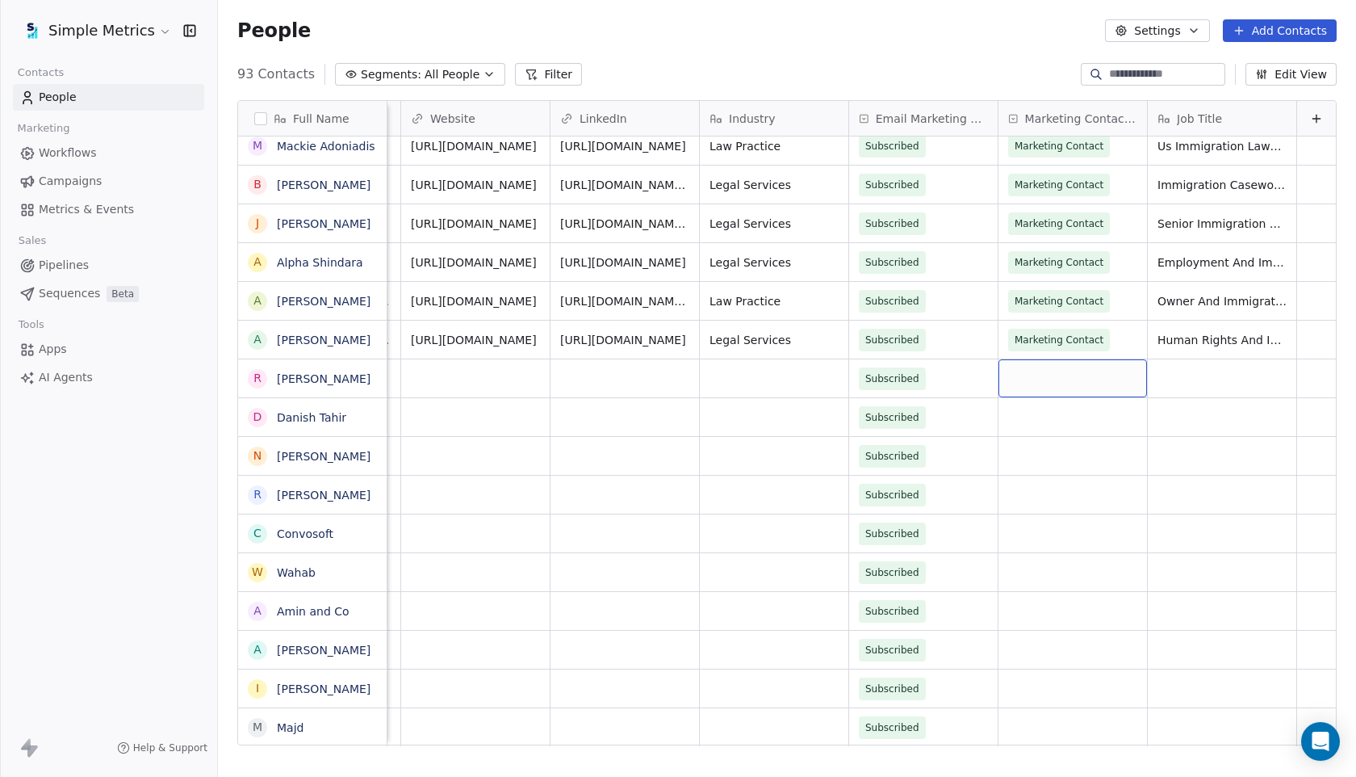
click at [1099, 383] on div "grid" at bounding box center [1073, 378] width 149 height 38
click at [1099, 426] on div "Marketing Contact" at bounding box center [1071, 420] width 90 height 15
click at [1099, 426] on div "grid" at bounding box center [1073, 417] width 149 height 38
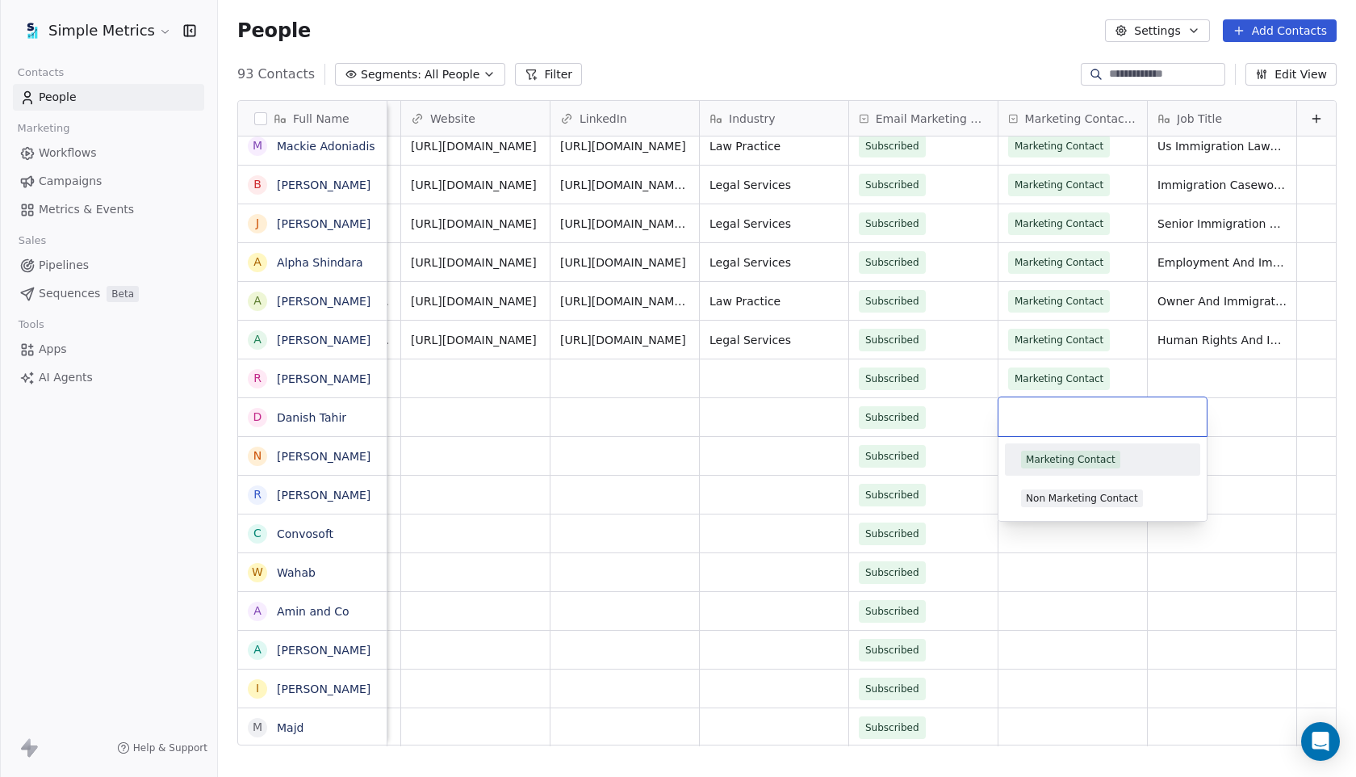
click at [1099, 426] on div at bounding box center [1103, 416] width 208 height 39
click at [1096, 457] on div "Marketing Contact" at bounding box center [1071, 459] width 90 height 15
click at [1096, 457] on div "grid" at bounding box center [1073, 456] width 149 height 38
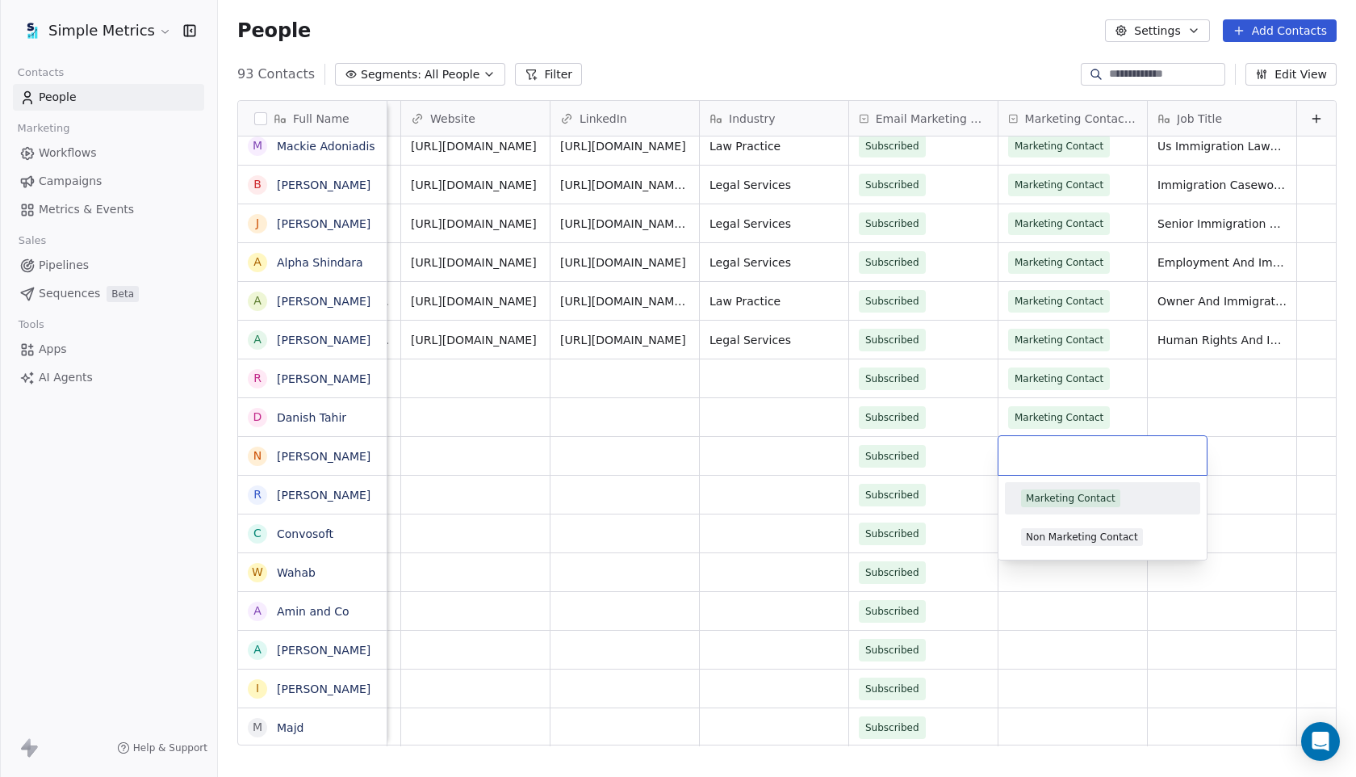
click at [1088, 489] on span "Marketing Contact" at bounding box center [1070, 498] width 99 height 18
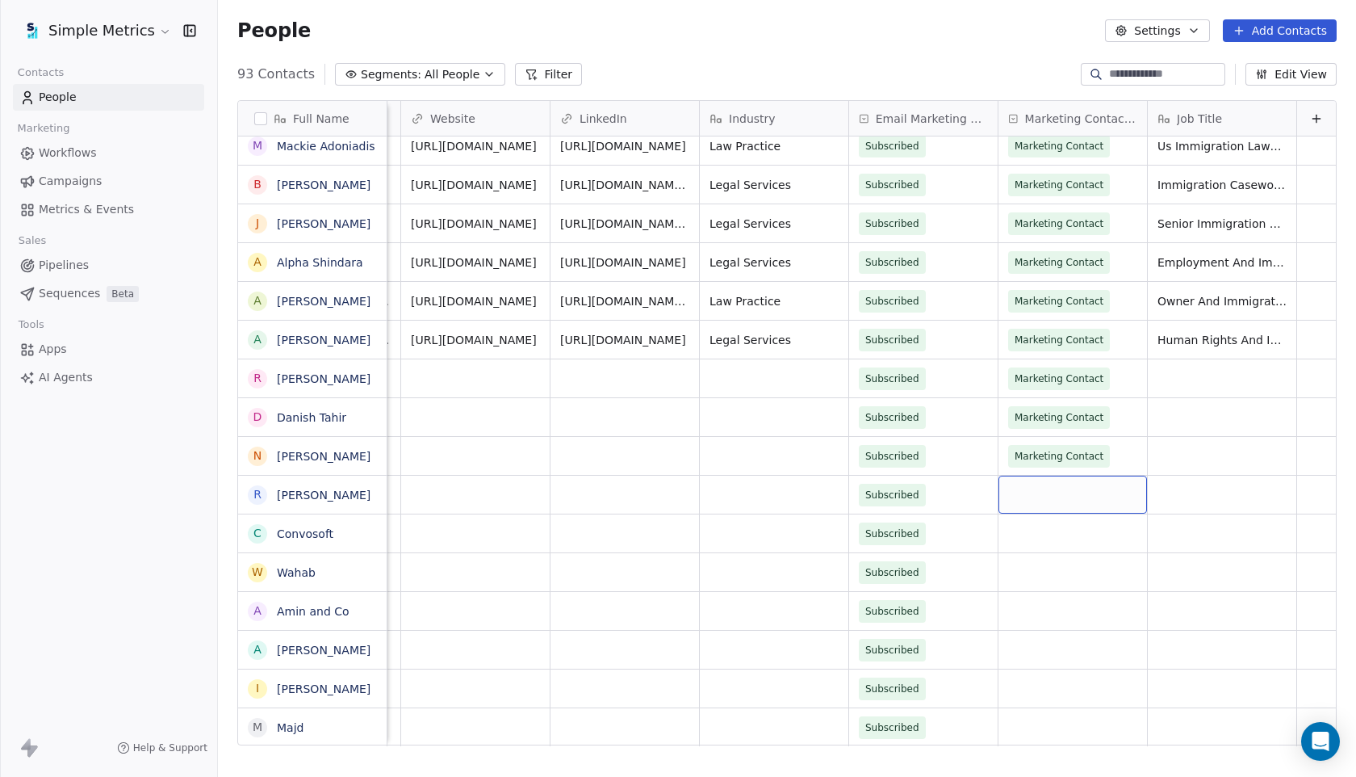
click at [1088, 489] on div "grid" at bounding box center [1073, 495] width 149 height 38
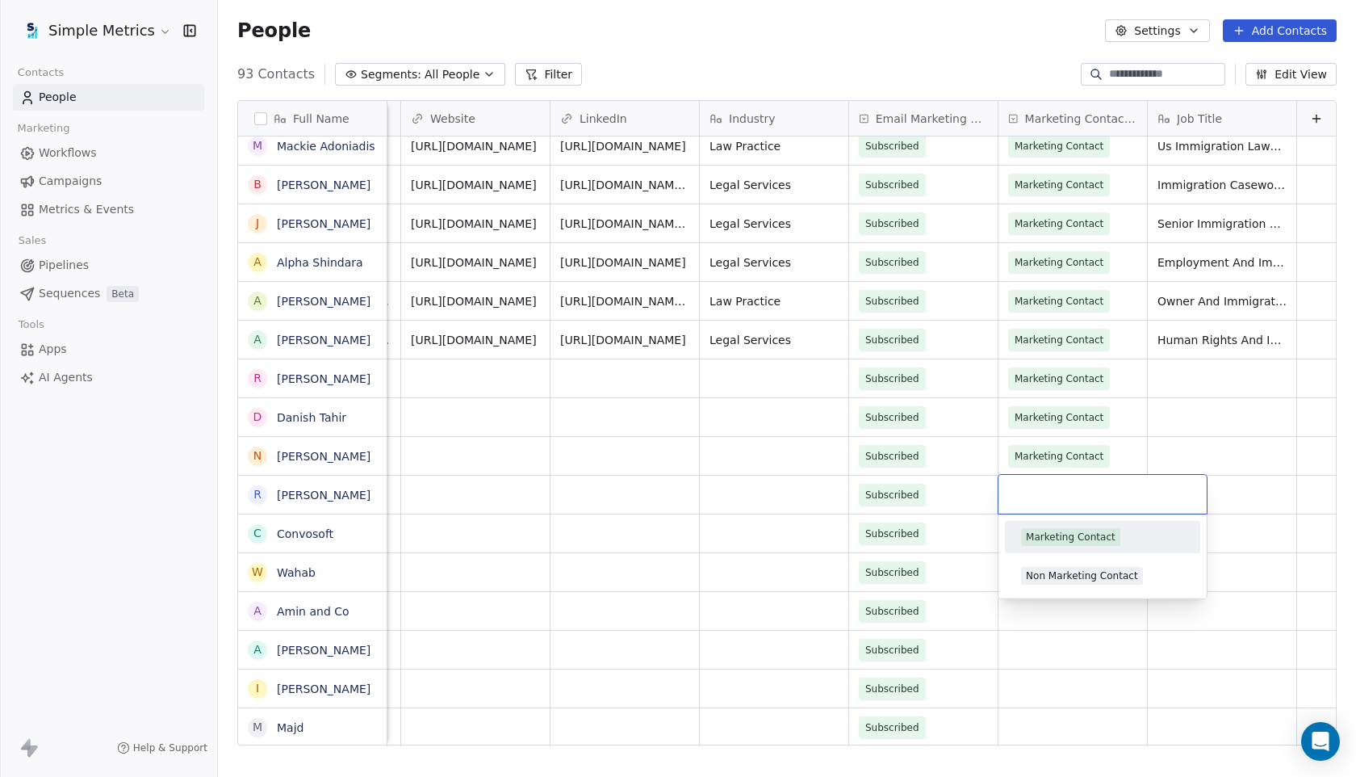
click at [1085, 530] on div "Marketing Contact" at bounding box center [1071, 537] width 90 height 15
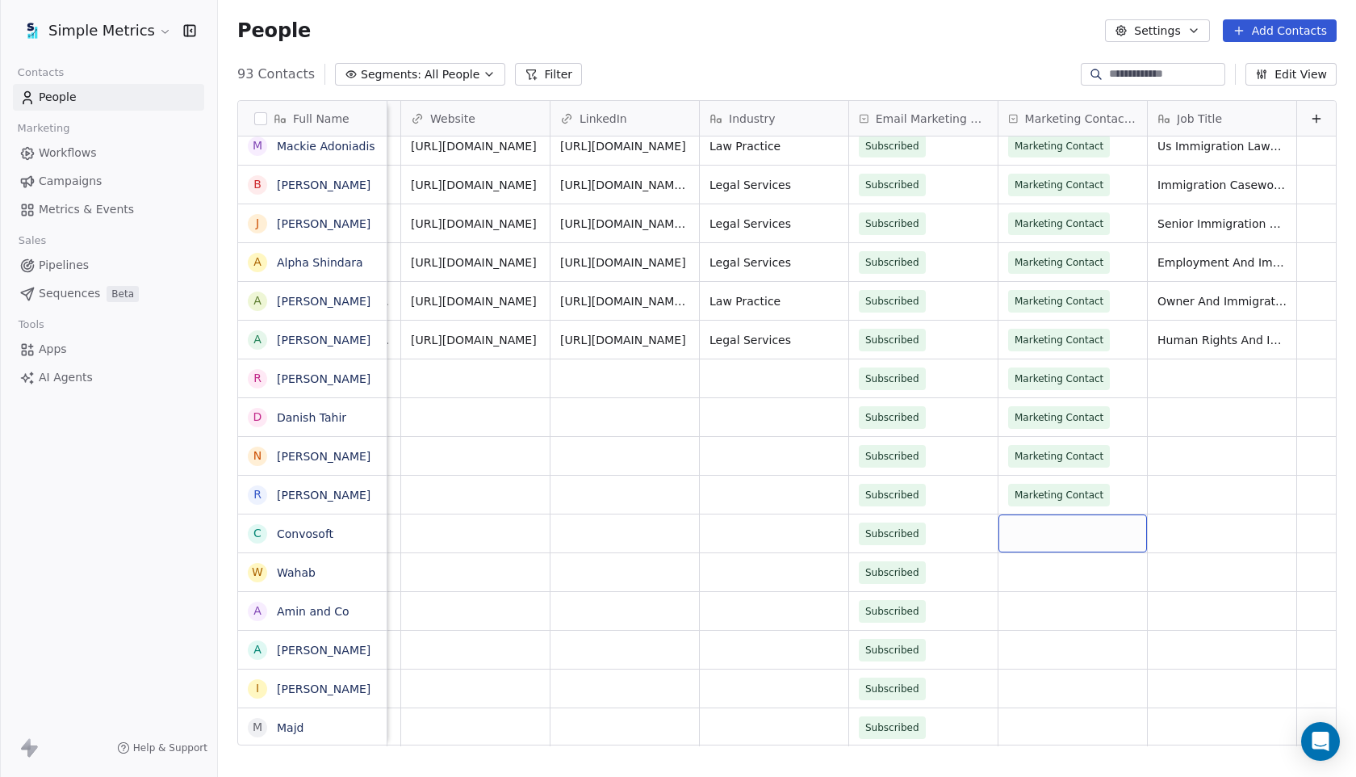
click at [1085, 542] on div "grid" at bounding box center [1073, 533] width 149 height 38
click at [1079, 583] on span "Marketing Contact" at bounding box center [1070, 576] width 99 height 18
click at [1079, 580] on div "grid" at bounding box center [1073, 572] width 149 height 38
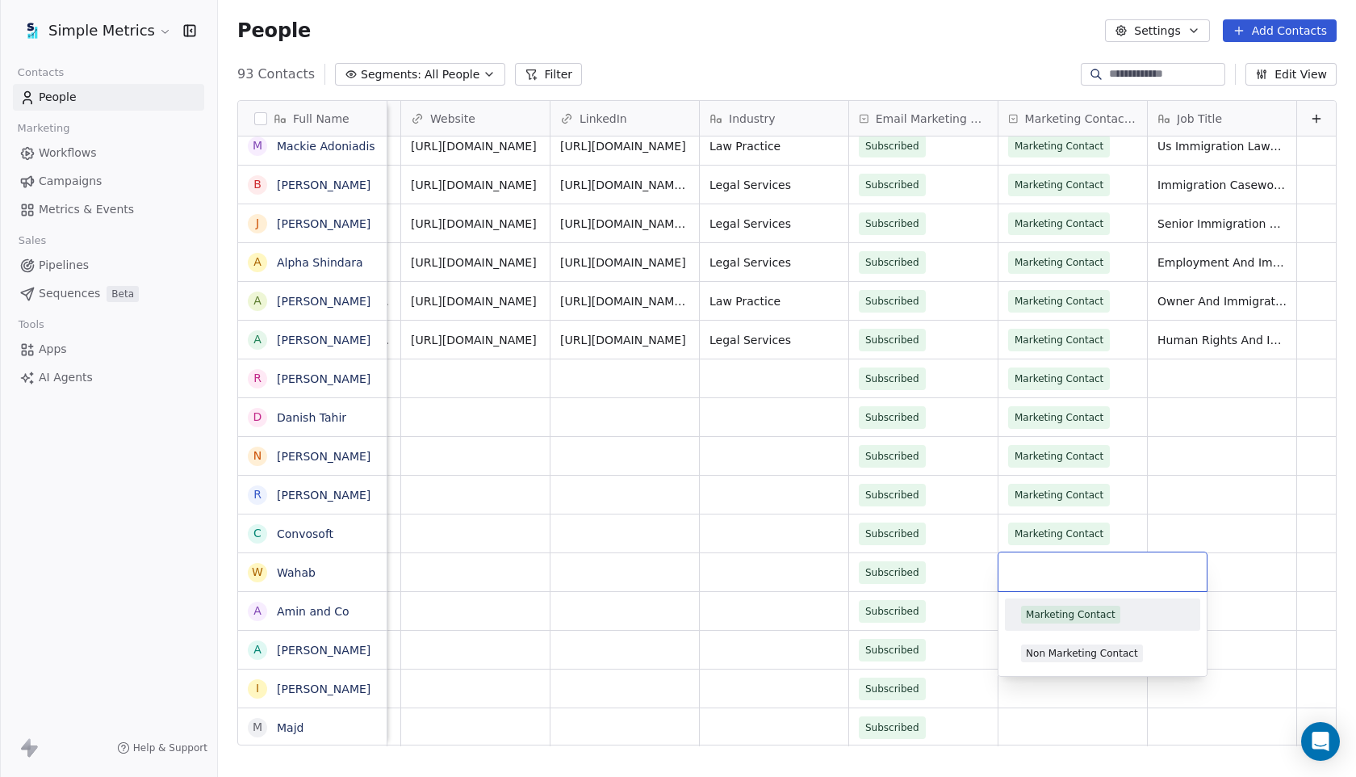
click at [1068, 604] on div "Marketing Contact" at bounding box center [1103, 615] width 182 height 26
click at [1067, 615] on div "grid" at bounding box center [1073, 611] width 149 height 38
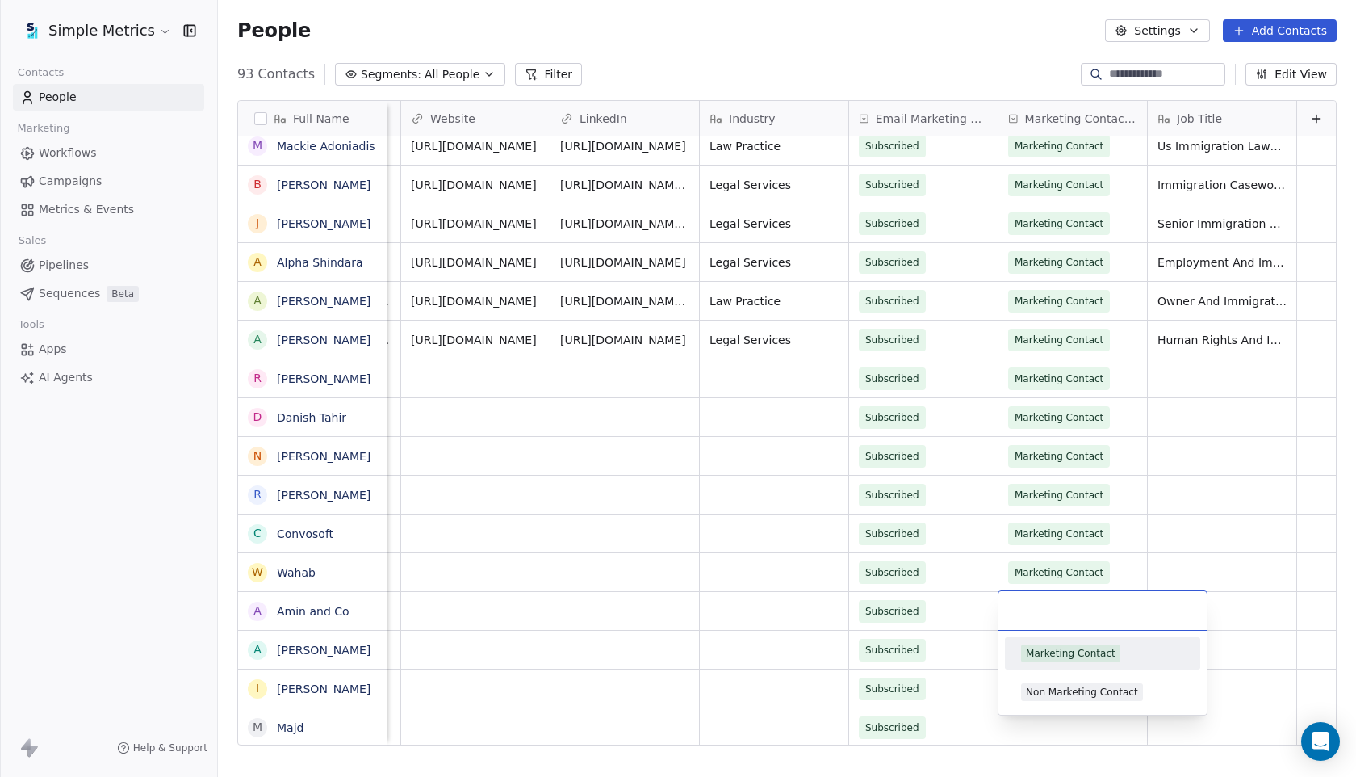
click at [1071, 656] on div "Marketing Contact" at bounding box center [1071, 653] width 90 height 15
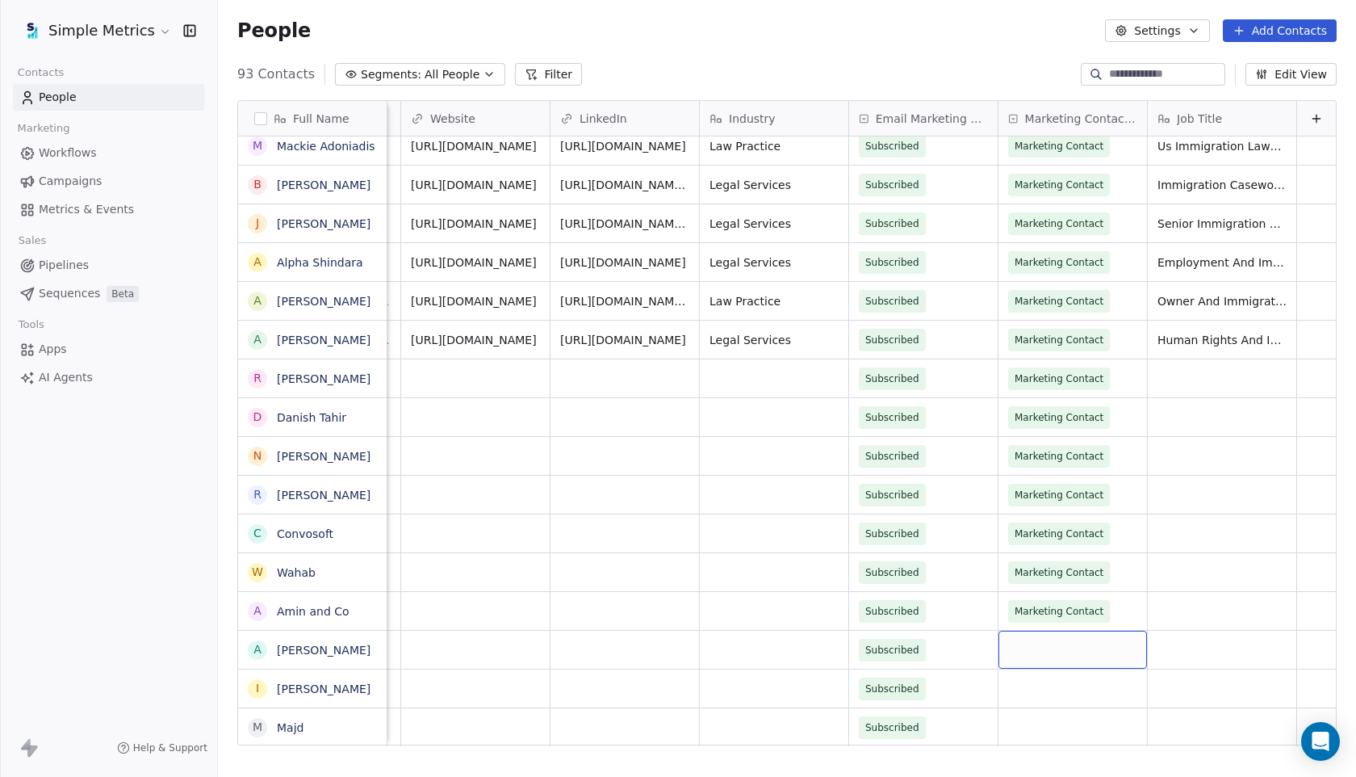
click at [1069, 662] on div "grid" at bounding box center [1073, 650] width 149 height 38
click at [1064, 686] on div "Marketing Contact" at bounding box center [1071, 692] width 90 height 15
click at [1056, 684] on div "grid" at bounding box center [1073, 688] width 149 height 38
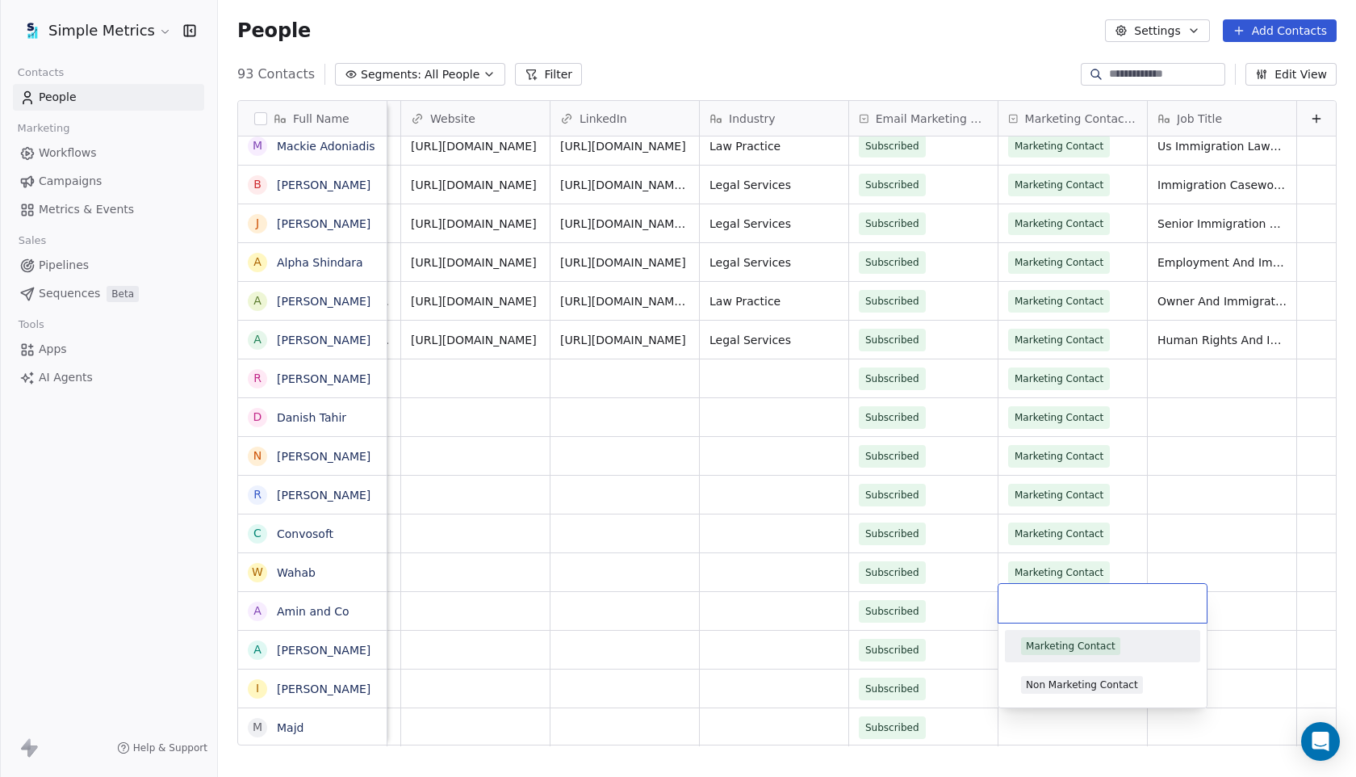
click at [1061, 648] on div "Marketing Contact" at bounding box center [1071, 646] width 90 height 15
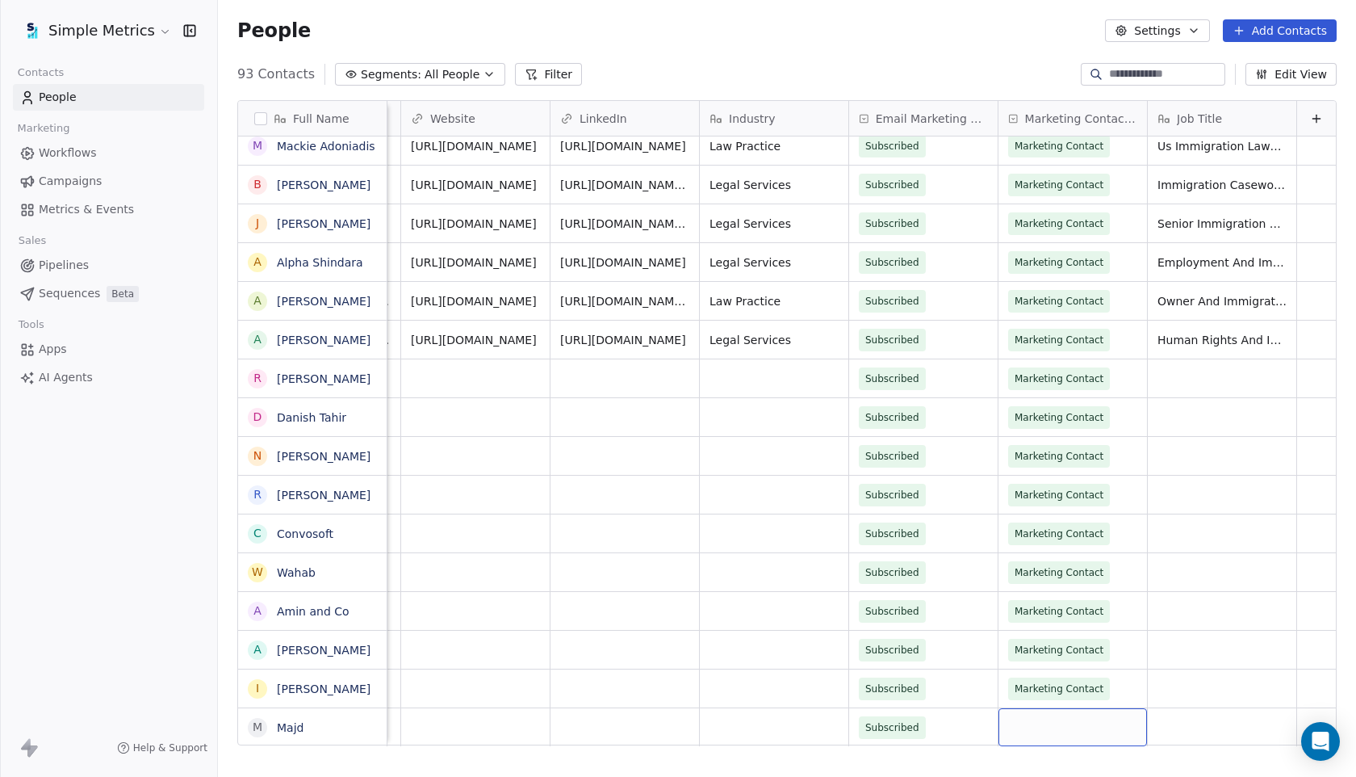
click at [1060, 717] on div "grid" at bounding box center [1073, 727] width 149 height 38
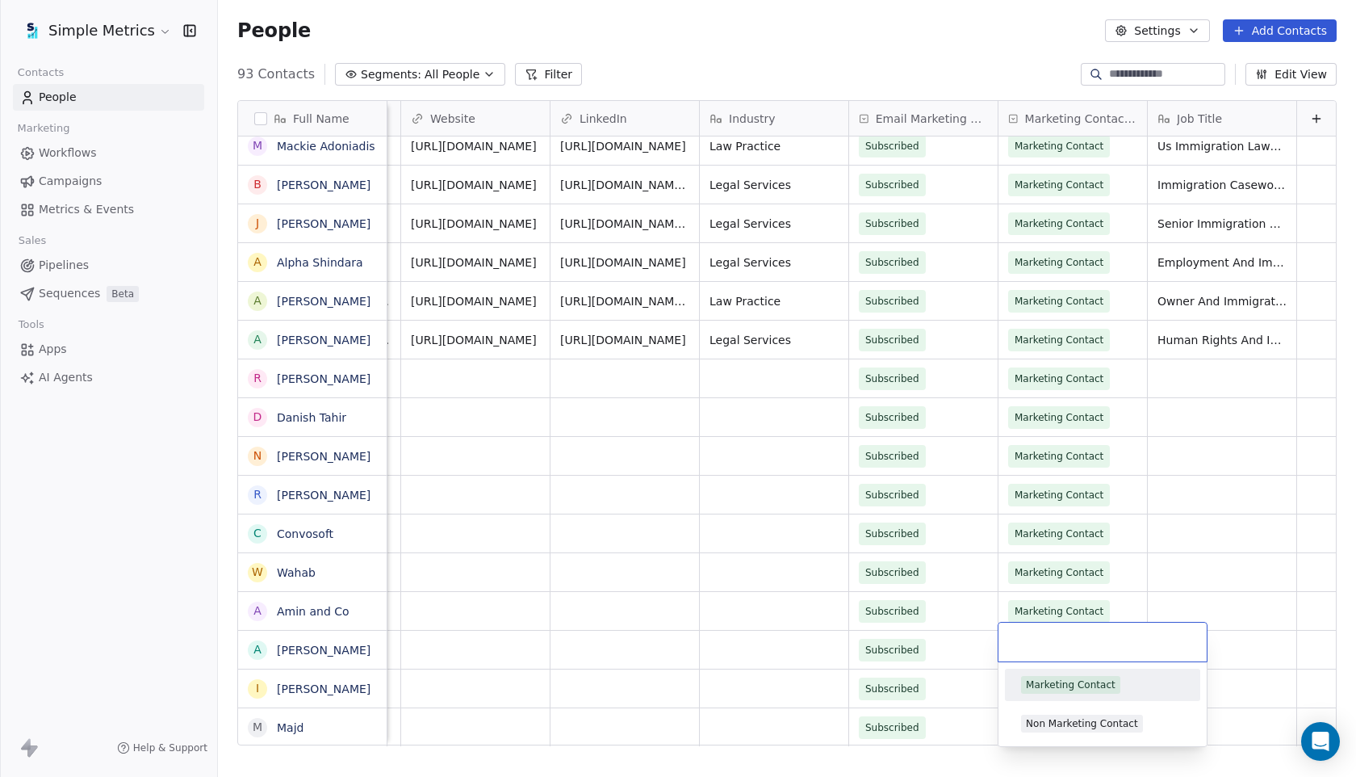
click at [1061, 692] on span "Marketing Contact" at bounding box center [1070, 685] width 99 height 18
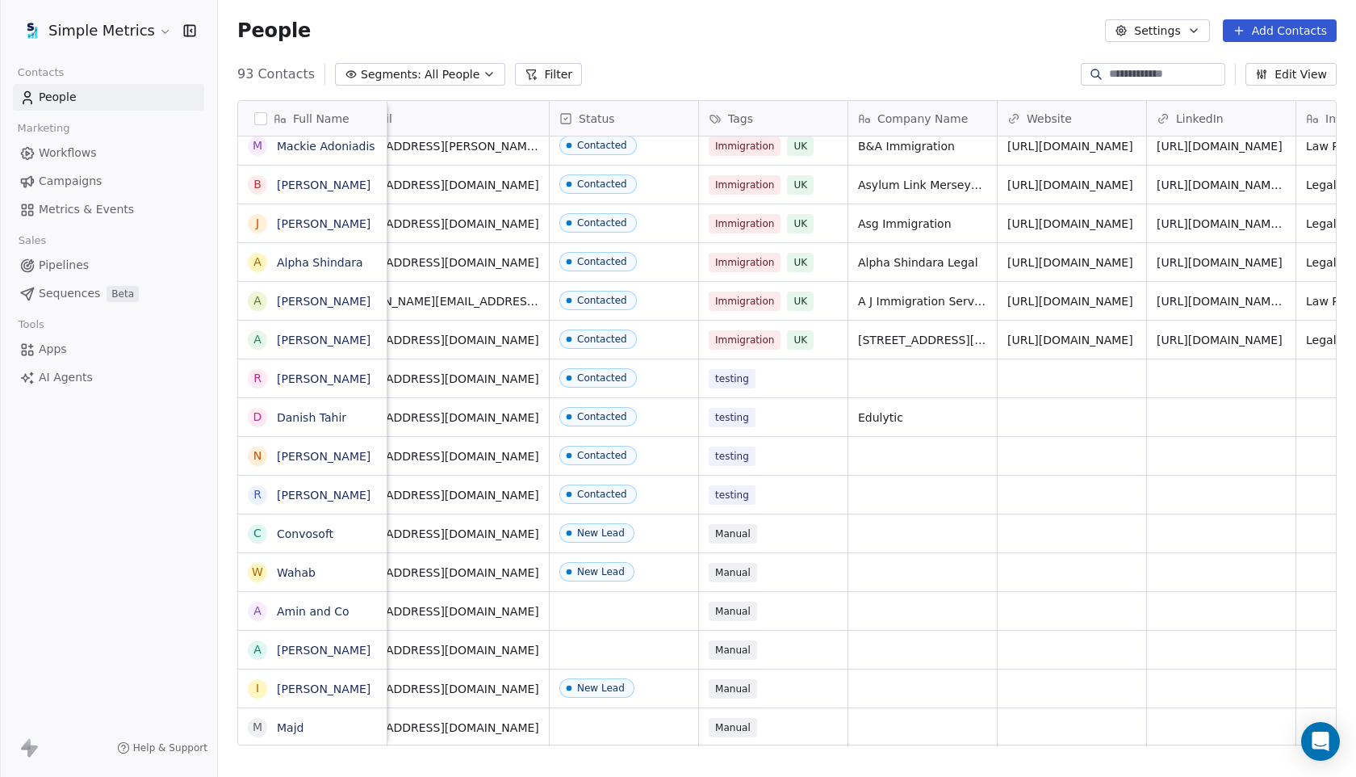
scroll to position [0, 0]
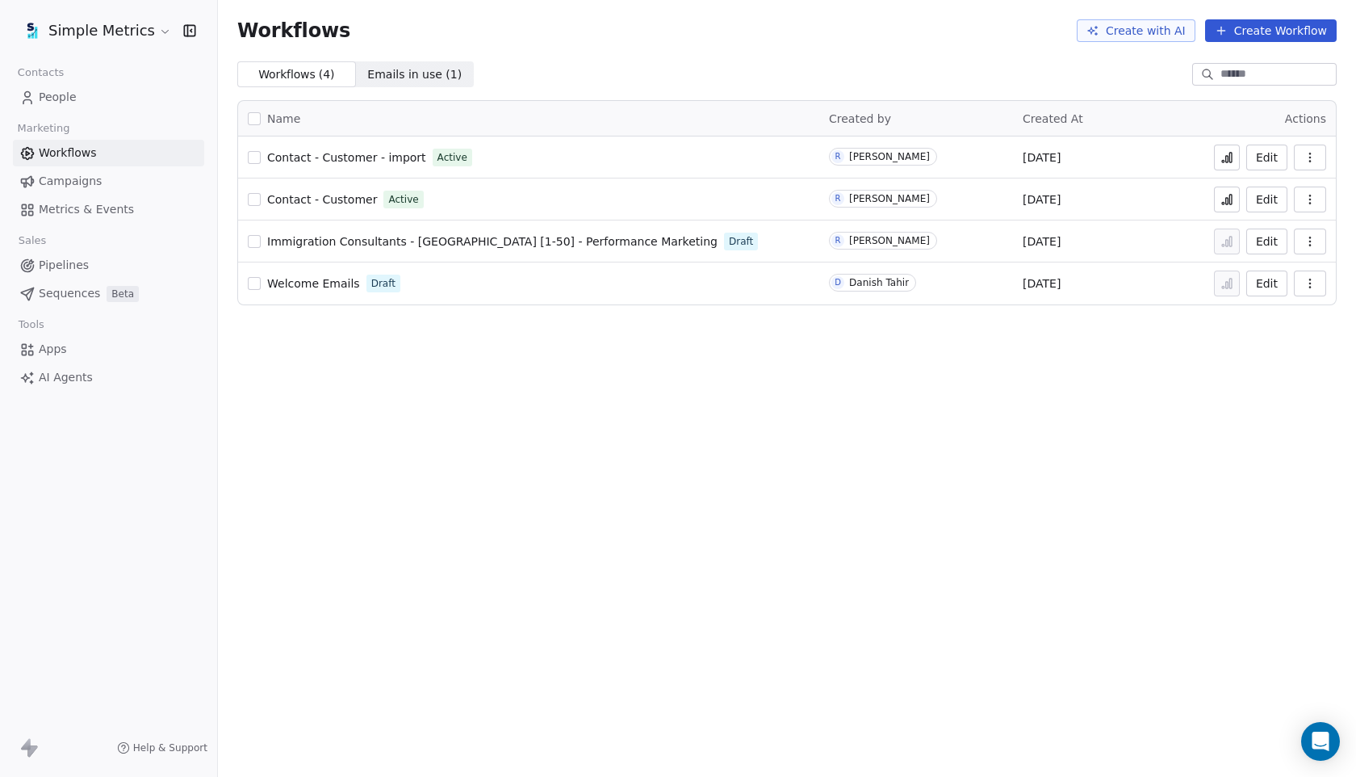
click at [132, 175] on link "Campaigns" at bounding box center [108, 181] width 191 height 27
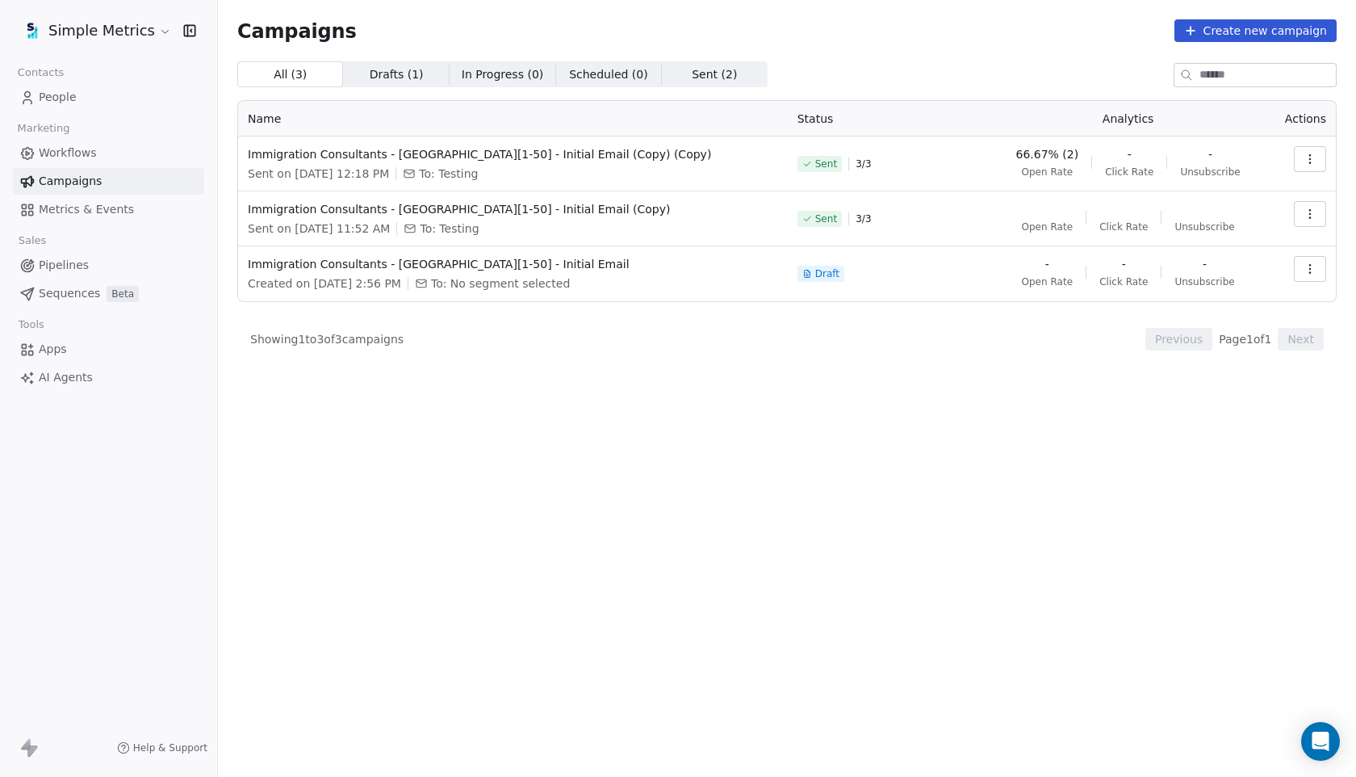
click at [130, 170] on link "Campaigns" at bounding box center [108, 181] width 191 height 27
click at [97, 111] on div "Contacts People Marketing Workflows Campaigns Metrics & Events Sales Pipelines …" at bounding box center [108, 225] width 217 height 329
click at [82, 101] on link "People" at bounding box center [108, 97] width 191 height 27
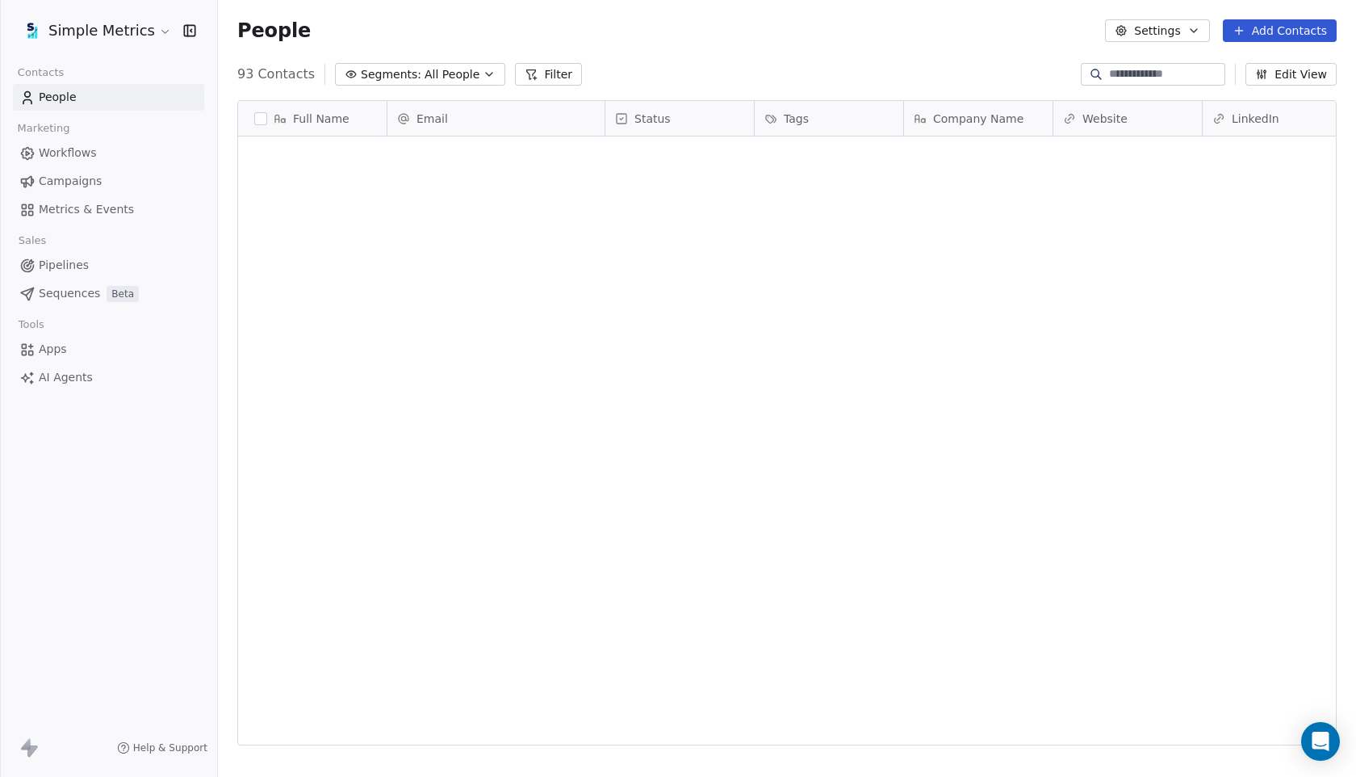
scroll to position [683, 1138]
